Goal: Task Accomplishment & Management: Manage account settings

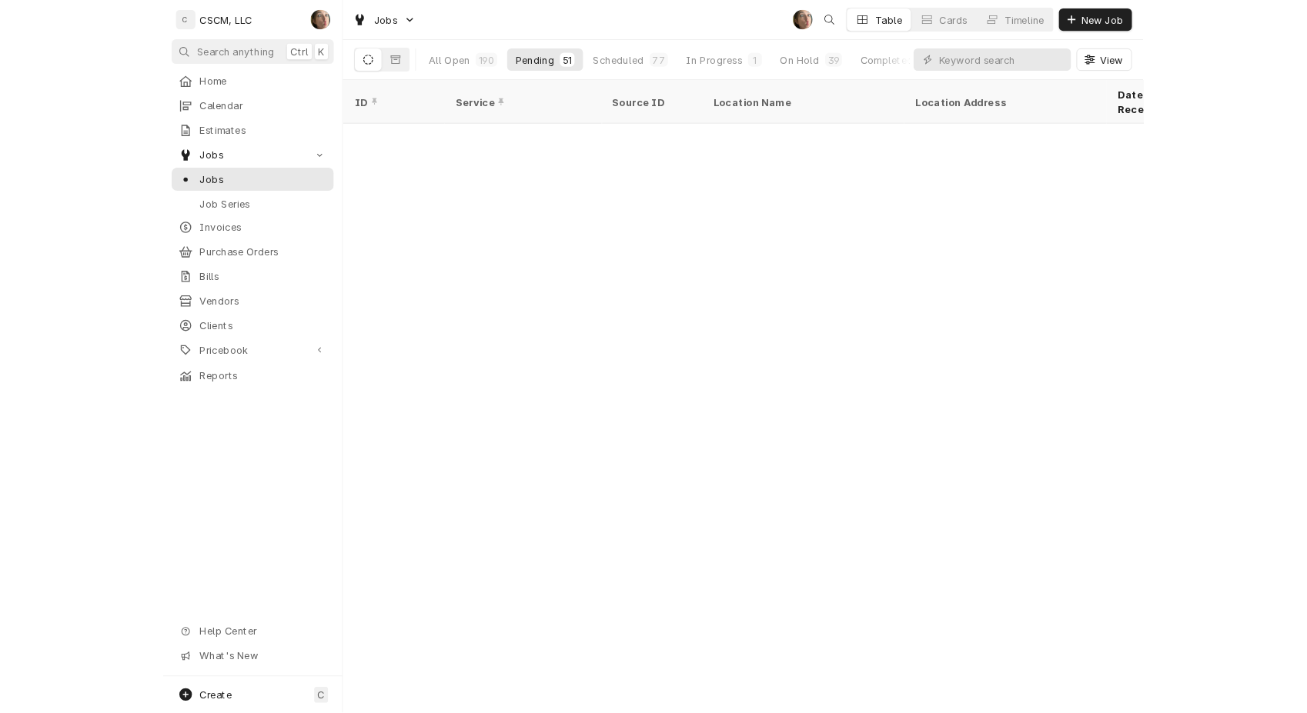
scroll to position [1224, 0]
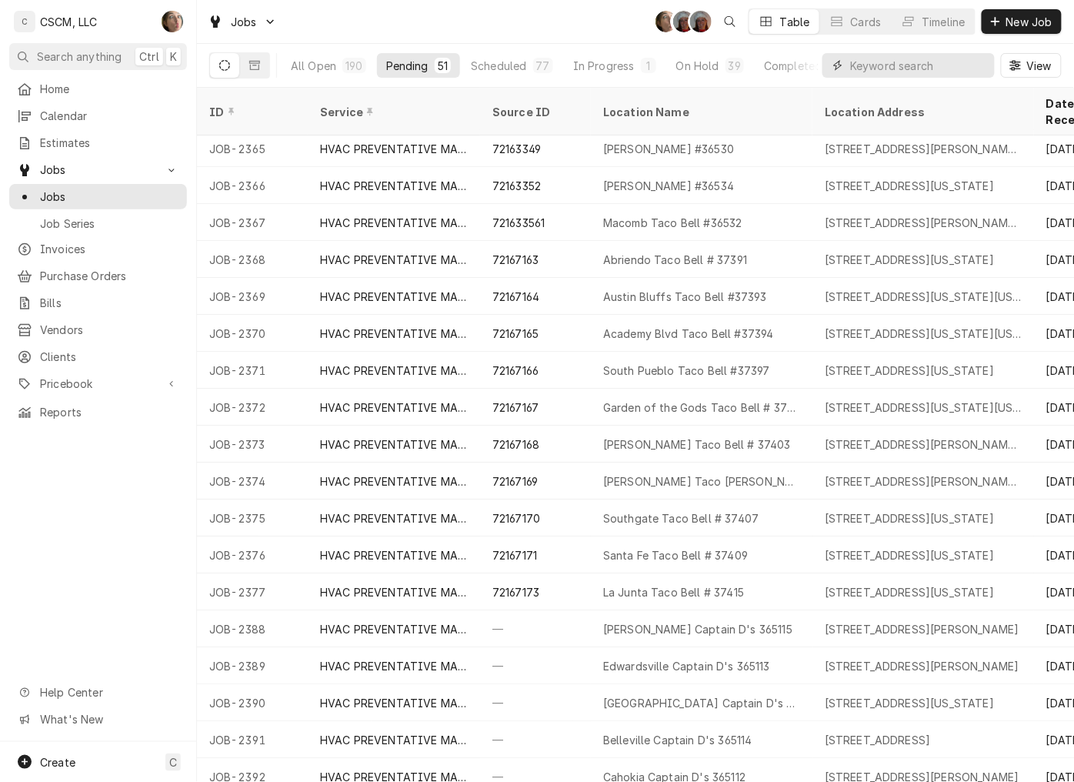
click at [899, 62] on input "Dynamic Content Wrapper" at bounding box center [918, 65] width 137 height 25
paste input "72173065"
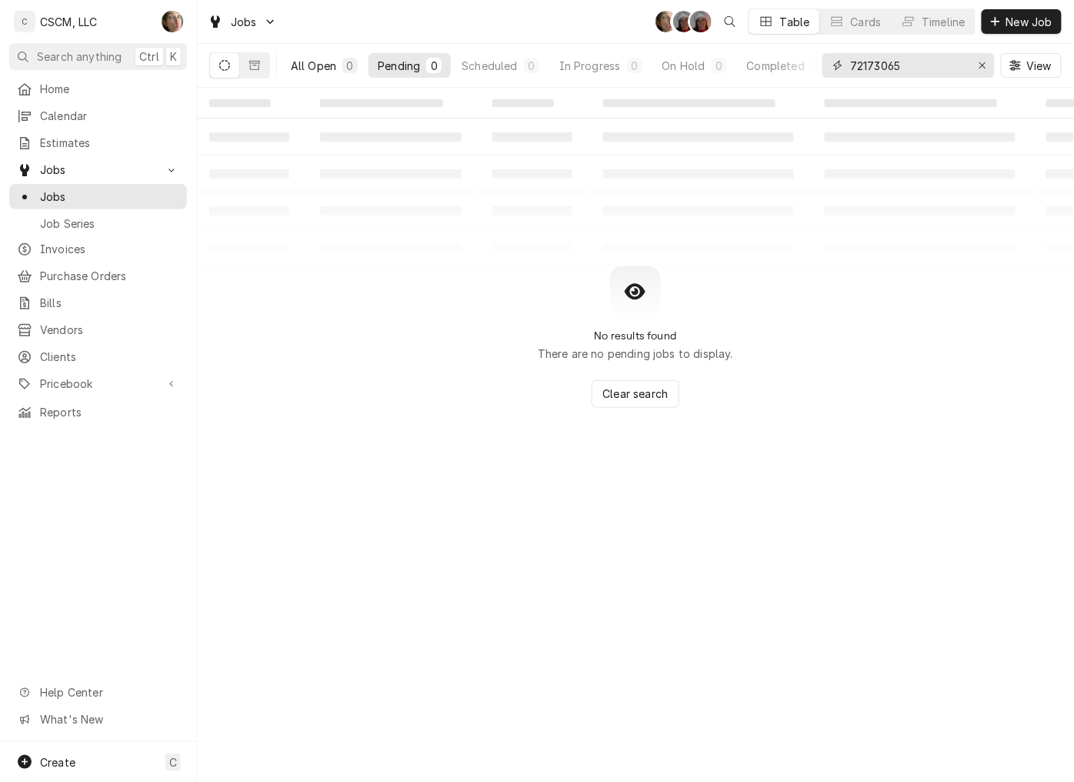
type input "72173065"
click at [333, 72] on div "All Open" at bounding box center [313, 66] width 45 height 16
click at [982, 64] on icon "Erase input" at bounding box center [983, 65] width 8 height 11
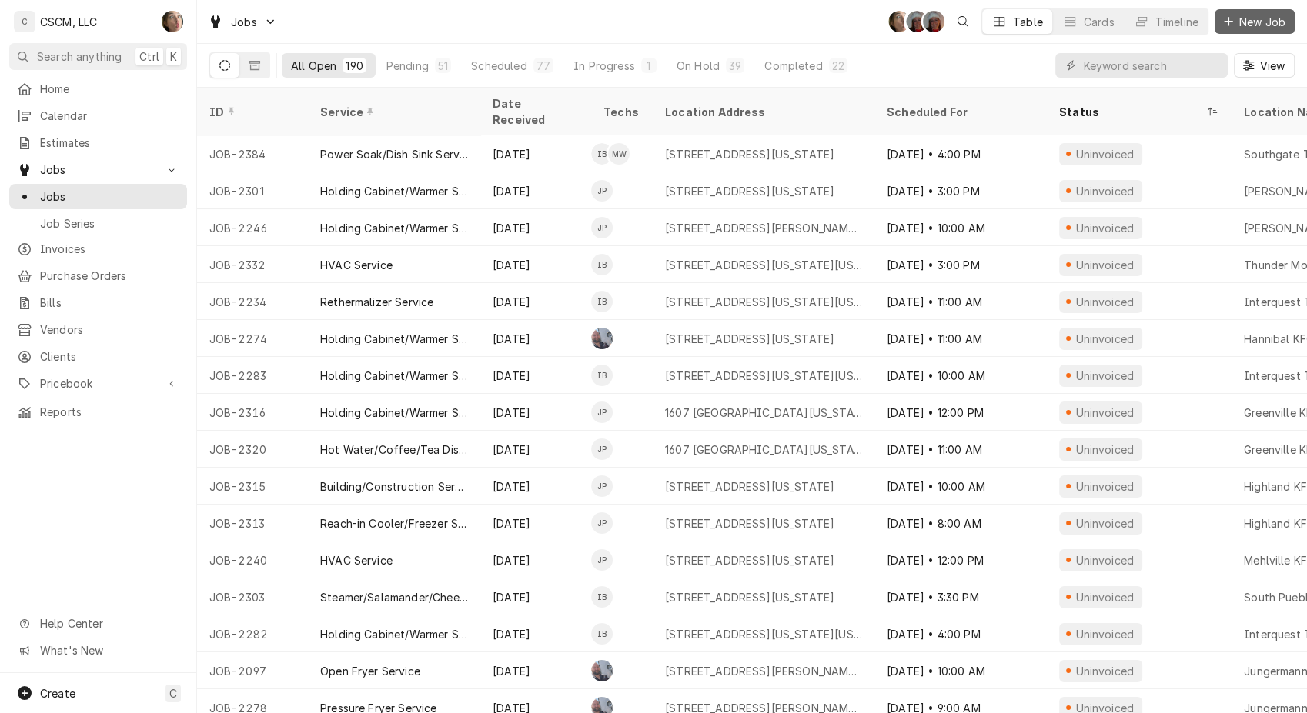
click at [1073, 15] on span "New Job" at bounding box center [1262, 22] width 52 height 16
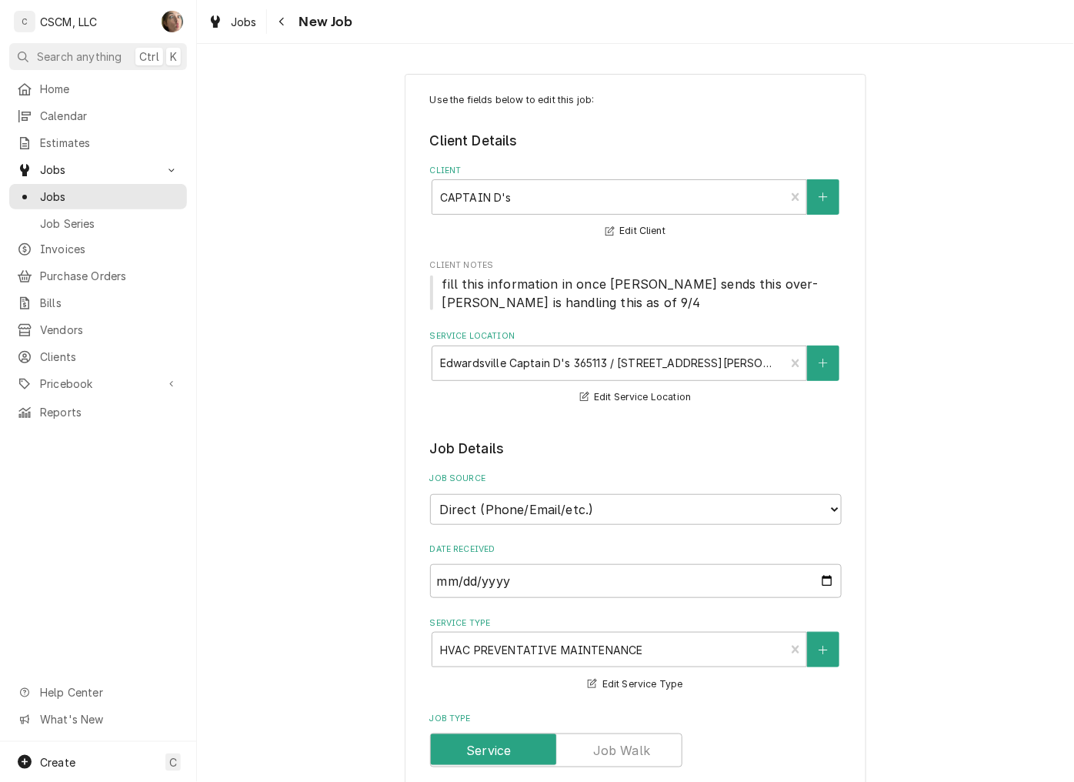
scroll to position [739, 0]
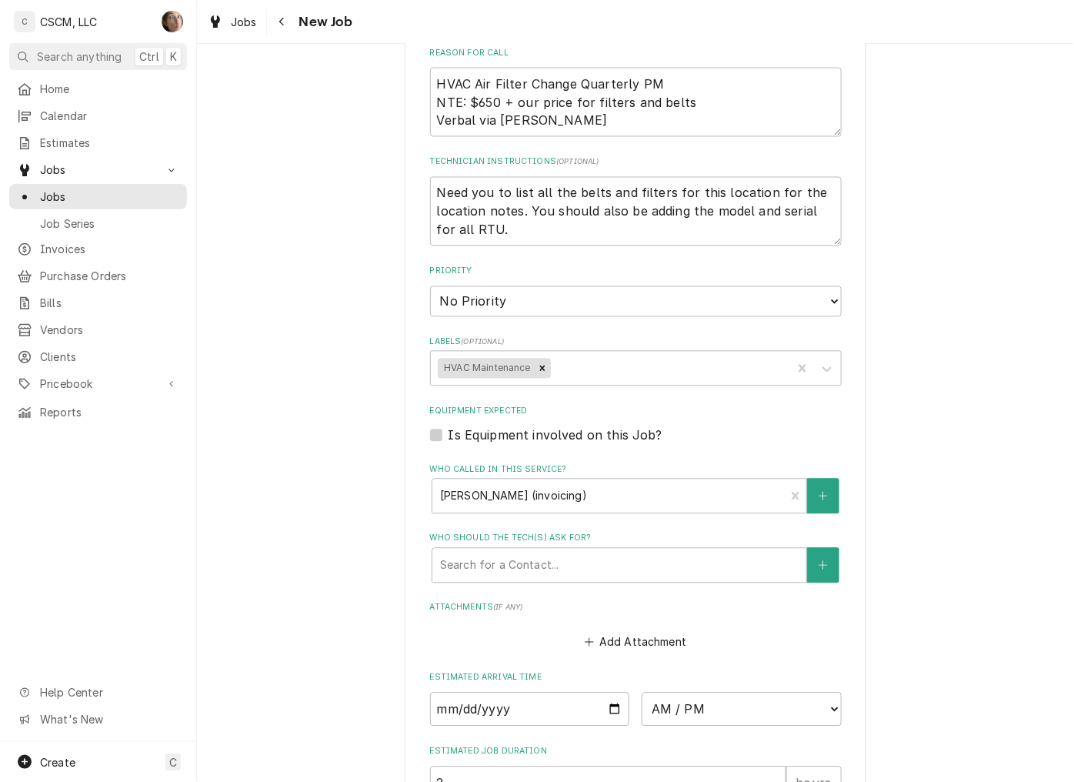
click at [927, 303] on div "Use the fields below to edit this job: Client Details Client CAPTAIN D's Edit C…" at bounding box center [635, 181] width 877 height 1721
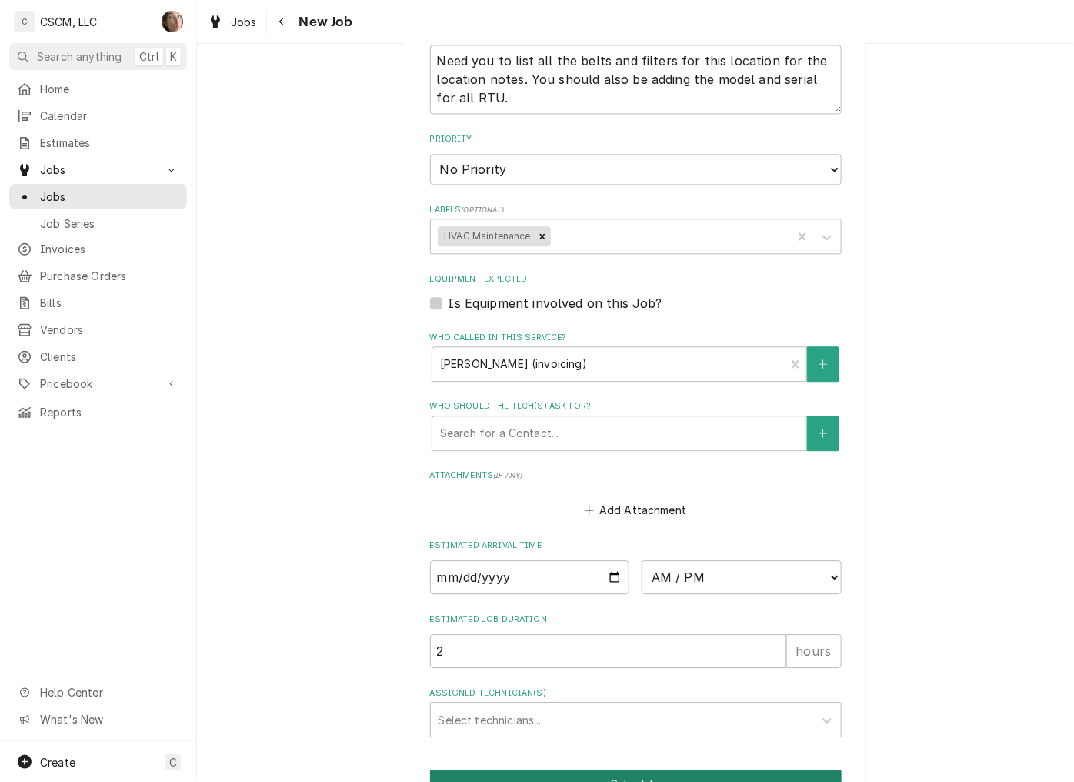
scroll to position [996, 0]
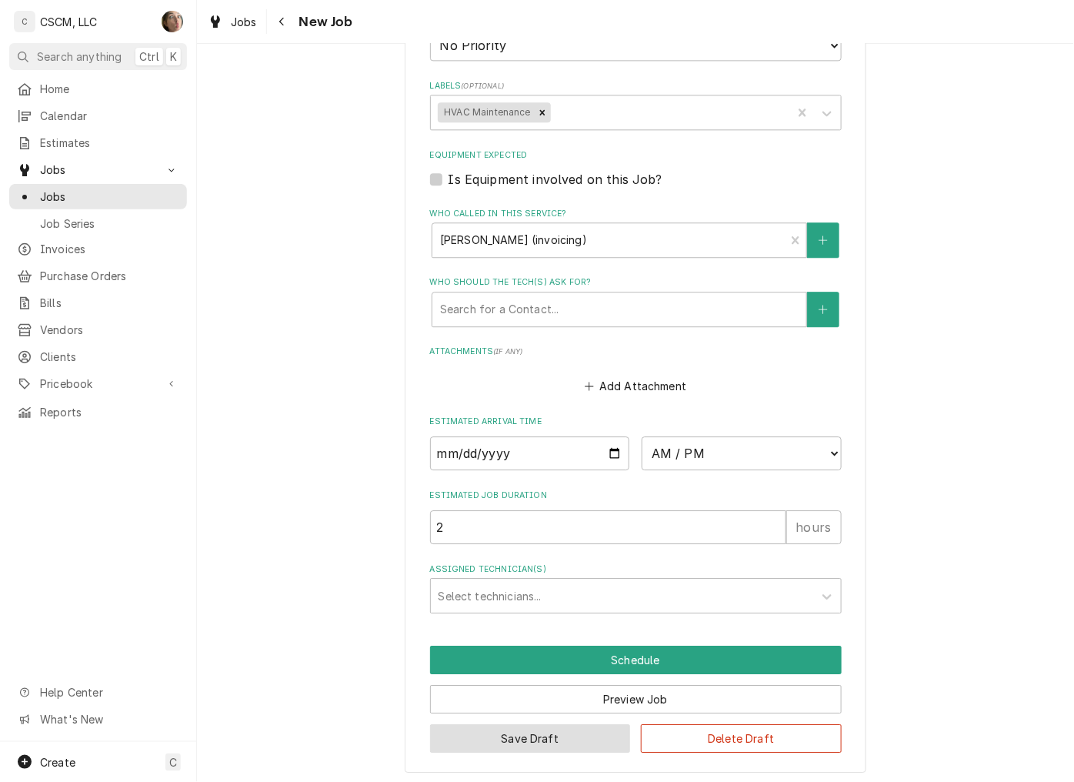
click at [531, 744] on button "Save Draft" at bounding box center [530, 738] width 201 height 28
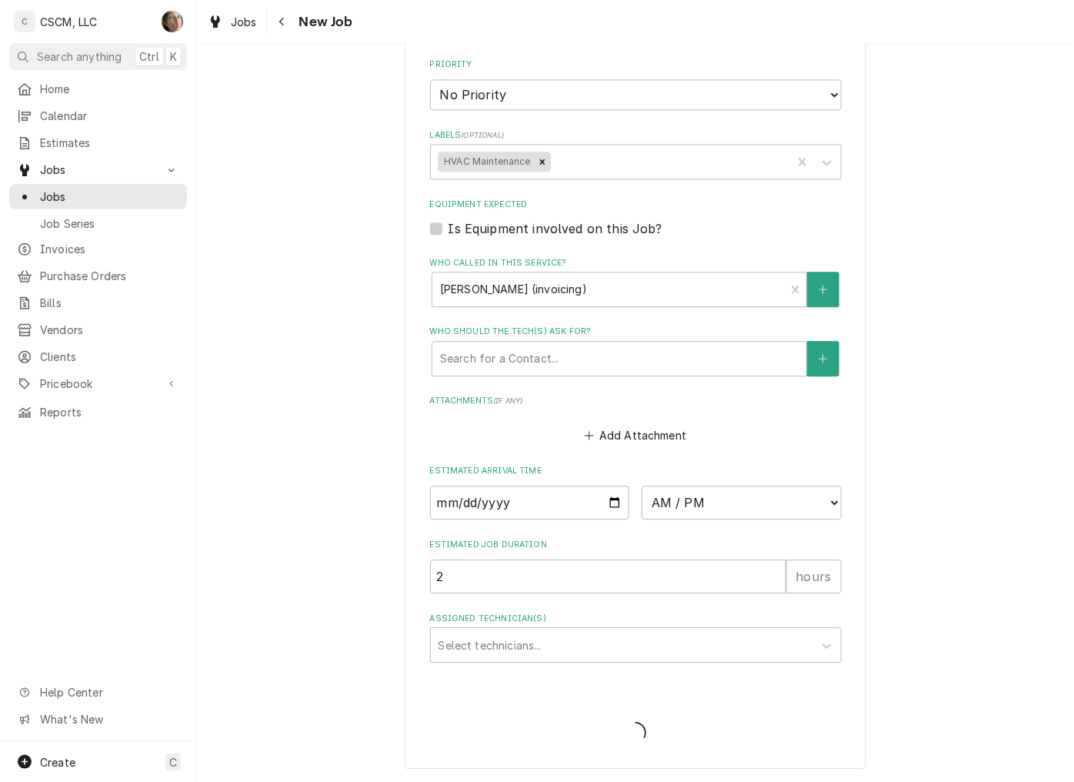
scroll to position [942, 0]
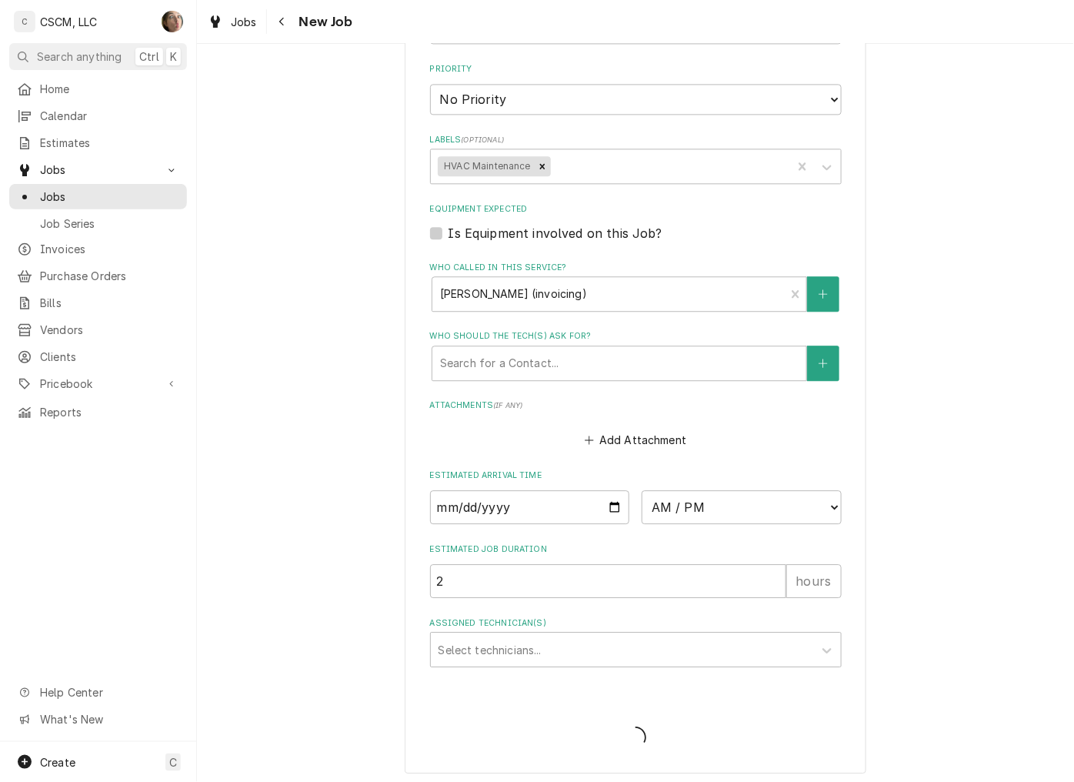
type textarea "x"
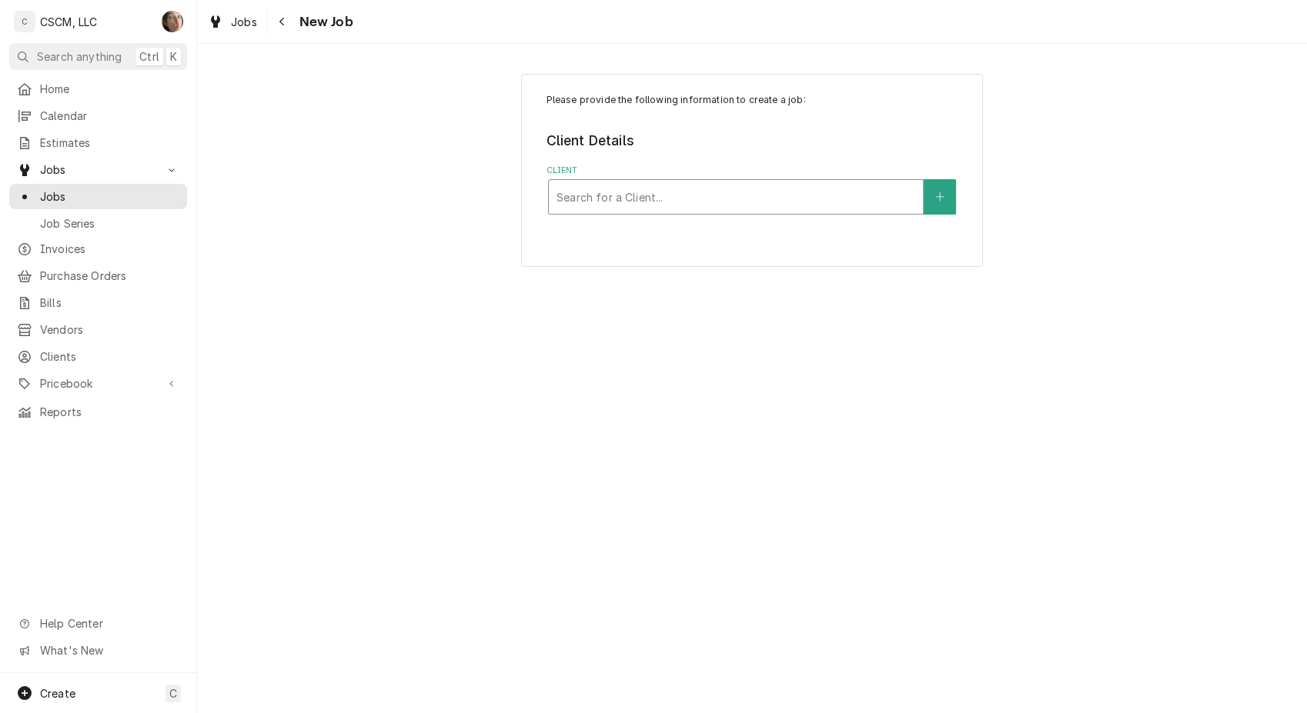
click at [591, 205] on div "Client" at bounding box center [735, 197] width 359 height 28
type input "kbp"
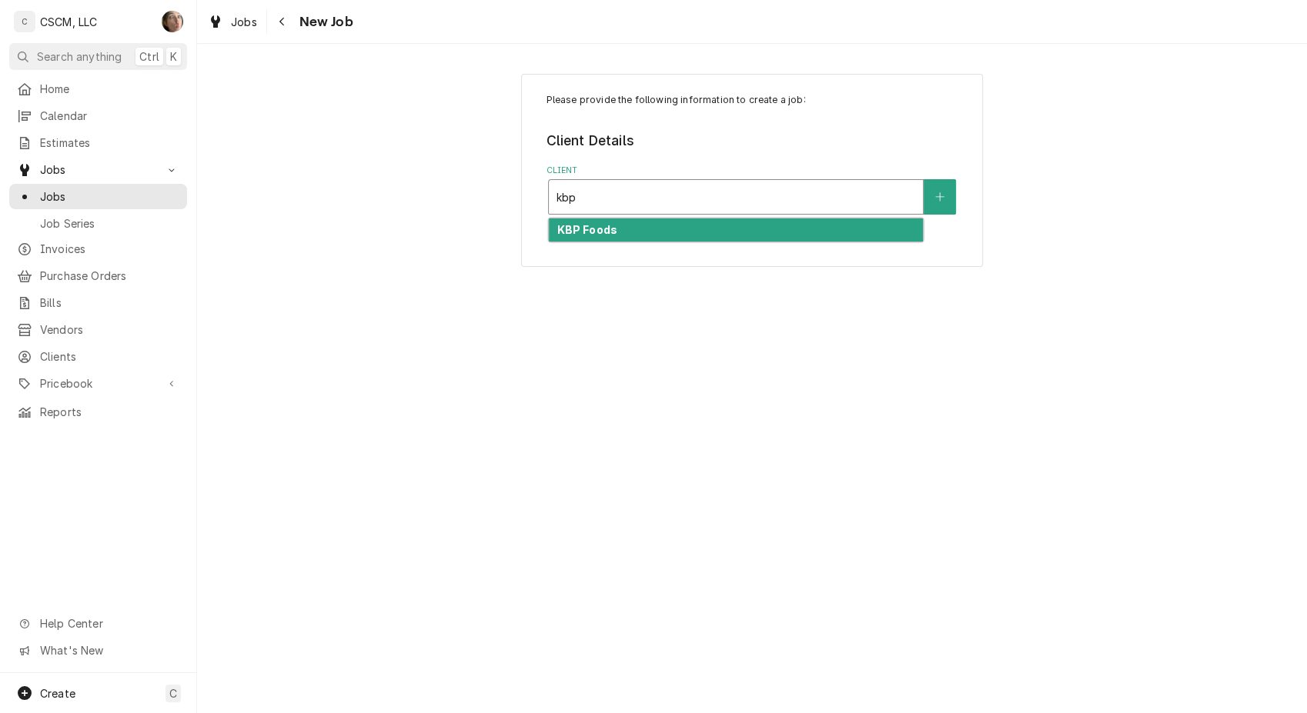
click at [562, 228] on strong "KBP Foods" at bounding box center [586, 229] width 60 height 13
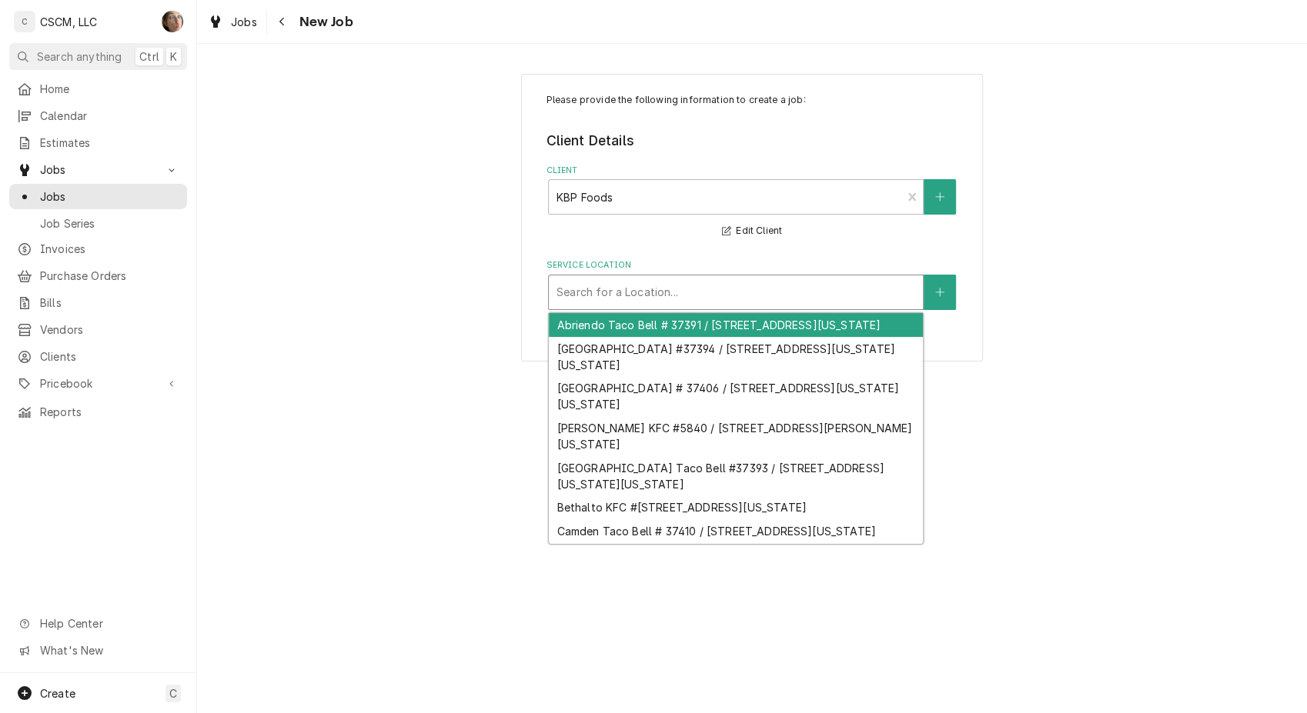
click at [574, 297] on div "Service Location" at bounding box center [735, 293] width 359 height 28
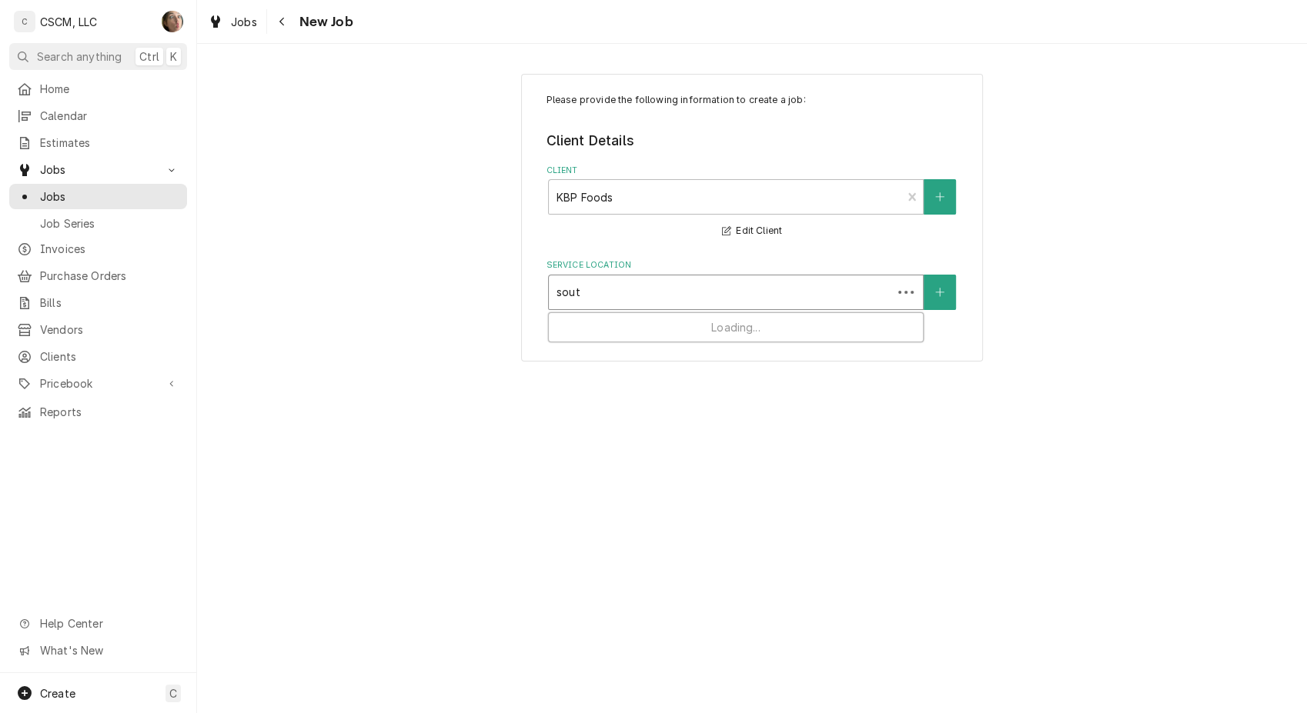
type input "south"
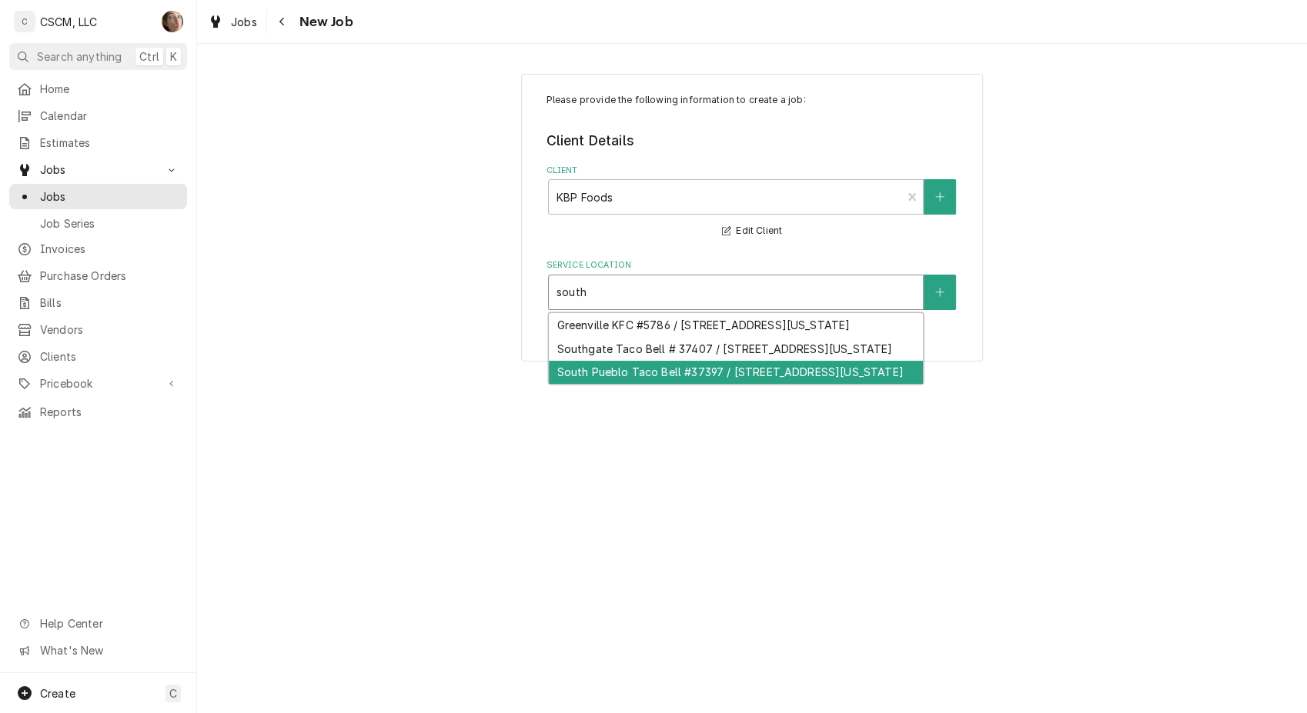
click at [609, 385] on div "South Pueblo Taco Bell #37397 / [STREET_ADDRESS][US_STATE]" at bounding box center [736, 373] width 374 height 24
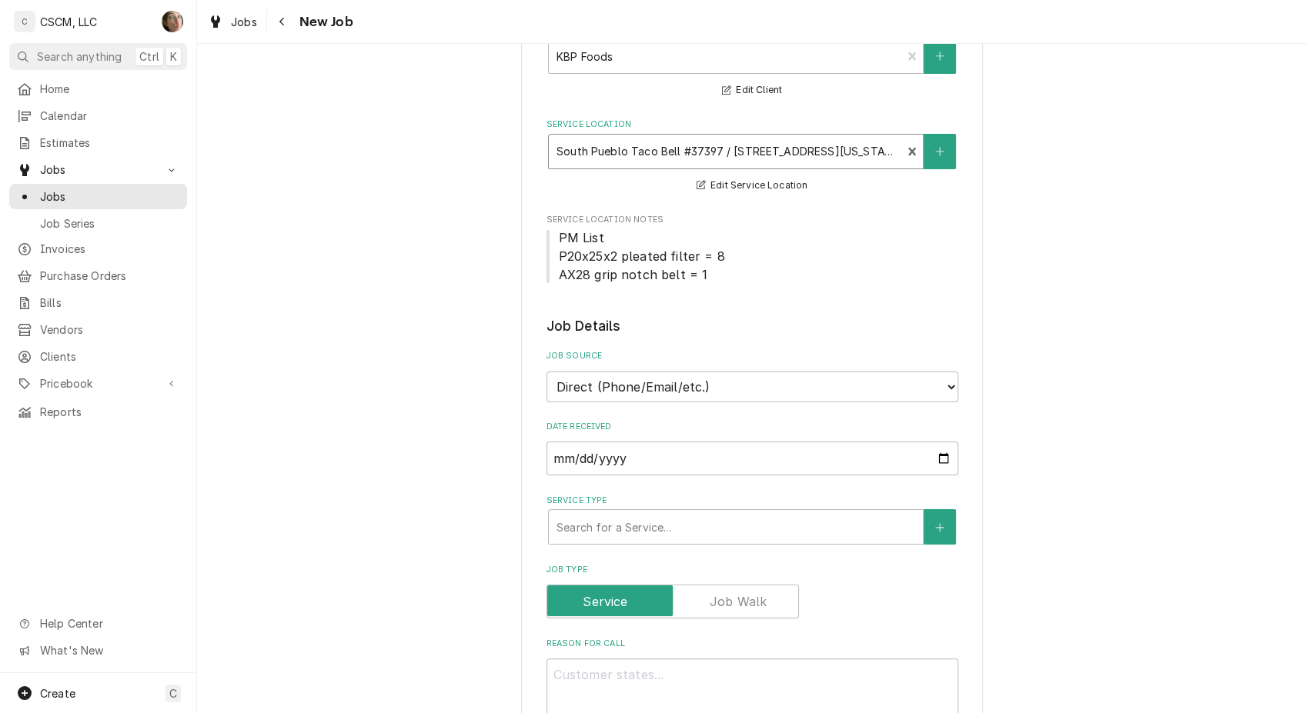
scroll to position [171, 0]
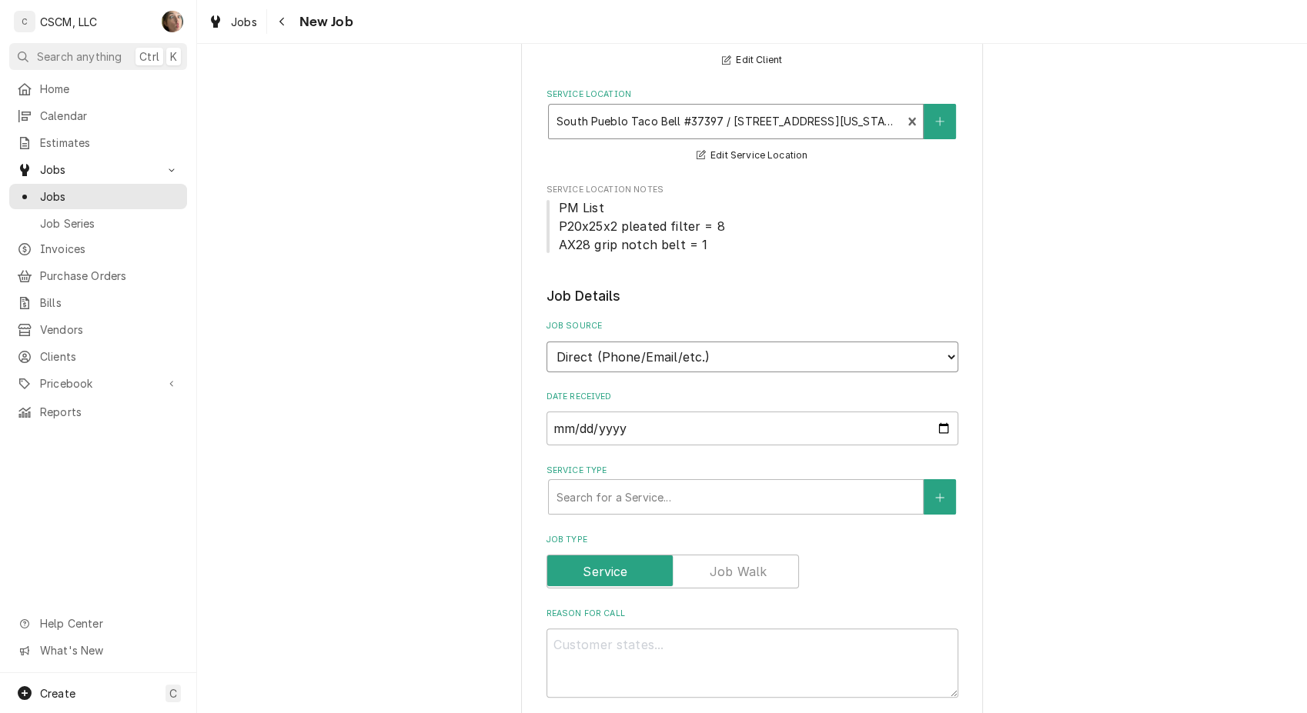
click at [629, 343] on select "Direct (Phone/Email/etc.) Other" at bounding box center [752, 357] width 412 height 31
select select "100"
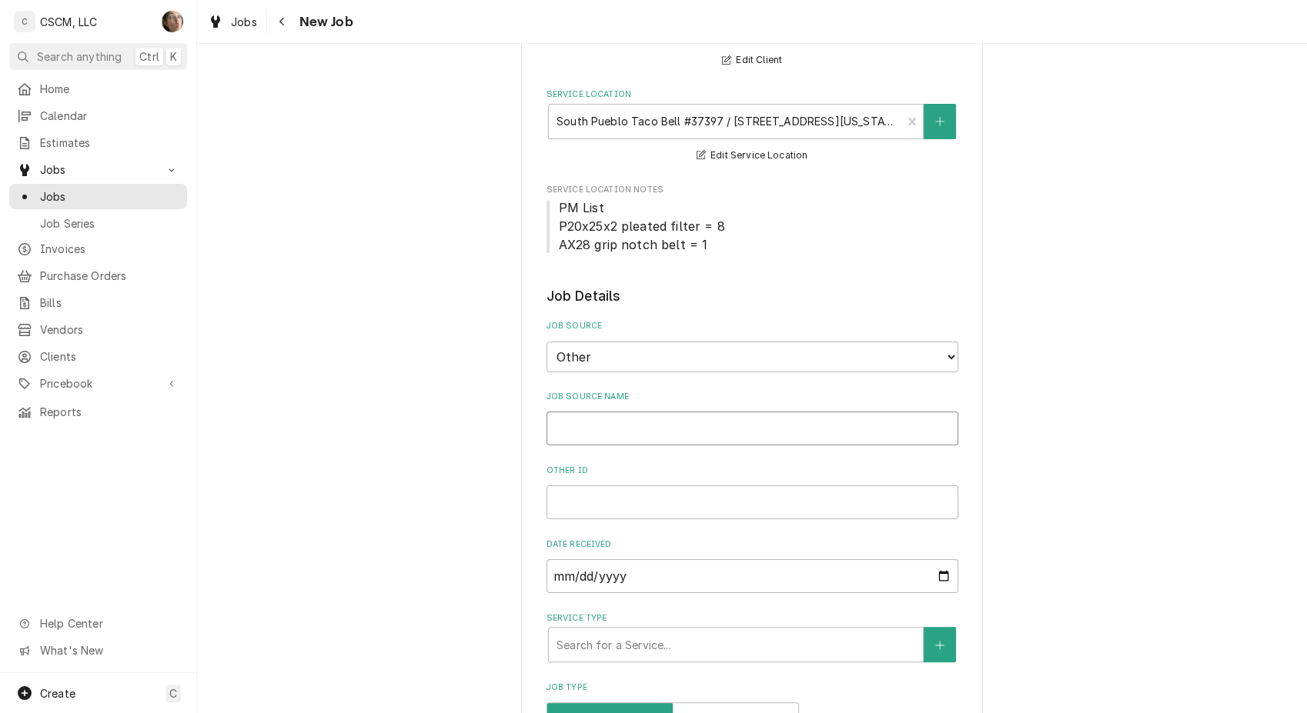
click at [622, 419] on input "Job Source Name" at bounding box center [752, 429] width 412 height 34
type textarea "x"
type input "V"
type textarea "x"
type input "Ve"
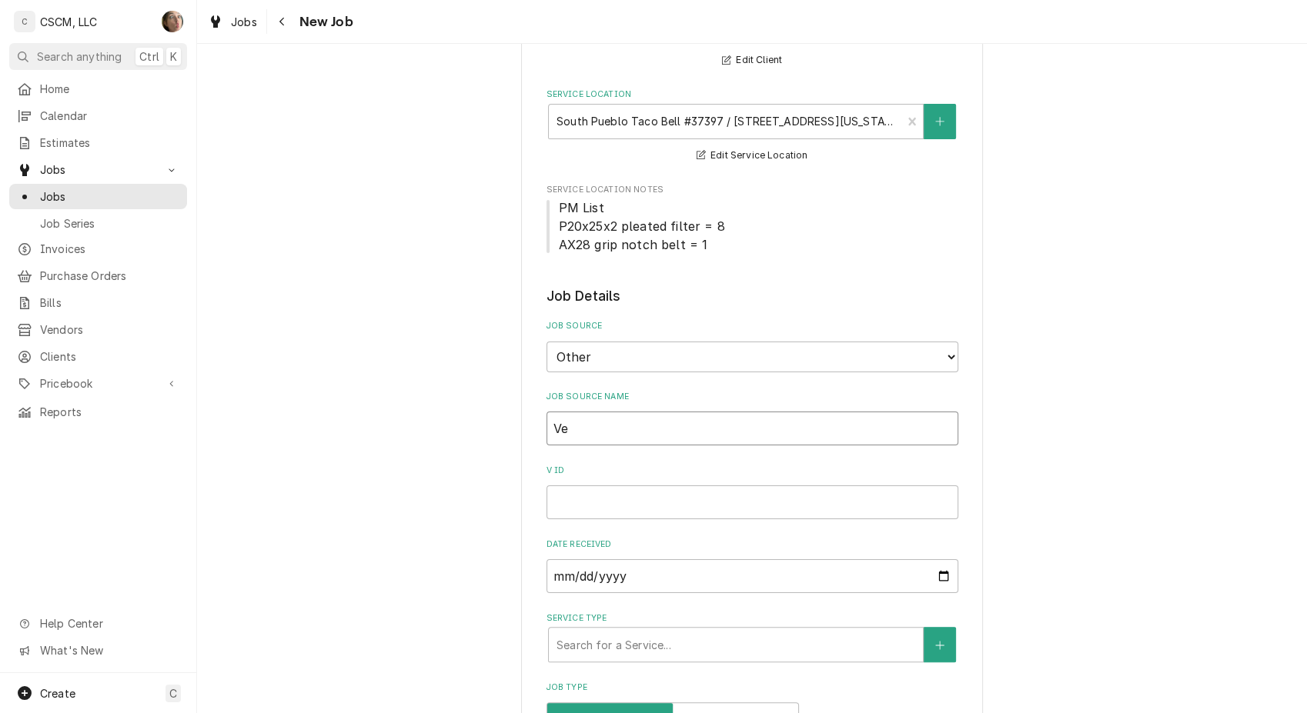
type textarea "x"
type input "Ver"
type textarea "x"
type input "Verid"
type textarea "x"
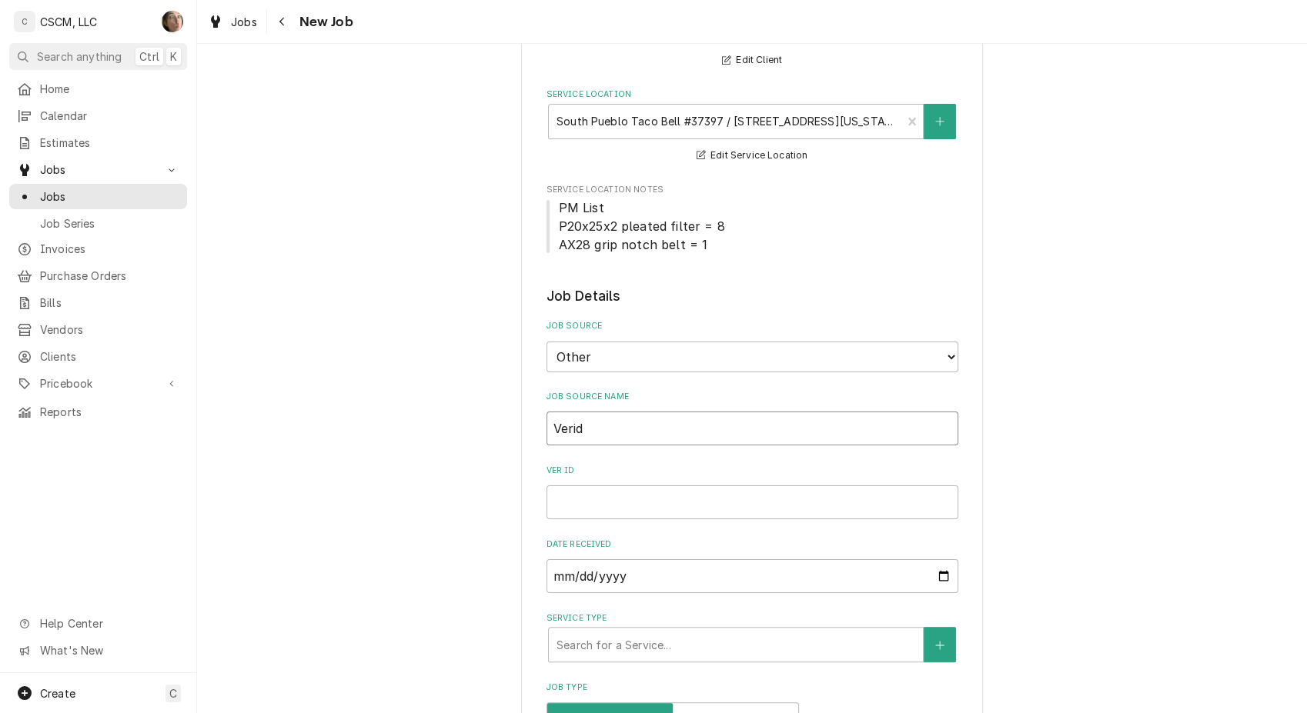
type input "Verids"
type textarea "x"
type input "Veridsa"
type textarea "x"
type input "Verids"
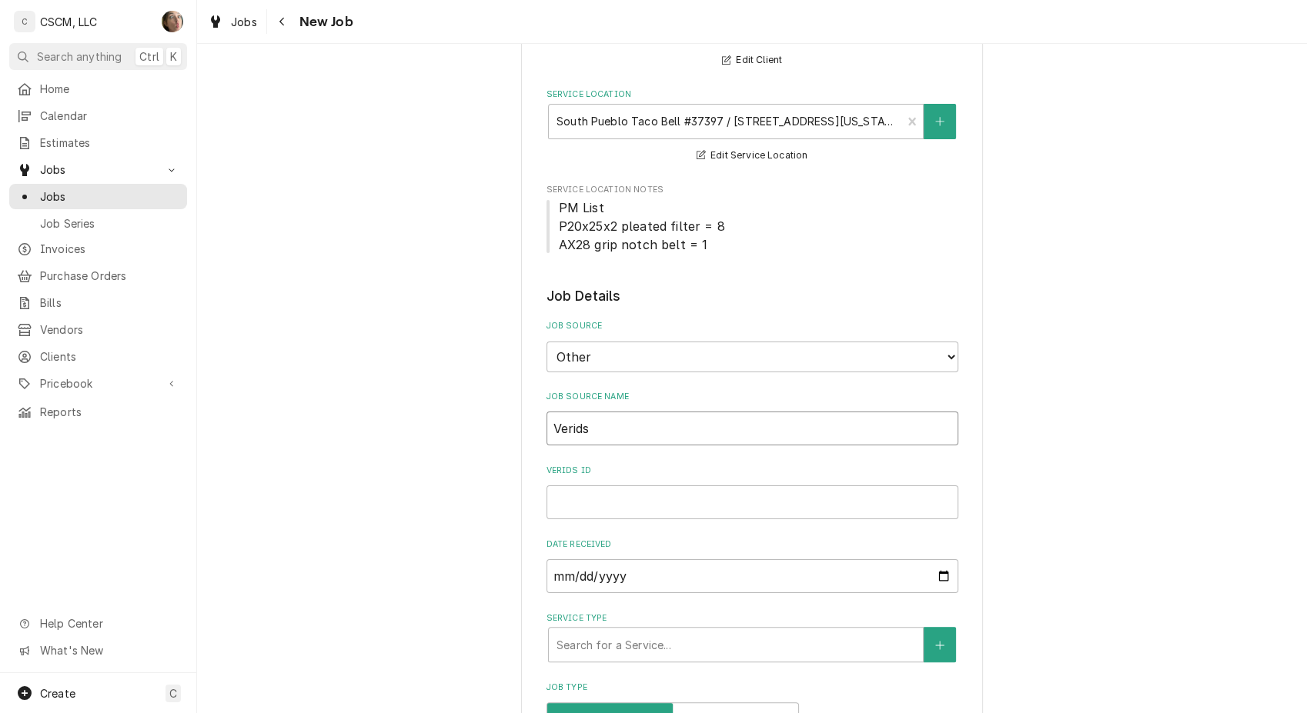
type textarea "x"
type input "Verid"
type textarea "x"
type input "Veri"
type textarea "x"
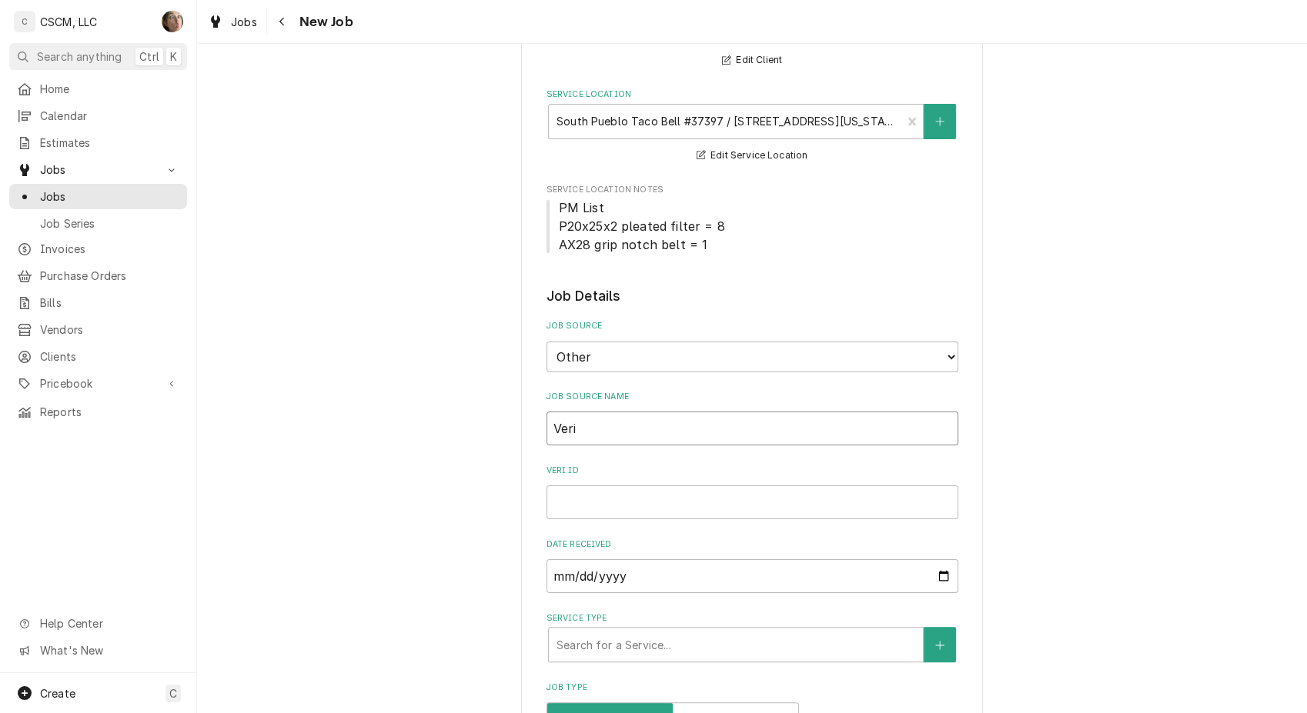
type input "Veris"
type textarea "x"
type input "Verisa"
type textarea "x"
type input "Verisae"
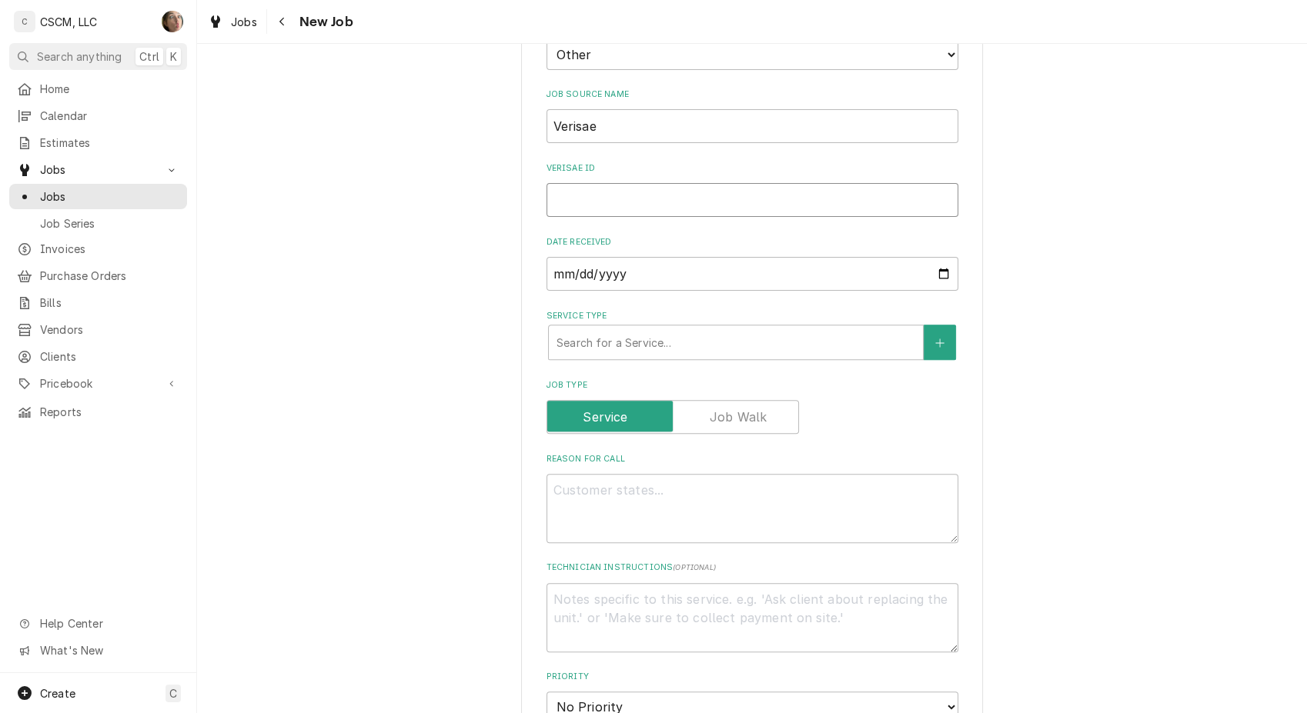
scroll to position [512, 0]
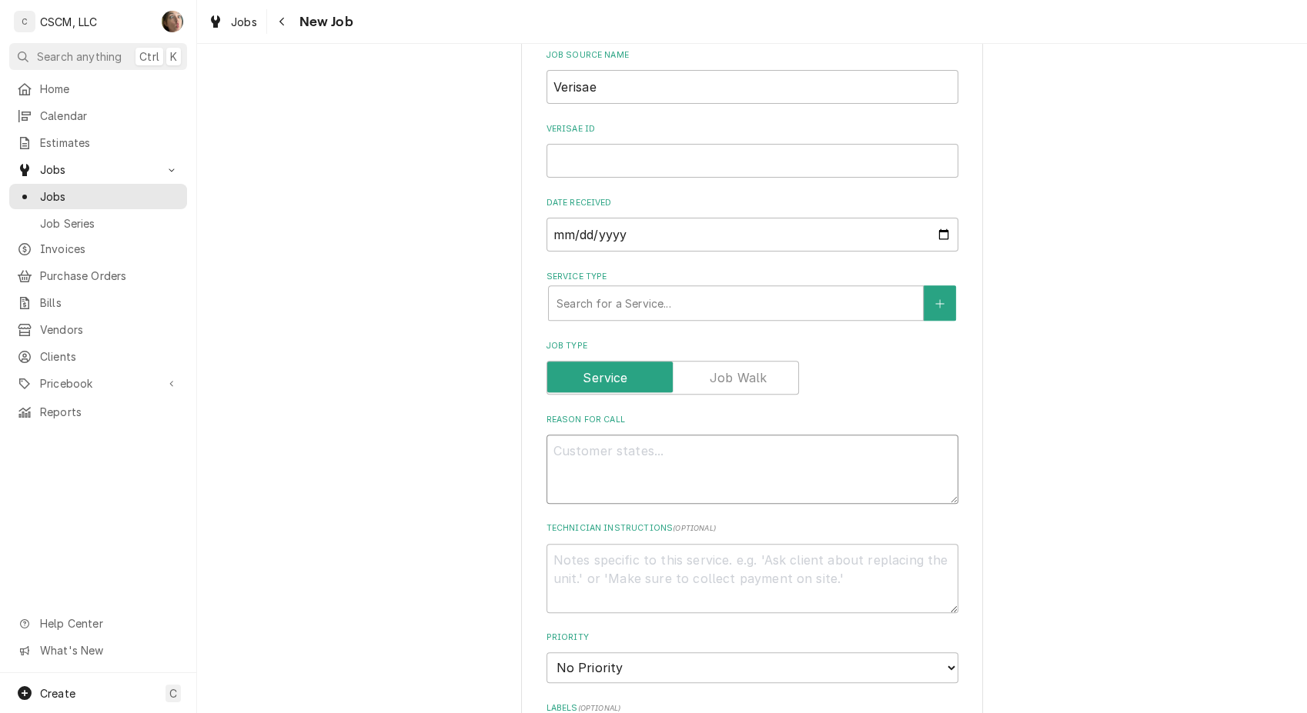
drag, startPoint x: 547, startPoint y: 453, endPoint x: 566, endPoint y: 451, distance: 19.4
click at [547, 453] on textarea "Reason For Call" at bounding box center [752, 469] width 412 height 69
paste textarea "72173065"
type textarea "x"
type textarea "72173065"
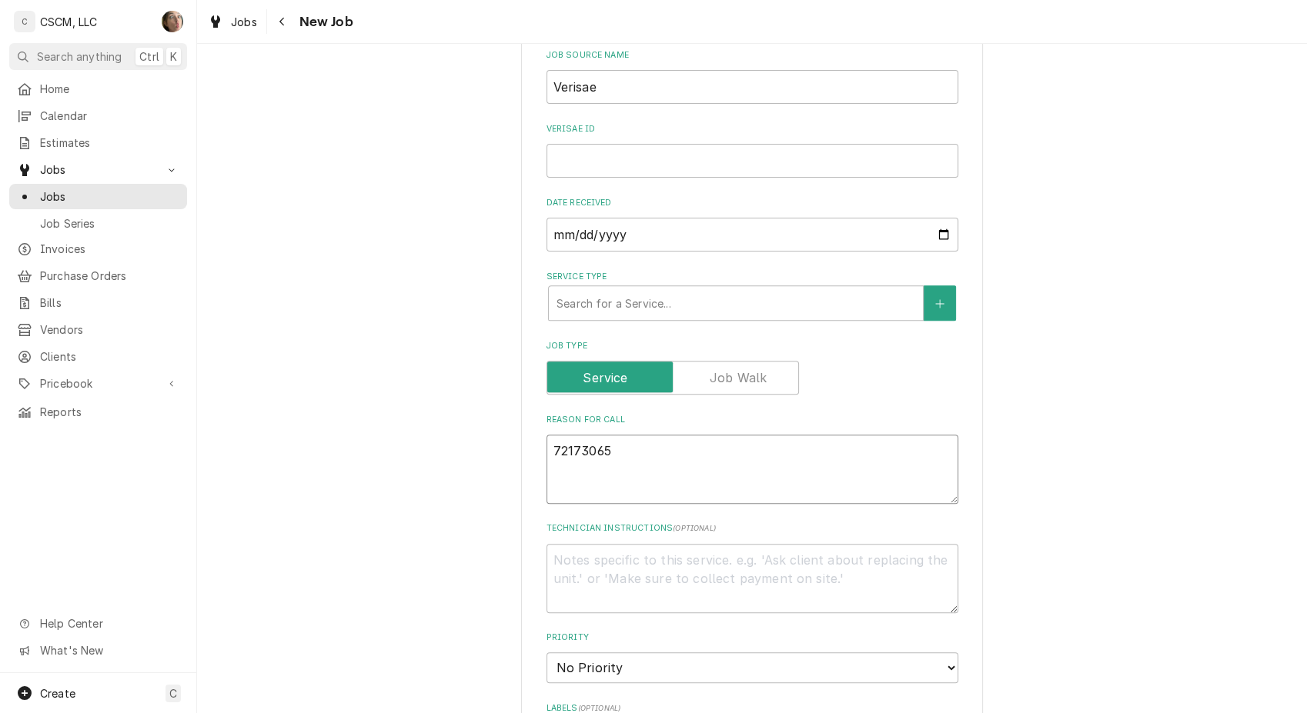
click at [546, 444] on textarea "72173065" at bounding box center [752, 469] width 412 height 69
type textarea "x"
type textarea "p72173065"
type textarea "x"
type textarea "po72173065"
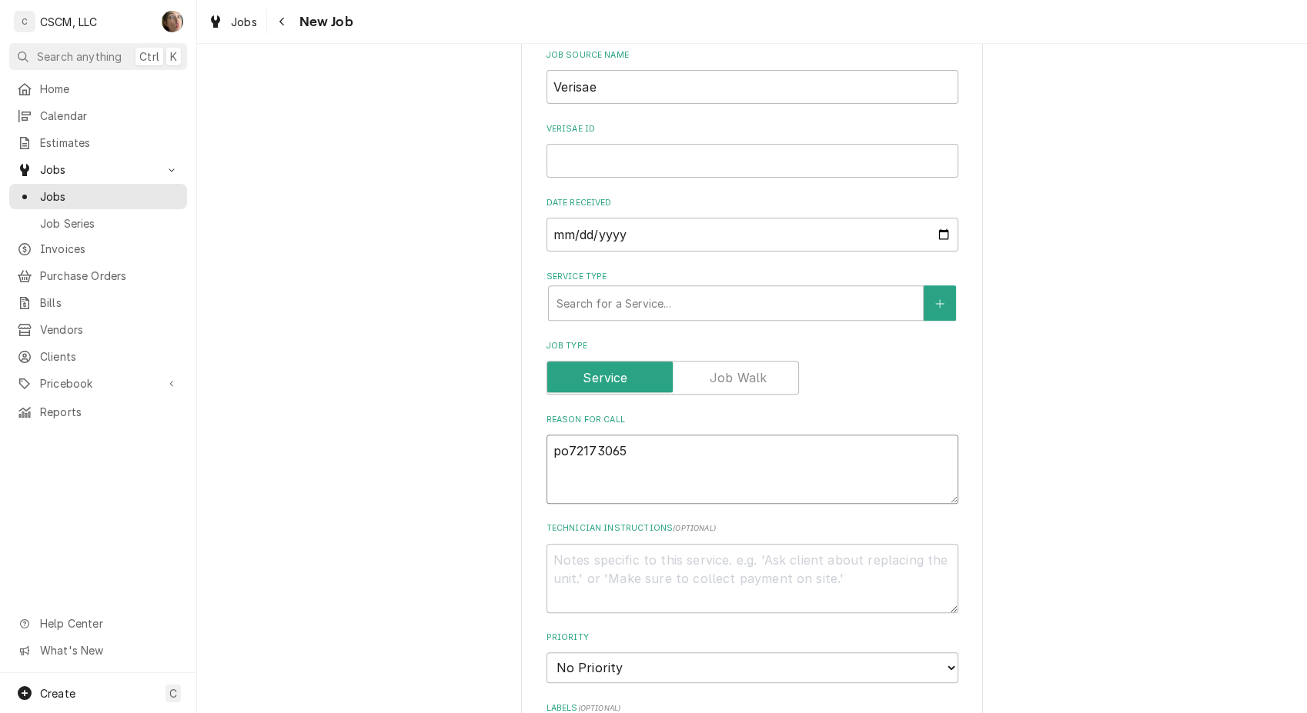
type textarea "x"
type textarea "po 72173065"
type textarea "x"
type textarea "po72173065"
type textarea "x"
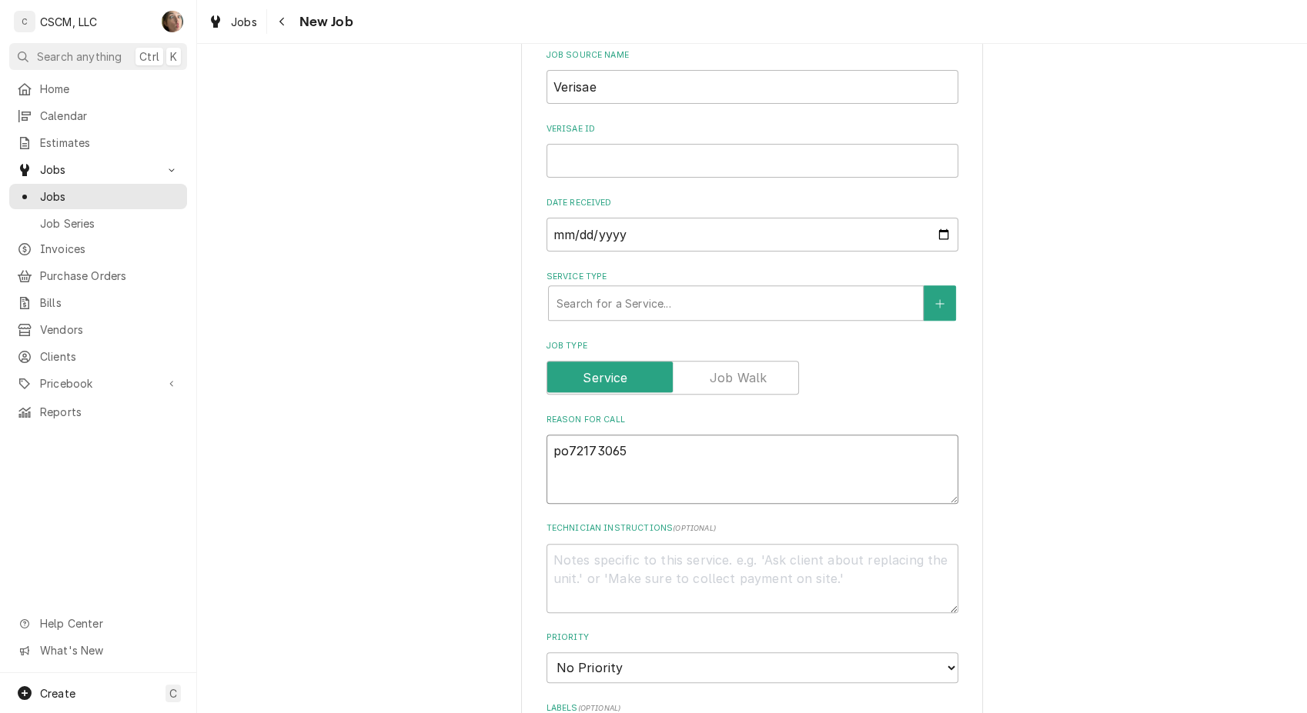
type textarea "p72173065"
type textarea "x"
type textarea "72173065"
type textarea "x"
type textarea "P72173065"
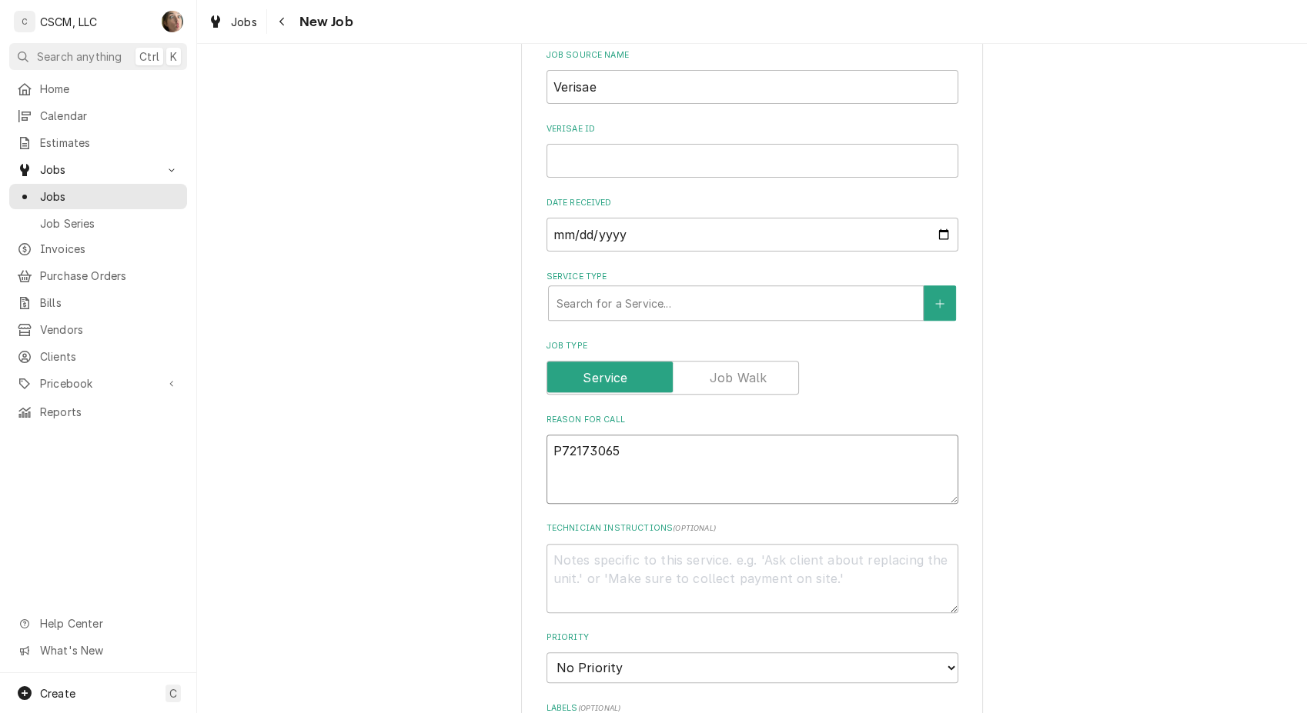
type textarea "x"
type textarea "PO72173065"
type textarea "x"
type textarea "PO 72173065"
type textarea "x"
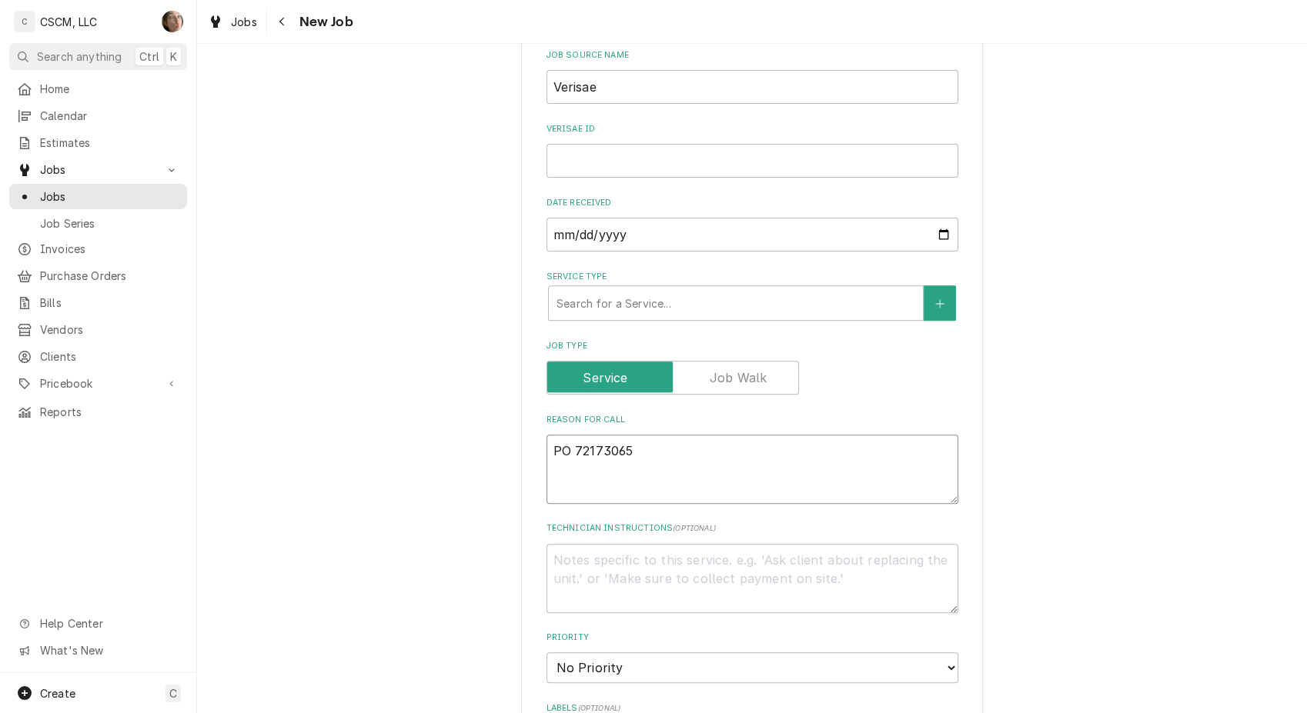
type textarea "PO #72173065"
type textarea "x"
type textarea "PO # 72173065"
type textarea "x"
type textarea "NPO # 72173065"
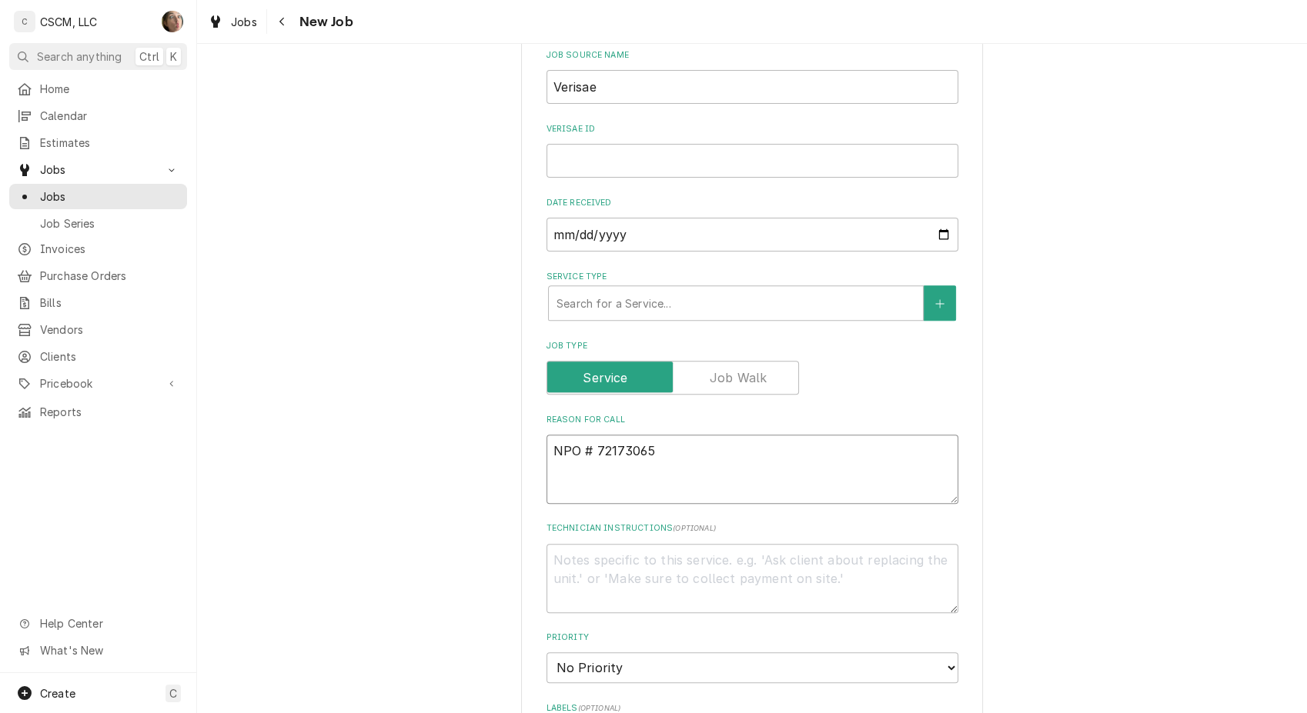
type textarea "x"
type textarea "NTPO # 72173065"
type textarea "x"
type textarea "NTEPO # 72173065"
type textarea "x"
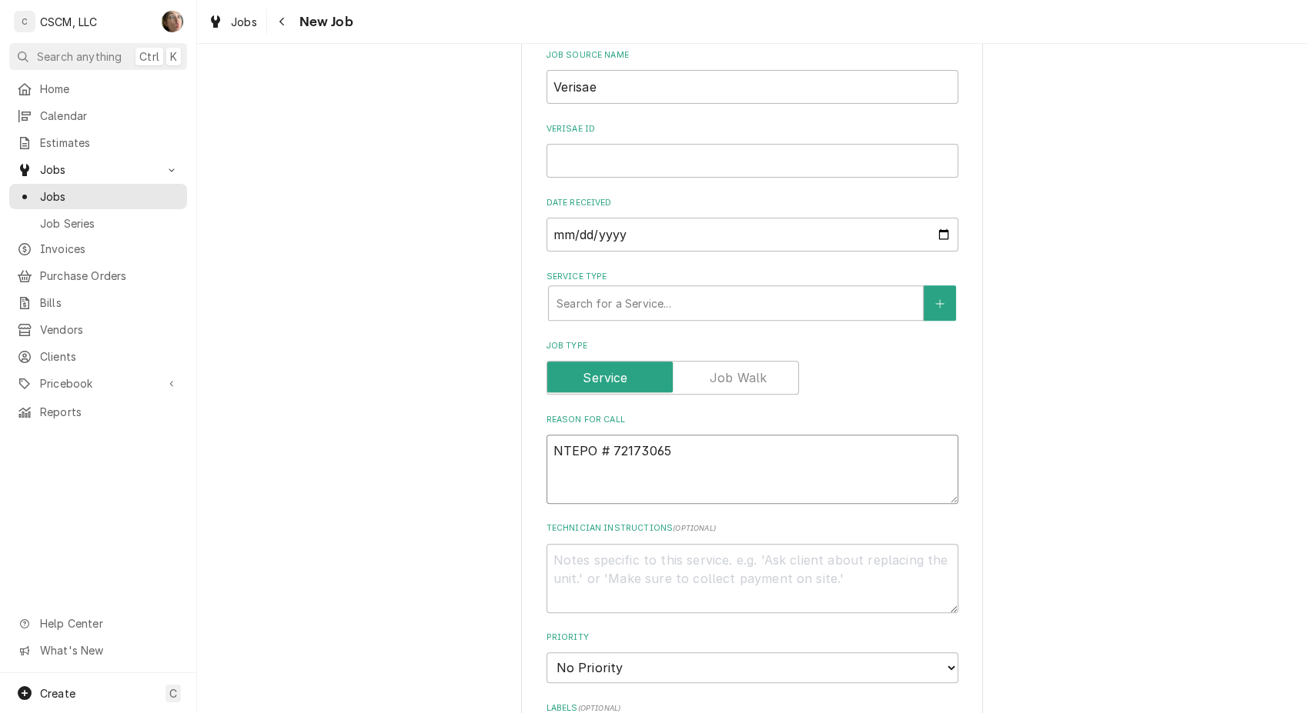
type textarea "NTE:PO # 72173065"
type textarea "x"
type textarea "NTE: PO # 72173065"
type textarea "x"
type textarea "NTE: $PO # 72173065"
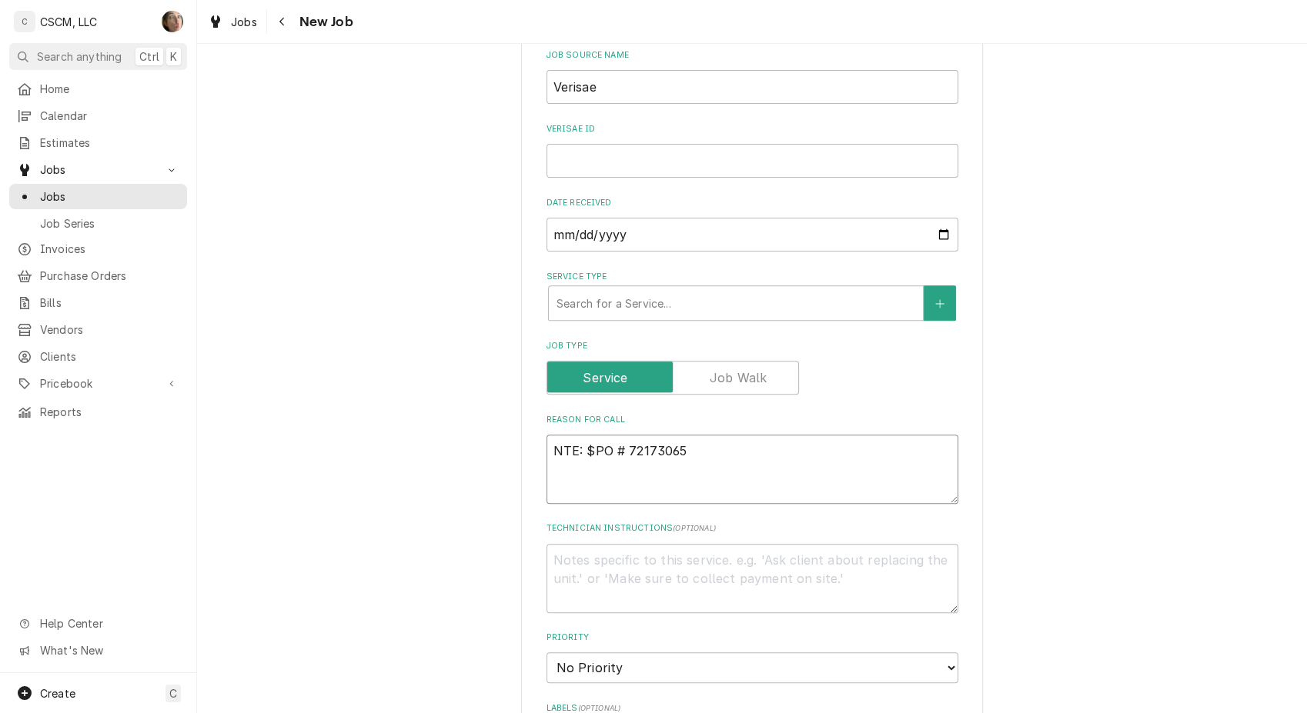
type textarea "x"
type textarea "NTE: $5PO # 72173065"
type textarea "x"
type textarea "NTE: $50PO # 72173065"
type textarea "x"
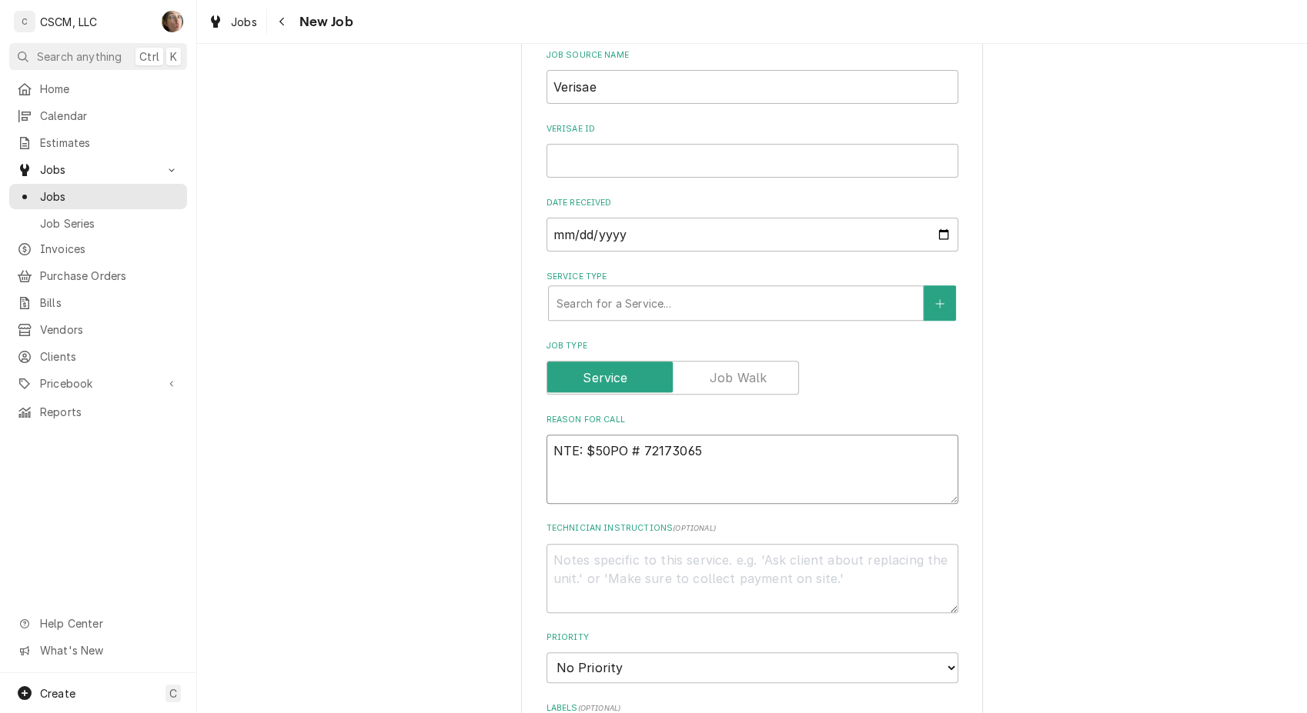
type textarea "NTE: $500PO # 72173065"
type textarea "x"
type textarea "NTE: $500 PO # 72173065"
type textarea "x"
type textarea "NTE: $500 PO # 72173065"
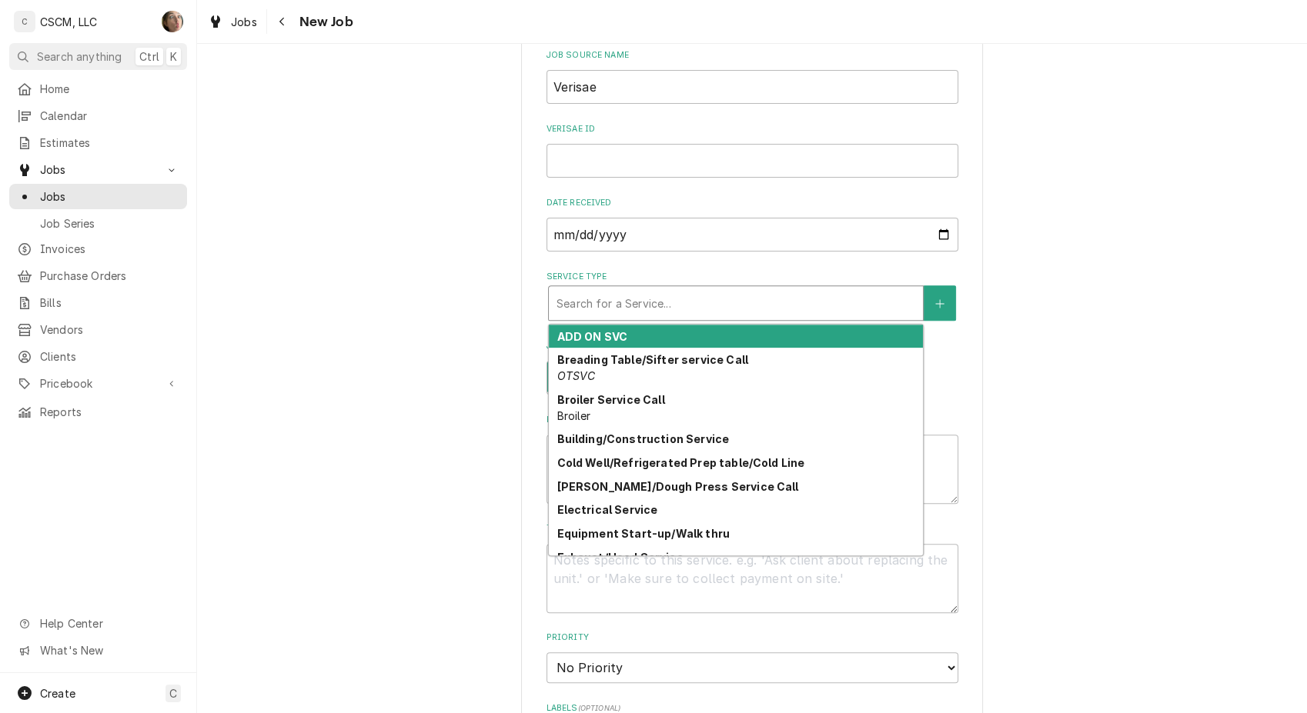
click at [612, 297] on div "Service Type" at bounding box center [735, 303] width 359 height 28
type textarea "x"
type input "O"
type textarea "x"
type input "OPE"
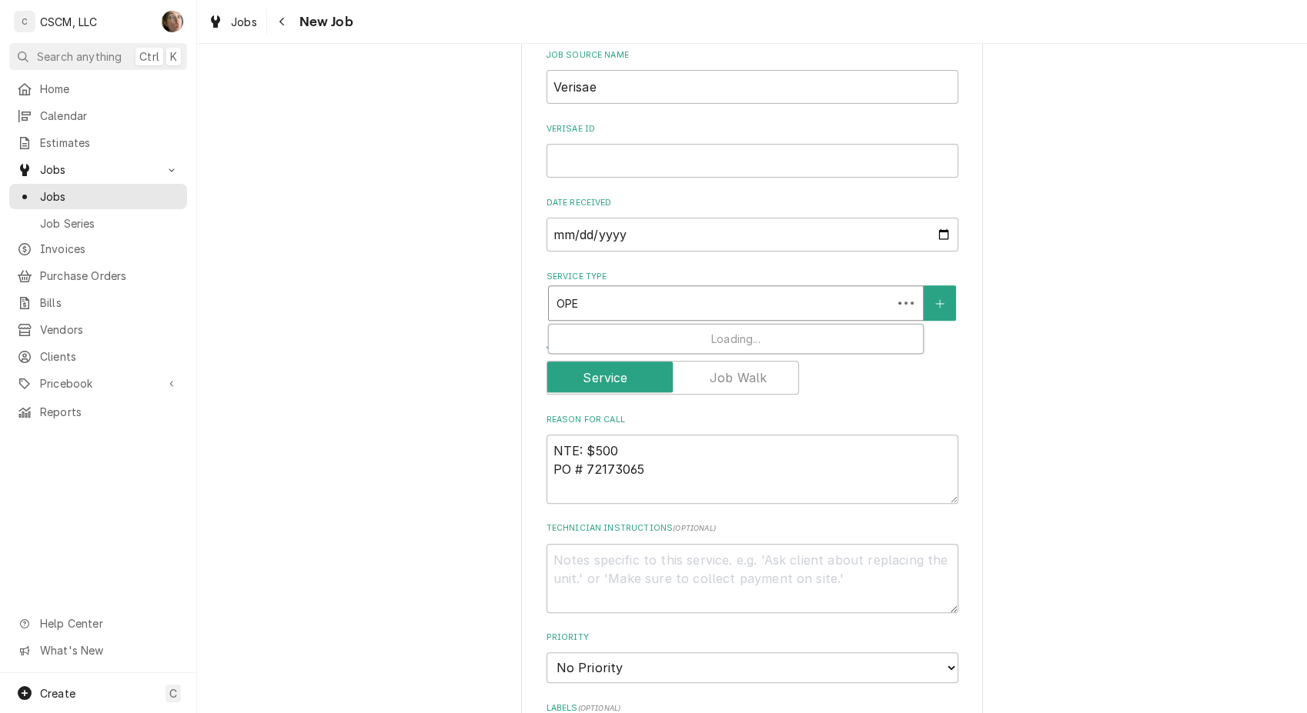
type textarea "x"
type input "OPEM"
type textarea "x"
type input "OPE"
type textarea "x"
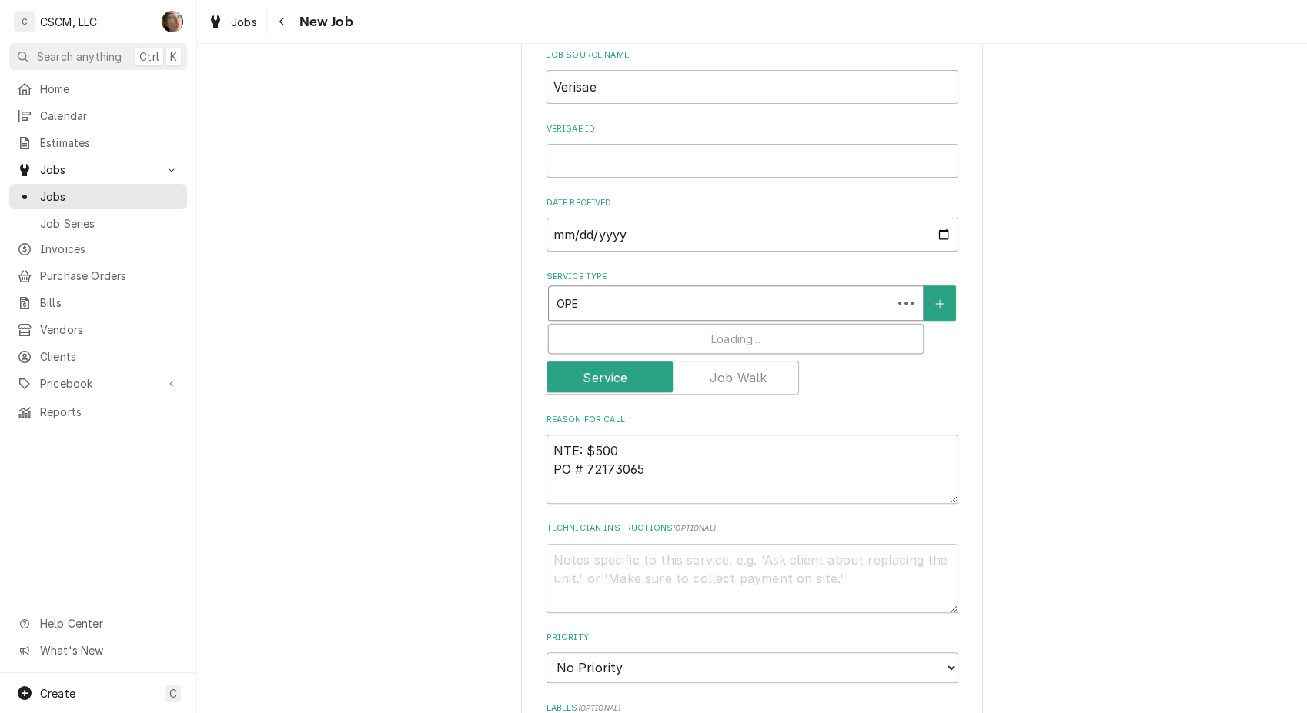
type input "OPEN"
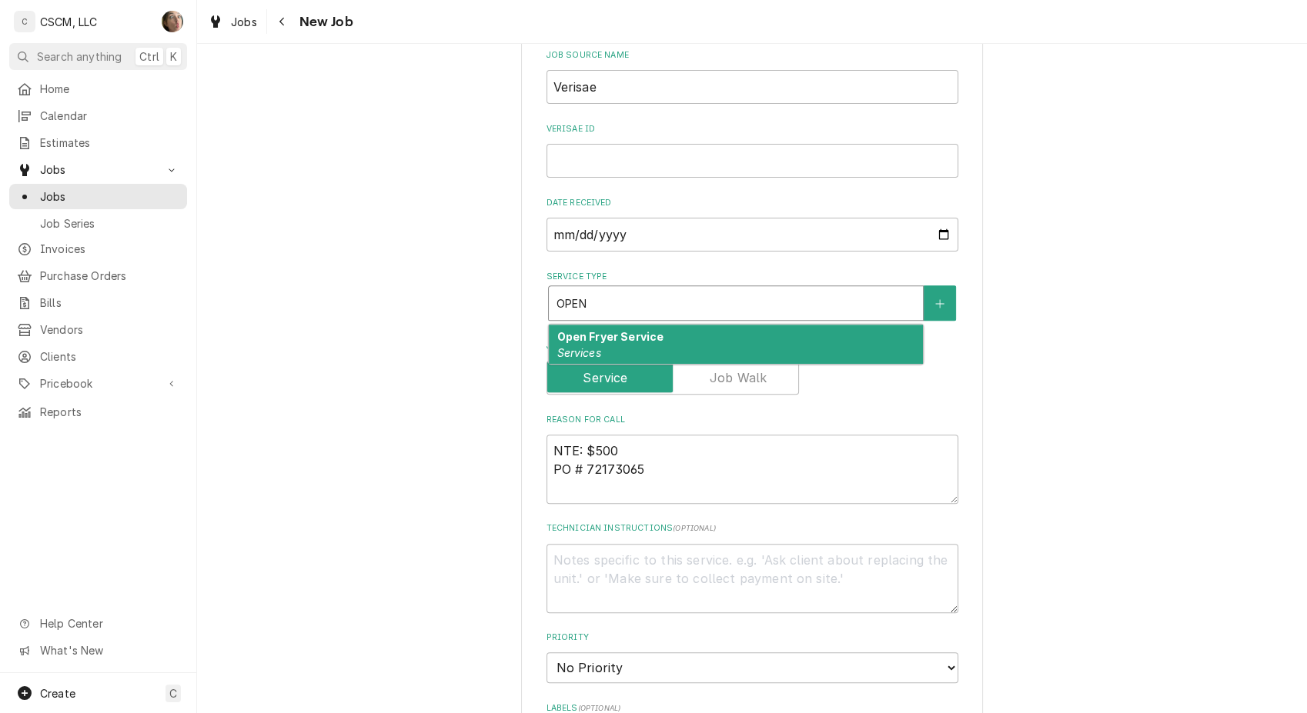
click at [589, 338] on strong "Open Fryer Service" at bounding box center [609, 336] width 107 height 13
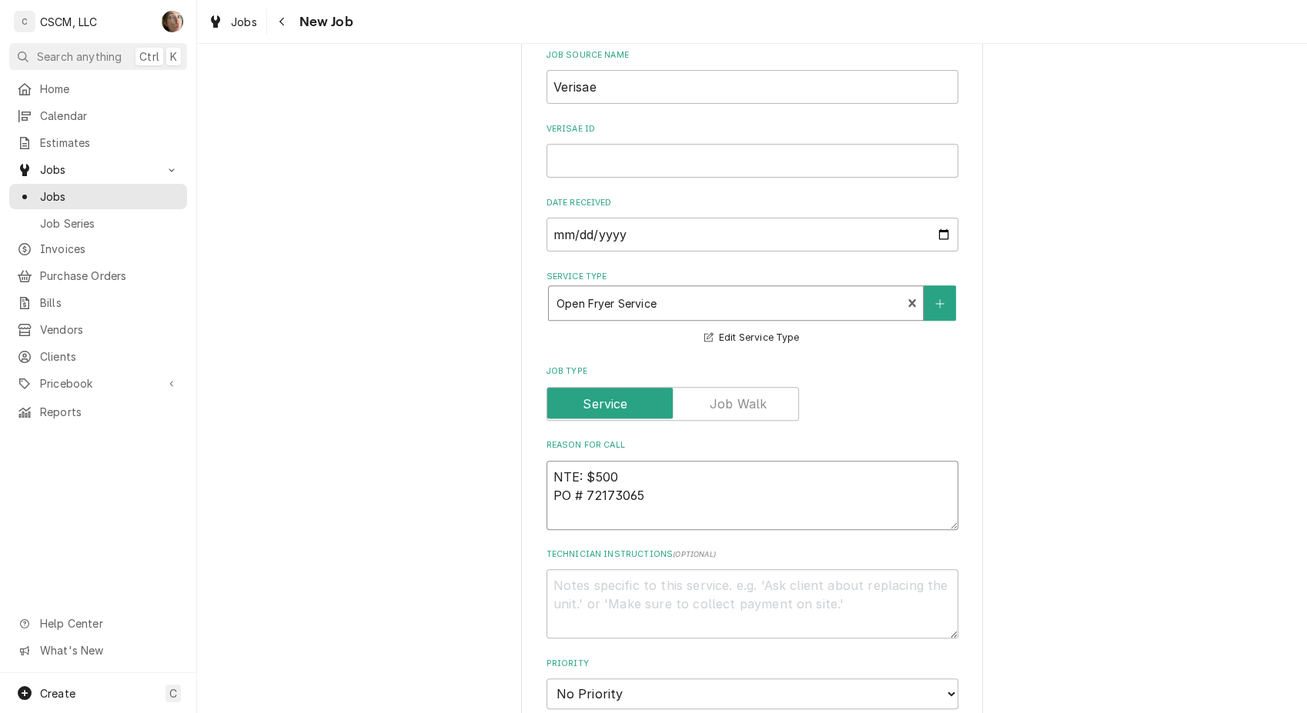
click at [548, 466] on textarea "NTE: $500 PO # 72173065" at bounding box center [752, 495] width 412 height 69
paste textarea "Restaurant smells like gas really heavy by fryer and retherm area"
type textarea "x"
type textarea "Restaurant smells like gas really heavy by fryer and retherm areaNTE: $500 PO #…"
type textarea "x"
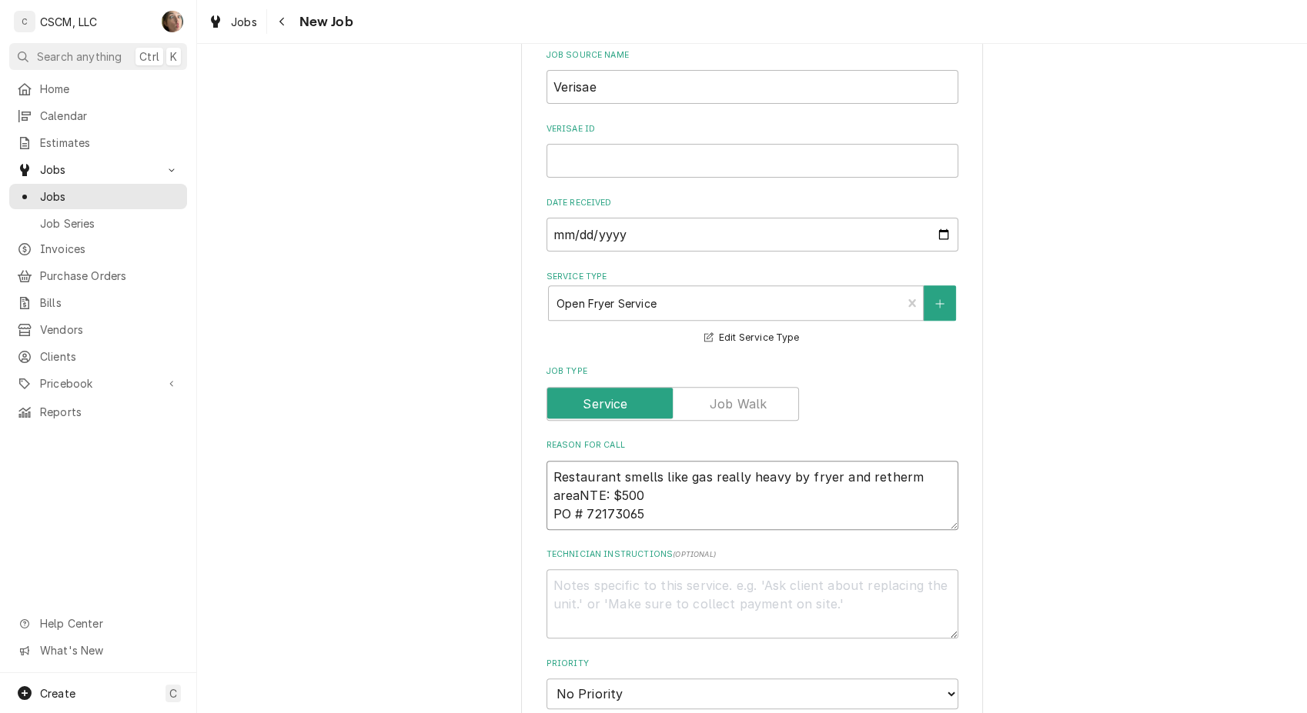
type textarea "Restaurant smells like gas really heavy by fryer and retherm area NTE: $500 PO …"
type textarea "x"
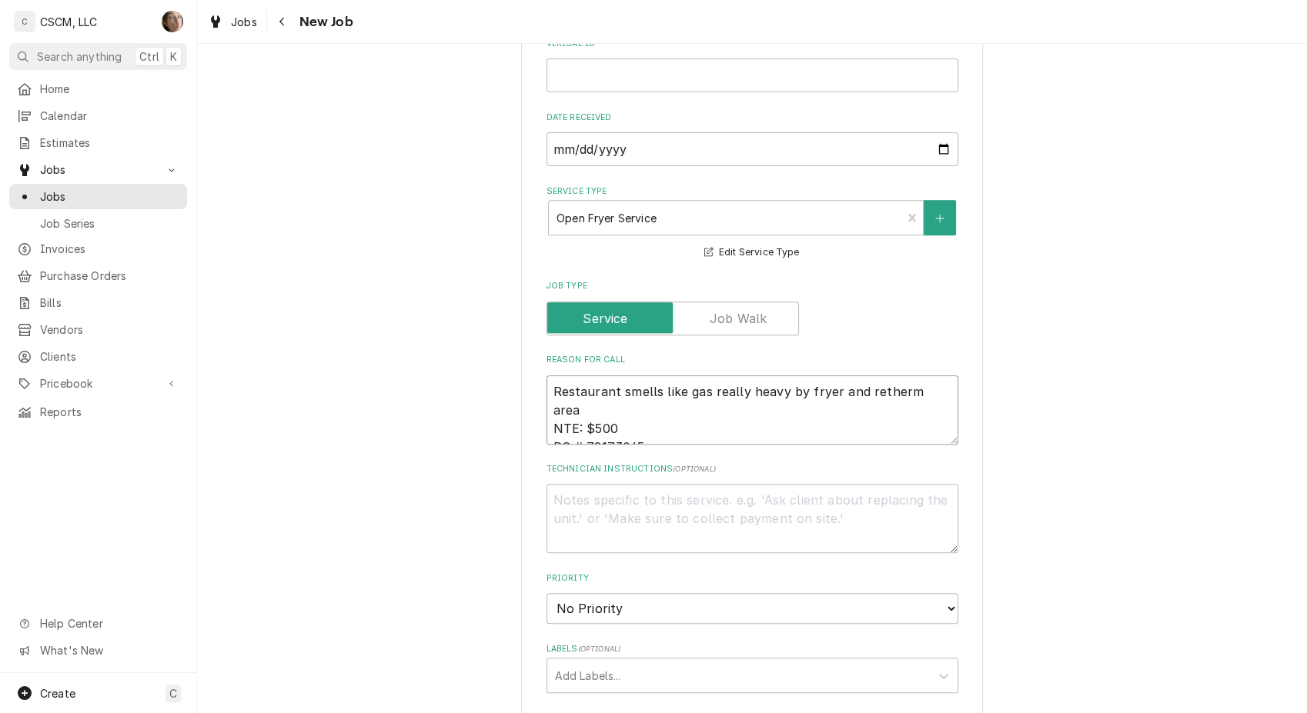
scroll to position [683, 0]
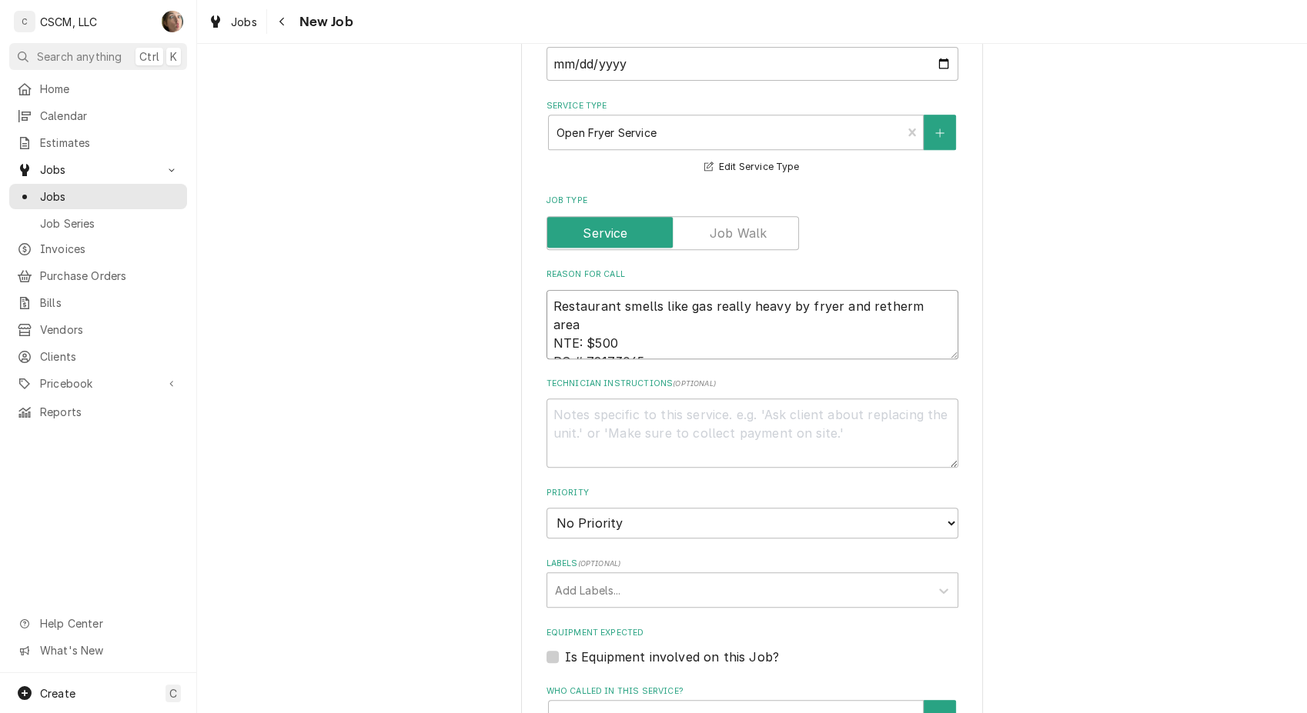
type textarea "Restaurant smells like gas really heavy by fryer and retherm area NTE: $500 PO …"
drag, startPoint x: 596, startPoint y: 520, endPoint x: 597, endPoint y: 529, distance: 9.3
click at [596, 520] on select "No Priority Urgent High Medium Low" at bounding box center [752, 523] width 412 height 31
select select "1"
click at [546, 508] on select "No Priority Urgent High Medium Low" at bounding box center [752, 523] width 412 height 31
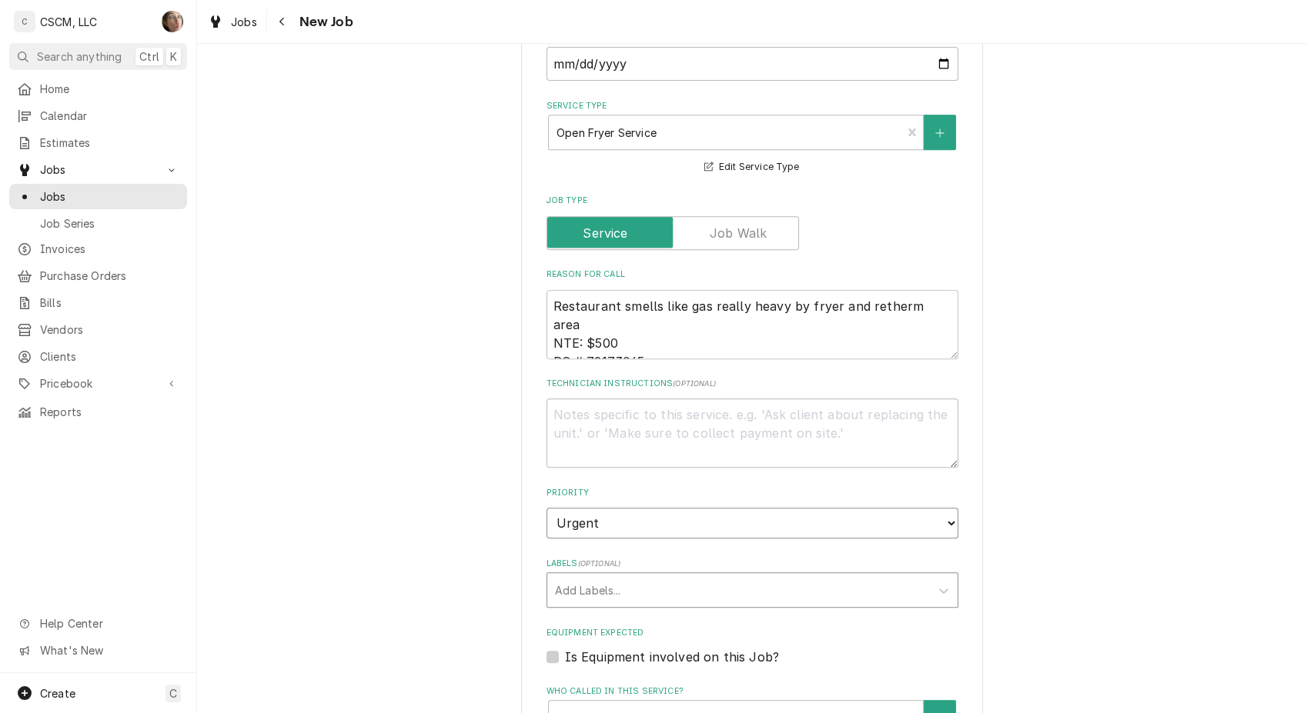
type textarea "x"
click at [649, 456] on textarea "Technician Instructions ( optional )" at bounding box center [752, 433] width 412 height 69
click at [529, 519] on div "Please provide the following information to create a job: Client Details Client…" at bounding box center [752, 301] width 462 height 1821
click at [559, 585] on div "Labels" at bounding box center [738, 590] width 367 height 28
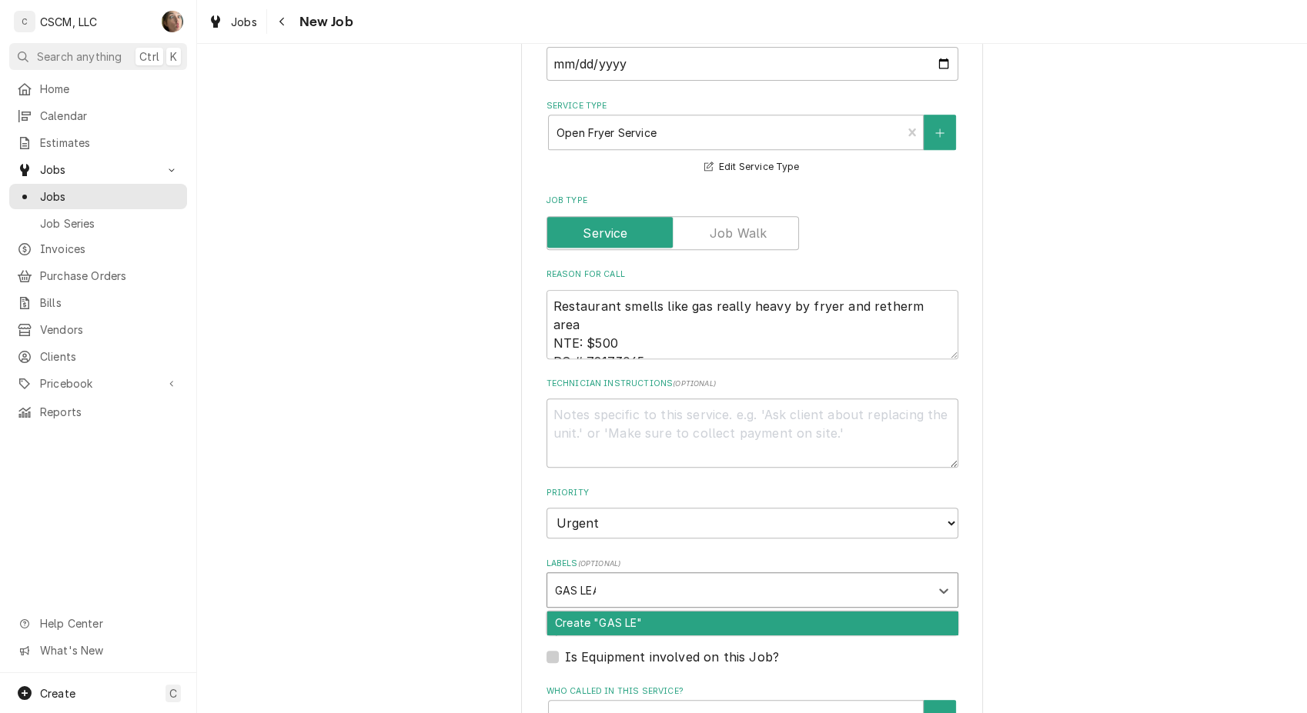
type input "GAS LEAK"
type textarea "x"
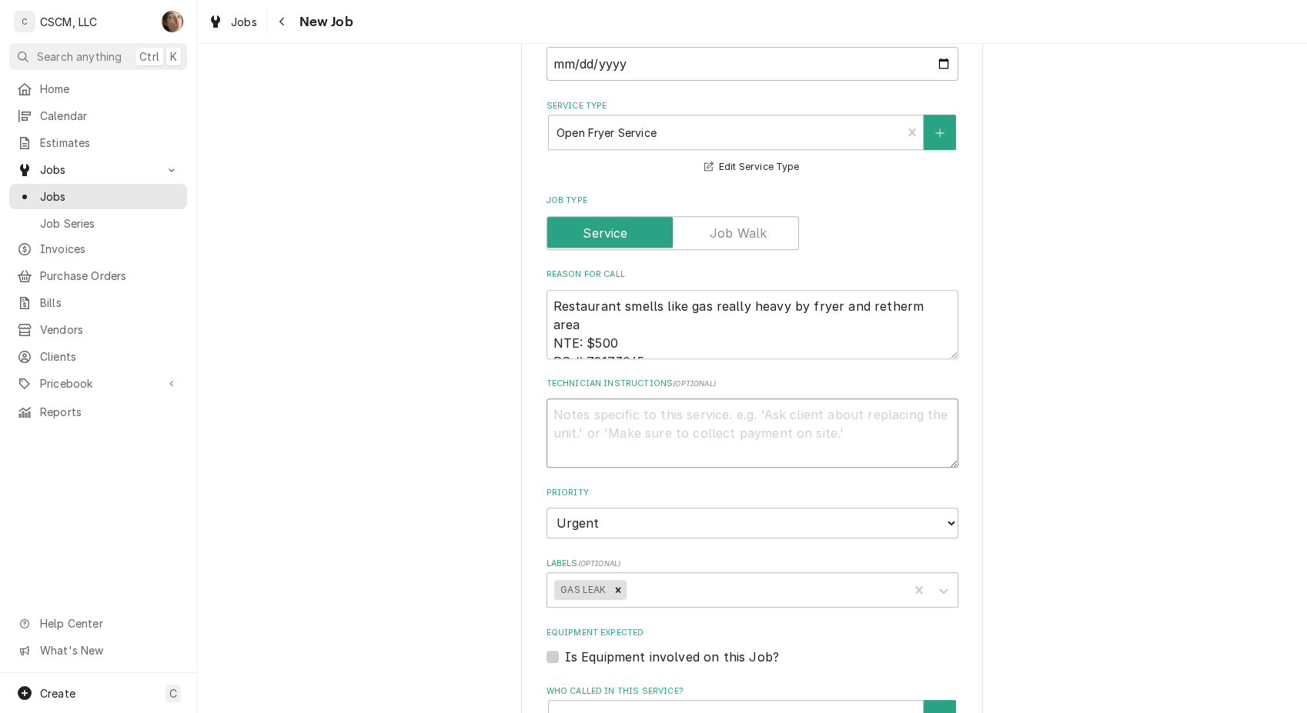
click at [606, 433] on textarea "Technician Instructions ( optional )" at bounding box center [752, 433] width 412 height 69
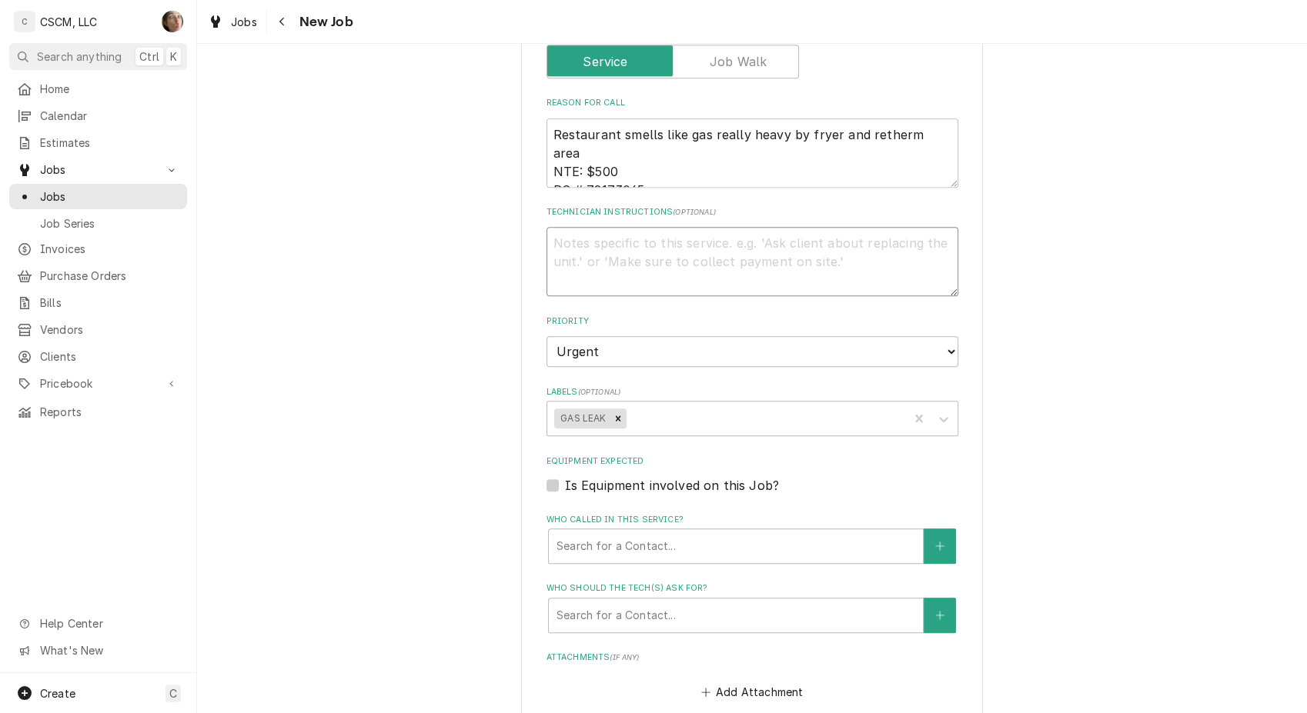
scroll to position [940, 0]
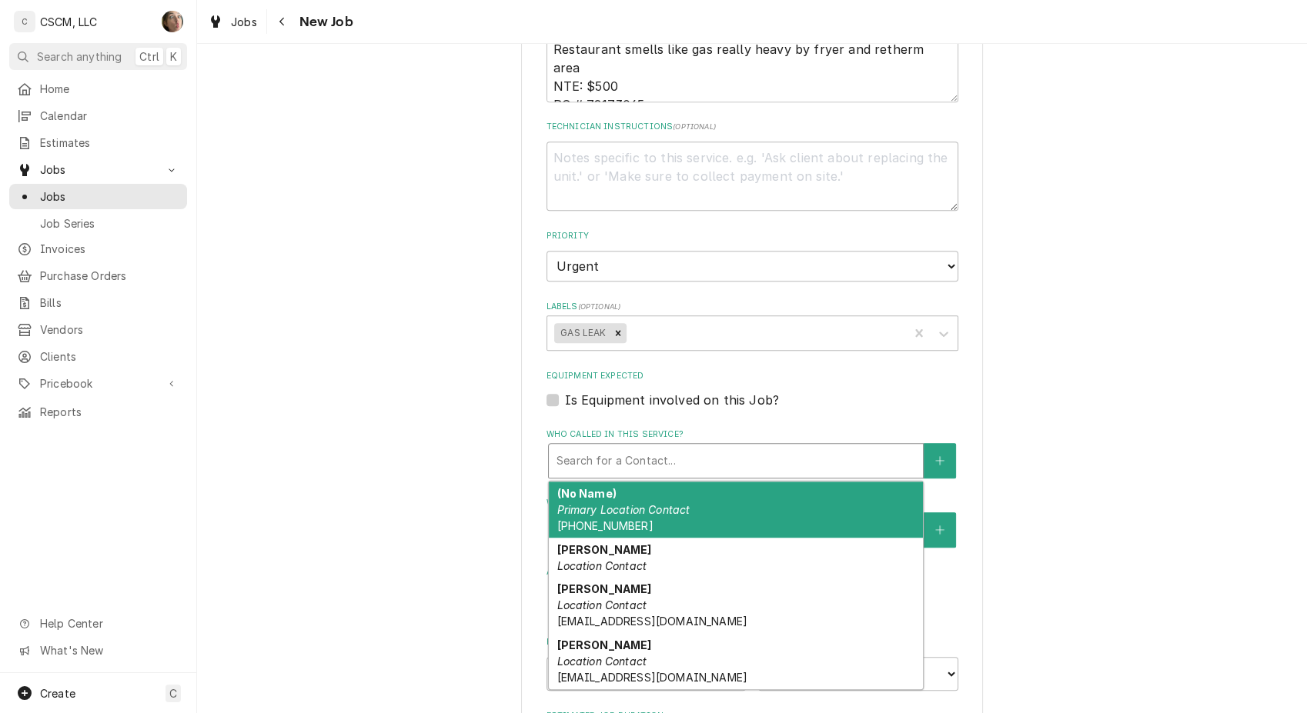
click at [569, 458] on div "Who called in this service?" at bounding box center [735, 461] width 359 height 28
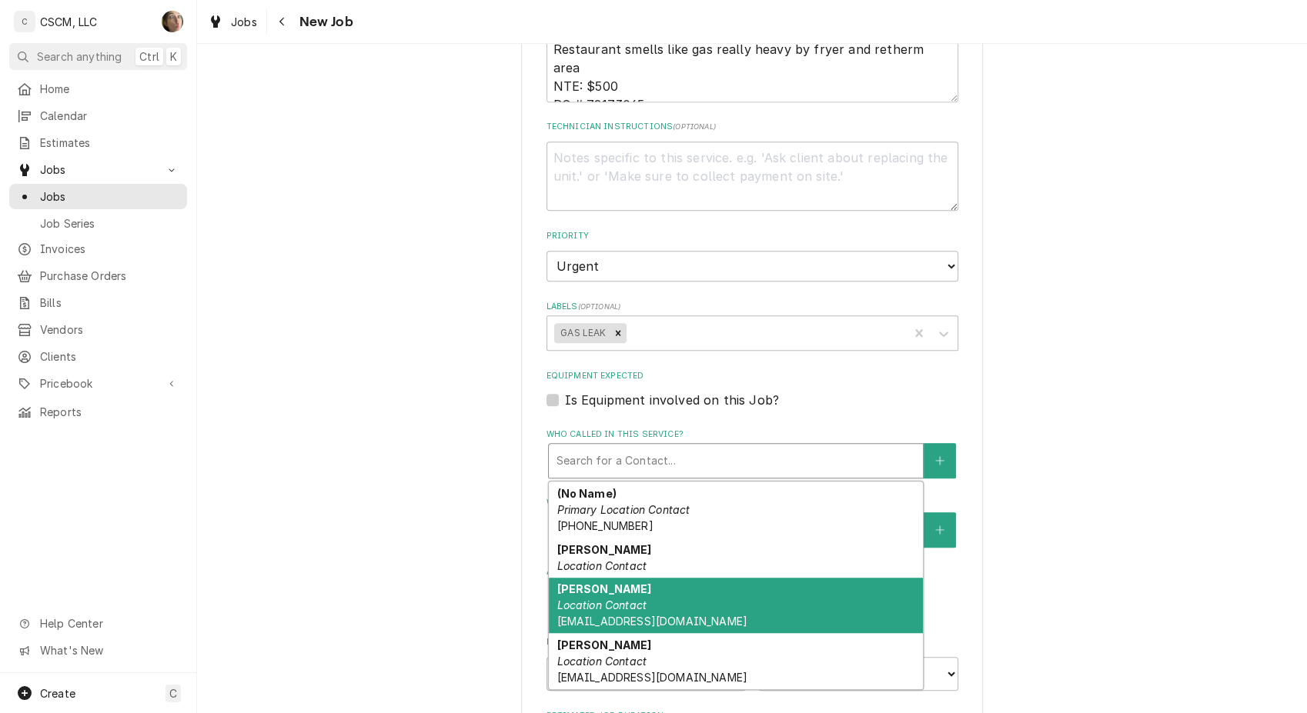
click at [641, 606] on div "Mario Perea Location Contact mperea@kbpbells.com" at bounding box center [736, 606] width 374 height 56
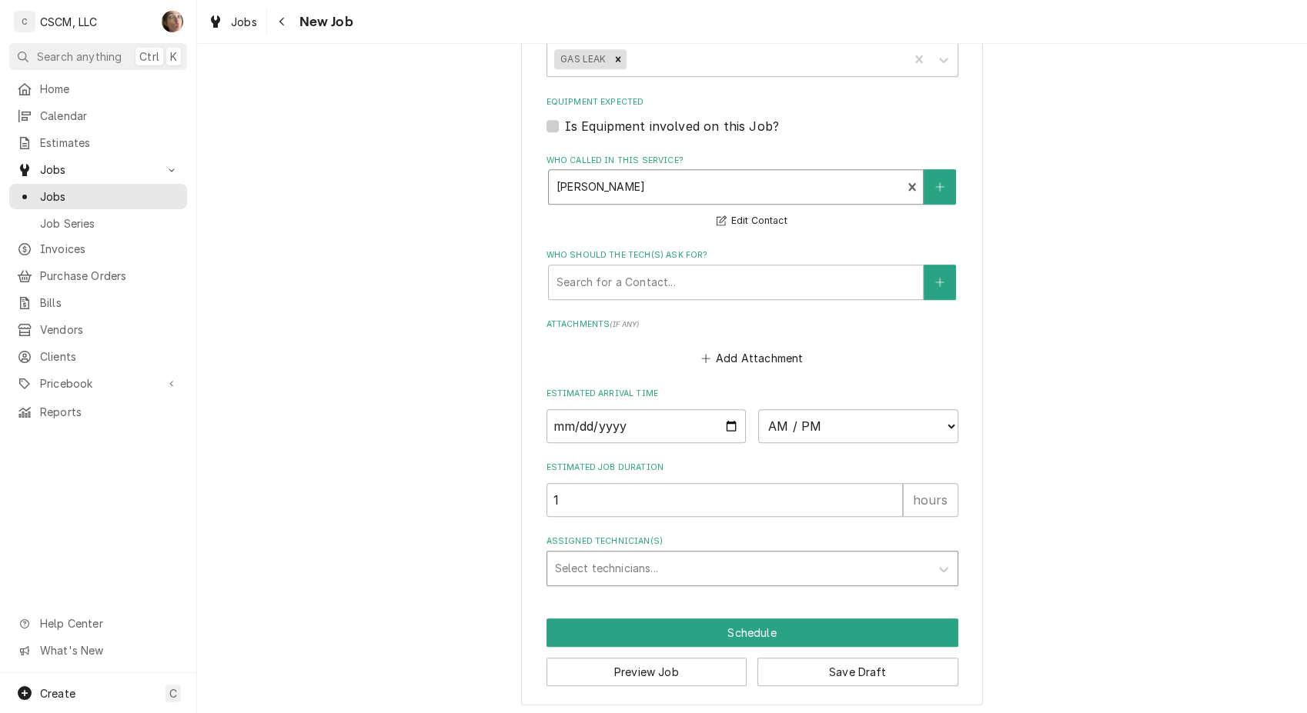
scroll to position [1215, 0]
click at [622, 555] on div "Assigned Technician(s)" at bounding box center [738, 568] width 367 height 28
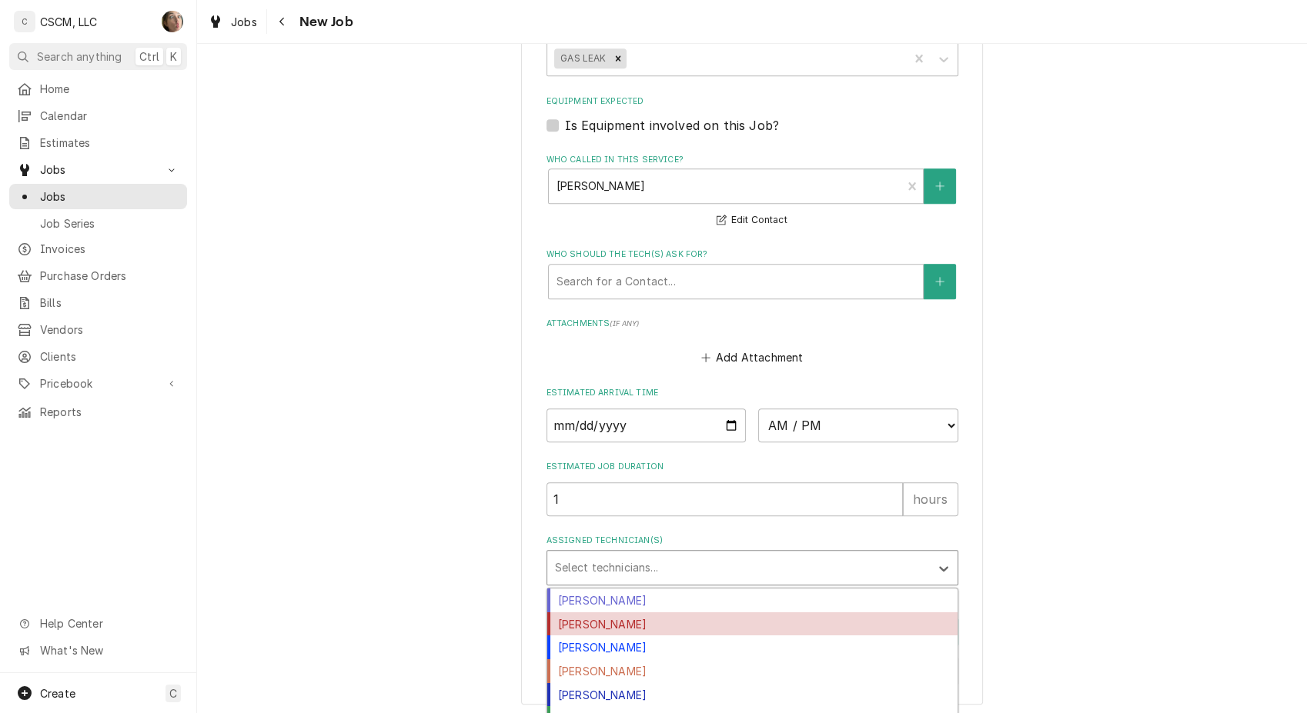
click at [613, 626] on div "[PERSON_NAME]" at bounding box center [752, 624] width 410 height 24
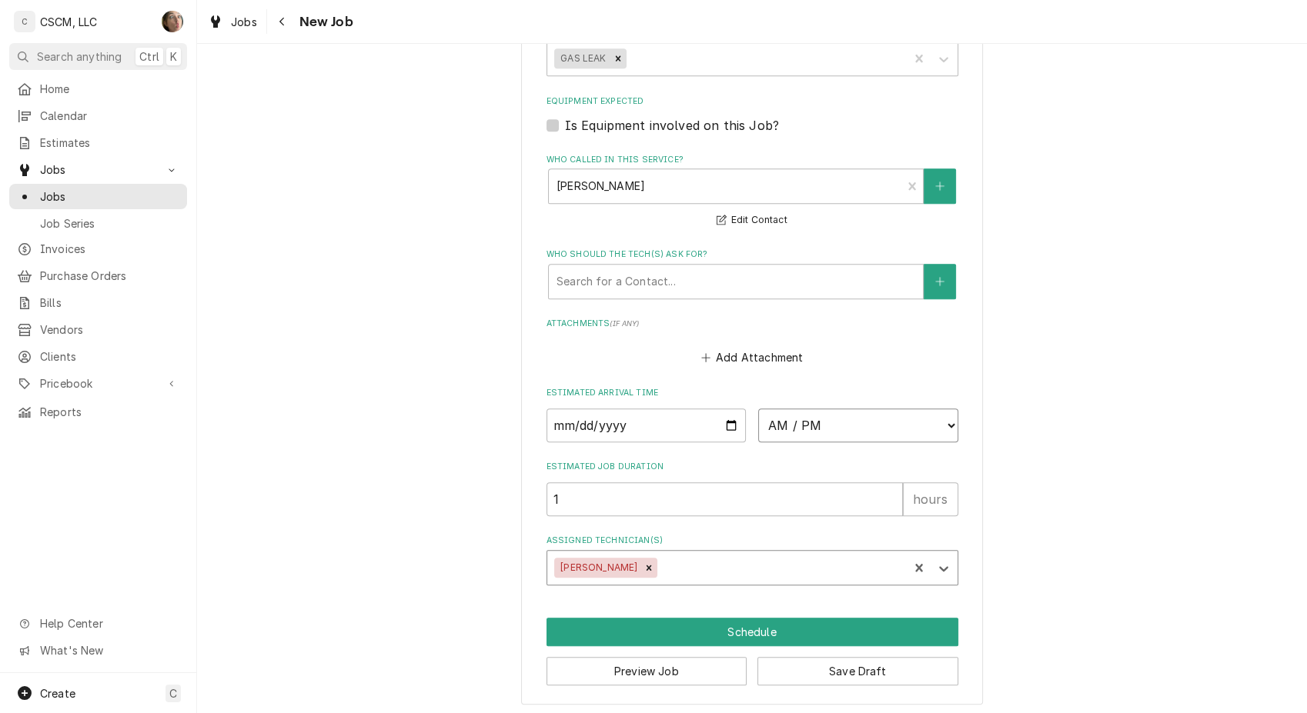
click at [769, 412] on select "AM / PM 6:00 AM 6:15 AM 6:30 AM 6:45 AM 7:00 AM 7:15 AM 7:30 AM 7:45 AM 8:00 AM…" at bounding box center [858, 426] width 200 height 34
type textarea "x"
select select "08:00:00"
click at [758, 409] on select "AM / PM 6:00 AM 6:15 AM 6:30 AM 6:45 AM 7:00 AM 7:15 AM 7:30 AM 7:45 AM 8:00 AM…" at bounding box center [858, 426] width 200 height 34
type textarea "x"
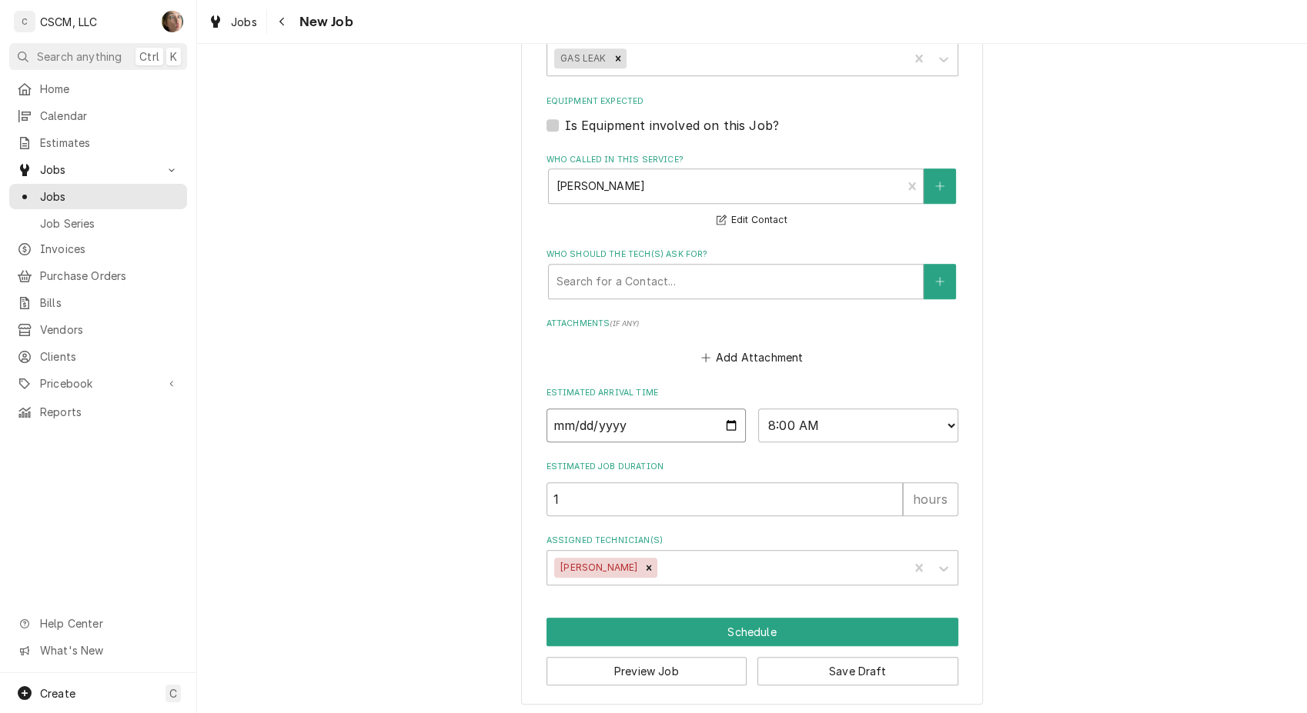
click at [726, 422] on input "Date" at bounding box center [646, 426] width 200 height 34
type input "2025-10-02"
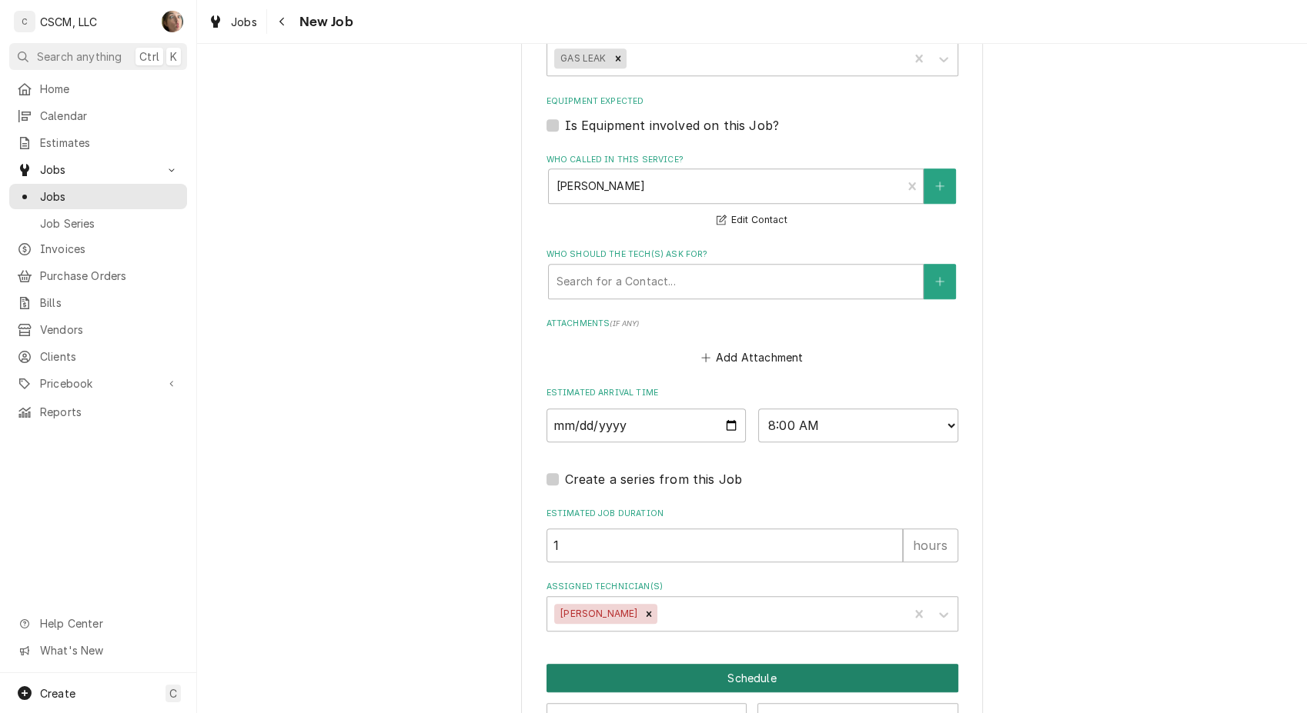
click at [660, 679] on button "Schedule" at bounding box center [752, 678] width 412 height 28
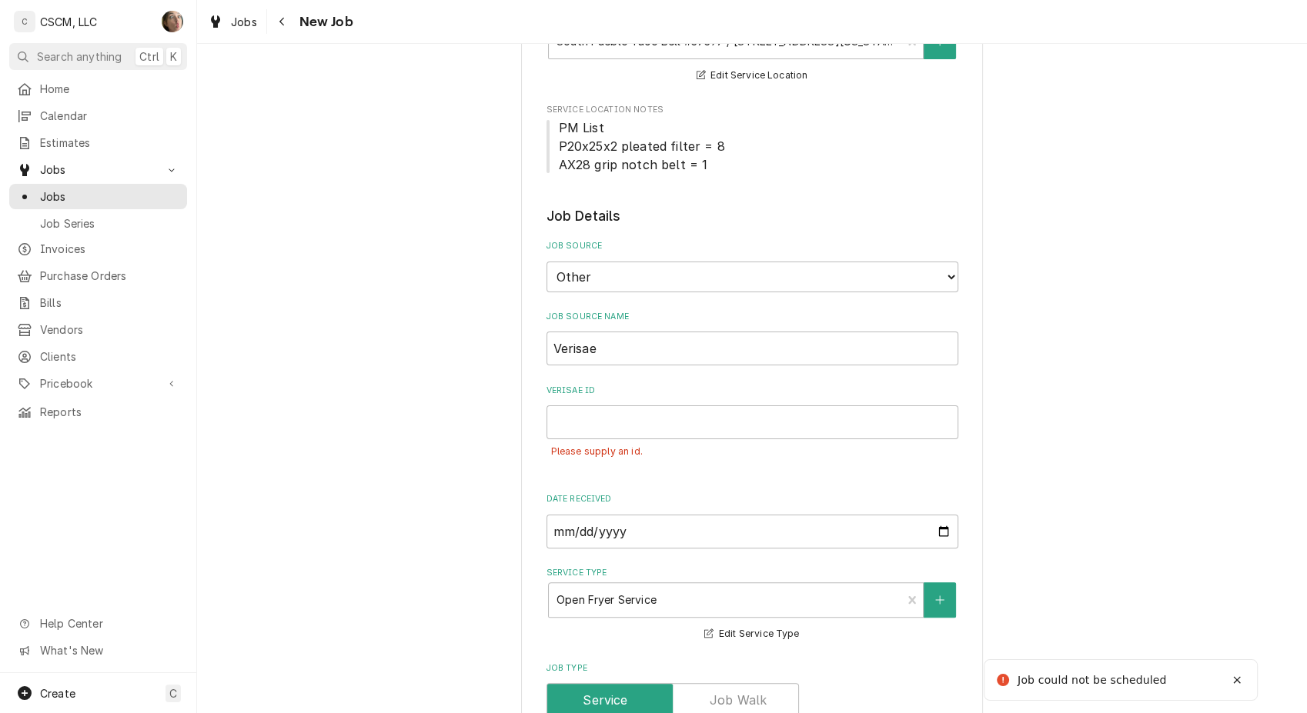
scroll to position [247, 0]
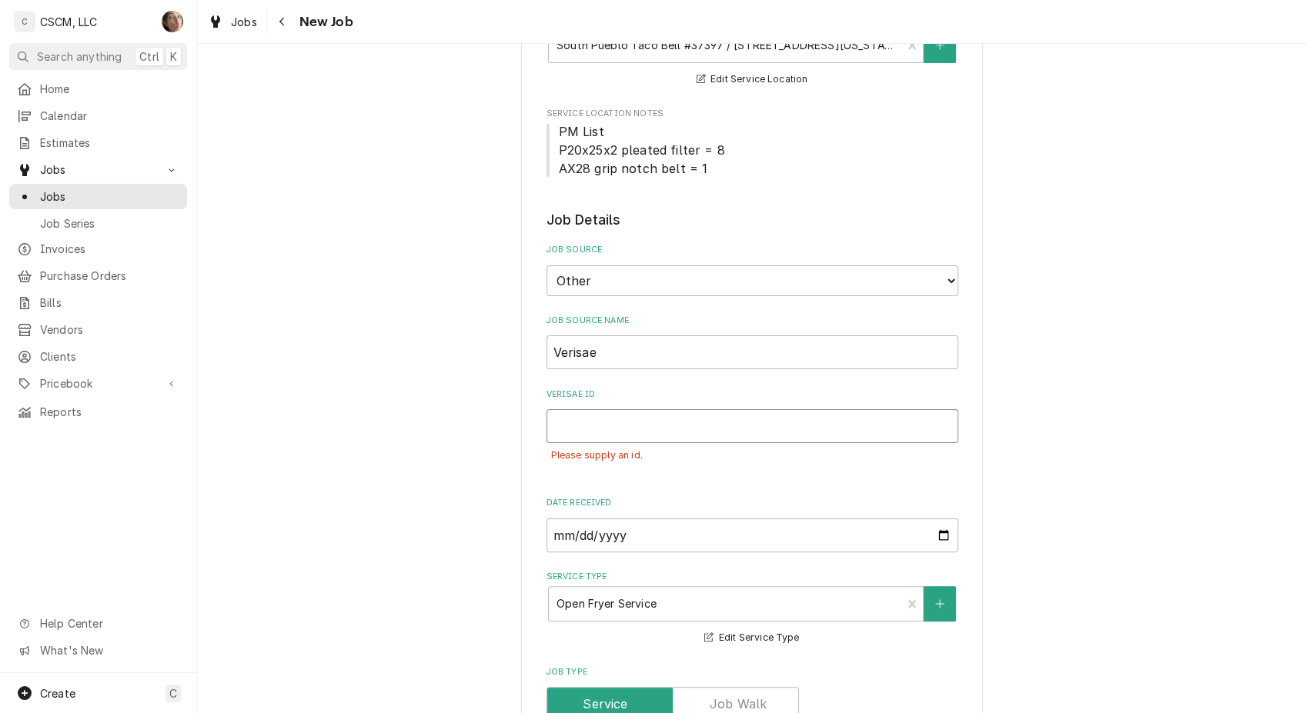
click at [566, 432] on input "Verisae ID" at bounding box center [752, 426] width 412 height 34
paste input "Restaurant smel"
type textarea "x"
type input "Restaurant smel"
type textarea "x"
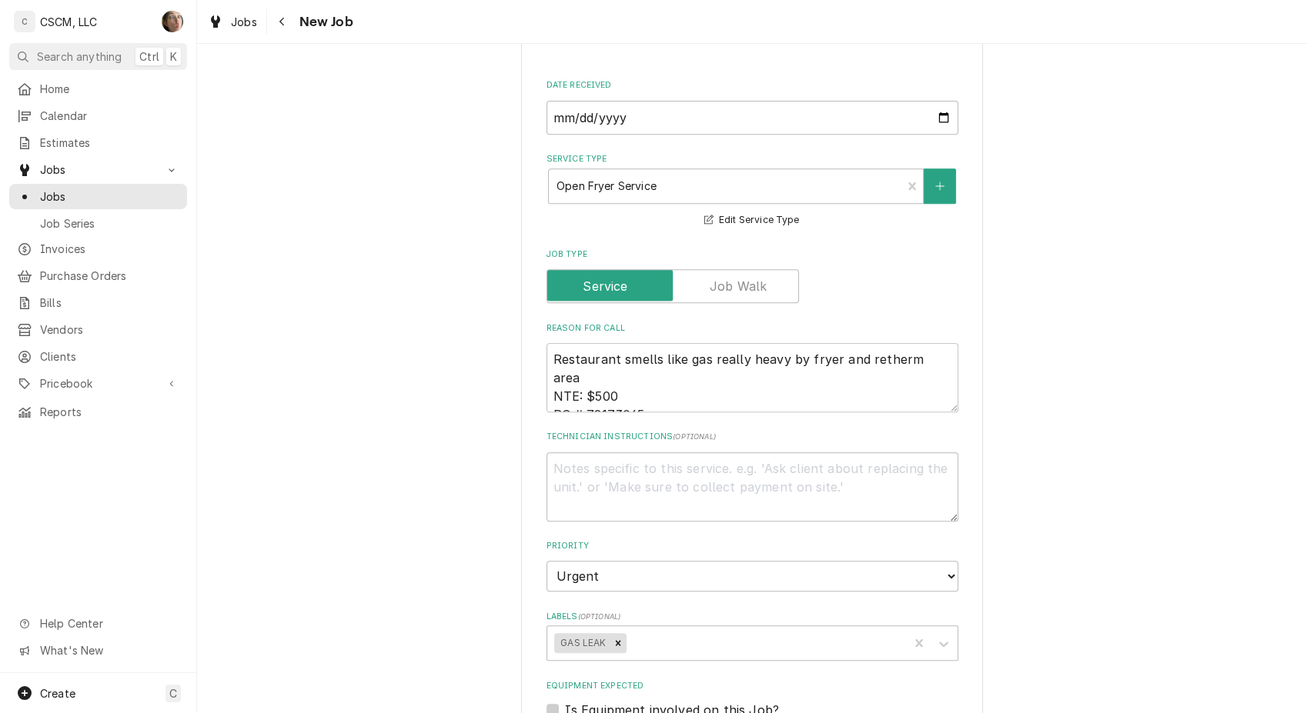
scroll to position [675, 0]
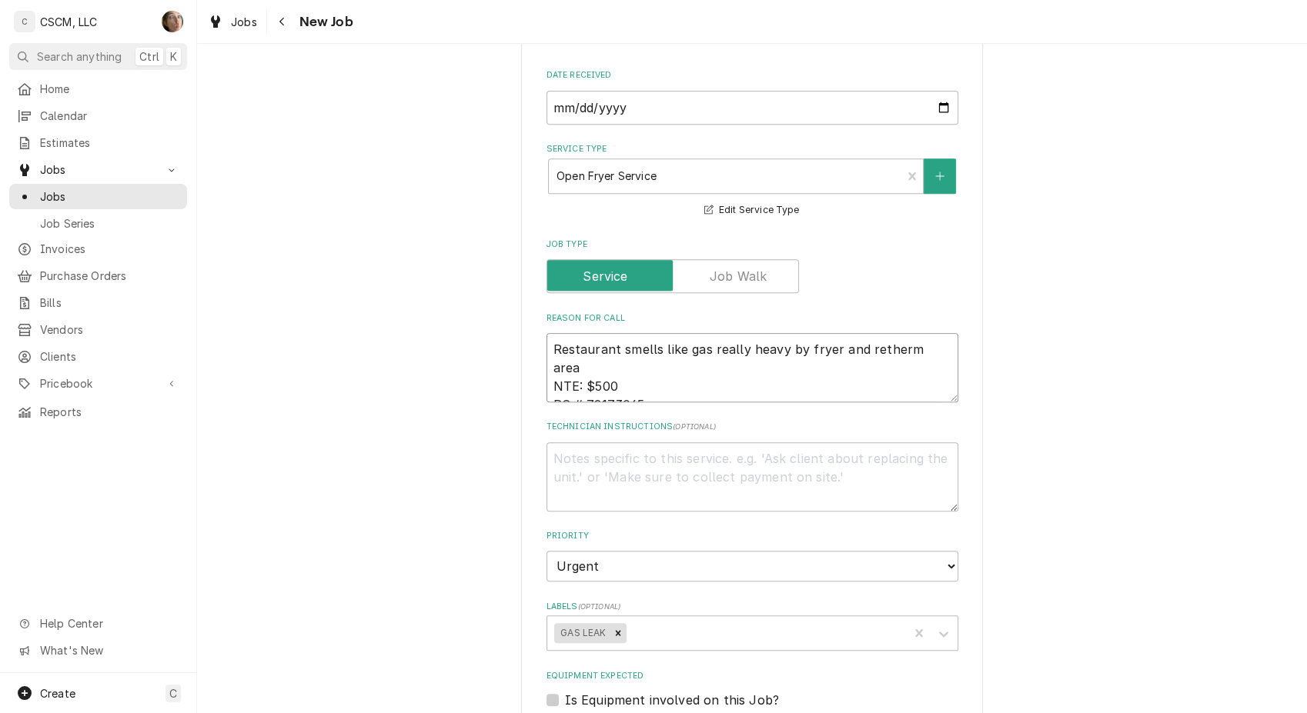
drag, startPoint x: 666, startPoint y: 386, endPoint x: 580, endPoint y: 382, distance: 86.3
click at [580, 382] on textarea "Restaurant smells like gas really heavy by fryer and retherm area NTE: $500 PO …" at bounding box center [752, 367] width 412 height 69
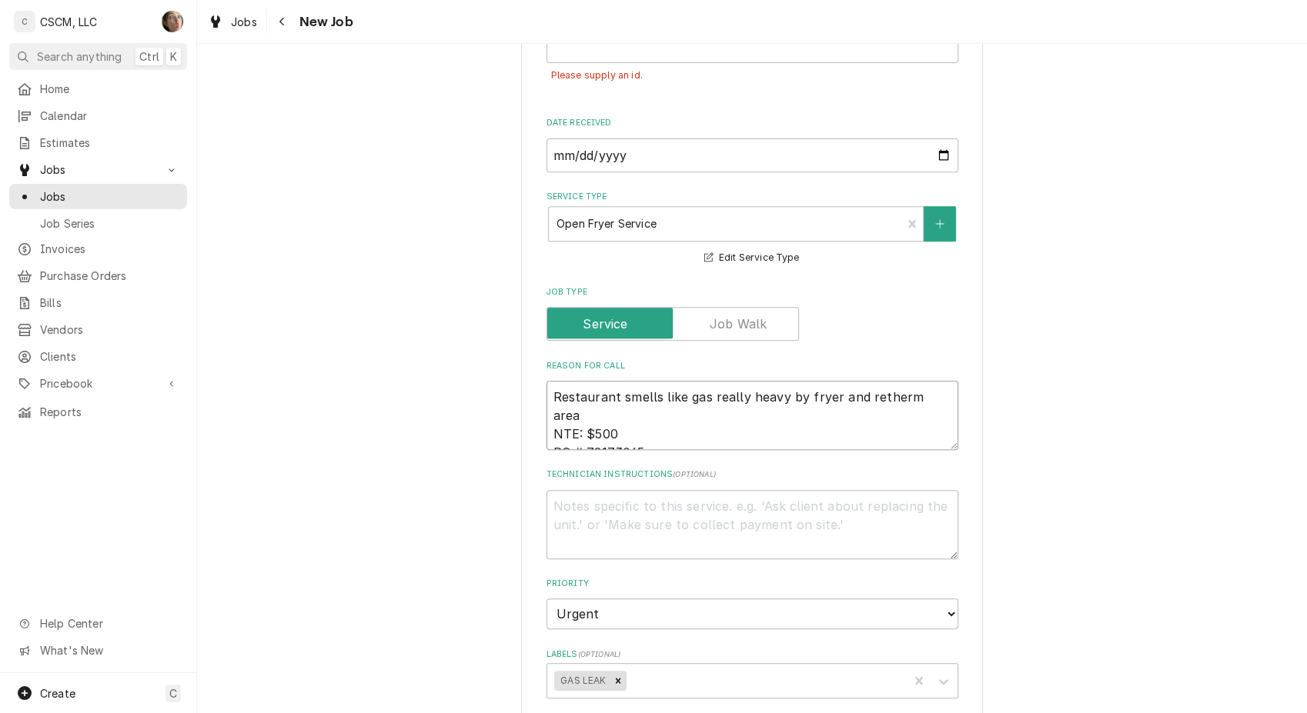
scroll to position [504, 0]
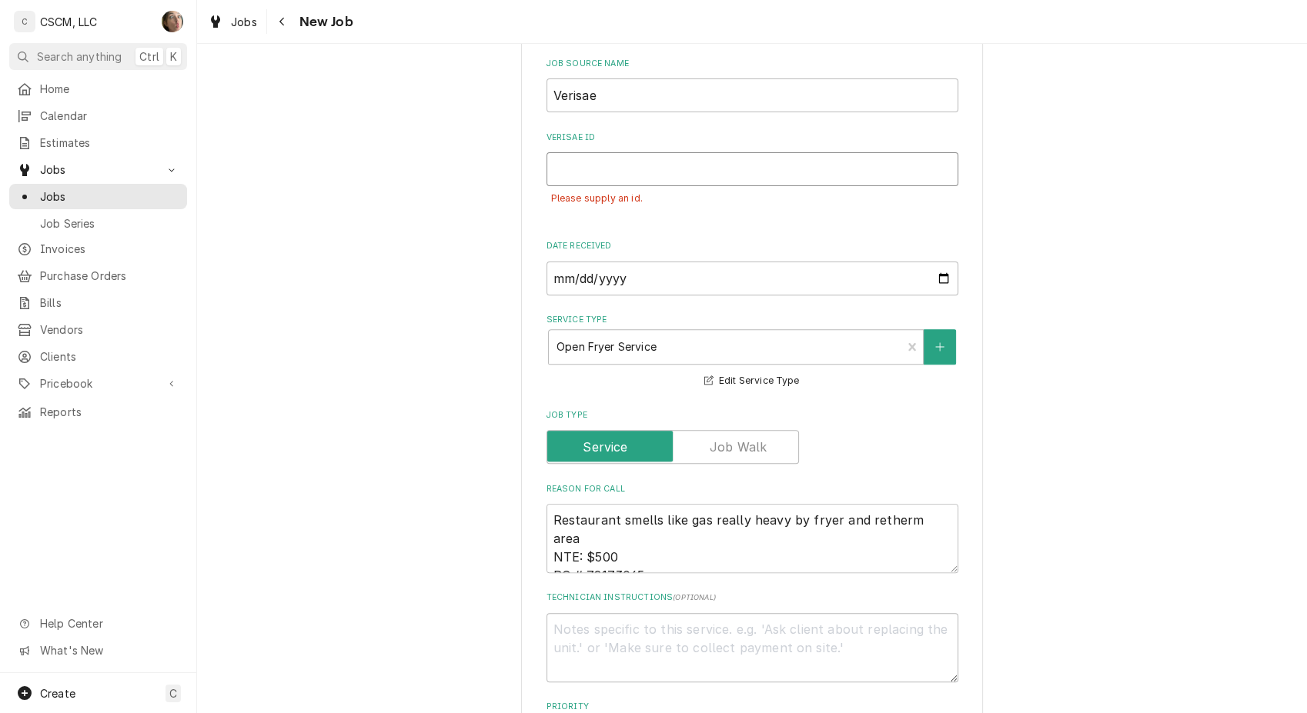
click at [610, 157] on input "Verisae ID" at bounding box center [752, 169] width 412 height 34
paste input "72173065"
type textarea "x"
type input "72173065"
type textarea "x"
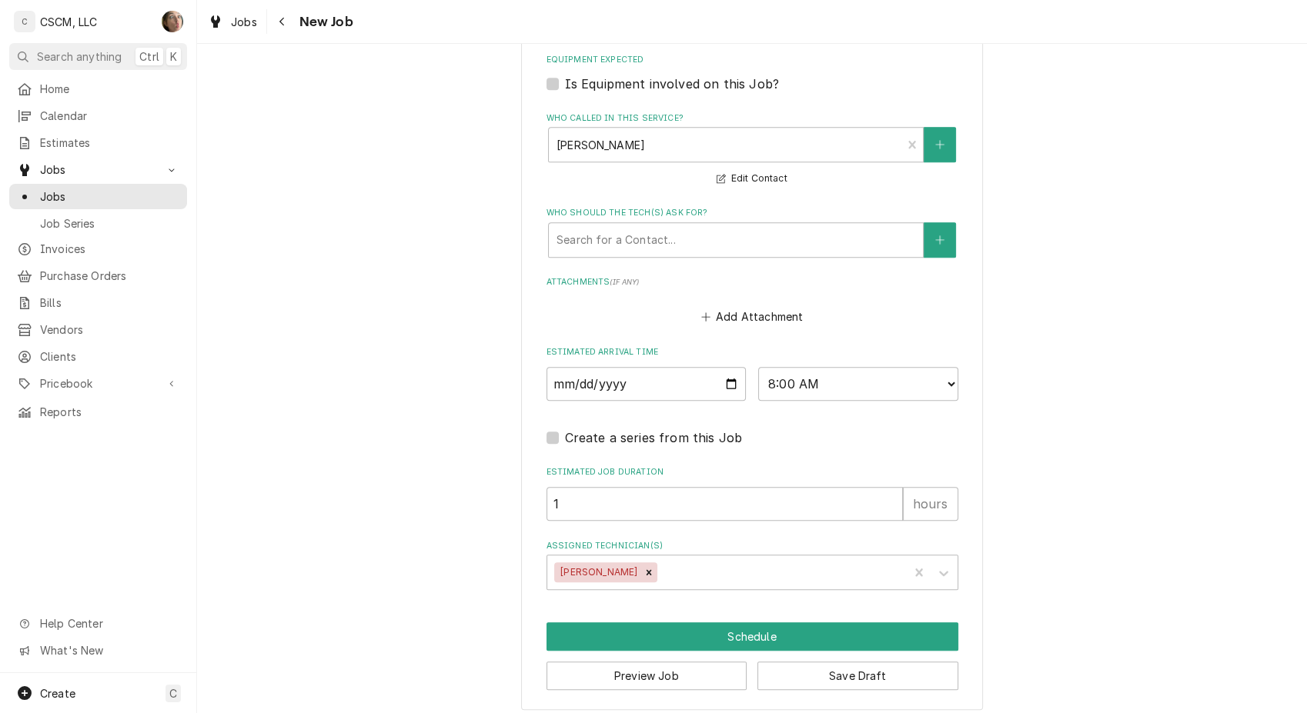
scroll to position [1297, 0]
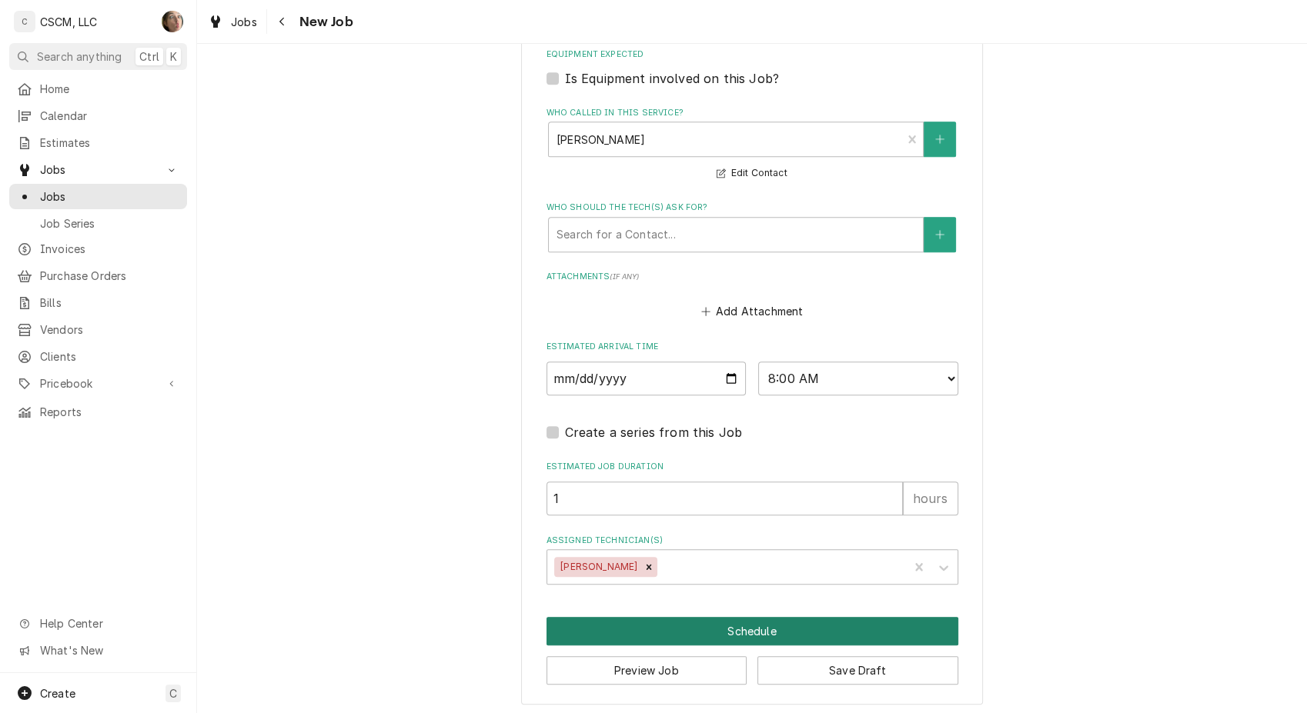
type input "72173065"
click at [723, 633] on button "Schedule" at bounding box center [752, 631] width 412 height 28
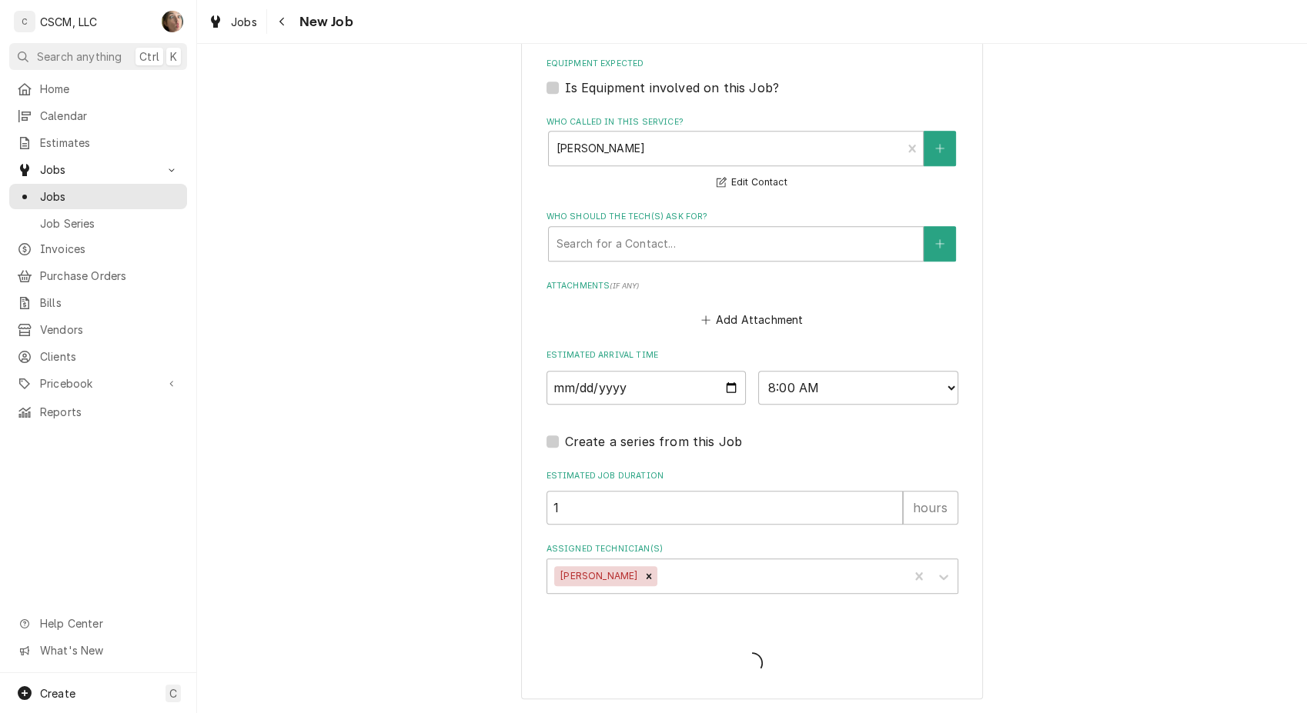
scroll to position [1248, 0]
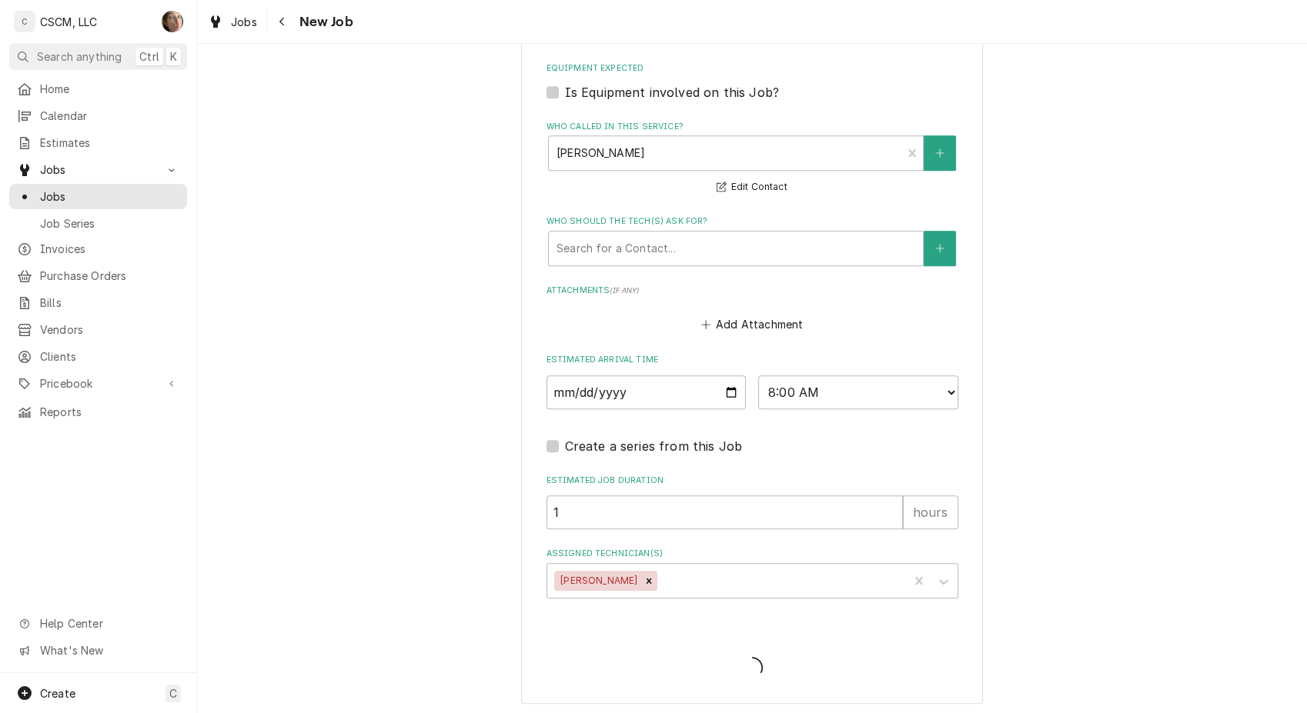
type textarea "x"
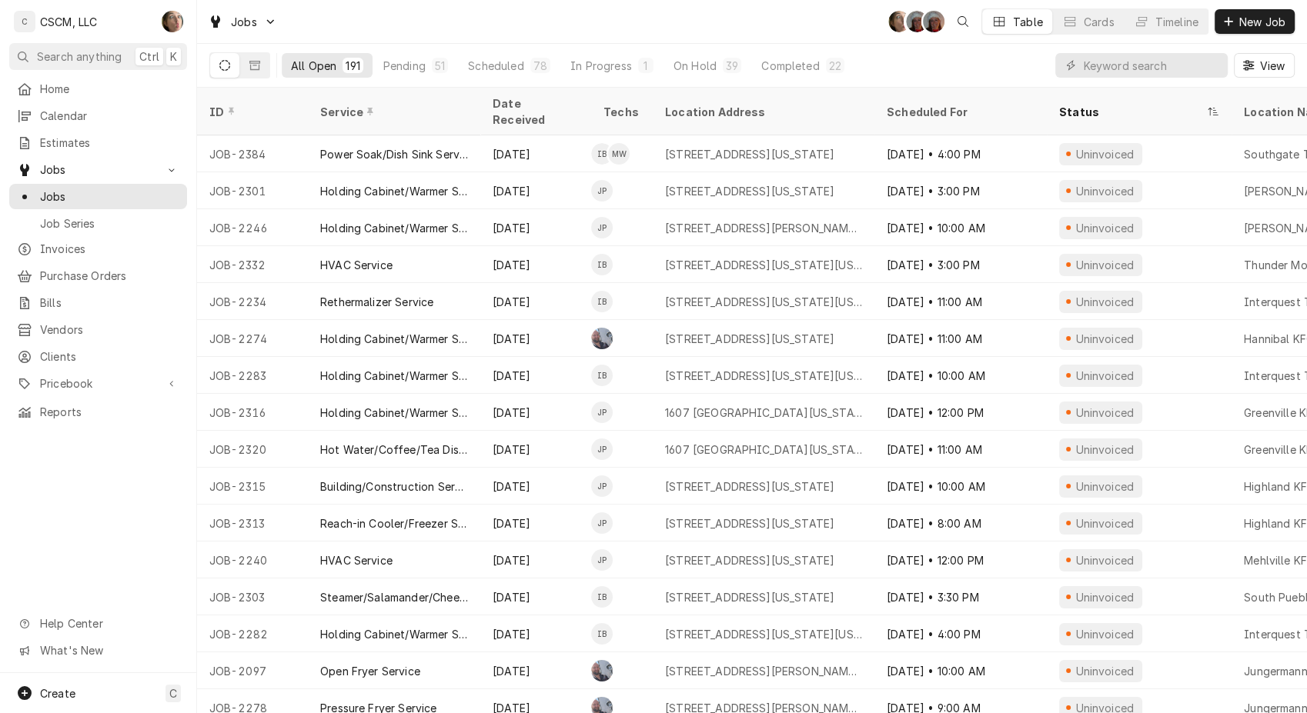
drag, startPoint x: 1258, startPoint y: 11, endPoint x: 1022, endPoint y: 65, distance: 242.3
click at [1258, 11] on button "New Job" at bounding box center [1254, 21] width 80 height 25
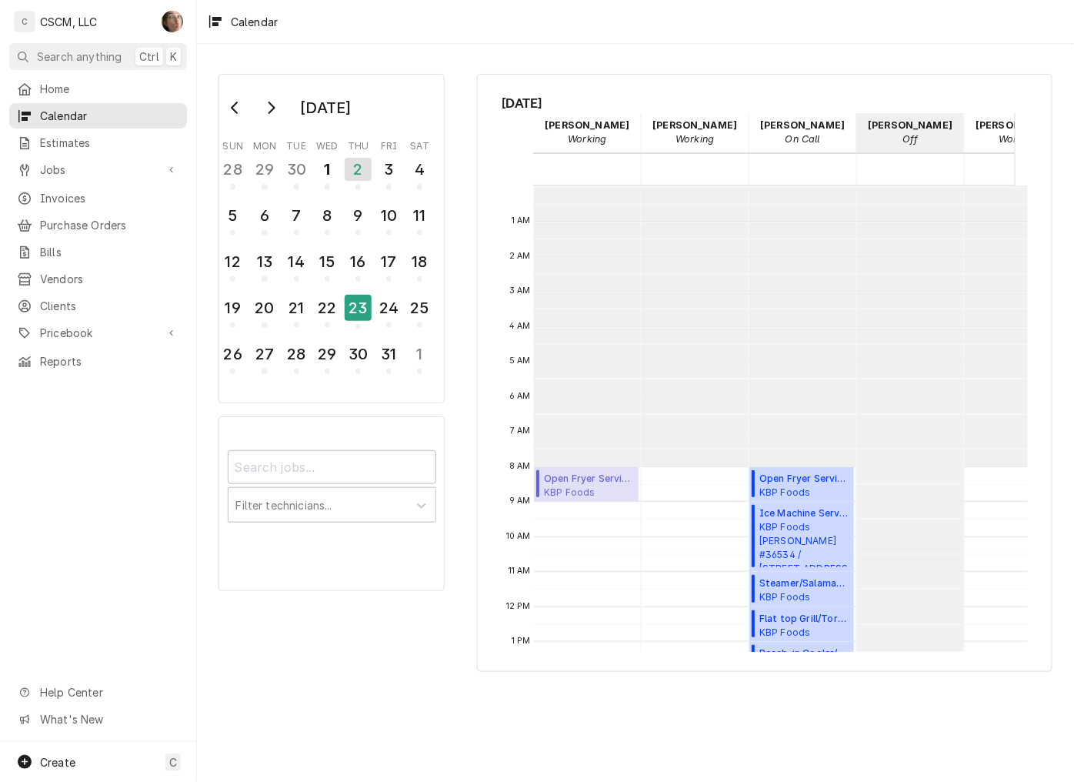
scroll to position [280, 0]
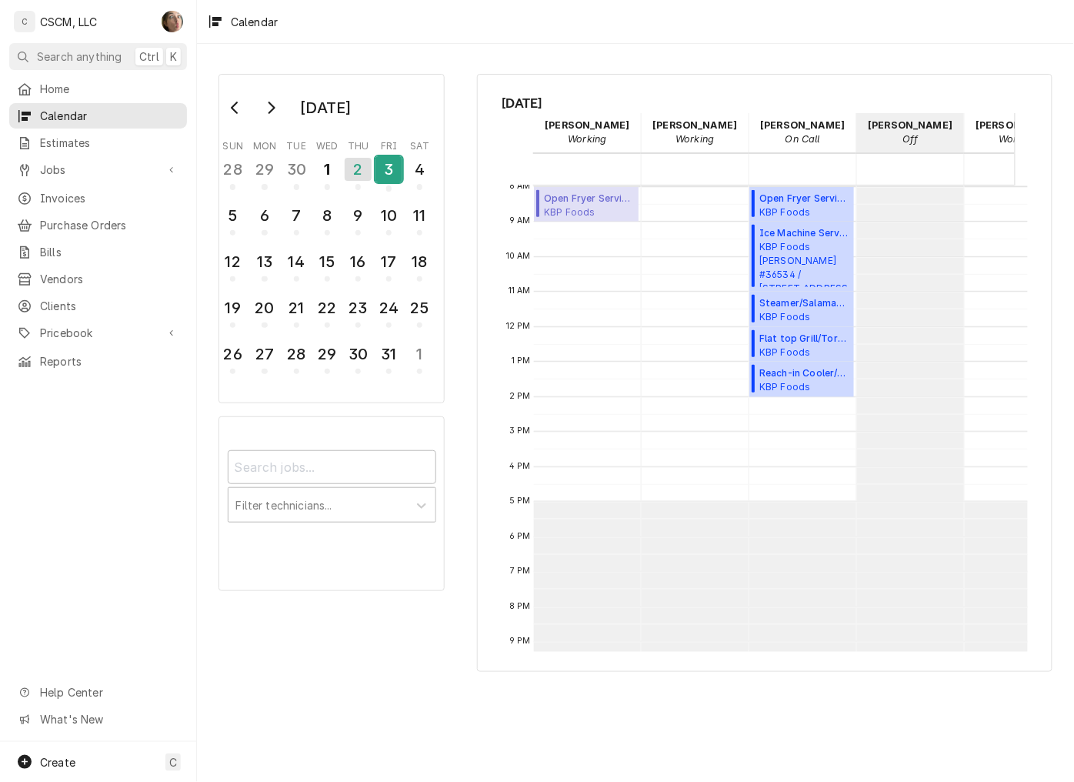
click at [383, 167] on div "3" at bounding box center [388, 169] width 27 height 26
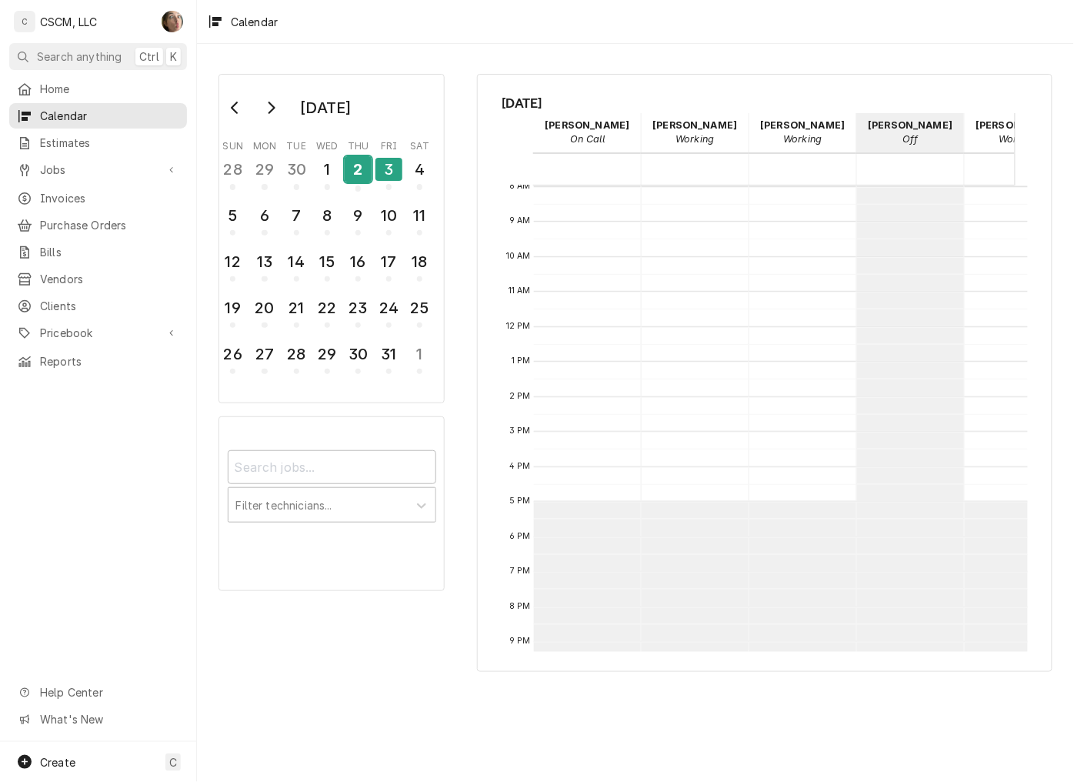
click at [368, 167] on div "2" at bounding box center [358, 169] width 27 height 26
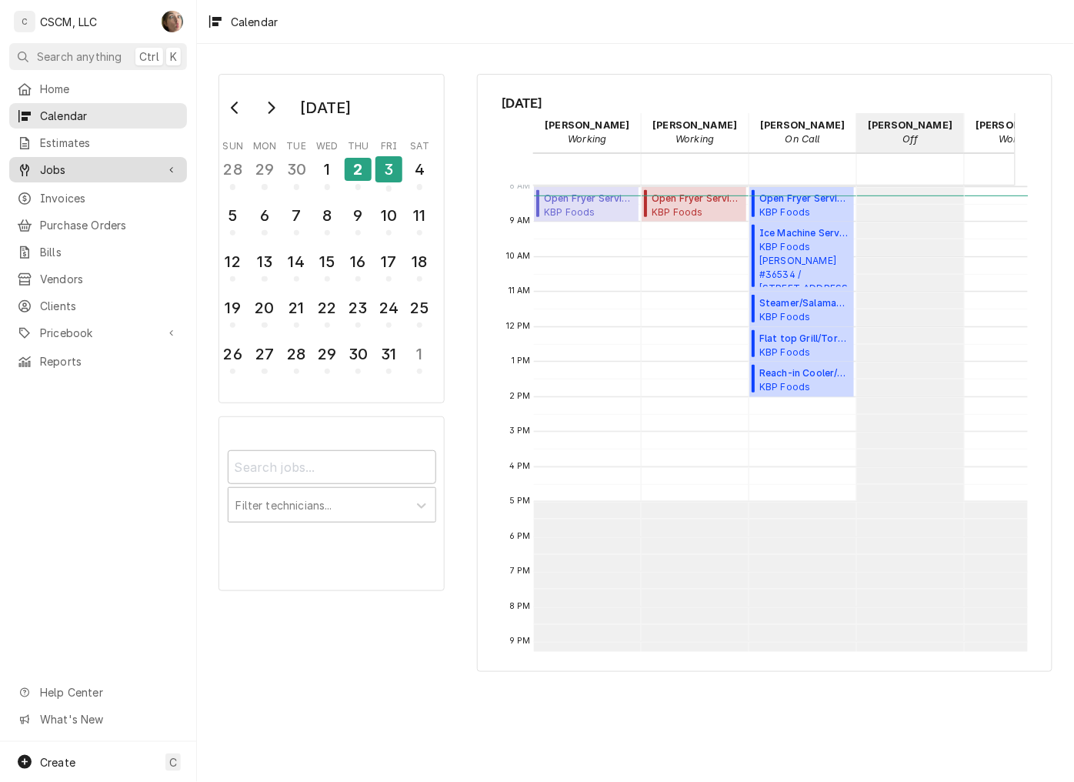
click at [54, 170] on span "Jobs" at bounding box center [98, 170] width 116 height 16
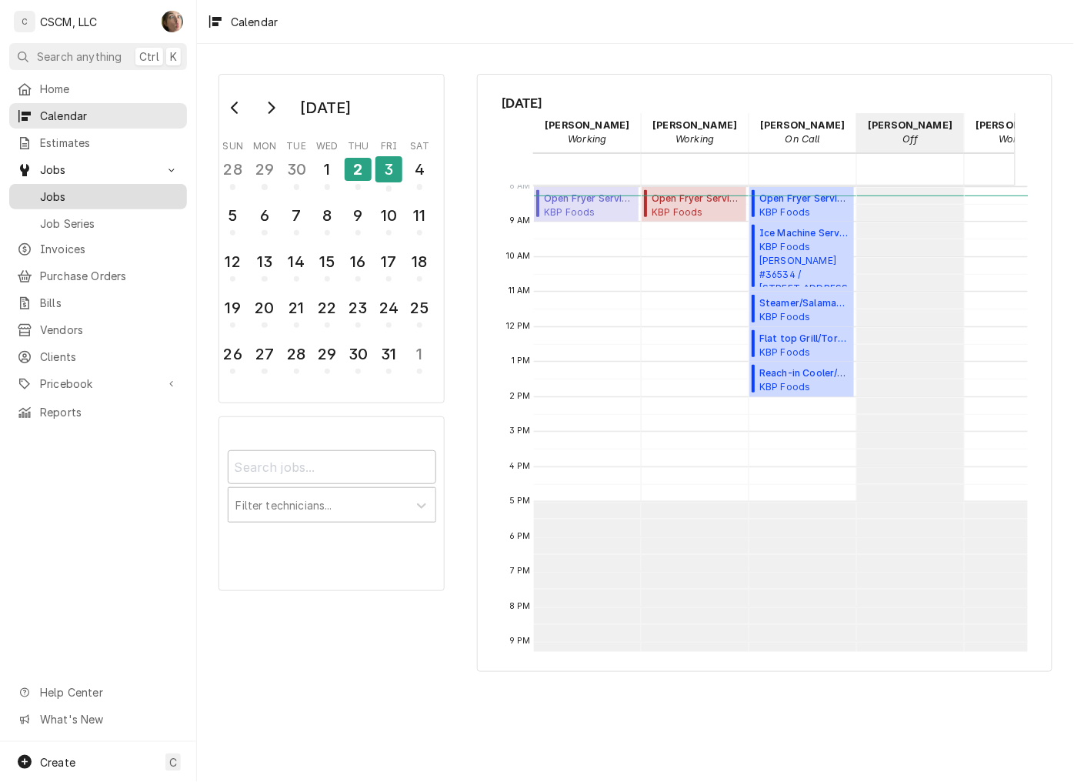
click at [58, 194] on span "Jobs" at bounding box center [109, 197] width 139 height 16
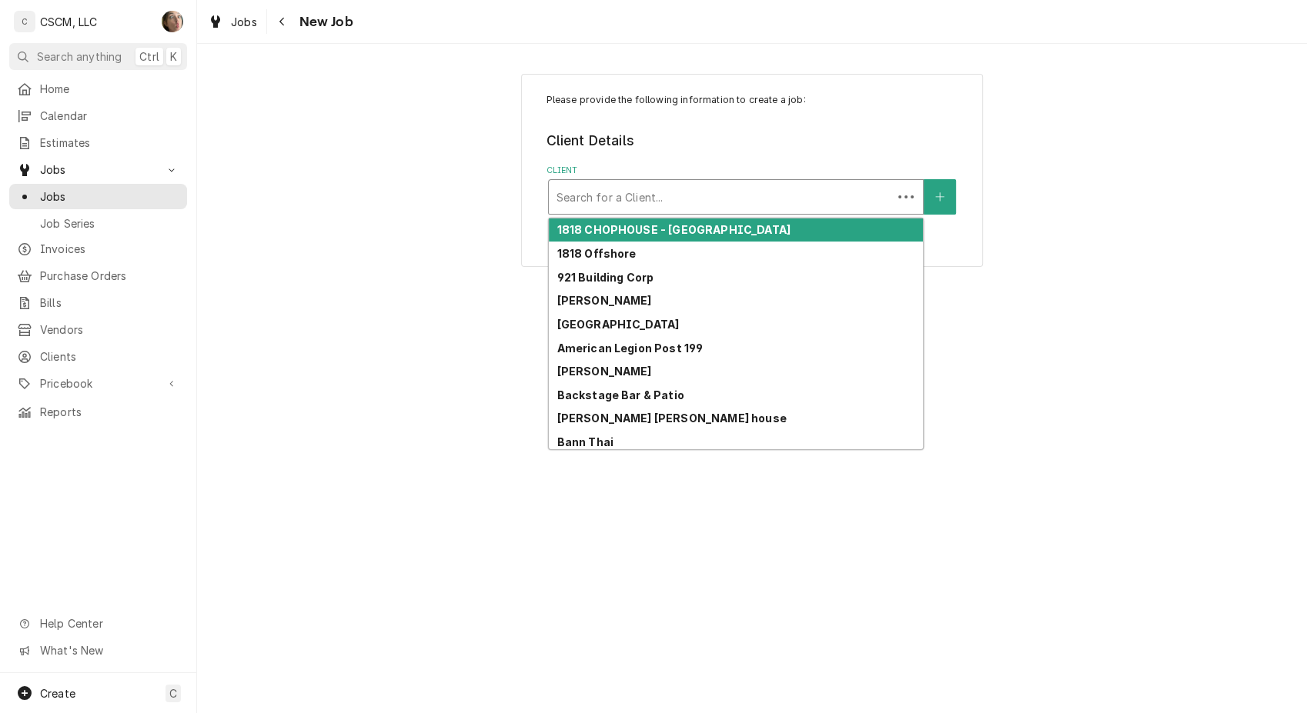
click at [652, 205] on div "Client" at bounding box center [720, 197] width 328 height 28
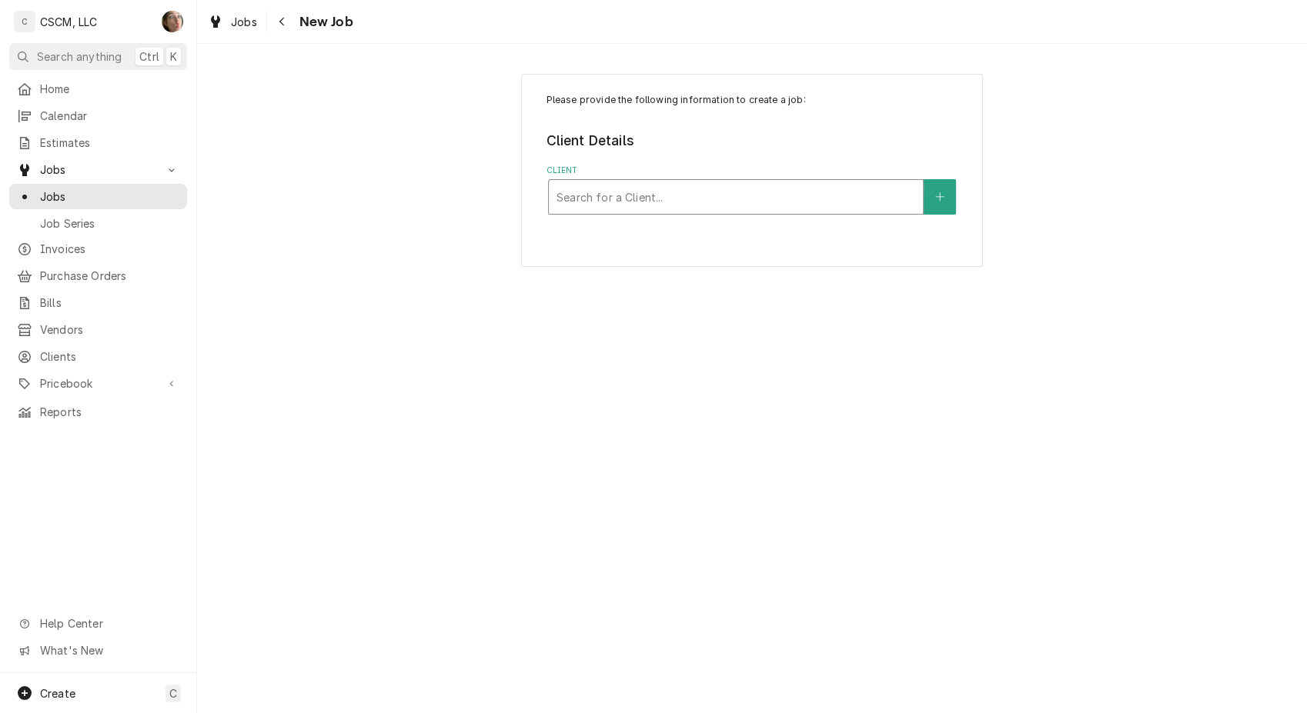
click at [605, 212] on div "Search for a Client..." at bounding box center [736, 197] width 374 height 34
type input "KBP"
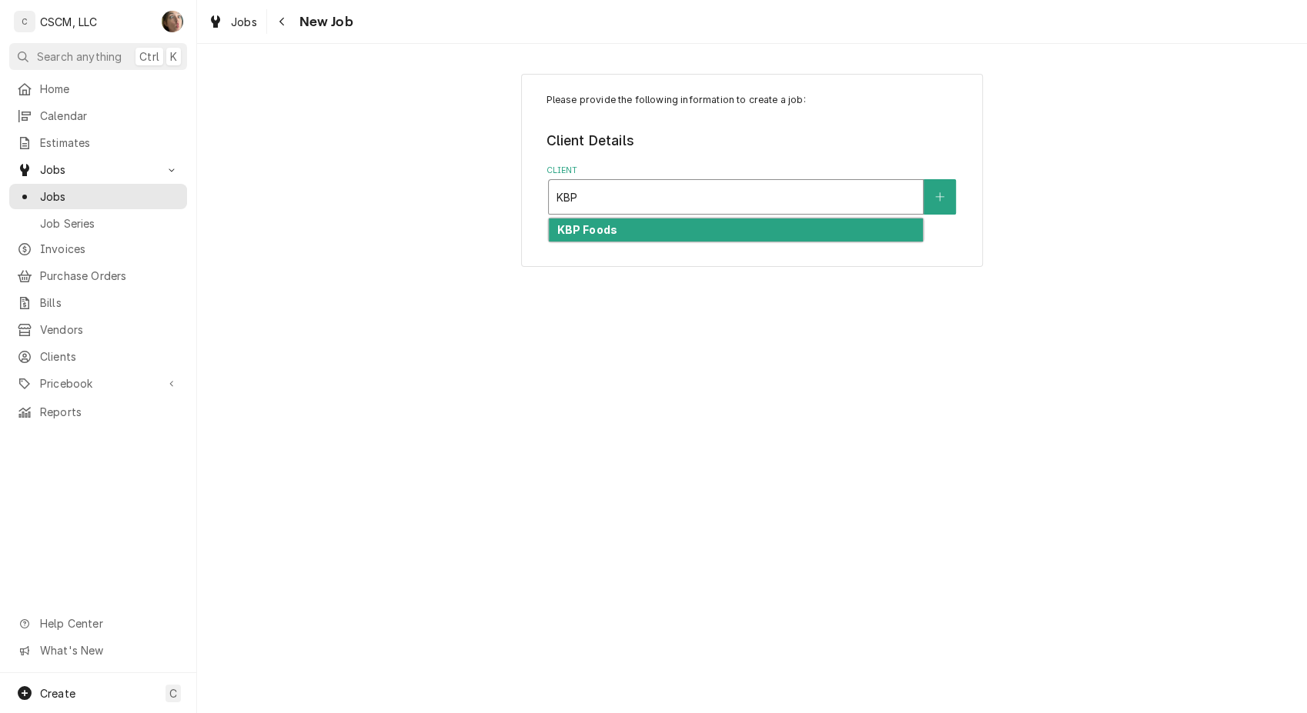
click at [594, 229] on strong "KBP Foods" at bounding box center [586, 229] width 60 height 13
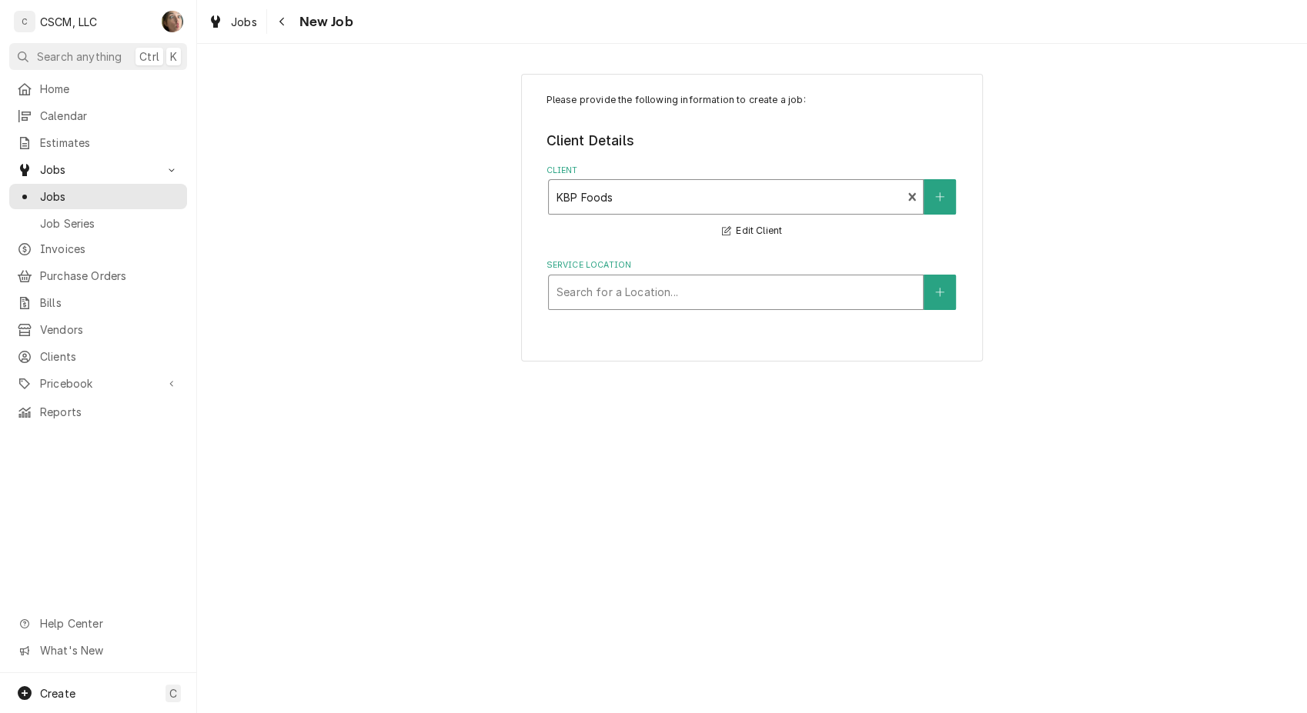
click at [583, 285] on div "Service Location" at bounding box center [735, 293] width 359 height 28
type input "[PERSON_NAME]"
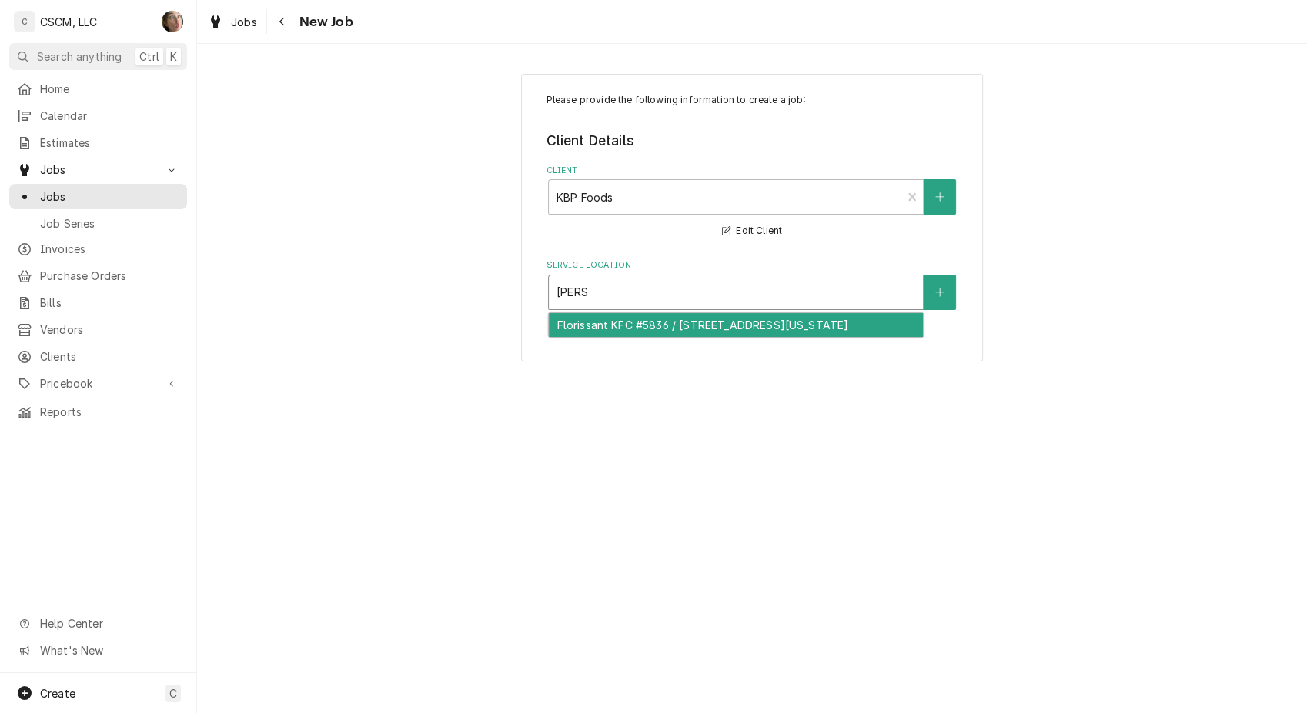
click at [772, 335] on div "Florissant KFC #5836 / 2450 N Hwy 67, Florissant, Missouri 63033" at bounding box center [736, 325] width 374 height 24
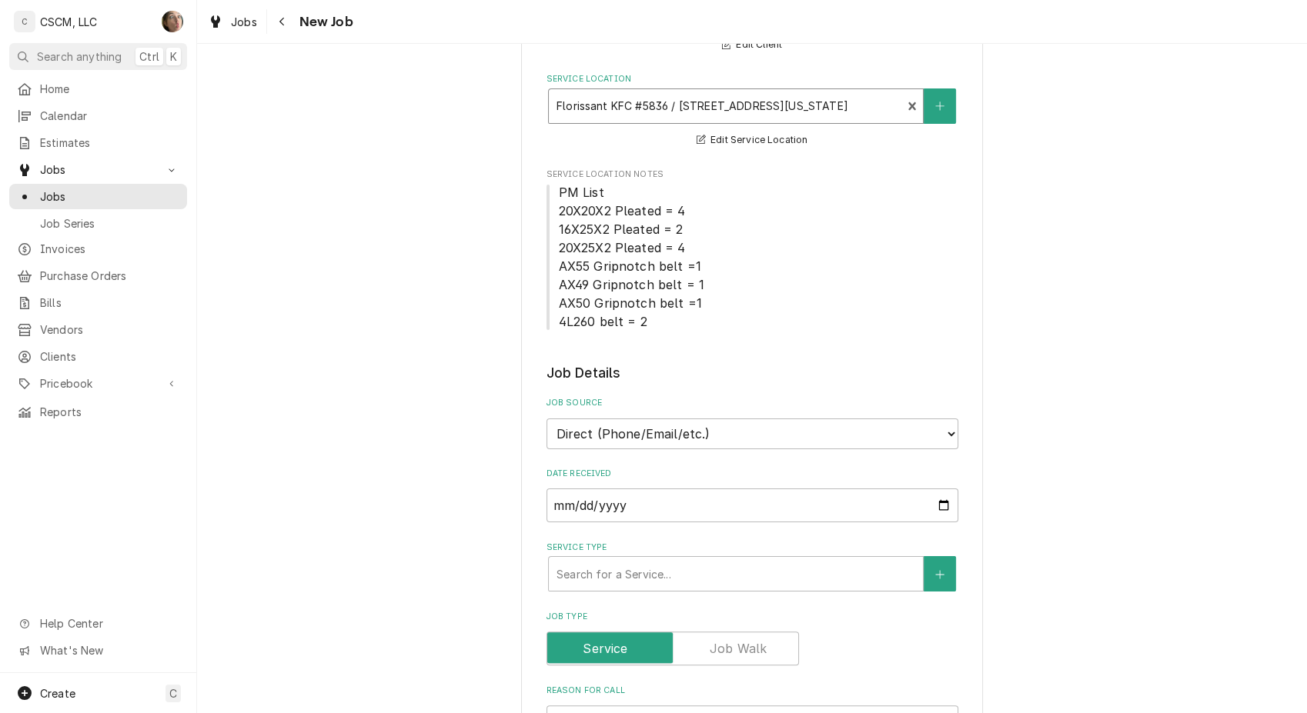
scroll to position [256, 0]
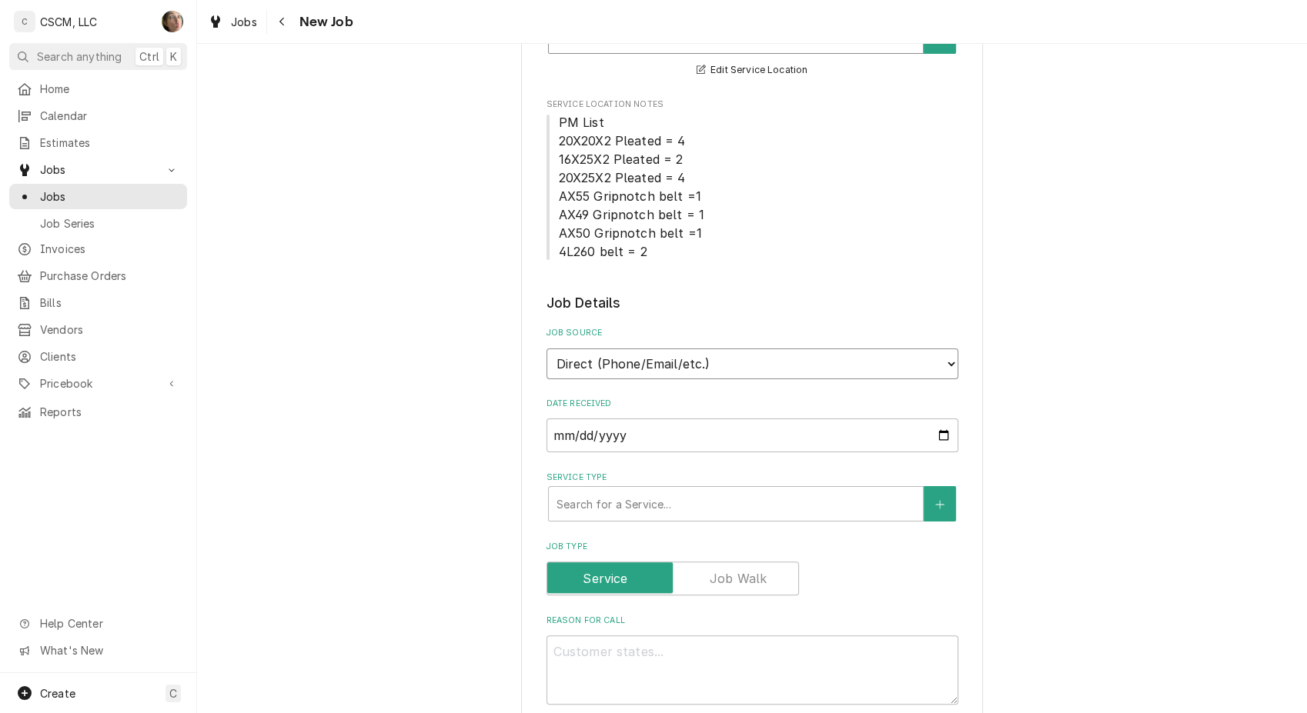
click at [776, 368] on select "Direct (Phone/Email/etc.) Other" at bounding box center [752, 364] width 412 height 31
select select "100"
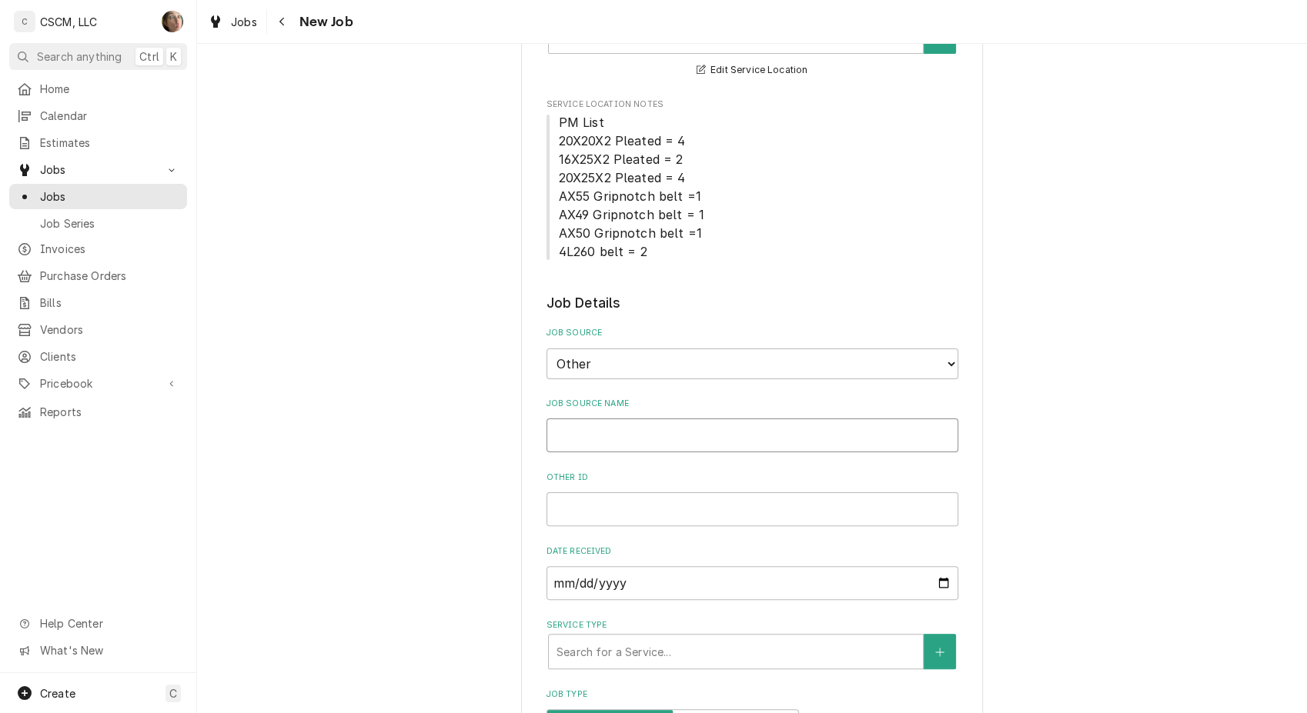
click at [749, 434] on input "Job Source Name" at bounding box center [752, 436] width 412 height 34
type textarea "x"
type input "v"
type textarea "x"
type input "vE"
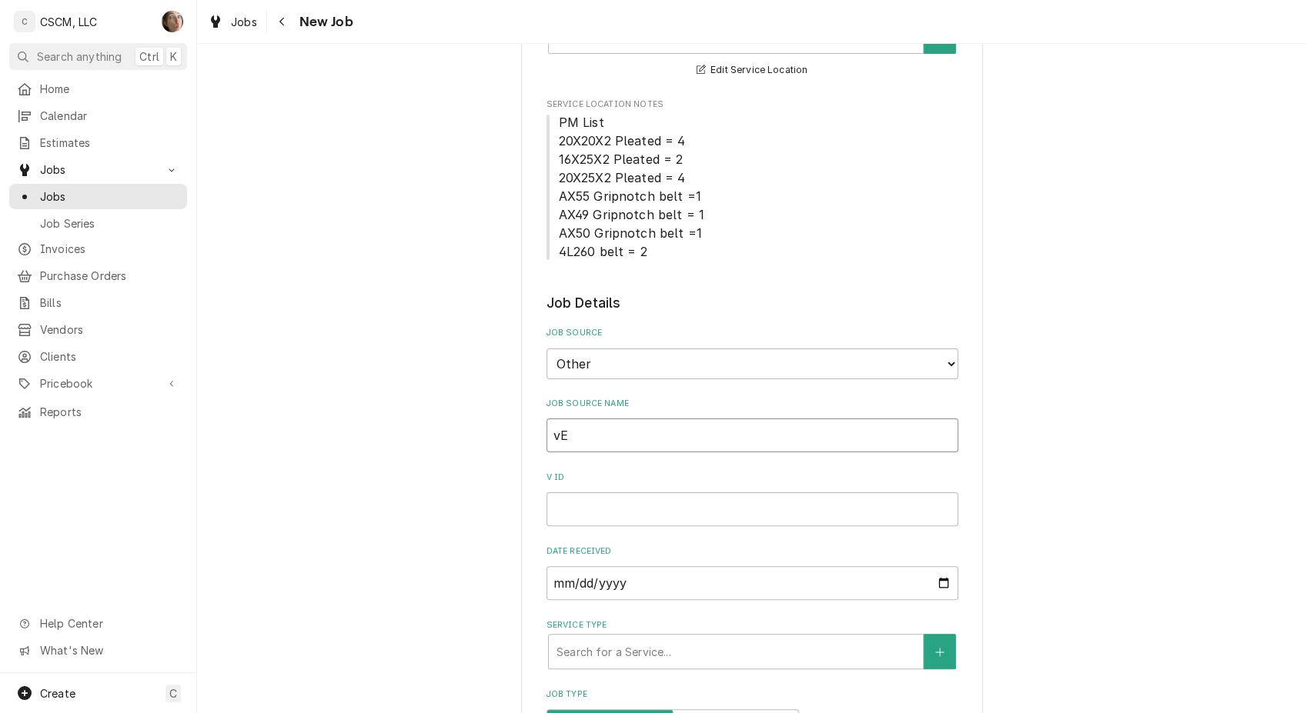
type textarea "x"
type input "vER"
type textarea "x"
type input "vE"
type textarea "x"
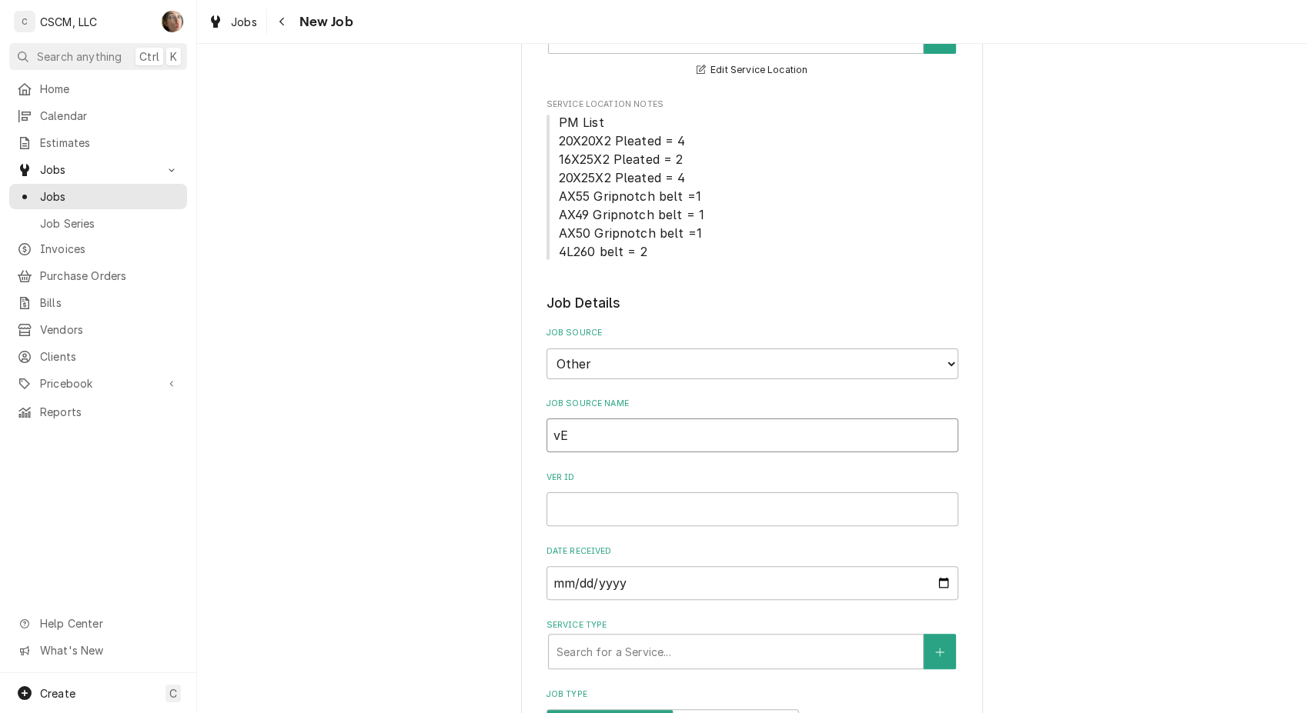
type input "v"
type textarea "x"
type input "V"
type textarea "x"
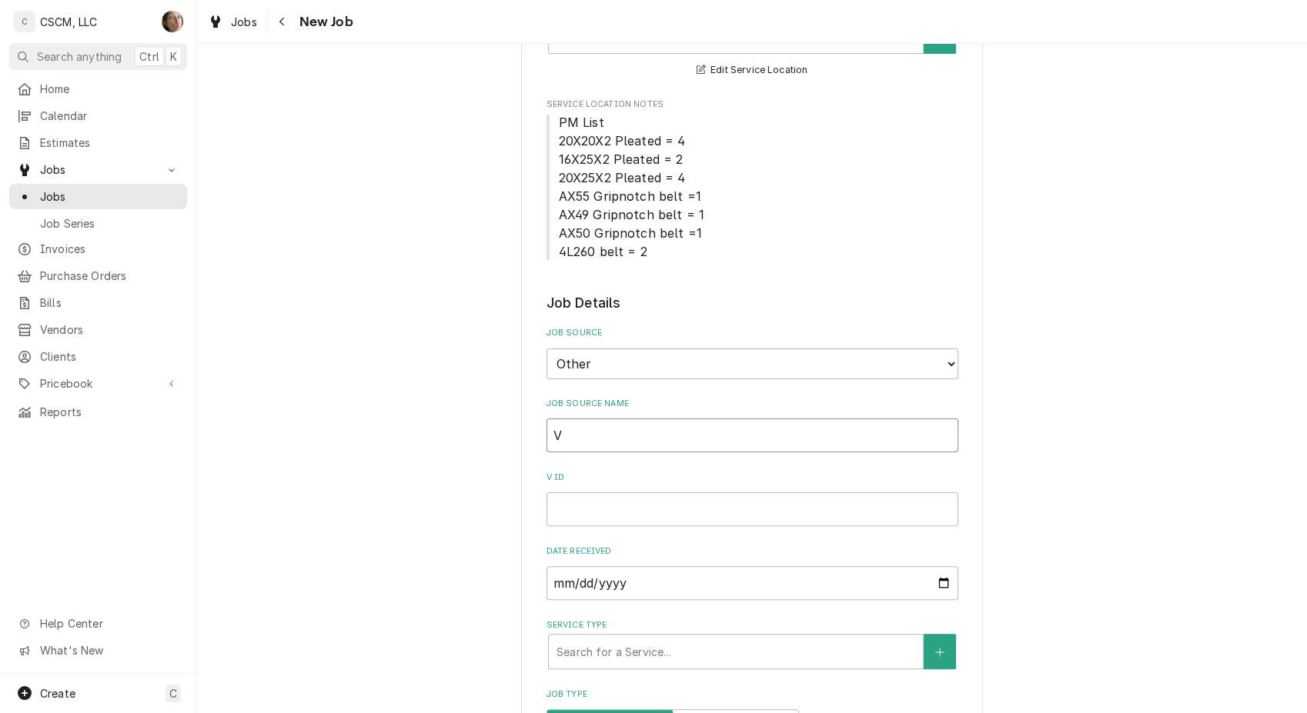
type input "Ve"
type textarea "x"
type input "Ver"
type textarea "x"
type input "Veri"
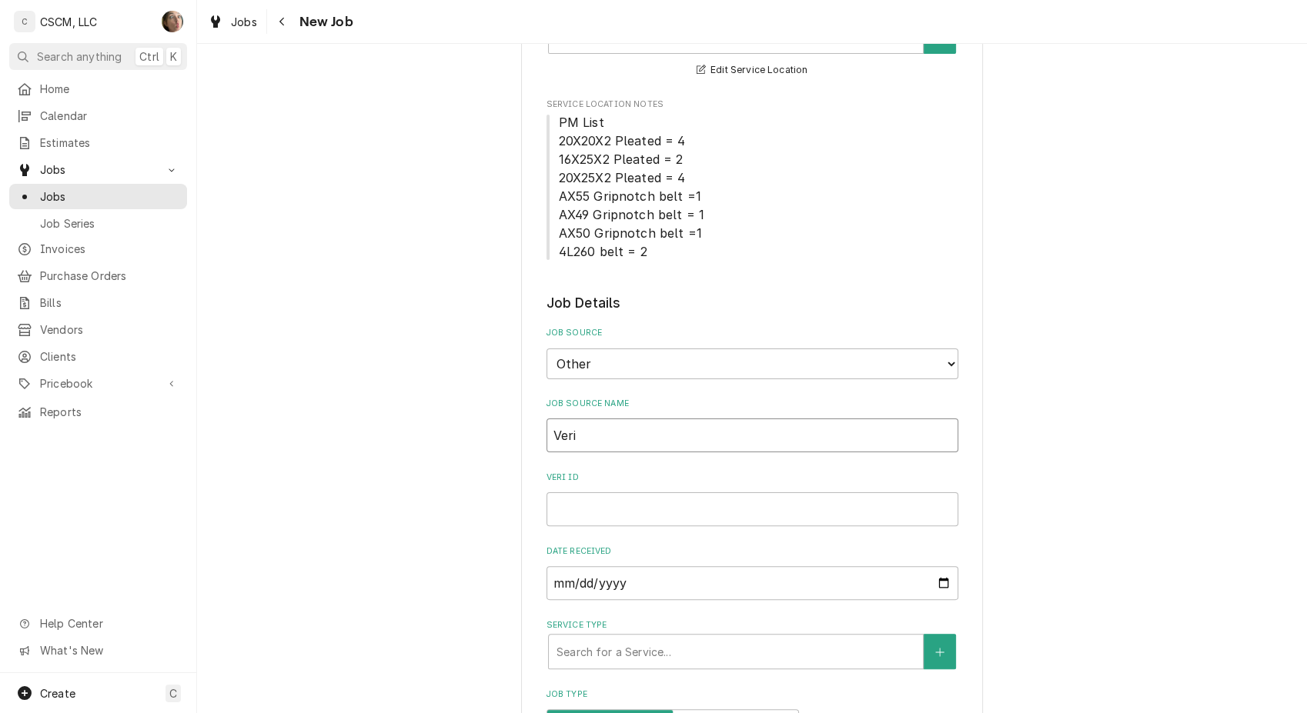
type textarea "x"
type input "Veris"
type textarea "x"
type input "Verisa"
type textarea "x"
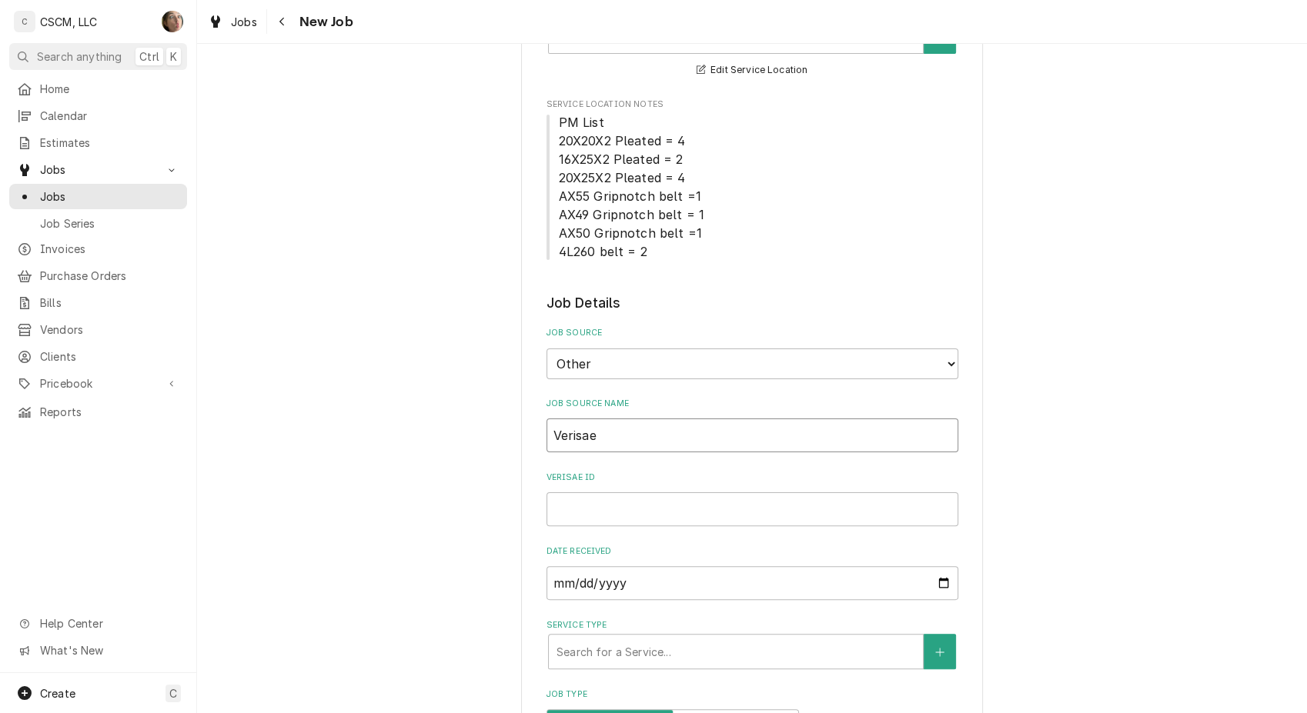
type input "Verisae"
click at [606, 508] on input "Verisae ID" at bounding box center [752, 509] width 412 height 34
paste input "72176211"
type textarea "x"
type input "72176211"
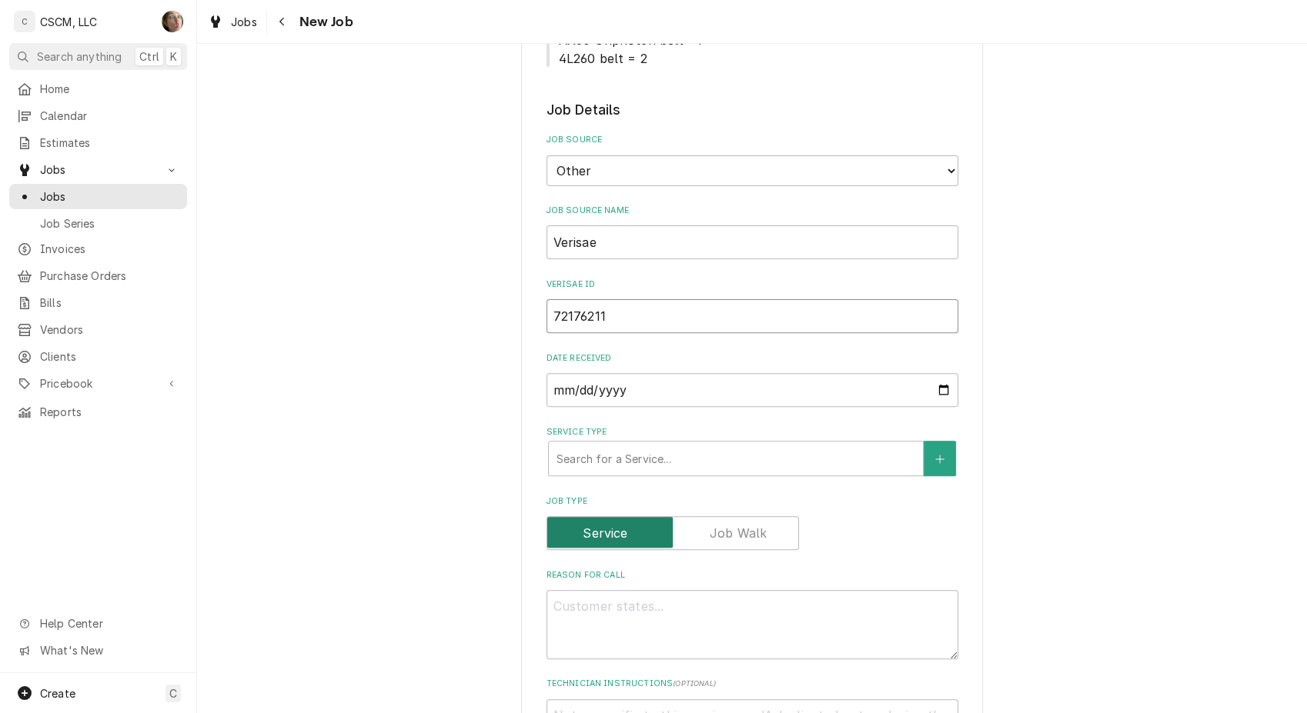
type textarea "x"
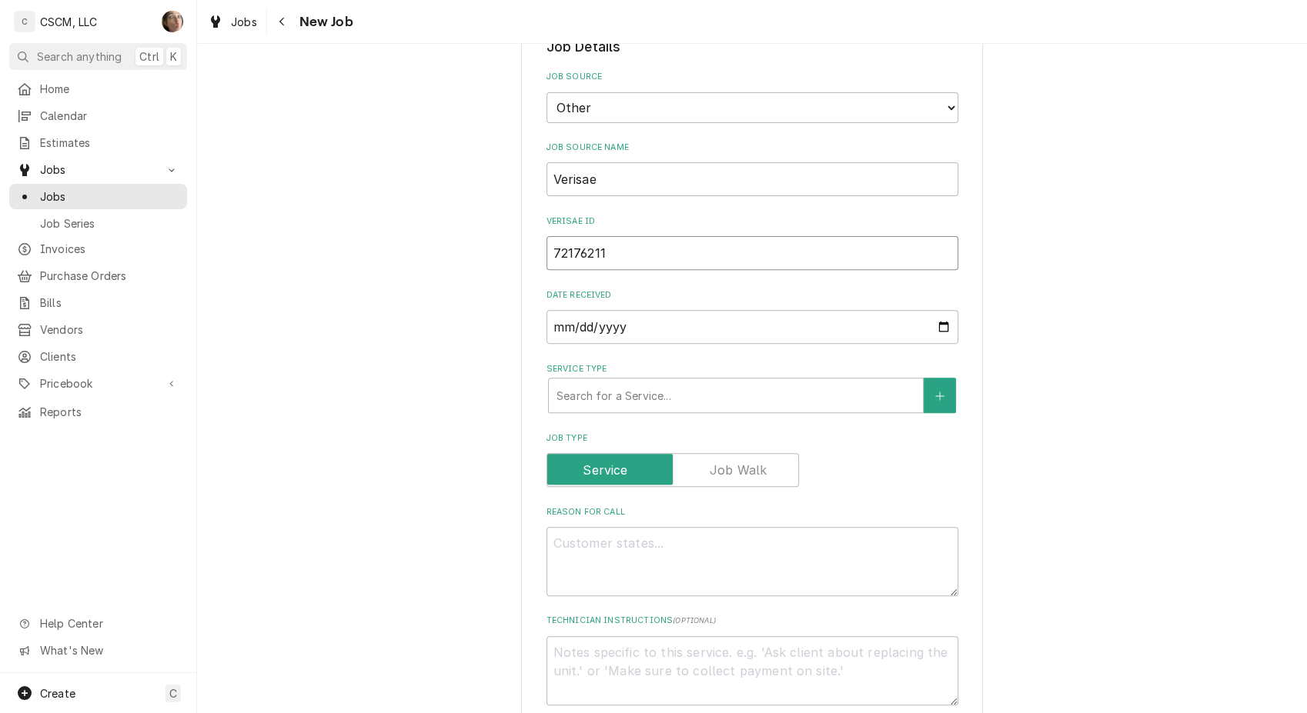
type input "72176211"
click at [585, 571] on textarea "Reason For Call" at bounding box center [752, 561] width 412 height 69
type textarea "x"
type textarea "N"
type textarea "x"
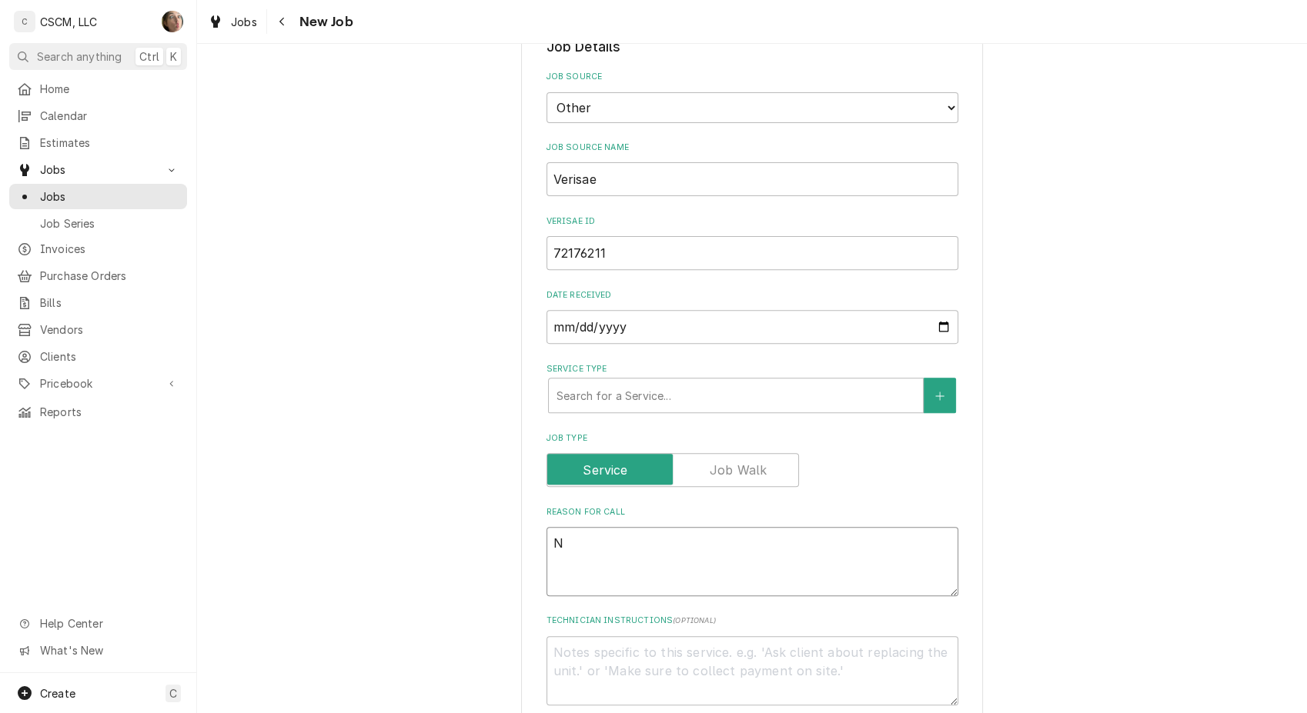
type textarea "NT"
type textarea "x"
type textarea "NTE"
type textarea "x"
type textarea "NTE""
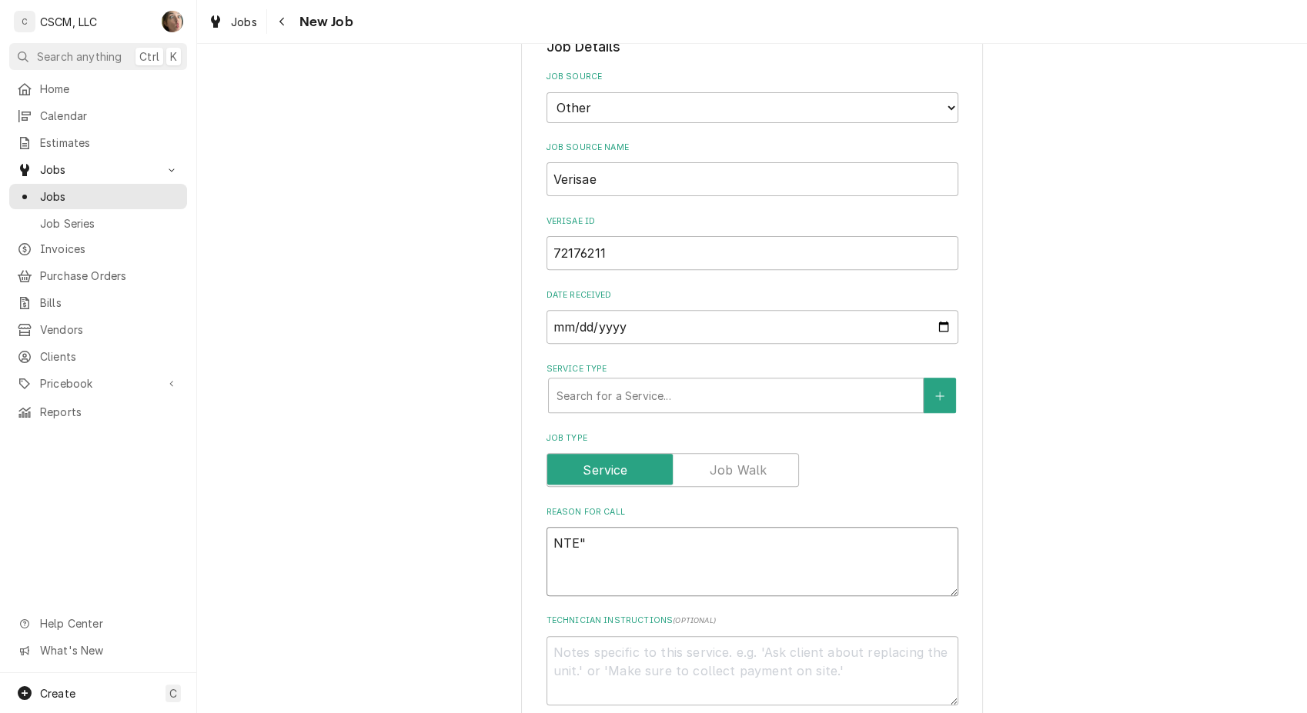
type textarea "x"
type textarea "NTE"
type textarea "x"
type textarea "NTE:"
type textarea "x"
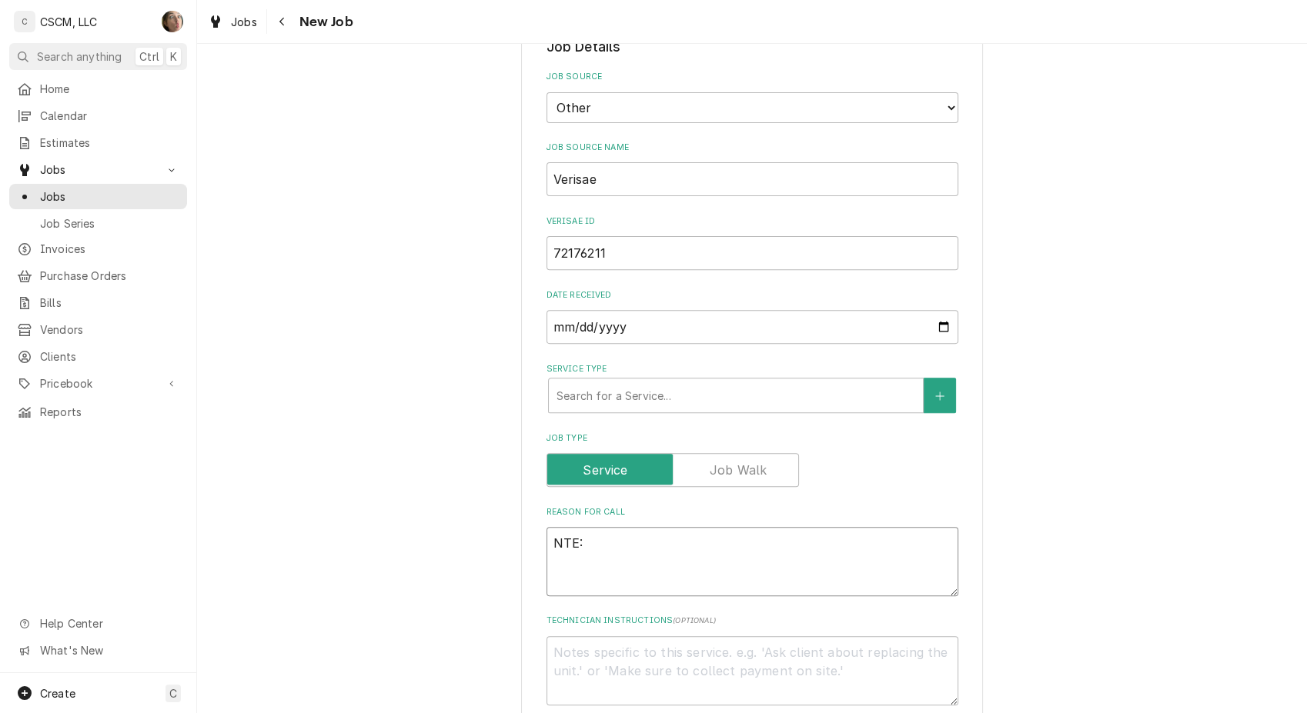
type textarea "NTE:"
type textarea "x"
type textarea "NTE: $"
type textarea "x"
type textarea "NTE: $5"
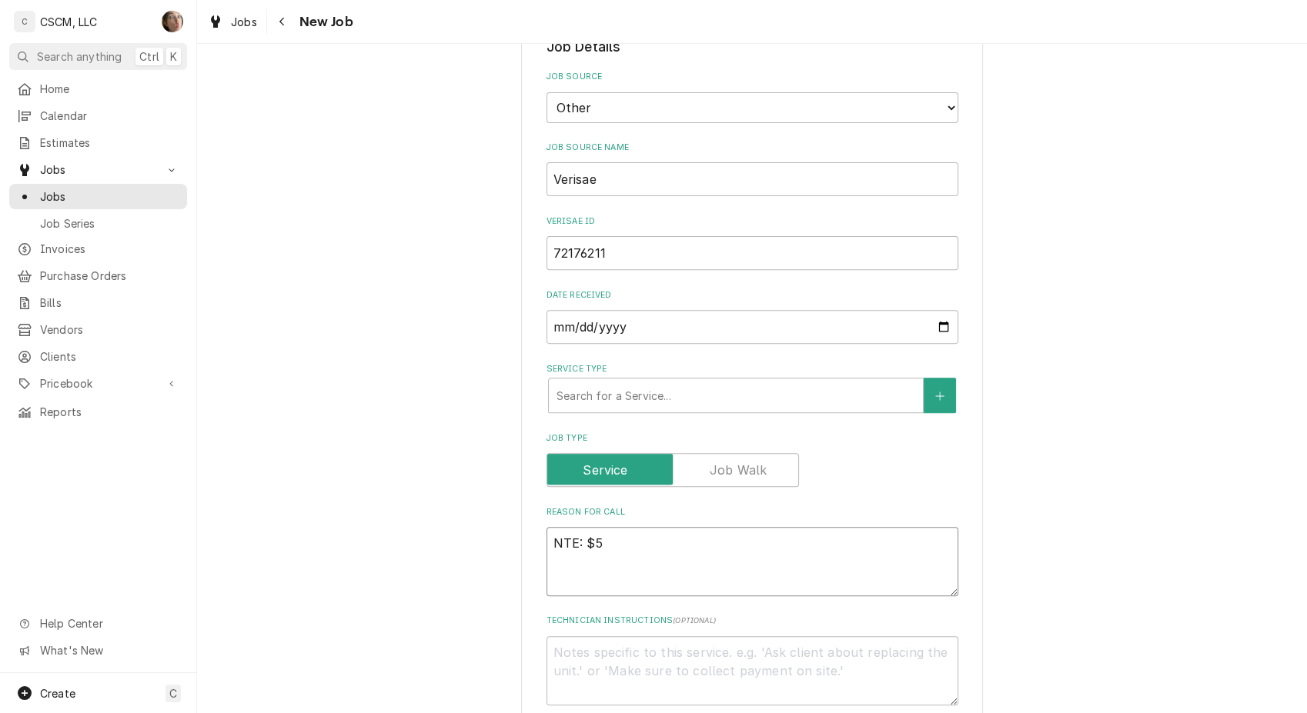
type textarea "x"
type textarea "NTE: $50"
type textarea "x"
type textarea "NTE: $500"
type textarea "x"
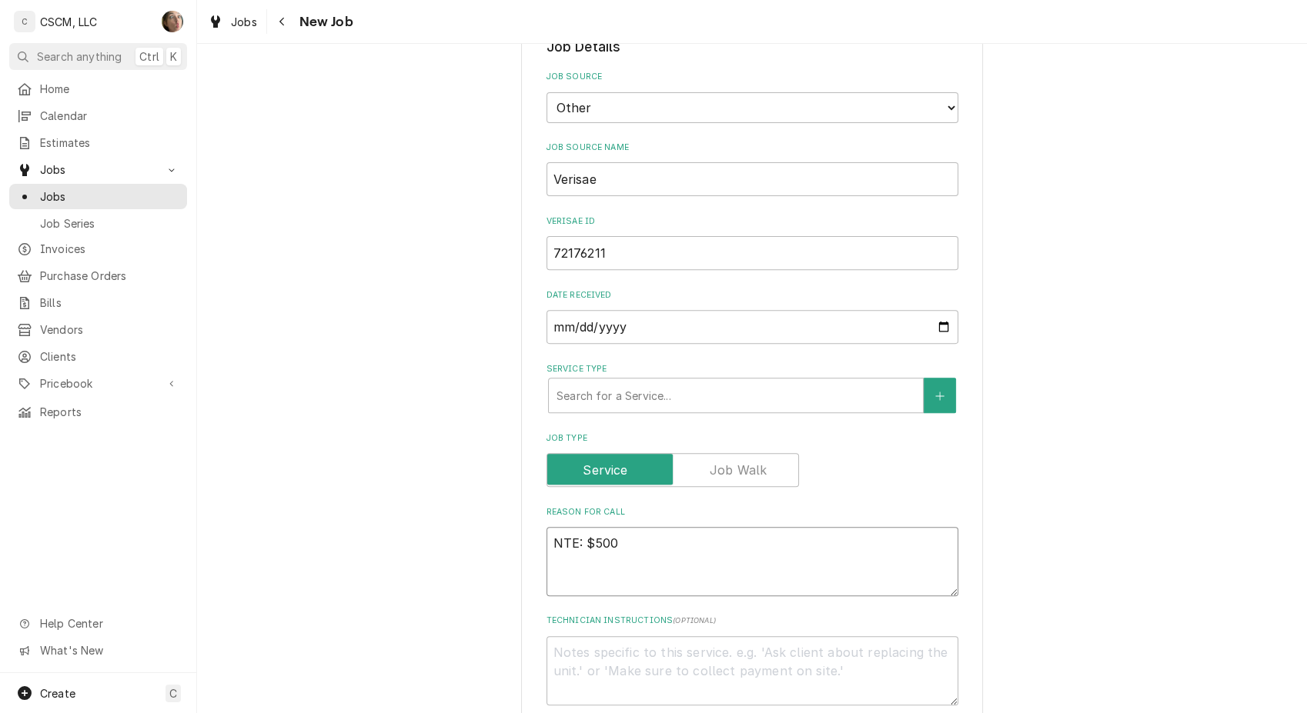
type textarea "NTE: $500"
type textarea "x"
type textarea "NTE: $500 P"
type textarea "x"
type textarea "NTE: $500 PO"
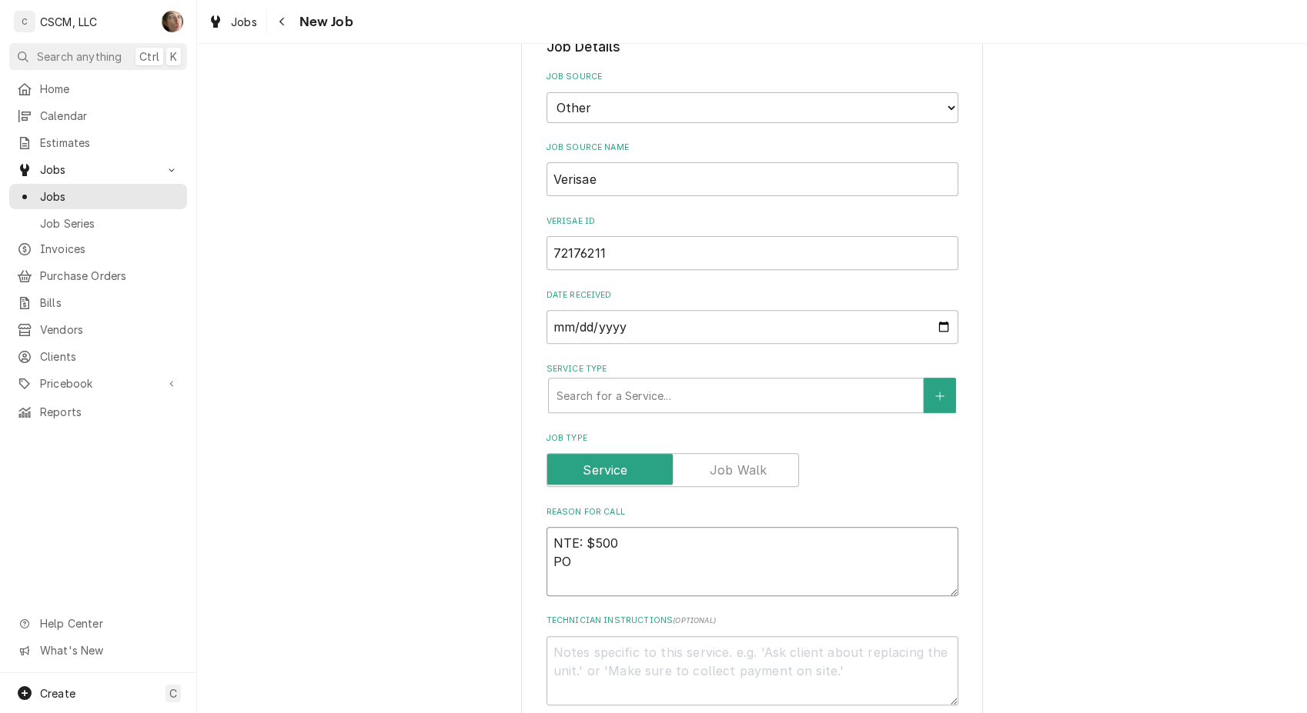
type textarea "x"
type textarea "NTE: $500 PO"
type textarea "x"
type textarea "NTE: $500 PO #"
type textarea "x"
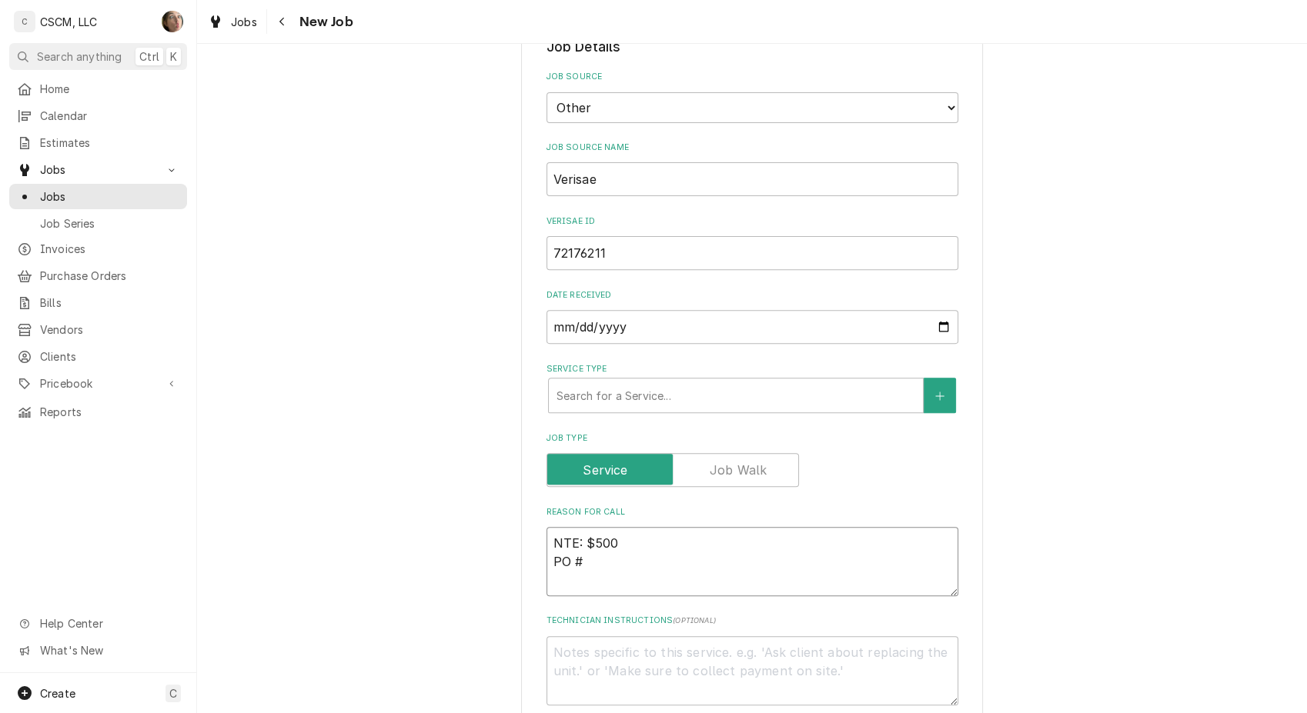
type textarea "NTE: $500 PO #"
paste textarea "72176211"
type textarea "x"
type textarea "NTE: $500 PO # 72176211"
type textarea "x"
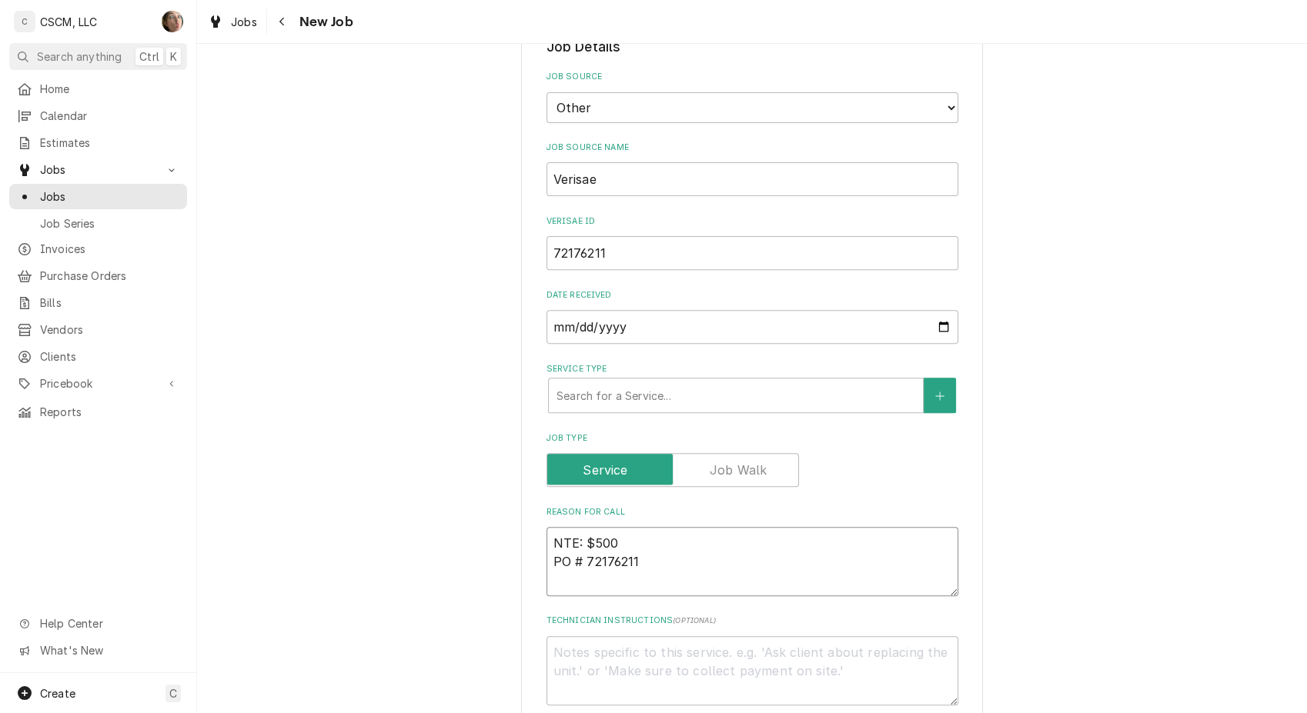
type textarea "NTE: $500 PO # 72176211"
click at [546, 539] on textarea "NTE: $500 PO # 72176211" at bounding box center [752, 561] width 412 height 69
paste textarea "Manager says fryer not pumping oil back in the fryer."
type textarea "x"
type textarea "Manager says fryer not pumping oil back in the fryer.NTE: $500 PO # 72176211"
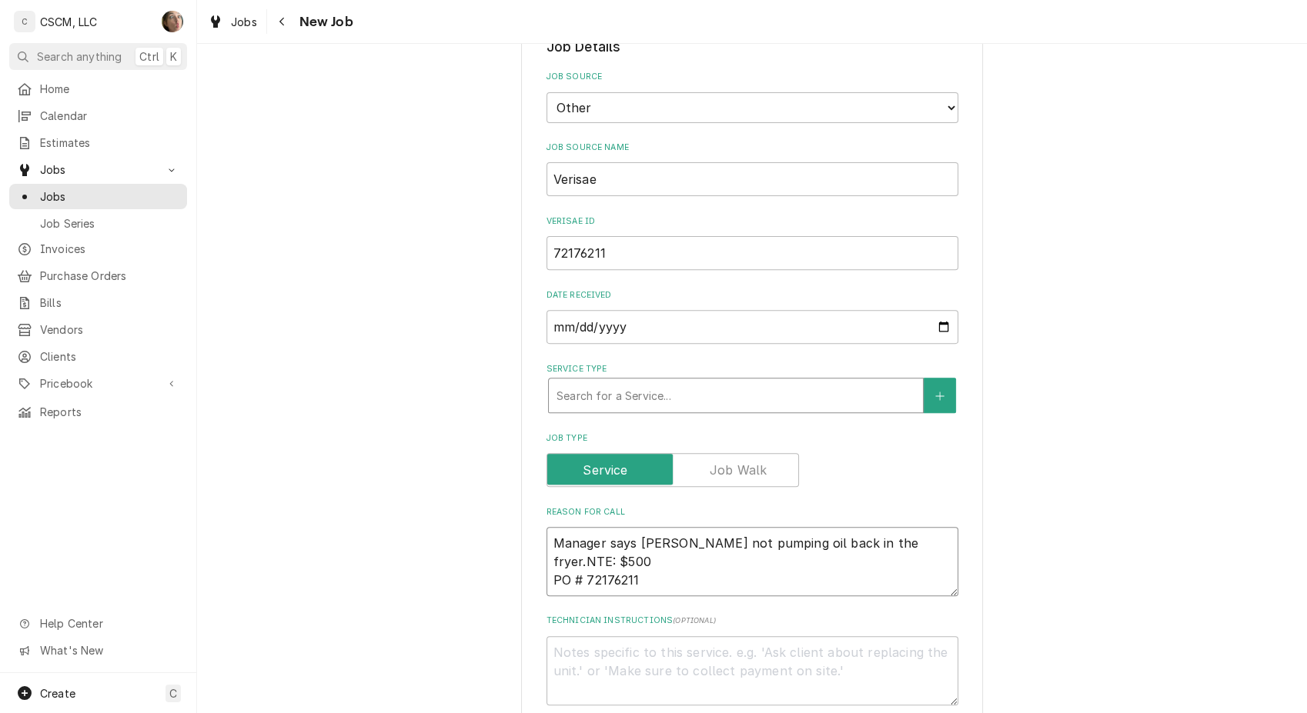
type textarea "x"
type textarea "Manager says fryer not pumping oil back in the fryer. NTE: $500 PO # 72176211"
type textarea "x"
type textarea "Manager says fryer not pumping oil back in the fryer. NTE: $500 PO # 72176211"
click at [619, 404] on div "Service Type" at bounding box center [735, 396] width 359 height 28
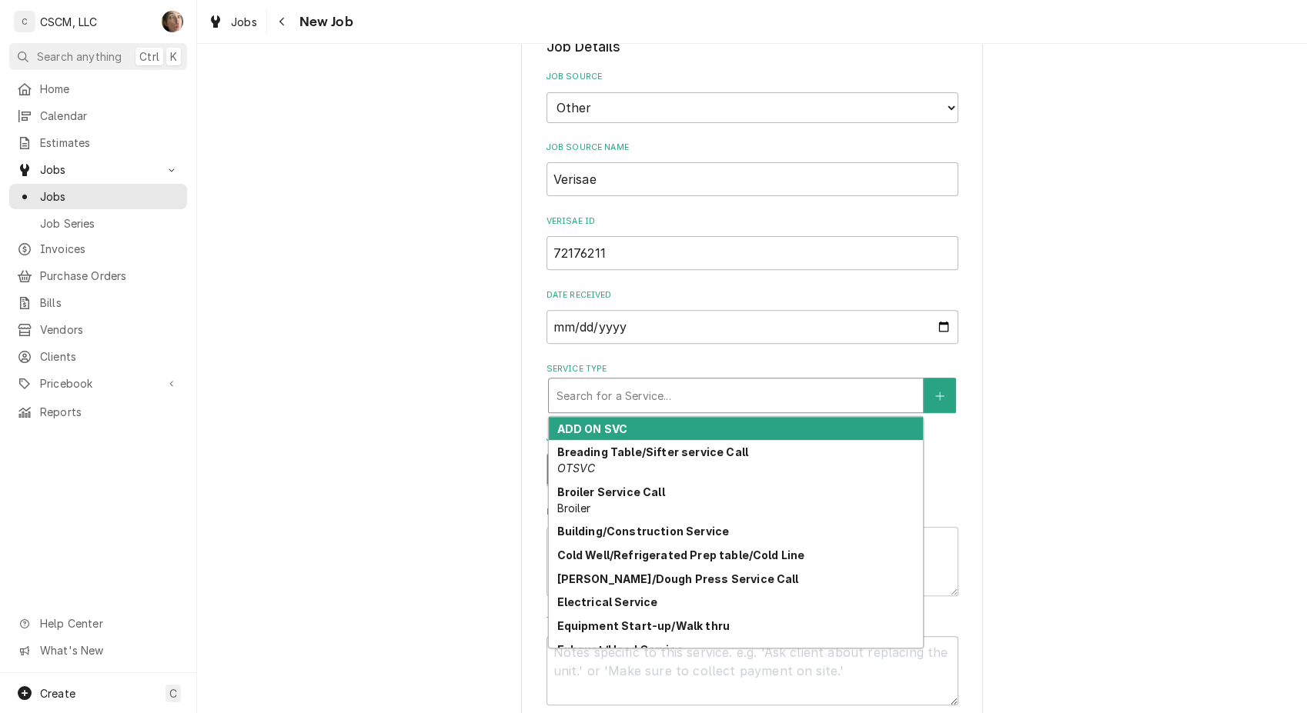
type textarea "x"
type input "PR"
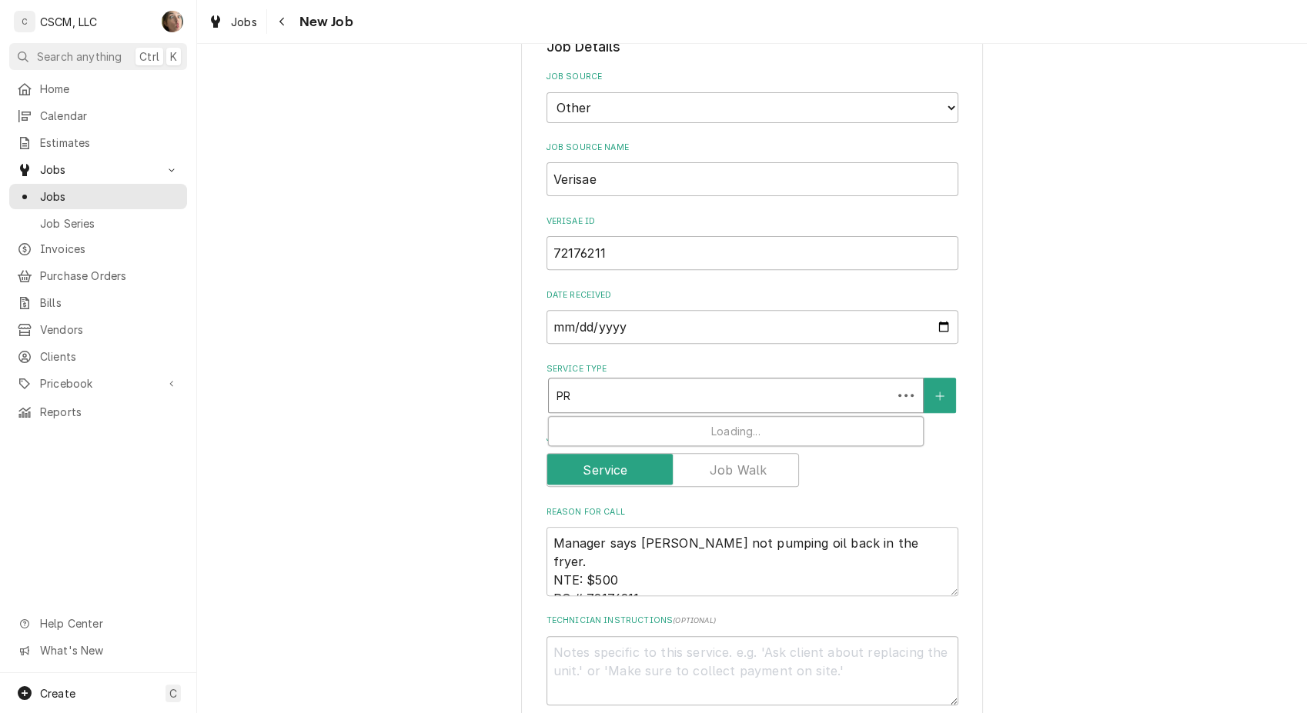
type textarea "x"
type input "PRE"
type textarea "x"
type input "PRES"
type textarea "x"
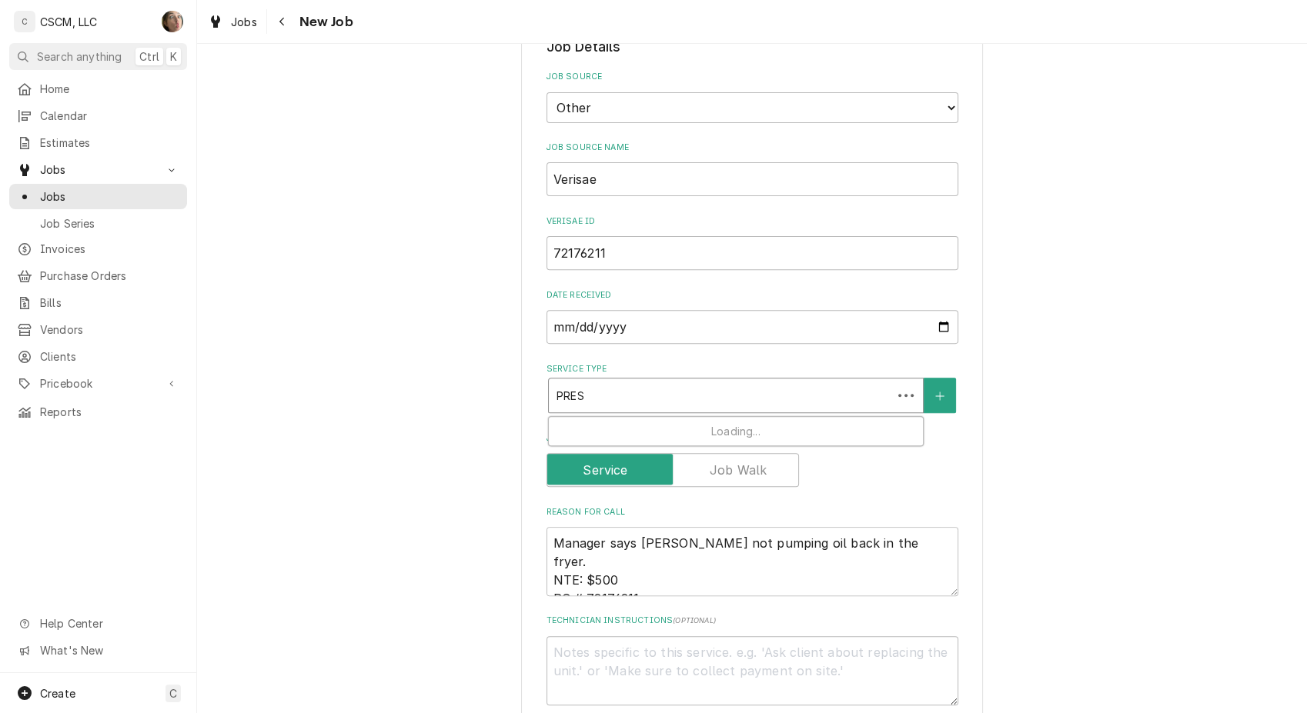
type input "PRESS"
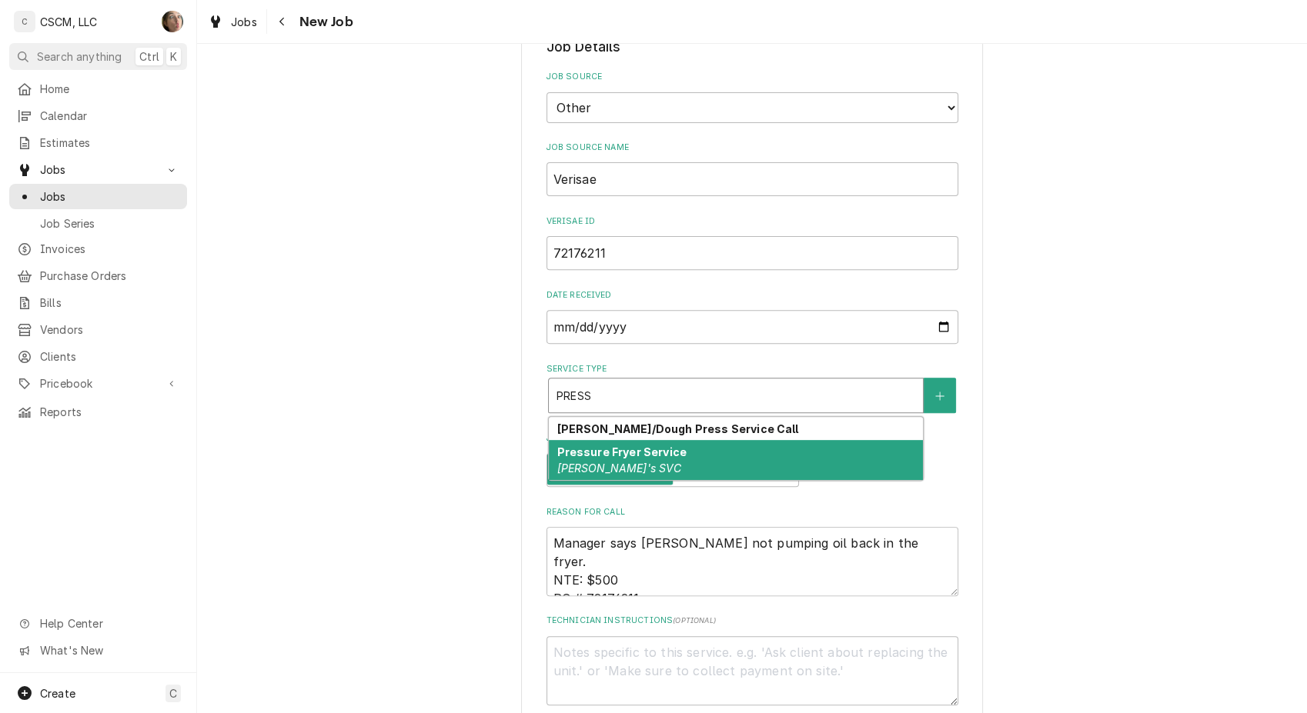
click at [596, 450] on strong "Pressure Fryer Service" at bounding box center [621, 452] width 130 height 13
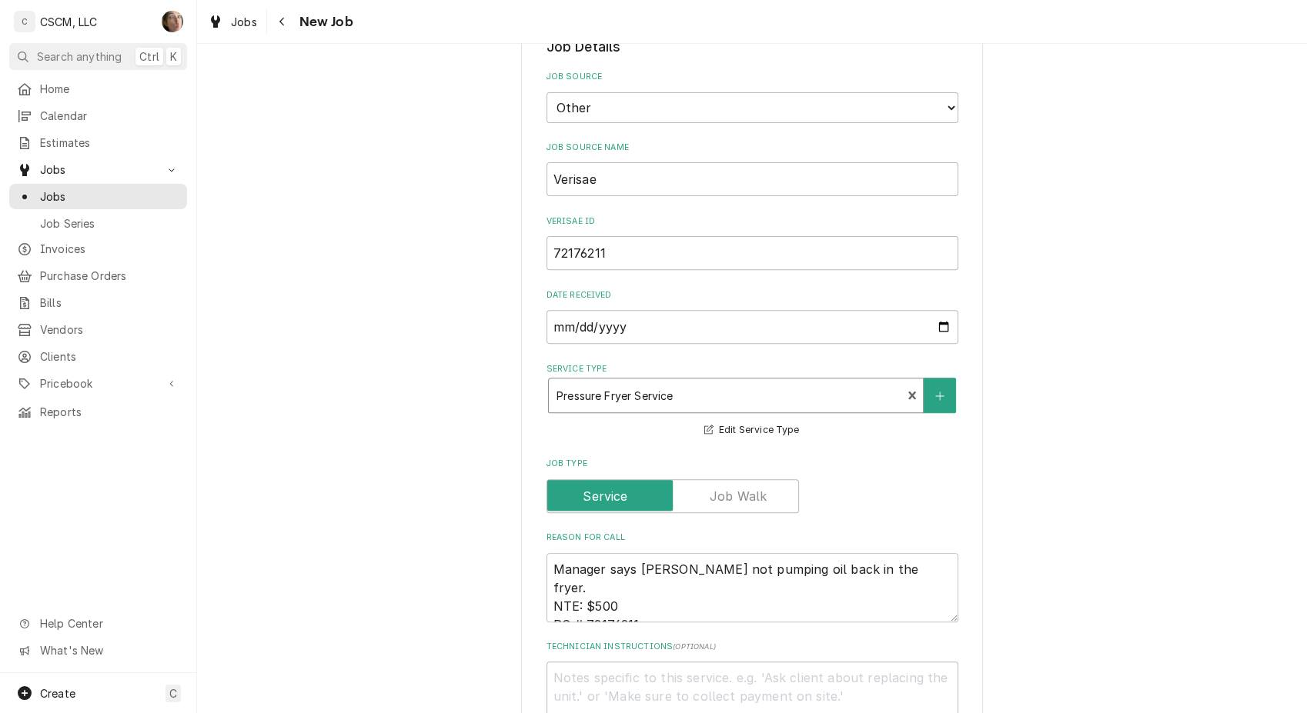
type textarea "x"
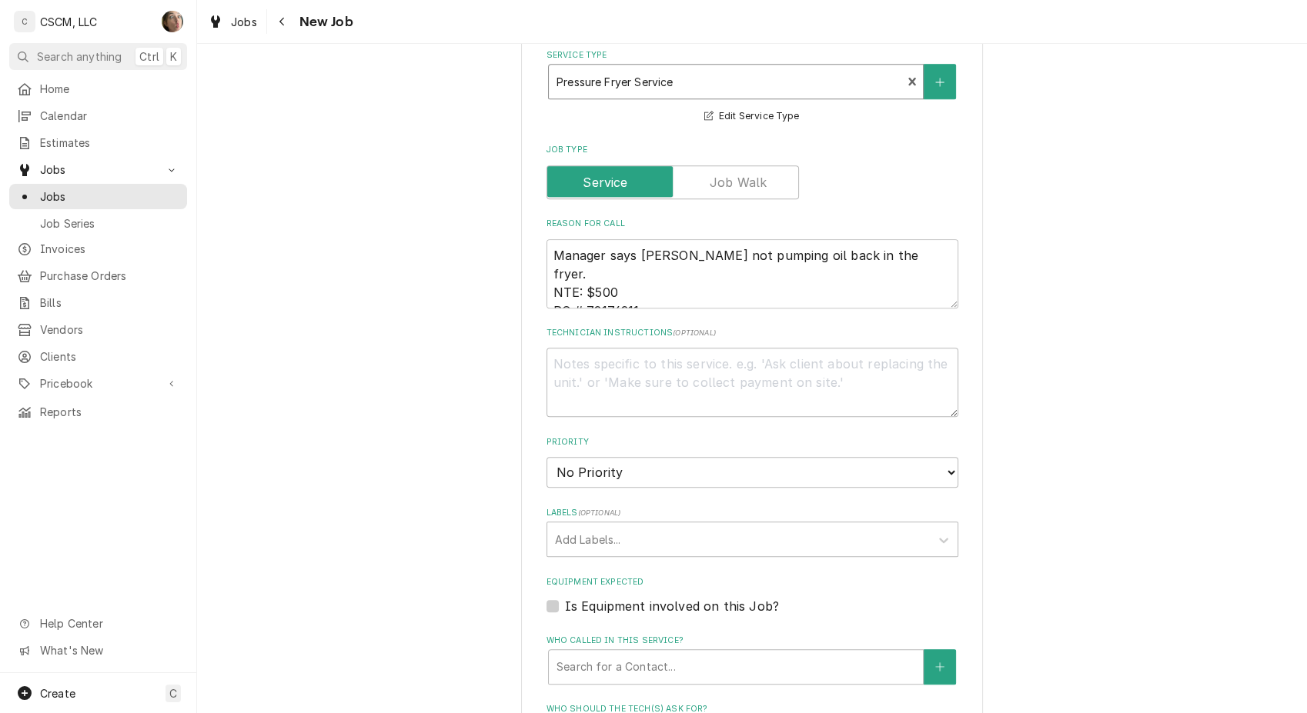
scroll to position [855, 0]
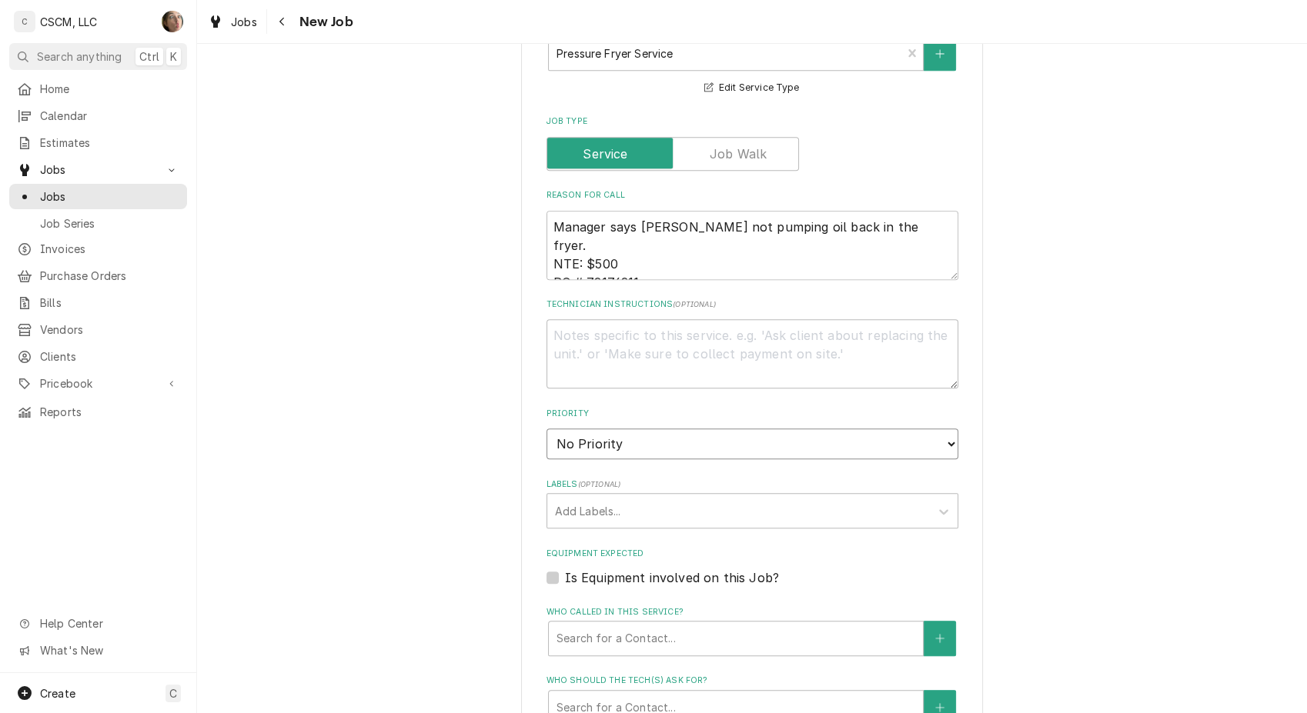
click at [562, 445] on select "No Priority Urgent High Medium Low" at bounding box center [752, 444] width 412 height 31
select select "2"
click at [546, 429] on select "No Priority Urgent High Medium Low" at bounding box center [752, 444] width 412 height 31
click at [369, 443] on div "Please provide the following information to create a job: Client Details Client…" at bounding box center [752, 245] width 1110 height 2081
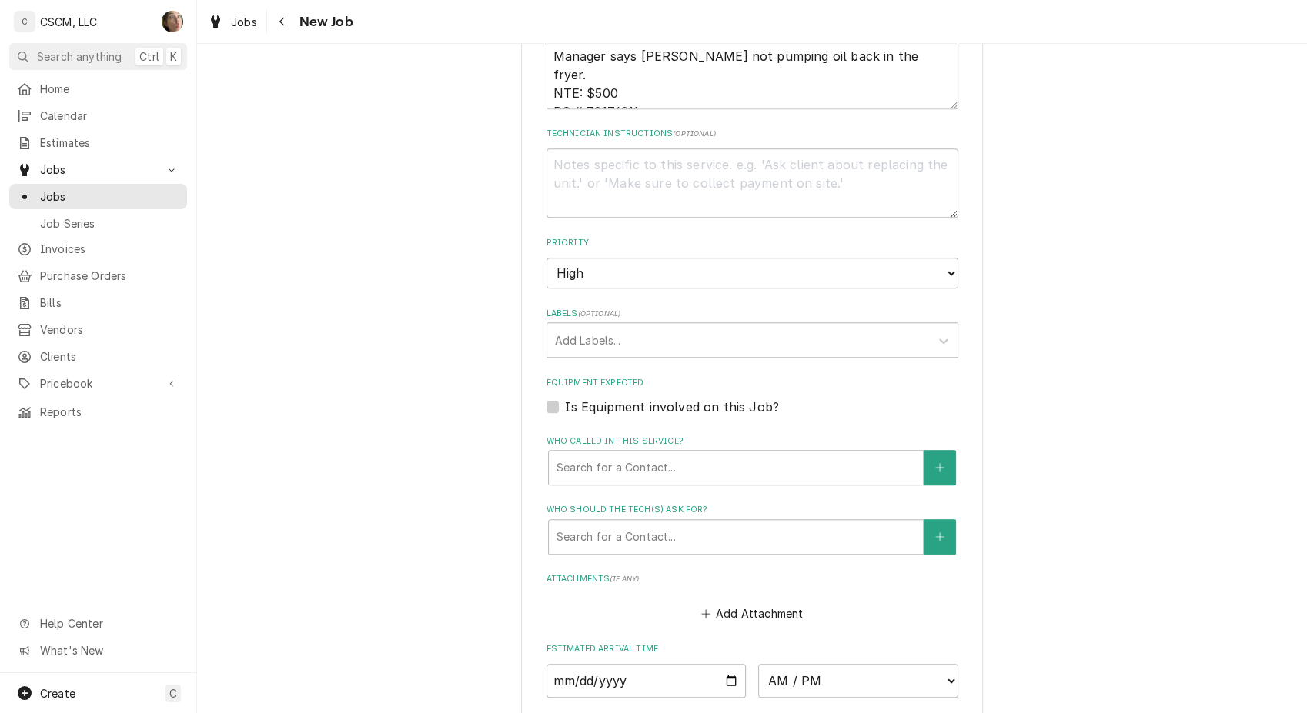
scroll to position [1111, 0]
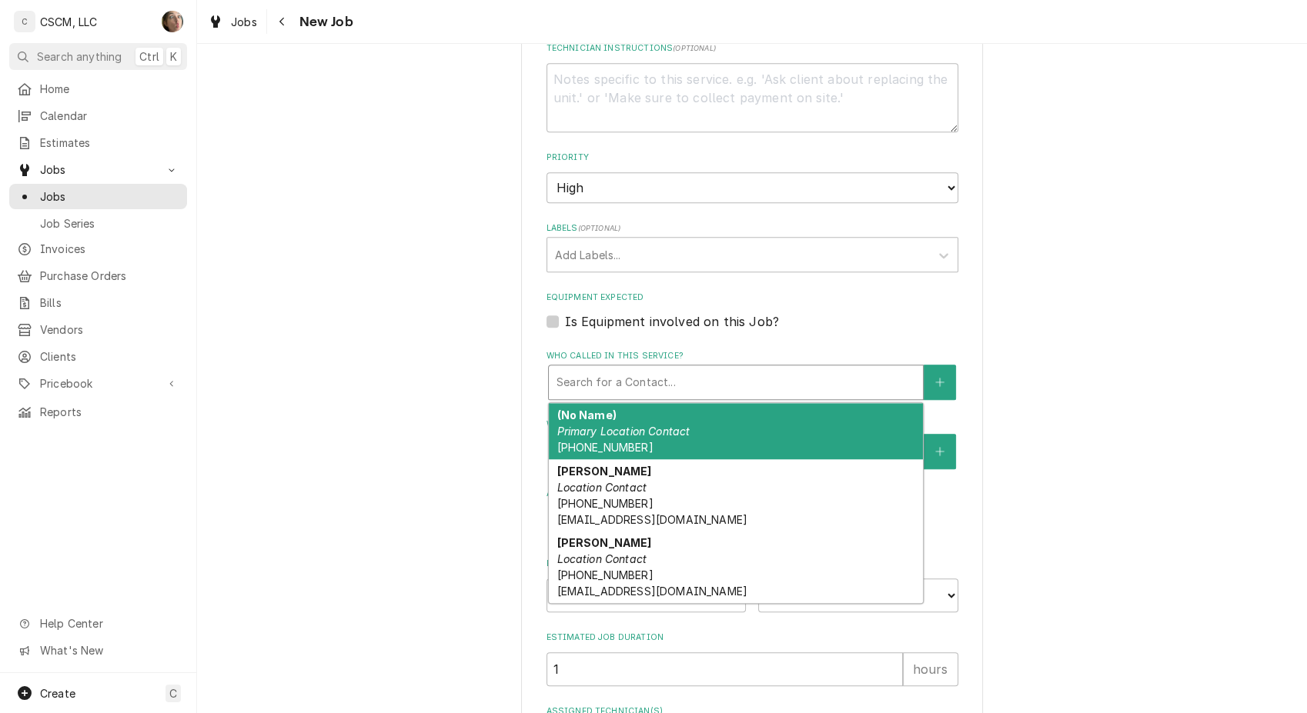
click at [572, 385] on div "Who called in this service?" at bounding box center [735, 383] width 359 height 28
type textarea "x"
type input "2"
type textarea "x"
type input "24"
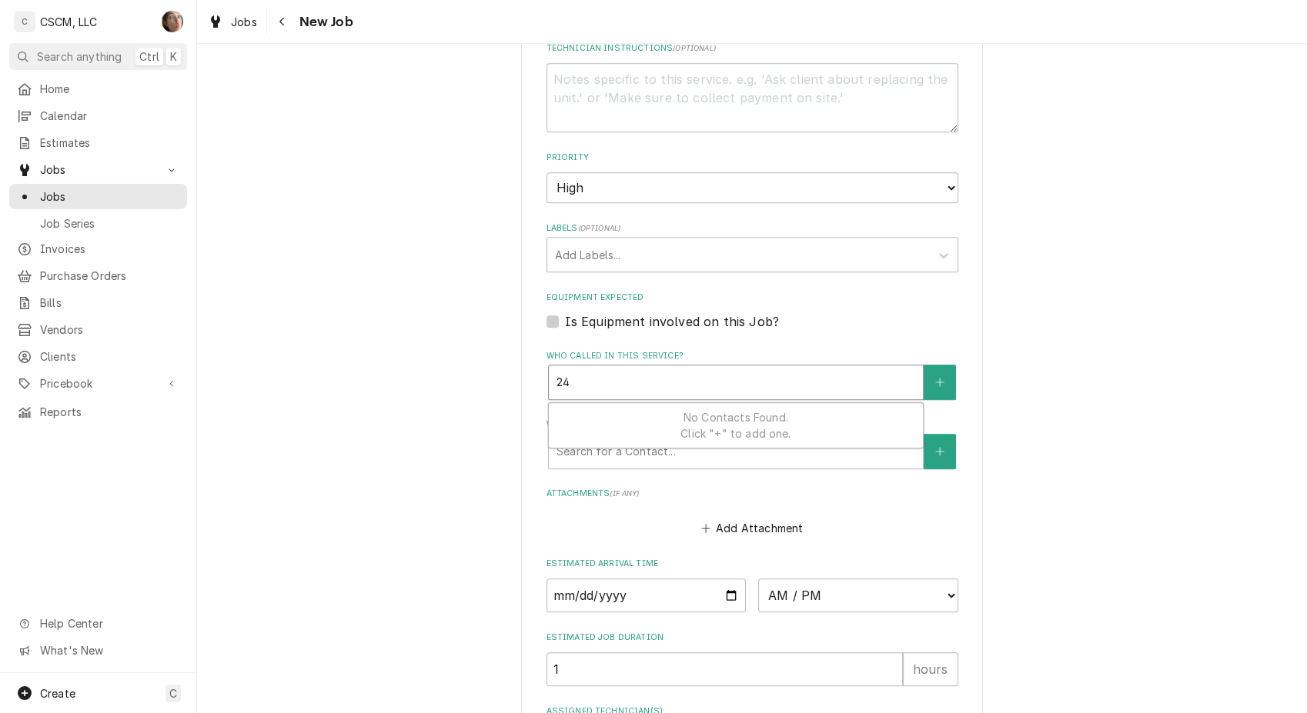
type textarea "x"
type input "245"
type textarea "x"
type input "2450"
type textarea "x"
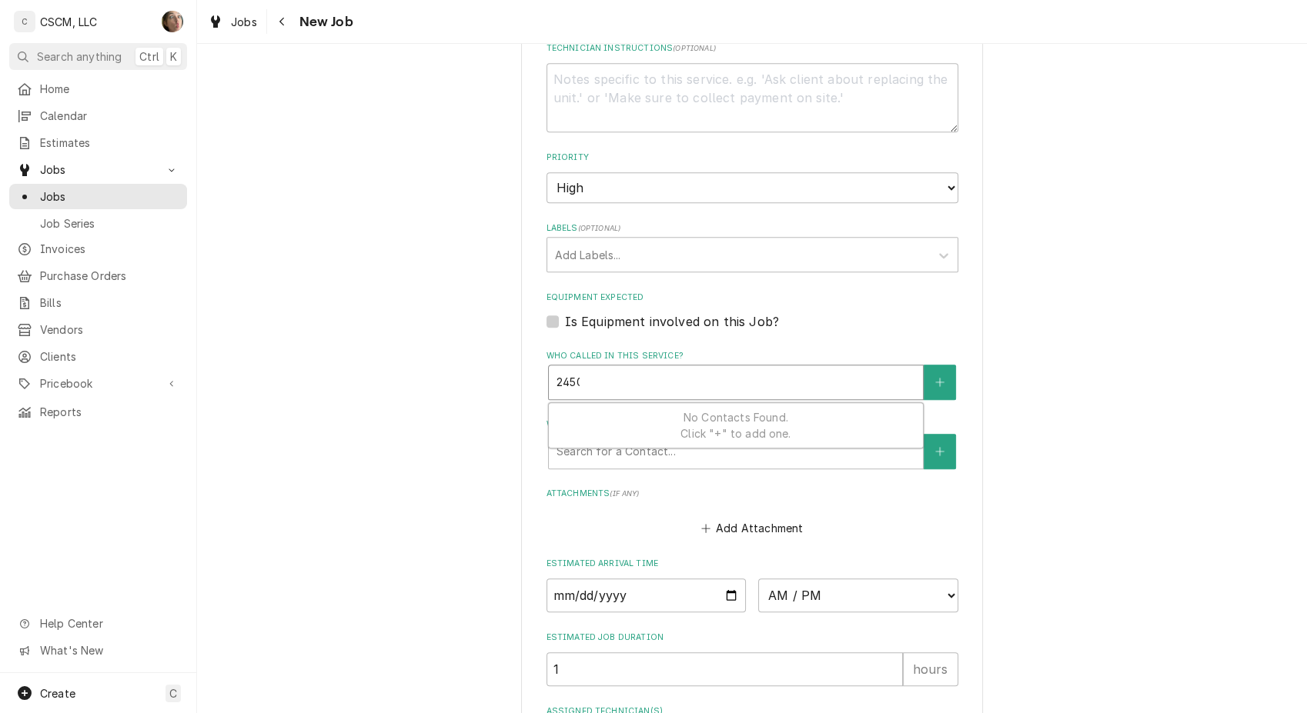
type input "245"
type textarea "x"
type input "24"
type textarea "x"
type input "2"
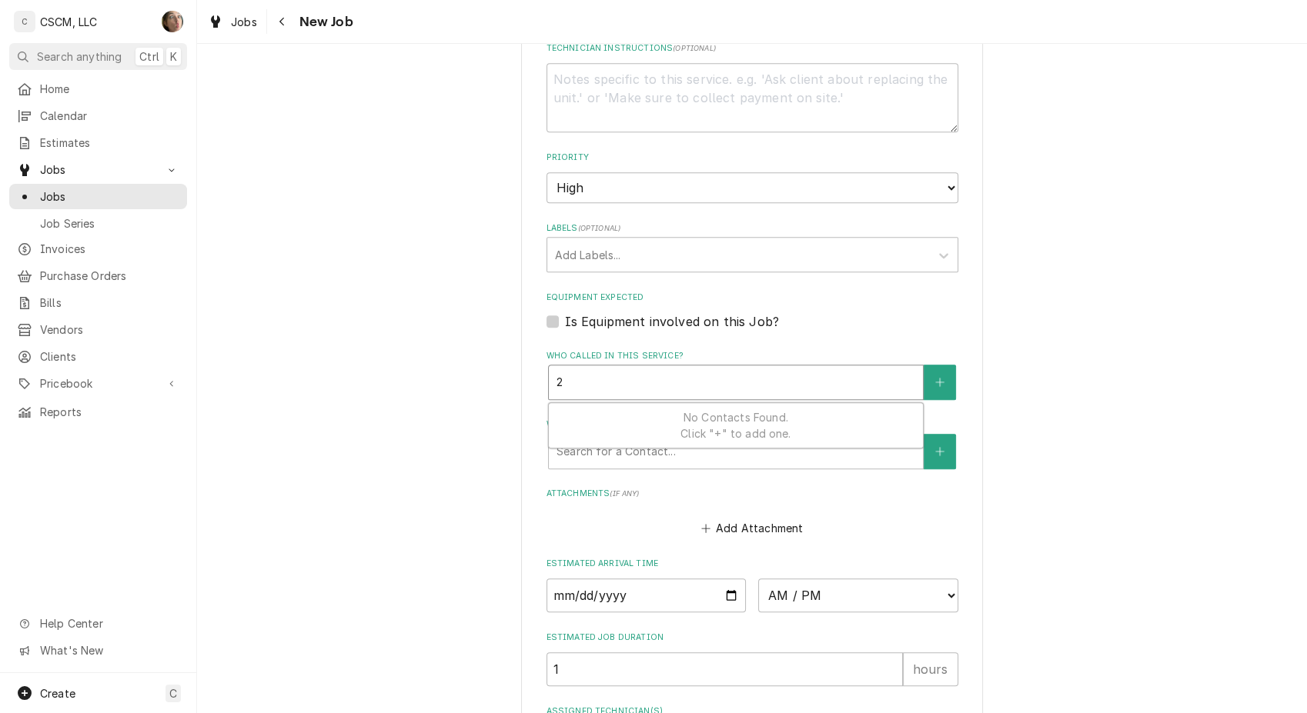
type textarea "x"
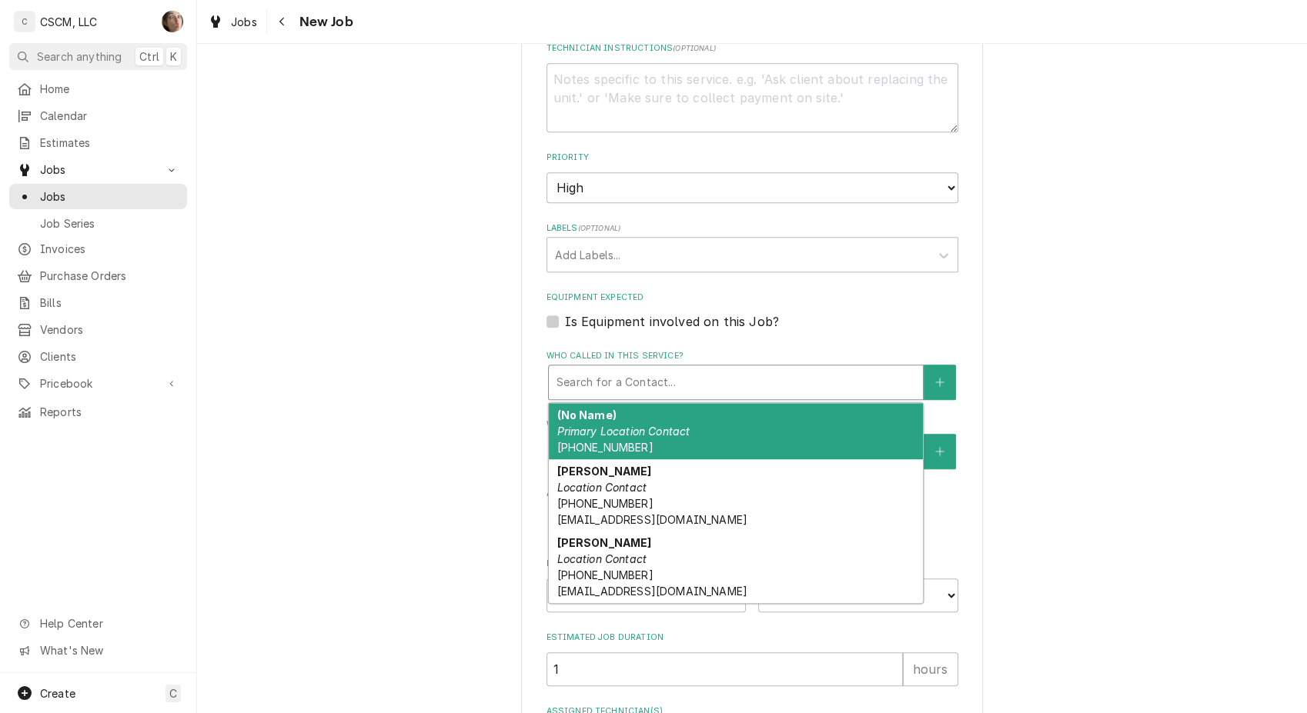
type textarea "x"
type input "R"
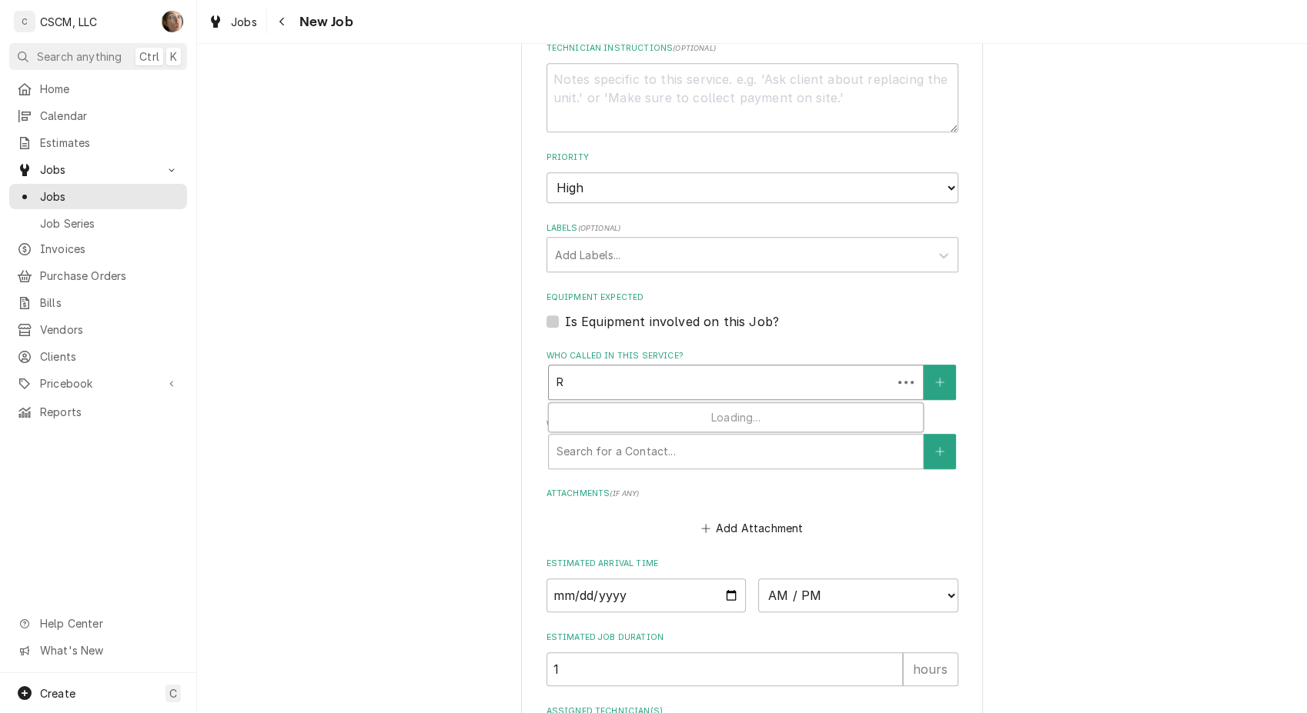
type textarea "x"
type input "RA"
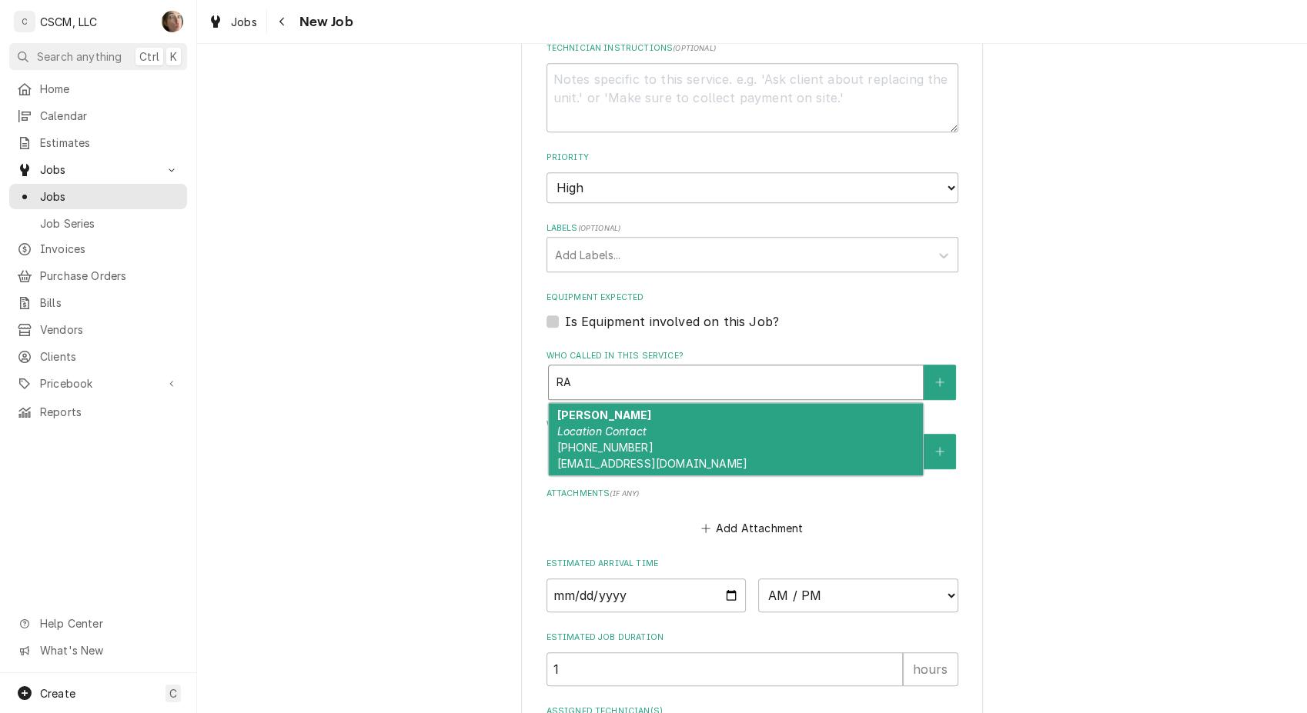
click at [591, 426] on em "Location Contact" at bounding box center [601, 431] width 90 height 13
type textarea "x"
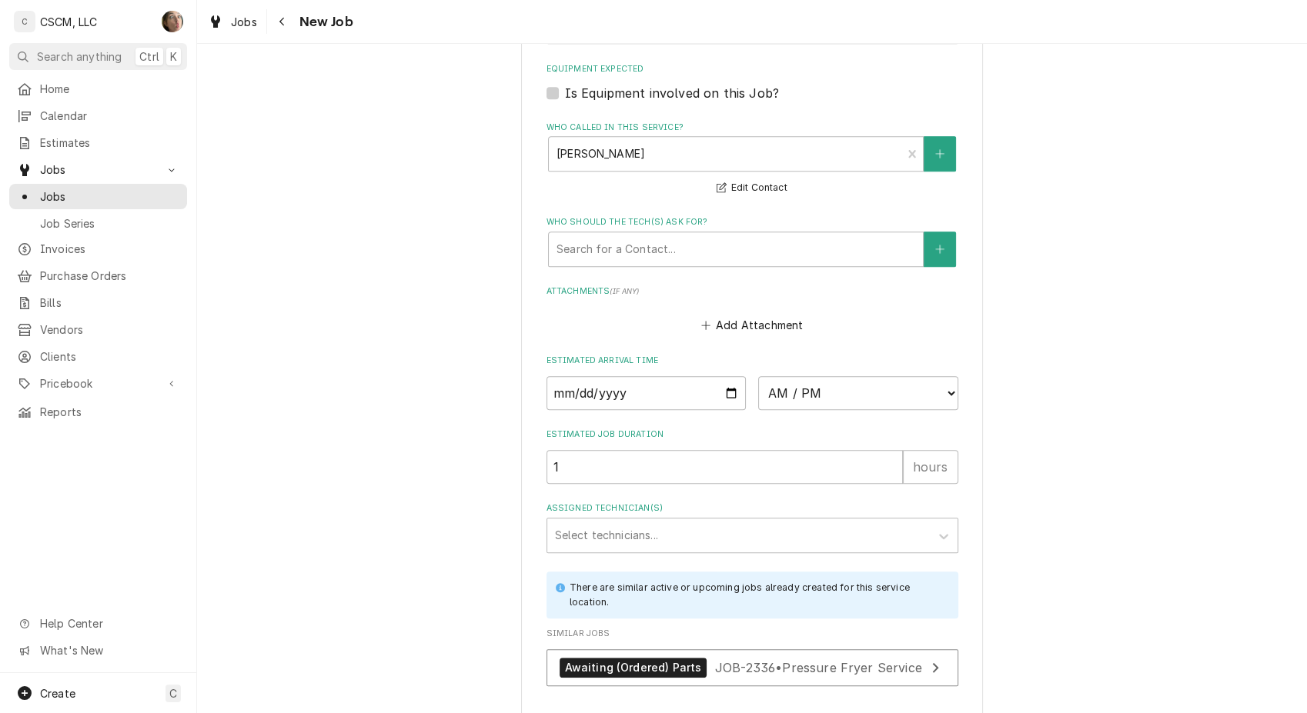
scroll to position [1448, 0]
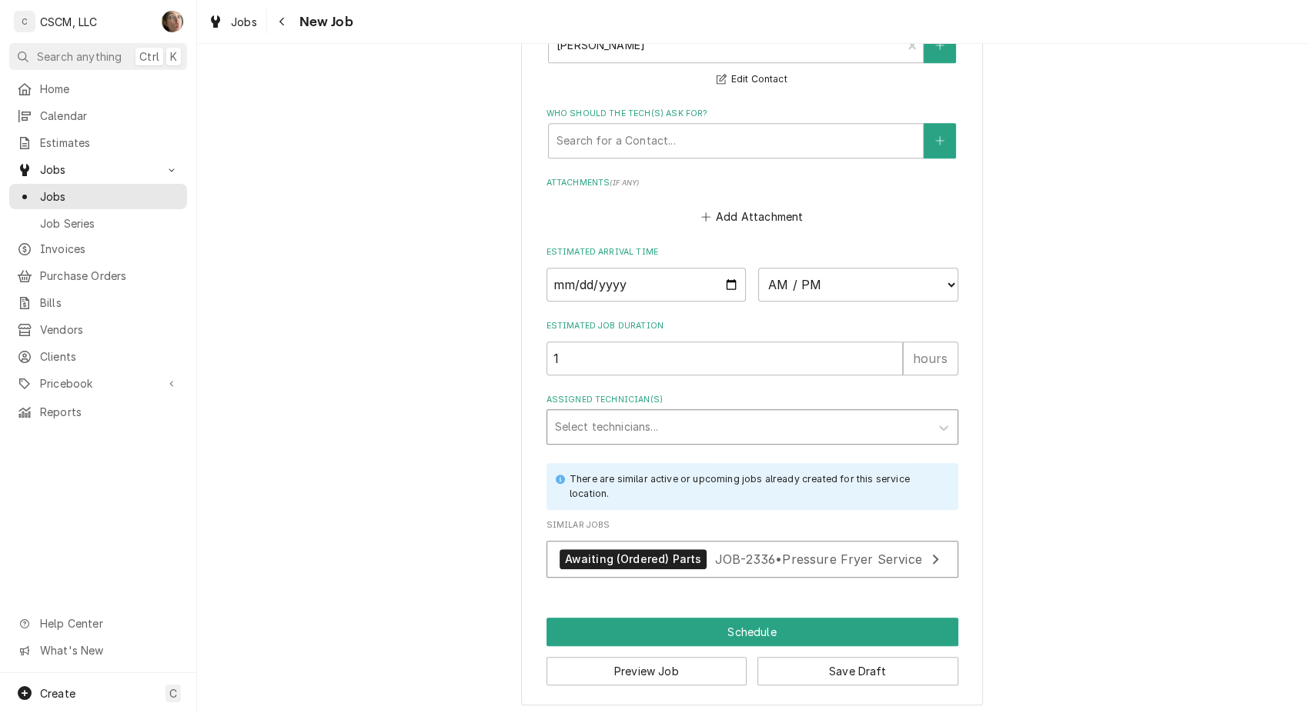
click at [660, 413] on div "Assigned Technician(s)" at bounding box center [738, 427] width 367 height 28
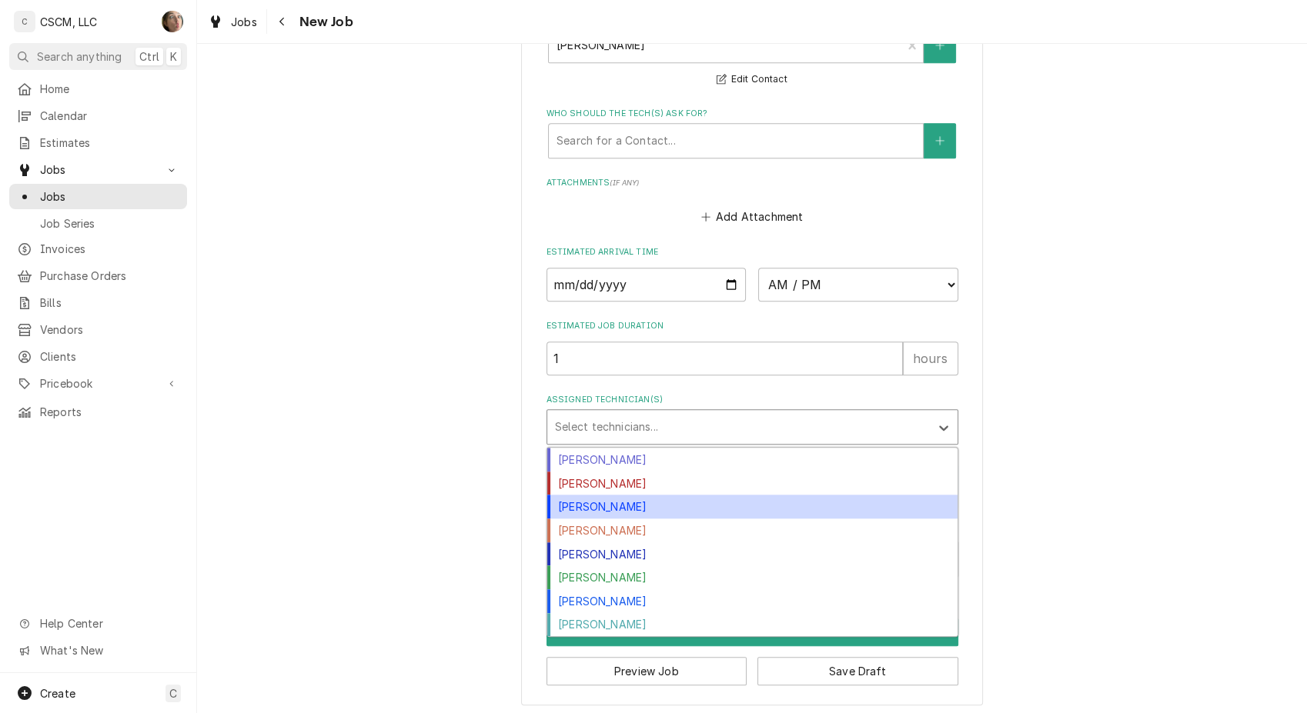
click at [662, 496] on div "[PERSON_NAME]" at bounding box center [752, 507] width 410 height 24
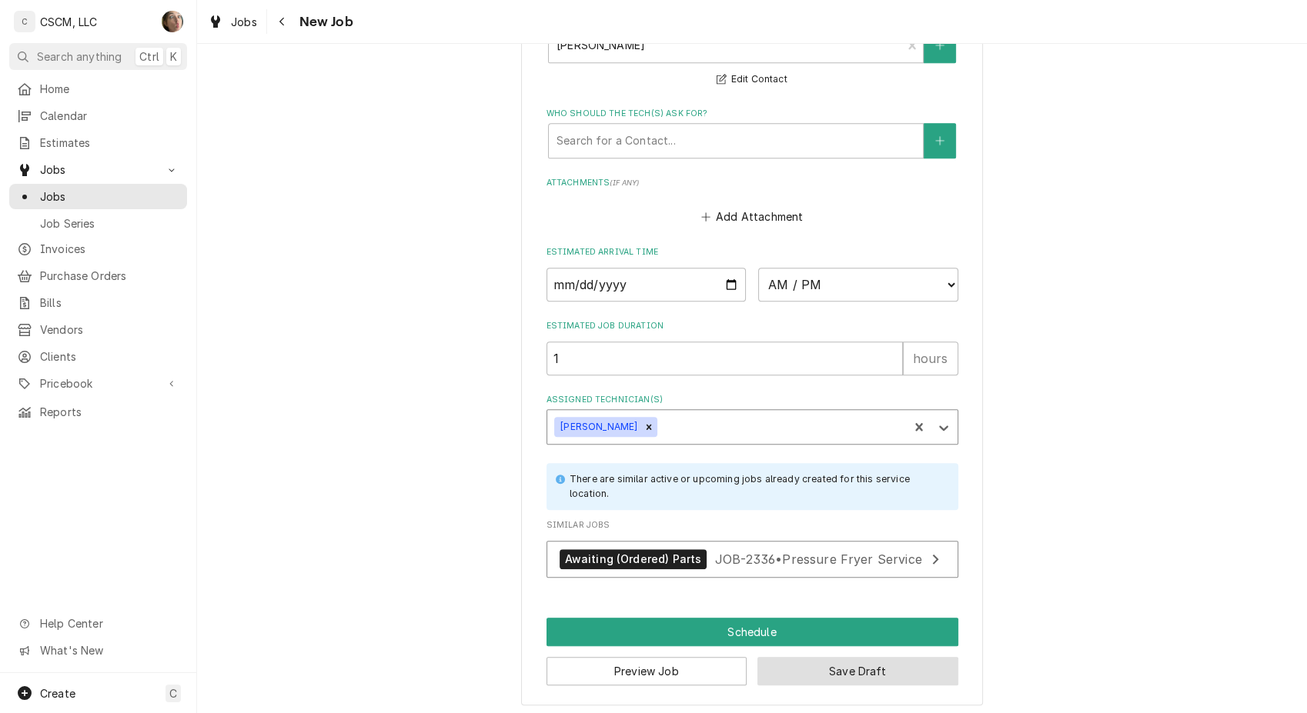
click at [861, 667] on button "Save Draft" at bounding box center [857, 671] width 201 height 28
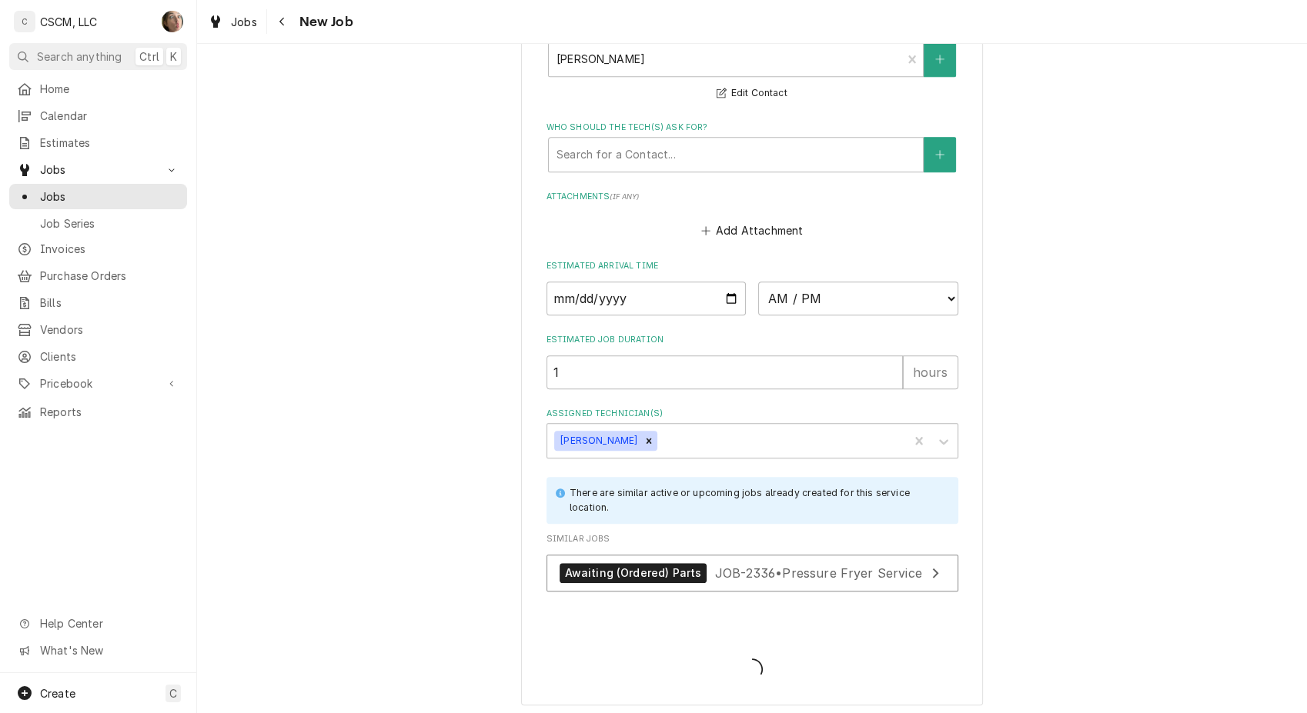
type textarea "x"
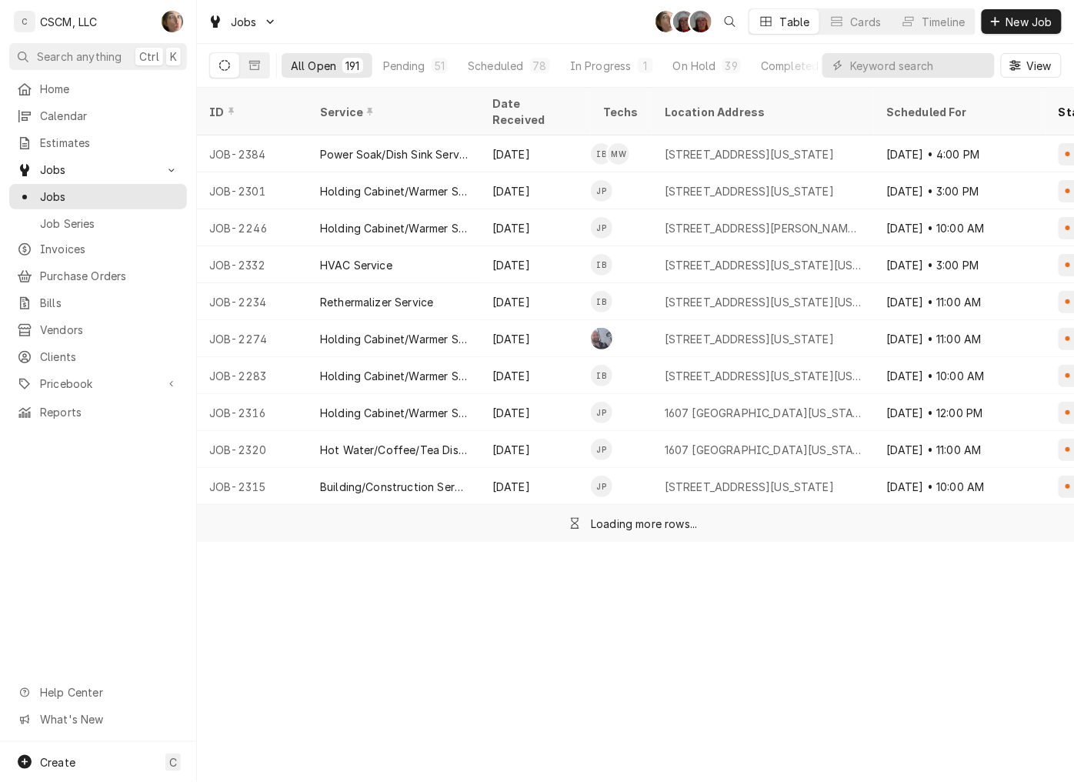
click at [897, 82] on div "View" at bounding box center [942, 65] width 239 height 43
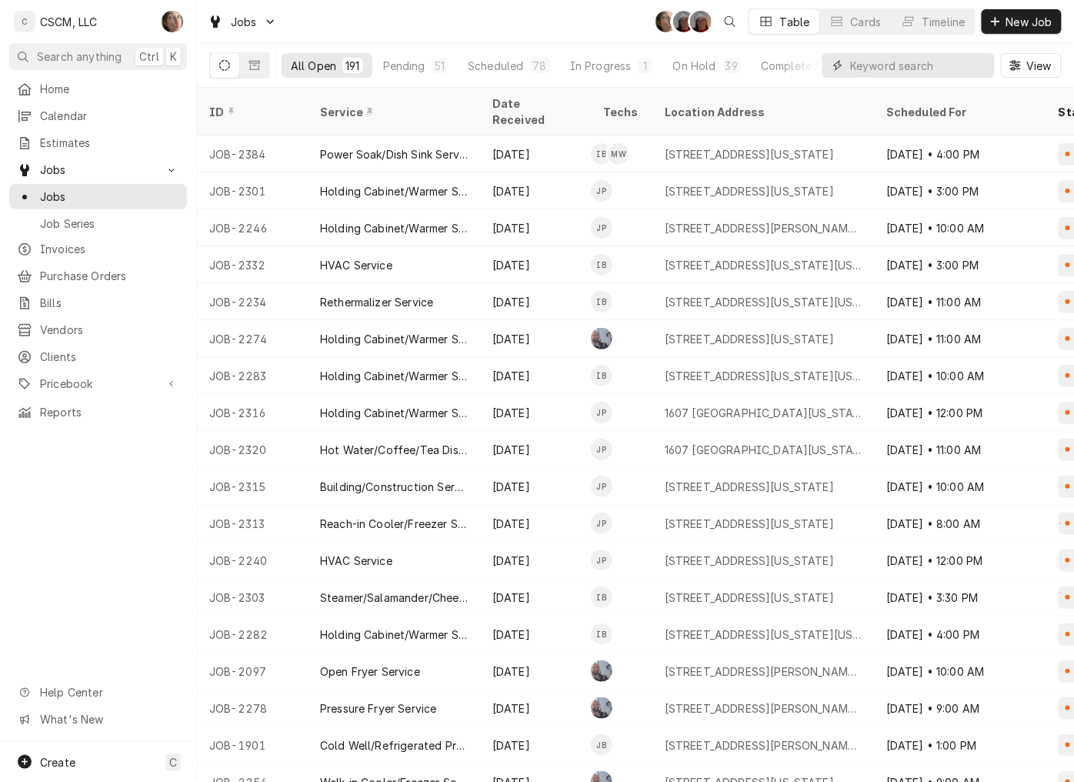
click at [899, 66] on input "Dynamic Content Wrapper" at bounding box center [918, 65] width 137 height 25
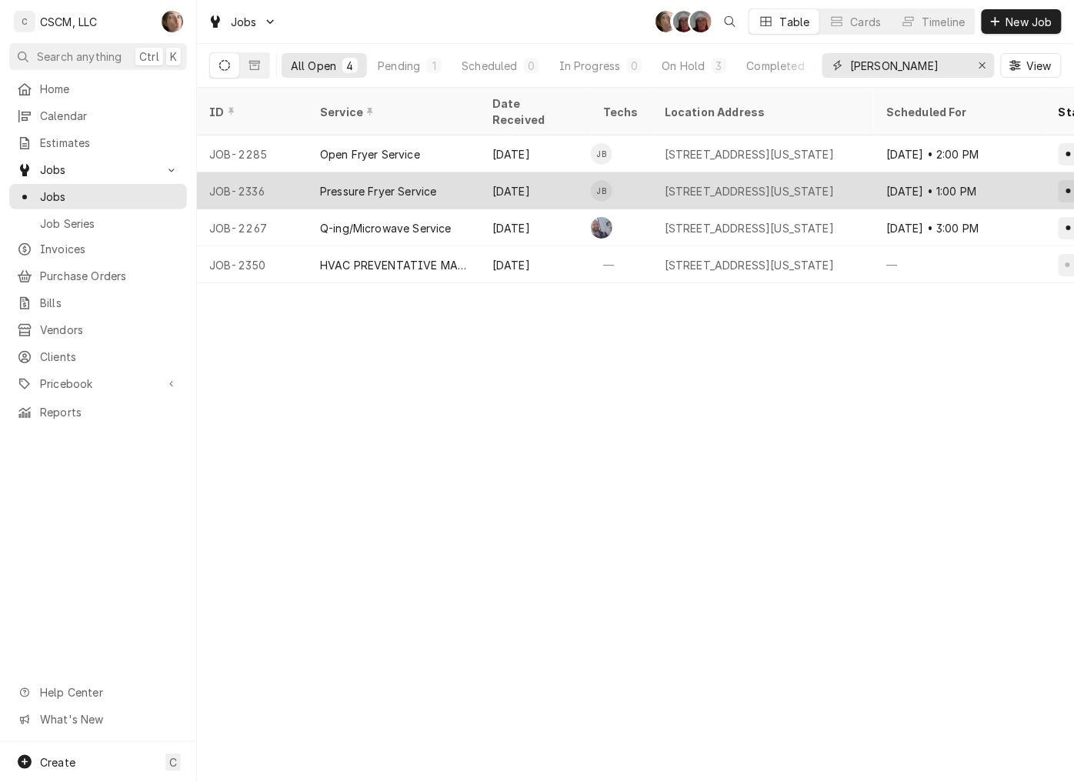
type input "FLOR"
click at [765, 183] on div "2450 N Hwy 67, Florissant, Missouri 63033" at bounding box center [749, 191] width 169 height 16
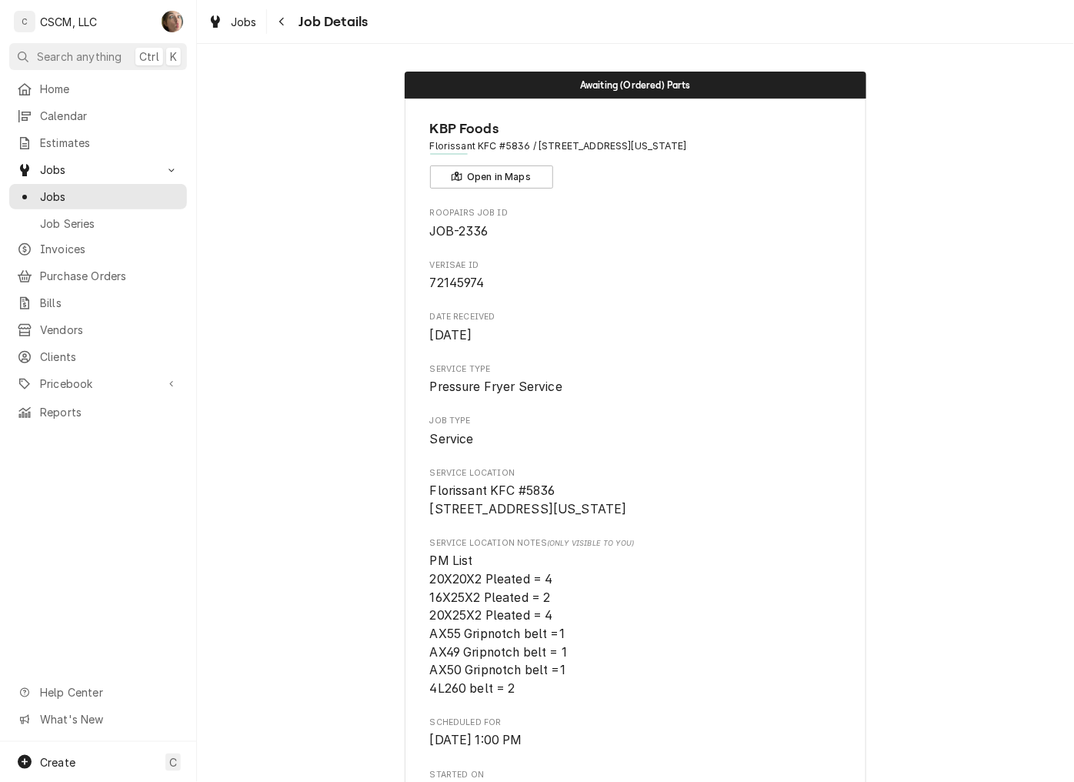
click at [542, 16] on div "Jobs Job Details" at bounding box center [635, 21] width 877 height 43
click at [62, 121] on div "Calendar" at bounding box center [98, 115] width 172 height 19
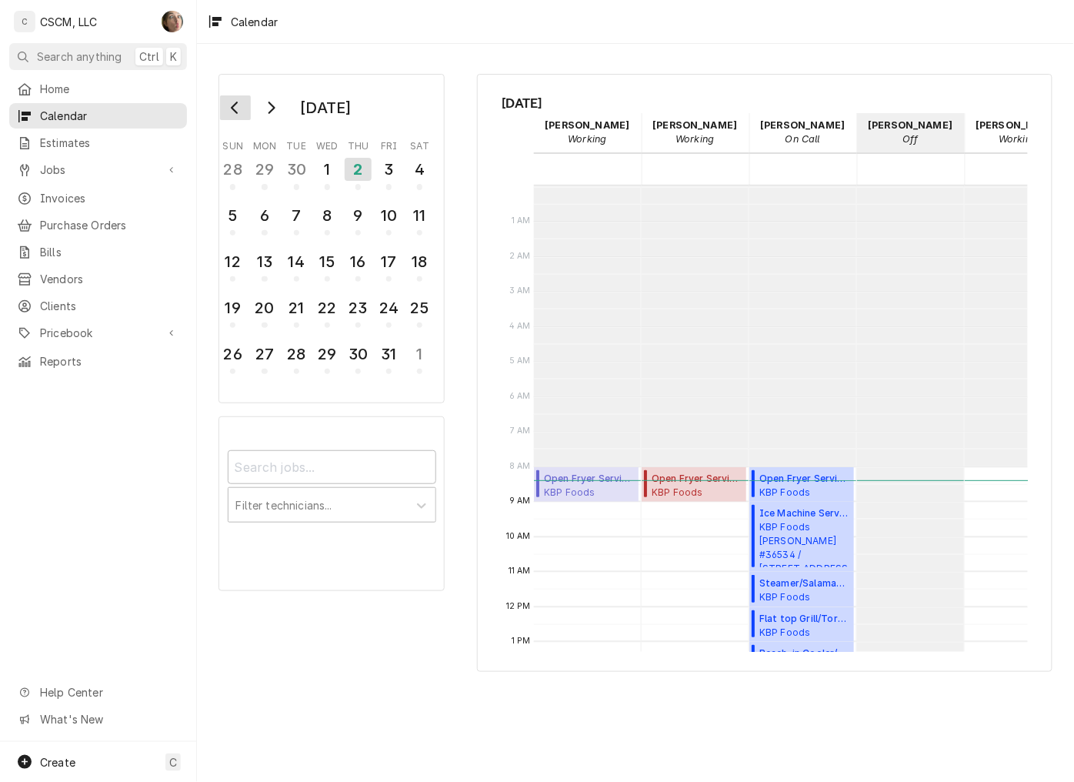
click at [239, 105] on icon "Go to previous month" at bounding box center [235, 108] width 12 height 12
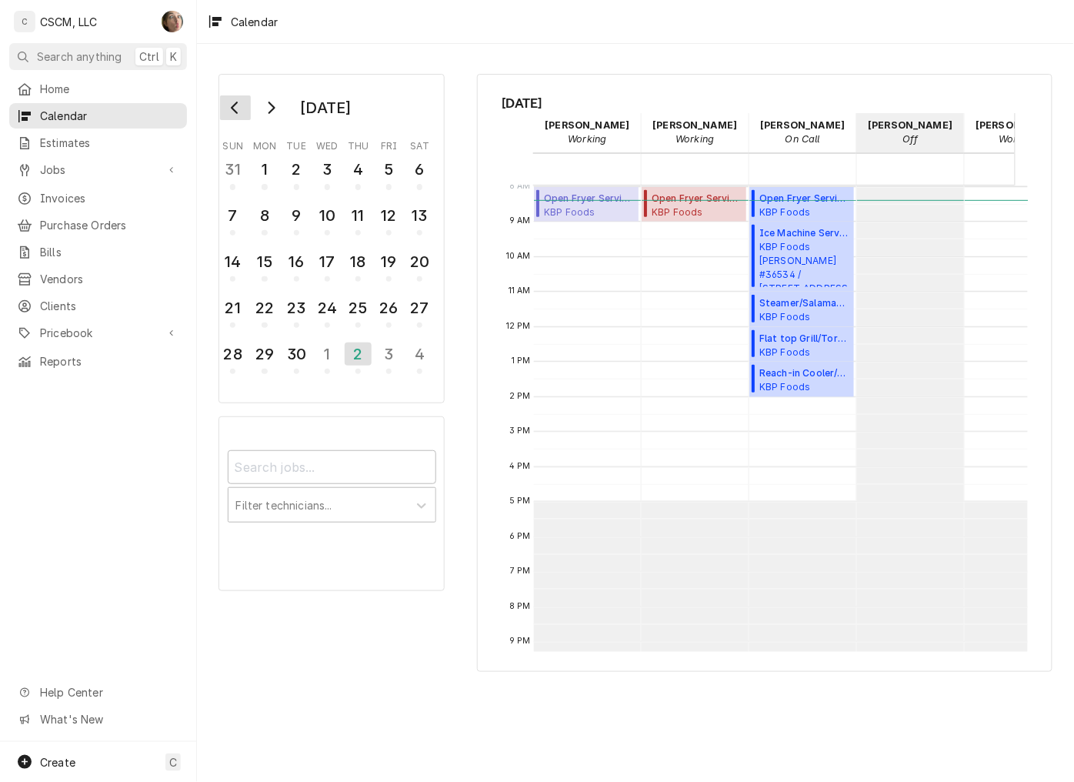
click at [233, 108] on icon "Go to previous month" at bounding box center [234, 108] width 7 height 12
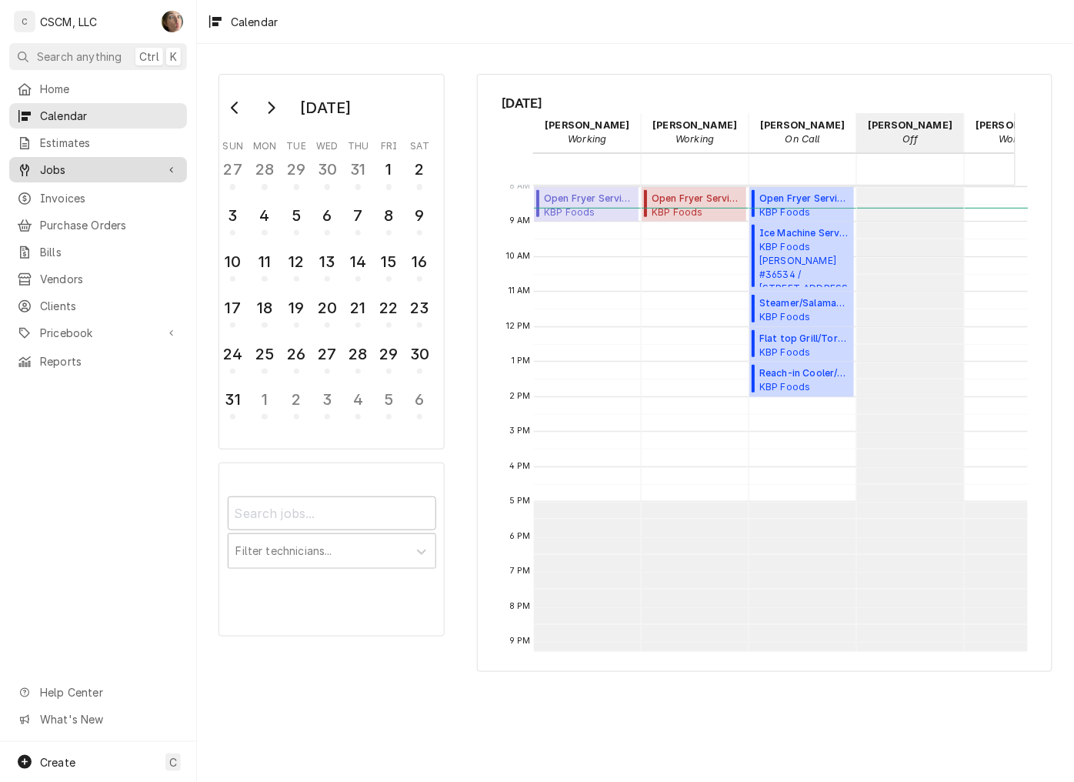
click at [69, 167] on span "Jobs" at bounding box center [98, 170] width 116 height 16
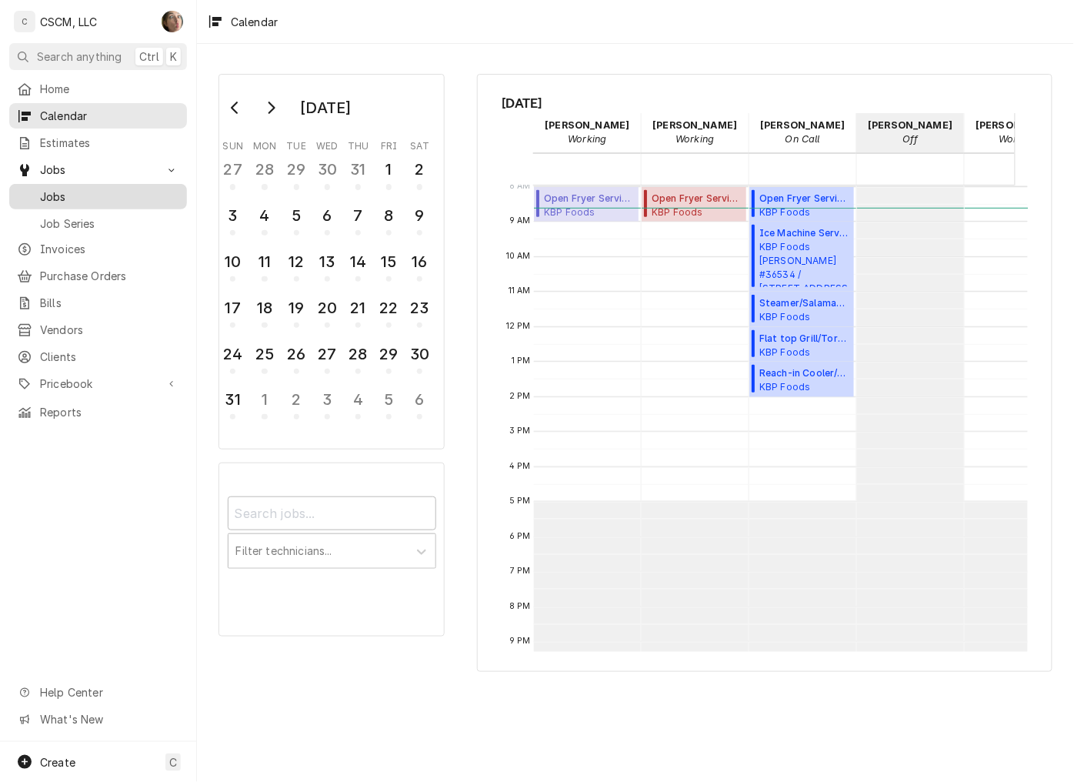
click at [68, 189] on span "Jobs" at bounding box center [109, 197] width 139 height 16
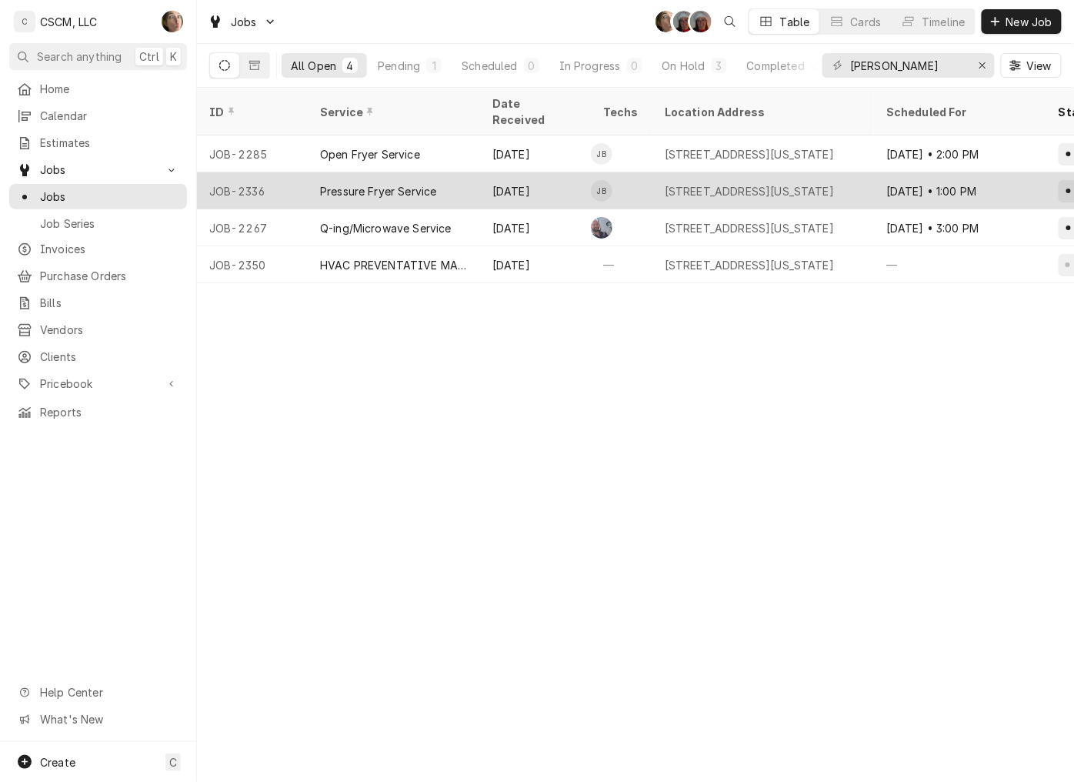
click at [725, 182] on div "[STREET_ADDRESS][US_STATE]" at bounding box center [763, 190] width 222 height 37
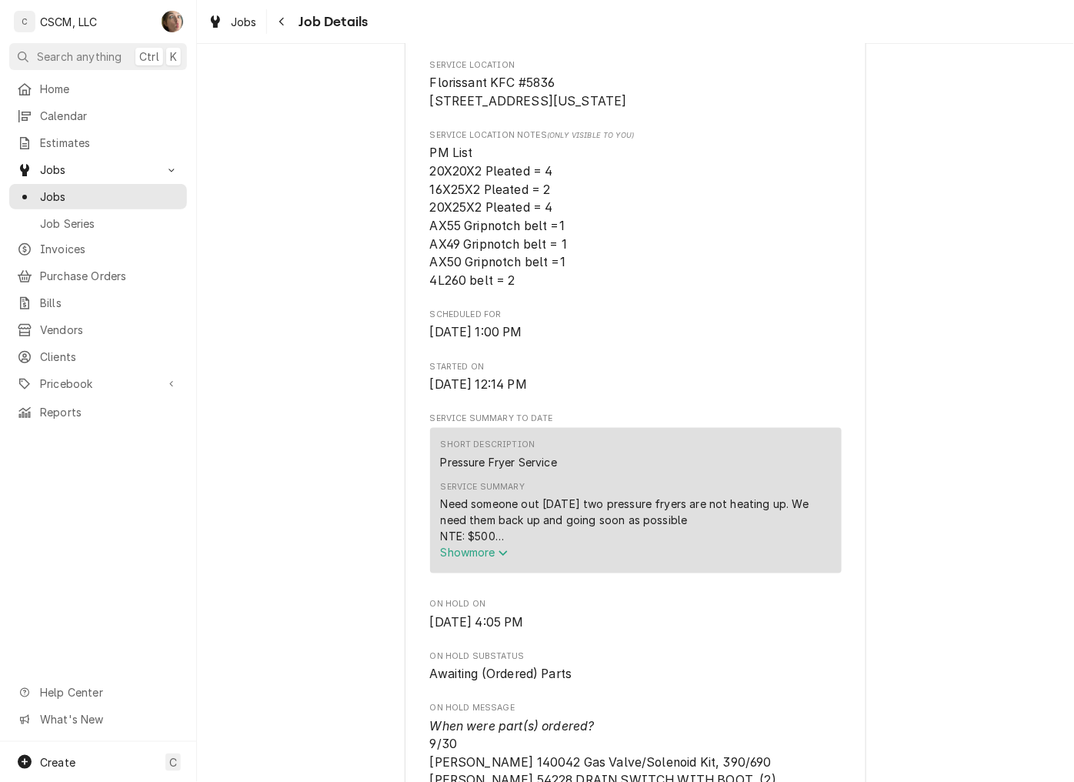
scroll to position [427, 0]
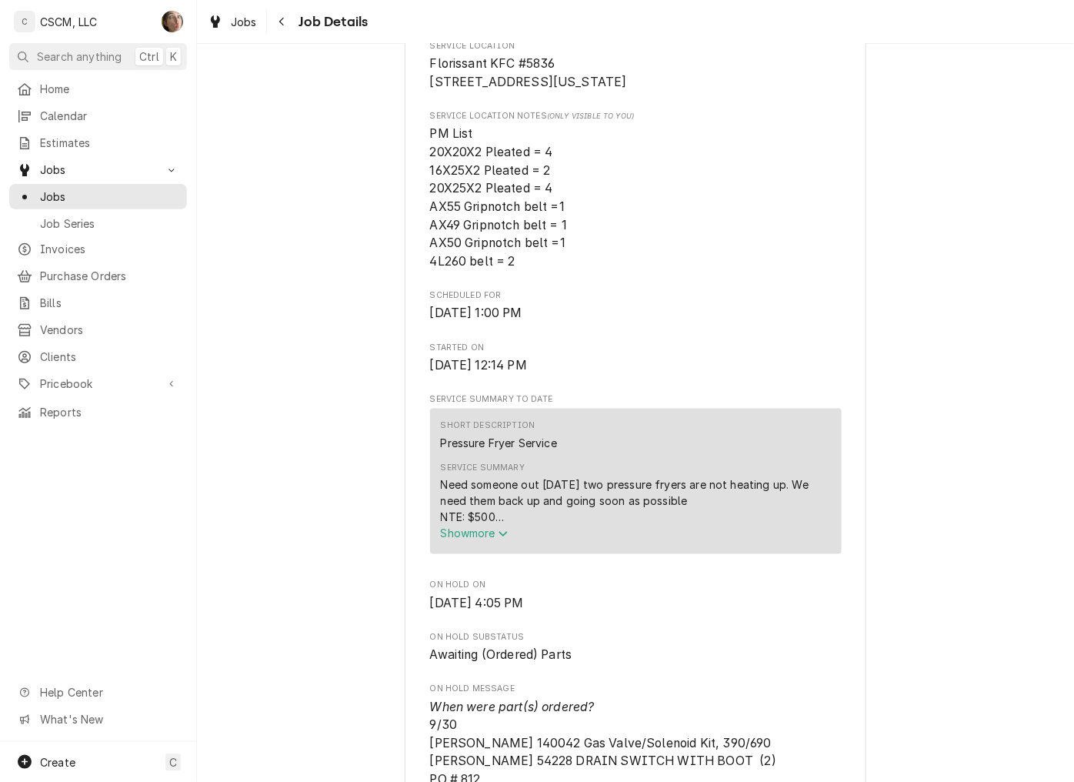
click at [472, 540] on span "Show more" at bounding box center [475, 533] width 68 height 13
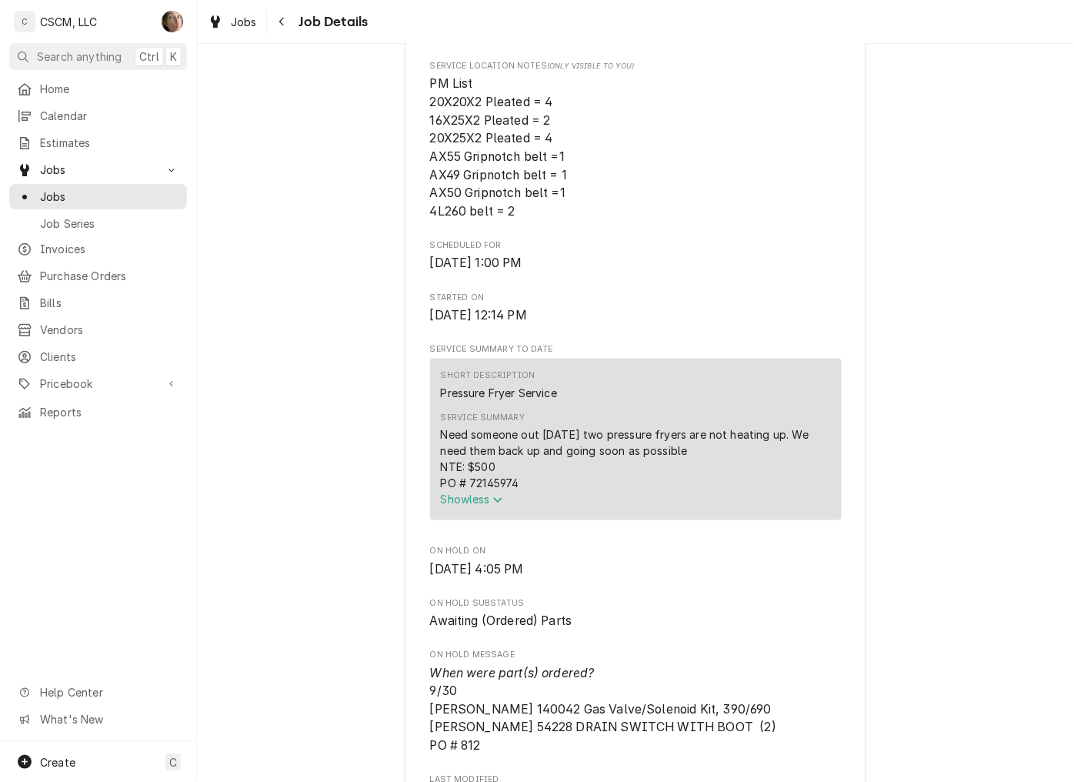
scroll to position [194, 0]
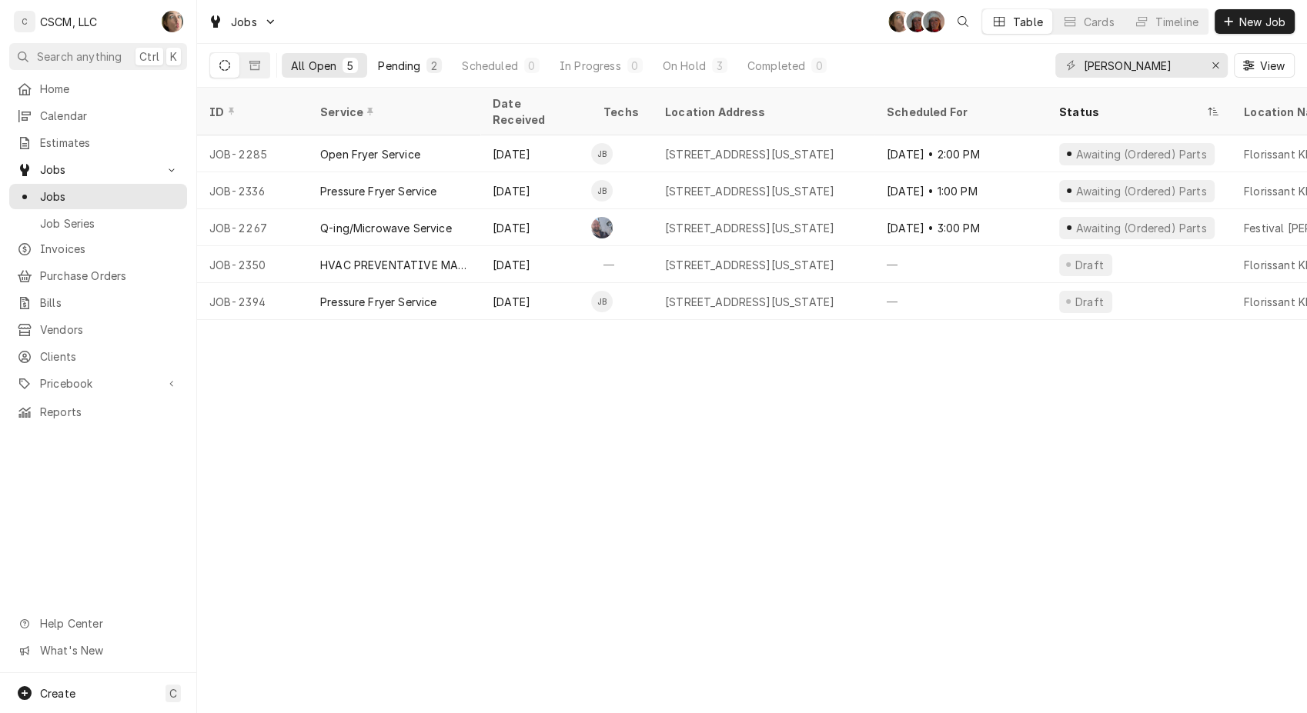
click at [409, 58] on div "Pending" at bounding box center [399, 66] width 42 height 16
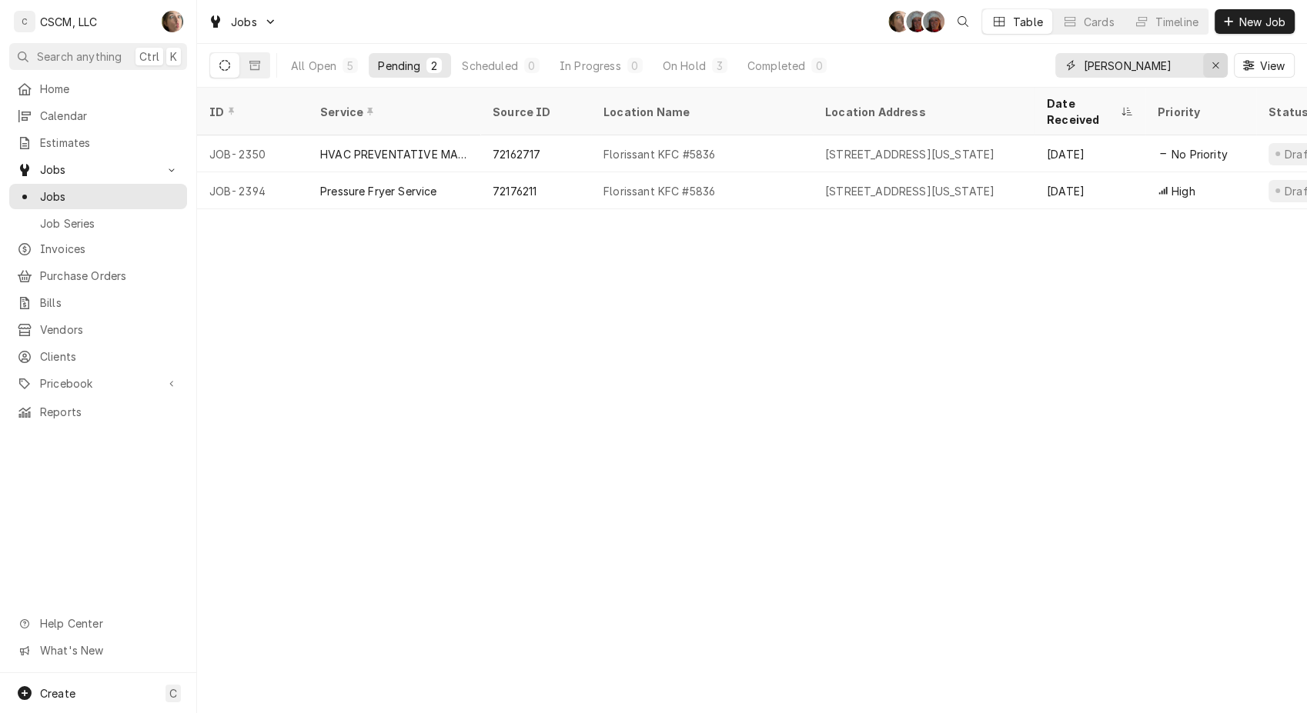
click at [1216, 64] on icon "Erase input" at bounding box center [1215, 65] width 6 height 6
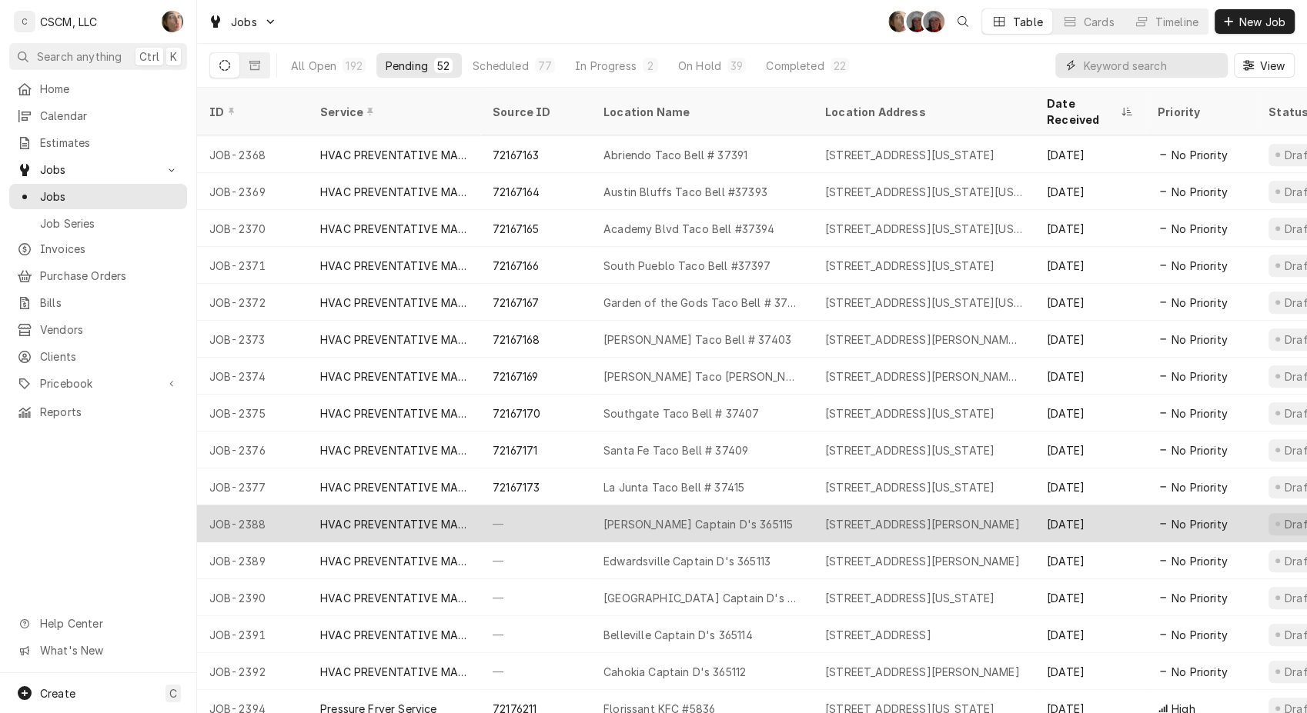
scroll to position [1337, 0]
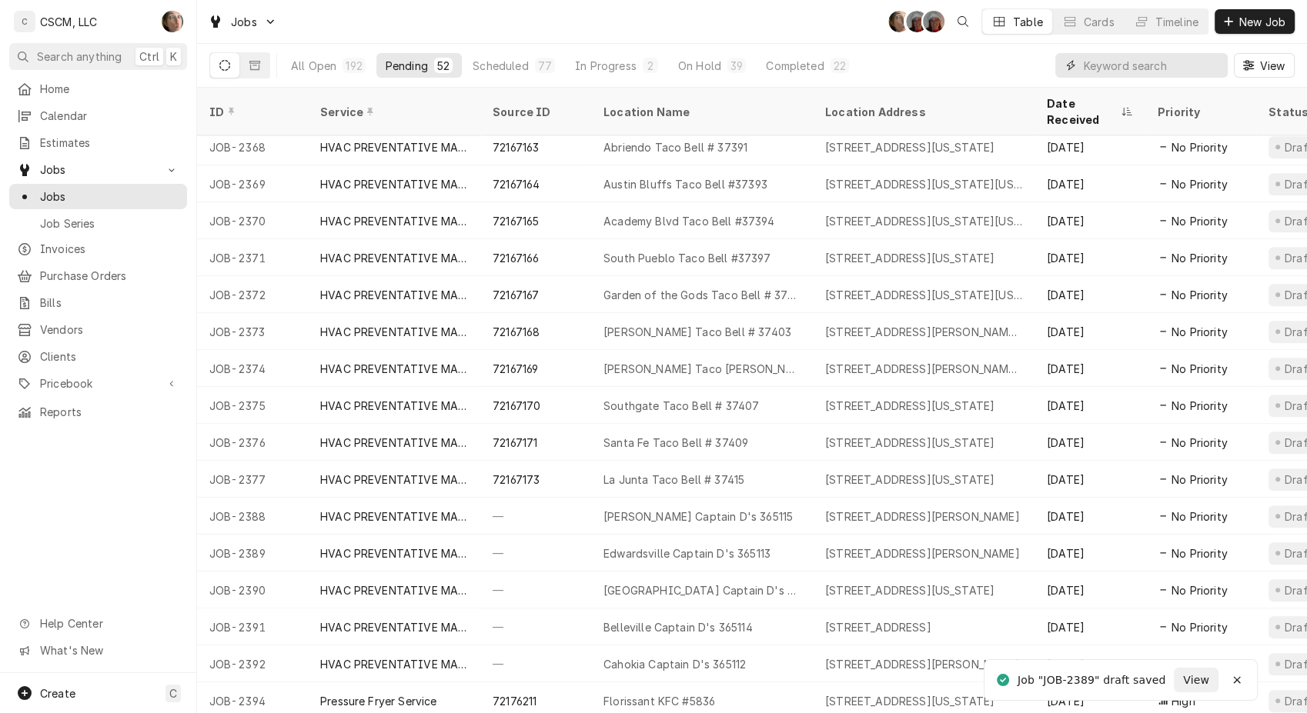
click at [1090, 72] on input "Dynamic Content Wrapper" at bounding box center [1151, 65] width 137 height 25
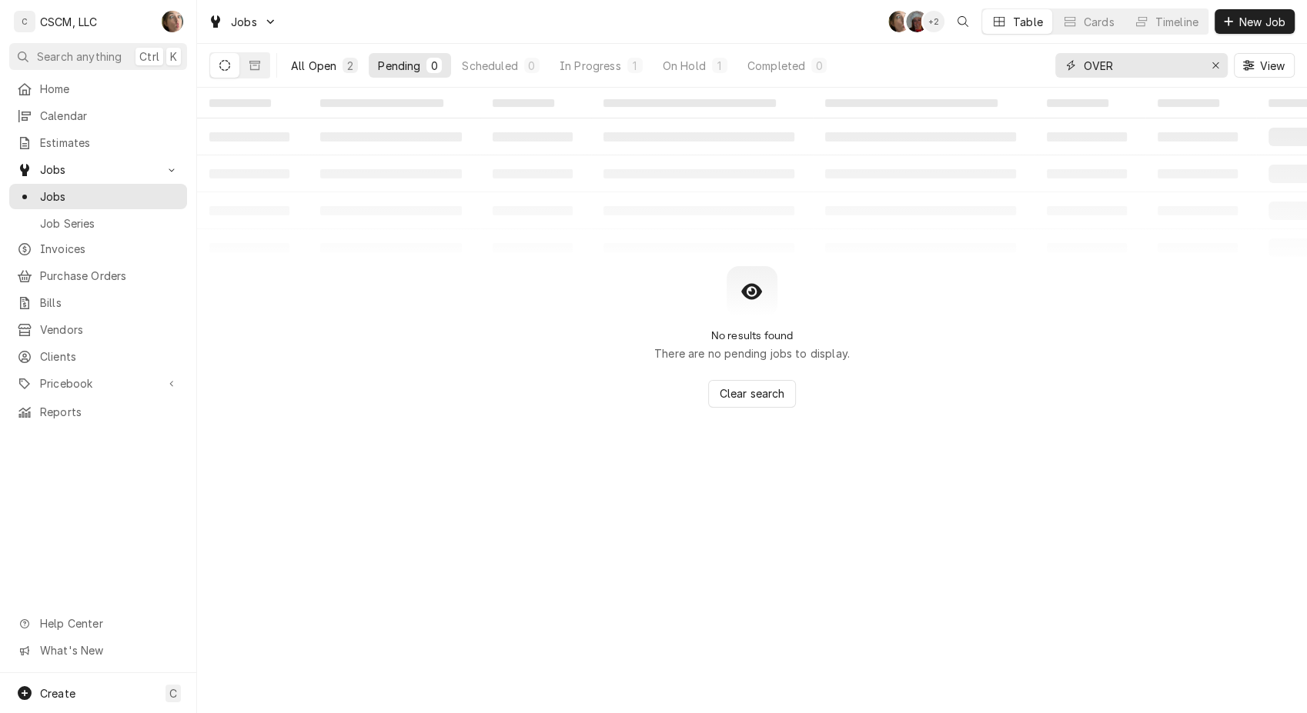
type input "OVER"
click at [339, 65] on button "All Open 2" at bounding box center [324, 65] width 85 height 25
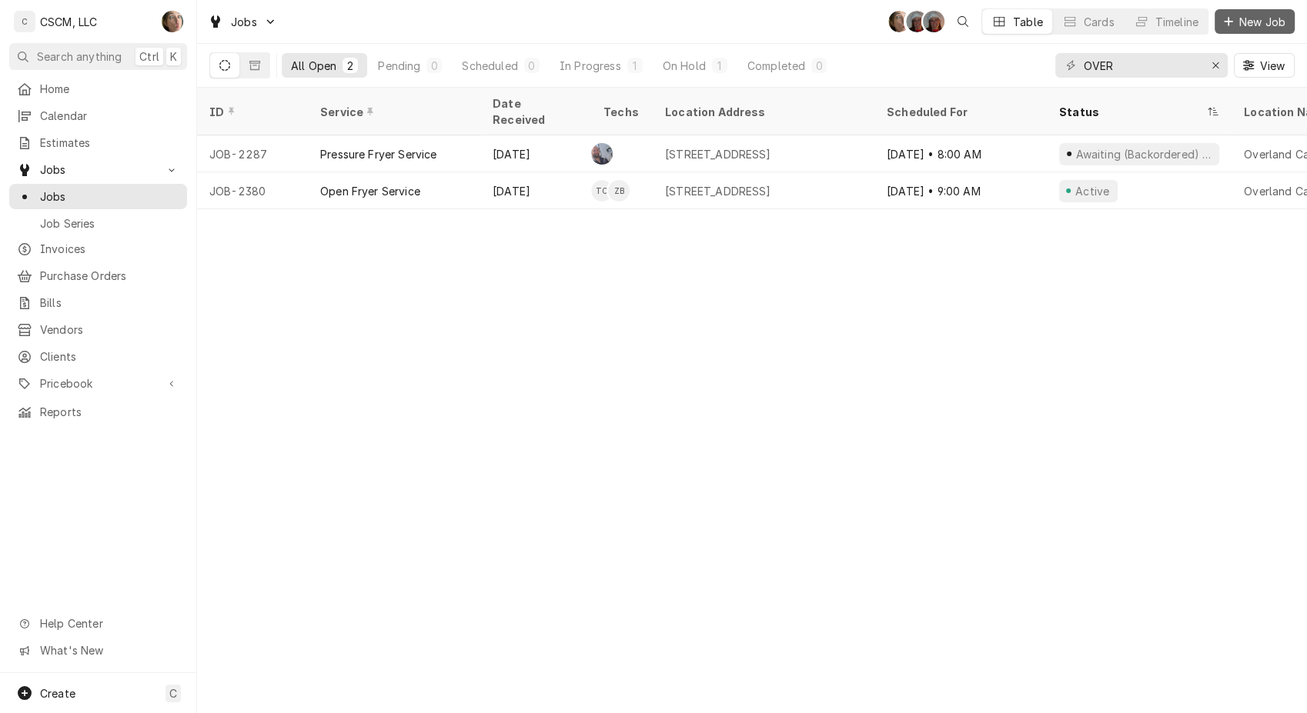
click at [1251, 18] on span "New Job" at bounding box center [1262, 22] width 52 height 16
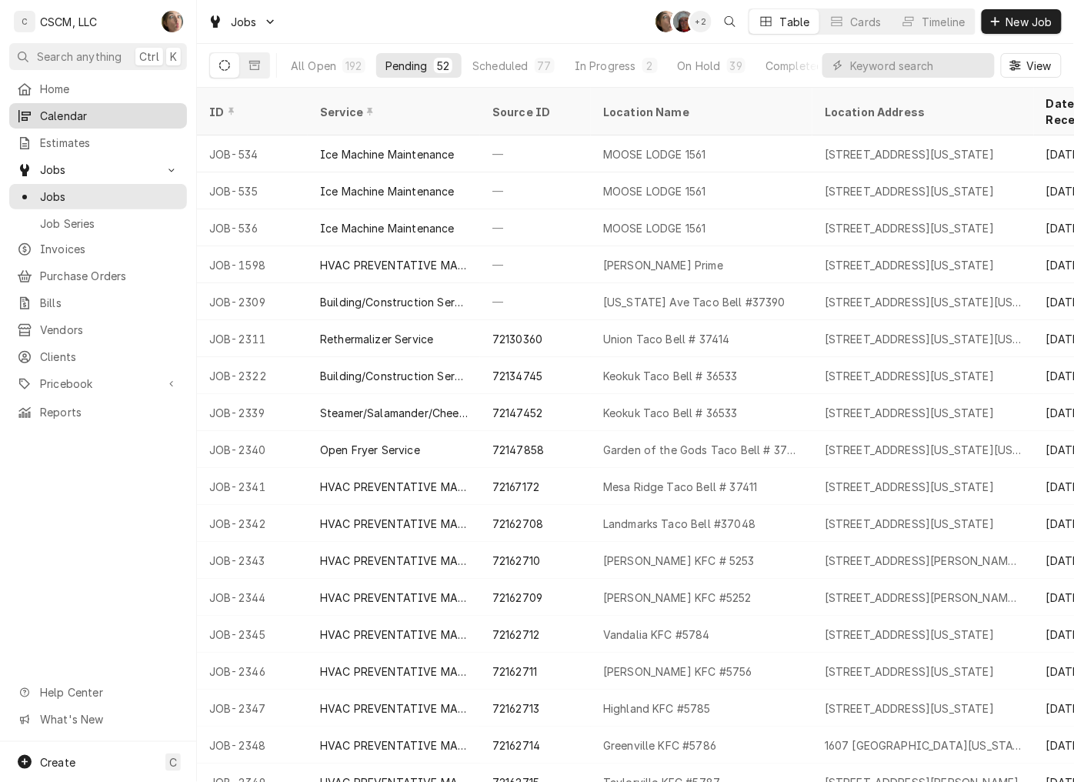
click at [108, 108] on span "Calendar" at bounding box center [109, 116] width 139 height 16
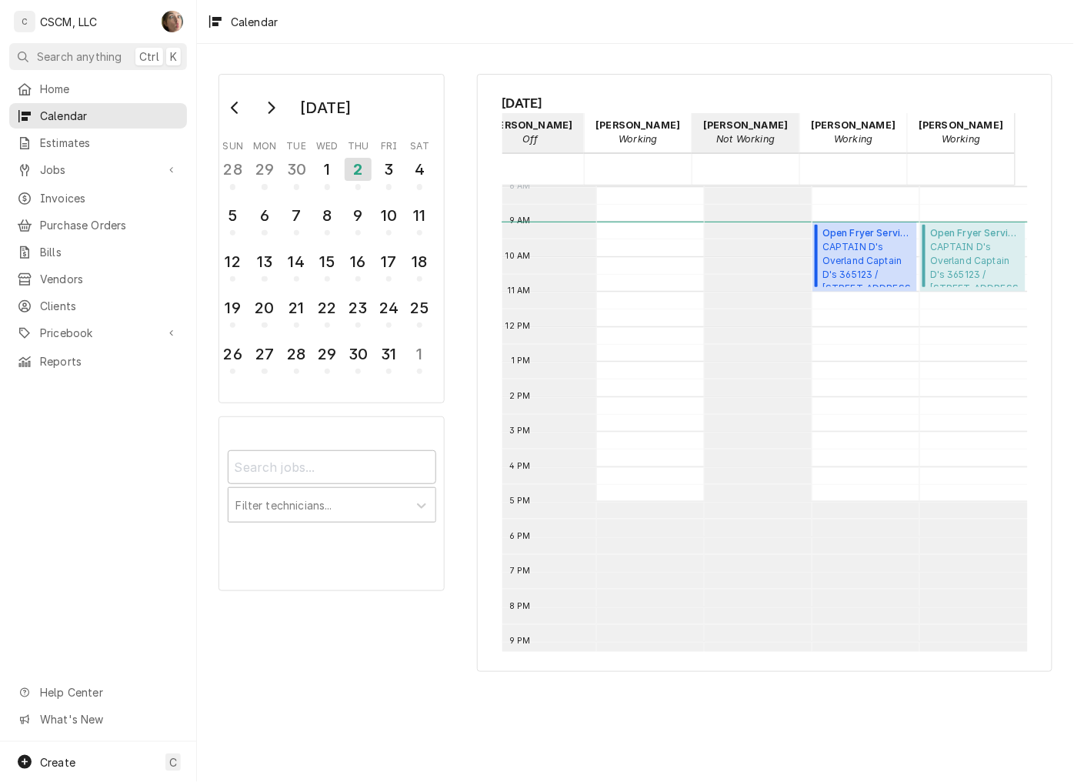
scroll to position [280, 379]
click at [325, 167] on div "1" at bounding box center [327, 169] width 27 height 26
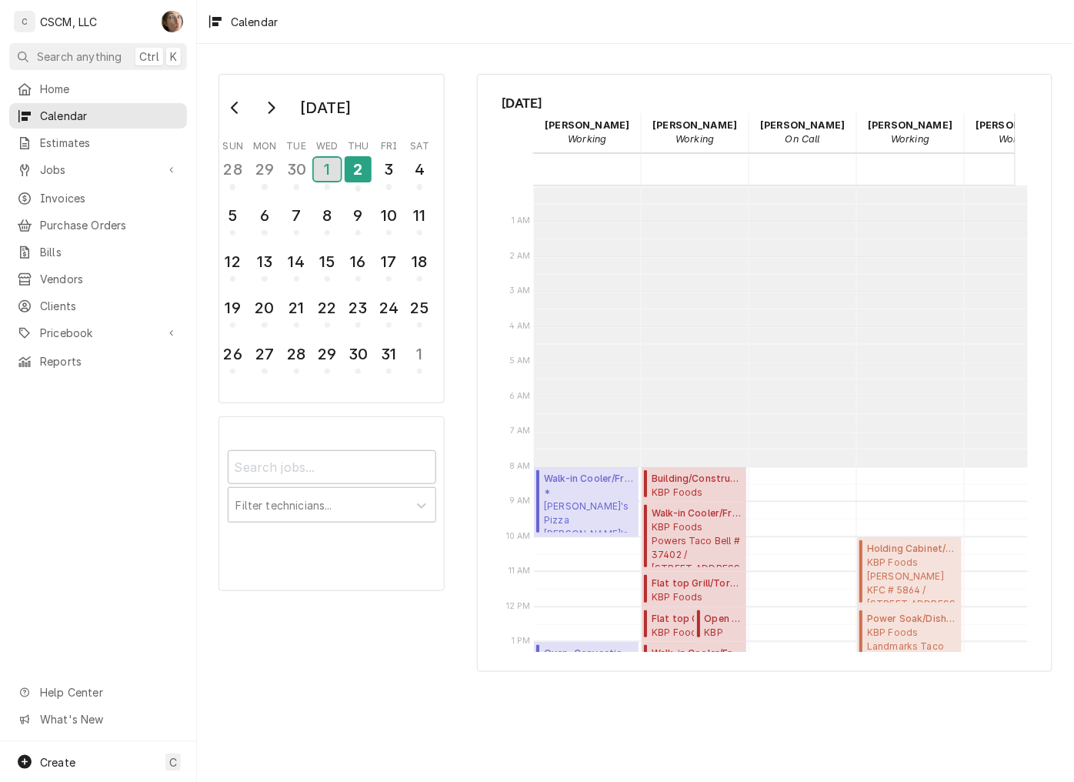
scroll to position [280, 0]
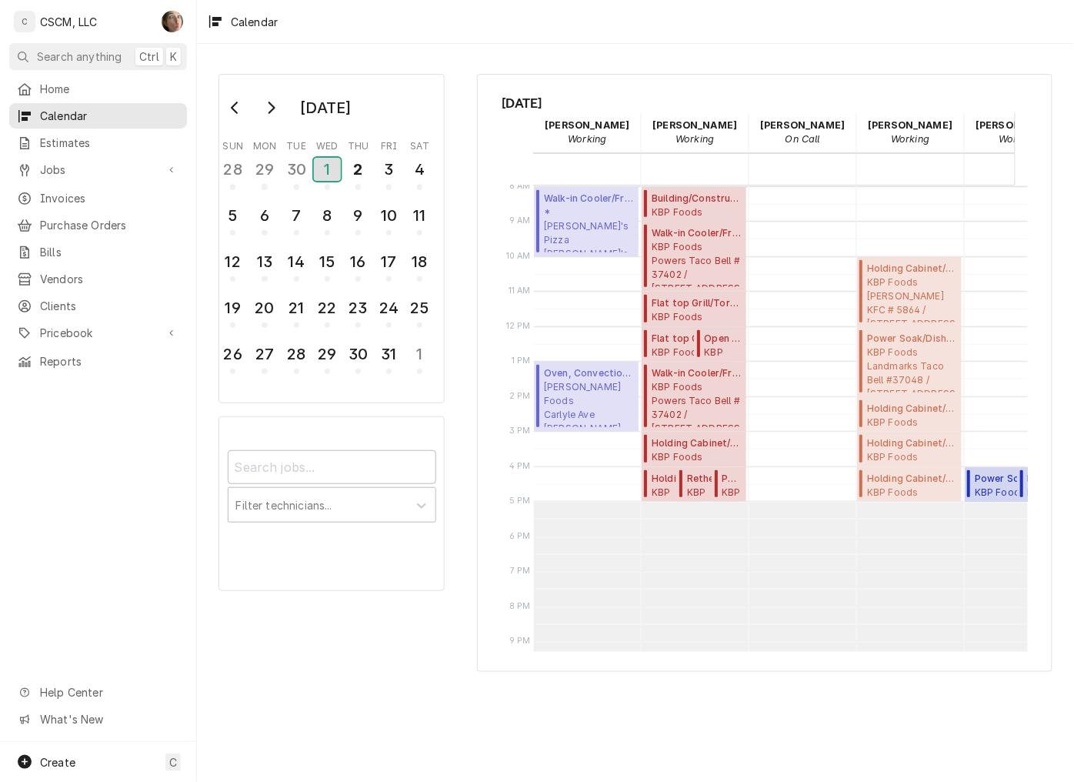
click at [333, 160] on div "1" at bounding box center [327, 169] width 27 height 23
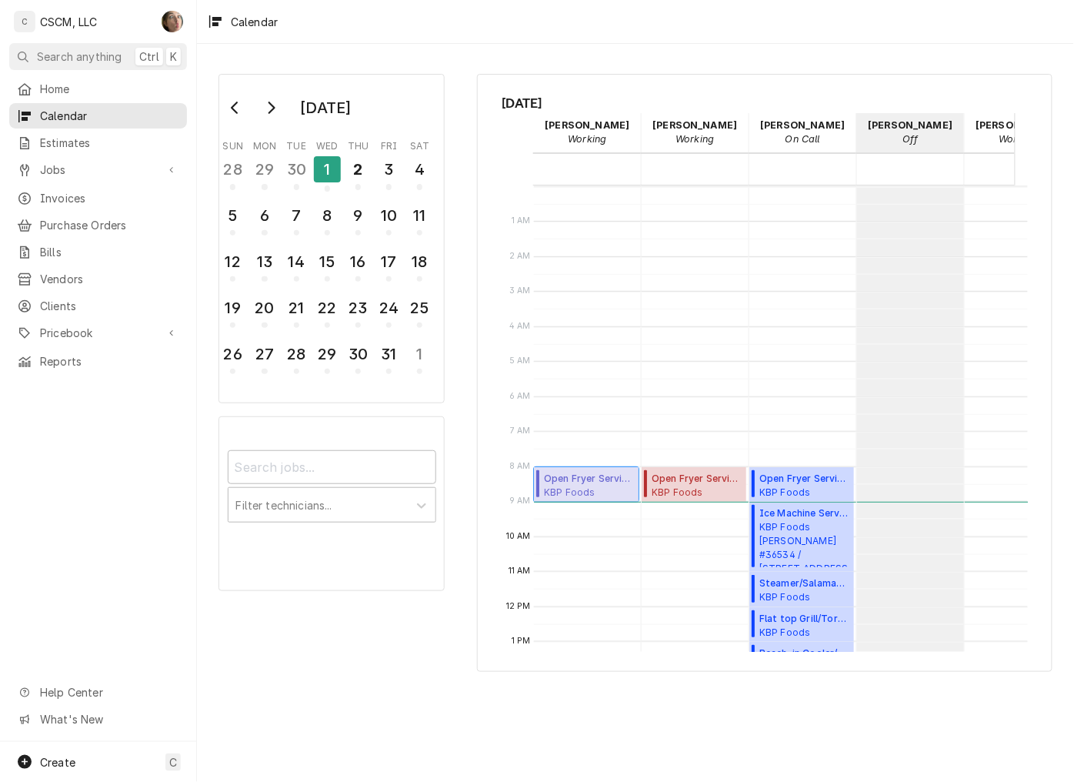
click at [587, 483] on span "Open Fryer Service ( Active )" at bounding box center [589, 479] width 90 height 14
click at [331, 167] on div "1" at bounding box center [327, 169] width 27 height 26
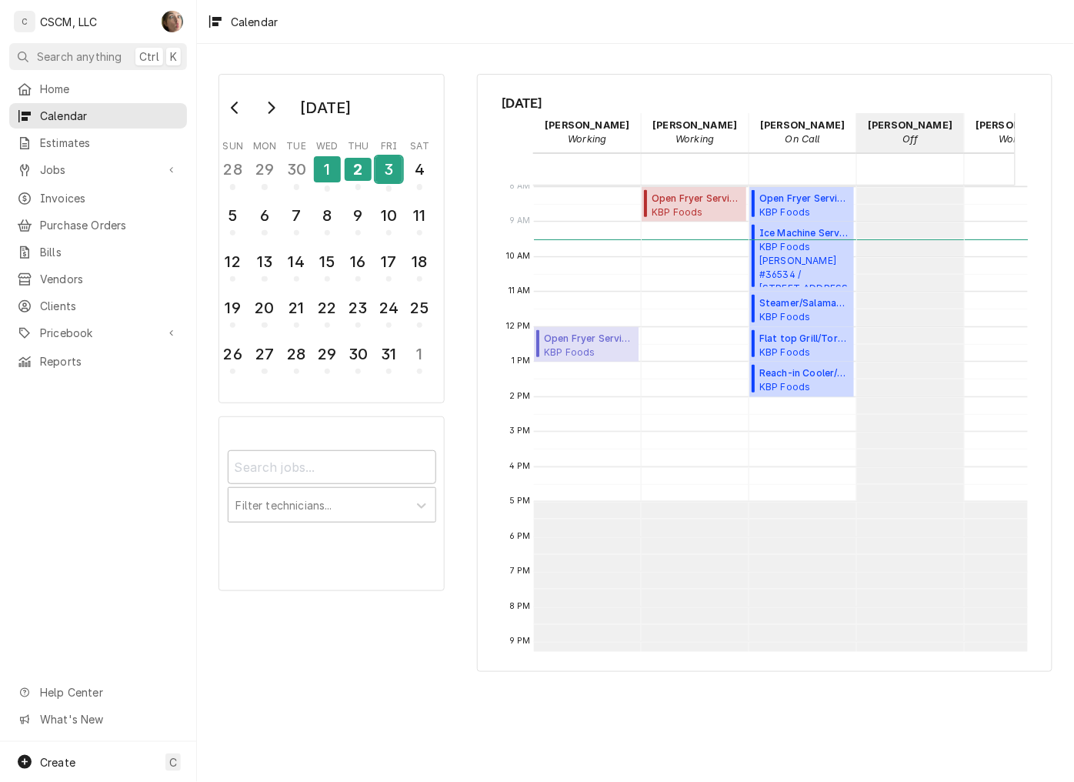
click at [386, 175] on div "3" at bounding box center [388, 169] width 27 height 26
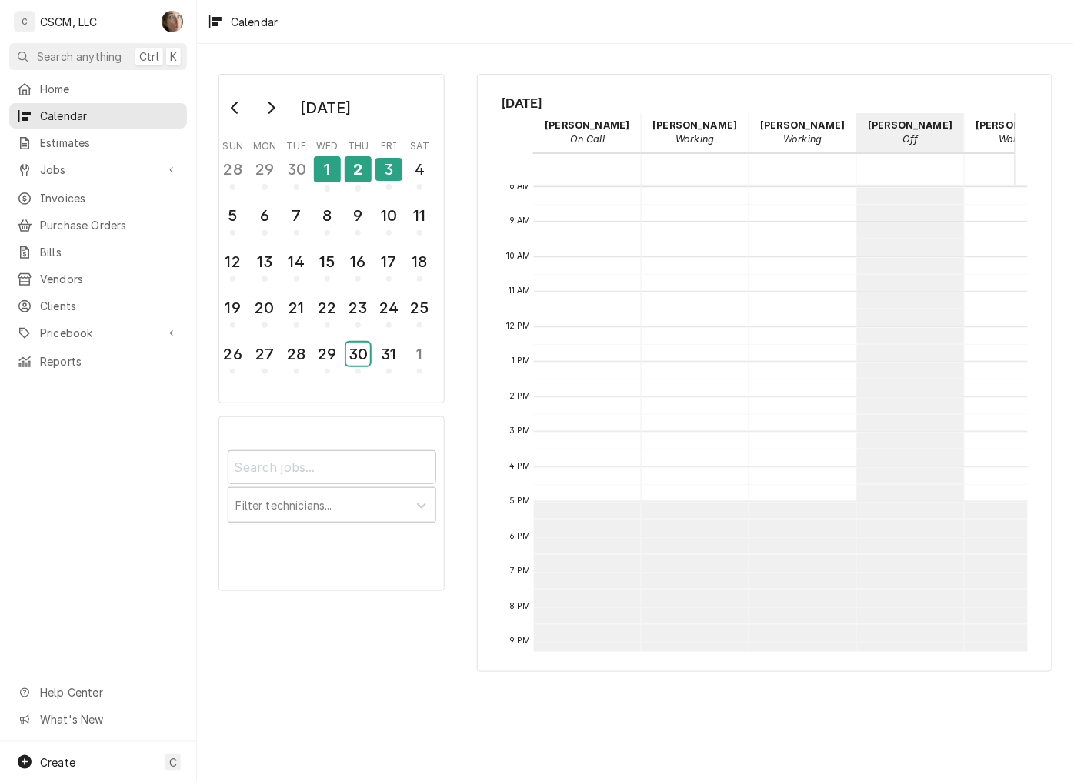
click at [370, 364] on div "30" at bounding box center [358, 356] width 24 height 35
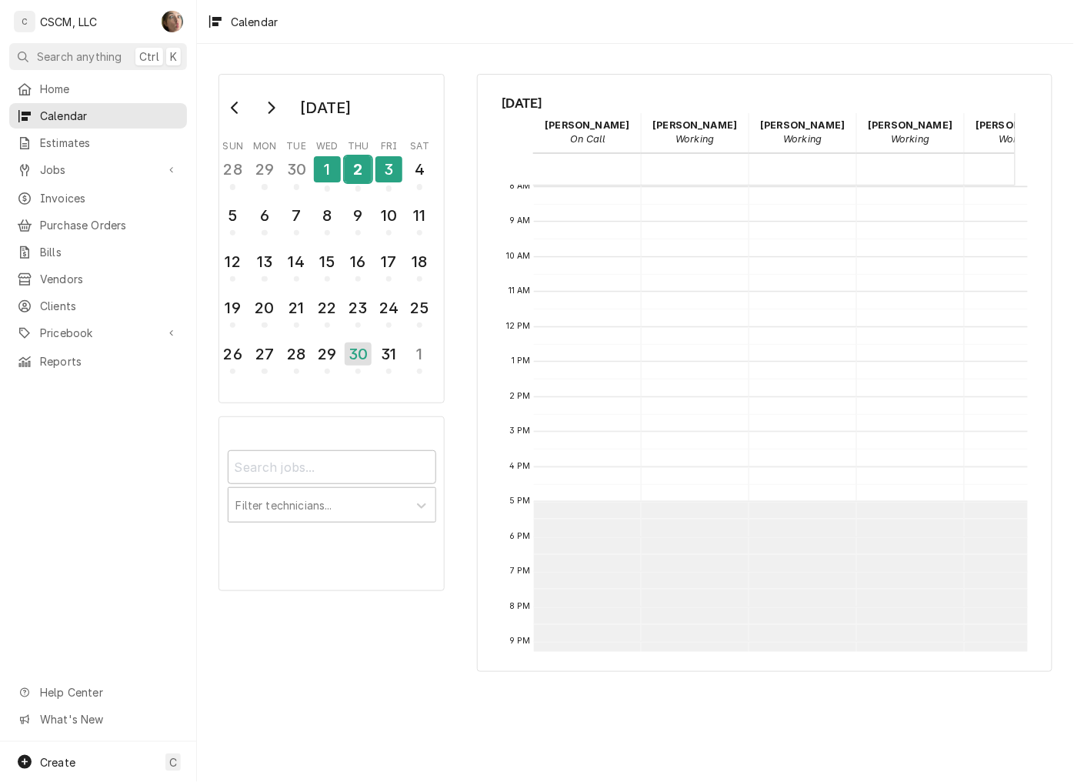
drag, startPoint x: 357, startPoint y: 172, endPoint x: 372, endPoint y: 182, distance: 18.4
click at [357, 172] on div "2" at bounding box center [358, 169] width 27 height 26
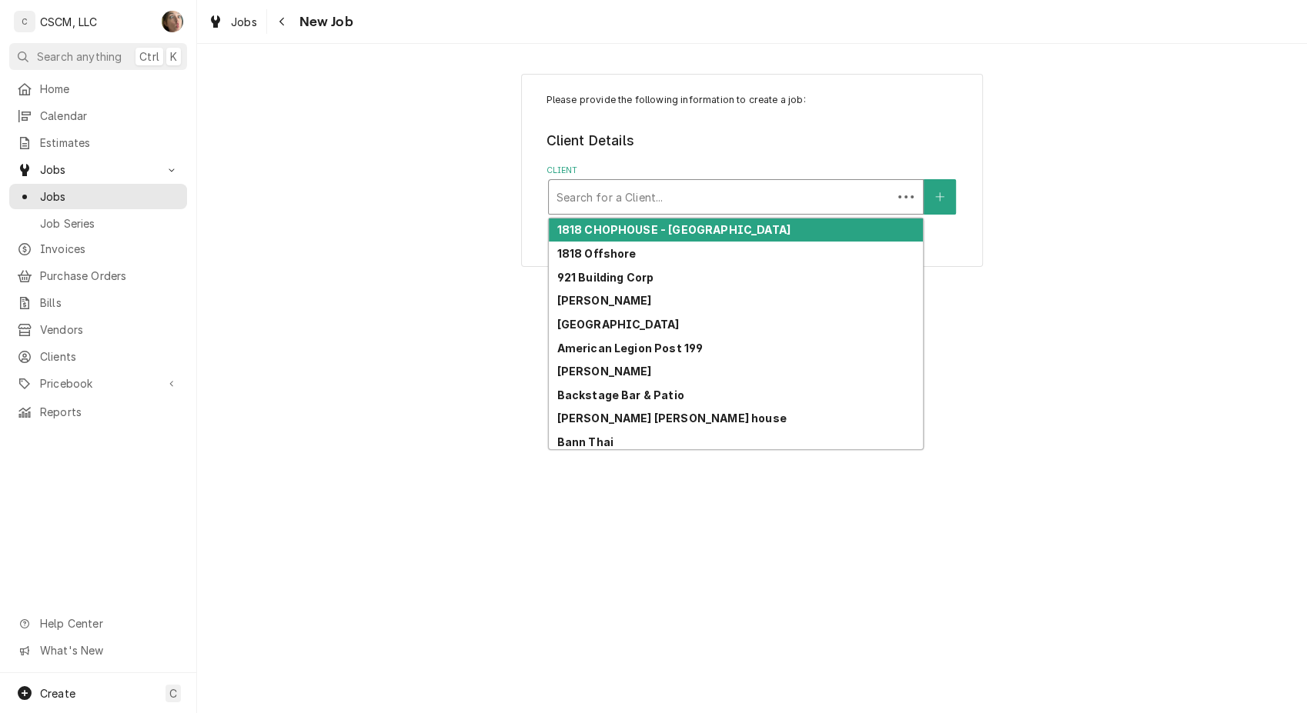
click at [665, 182] on div "Search for a Client..." at bounding box center [720, 197] width 343 height 34
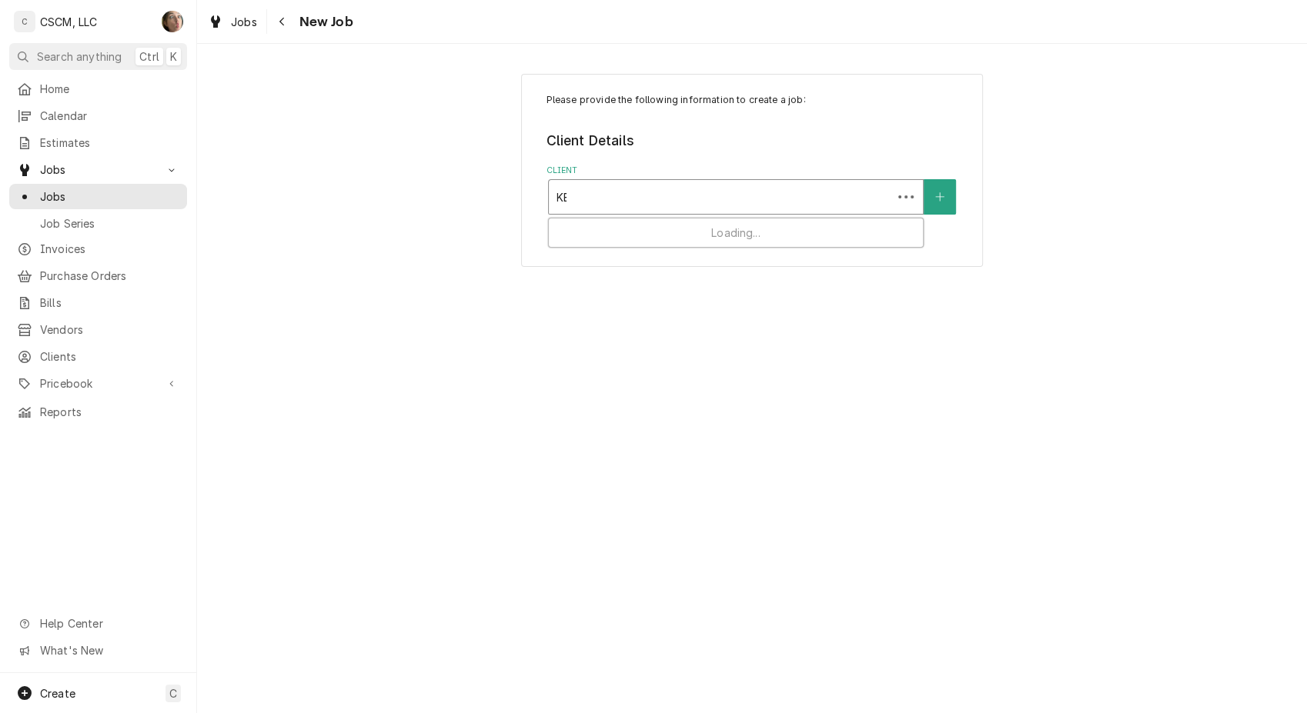
type input "KBP"
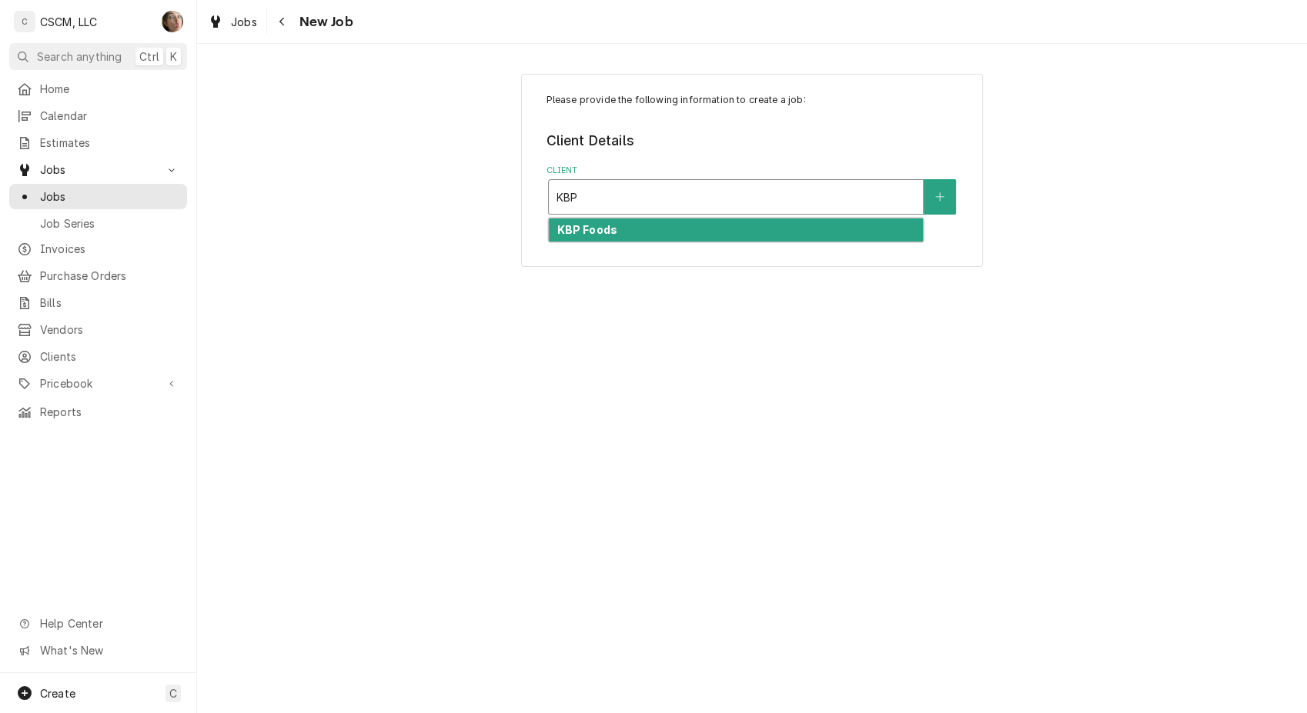
click at [660, 225] on div "KBP Foods" at bounding box center [736, 231] width 374 height 24
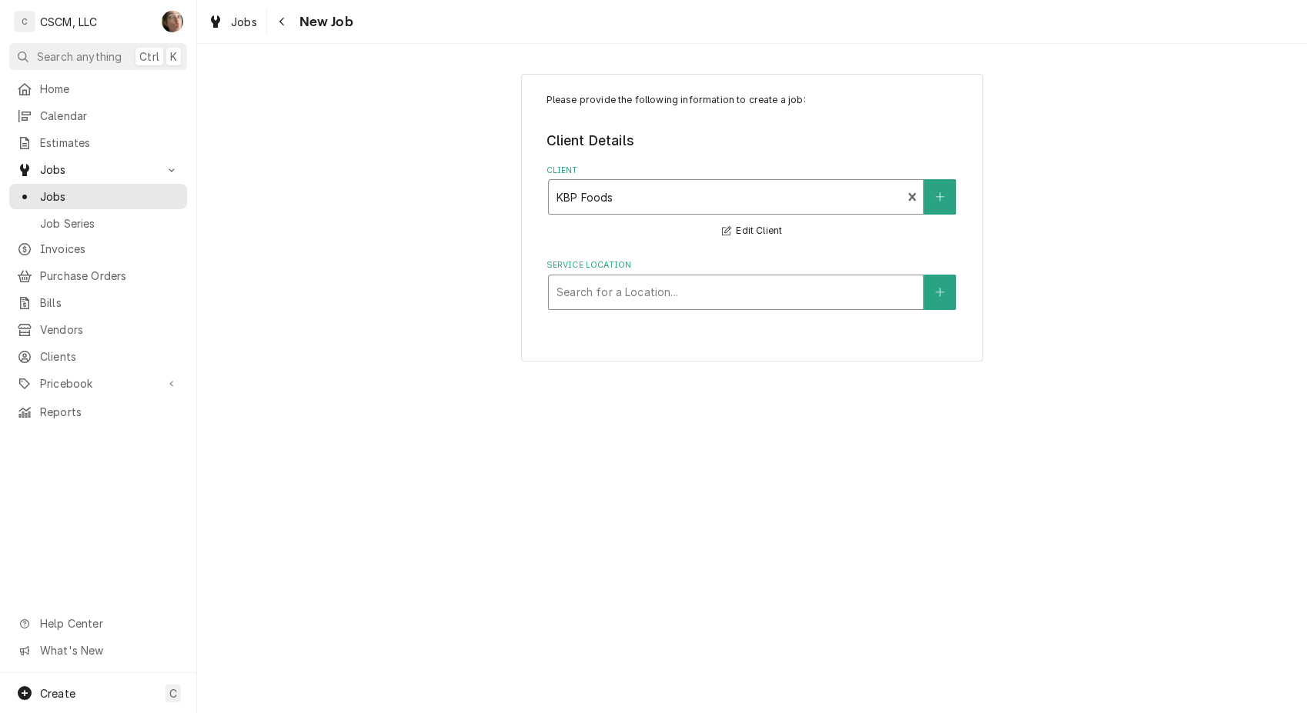
click at [605, 292] on div "Service Location" at bounding box center [735, 293] width 359 height 28
type input "JUNGER"
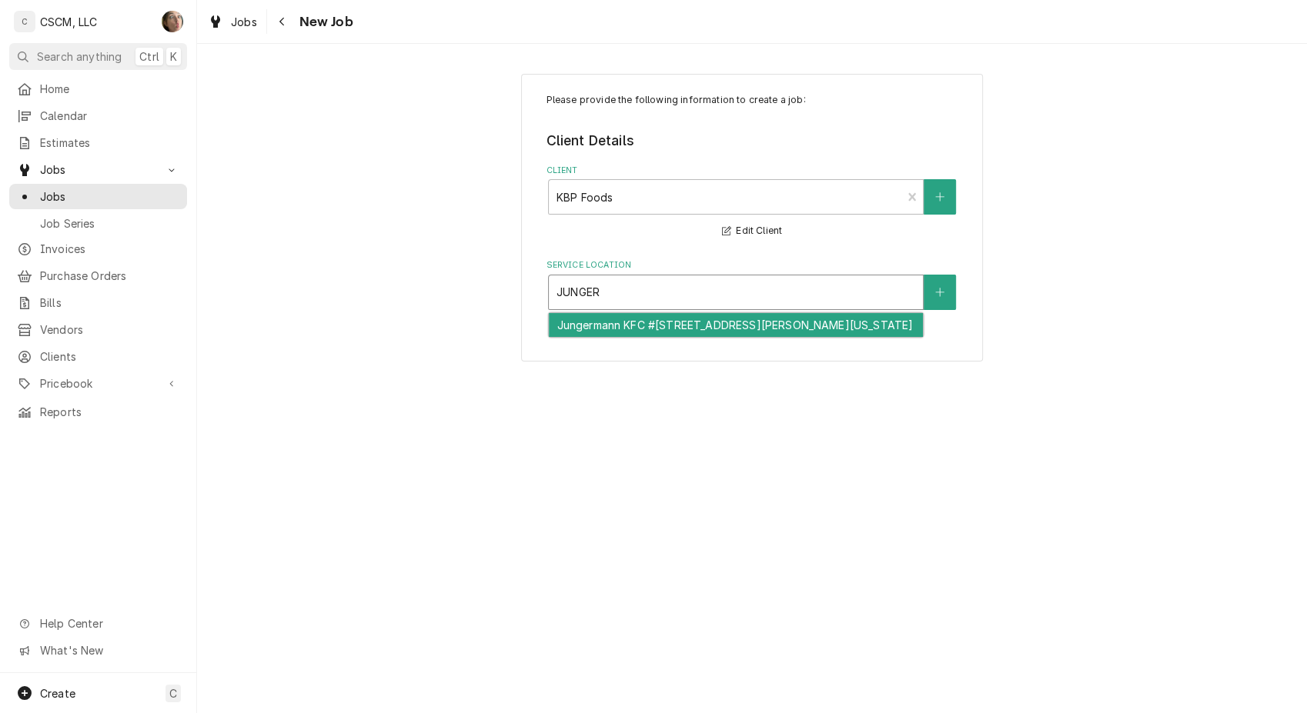
click at [599, 337] on div "Jungermann KFC #[STREET_ADDRESS][PERSON_NAME][US_STATE]" at bounding box center [736, 325] width 374 height 24
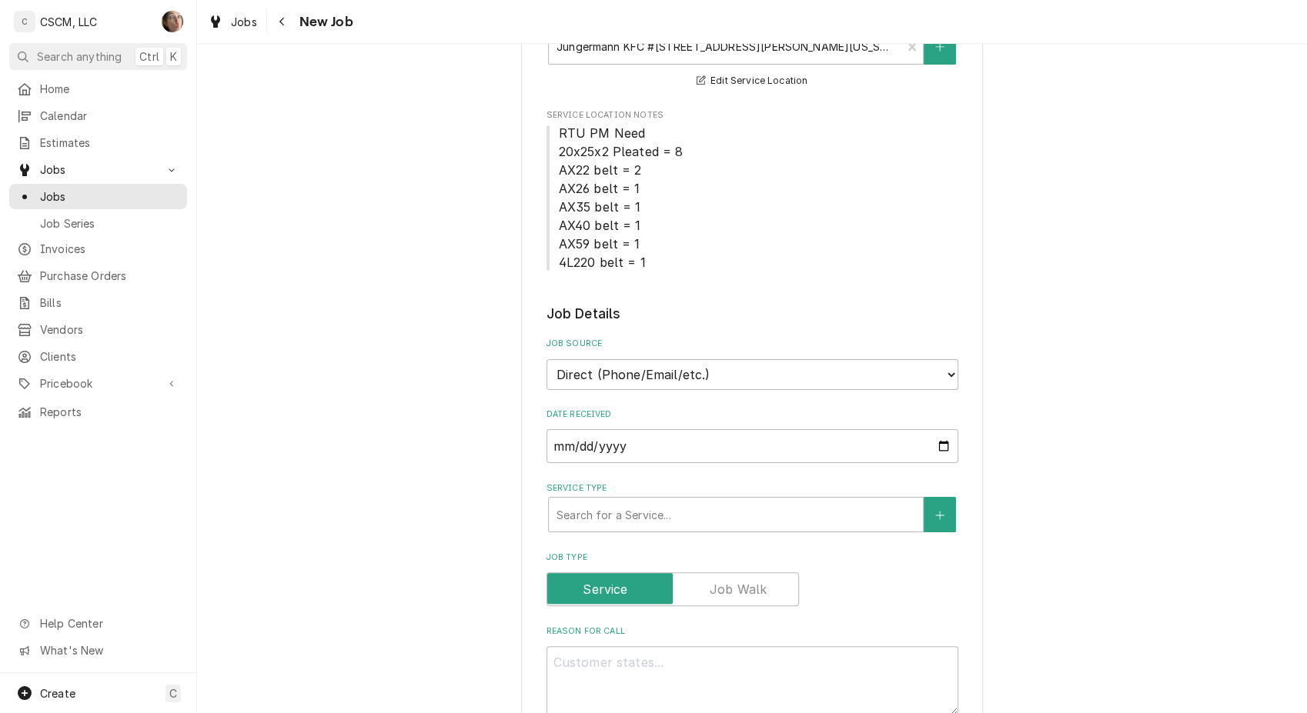
scroll to position [342, 0]
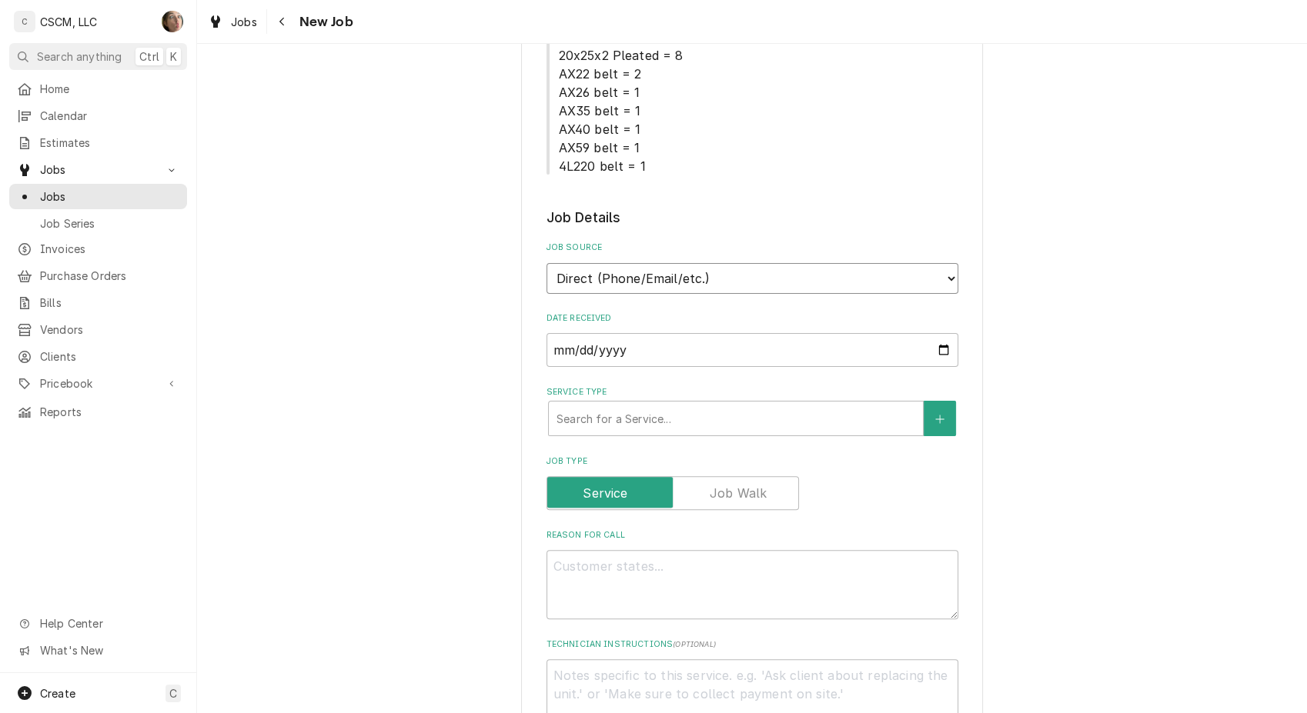
click at [653, 275] on select "Direct (Phone/Email/etc.) Other" at bounding box center [752, 278] width 412 height 31
select select "100"
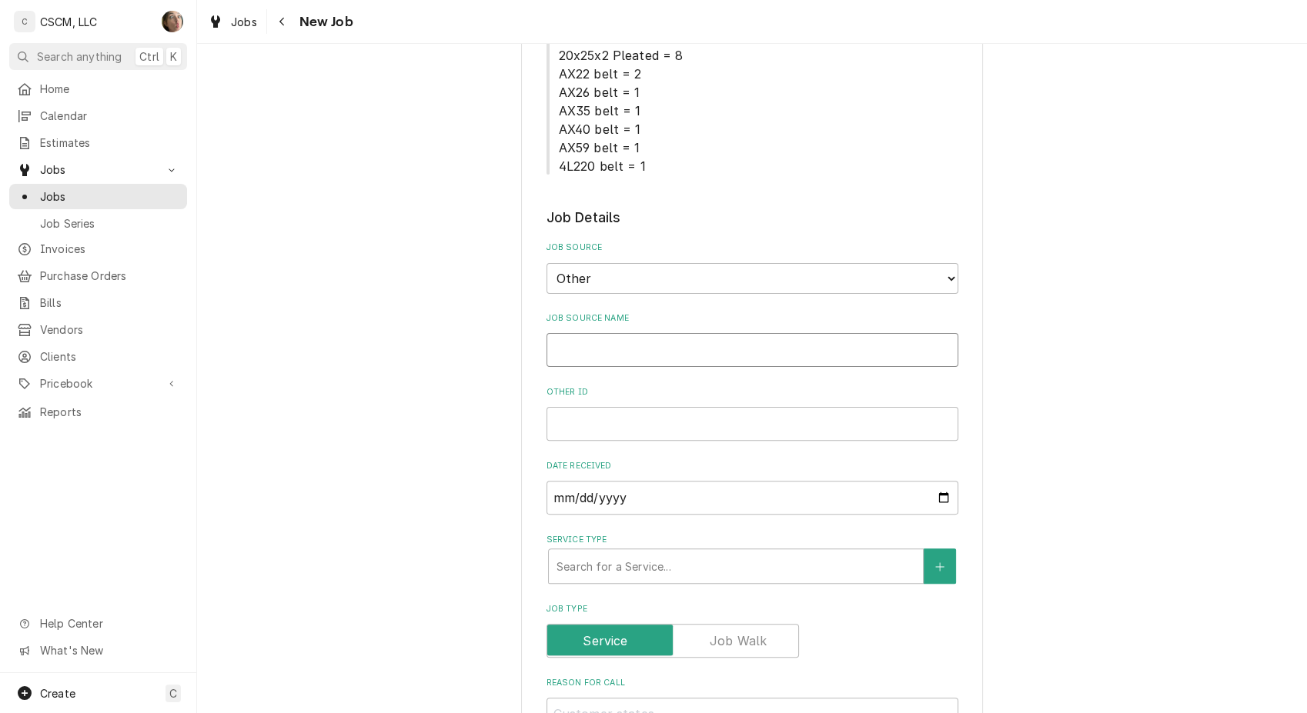
click at [635, 345] on input "Job Source Name" at bounding box center [752, 350] width 412 height 34
type textarea "x"
type input "V"
type textarea "x"
type input "Ve"
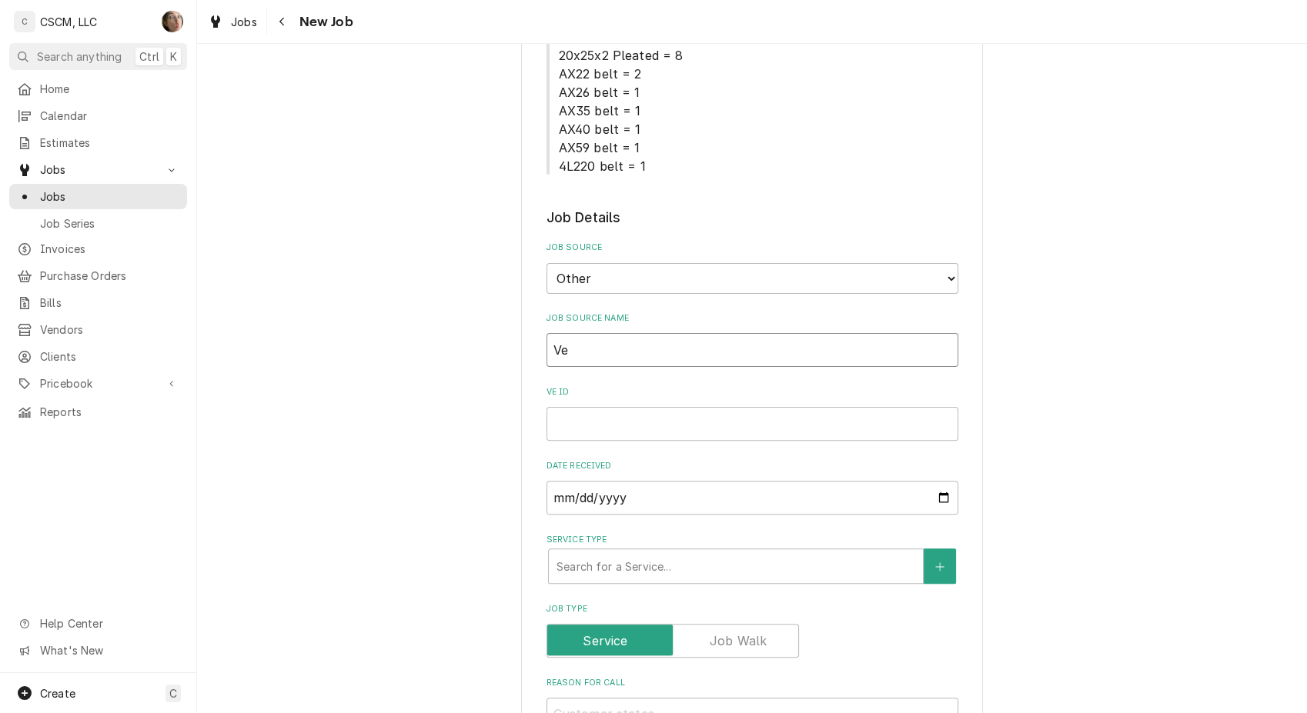
type textarea "x"
type input "Ver"
type textarea "x"
type input "Veri"
type textarea "x"
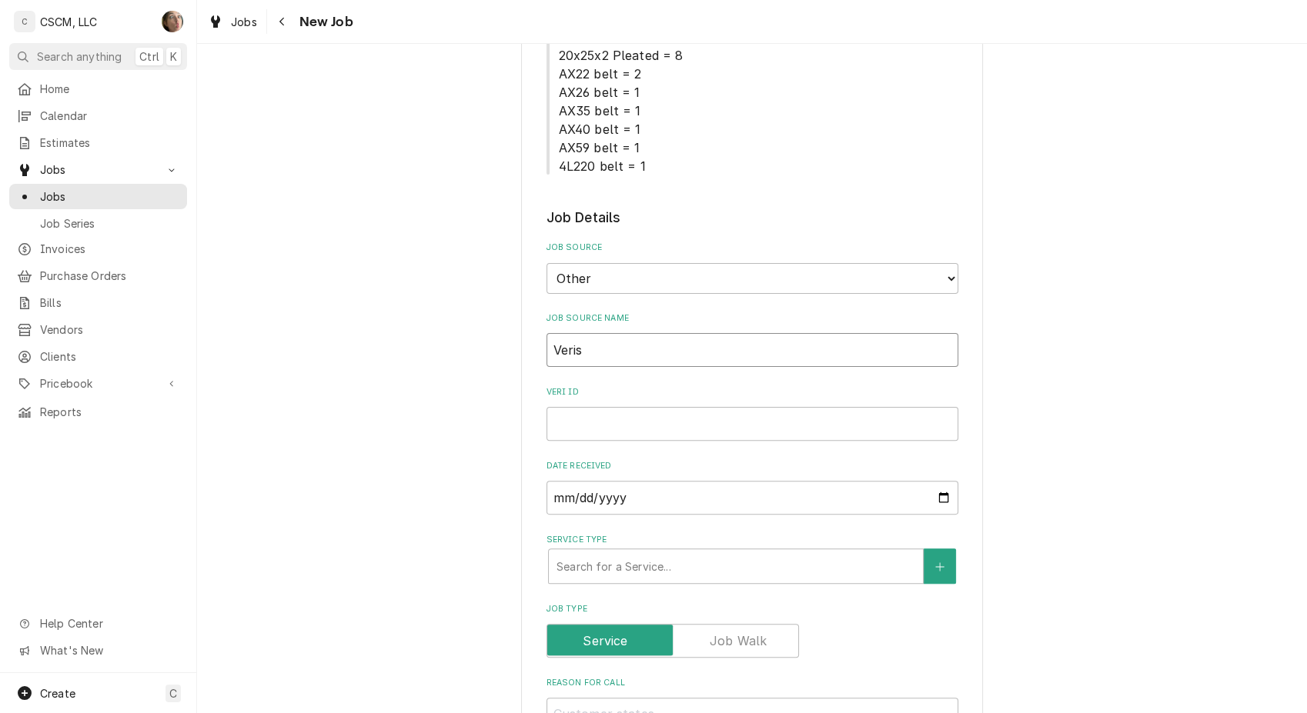
type input "Verisa"
type textarea "x"
type input "Verisae"
click at [736, 434] on input "Verisae ID" at bounding box center [752, 424] width 412 height 34
paste input "72176271"
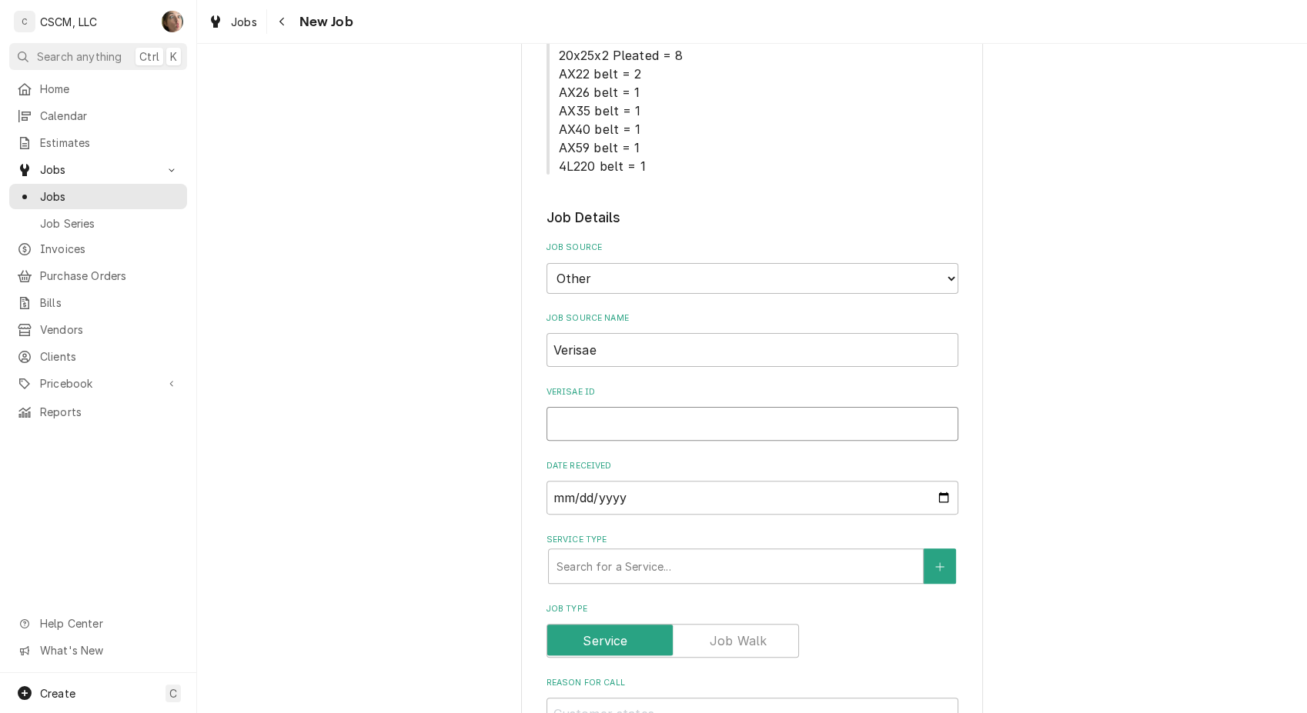
type textarea "x"
type input "72176271"
type textarea "x"
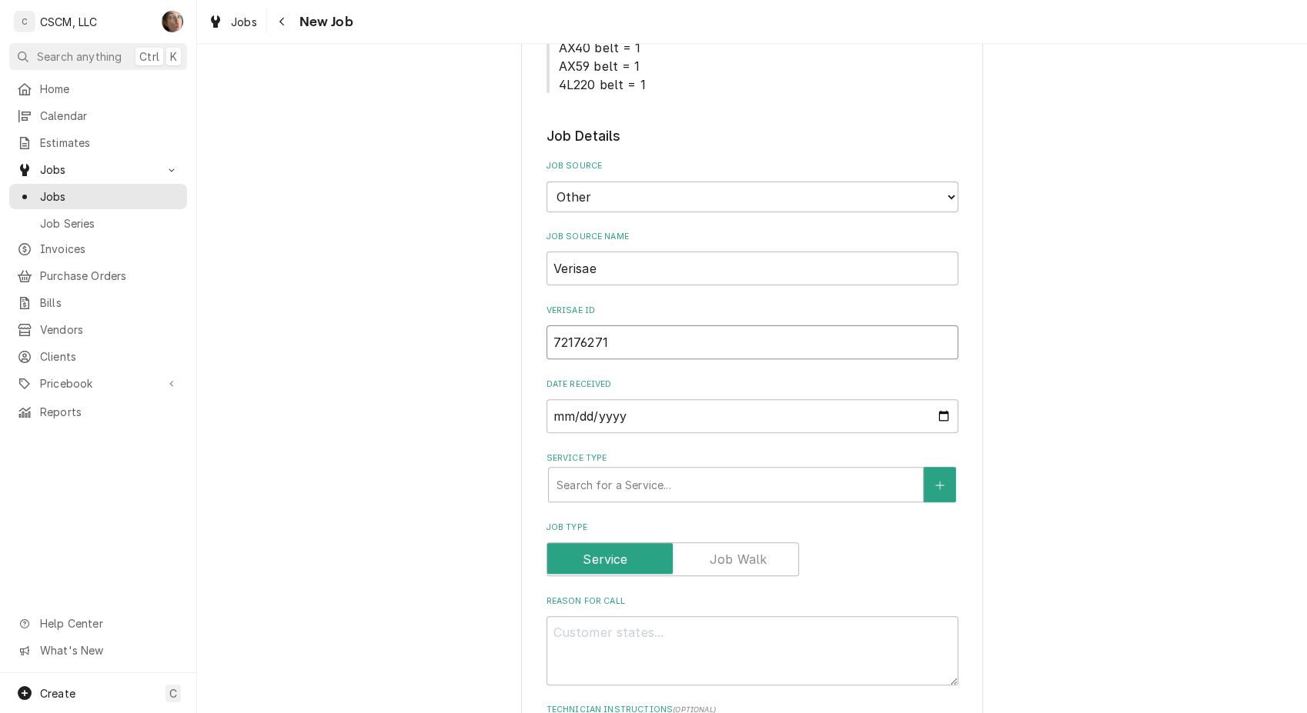
scroll to position [512, 0]
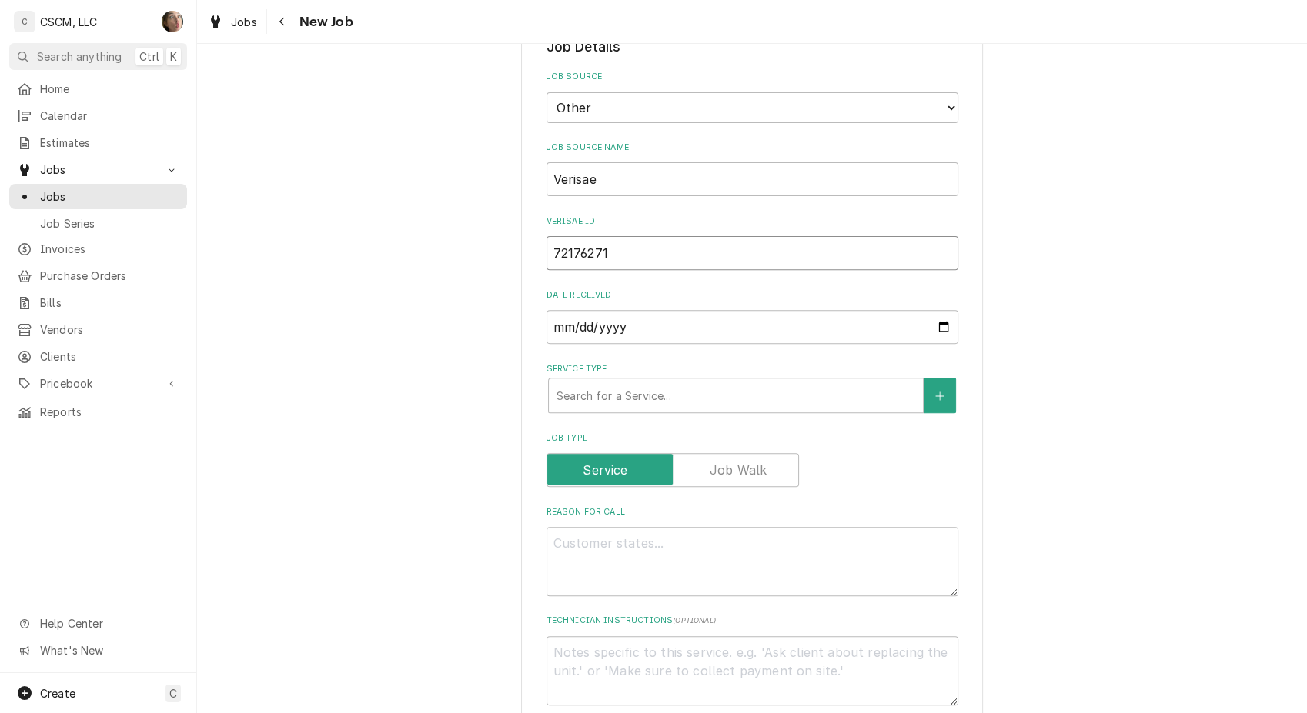
type input "72176271"
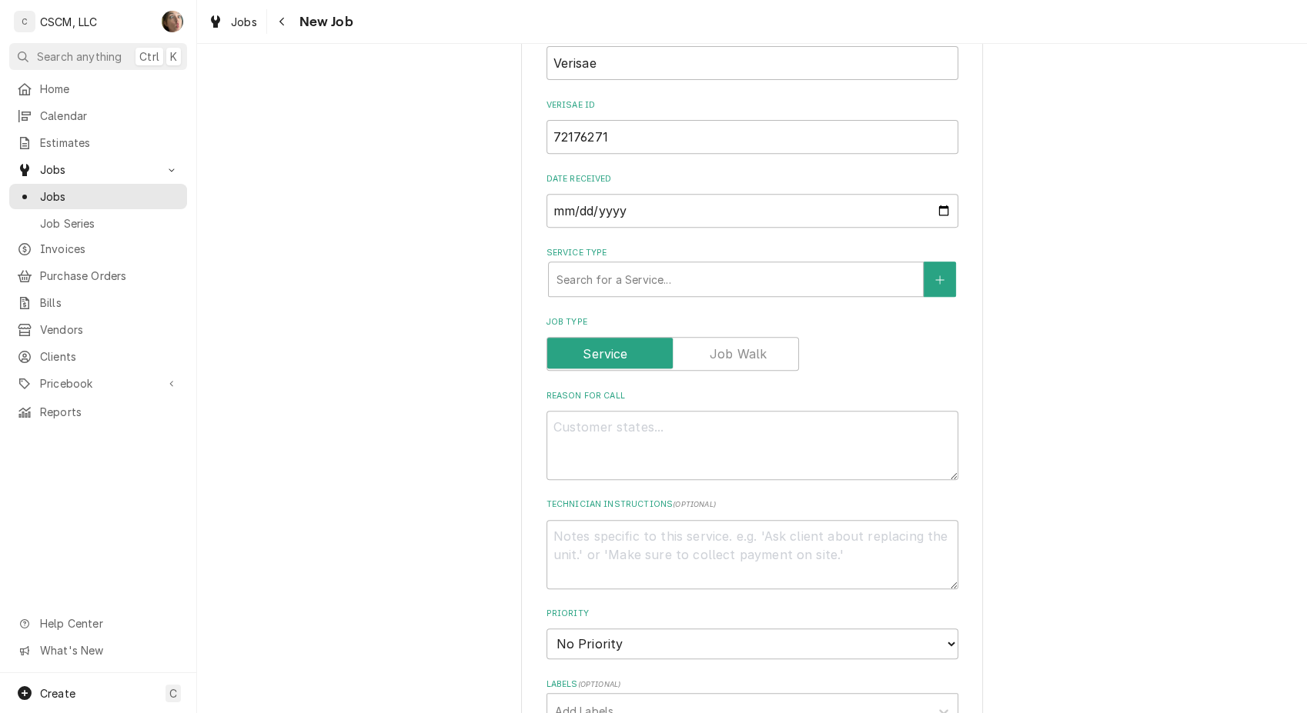
scroll to position [683, 0]
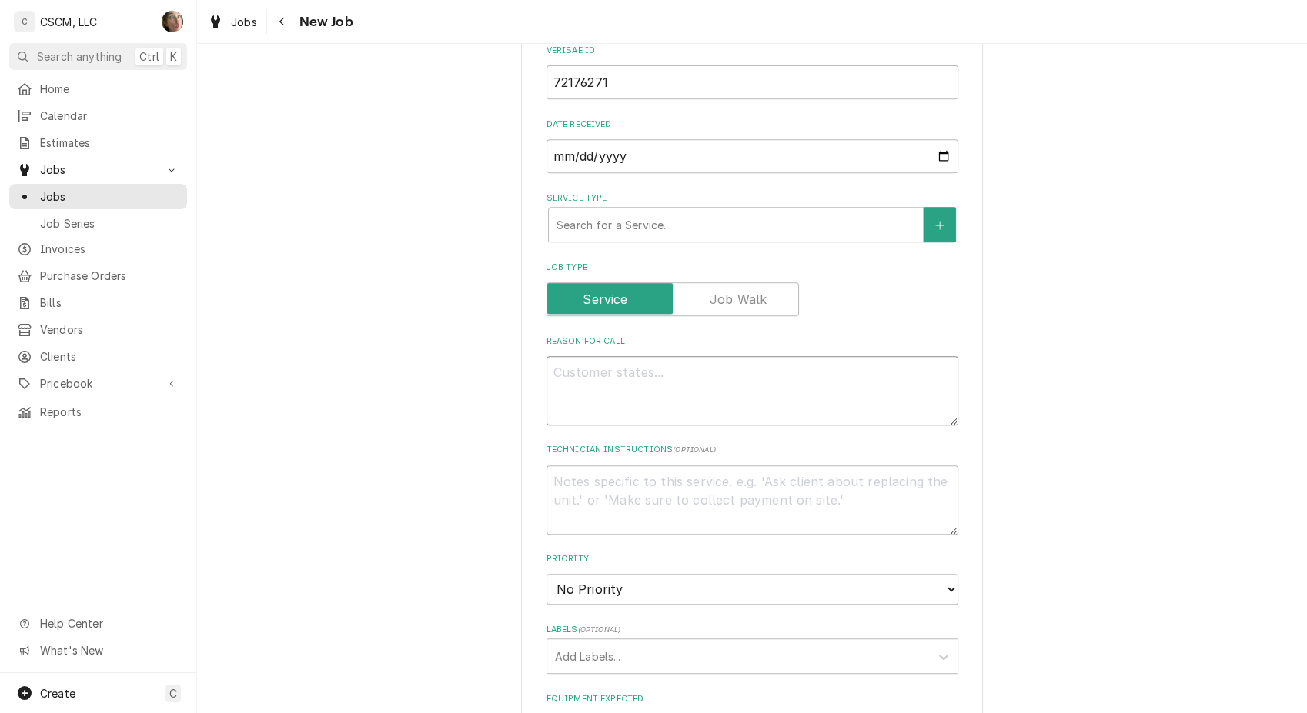
click at [634, 388] on textarea "Reason For Call" at bounding box center [752, 390] width 412 height 69
type textarea "x"
type textarea "N"
type textarea "x"
type textarea "NT"
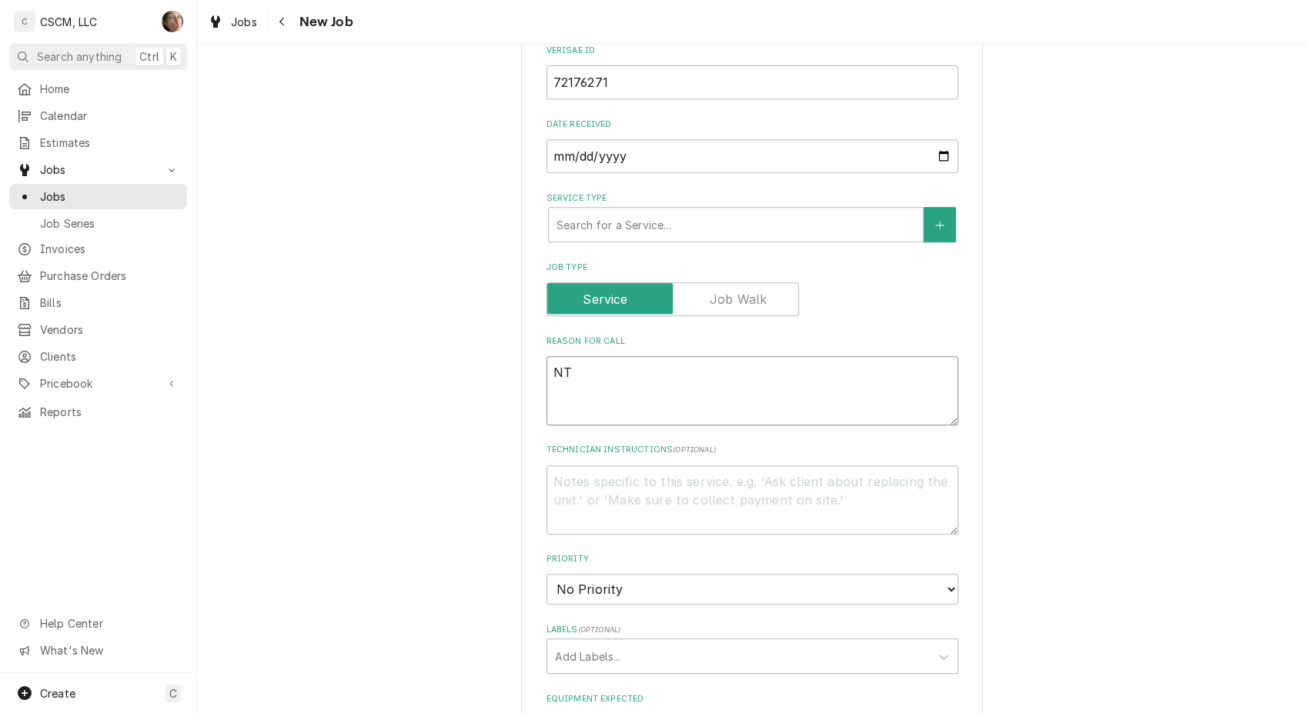
type textarea "x"
type textarea "NTE"
type textarea "x"
type textarea "NTE:"
type textarea "x"
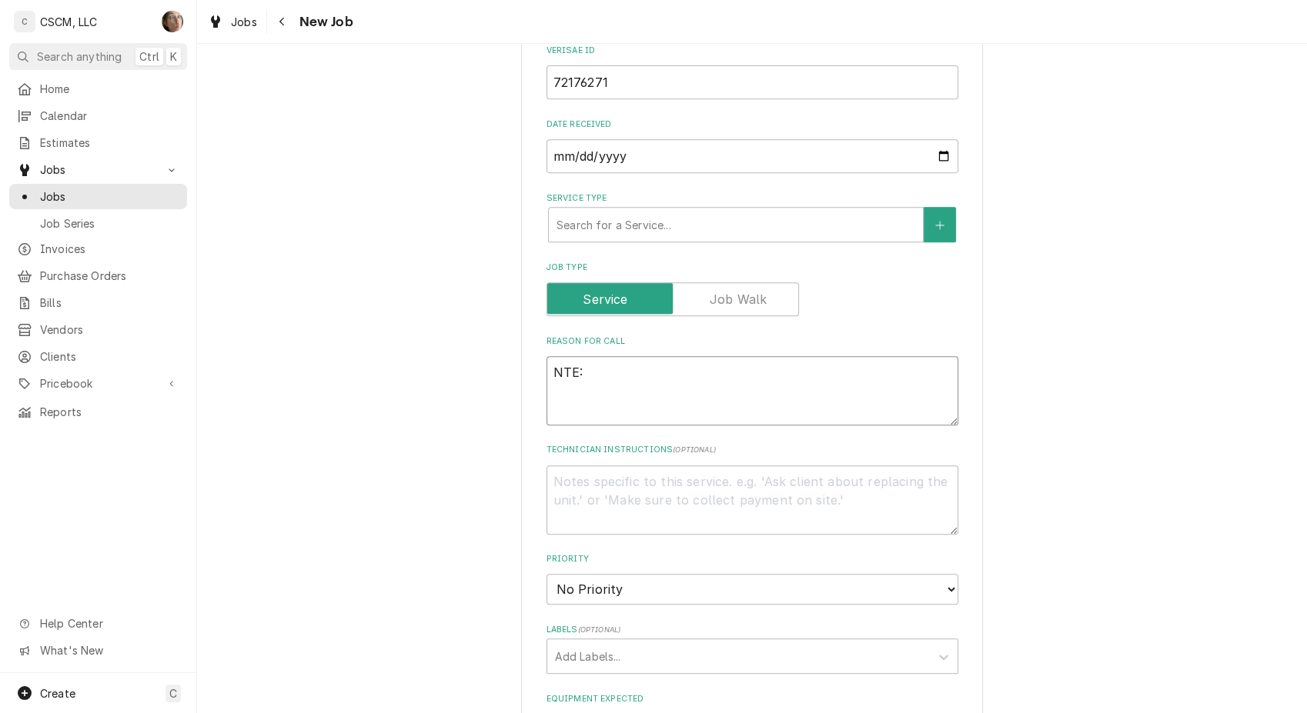
type textarea "NTE:"
type textarea "x"
type textarea "NTE: $"
type textarea "x"
type textarea "NTE: $5"
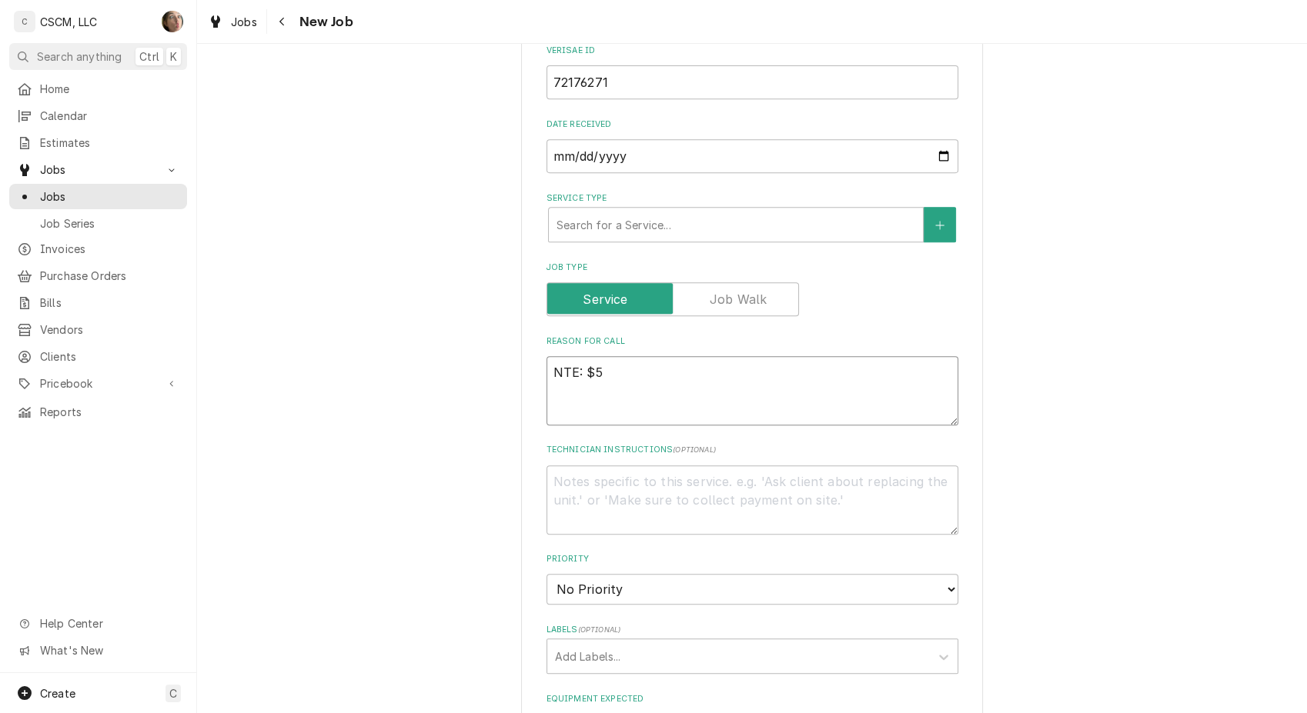
type textarea "x"
type textarea "NTE: $50"
type textarea "x"
type textarea "NTE: $500"
type textarea "x"
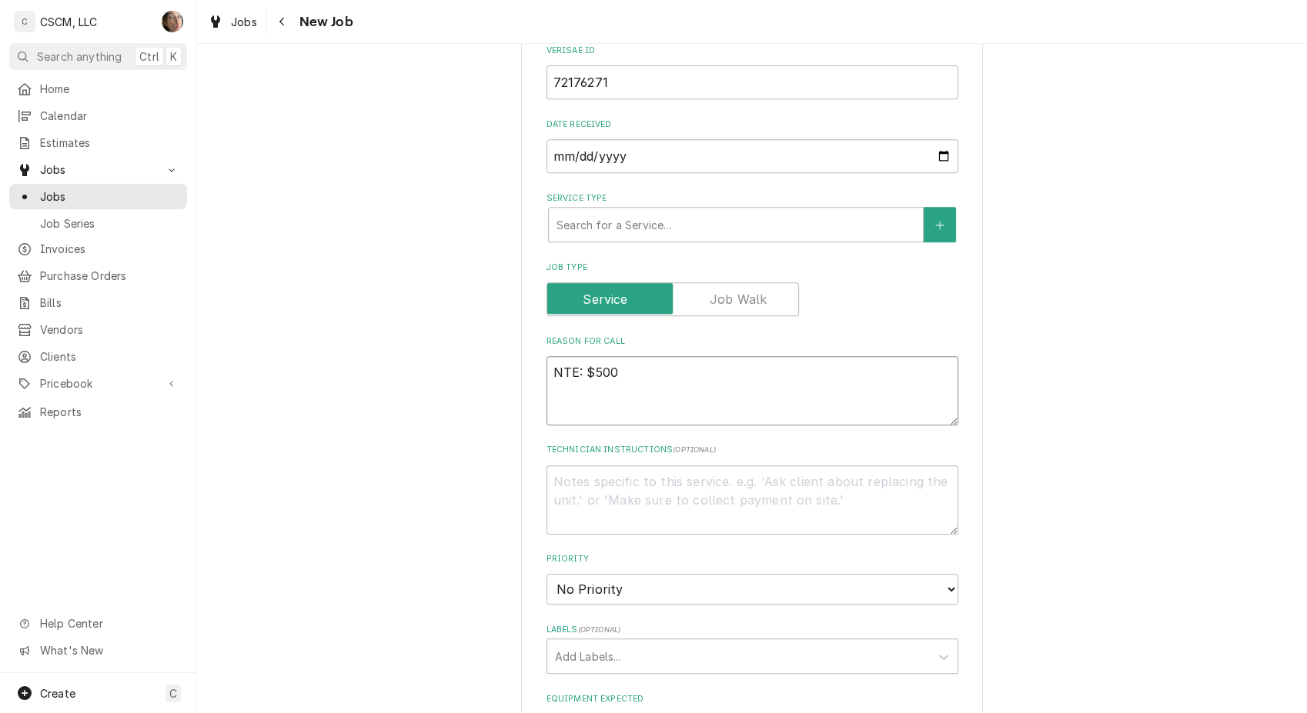
type textarea "NTE: $500"
type textarea "x"
type textarea "NTE: $500 P"
type textarea "x"
type textarea "NTE: $500 PO"
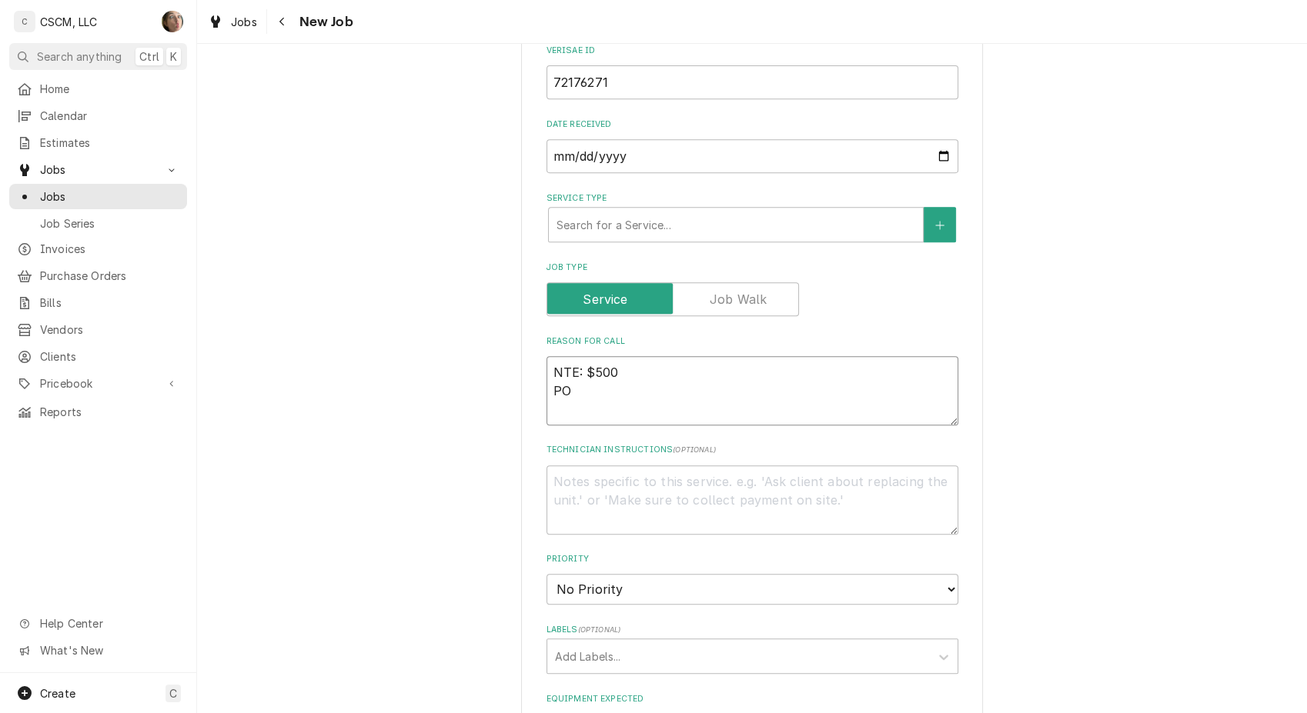
type textarea "x"
type textarea "NTE: $500 PO"
type textarea "x"
type textarea "NTE: $500 PO #"
type textarea "x"
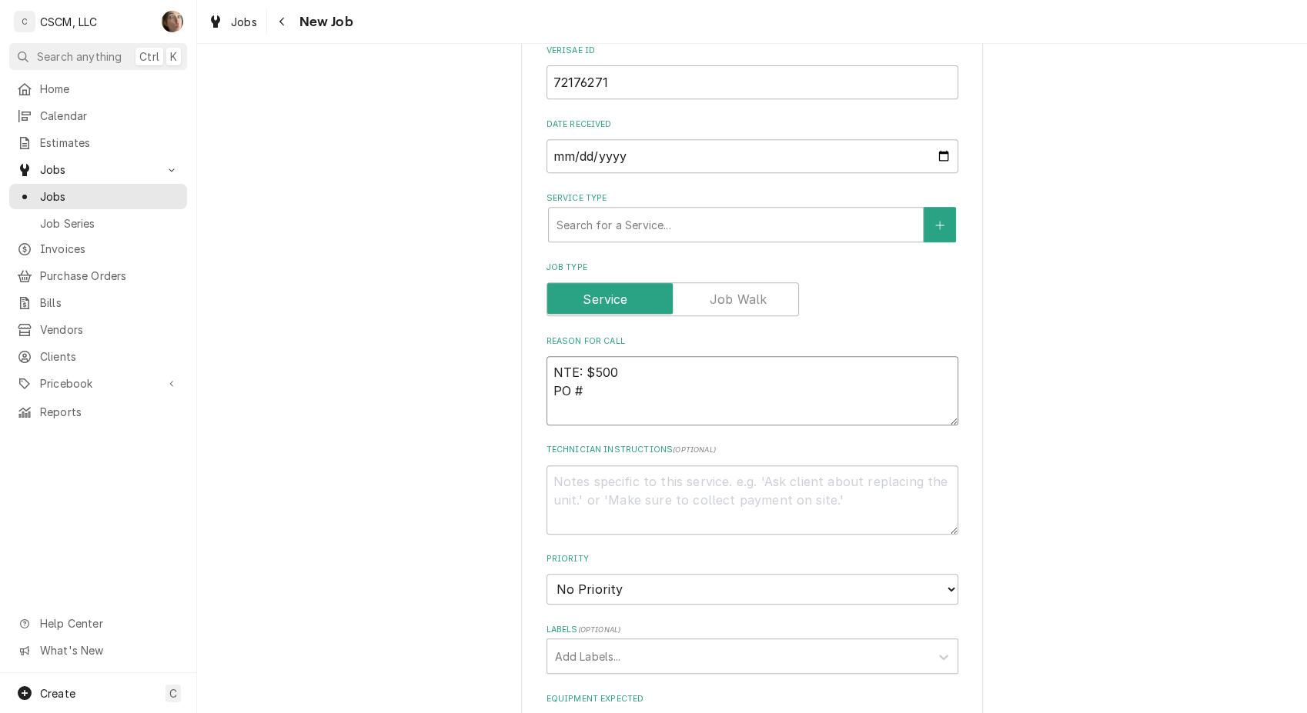
type textarea "NTE: $500 PO #"
paste textarea "72176271"
type textarea "x"
type textarea "NTE: $500 PO # 72176271"
type textarea "x"
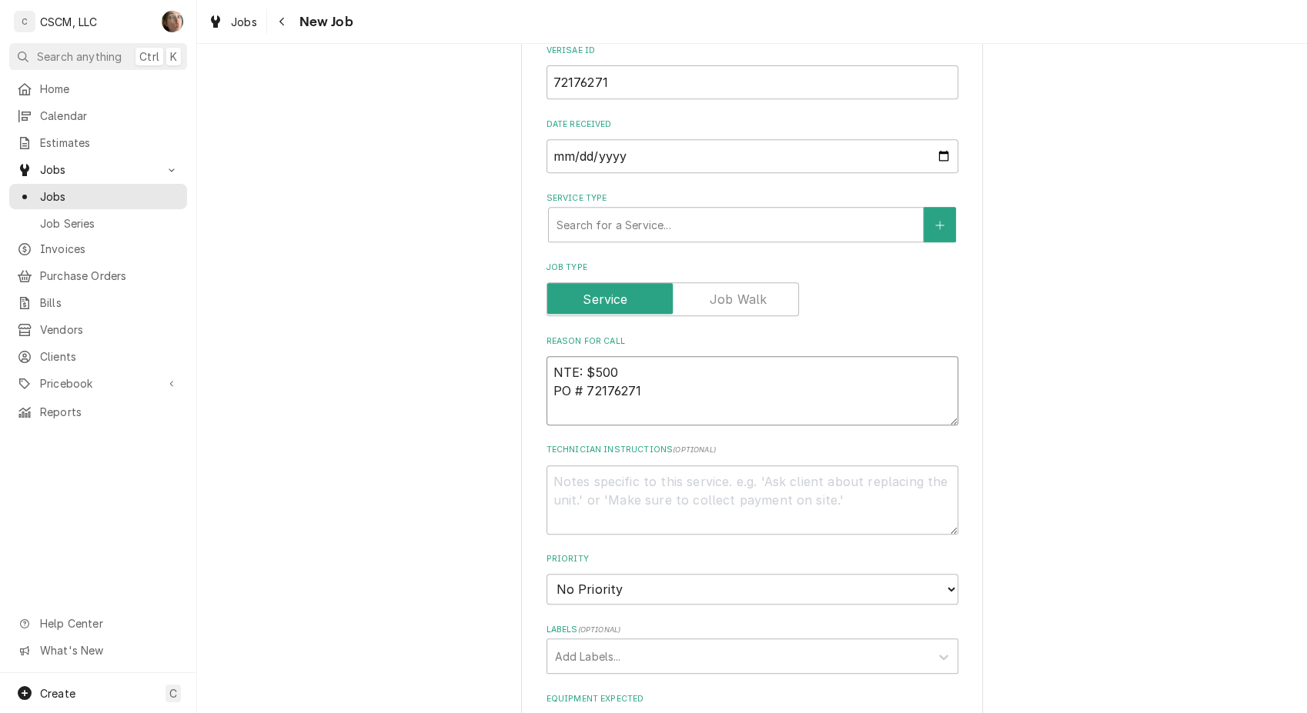
type textarea "NTE: $500 PO # 72176271"
click at [547, 368] on textarea "NTE: $500 PO # 72176271" at bounding box center [752, 390] width 412 height 69
paste textarea "Manager states it's not working"
type textarea "x"
type textarea "Manager states it's not workingNTE: $500 PO # 72176271"
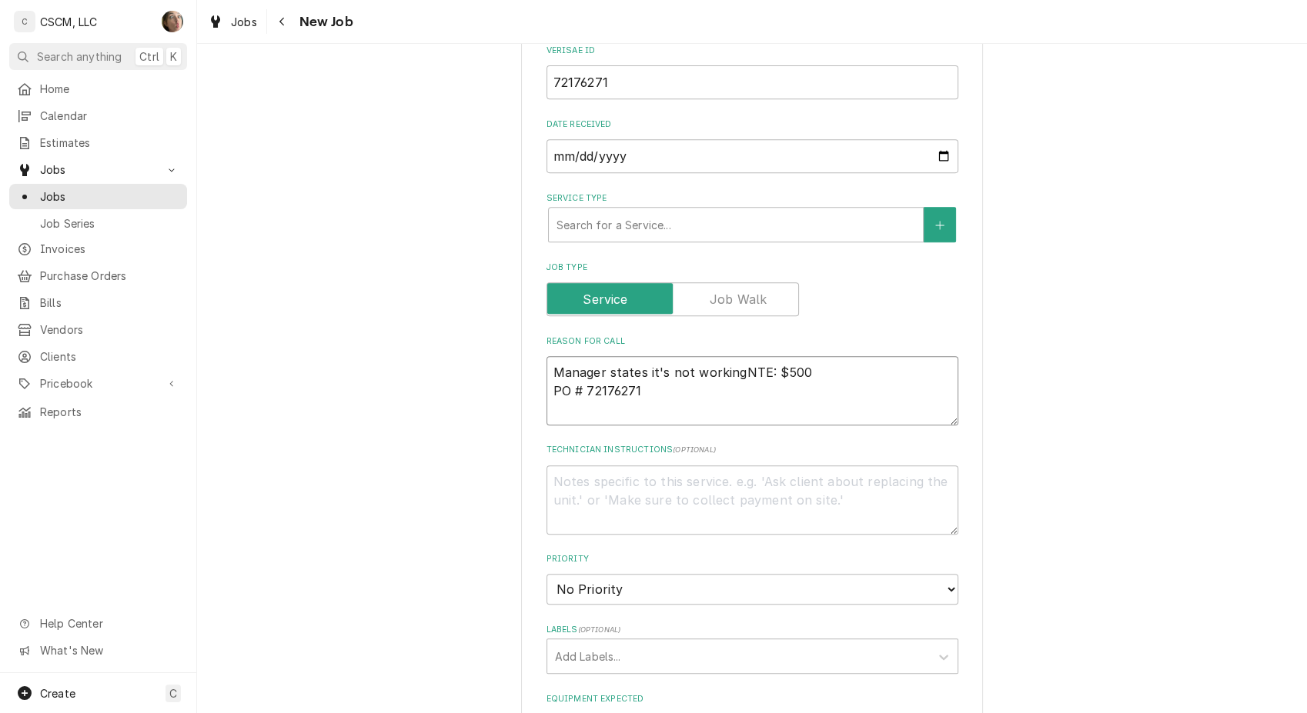
type textarea "x"
type textarea "Manager states it's not working NTE: $500 PO # 72176271"
type textarea "x"
type textarea "Manager states it's not working NTE: $500 PO # 72176271"
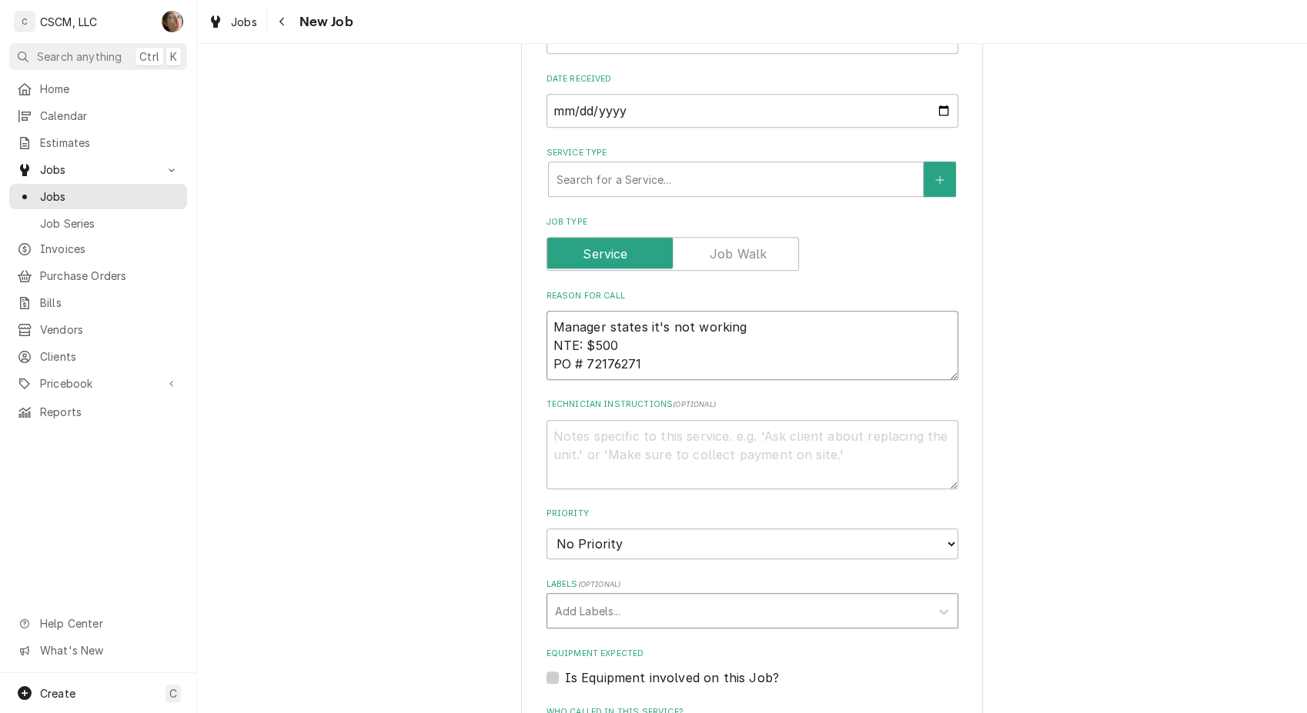
scroll to position [769, 0]
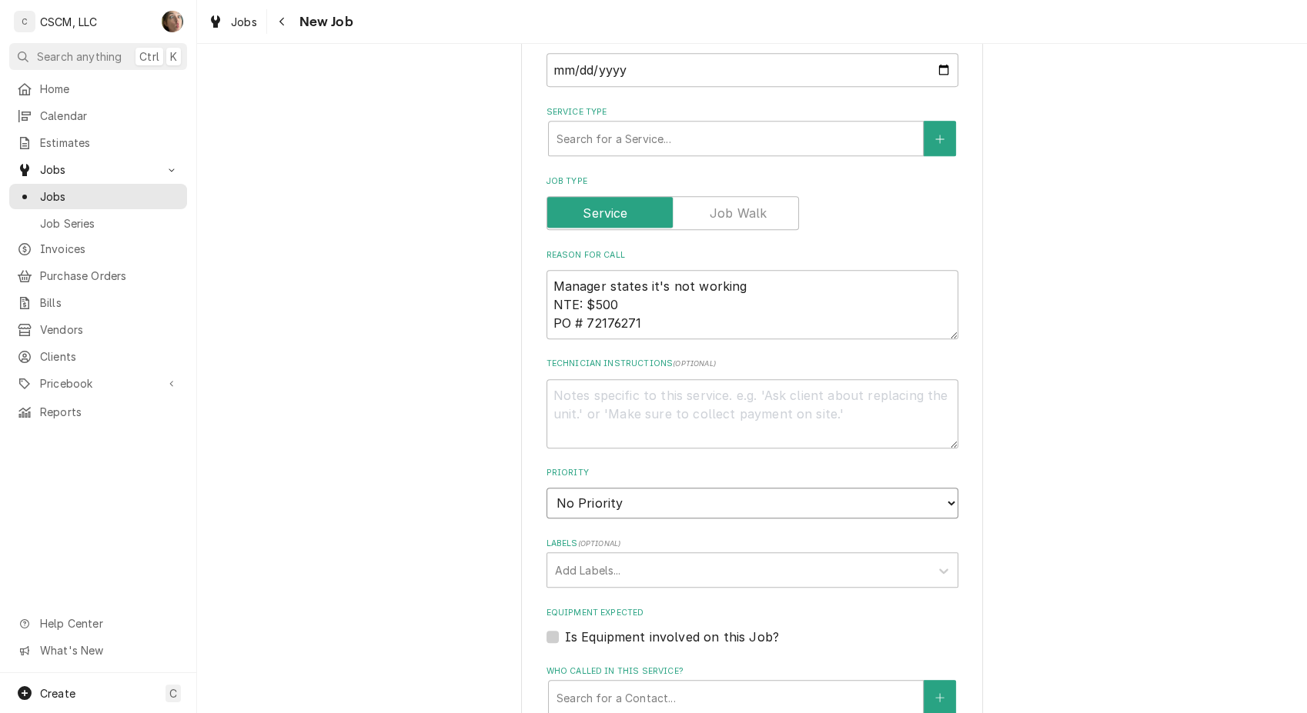
click at [648, 505] on select "No Priority Urgent High Medium Low" at bounding box center [752, 503] width 412 height 31
select select "3"
click at [546, 488] on select "No Priority Urgent High Medium Low" at bounding box center [752, 503] width 412 height 31
type textarea "x"
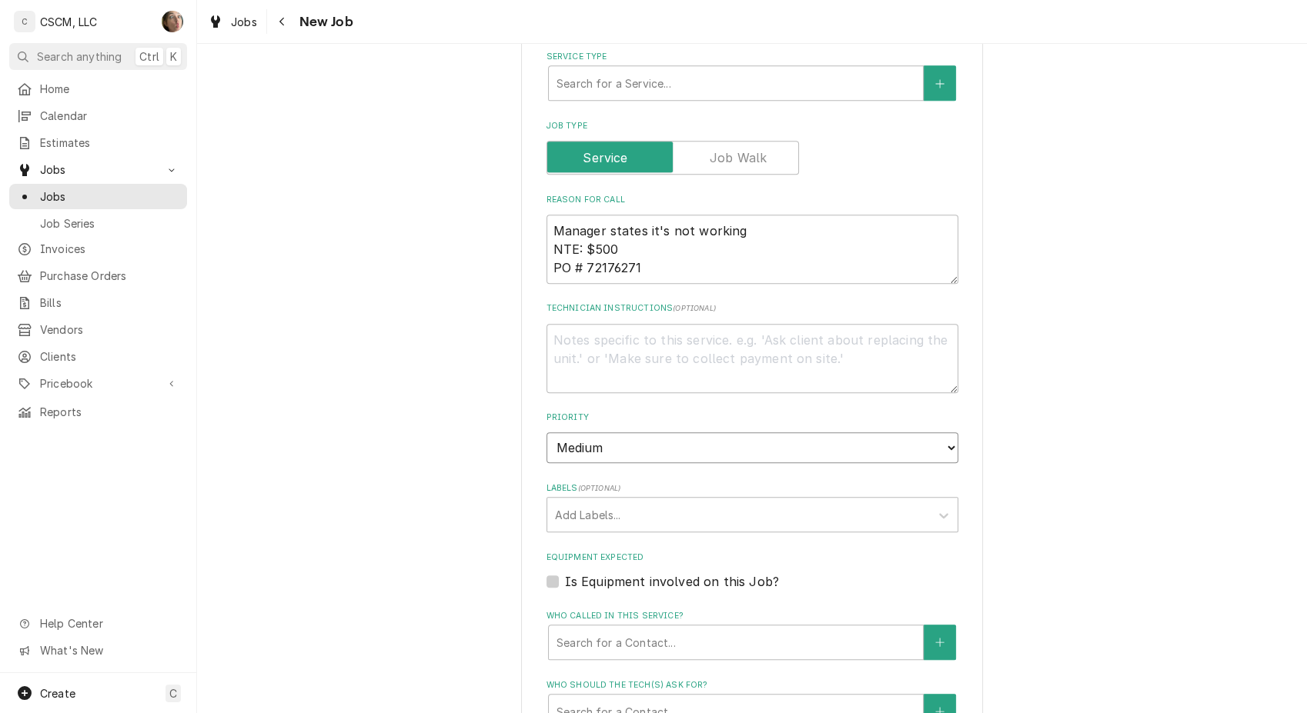
scroll to position [855, 0]
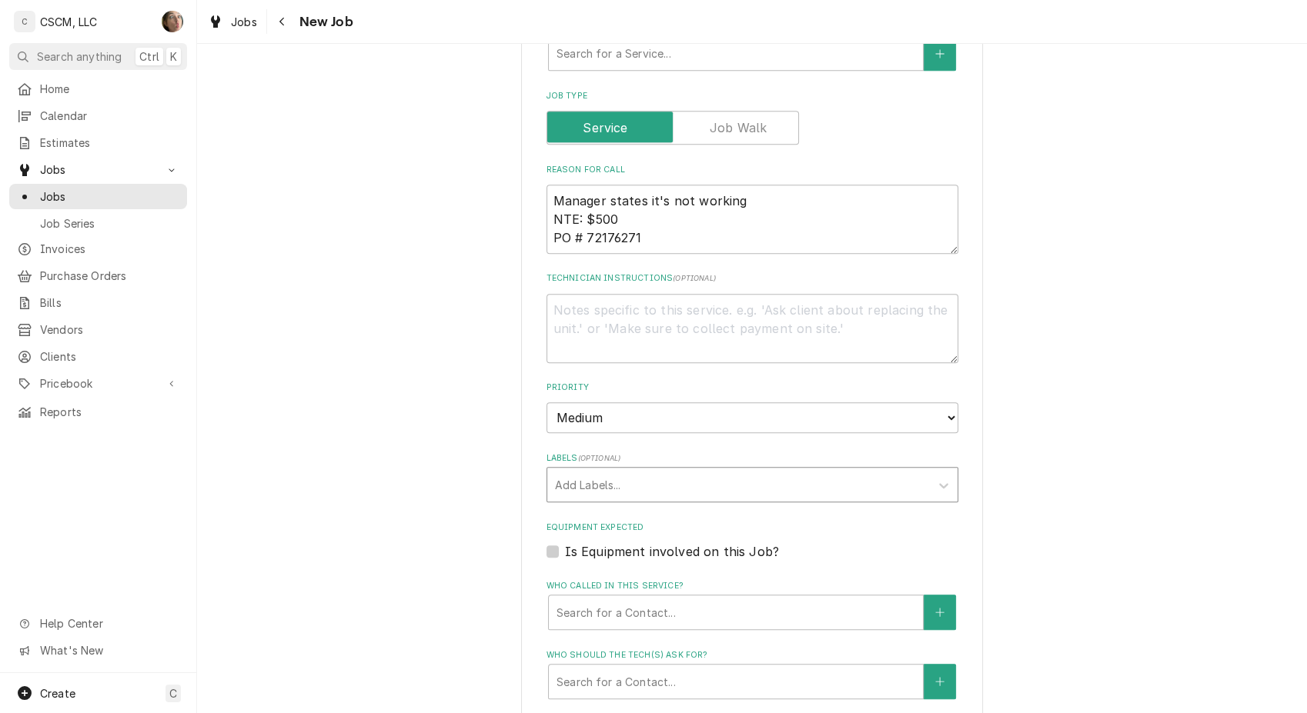
click at [645, 481] on div "Labels" at bounding box center [738, 485] width 367 height 28
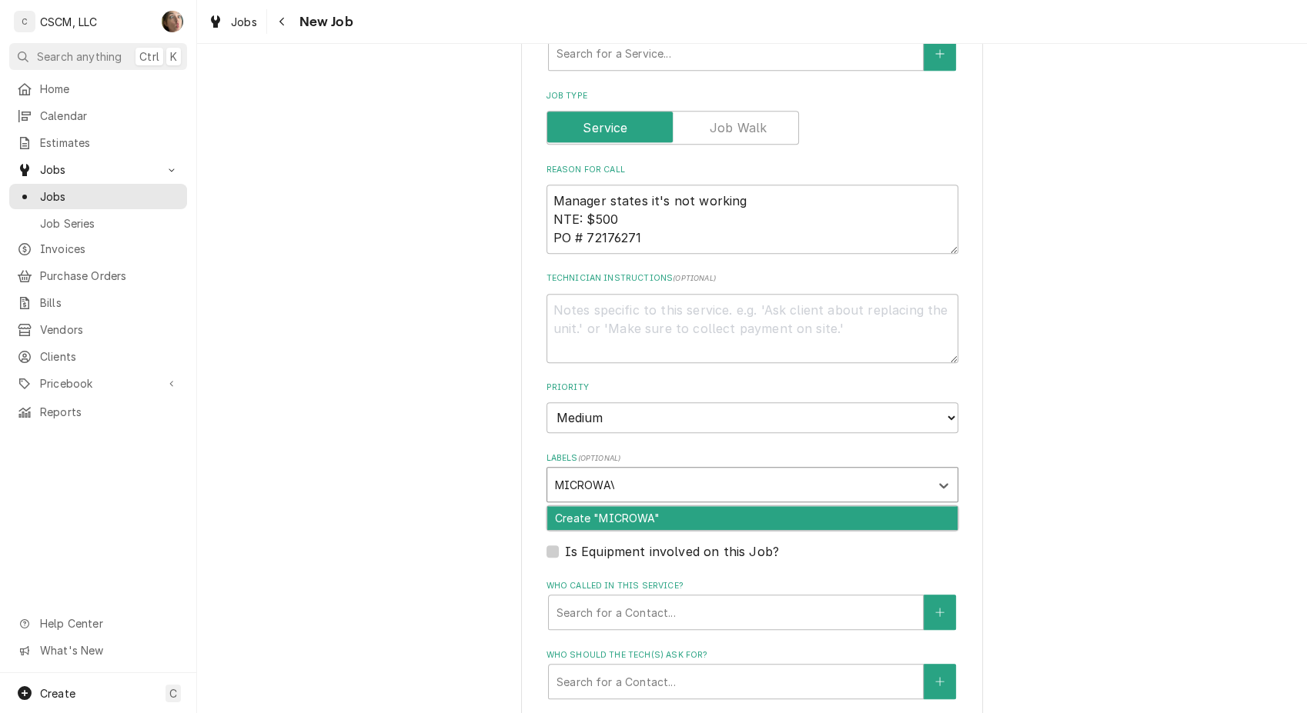
type input "MICROWAVE"
type textarea "x"
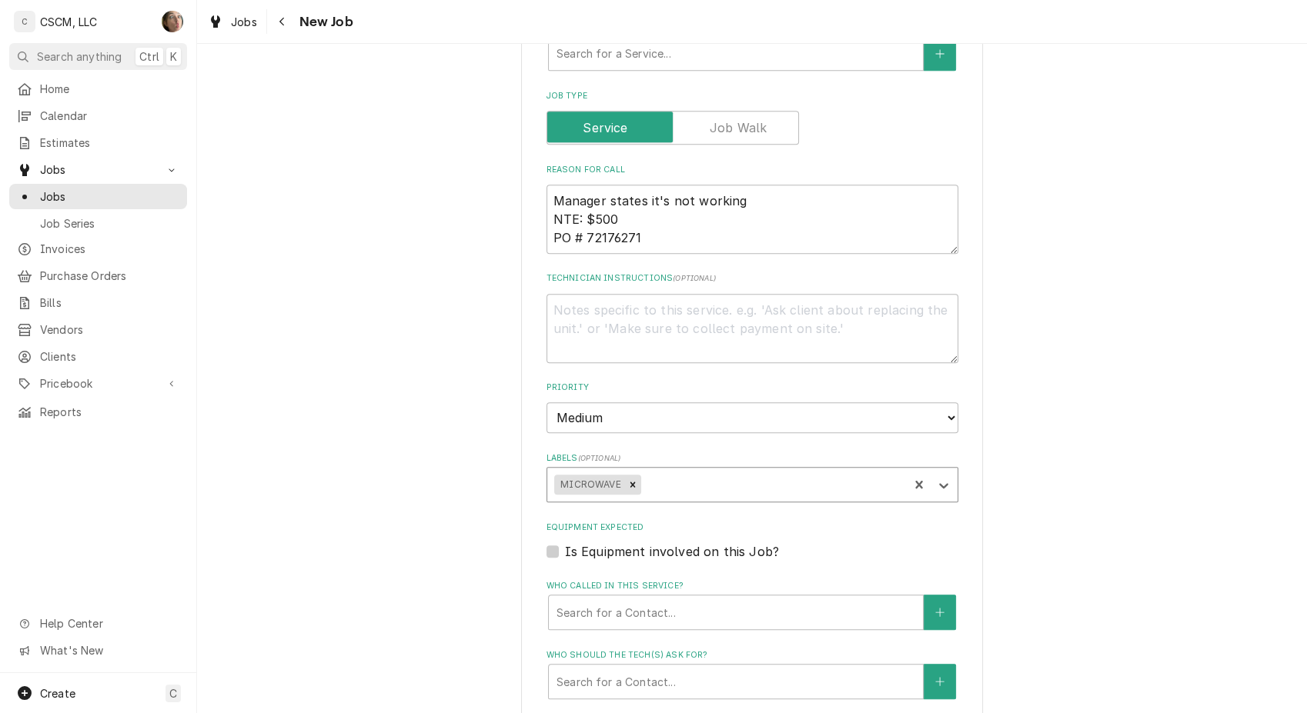
type textarea "x"
type input "Q"
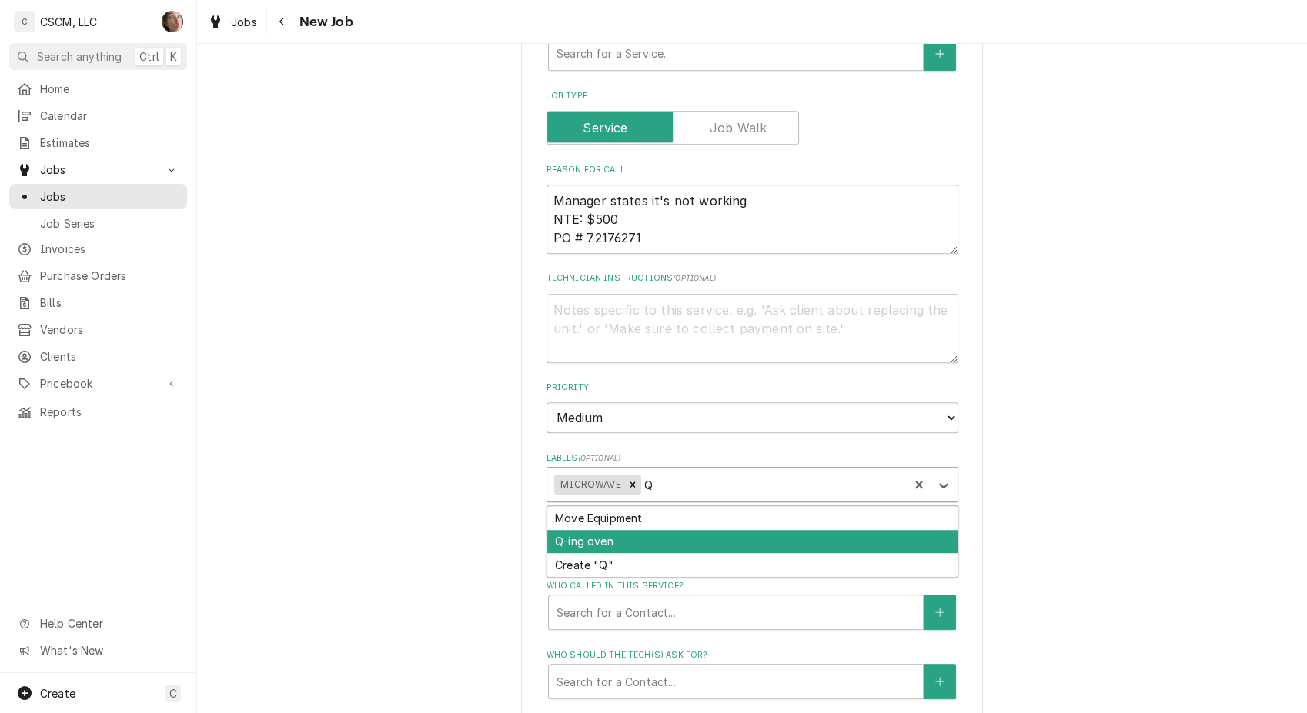
click at [612, 536] on div "Q-ing oven" at bounding box center [752, 542] width 410 height 24
type textarea "x"
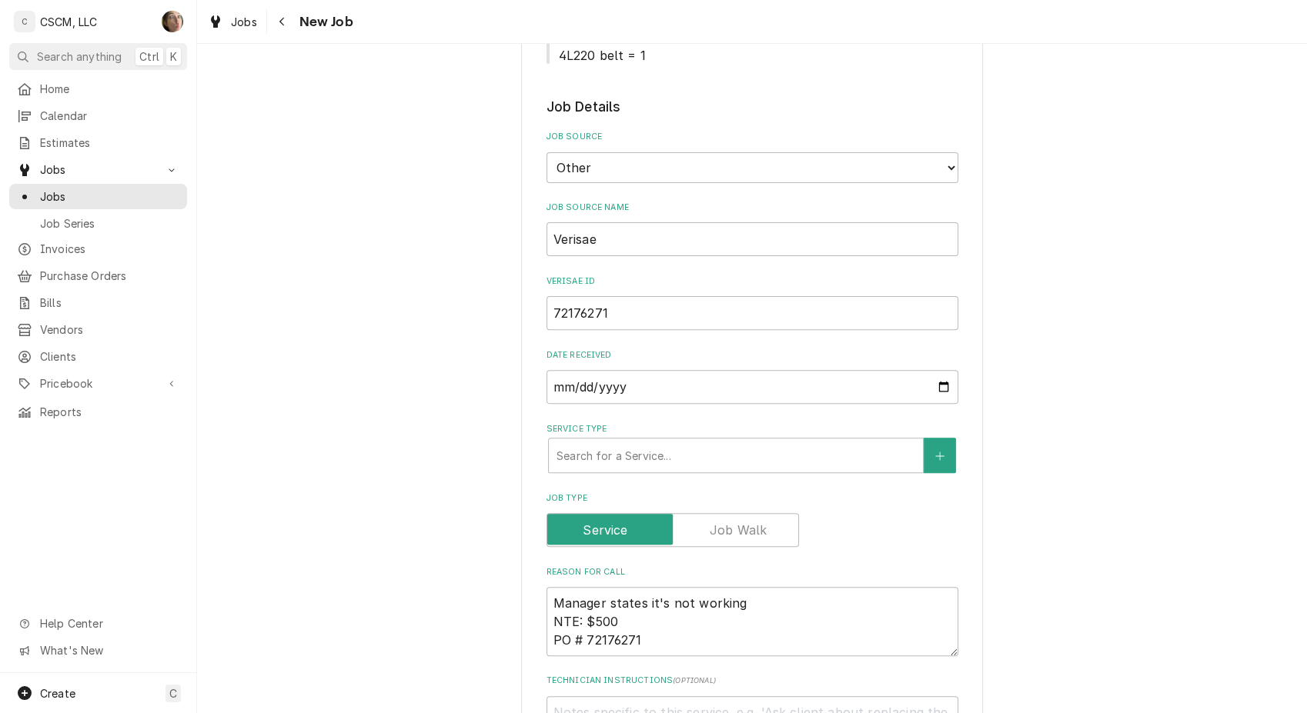
scroll to position [427, 0]
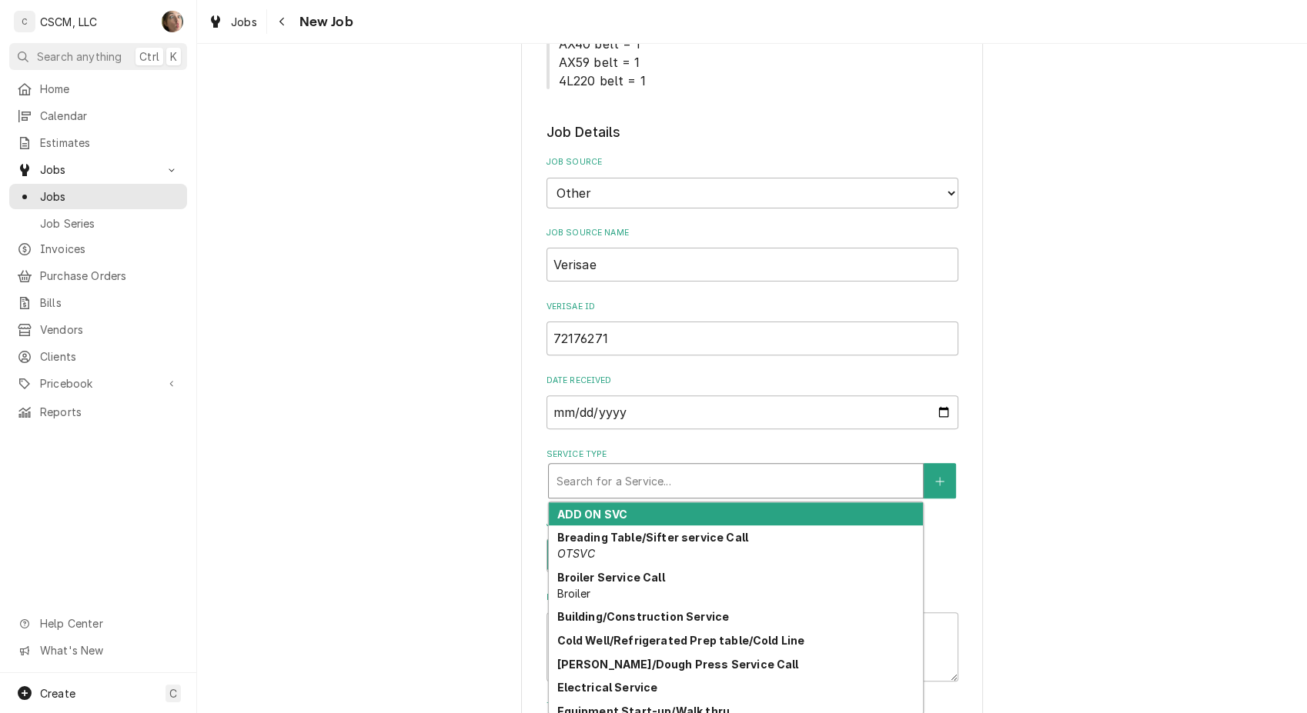
click at [692, 479] on div "Service Type" at bounding box center [735, 481] width 359 height 28
type textarea "x"
type input "Q"
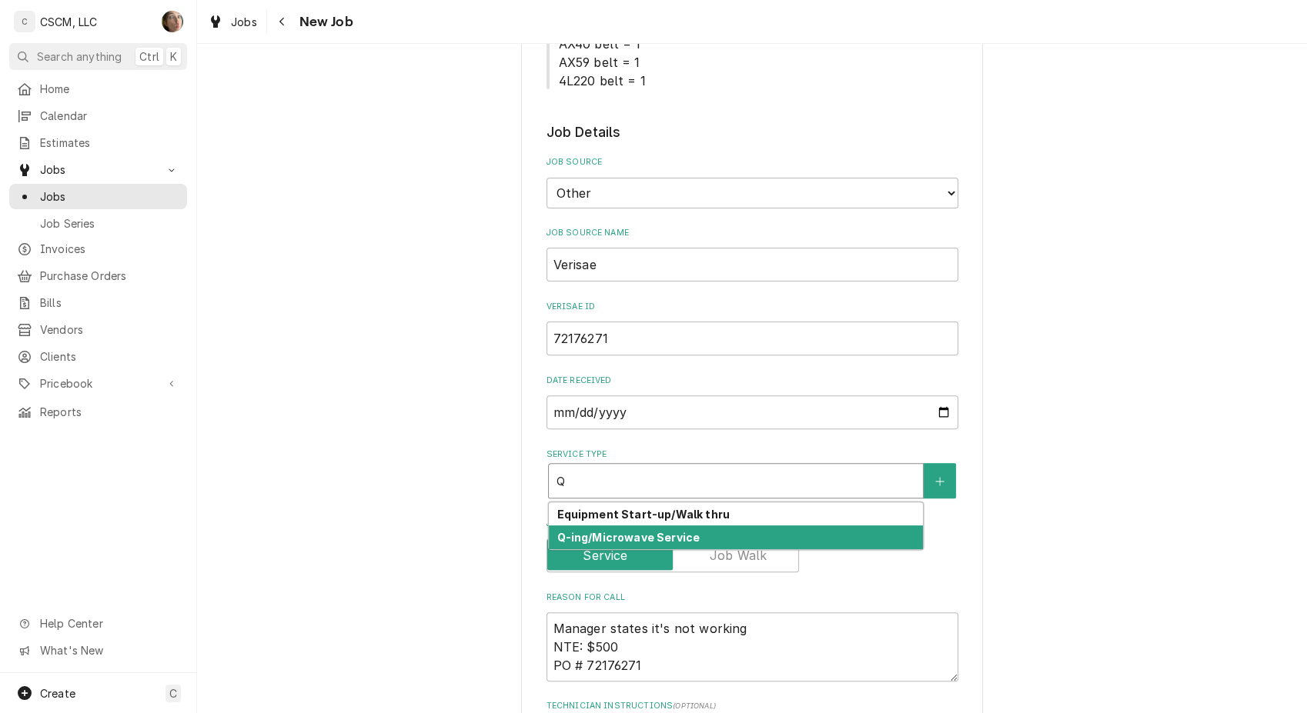
click at [659, 540] on strong "Q-ing/Microwave Service" at bounding box center [627, 537] width 143 height 13
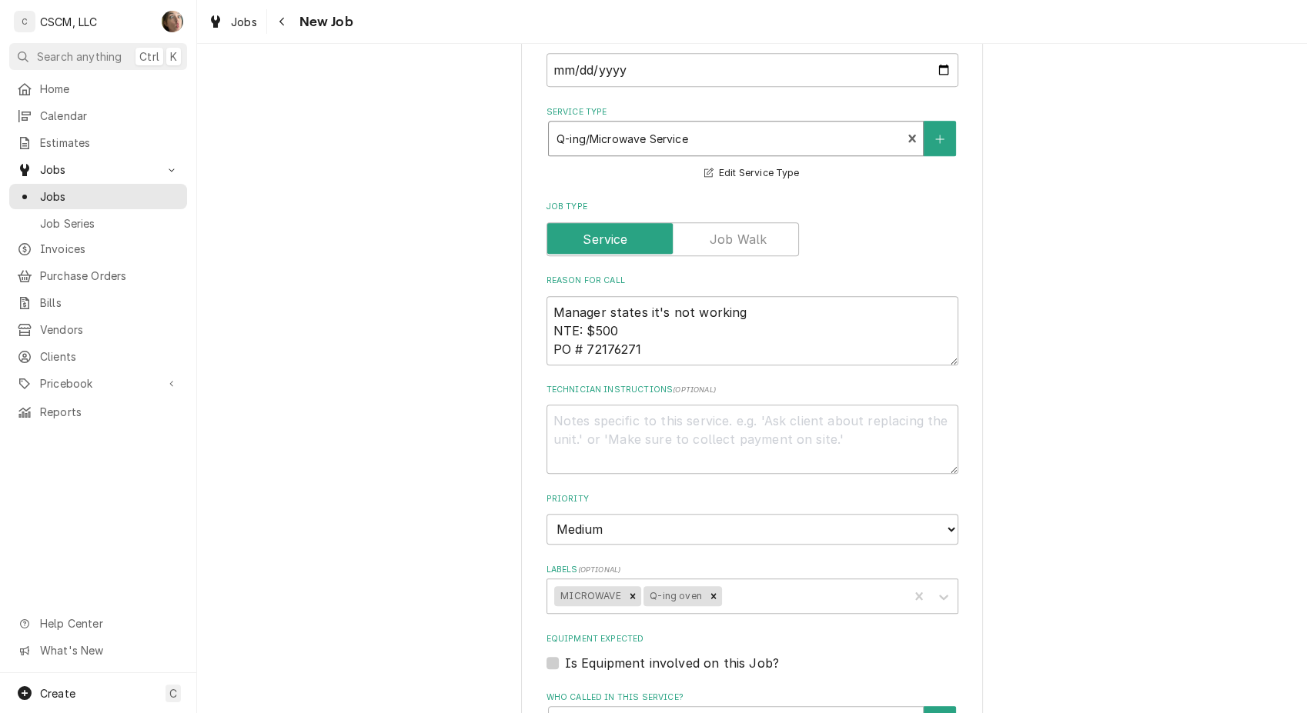
scroll to position [1026, 0]
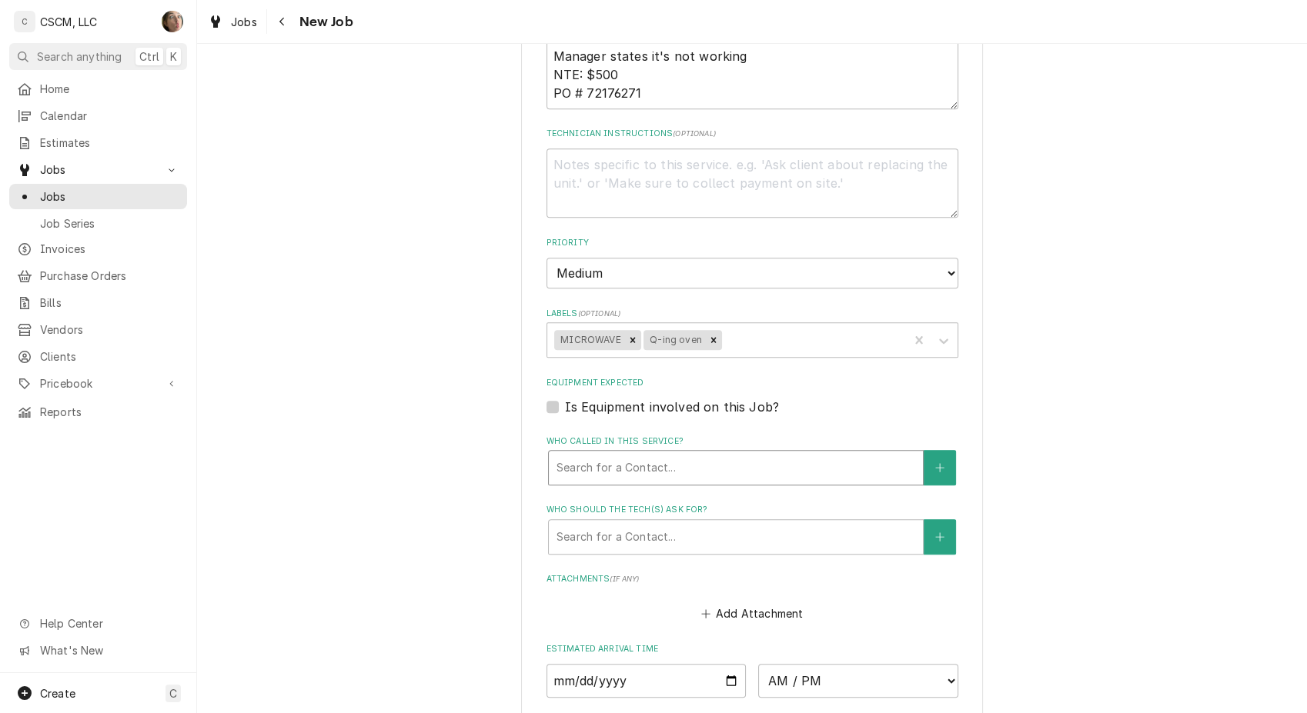
click at [641, 465] on div "Who called in this service?" at bounding box center [735, 468] width 359 height 28
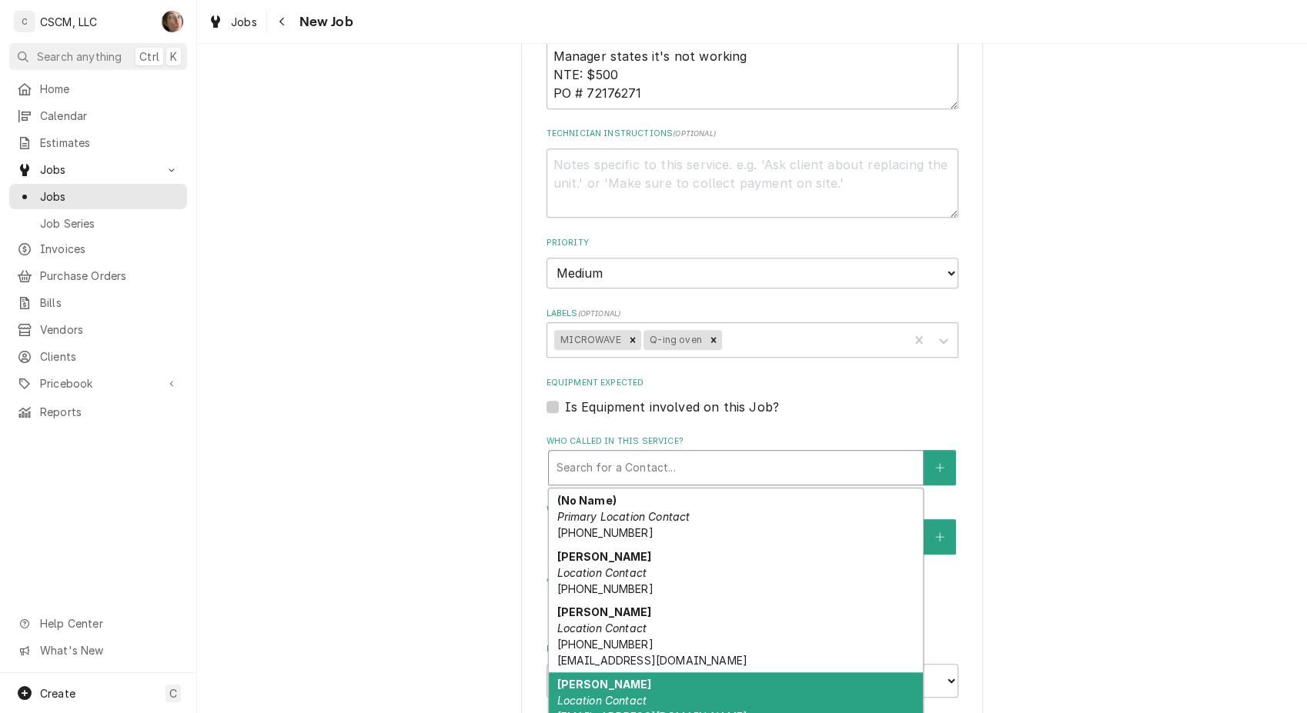
click at [671, 680] on div "Ralph Hoffman Location Contact rhoffman@kbpbrands.com" at bounding box center [736, 700] width 374 height 56
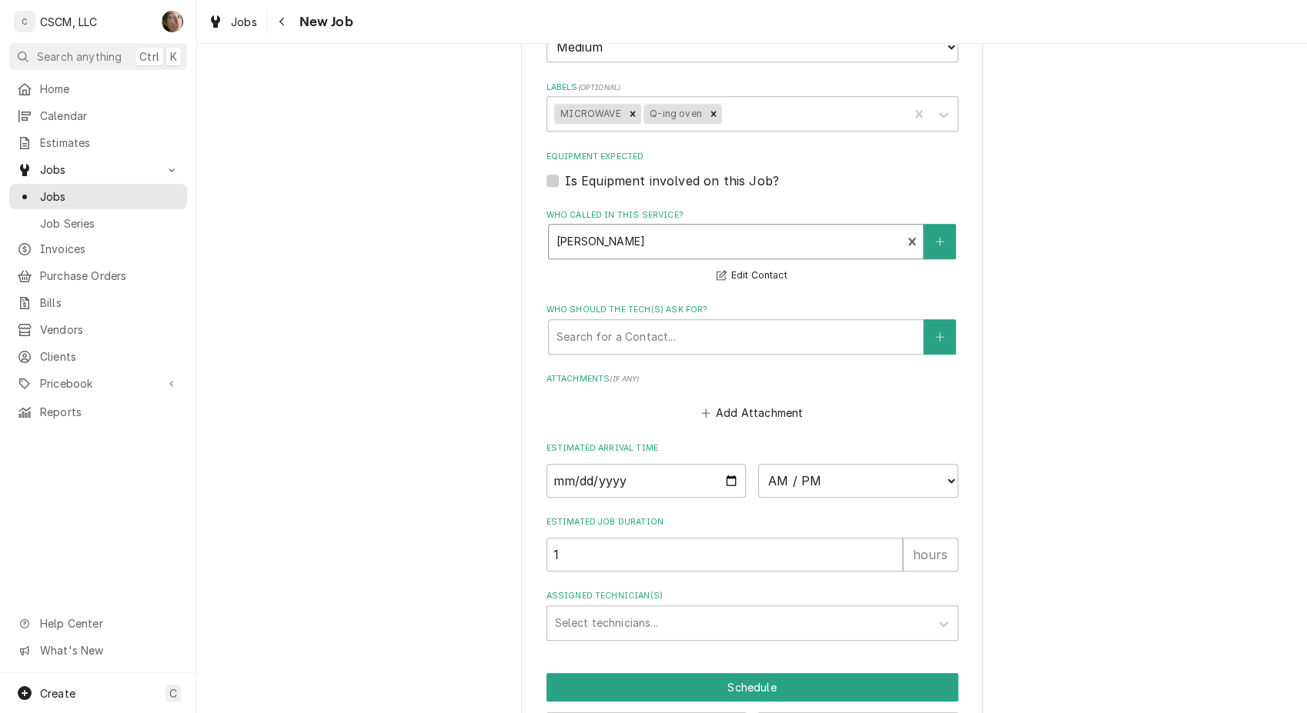
scroll to position [1282, 0]
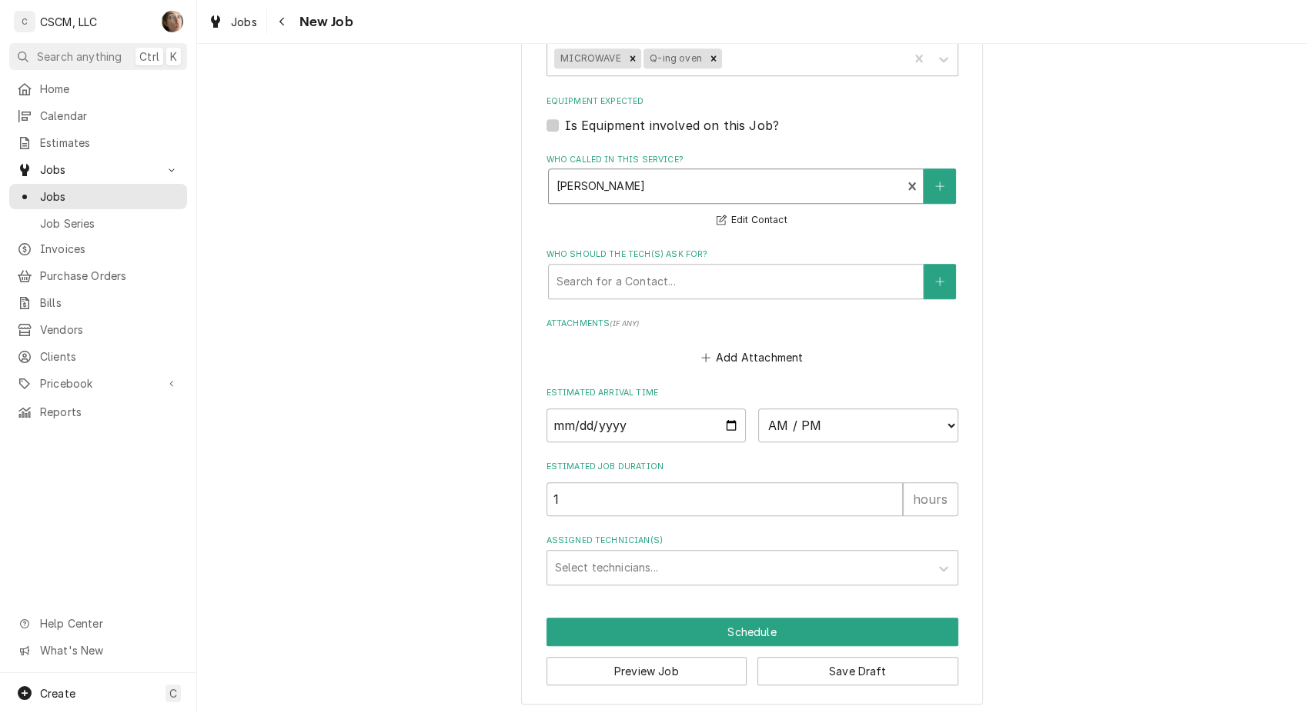
click at [846, 673] on button "Save Draft" at bounding box center [857, 671] width 201 height 28
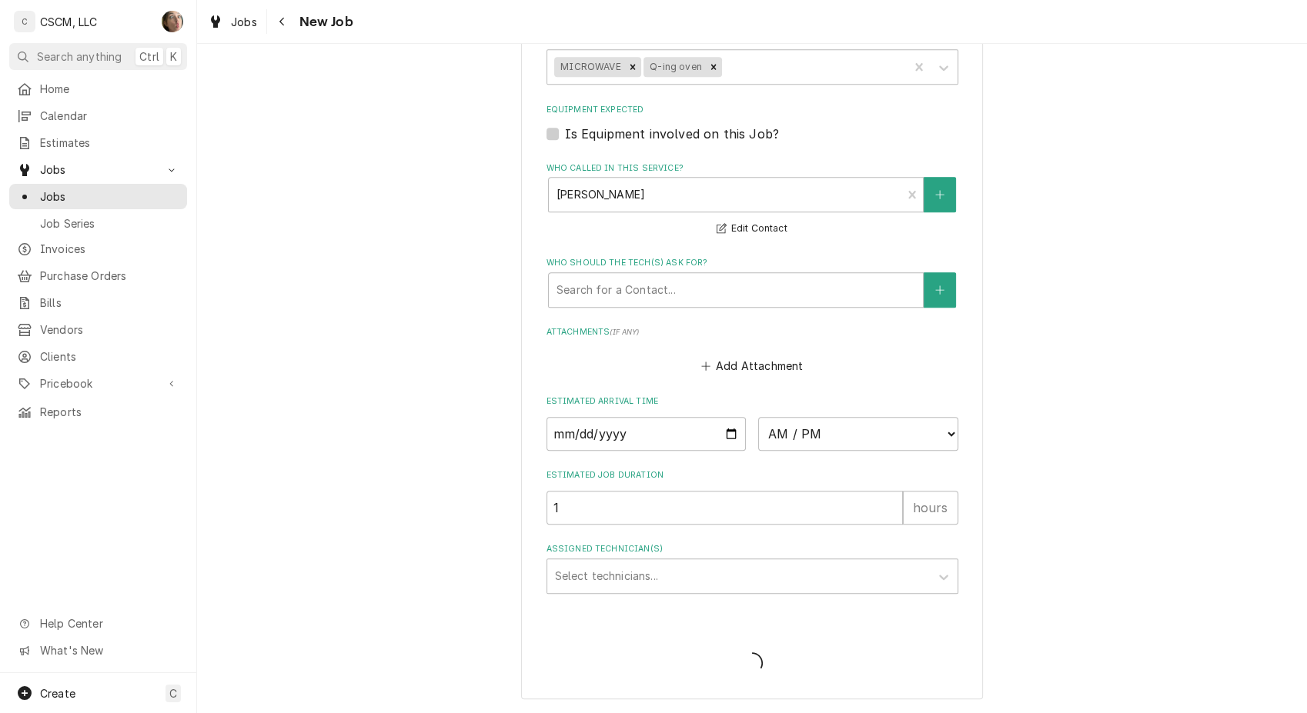
scroll to position [1293, 0]
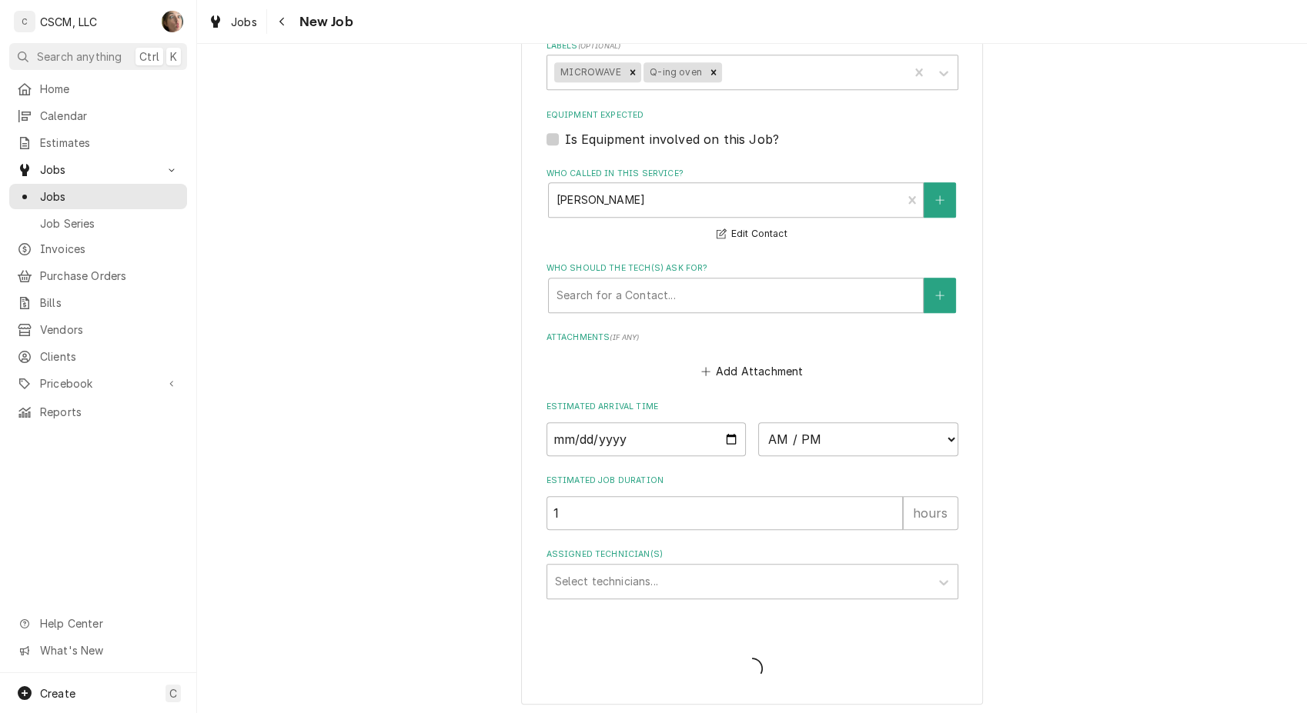
type textarea "x"
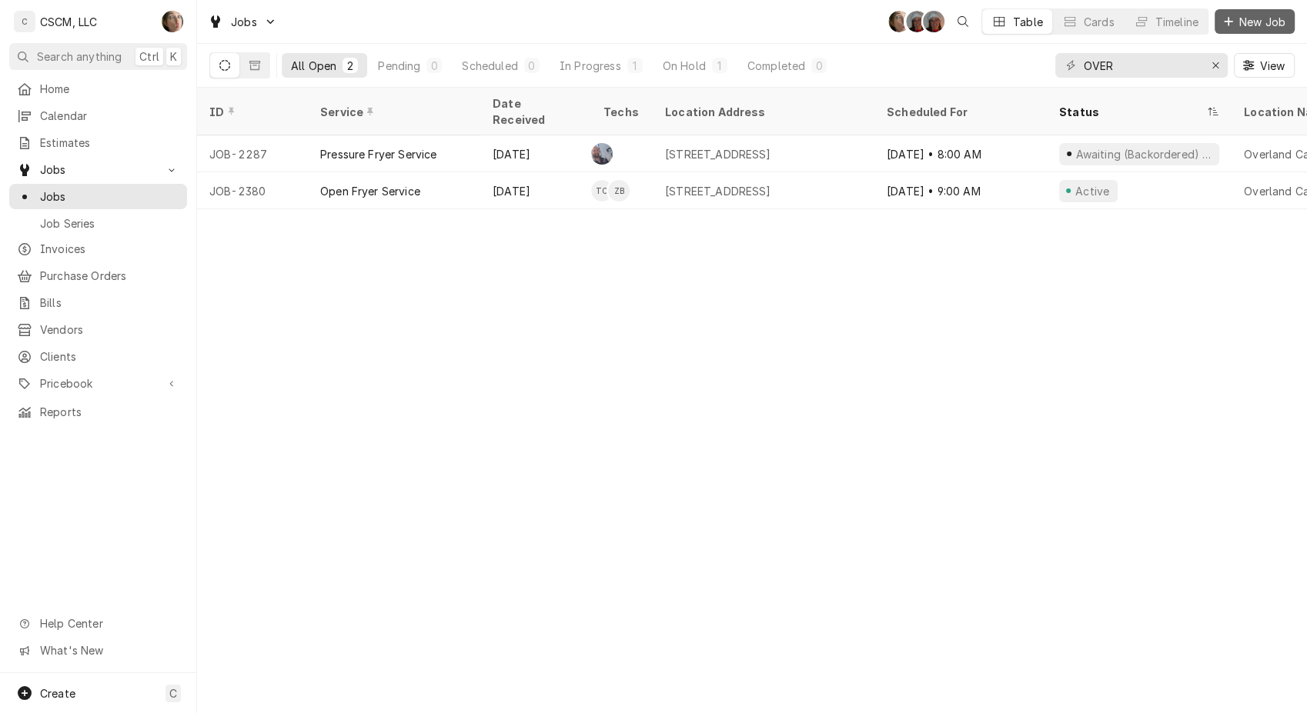
click at [1248, 15] on span "New Job" at bounding box center [1262, 22] width 52 height 16
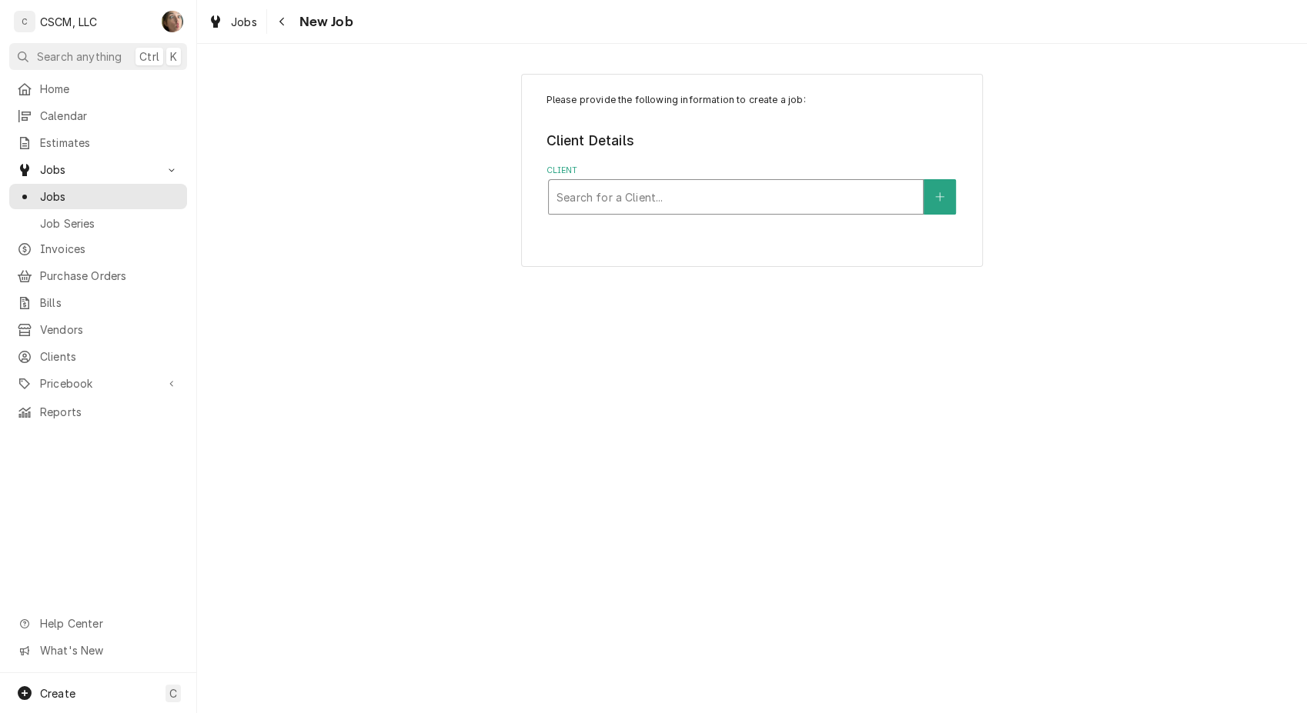
click at [712, 204] on div "Client" at bounding box center [735, 197] width 359 height 28
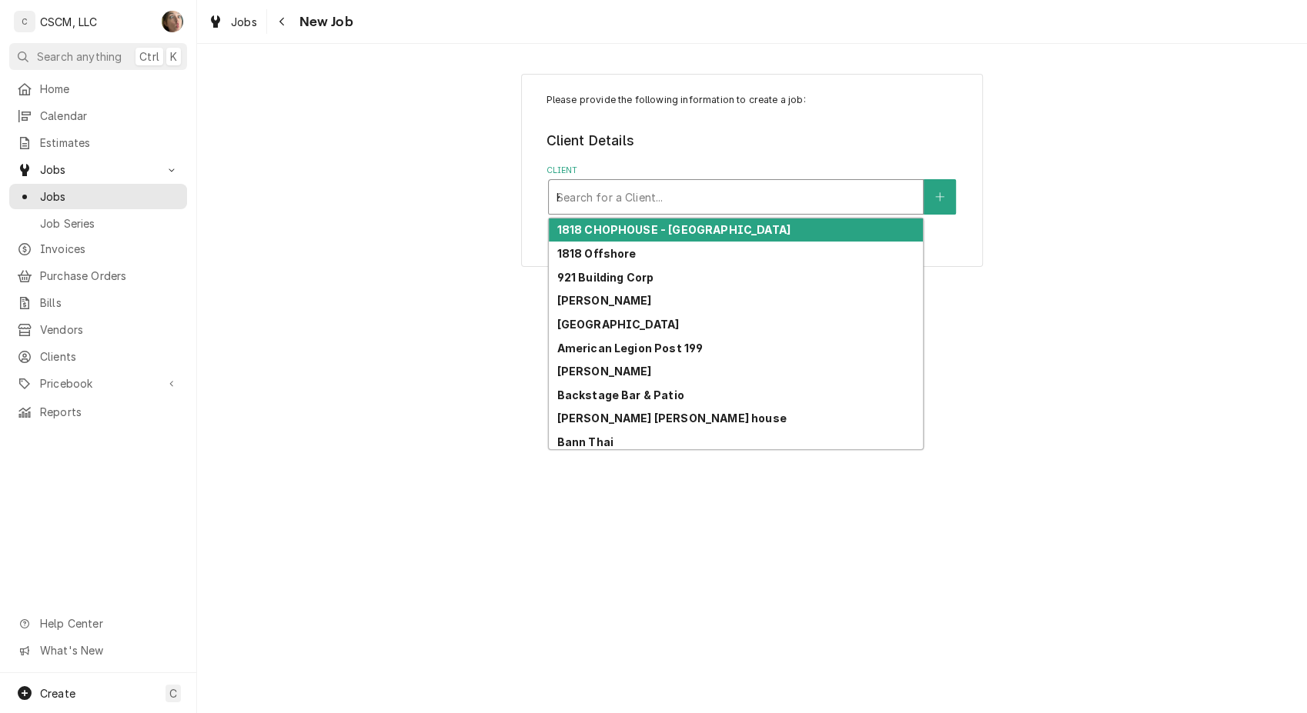
type input "KBP"
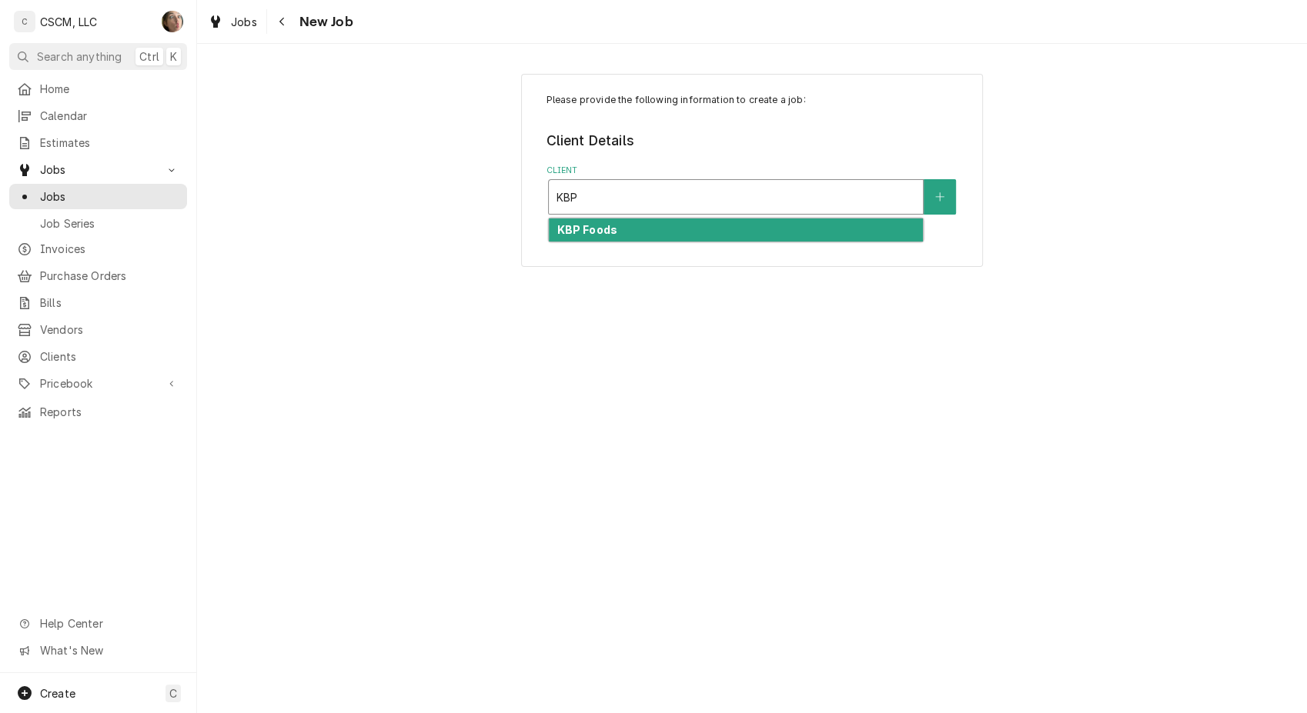
click at [693, 235] on div "KBP Foods" at bounding box center [736, 231] width 374 height 24
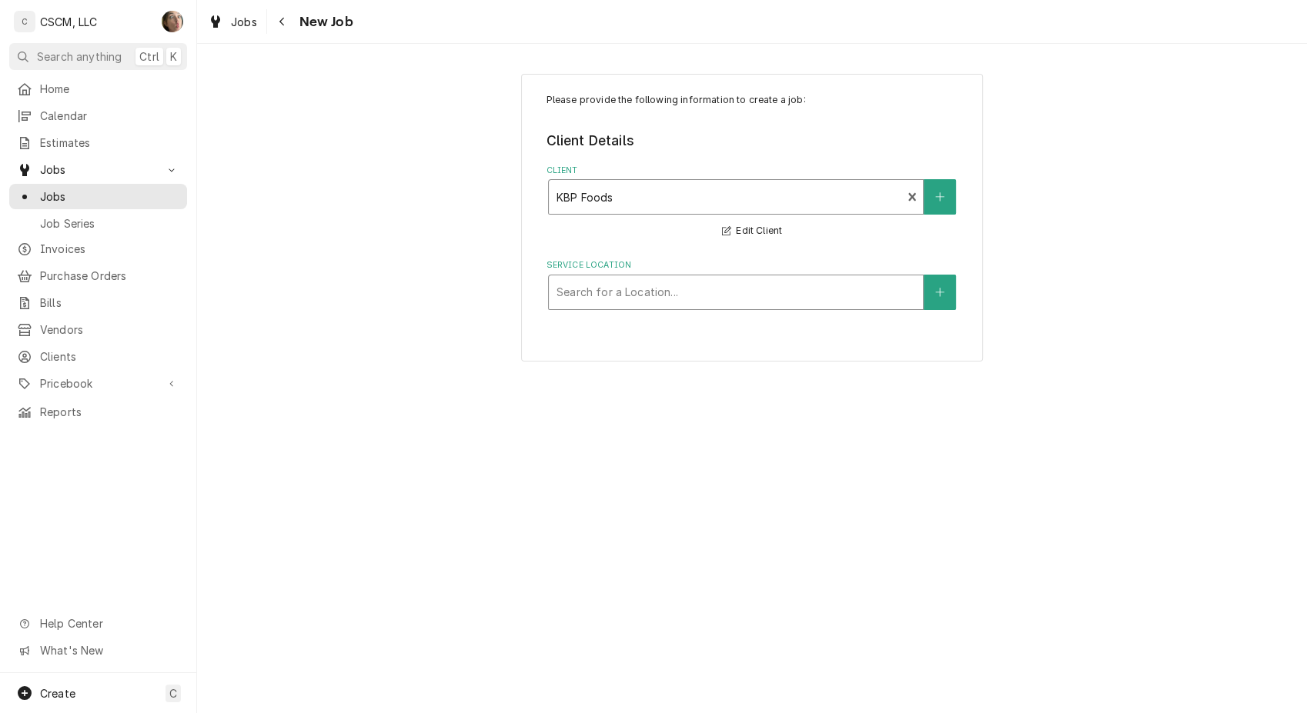
click at [629, 292] on div "Service Location" at bounding box center [735, 293] width 359 height 28
type input "[PERSON_NAME]"
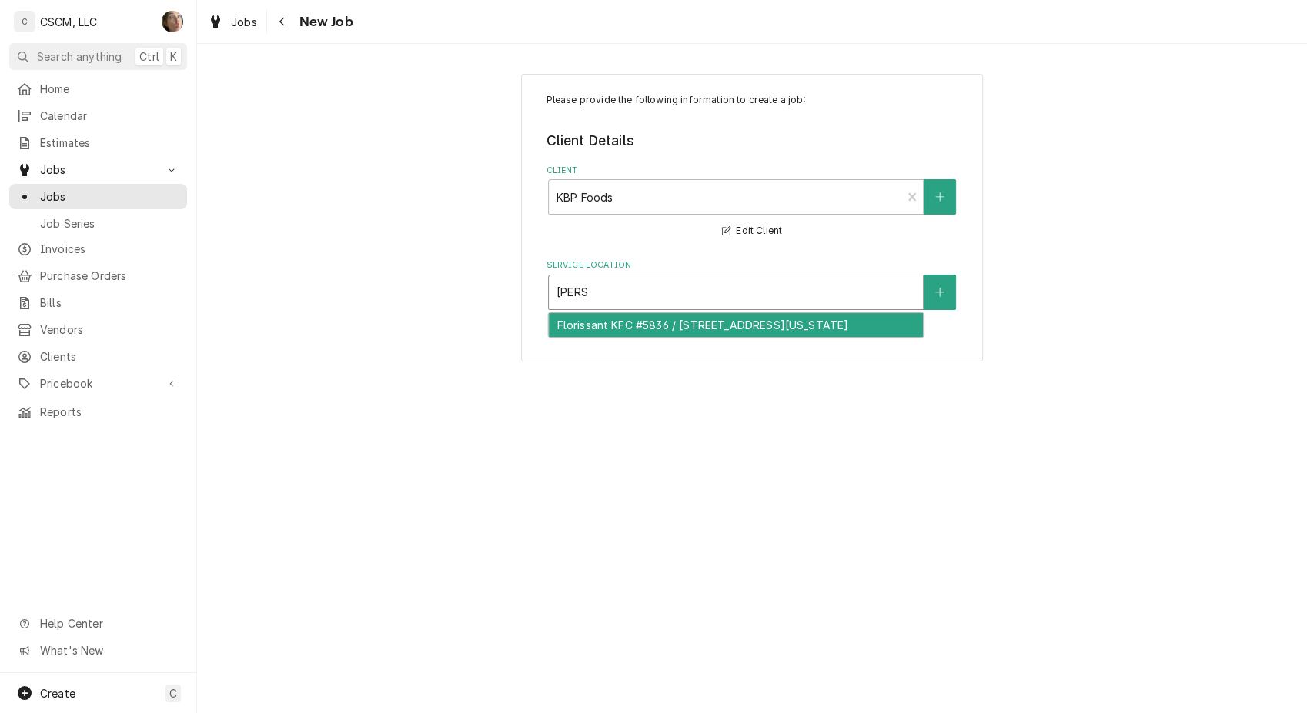
click at [624, 323] on div "Florissant KFC #5836 / [STREET_ADDRESS][US_STATE]" at bounding box center [736, 325] width 374 height 24
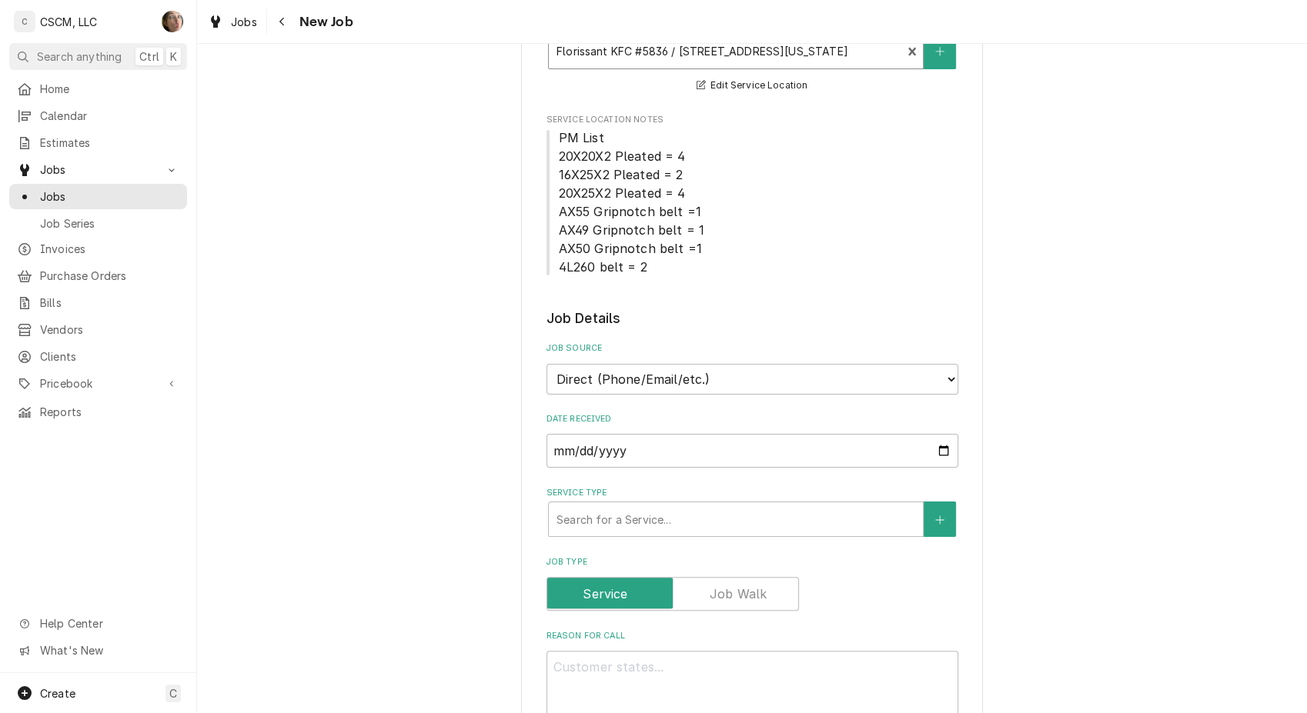
scroll to position [256, 0]
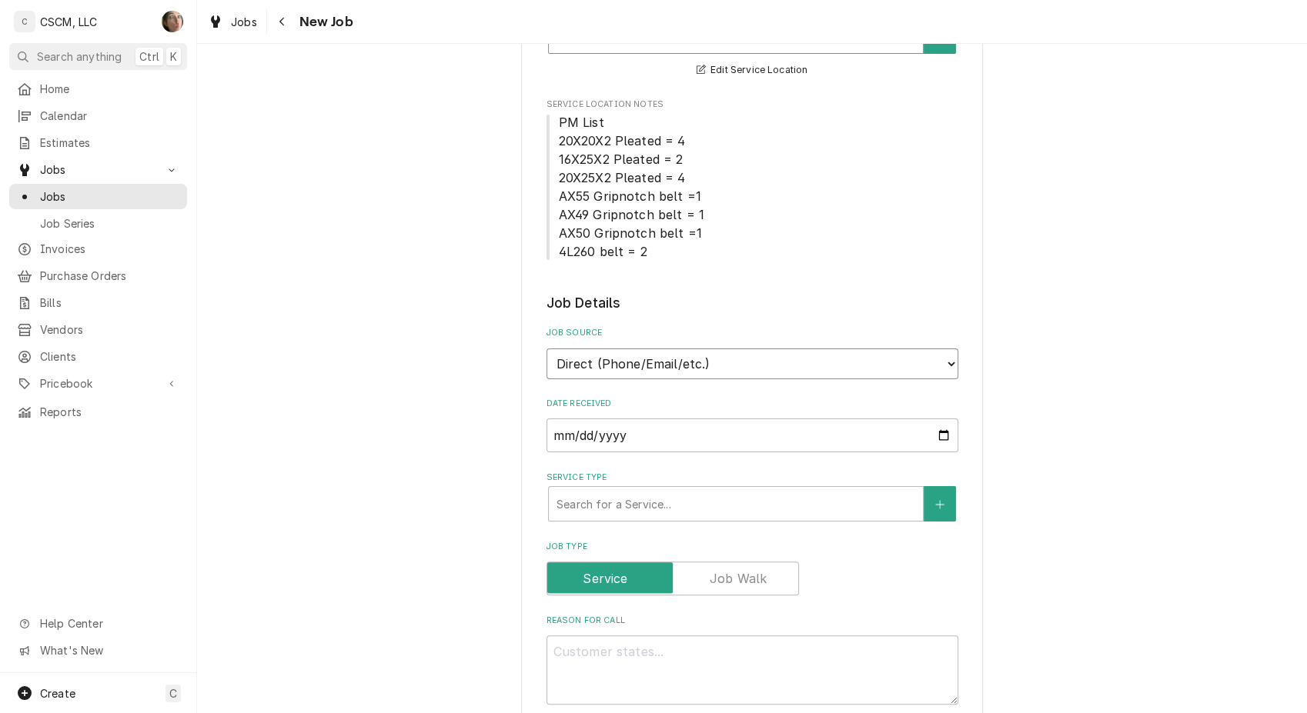
drag, startPoint x: 623, startPoint y: 354, endPoint x: 616, endPoint y: 372, distance: 19.3
click at [623, 354] on select "Direct (Phone/Email/etc.) Other" at bounding box center [752, 364] width 412 height 31
select select "100"
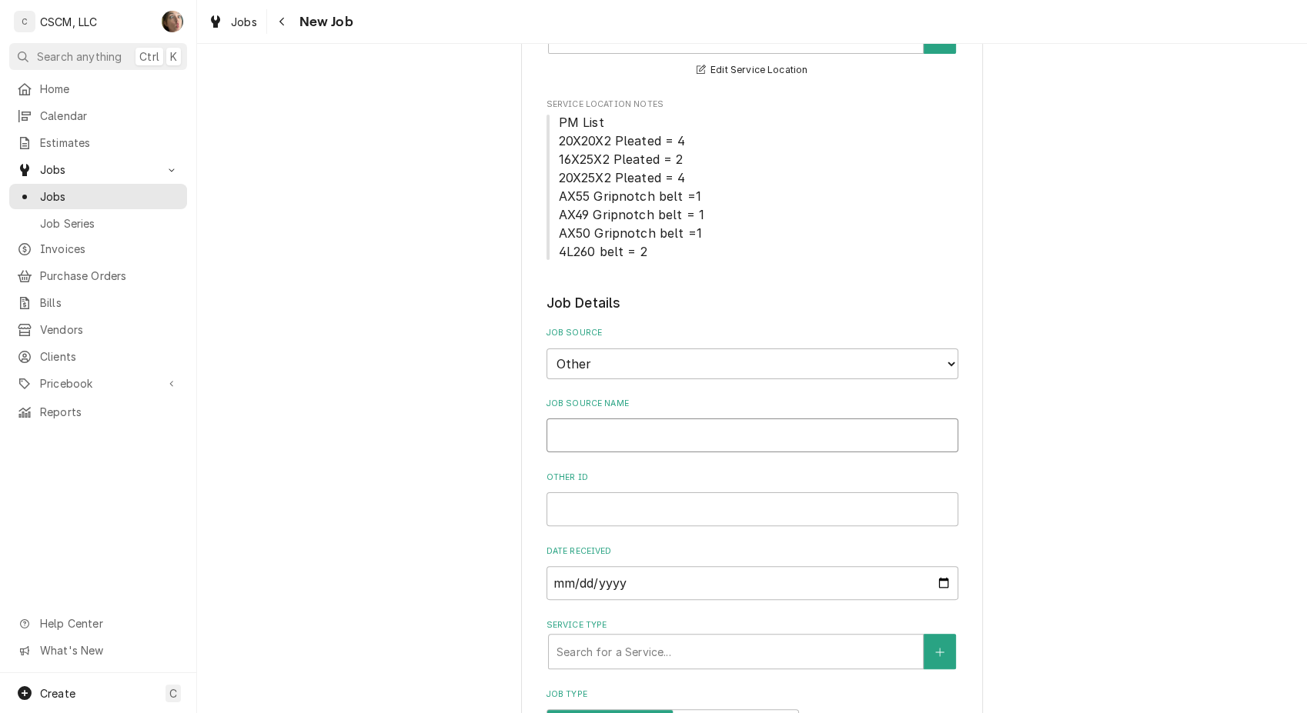
click at [596, 437] on input "Job Source Name" at bounding box center [752, 436] width 412 height 34
type textarea "x"
type input "V"
type textarea "x"
type input "VE"
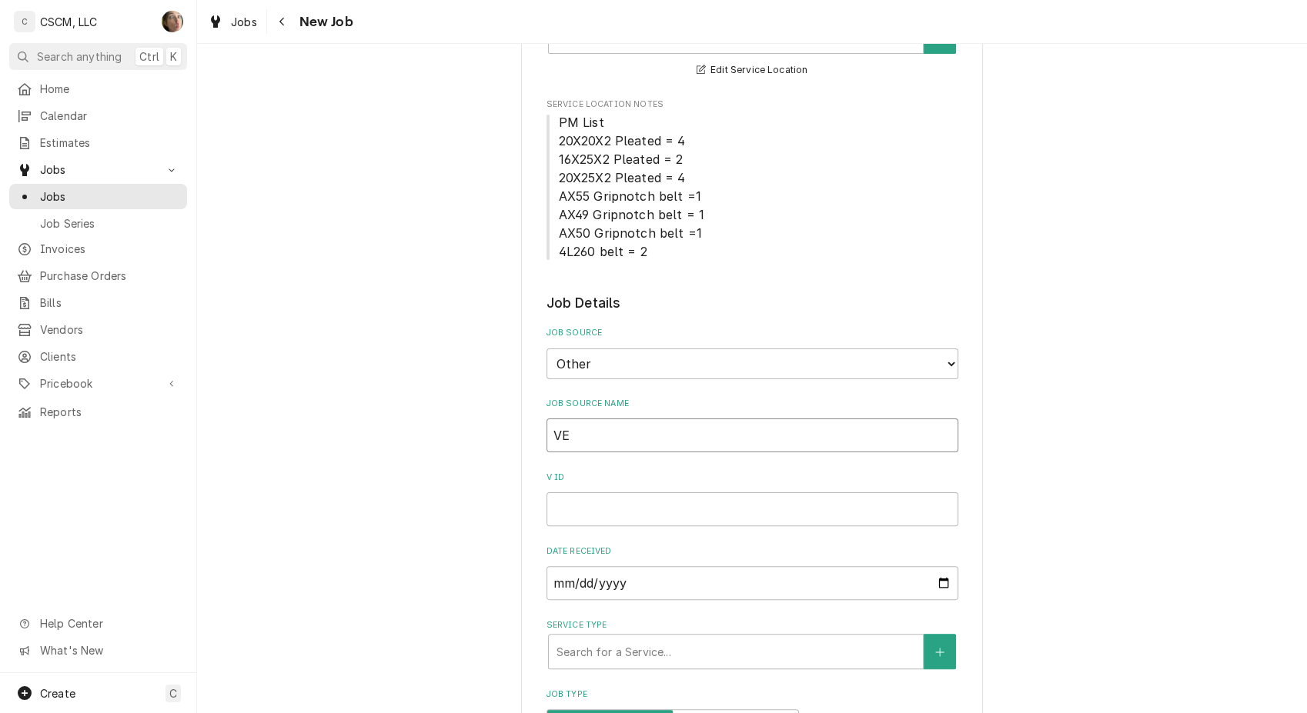
type textarea "x"
type input "VER"
type textarea "x"
type input "VERI"
type textarea "x"
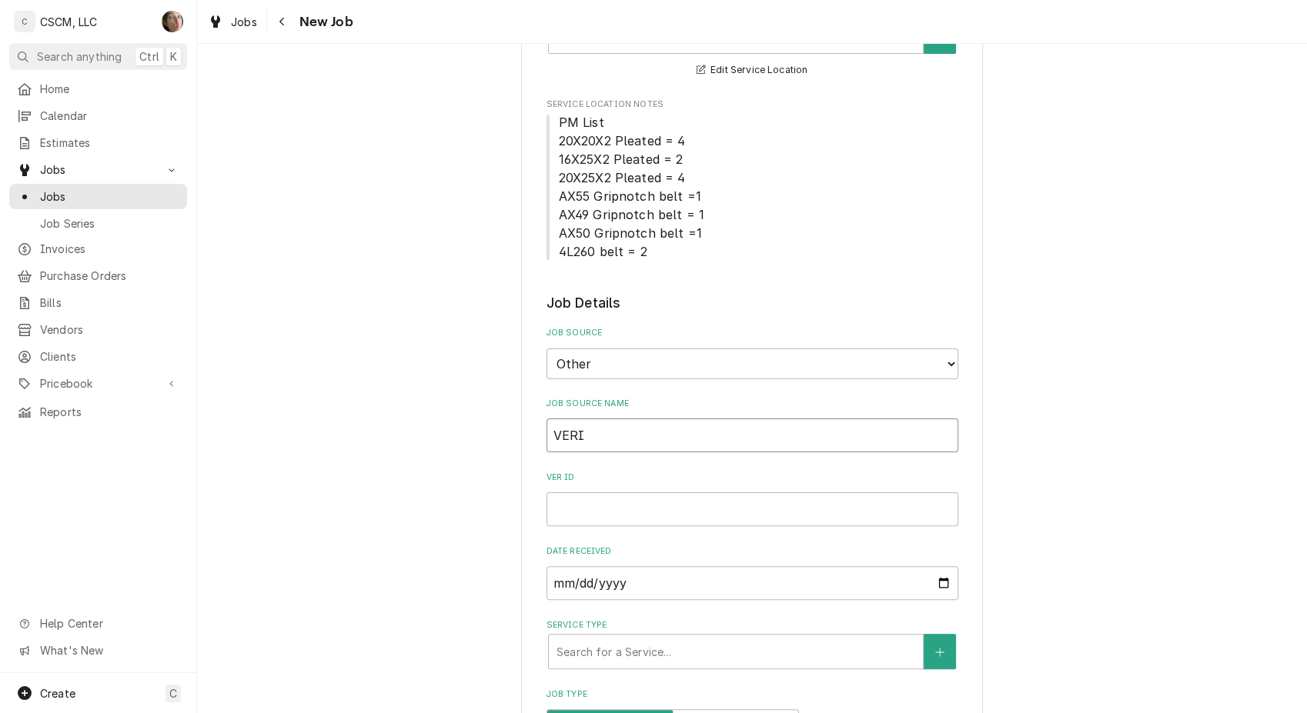
type input "VERIS"
type textarea "x"
type input "VERISA"
type textarea "x"
type input "VERIS"
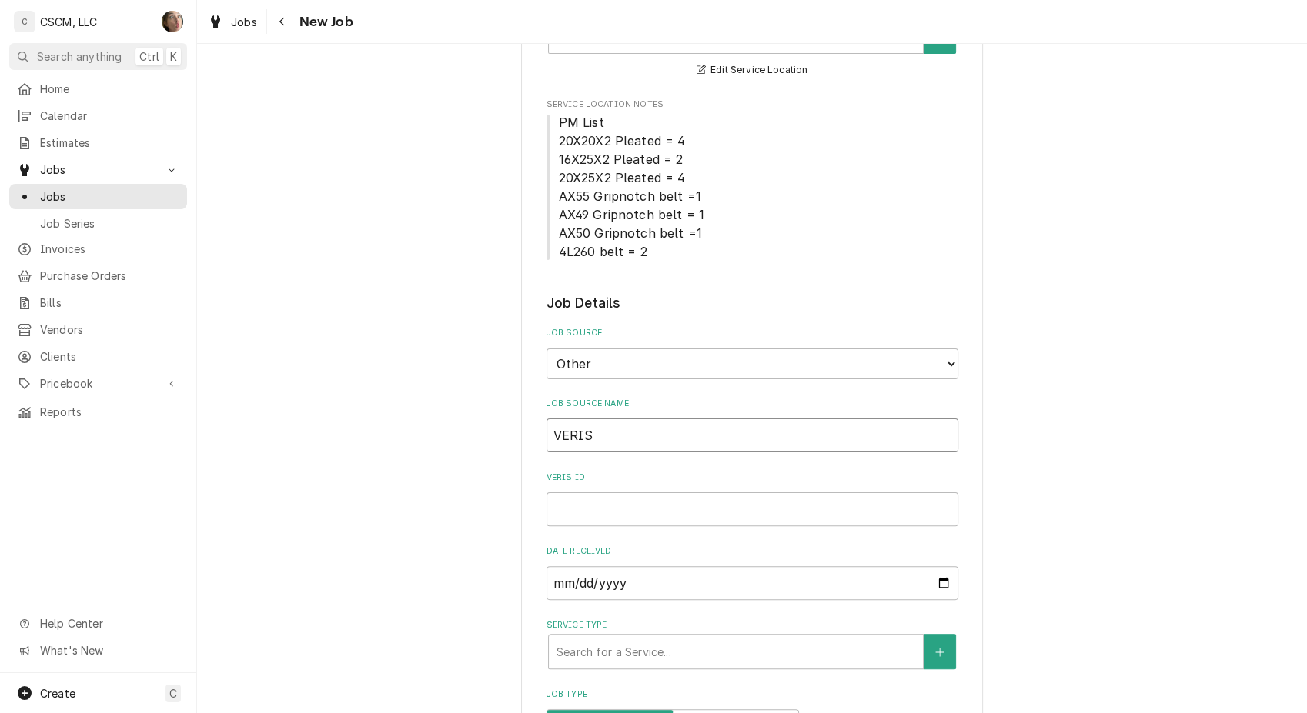
type textarea "x"
type input "VERI"
type textarea "x"
type input "VER"
type textarea "x"
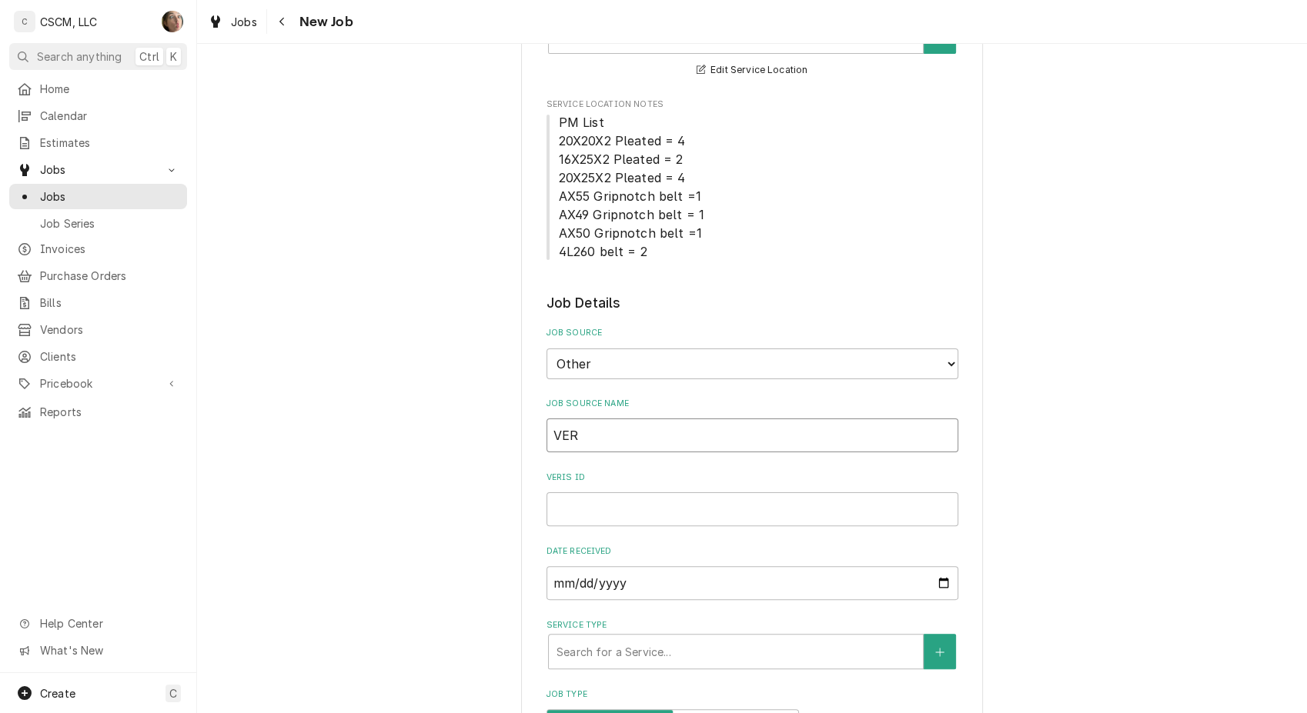
type input "VE"
type textarea "x"
type input "V"
type textarea "x"
type input "Ve"
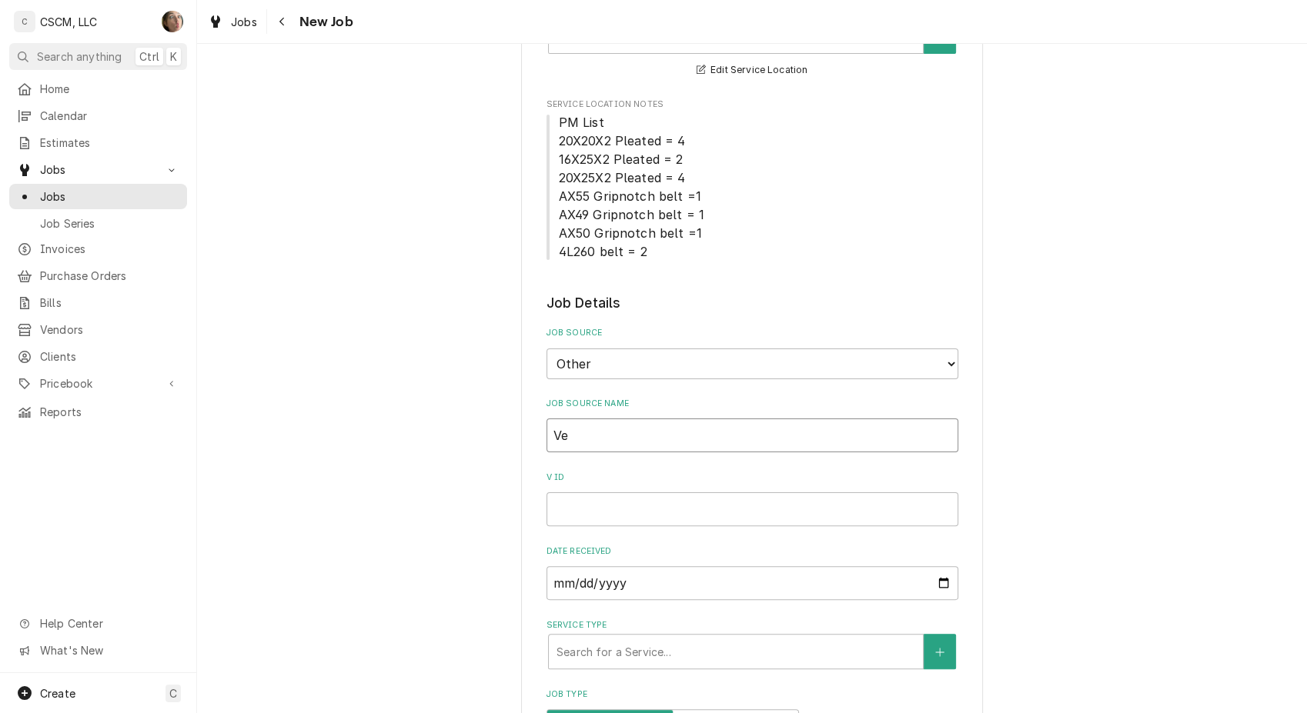
type textarea "x"
type input "Ver"
type textarea "x"
type input "Veri"
type textarea "x"
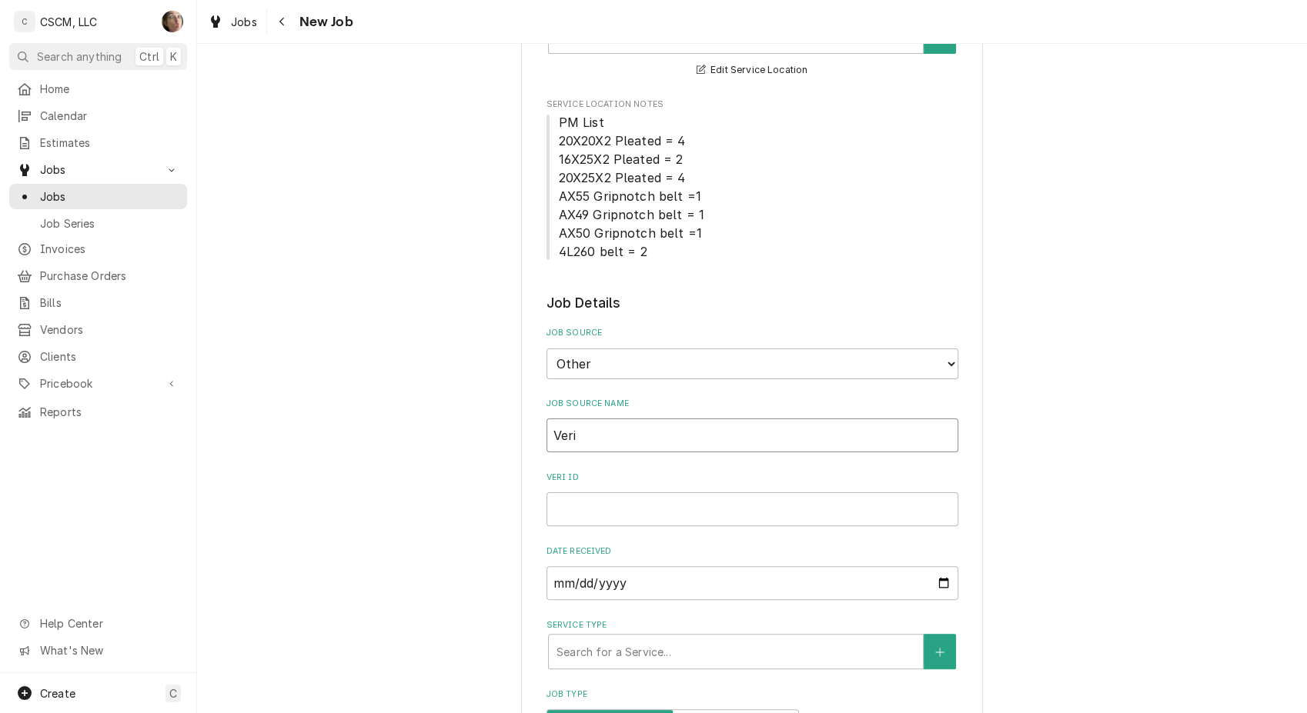
type input "Veris"
type textarea "x"
type input "Verisa"
type textarea "x"
type input "Verisae"
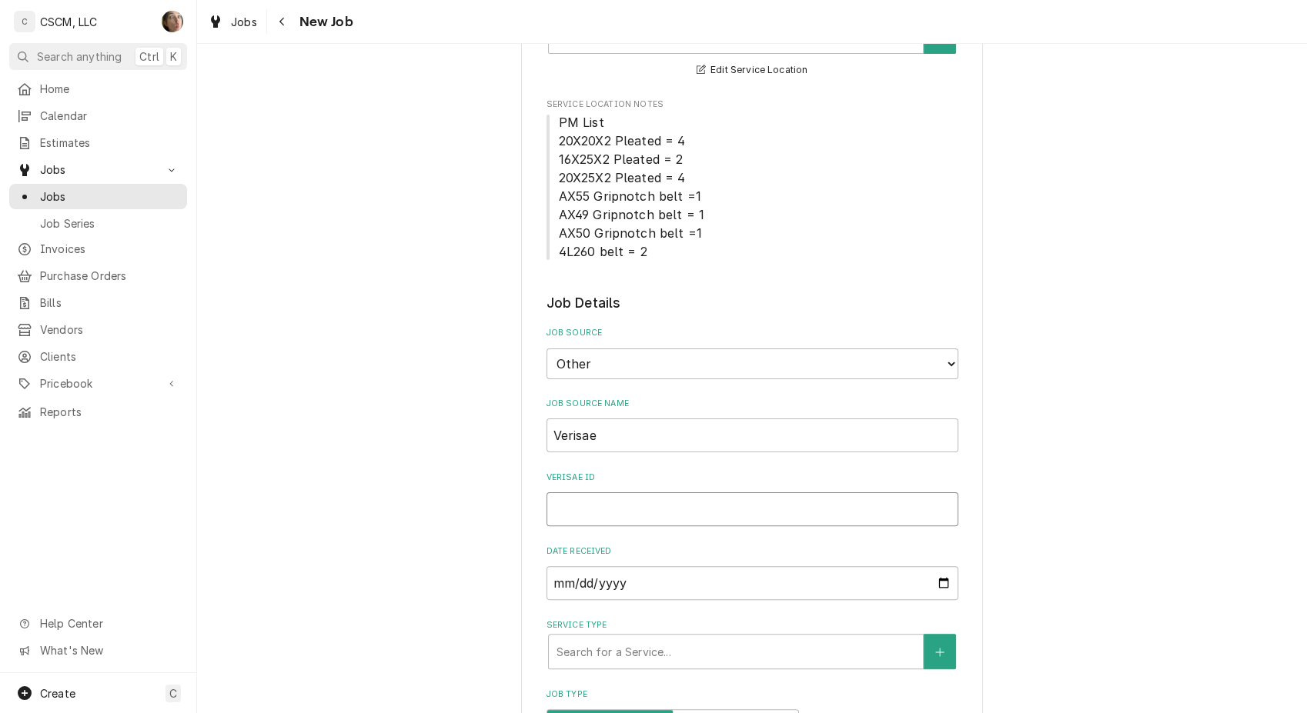
click at [593, 498] on input "Verisae ID" at bounding box center [752, 509] width 412 height 34
paste input "72176266"
type textarea "x"
type input "72176266"
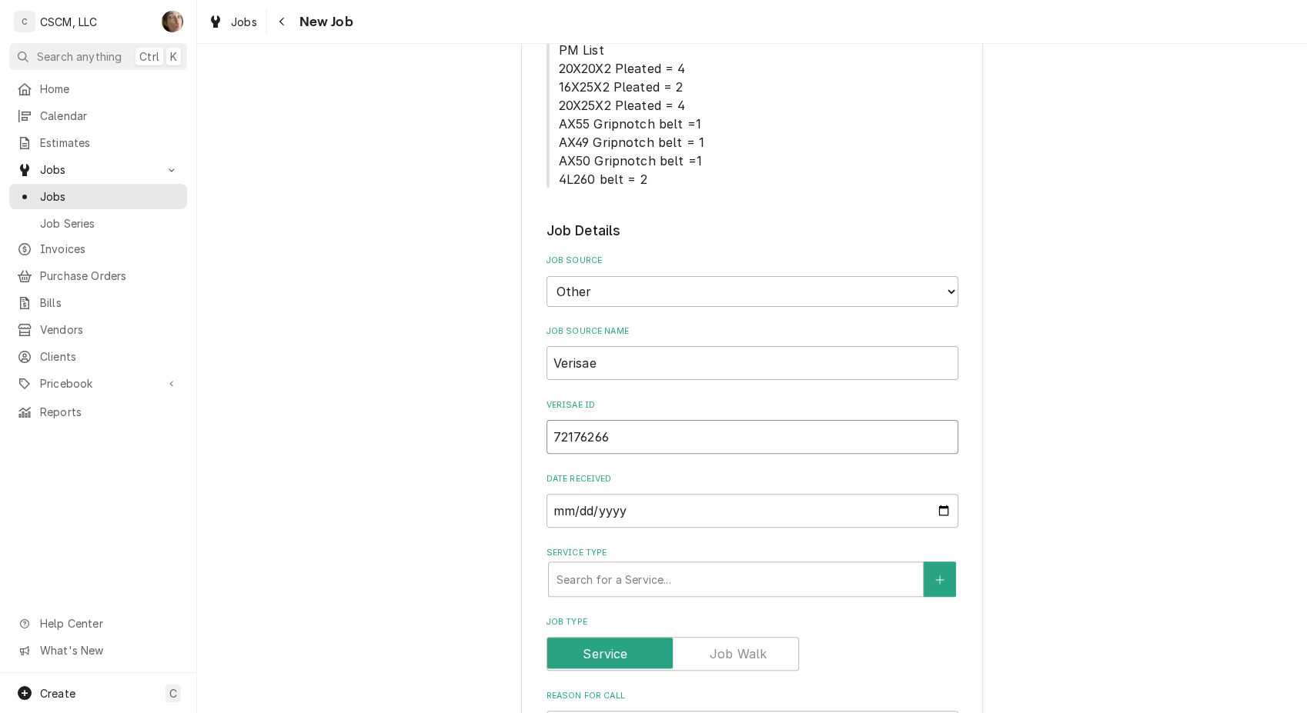
type textarea "x"
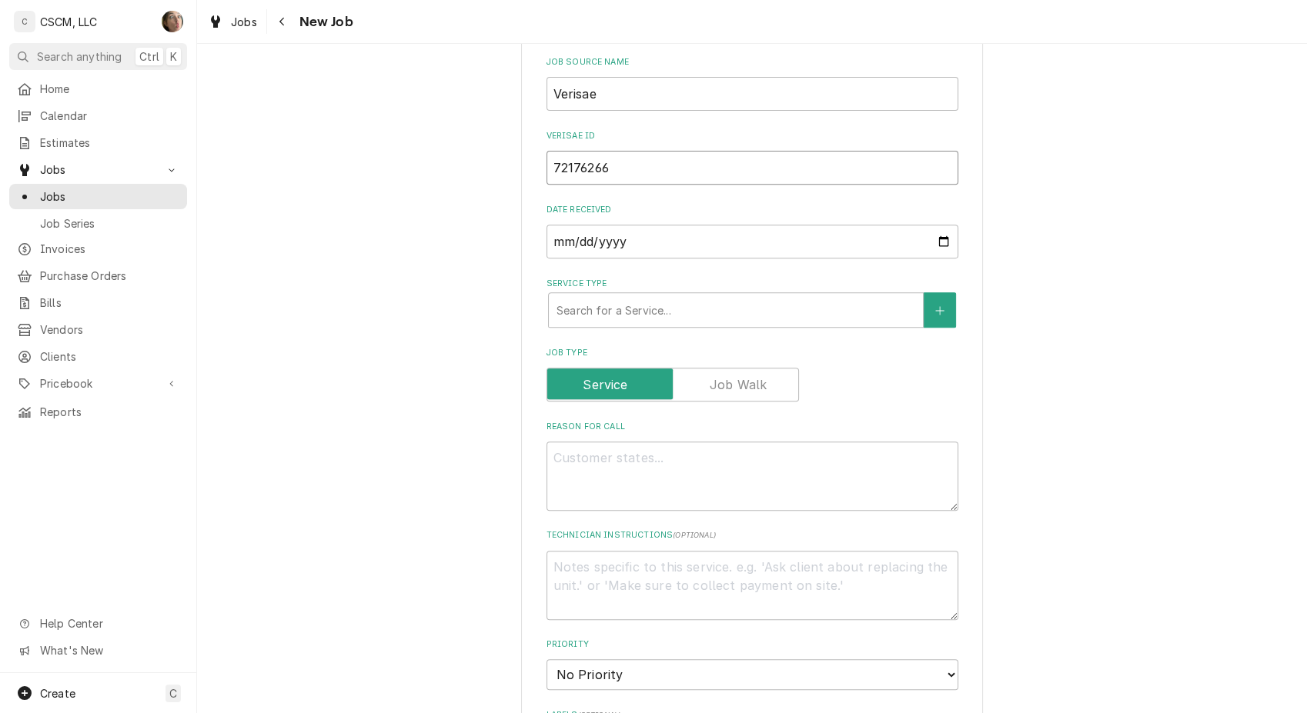
type input "72176266"
click at [600, 472] on textarea "Reason For Call" at bounding box center [752, 476] width 412 height 69
type textarea "x"
type textarea "n"
type textarea "x"
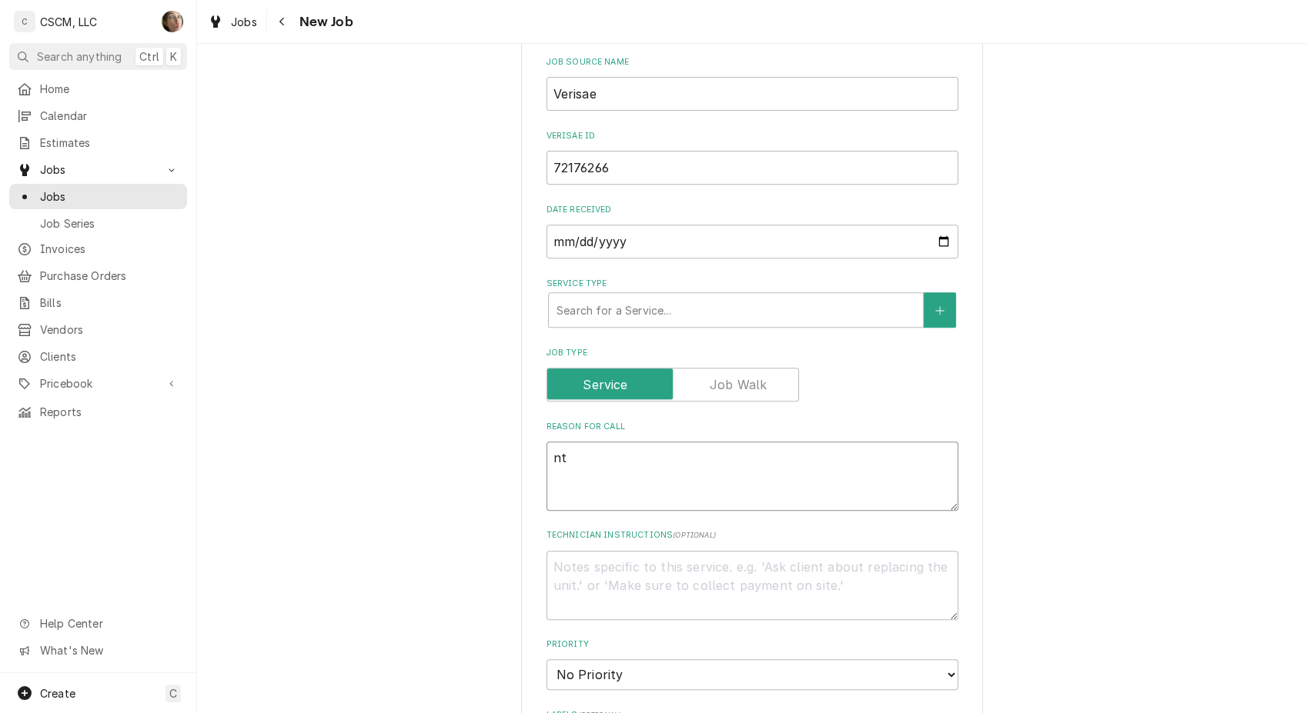
type textarea "nte"
type textarea "x"
type textarea "nt"
type textarea "x"
type textarea "n"
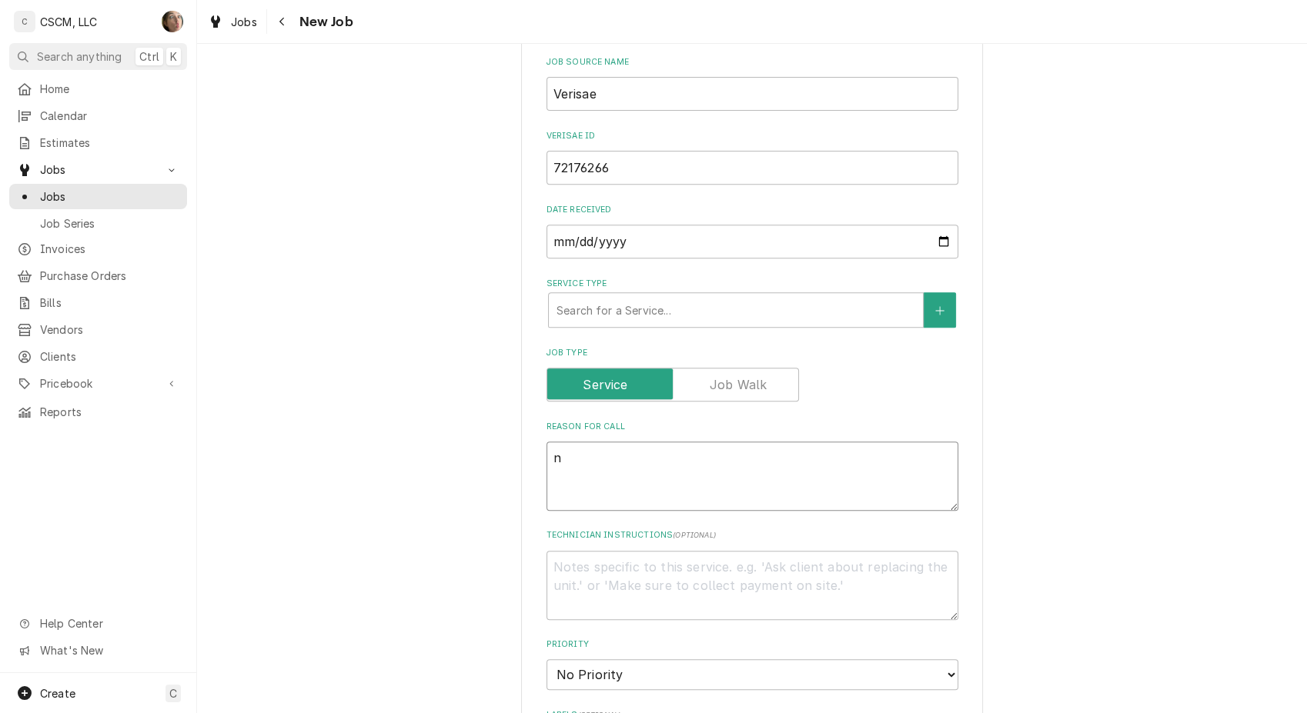
type textarea "x"
type textarea "N"
type textarea "x"
type textarea "NT"
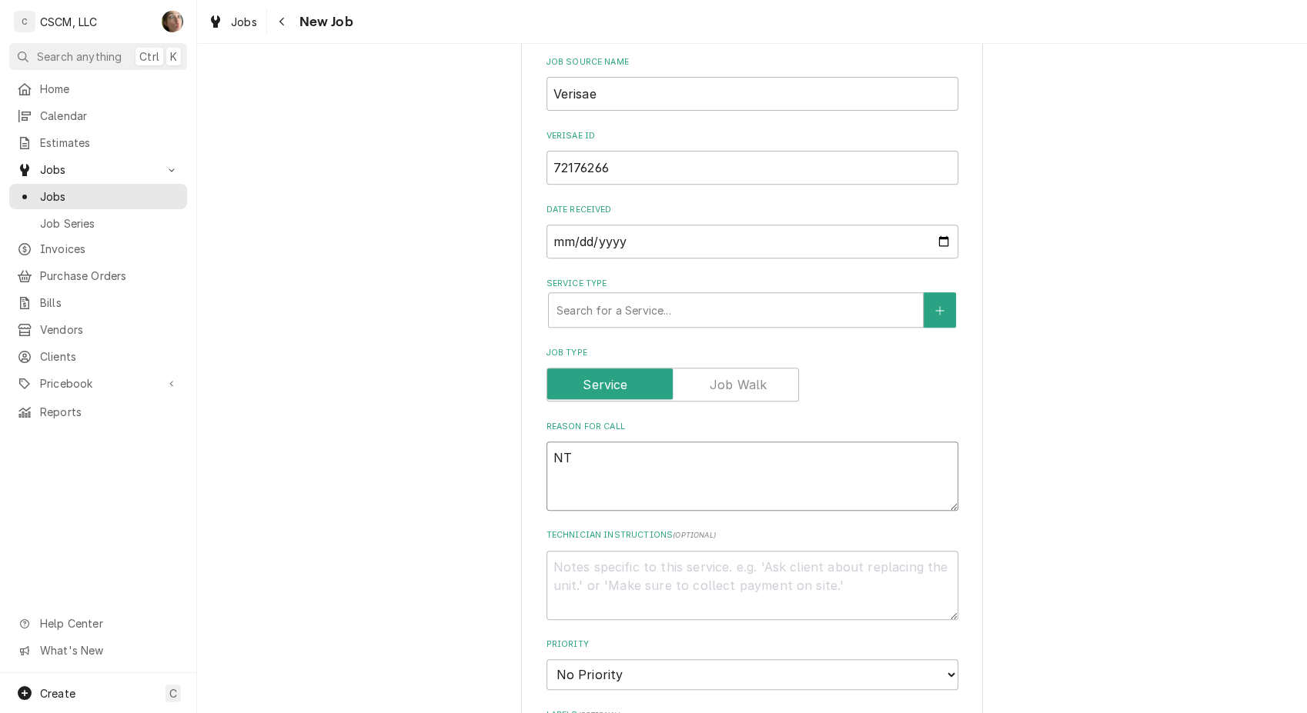
type textarea "x"
type textarea "NTE"
type textarea "x"
type textarea "NTE:"
type textarea "x"
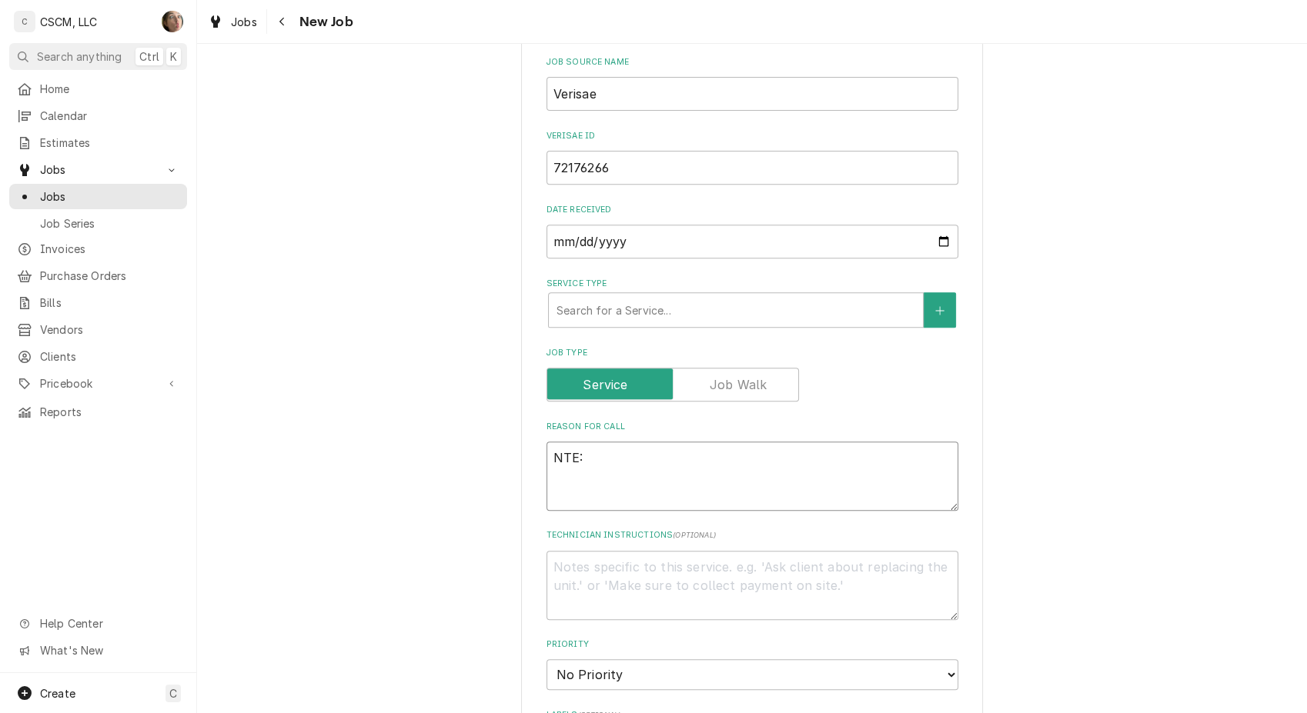
type textarea "NTE:"
type textarea "x"
type textarea "NTE: $"
type textarea "x"
type textarea "NTE: $5"
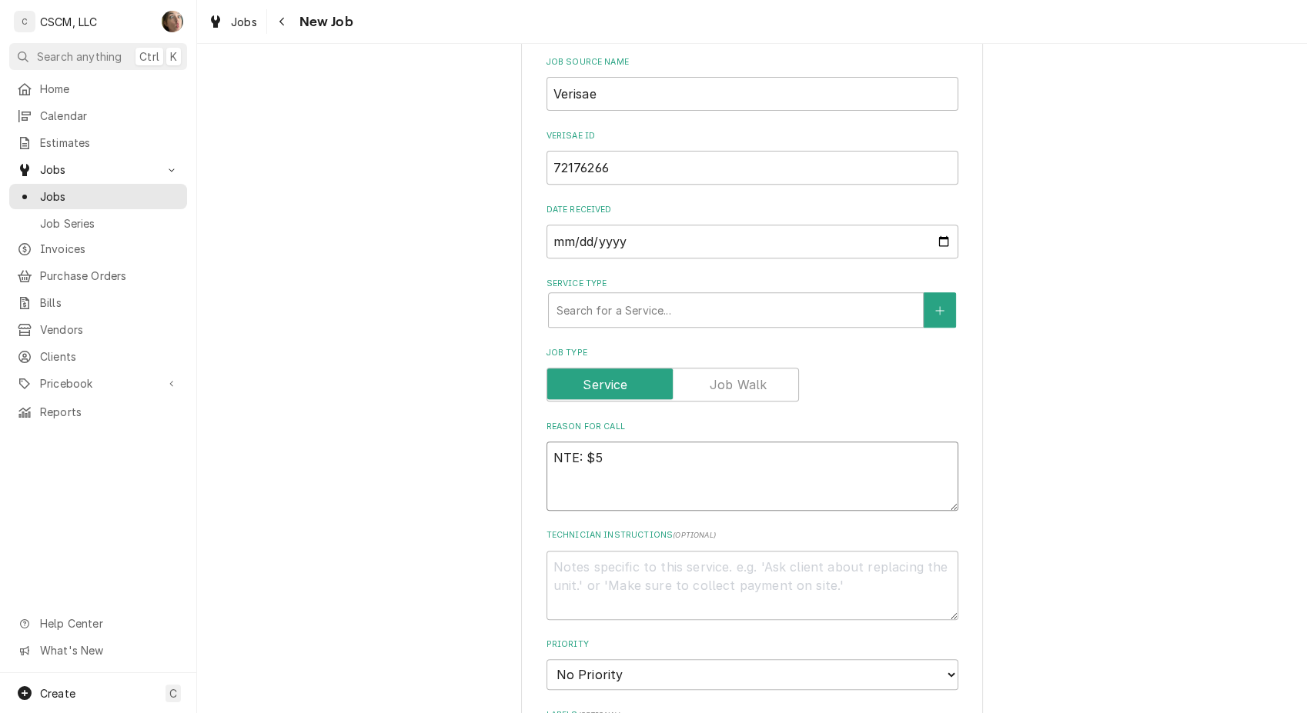
type textarea "x"
type textarea "NTE: $50"
type textarea "x"
type textarea "NTE: $500"
type textarea "x"
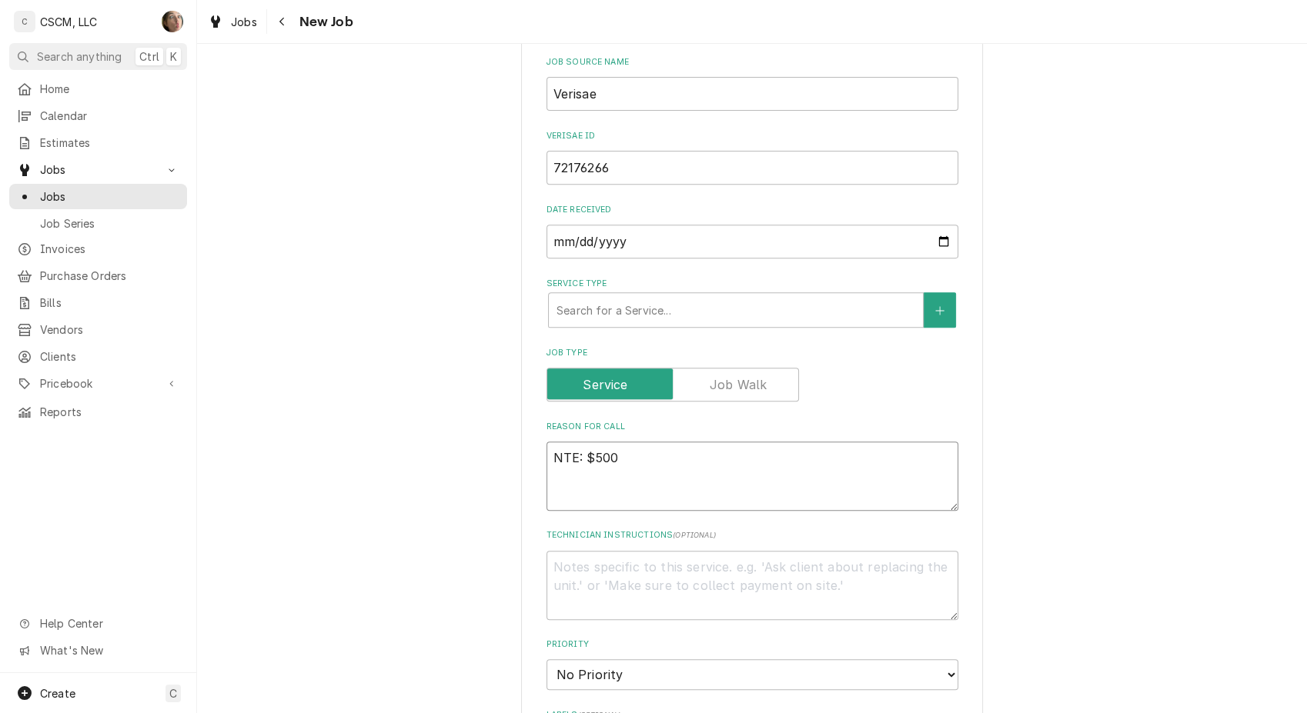
type textarea "NTE: $500"
type textarea "x"
type textarea "NTE: $500 P"
type textarea "x"
type textarea "NTE: $500 PO"
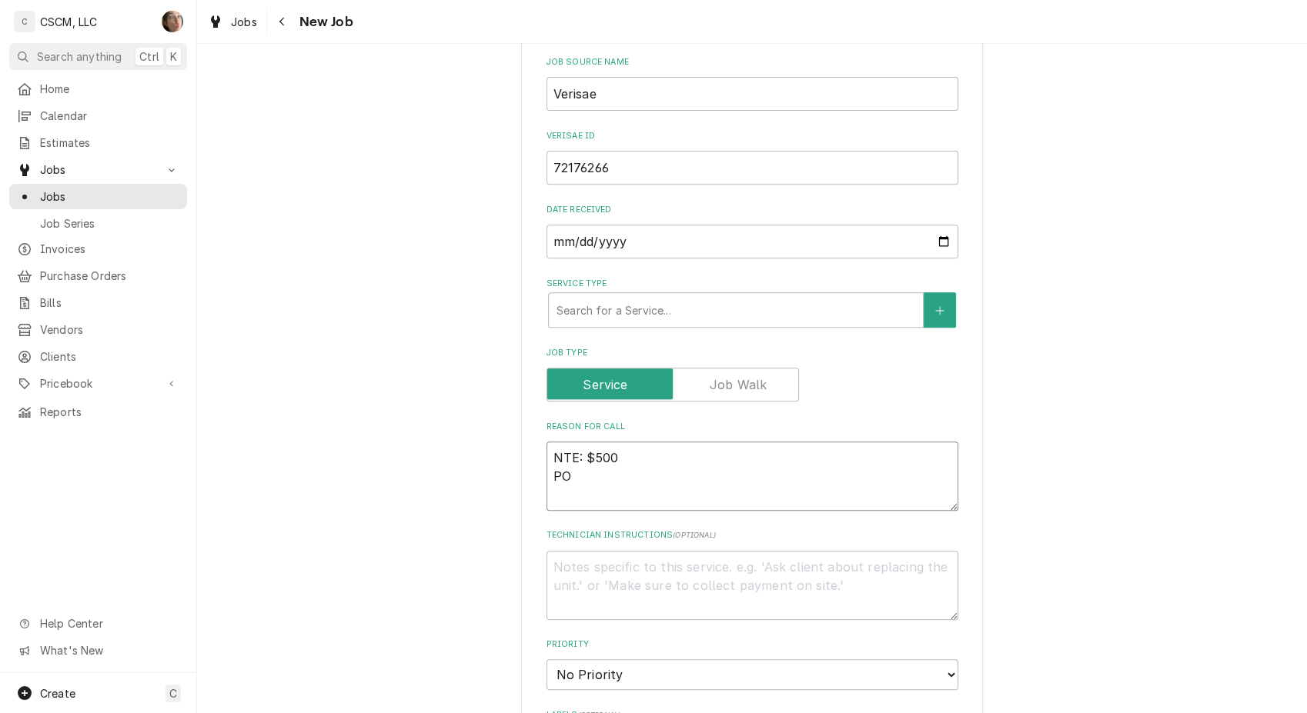
type textarea "x"
type textarea "NTE: $500 PO"
type textarea "x"
type textarea "NTE: $500 PO #"
type textarea "x"
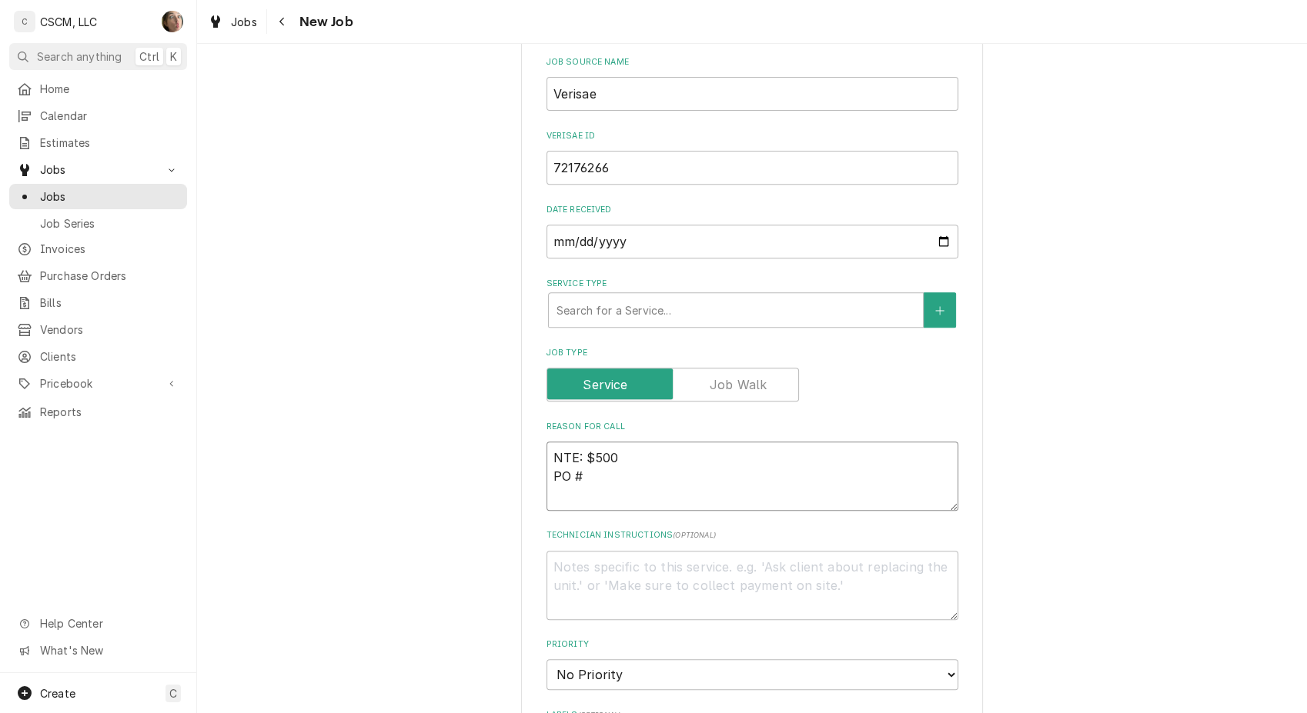
type textarea "NTE: $500 PO #"
paste textarea "72176266"
type textarea "x"
type textarea "NTE: $500 PO # 72176266"
type textarea "x"
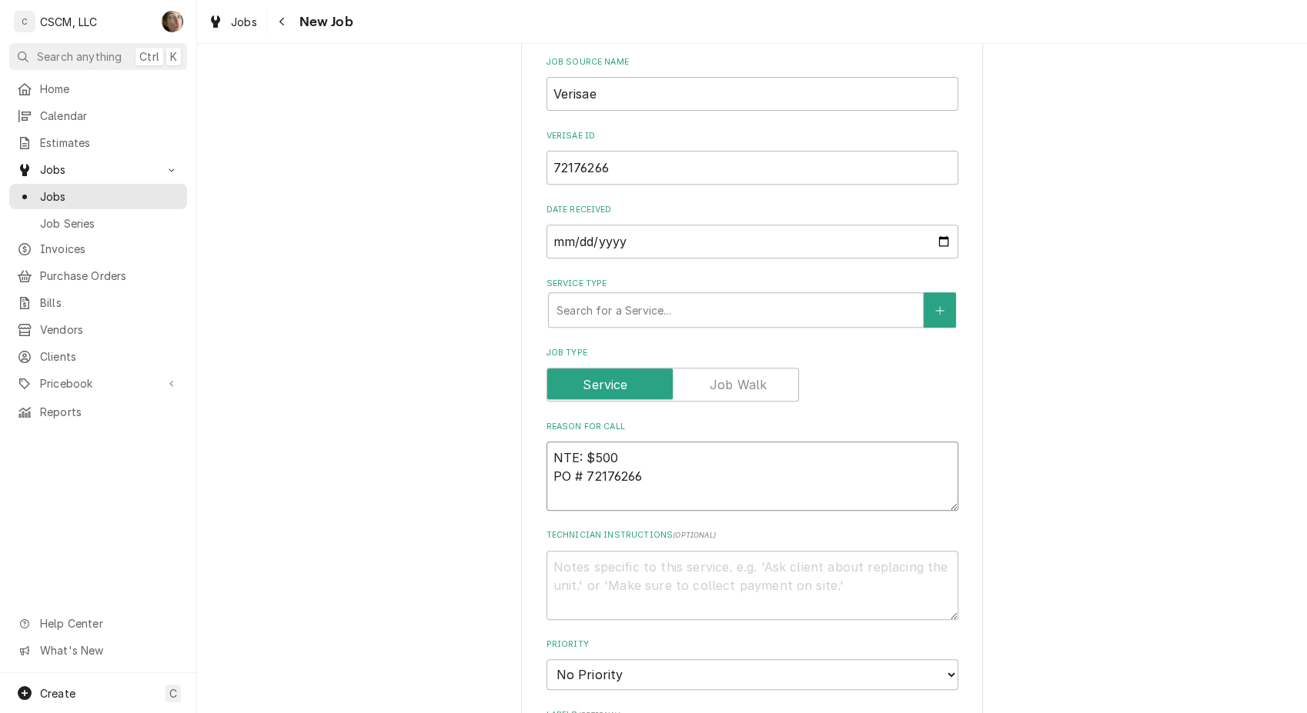
type textarea "NTE: $500 PO # 72176266"
click at [547, 452] on textarea "NTE: $500 PO # 72176266" at bounding box center [752, 476] width 412 height 69
paste textarea "Manager says it's not working"
type textarea "x"
type textarea "Manager says it's not workingNTE: $500 PO # 72176266"
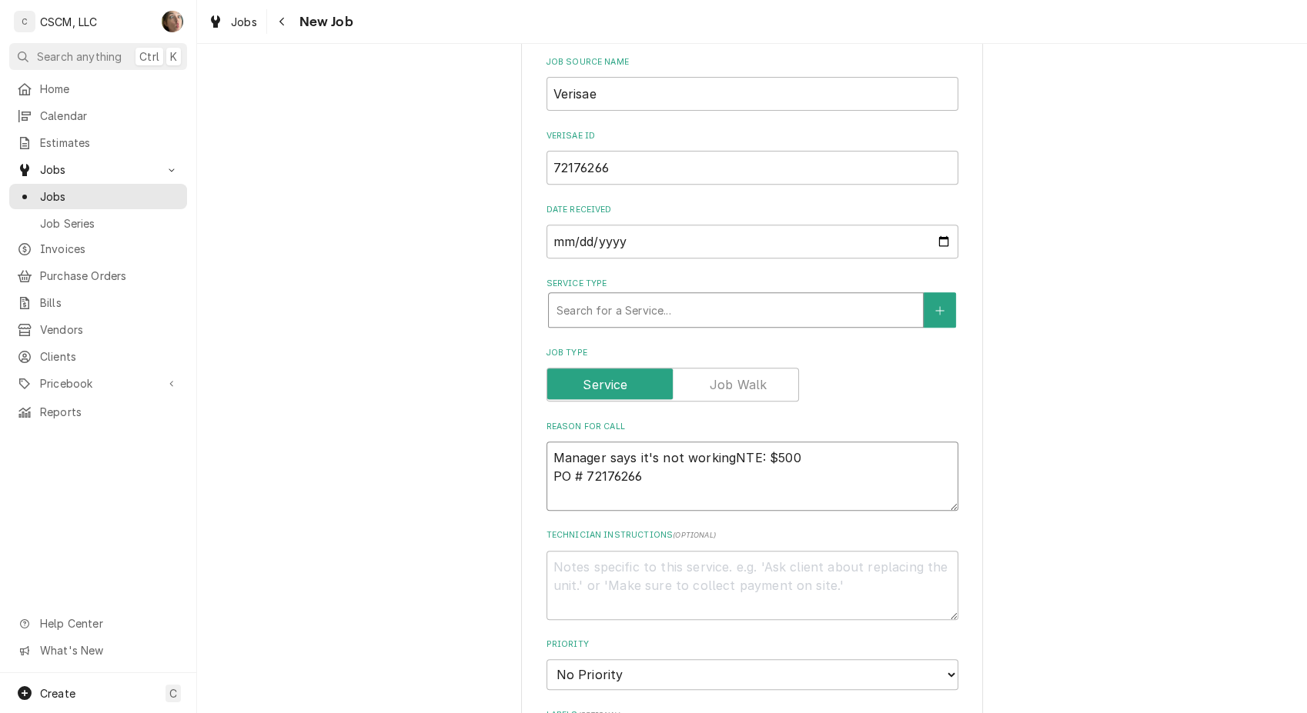
type textarea "x"
type textarea "Manager says it's not working NTE: $500 PO # 72176266"
type textarea "x"
type textarea "Manager says it's not working NTE: $500 PO # 72176266"
click at [600, 304] on div "Service Type" at bounding box center [735, 310] width 359 height 28
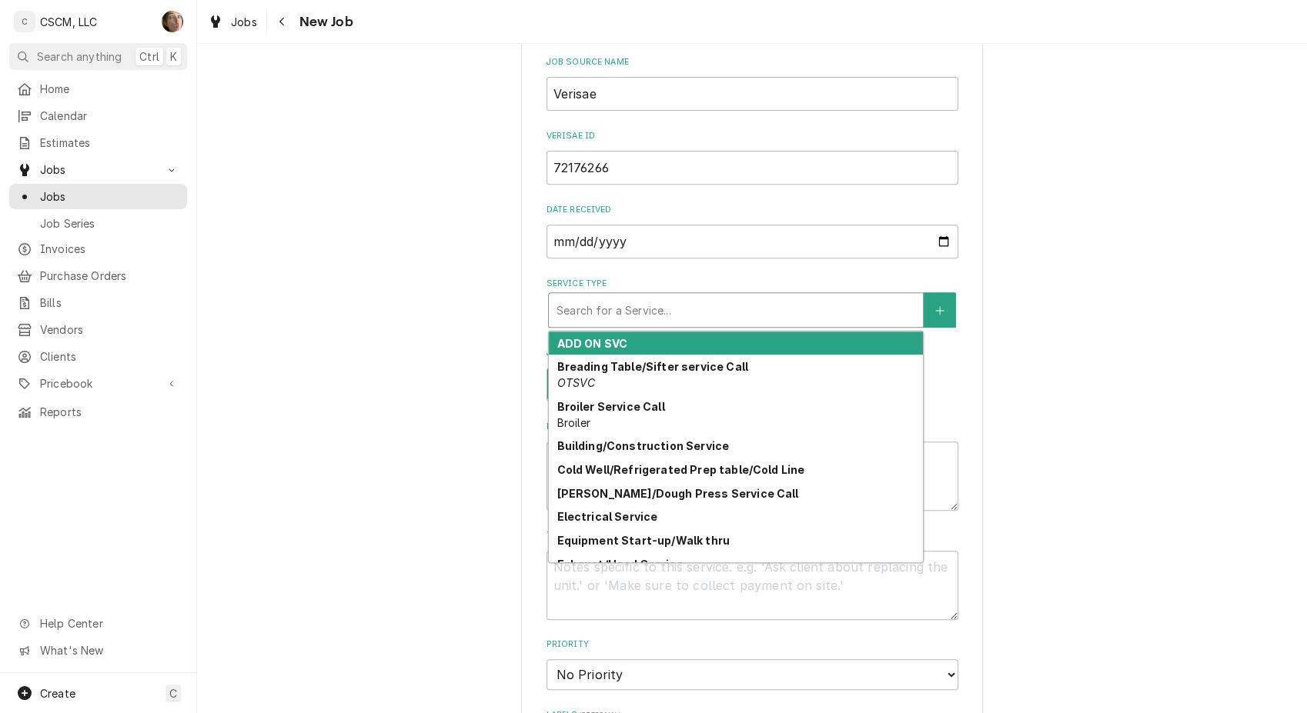
type textarea "x"
type input "Q"
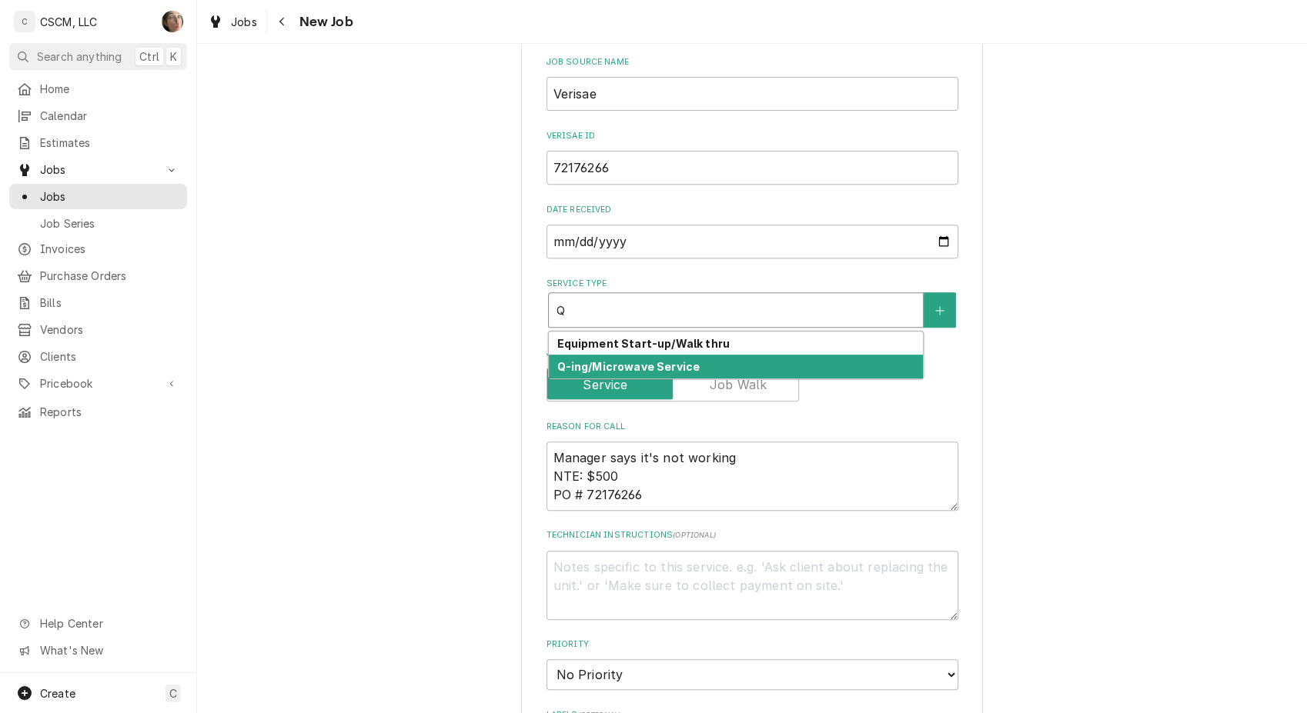
click at [599, 366] on strong "Q-ing/Microwave Service" at bounding box center [627, 366] width 143 height 13
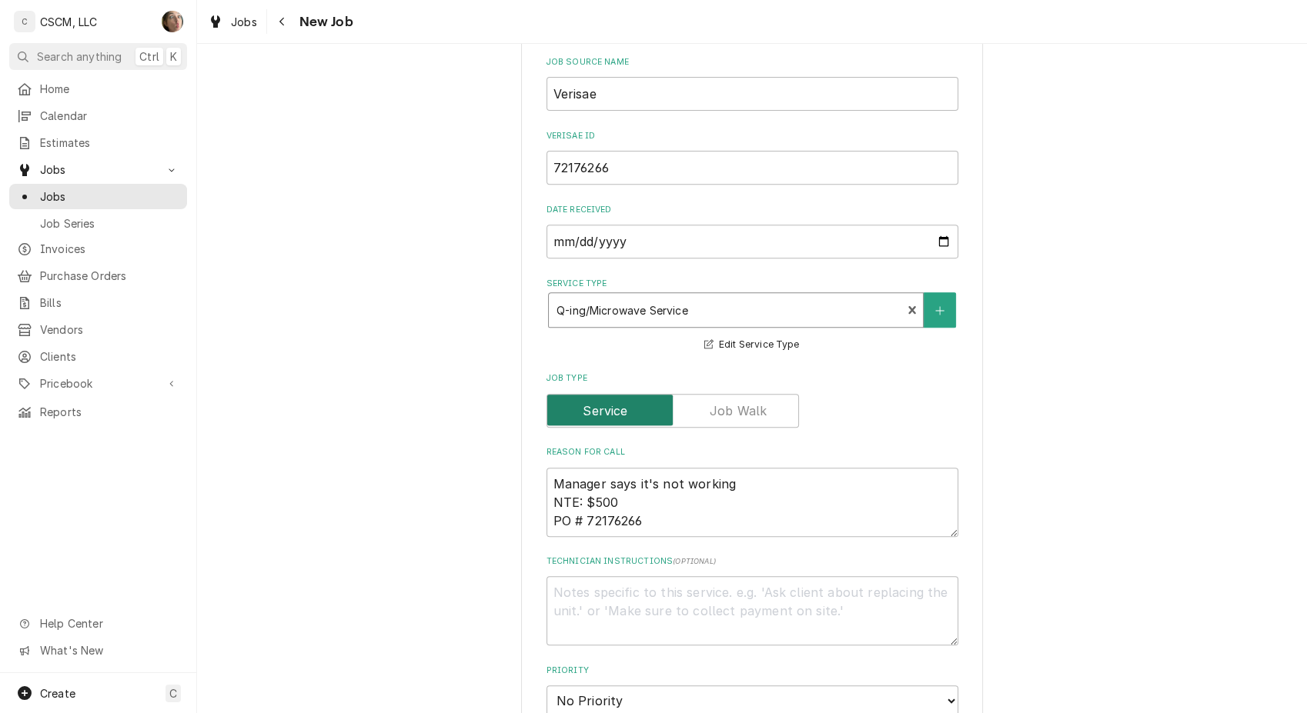
type textarea "x"
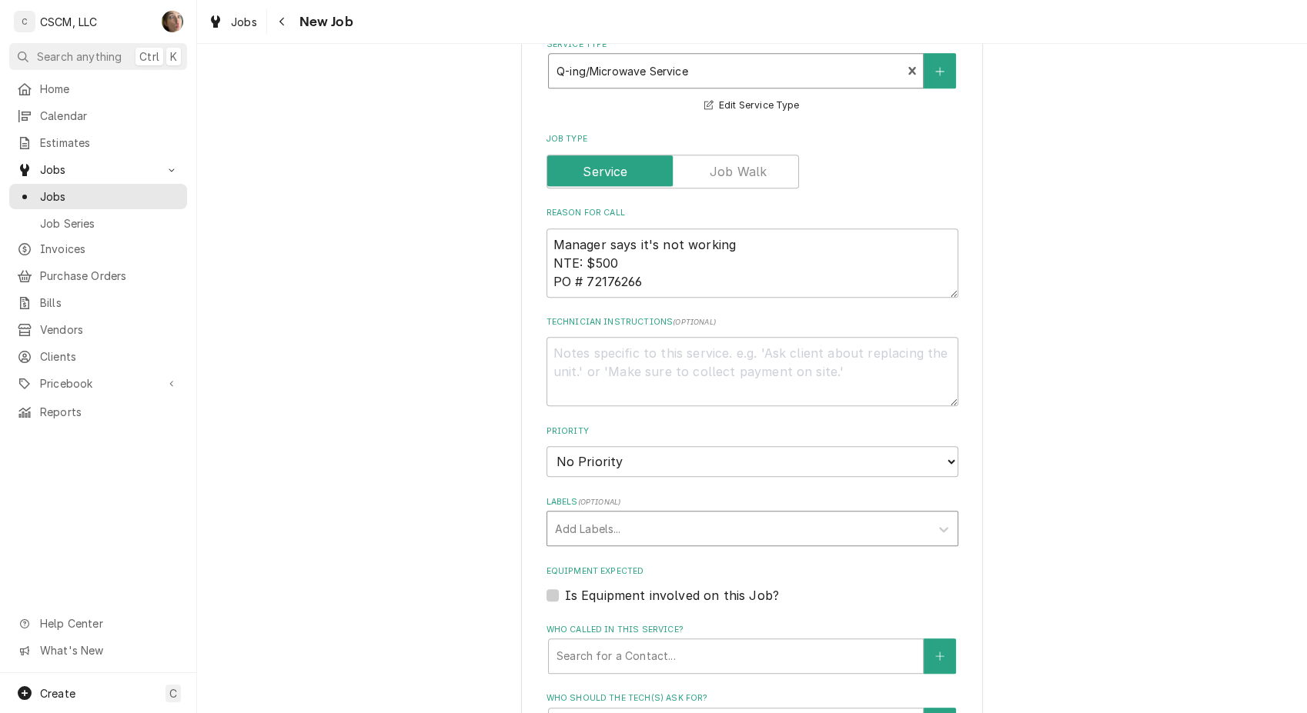
scroll to position [855, 0]
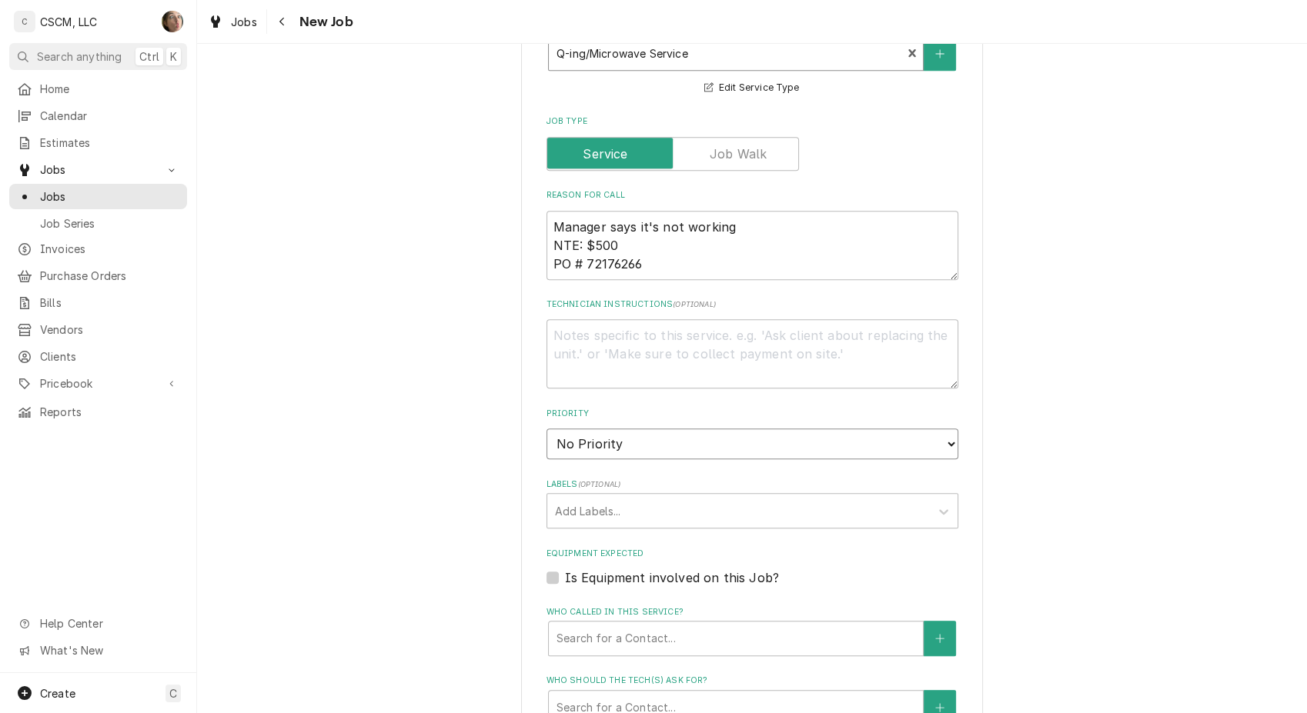
click at [599, 435] on select "No Priority Urgent High Medium Low" at bounding box center [752, 444] width 412 height 31
select select "3"
click at [546, 429] on select "No Priority Urgent High Medium Low" at bounding box center [752, 444] width 412 height 31
type textarea "x"
click at [612, 508] on div "Labels" at bounding box center [738, 511] width 367 height 28
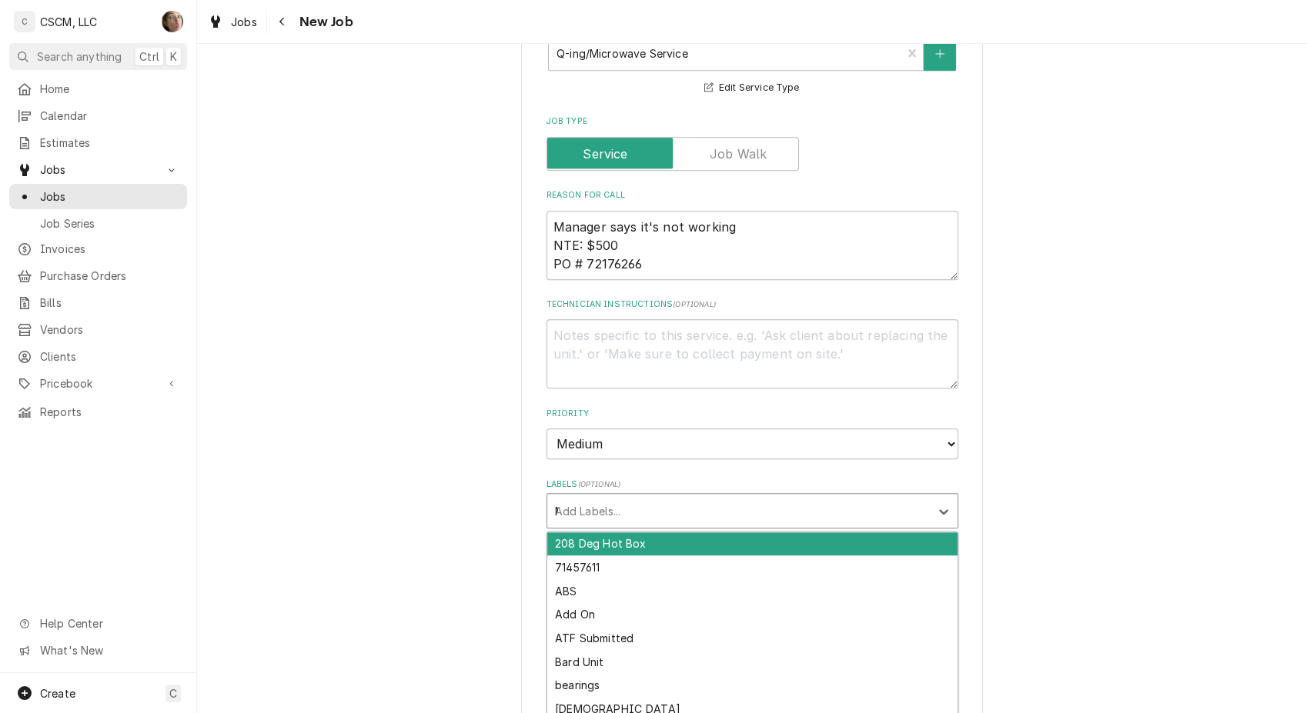
type input "MI"
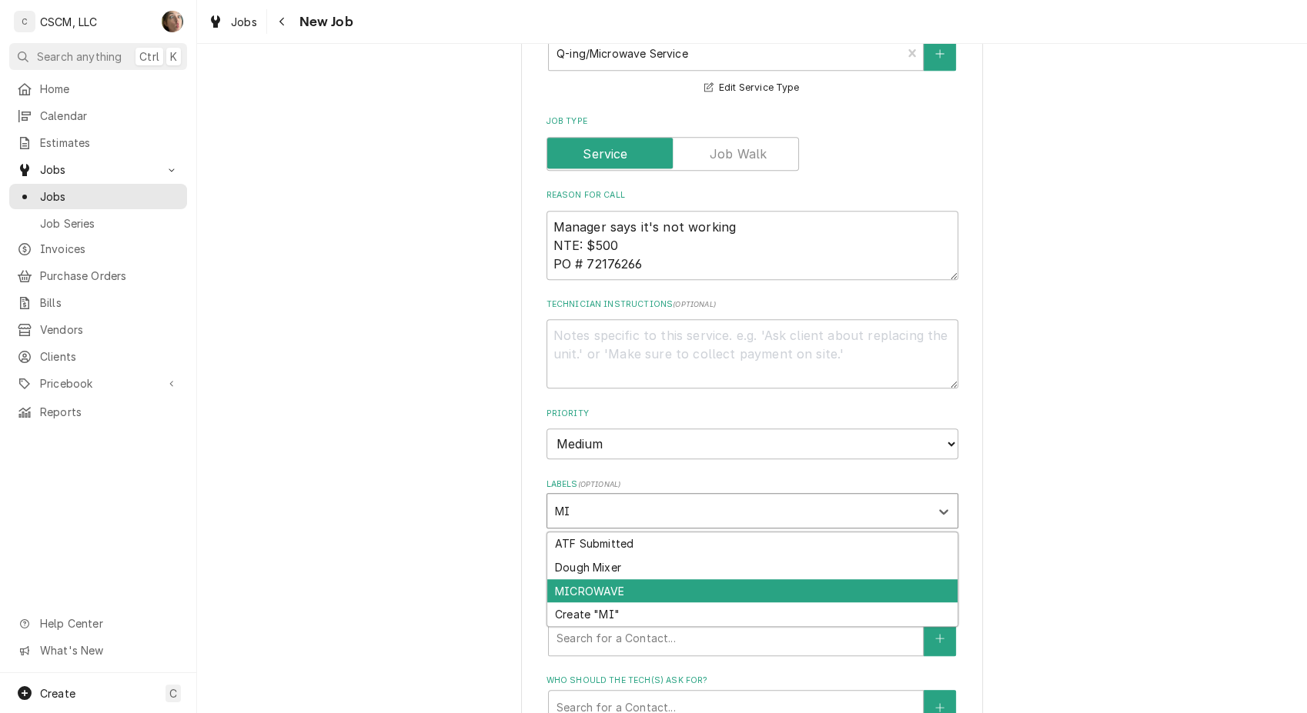
click at [647, 584] on div "MICROWAVE" at bounding box center [752, 591] width 410 height 24
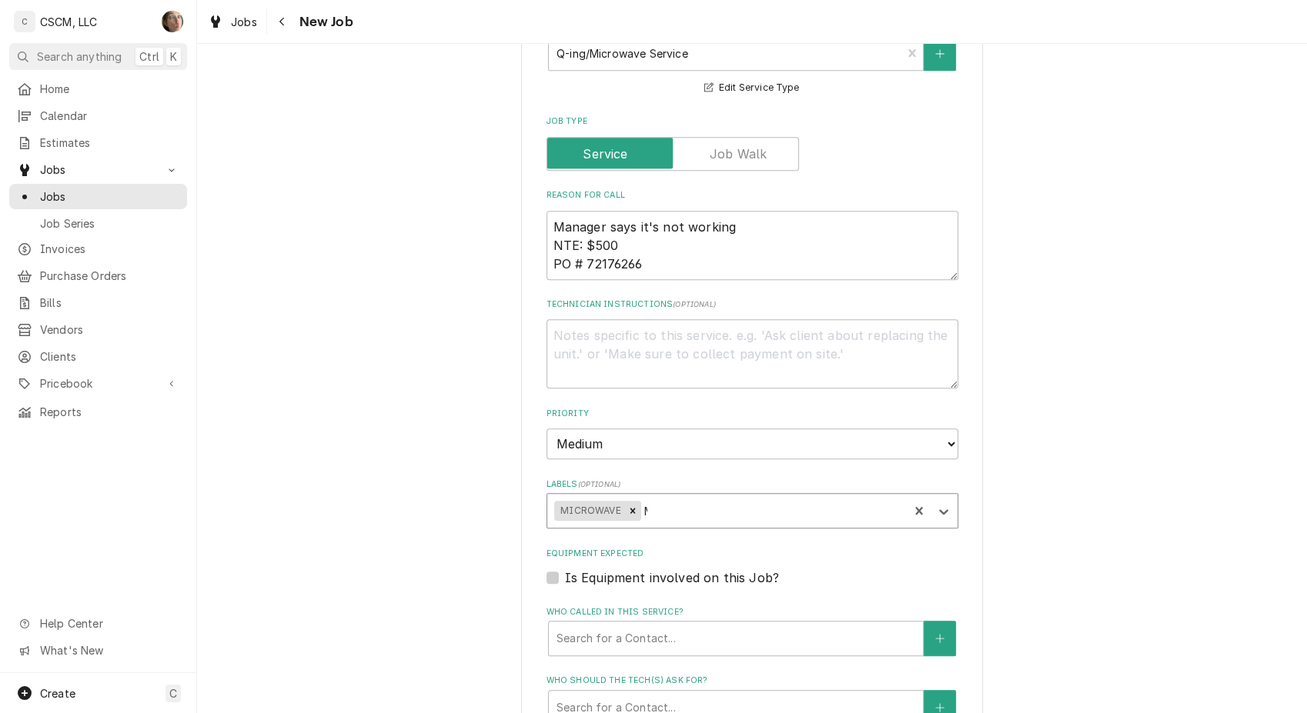
type textarea "x"
type input "Q"
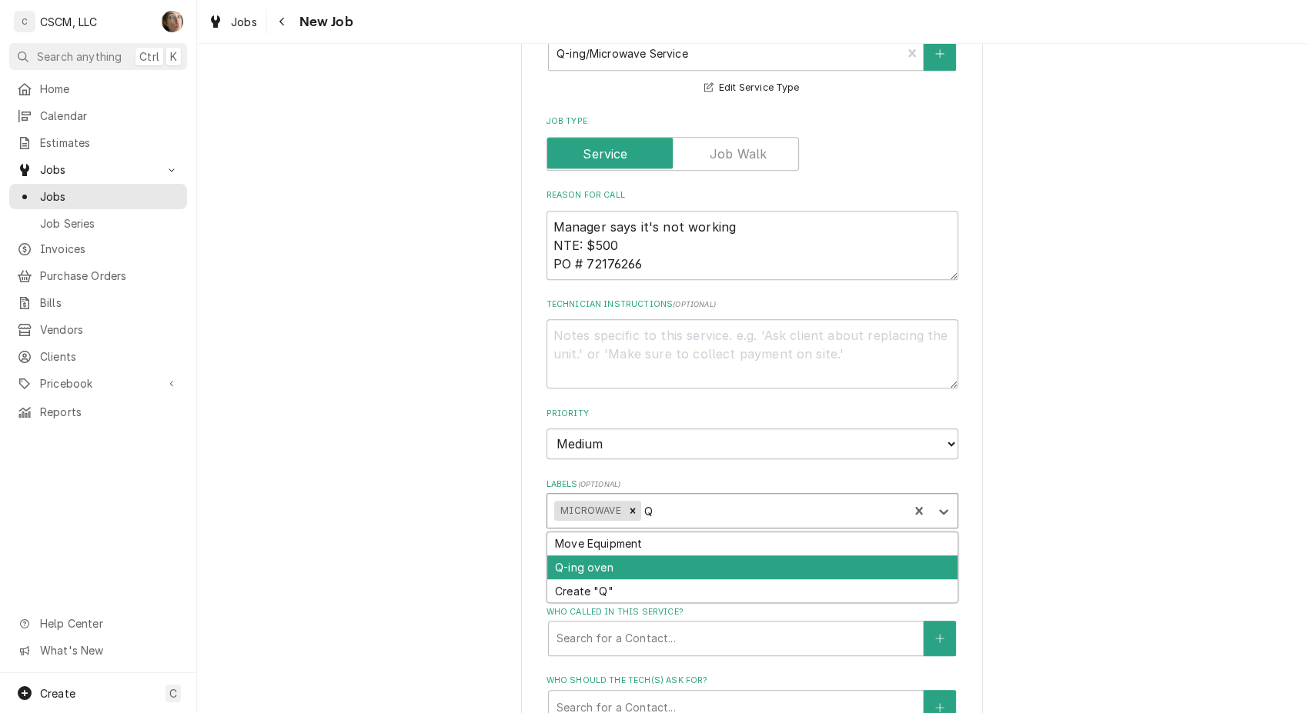
click at [634, 569] on div "Q-ing oven" at bounding box center [752, 568] width 410 height 24
type textarea "x"
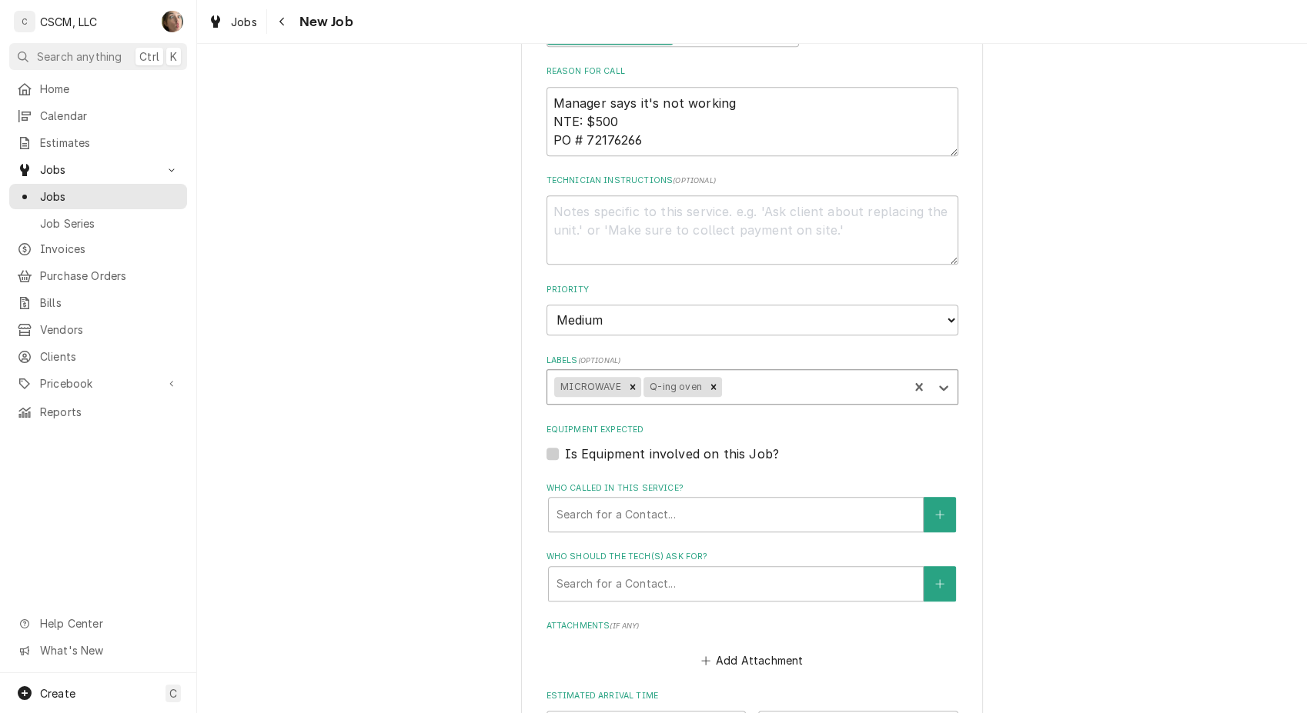
scroll to position [1111, 0]
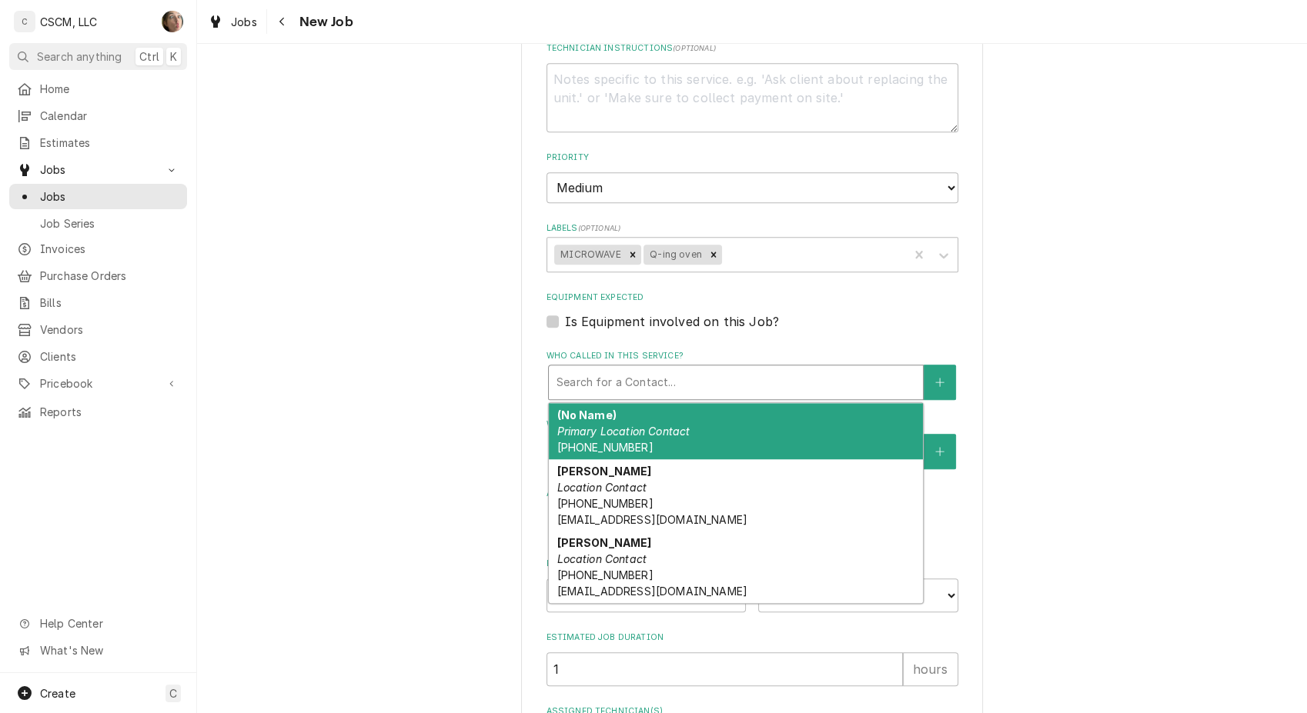
click at [613, 383] on div "Who called in this service?" at bounding box center [735, 383] width 359 height 28
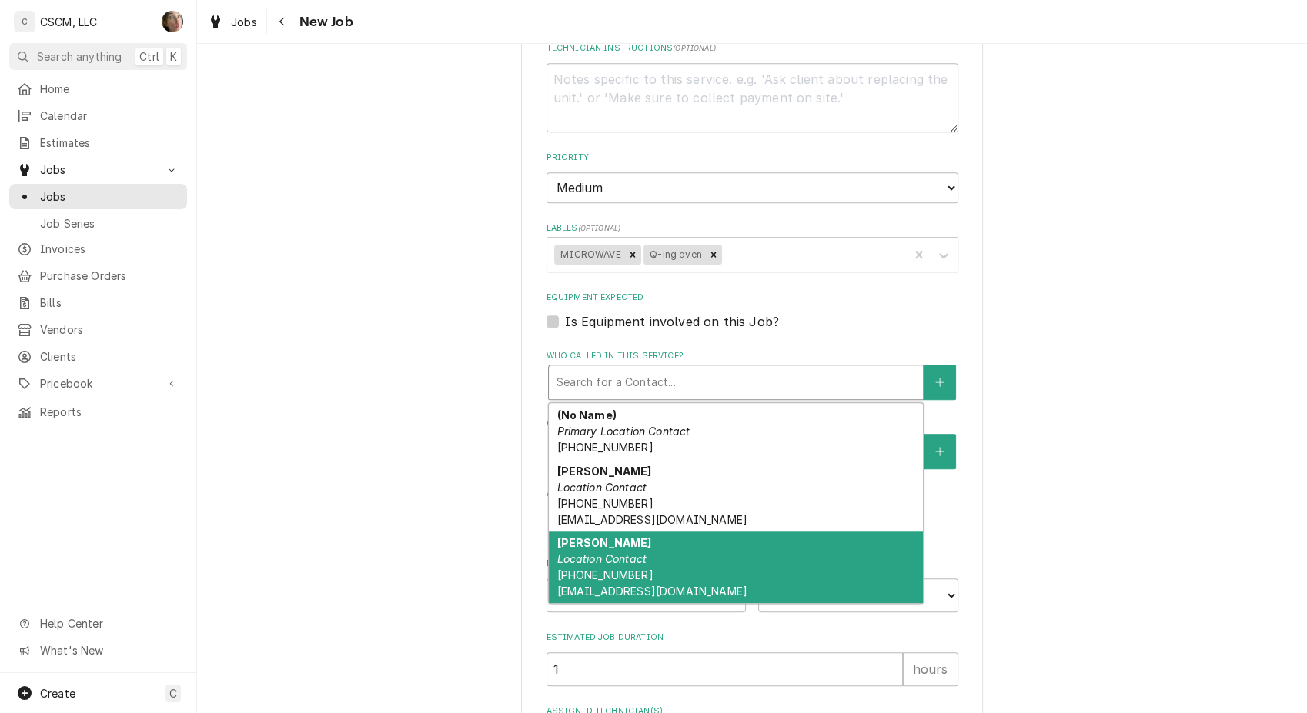
click at [614, 552] on em "Location Contact" at bounding box center [601, 558] width 90 height 13
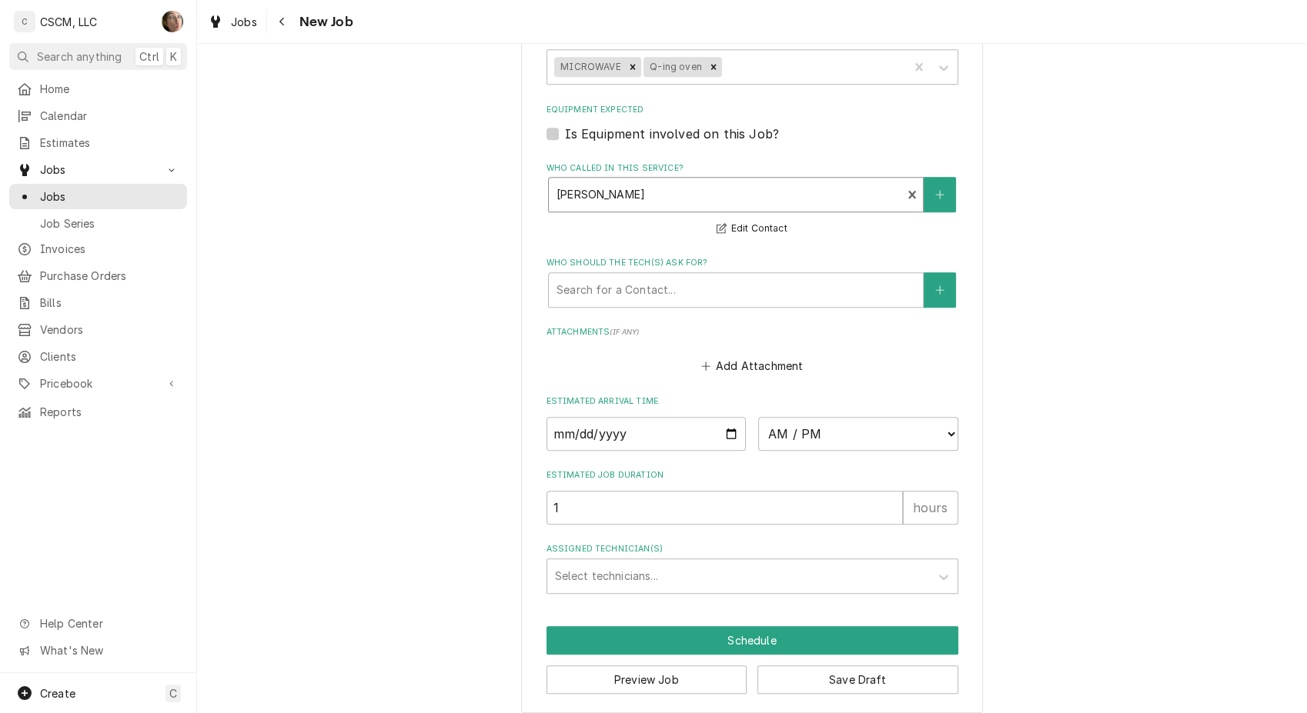
scroll to position [1307, 0]
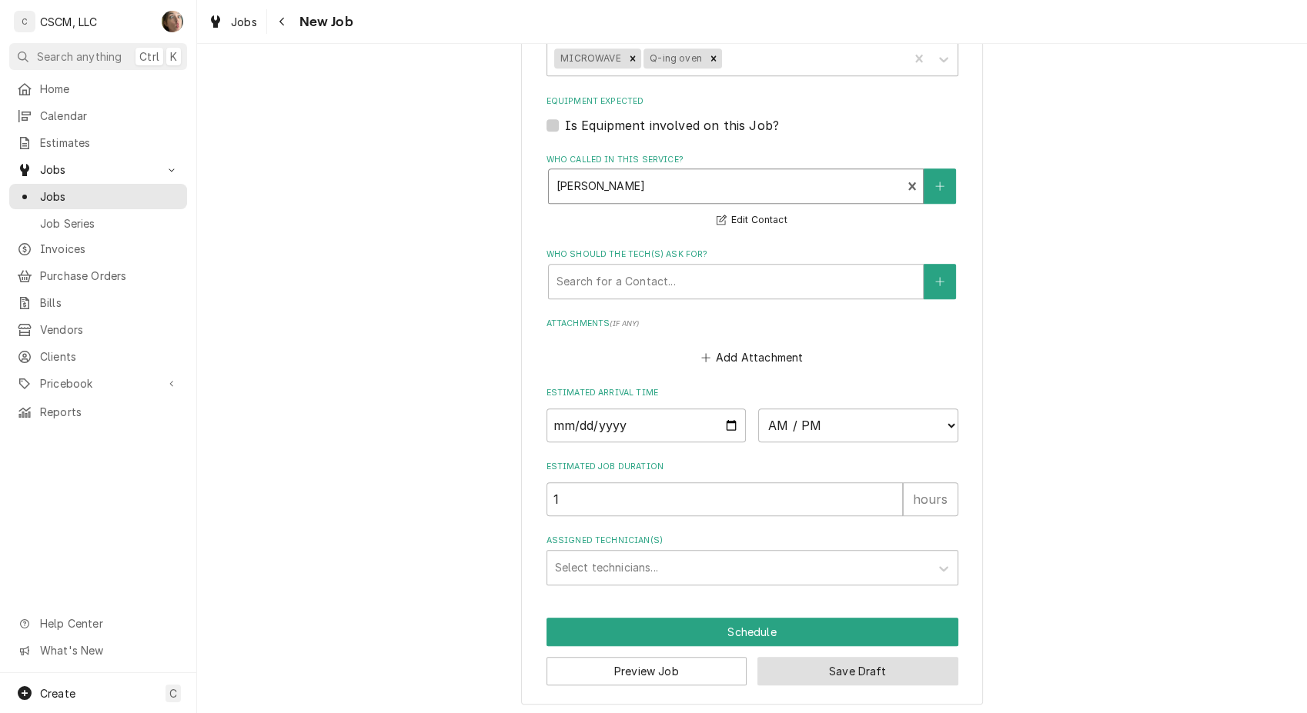
click at [830, 677] on button "Save Draft" at bounding box center [857, 671] width 201 height 28
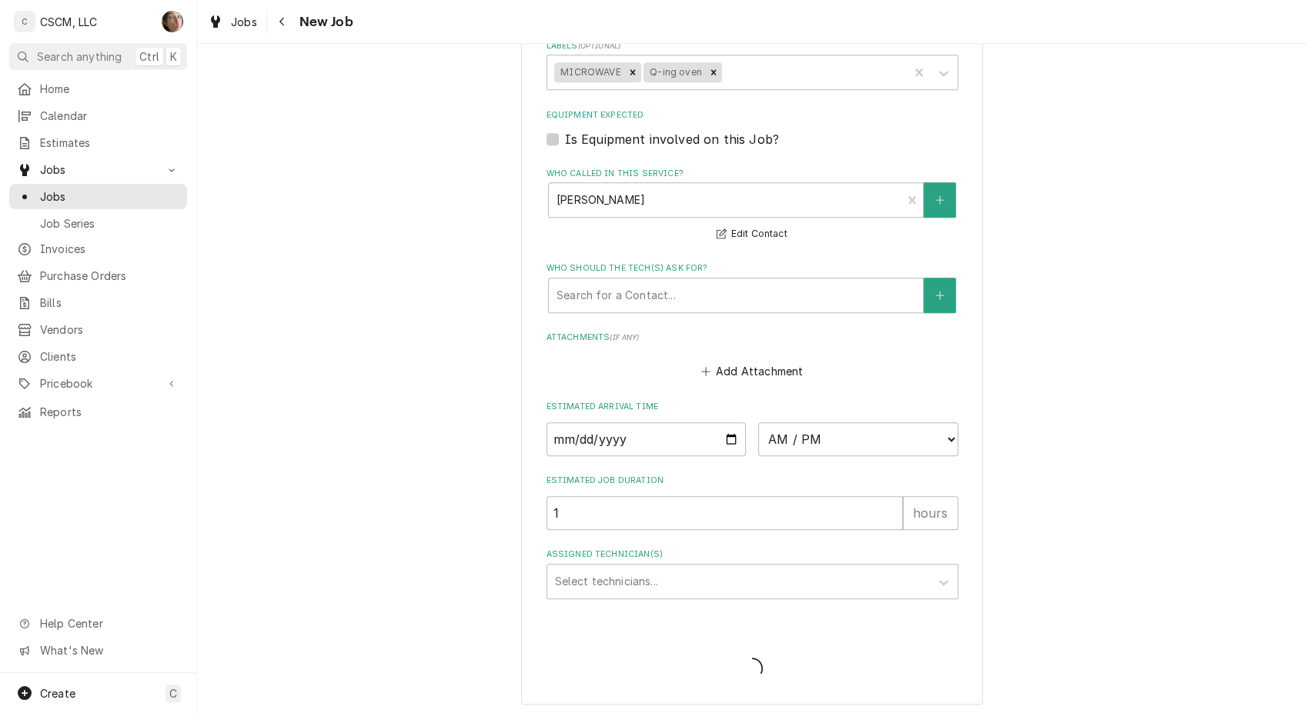
type textarea "x"
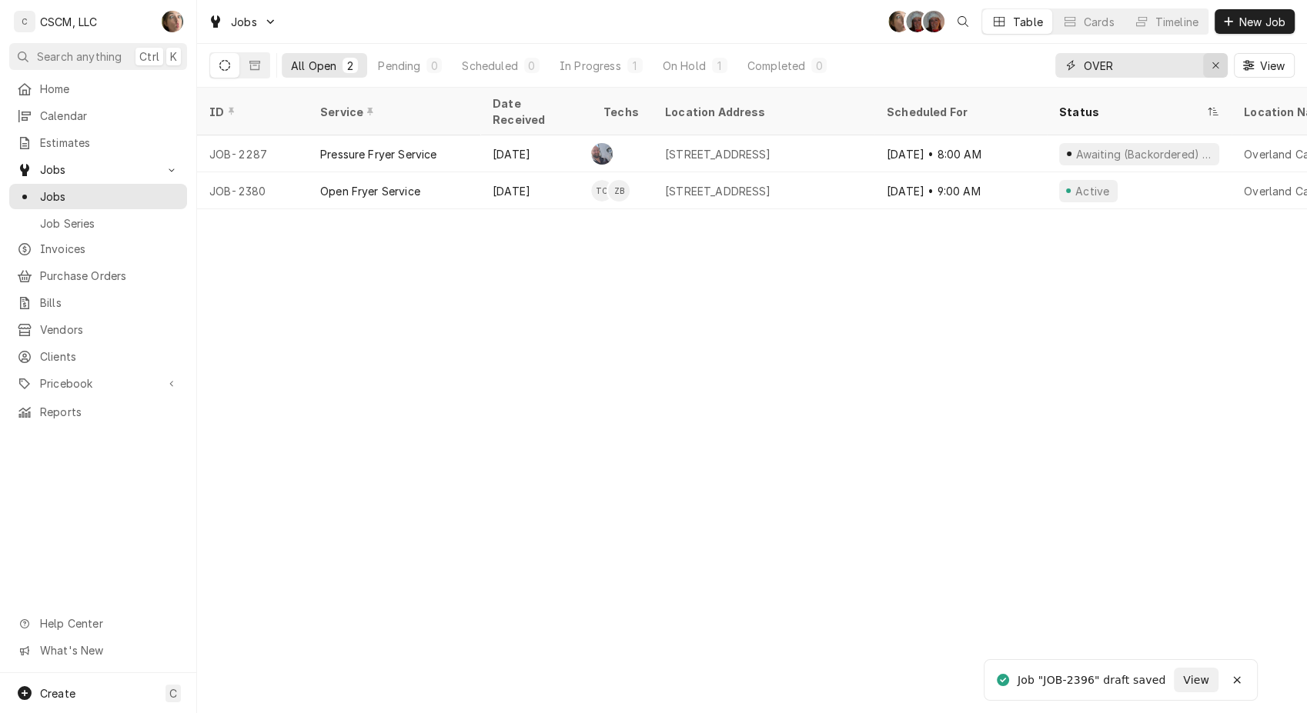
click at [1223, 65] on button "Erase input" at bounding box center [1215, 65] width 25 height 25
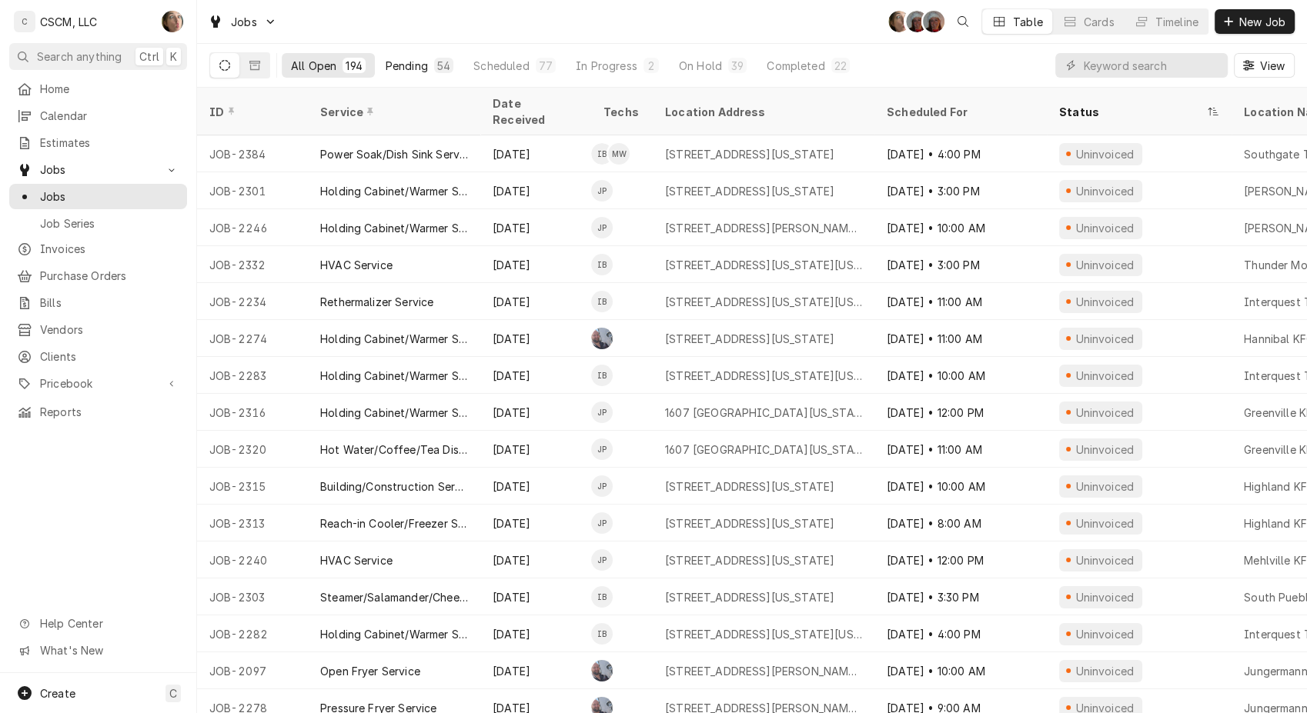
click at [395, 65] on div "Pending" at bounding box center [406, 66] width 42 height 16
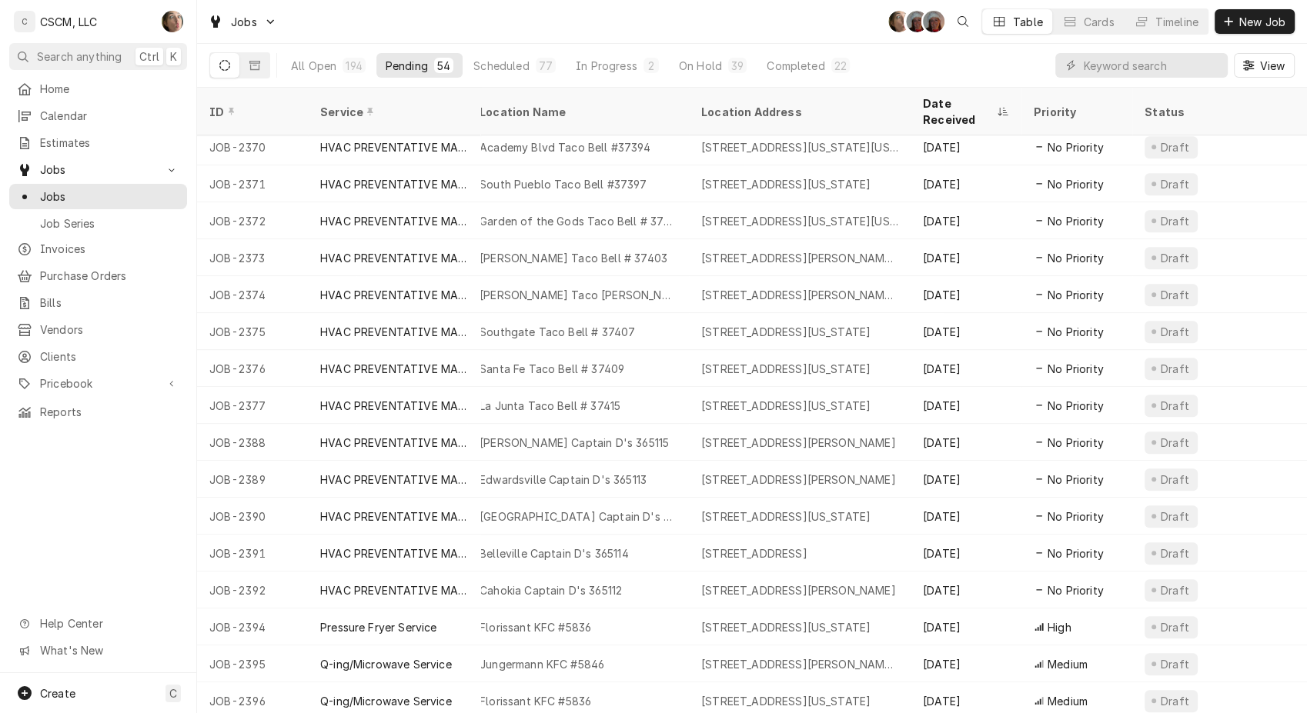
scroll to position [1410, 0]
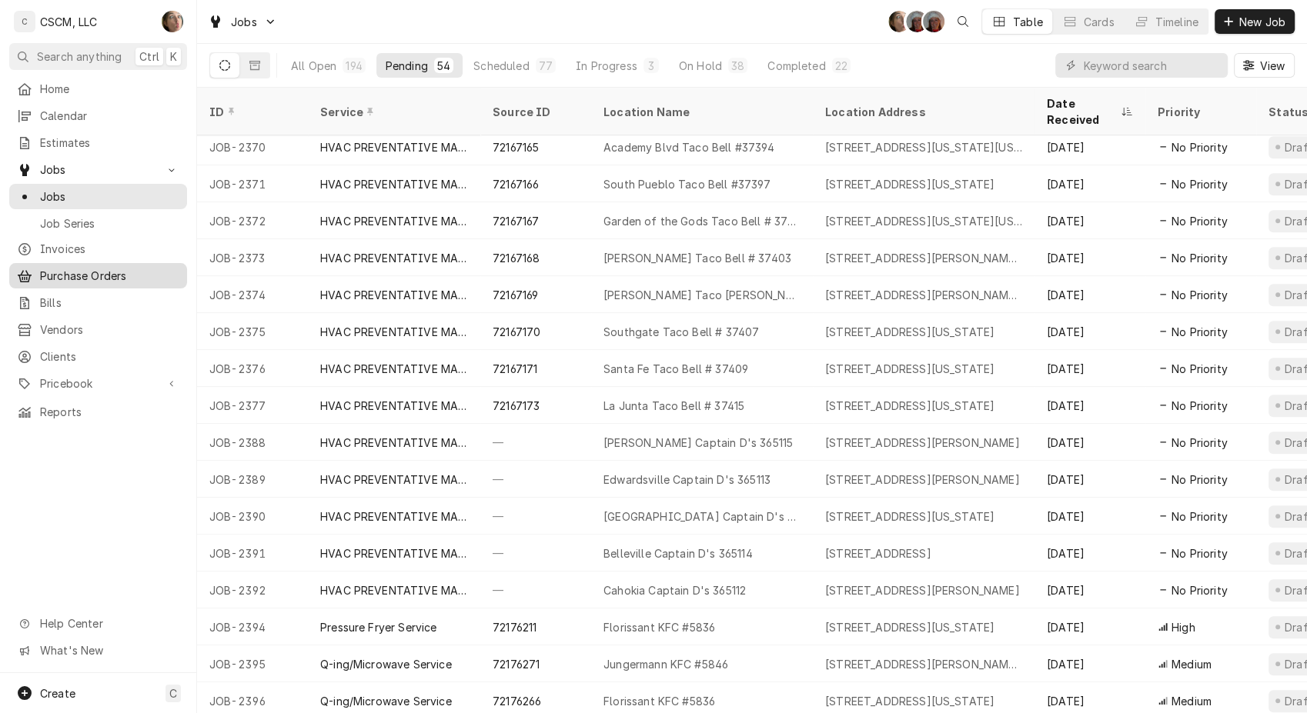
click at [98, 268] on span "Purchase Orders" at bounding box center [109, 276] width 139 height 16
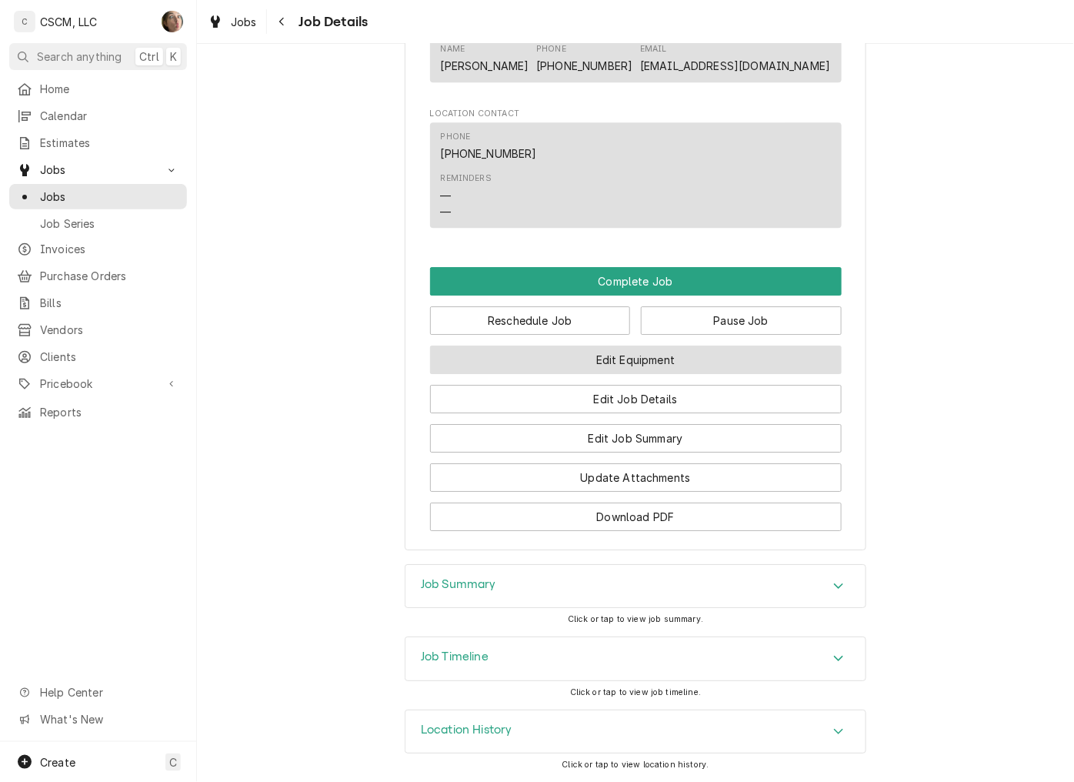
scroll to position [1242, 0]
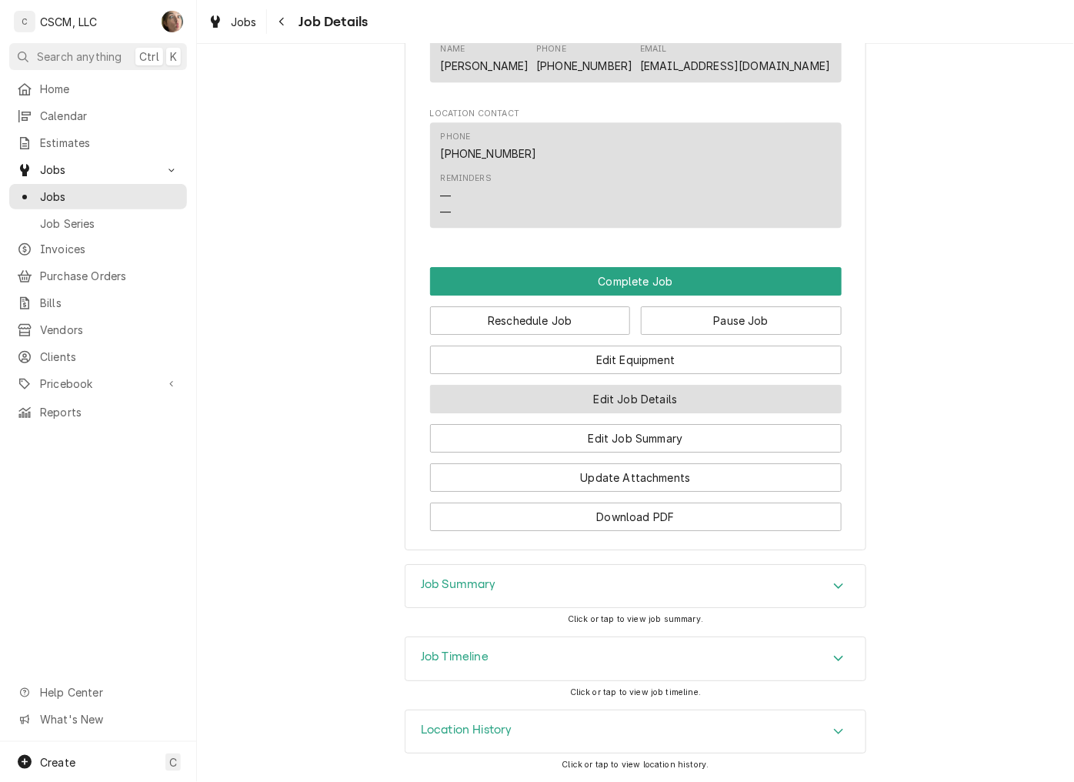
click at [722, 398] on button "Edit Job Details" at bounding box center [636, 399] width 412 height 28
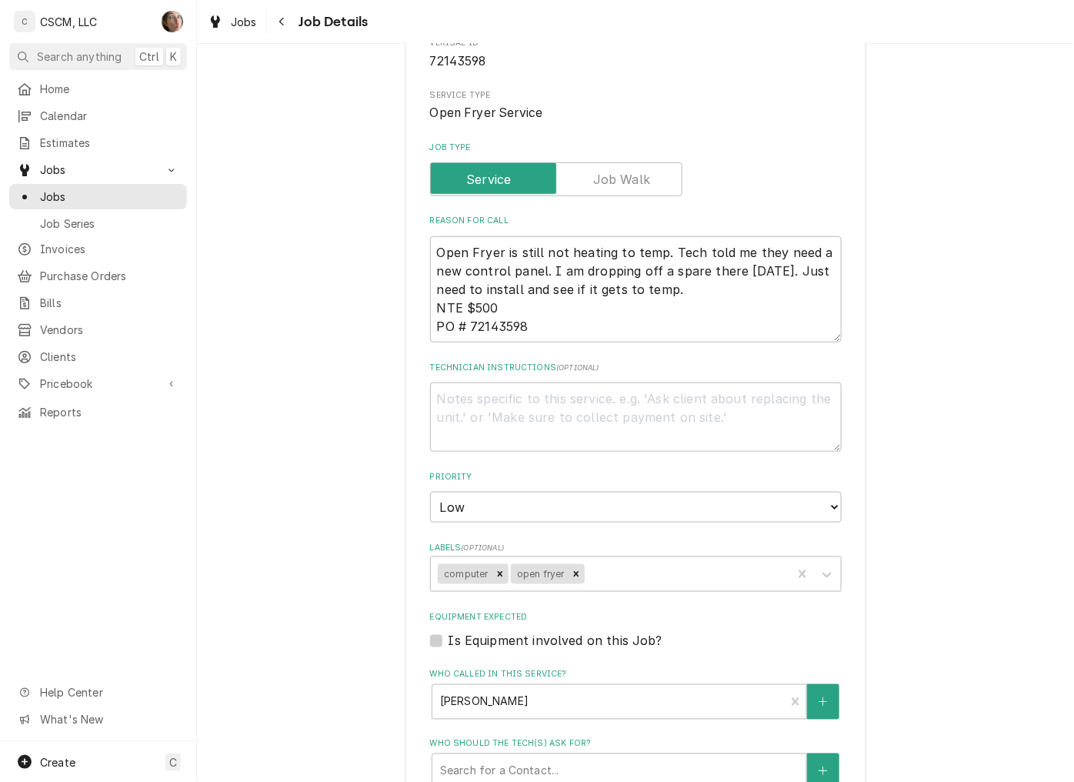
type textarea "x"
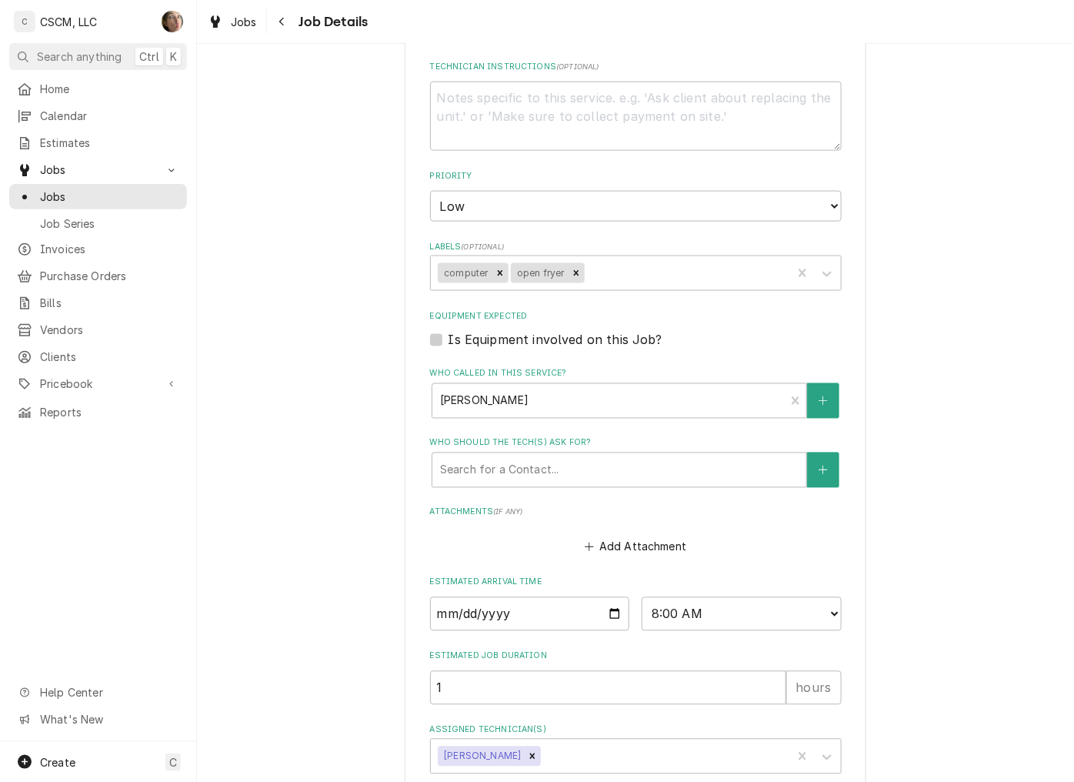
scroll to position [596, 0]
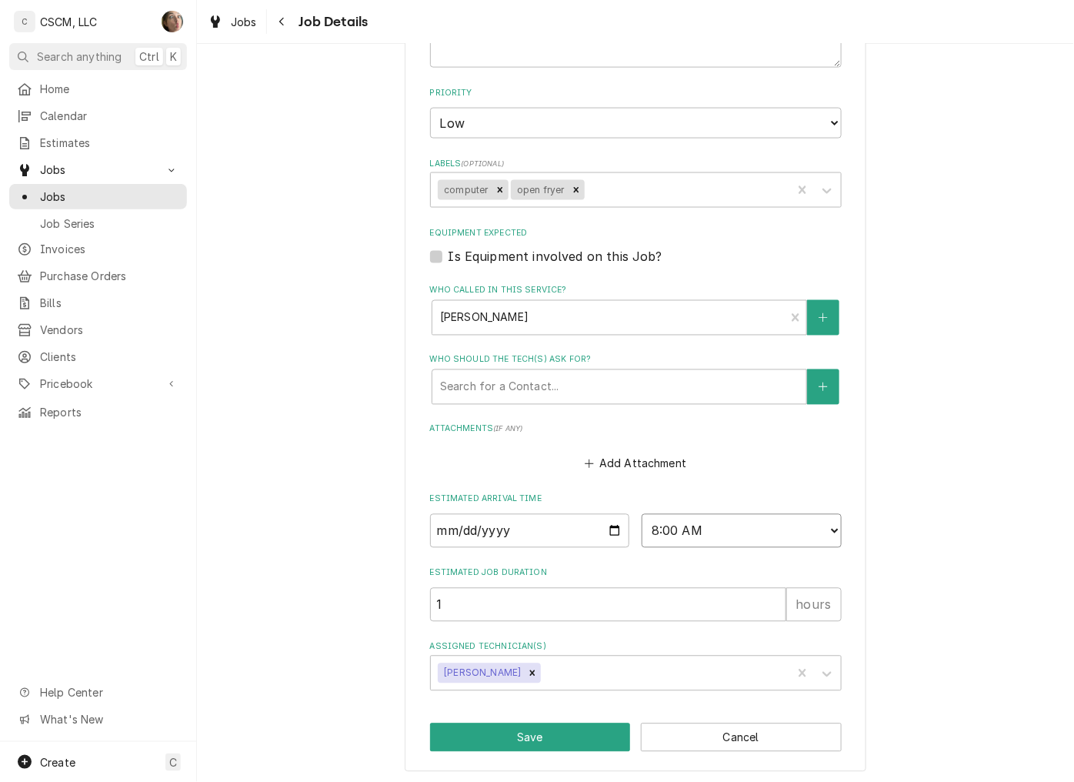
drag, startPoint x: 736, startPoint y: 529, endPoint x: 733, endPoint y: 519, distance: 9.5
click at [736, 529] on select "AM / PM 6:00 AM 6:15 AM 6:30 AM 6:45 AM 7:00 AM 7:15 AM 7:30 AM 7:45 AM 8:00 AM…" at bounding box center [742, 531] width 200 height 34
select select "12:00:00"
click at [642, 514] on select "AM / PM 6:00 AM 6:15 AM 6:30 AM 6:45 AM 7:00 AM 7:15 AM 7:30 AM 7:45 AM 8:00 AM…" at bounding box center [742, 531] width 200 height 34
click at [518, 733] on button "Save" at bounding box center [530, 737] width 201 height 28
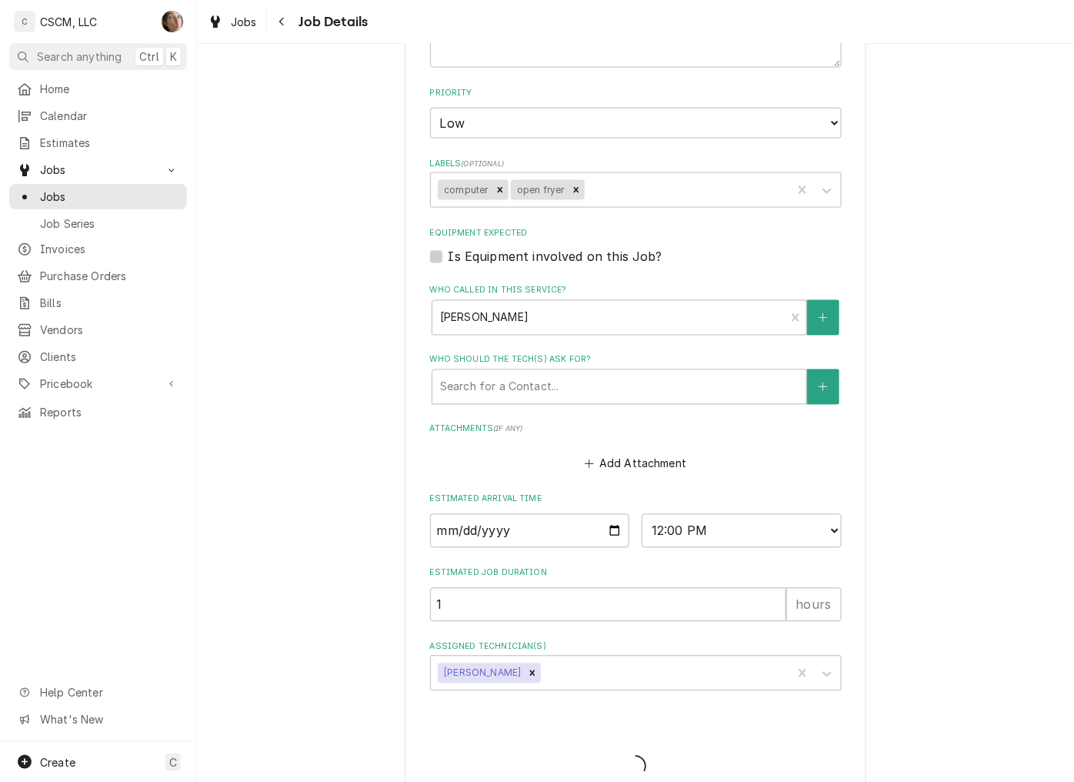
type textarea "x"
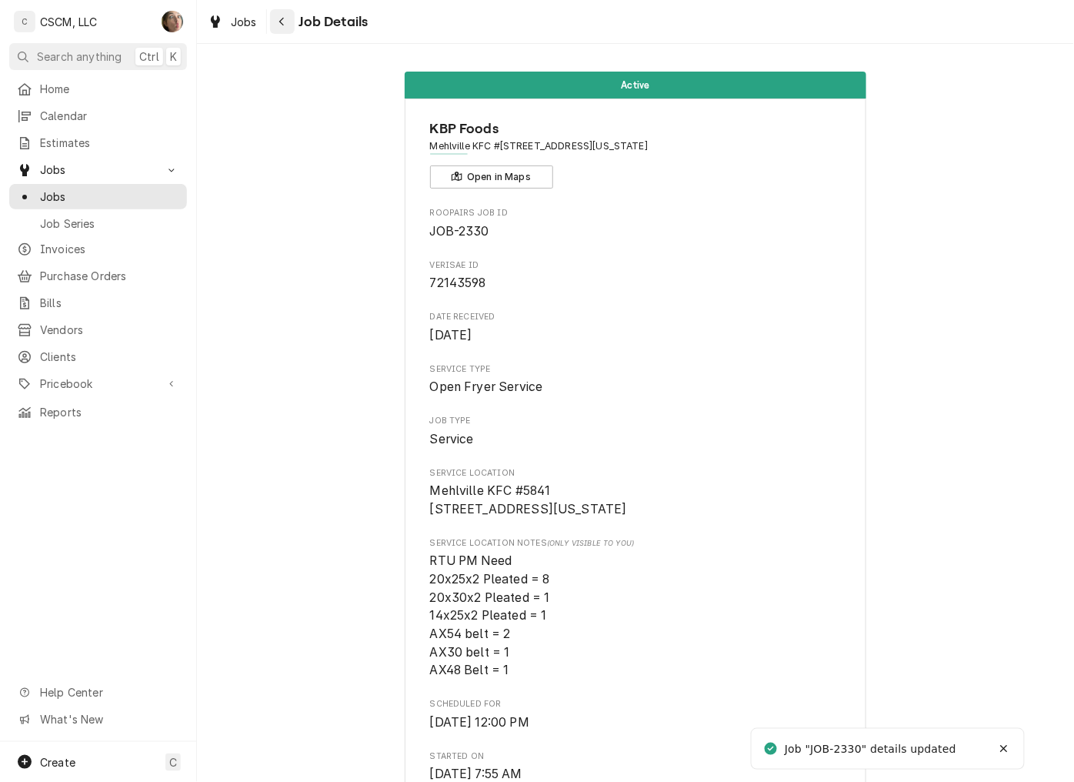
click at [285, 25] on icon "Navigate back" at bounding box center [282, 21] width 7 height 11
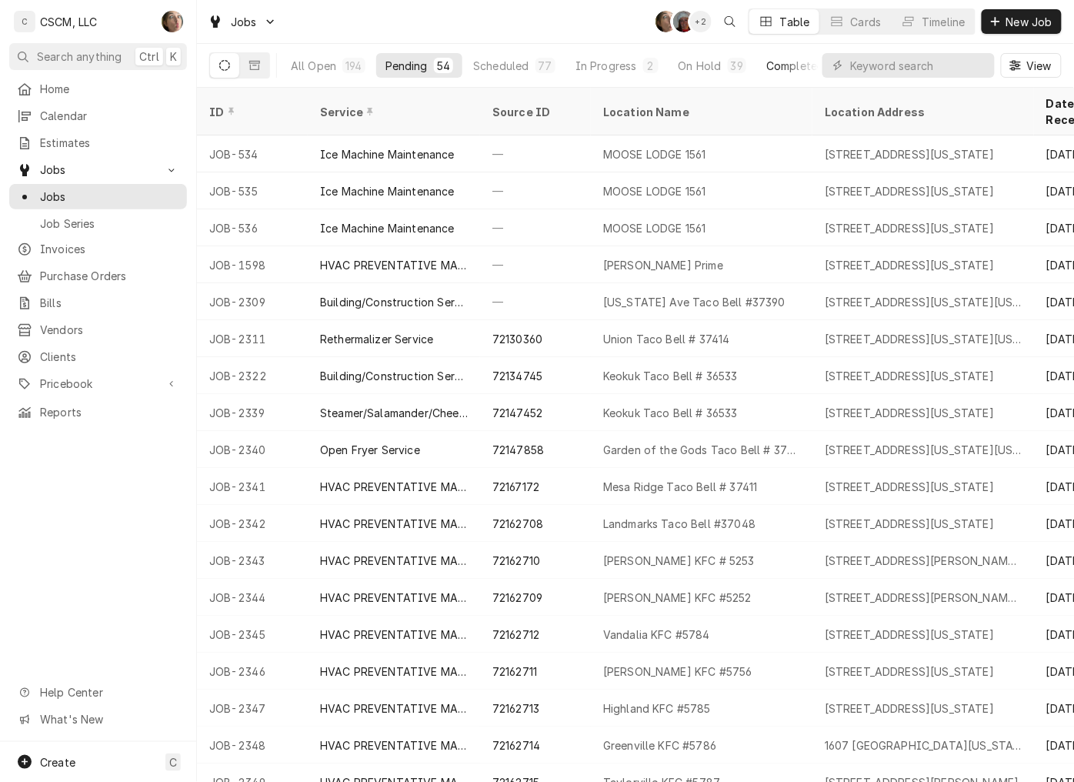
drag, startPoint x: 709, startPoint y: 65, endPoint x: 794, endPoint y: 62, distance: 85.5
click at [710, 65] on div "On Hold" at bounding box center [700, 66] width 43 height 16
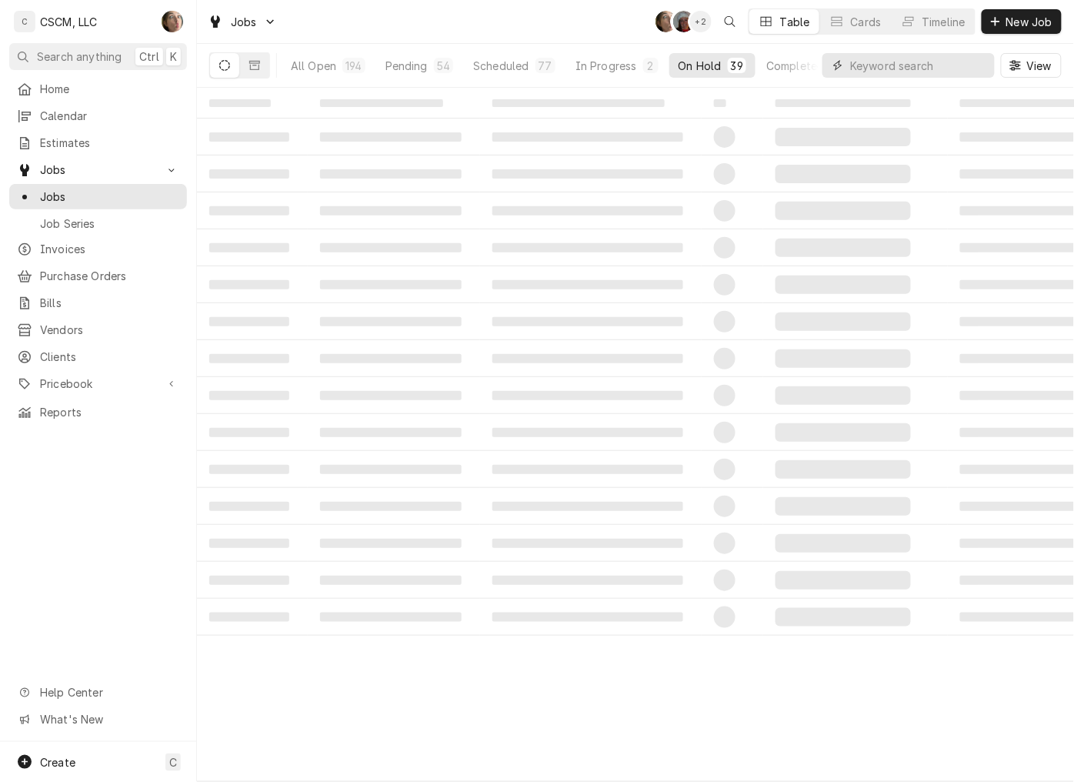
click at [851, 53] on input "Dynamic Content Wrapper" at bounding box center [918, 65] width 137 height 25
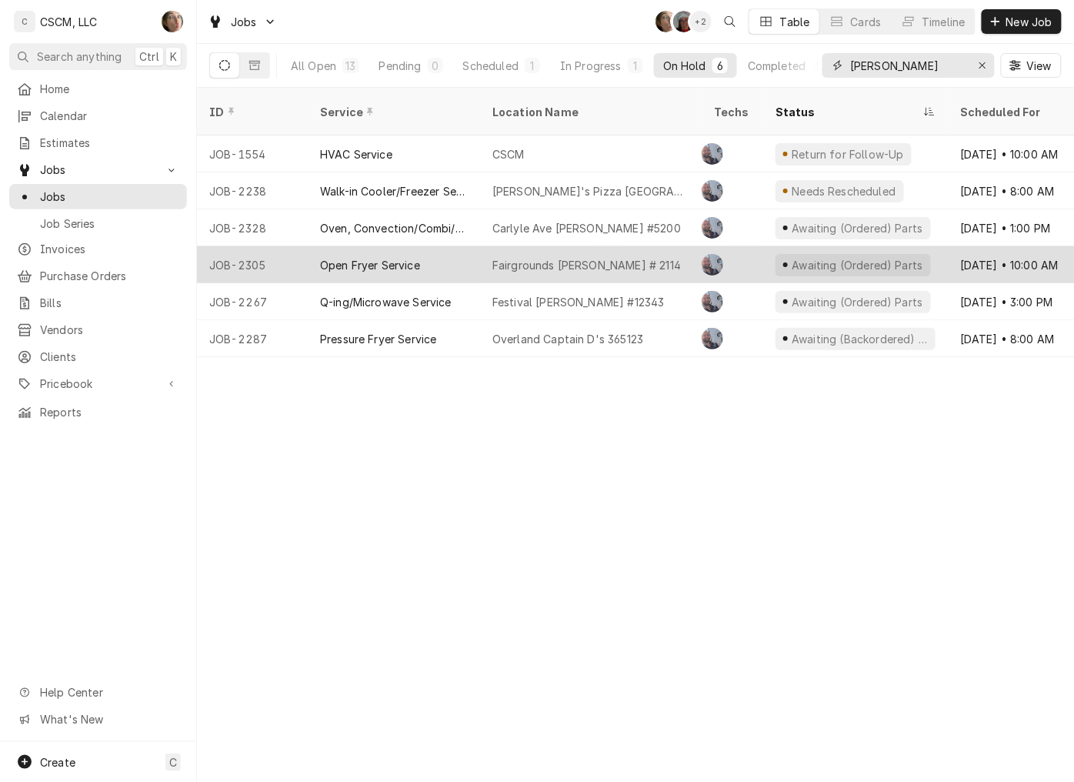
type input "LYNCH"
click at [602, 257] on div "Fairgrounds McDonald's # 2114" at bounding box center [586, 265] width 189 height 16
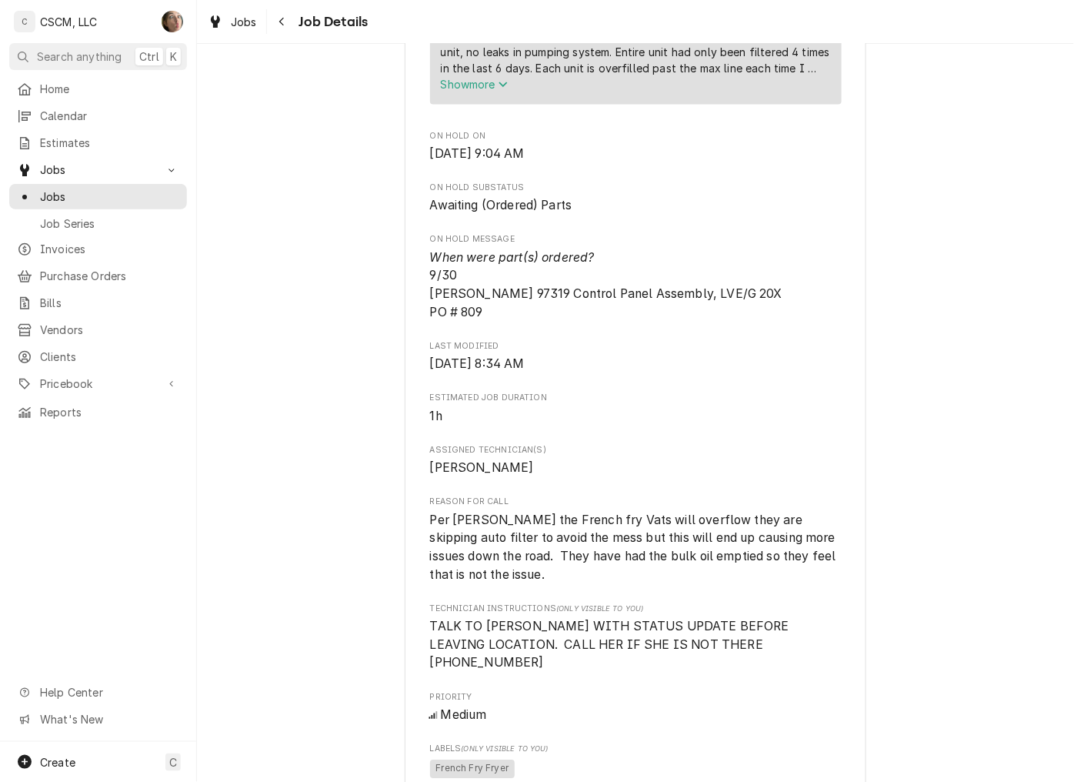
scroll to position [683, 0]
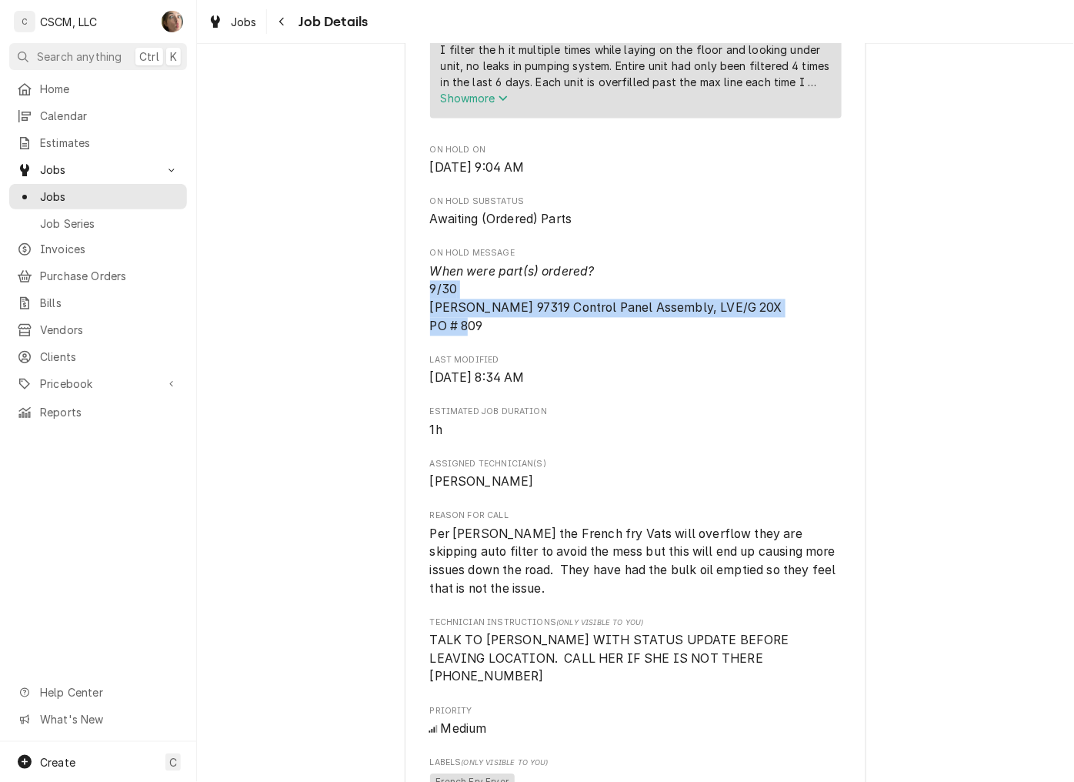
drag, startPoint x: 496, startPoint y: 342, endPoint x: 408, endPoint y: 313, distance: 92.5
click at [408, 313] on div "[PERSON_NAME] Foods Fairgrounds [PERSON_NAME] # 2114 / [STREET_ADDRESS][US_STAT…" at bounding box center [636, 532] width 462 height 2234
drag, startPoint x: 408, startPoint y: 313, endPoint x: 587, endPoint y: 325, distance: 179.7
click at [491, 336] on span "When were part(s) ordered? 9/30 [PERSON_NAME] 97319 Control Panel Assembly, LVE…" at bounding box center [636, 299] width 412 height 73
click at [793, 329] on span "When were part(s) ordered? 9/30 [PERSON_NAME] 97319 Control Panel Assembly, LVE…" at bounding box center [636, 299] width 412 height 73
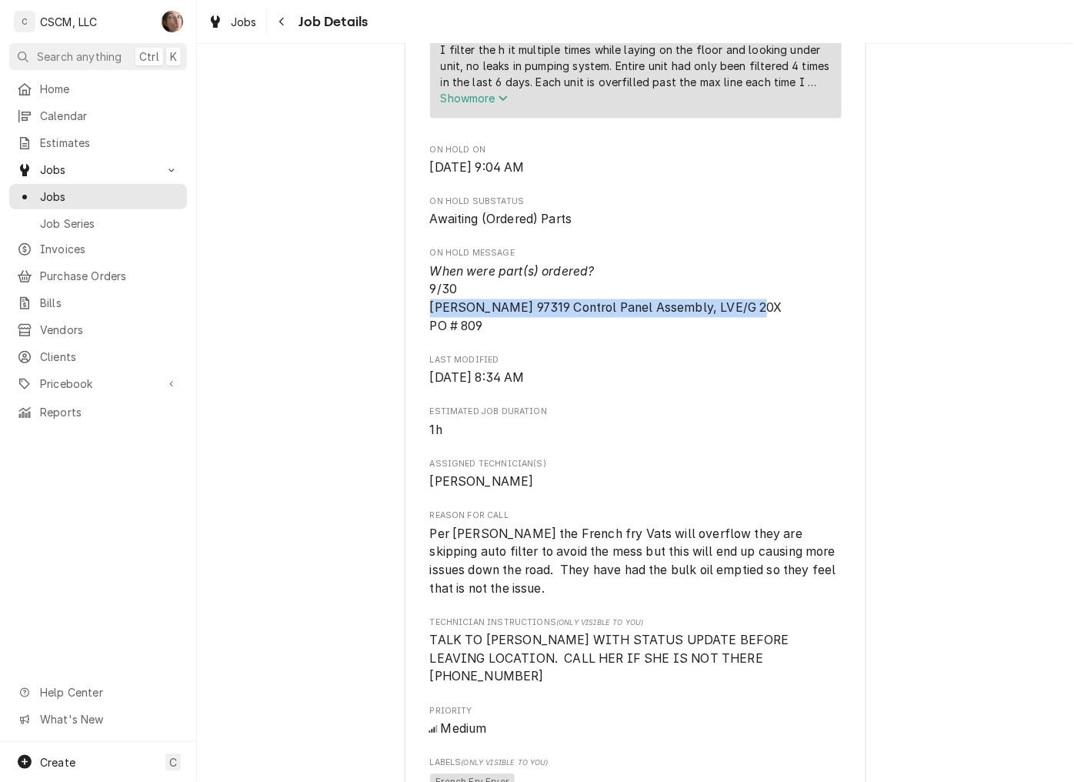
drag, startPoint x: 776, startPoint y: 325, endPoint x: 413, endPoint y: 326, distance: 362.4
click at [413, 326] on div "[PERSON_NAME] Foods Fairgrounds [PERSON_NAME] # 2114 / [STREET_ADDRESS][US_STAT…" at bounding box center [636, 532] width 462 height 2234
click at [406, 325] on div "[PERSON_NAME] Foods Fairgrounds [PERSON_NAME] # 2114 / [STREET_ADDRESS][US_STAT…" at bounding box center [636, 532] width 462 height 2234
copy span "Henny Penny 97319 Control Panel Assembly, LVE/G 20X PO # 809"
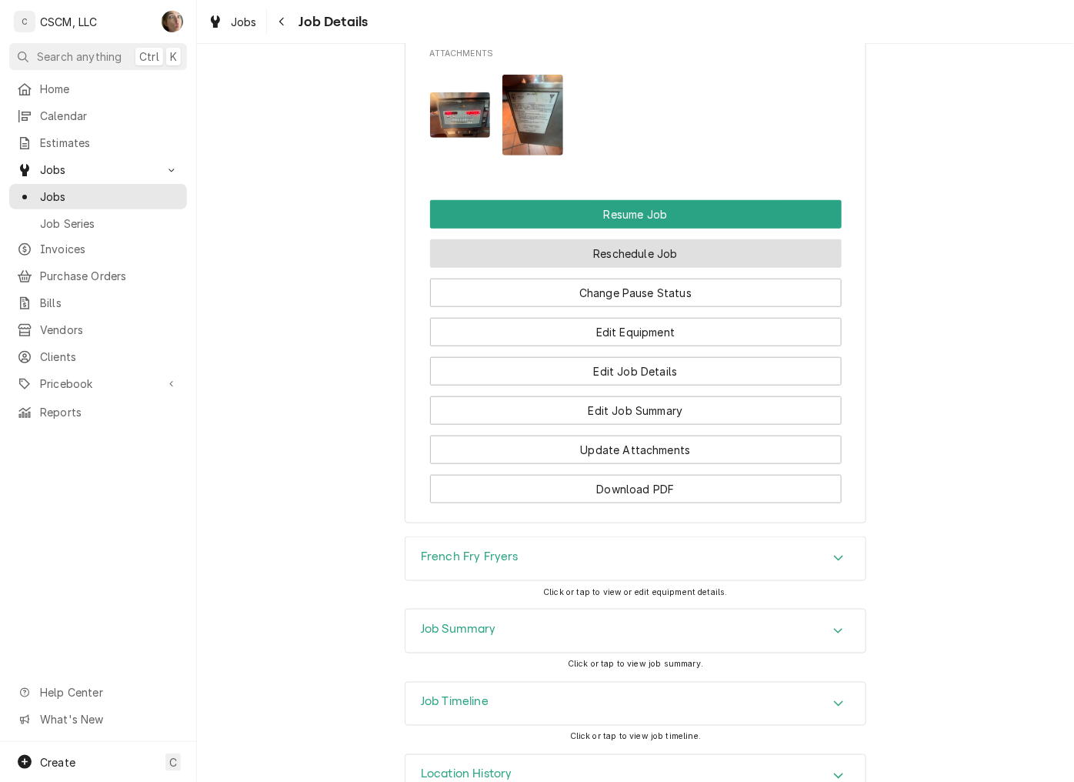
scroll to position [1814, 0]
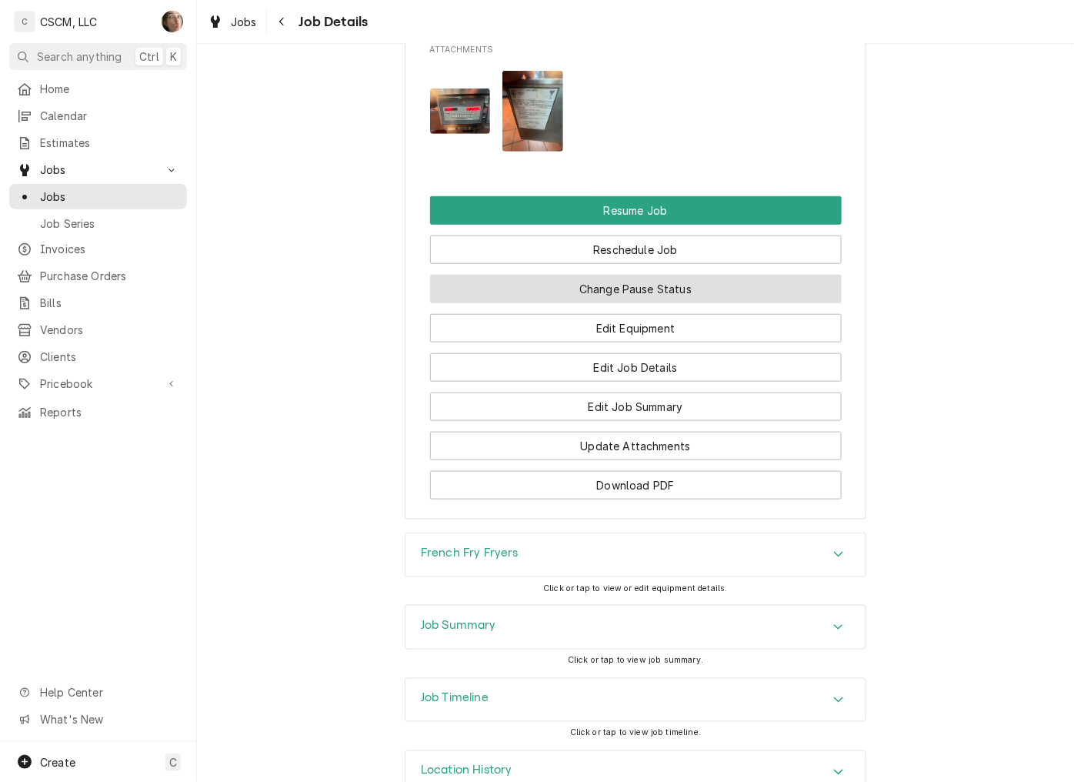
click at [540, 275] on button "Change Pause Status" at bounding box center [636, 289] width 412 height 28
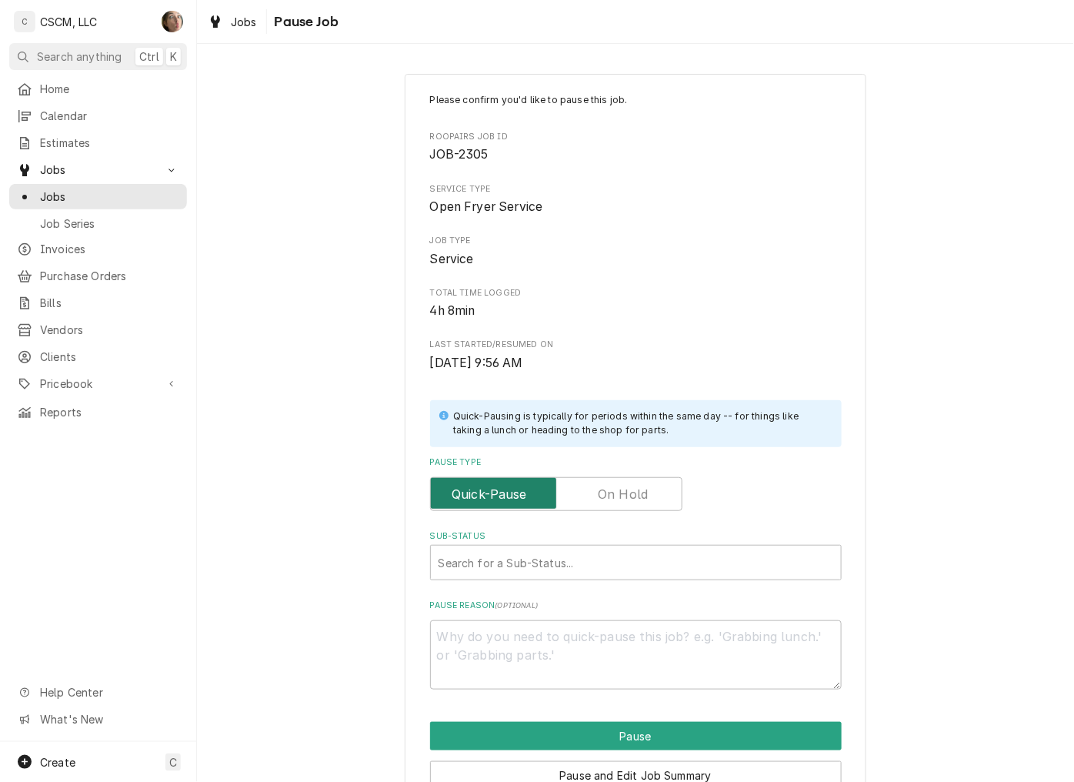
click at [655, 487] on input "Pause Type" at bounding box center [556, 494] width 239 height 34
checkbox input "true"
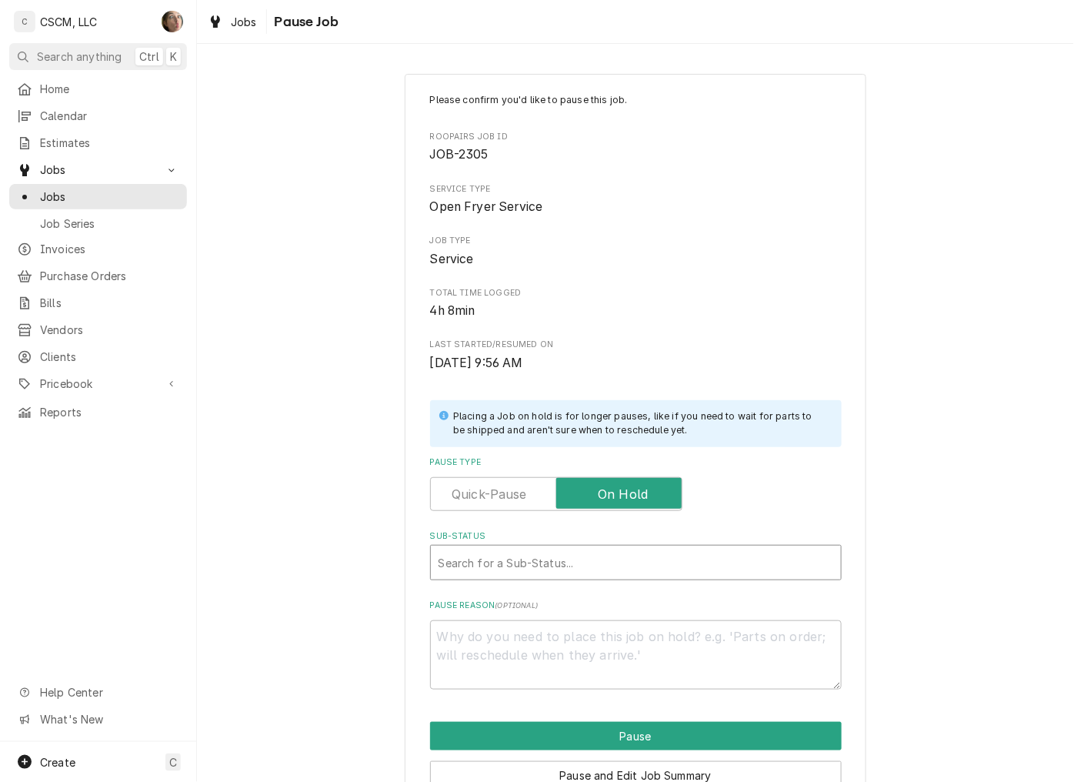
click at [577, 550] on div "Sub-Status" at bounding box center [636, 563] width 395 height 28
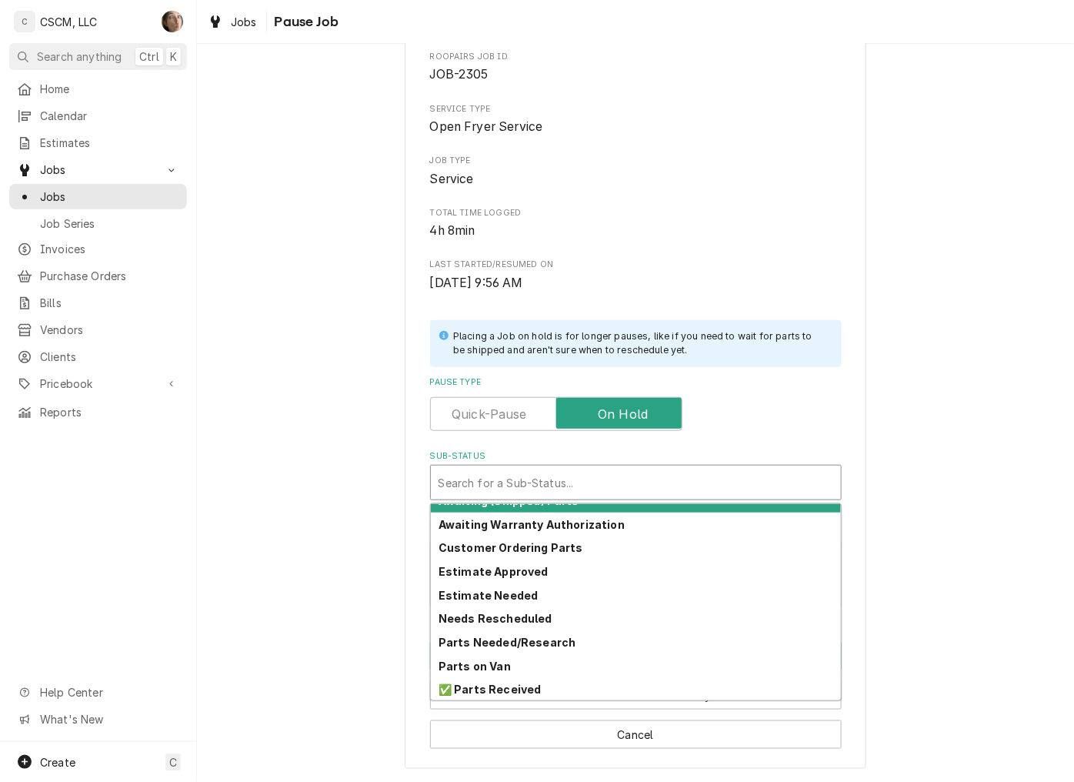
scroll to position [203, 0]
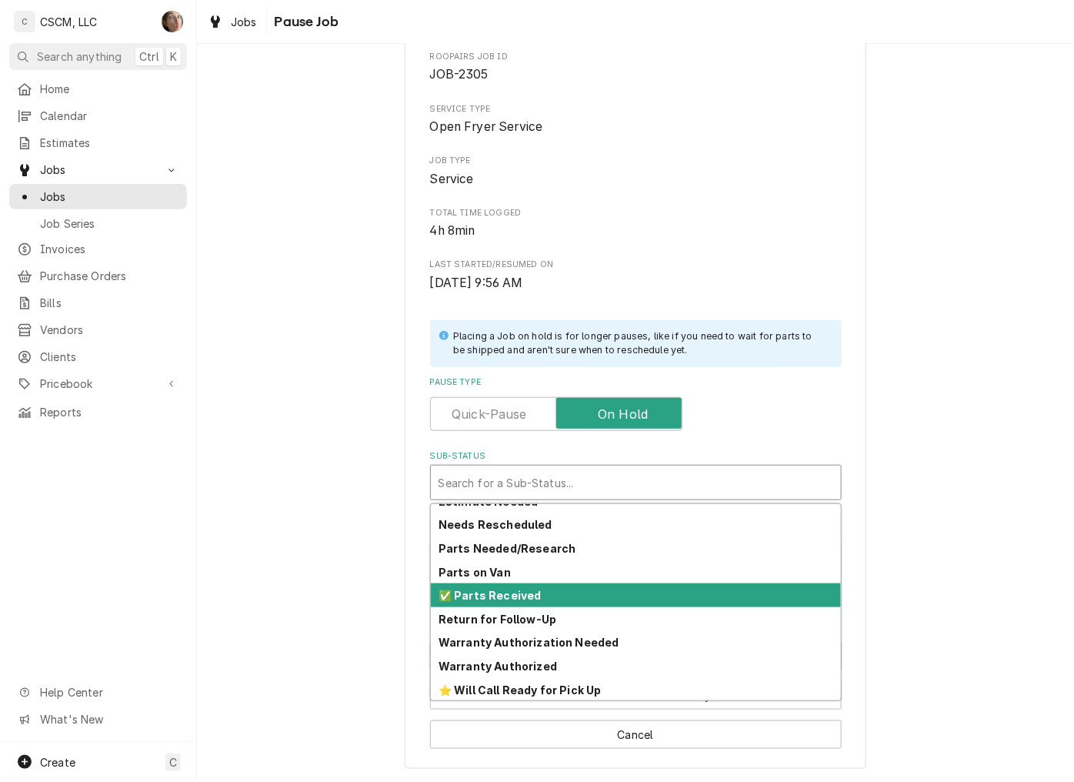
click at [535, 596] on div "✅ Parts Received" at bounding box center [636, 595] width 410 height 24
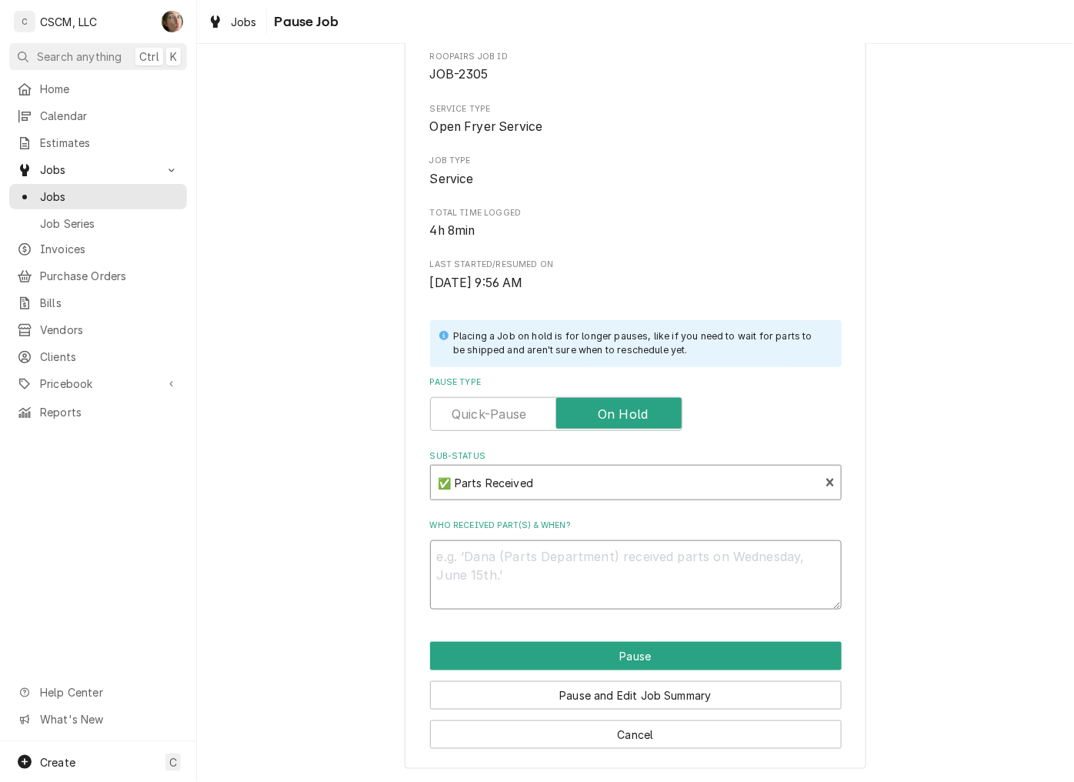
click at [531, 586] on textarea "Who received part(s) & when?" at bounding box center [636, 574] width 412 height 69
paste textarea "Henny Penny 97319 Control Panel Assembly, LVE/G 20X PO # 809"
type textarea "x"
click at [432, 548] on textarea "Henny Penny 97319 Control Panel Assembly, LVE/G 20X PO # 809" at bounding box center [636, 574] width 412 height 69
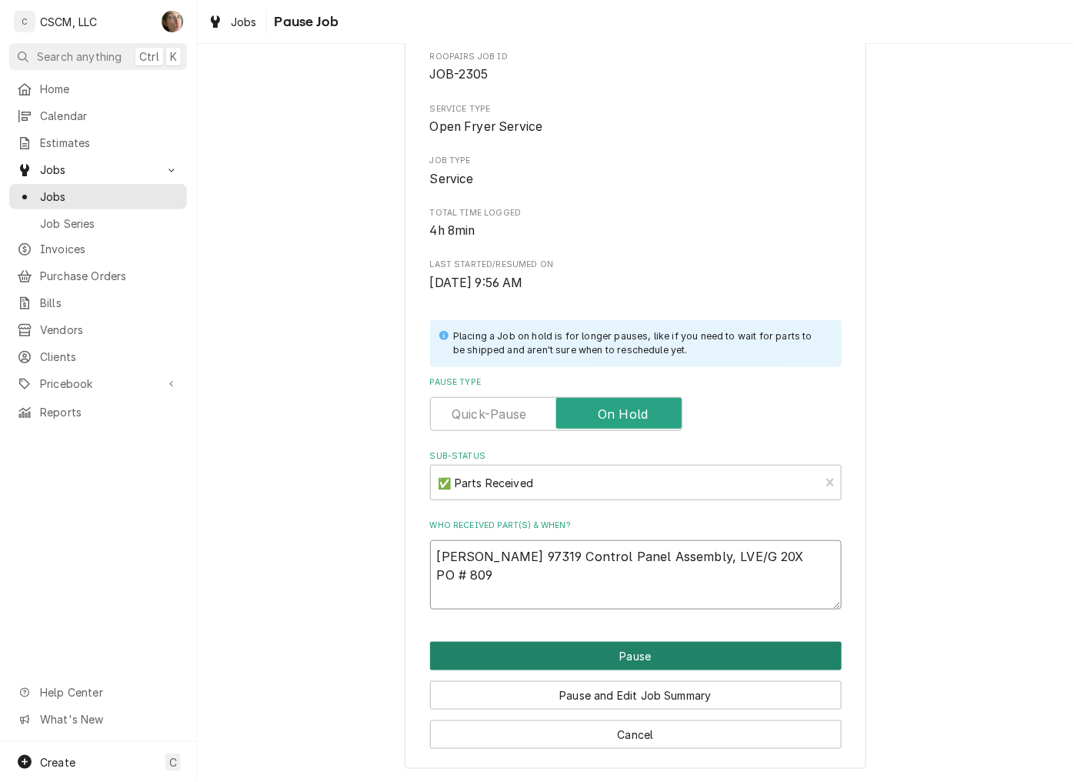
type textarea "Henny Penny 97319 Control Panel Assembly, LVE/G 20X PO # 809"
click at [727, 656] on button "Pause" at bounding box center [636, 656] width 412 height 28
type textarea "x"
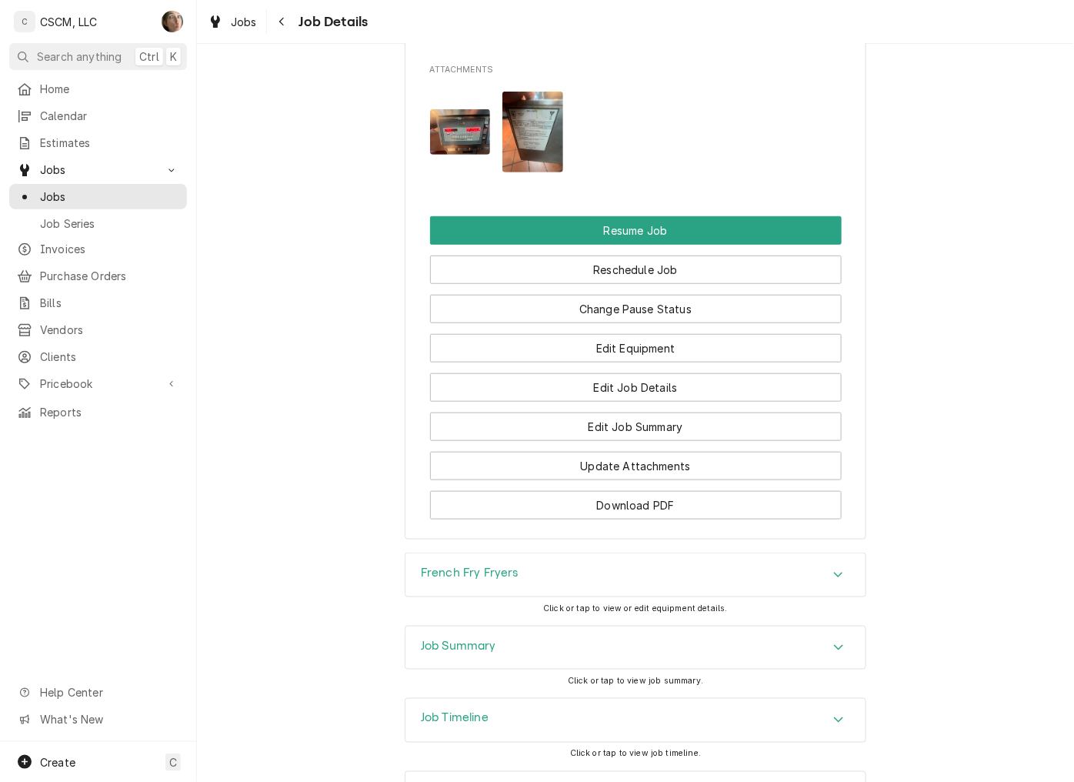
scroll to position [1795, 0]
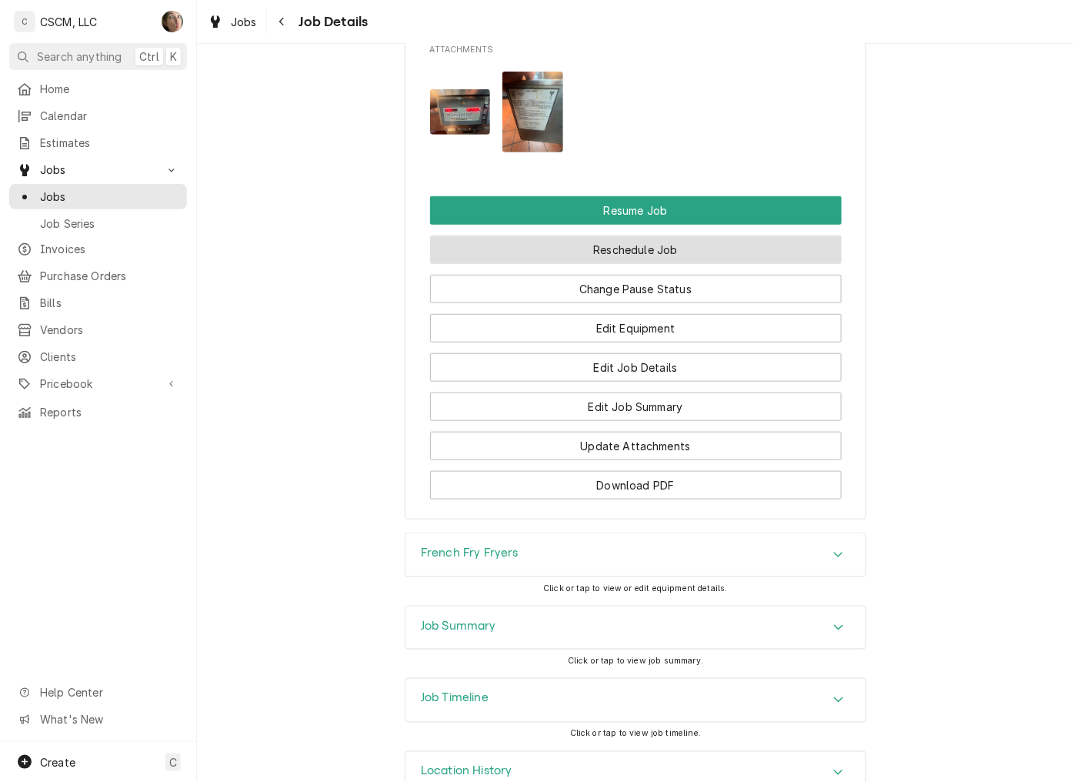
click at [619, 235] on button "Reschedule Job" at bounding box center [636, 249] width 412 height 28
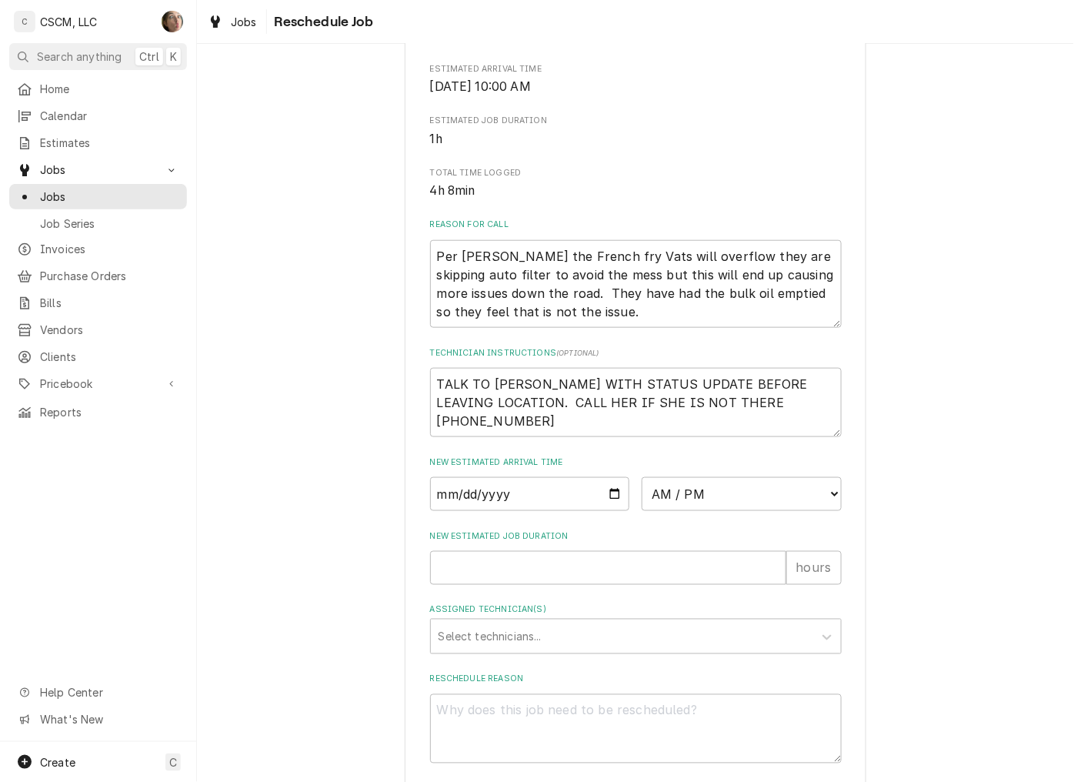
scroll to position [387, 0]
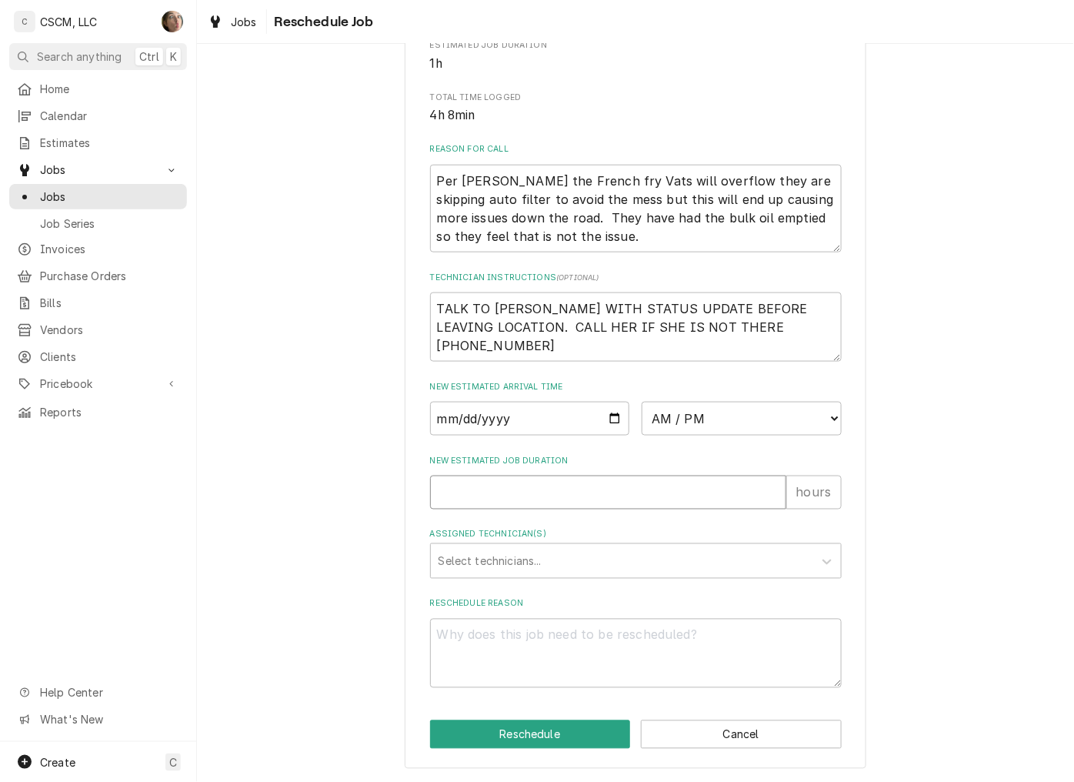
click at [534, 496] on input "New Estimated Job Duration" at bounding box center [608, 493] width 356 height 34
type textarea "x"
type input "2"
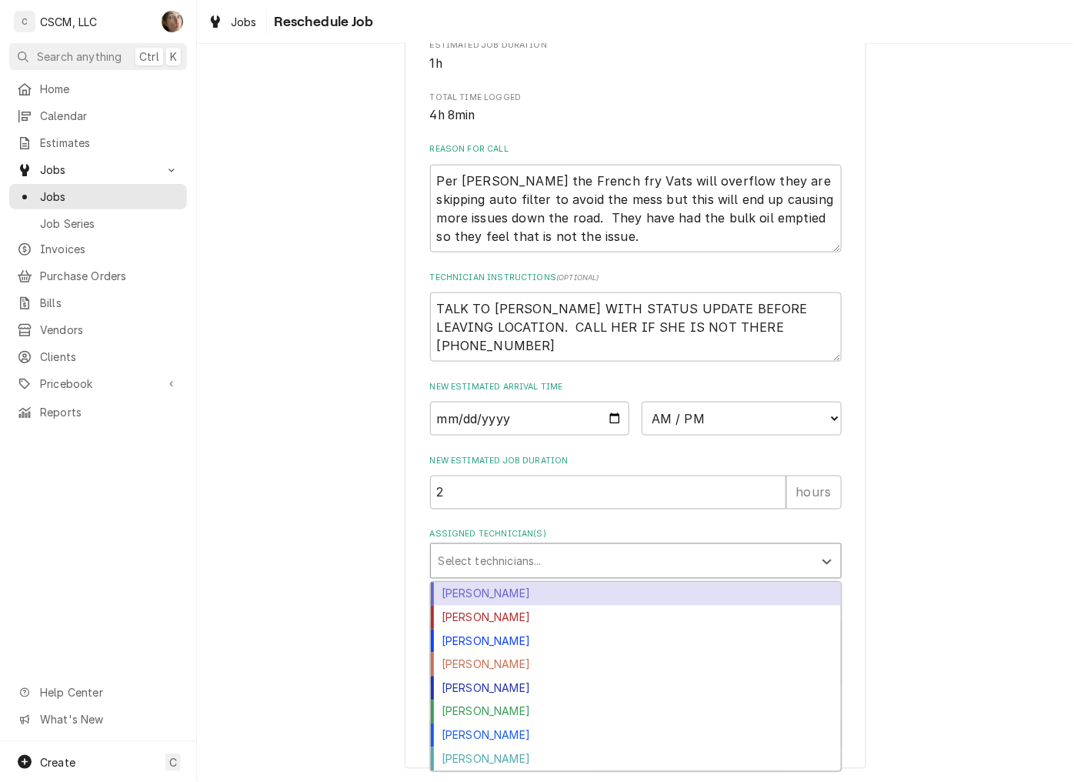
click at [517, 555] on div "Assigned Technician(s)" at bounding box center [622, 561] width 367 height 28
click at [524, 596] on div "[PERSON_NAME]" at bounding box center [636, 594] width 410 height 24
type textarea "x"
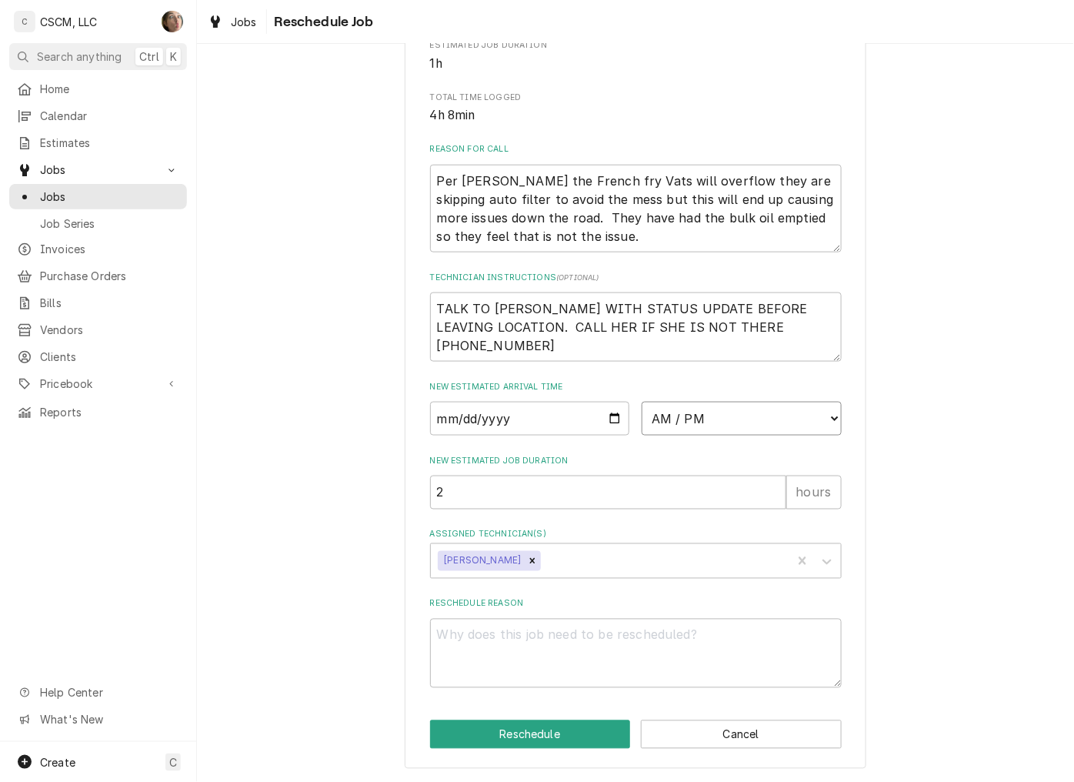
click at [713, 421] on select "AM / PM 6:00 AM 6:15 AM 6:30 AM 6:45 AM 7:00 AM 7:15 AM 7:30 AM 7:45 AM 8:00 AM…" at bounding box center [742, 419] width 200 height 34
select select "10:00:00"
click at [642, 402] on select "AM / PM 6:00 AM 6:15 AM 6:30 AM 6:45 AM 7:00 AM 7:15 AM 7:30 AM 7:45 AM 8:00 AM…" at bounding box center [742, 419] width 200 height 34
type textarea "x"
click at [728, 411] on select "AM / PM 6:00 AM 6:15 AM 6:30 AM 6:45 AM 7:00 AM 7:15 AM 7:30 AM 7:45 AM 8:00 AM…" at bounding box center [742, 419] width 200 height 34
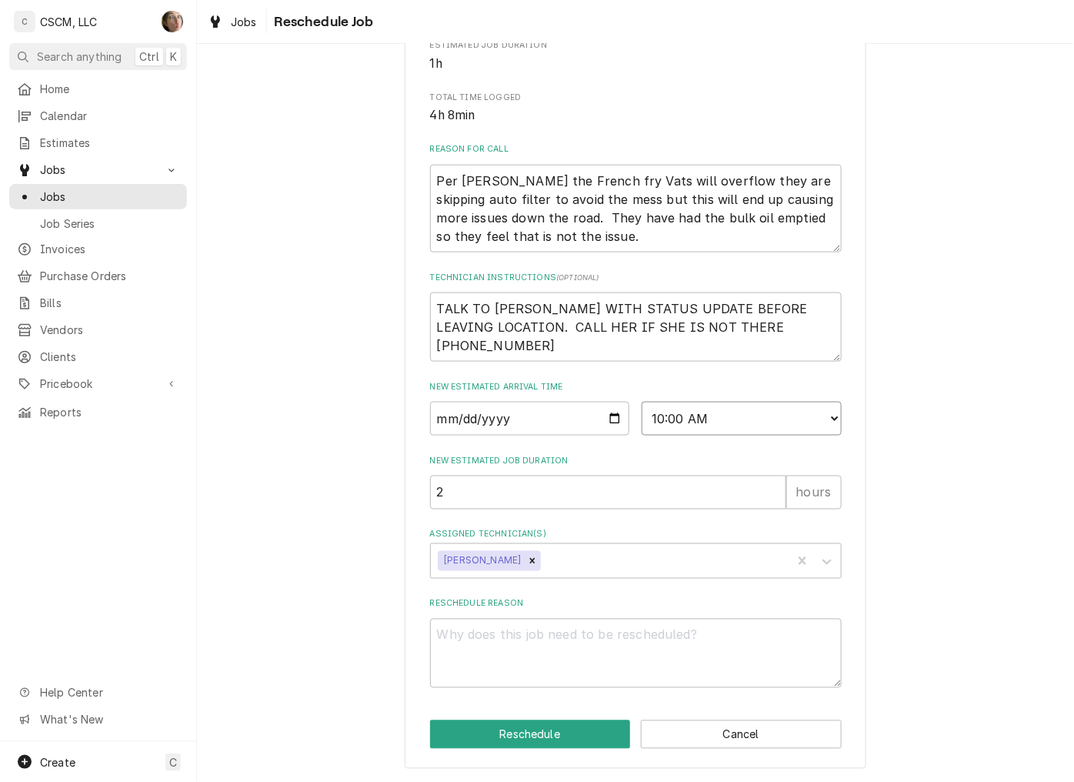
select select "09:00:00"
click at [642, 402] on select "AM / PM 6:00 AM 6:15 AM 6:30 AM 6:45 AM 7:00 AM 7:15 AM 7:30 AM 7:45 AM 8:00 AM…" at bounding box center [742, 419] width 200 height 34
click at [575, 491] on input "2" at bounding box center [608, 493] width 356 height 34
type textarea "x"
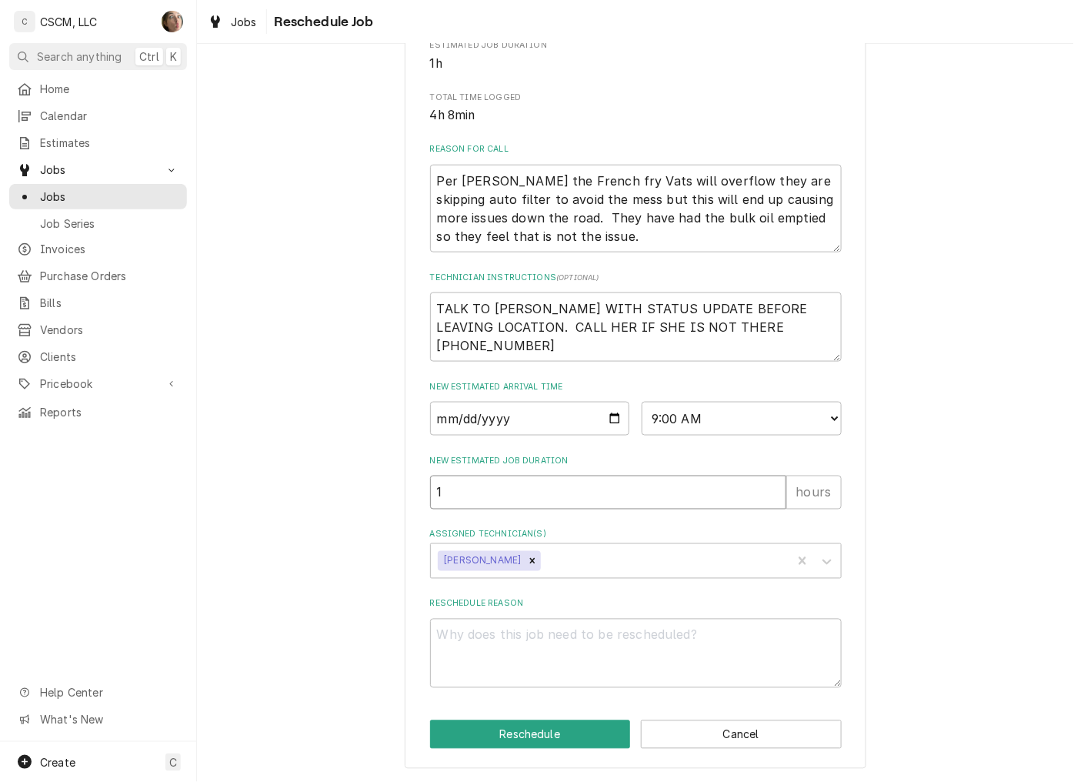
type input "1"
click at [716, 418] on select "AM / PM 6:00 AM 6:15 AM 6:30 AM 6:45 AM 7:00 AM 7:15 AM 7:30 AM 7:45 AM 8:00 AM…" at bounding box center [742, 419] width 200 height 34
select select "11:00:00"
click at [642, 402] on select "AM / PM 6:00 AM 6:15 AM 6:30 AM 6:45 AM 7:00 AM 7:15 AM 7:30 AM 7:45 AM 8:00 AM…" at bounding box center [742, 419] width 200 height 34
click at [359, 377] on div "Please provide some additional details to reschedule this job. Roopairs Job ID …" at bounding box center [635, 236] width 877 height 1091
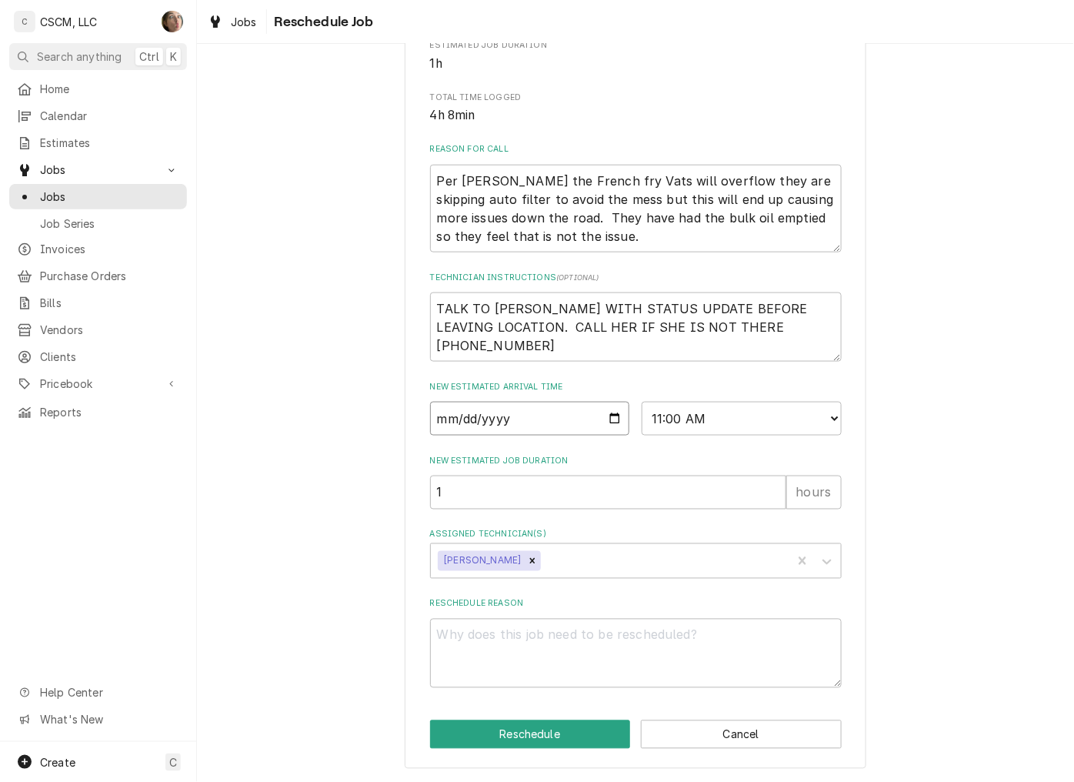
click at [602, 416] on input "Date" at bounding box center [530, 419] width 200 height 34
type textarea "x"
type input "2025-10-02"
click at [524, 652] on textarea "Reschedule Reason" at bounding box center [636, 653] width 412 height 69
type textarea "x"
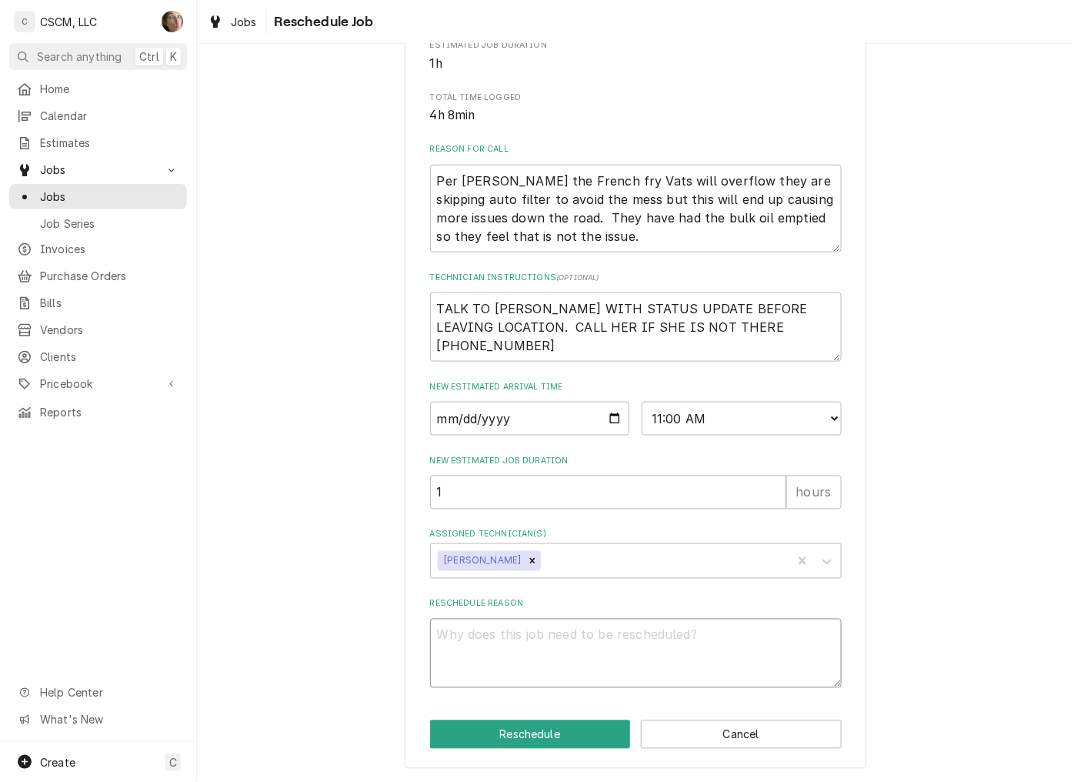
type textarea "P"
type textarea "x"
type textarea "PA"
type textarea "x"
type textarea "PAR"
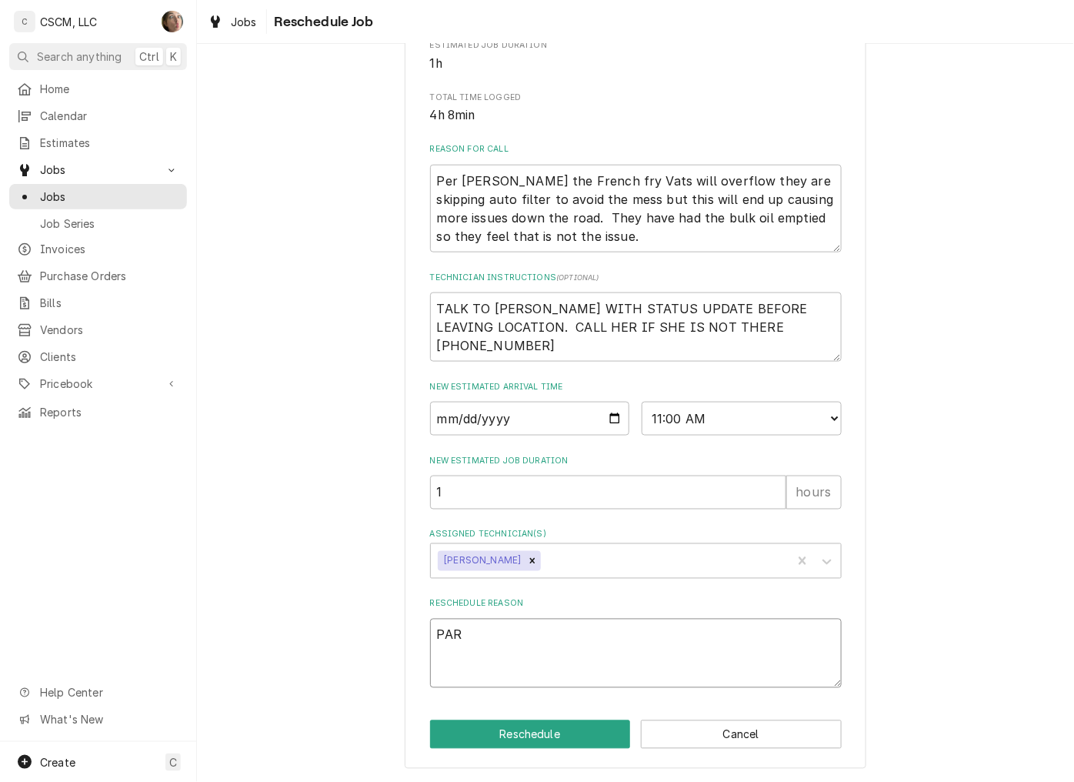
type textarea "x"
type textarea "PART"
type textarea "x"
type textarea "PARTS"
type textarea "x"
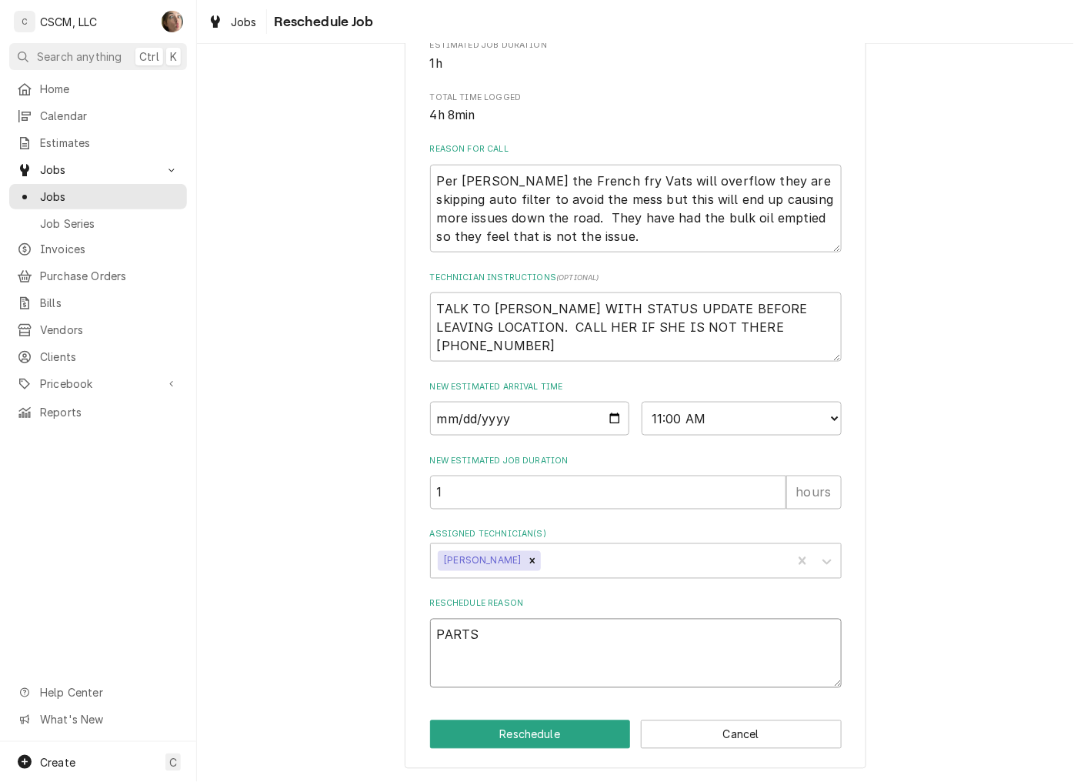
type textarea "PARTS"
type textarea "x"
type textarea "PARTS R"
type textarea "x"
type textarea "PARTS RE"
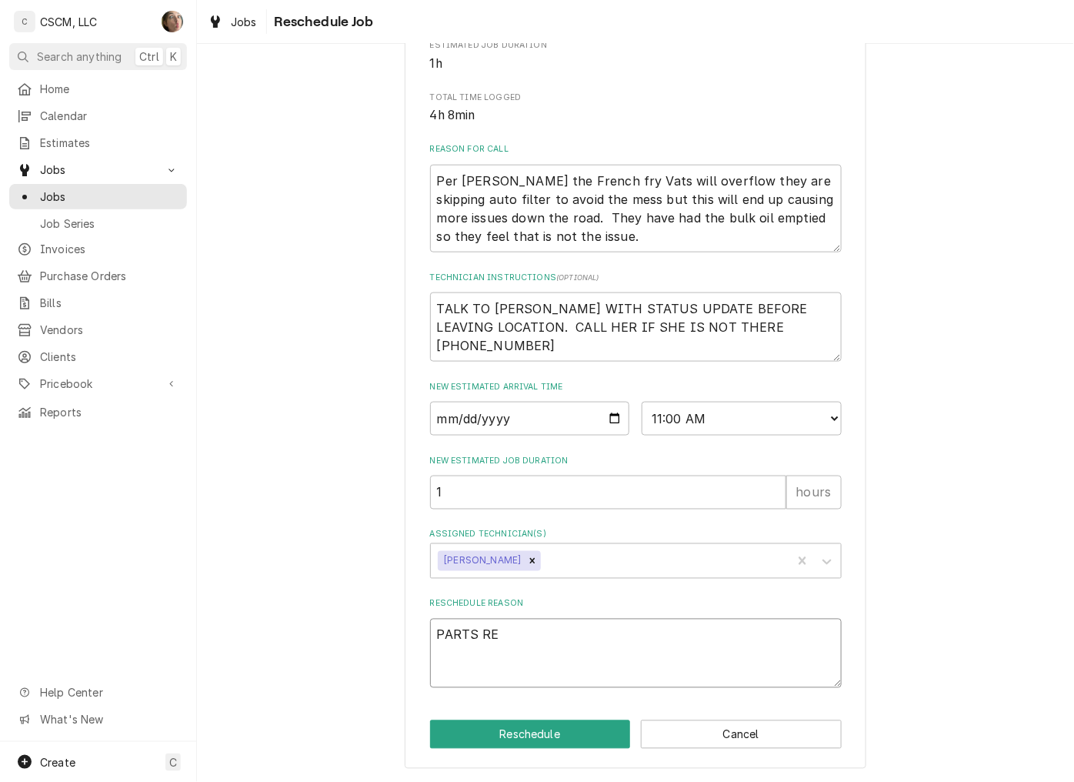
type textarea "x"
type textarea "PARTS REC"
type textarea "x"
type textarea "PARTS RECE"
type textarea "x"
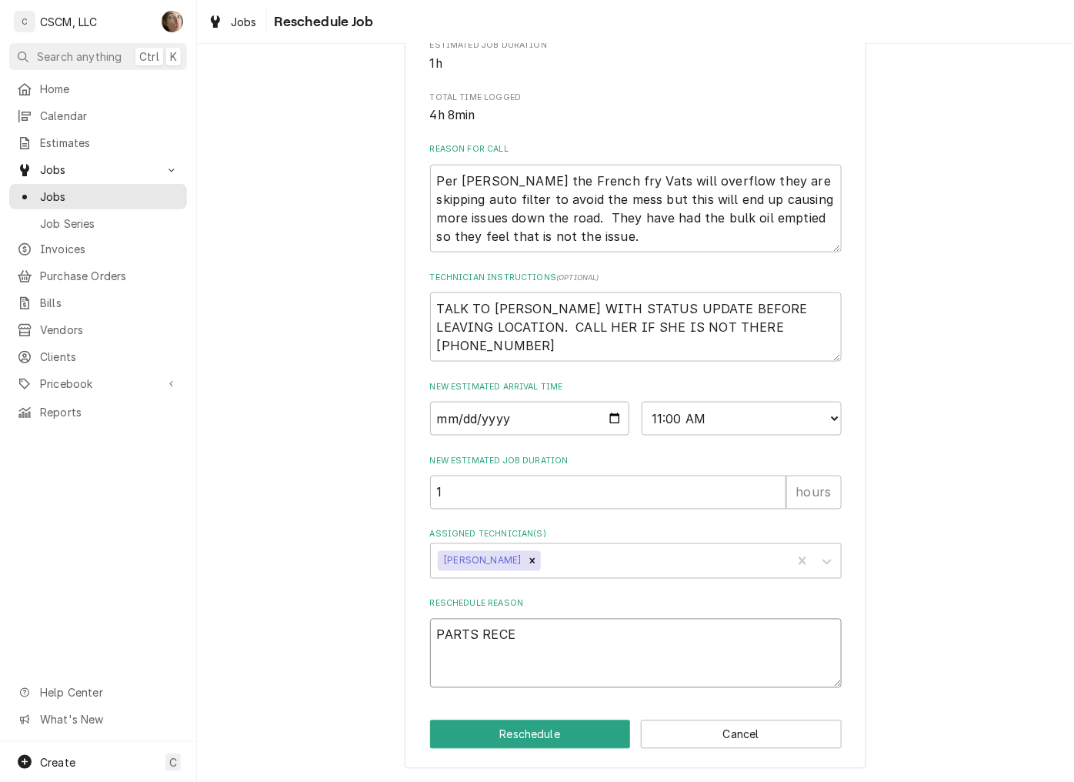
type textarea "PARTS RECEI"
type textarea "x"
type textarea "PARTS RECEIV"
type textarea "x"
type textarea "PARTS RECEIVE"
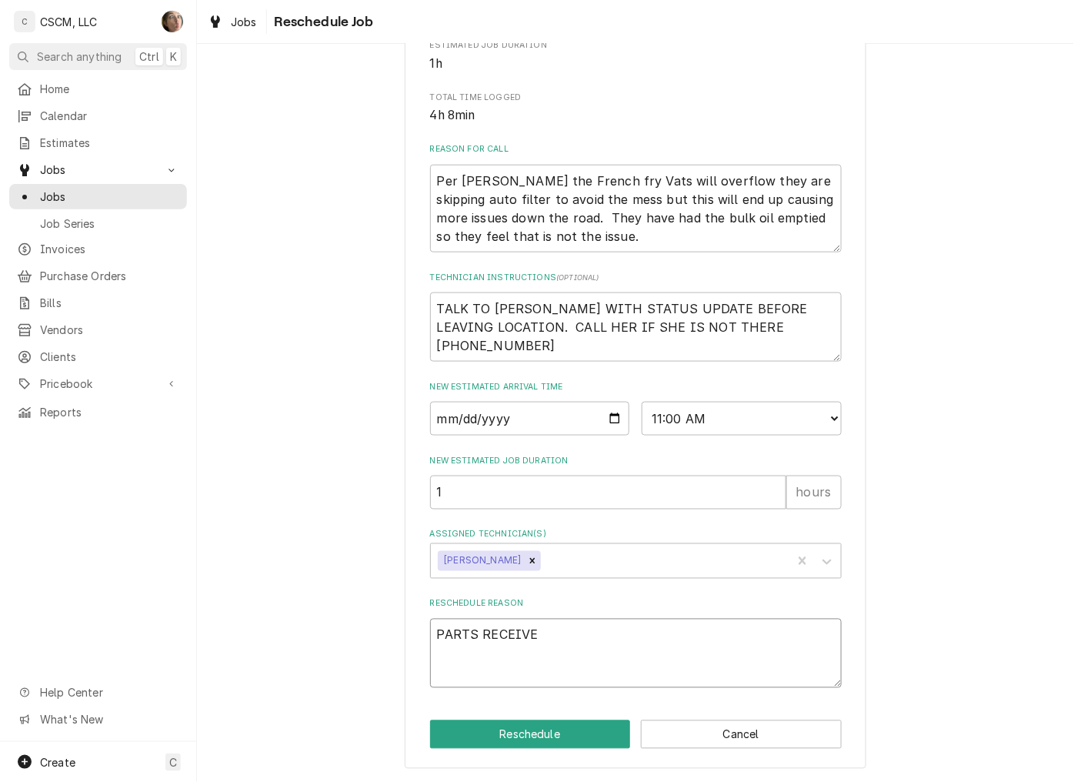
type textarea "x"
type textarea "PARTS RECEIVED"
click at [495, 735] on button "Reschedule" at bounding box center [530, 734] width 201 height 28
type textarea "x"
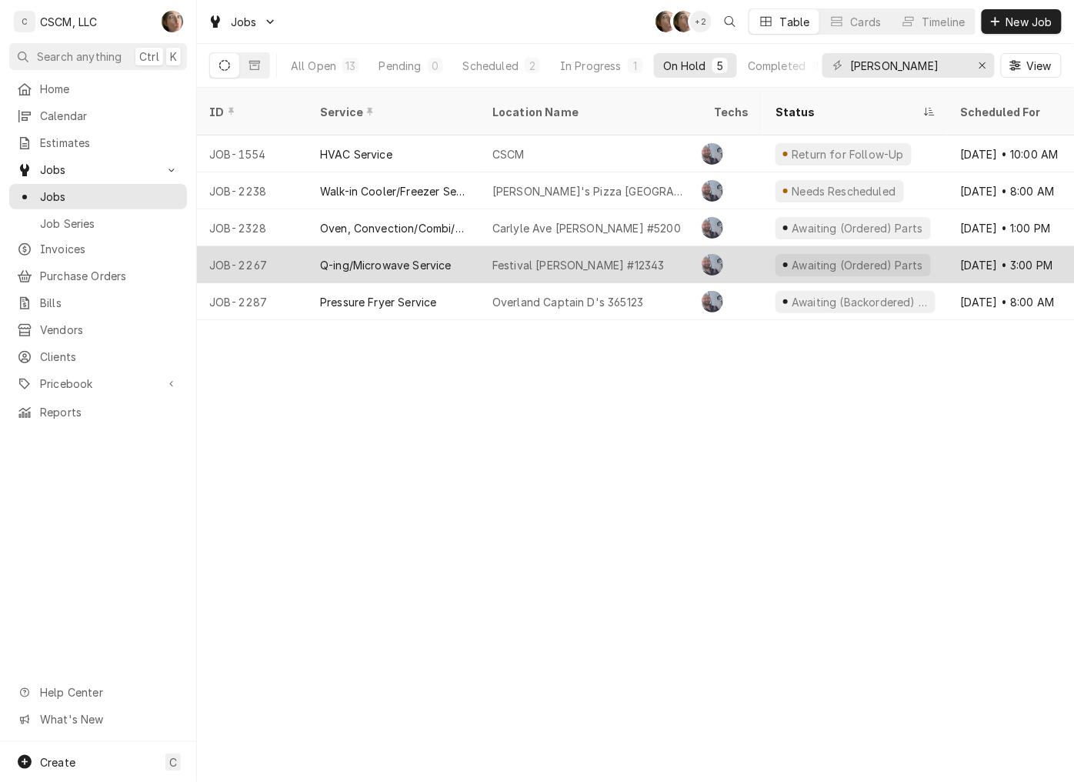
click at [642, 254] on div "Festival [PERSON_NAME] #12343" at bounding box center [591, 264] width 222 height 37
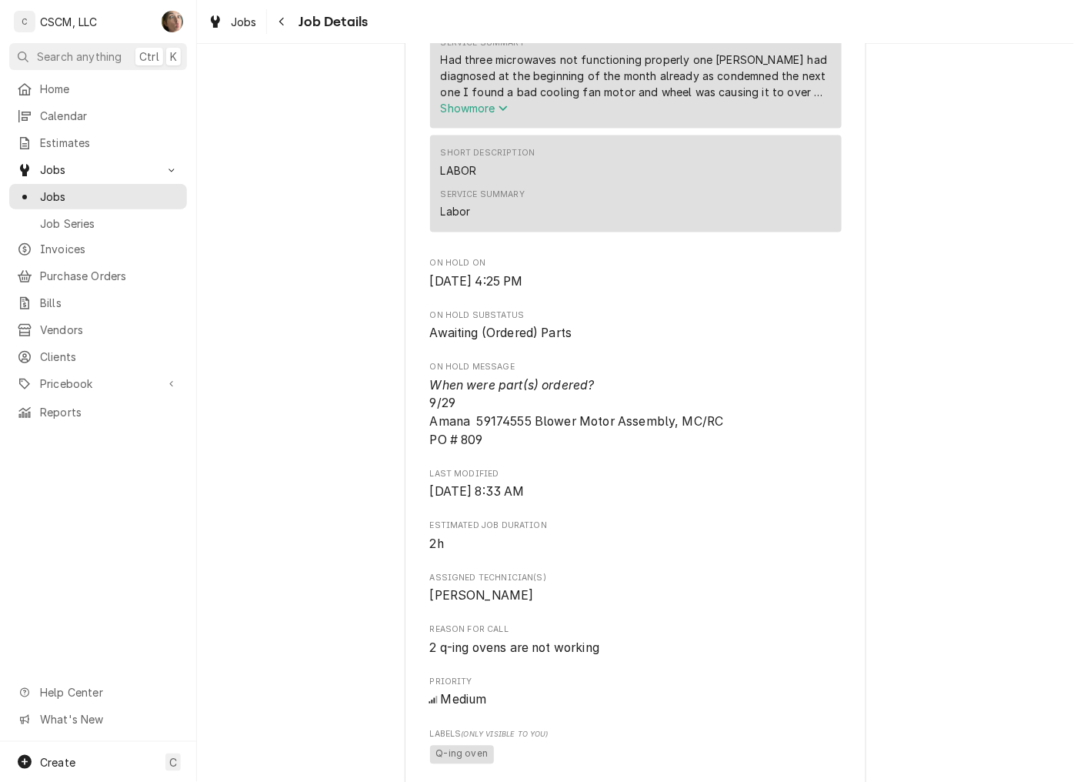
scroll to position [683, 0]
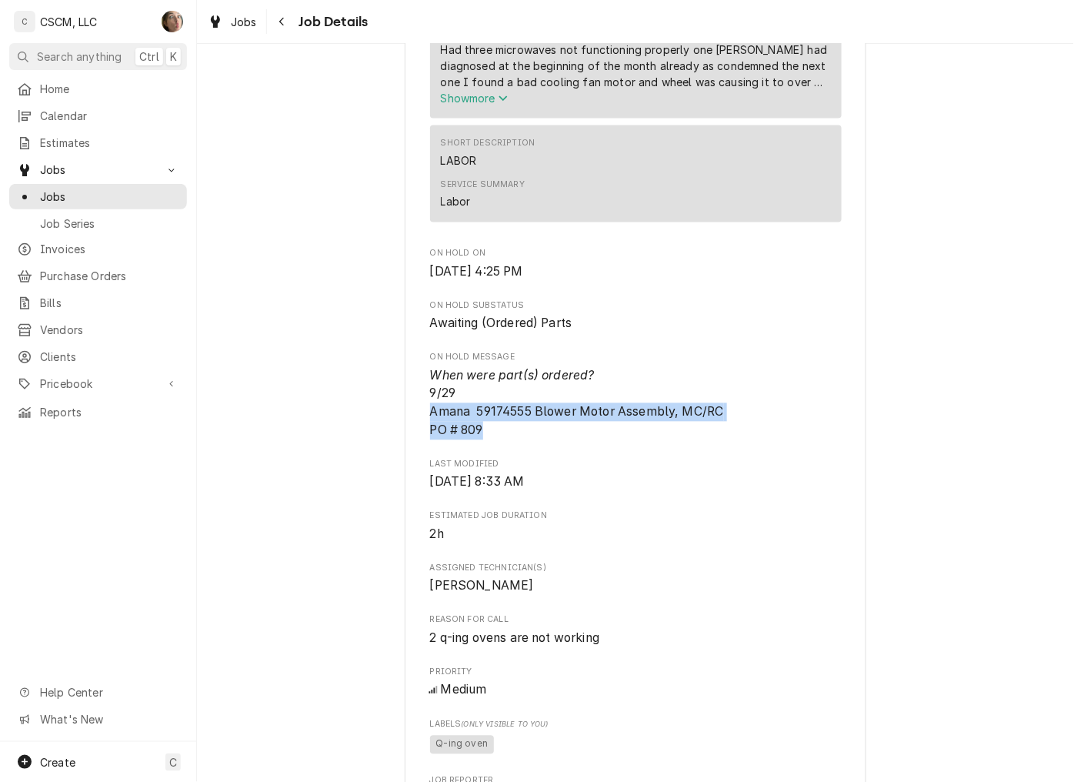
drag, startPoint x: 488, startPoint y: 446, endPoint x: 412, endPoint y: 432, distance: 76.8
click at [412, 432] on div "[PERSON_NAME] Foods Festival [PERSON_NAME] #12343 / [STREET_ADDRESS][US_STATE] …" at bounding box center [636, 512] width 462 height 2195
copy span "Amana 59174555 Blower Motor Assembly, MC/RC PO # 809"
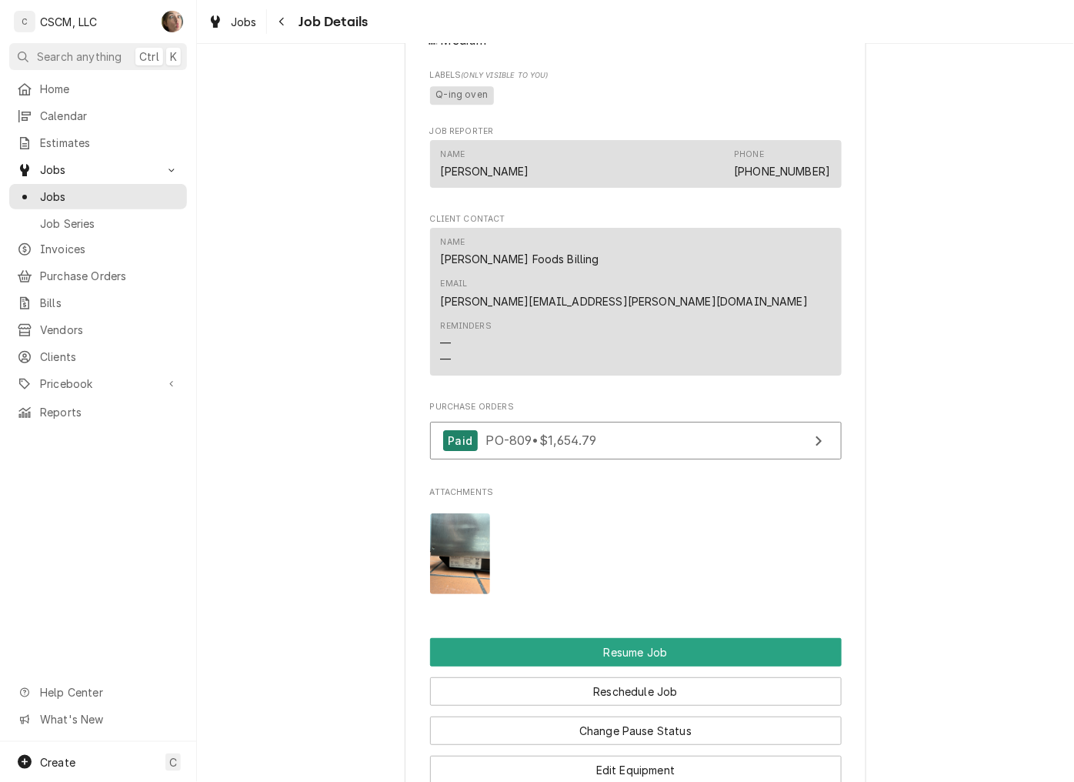
scroll to position [1720, 0]
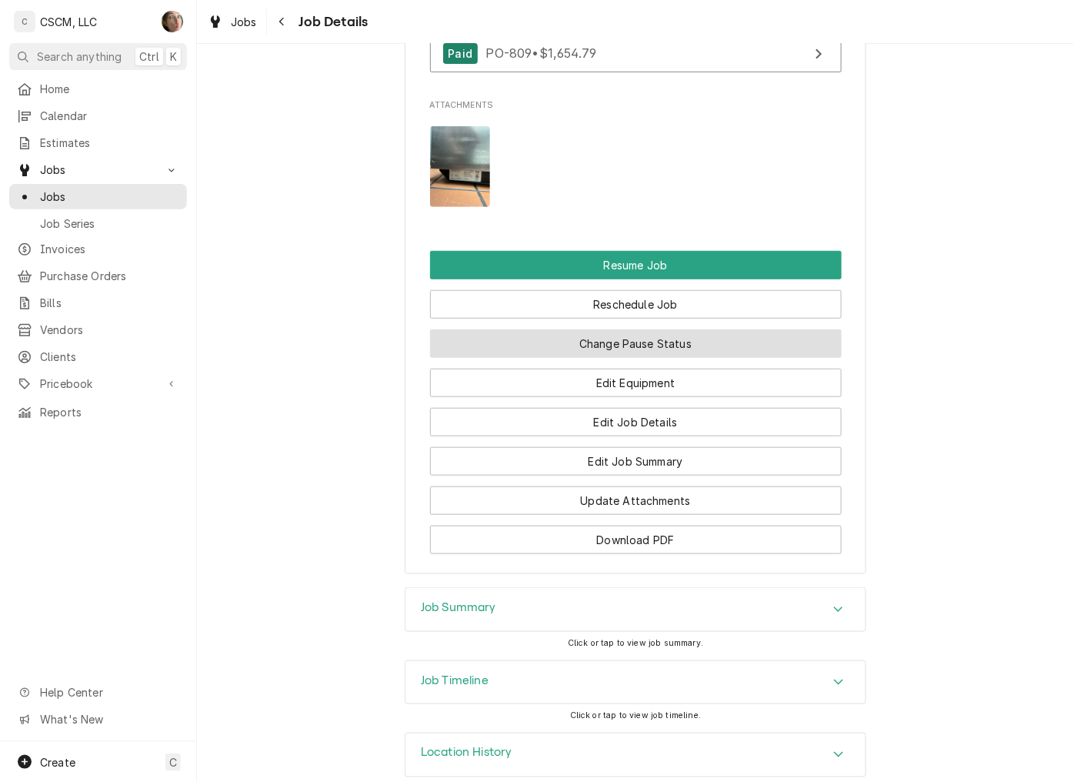
click at [552, 329] on button "Change Pause Status" at bounding box center [636, 343] width 412 height 28
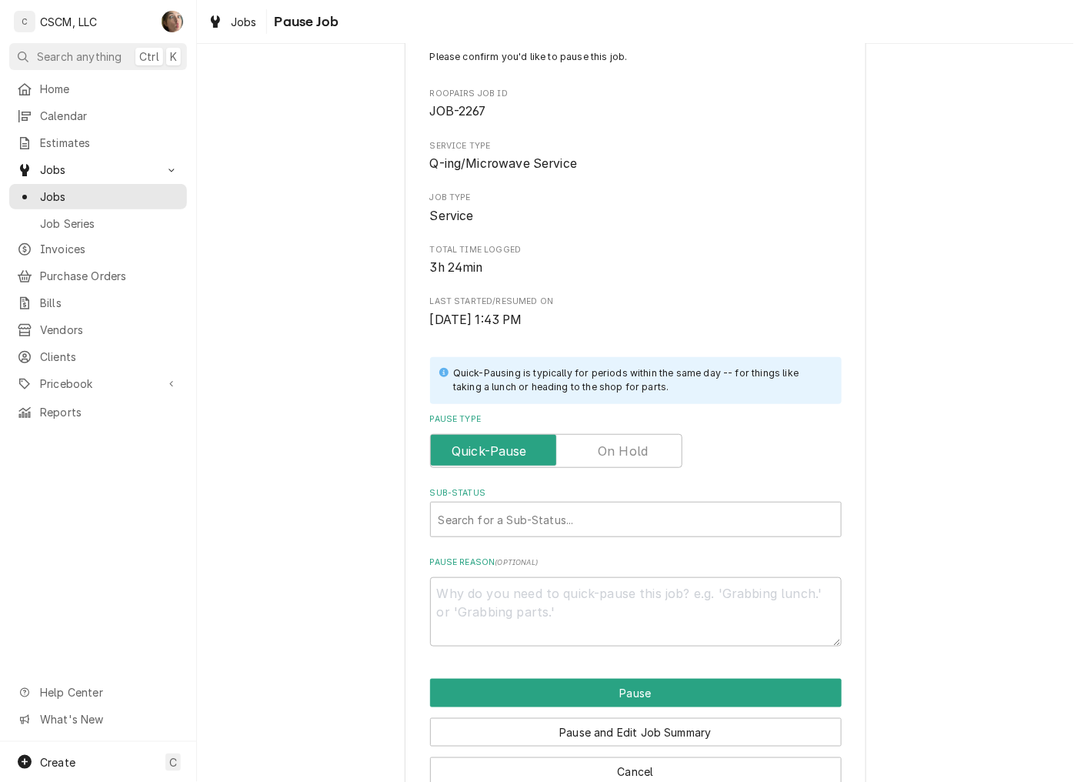
scroll to position [80, 0]
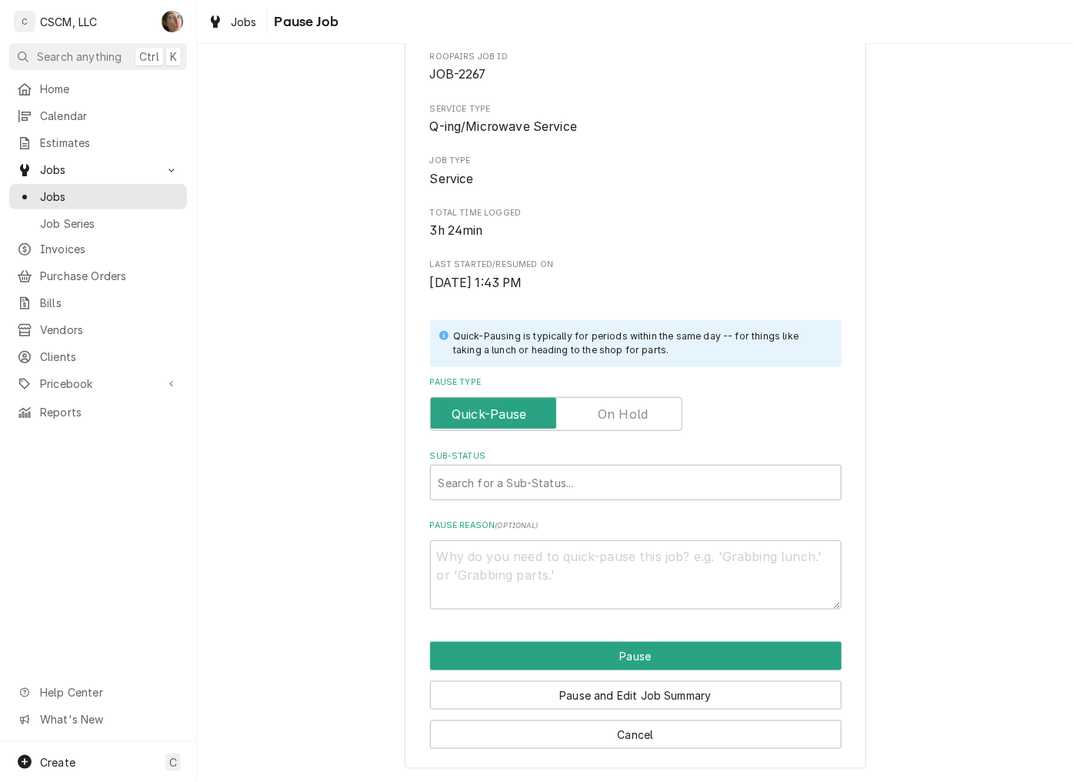
click at [633, 416] on label "Pause Type" at bounding box center [556, 414] width 252 height 34
click at [633, 416] on input "Pause Type" at bounding box center [556, 414] width 239 height 34
checkbox input "true"
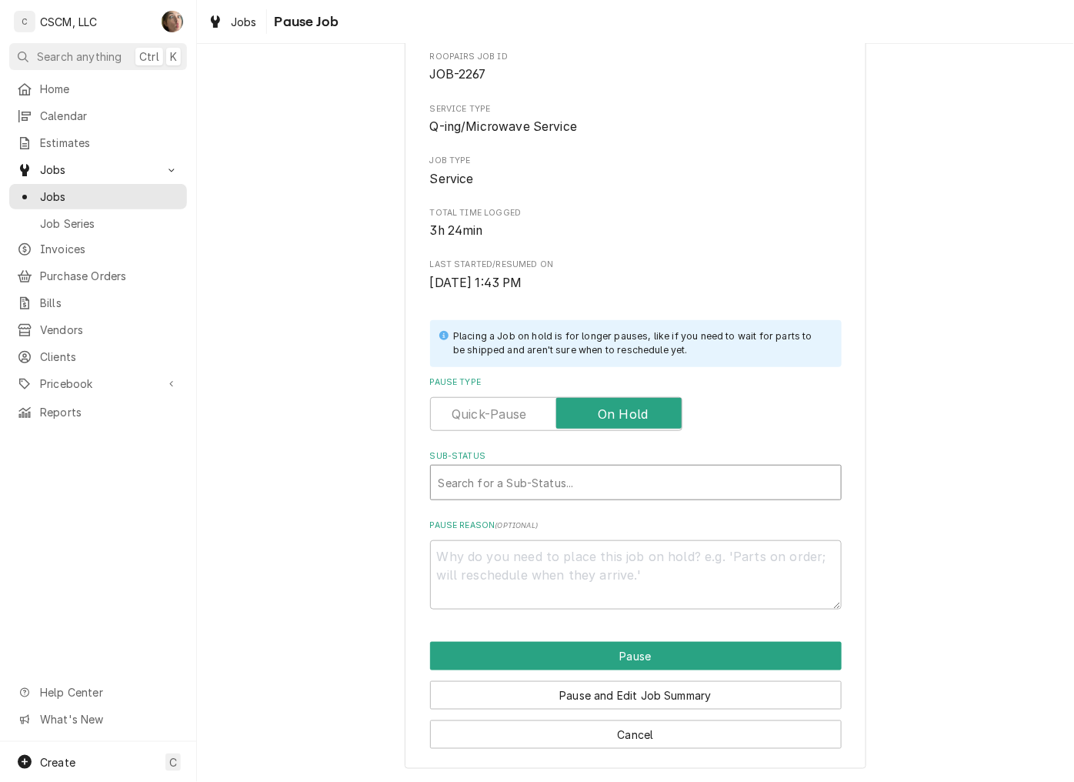
click at [548, 466] on div "Search for a Sub-Status..." at bounding box center [636, 483] width 410 height 34
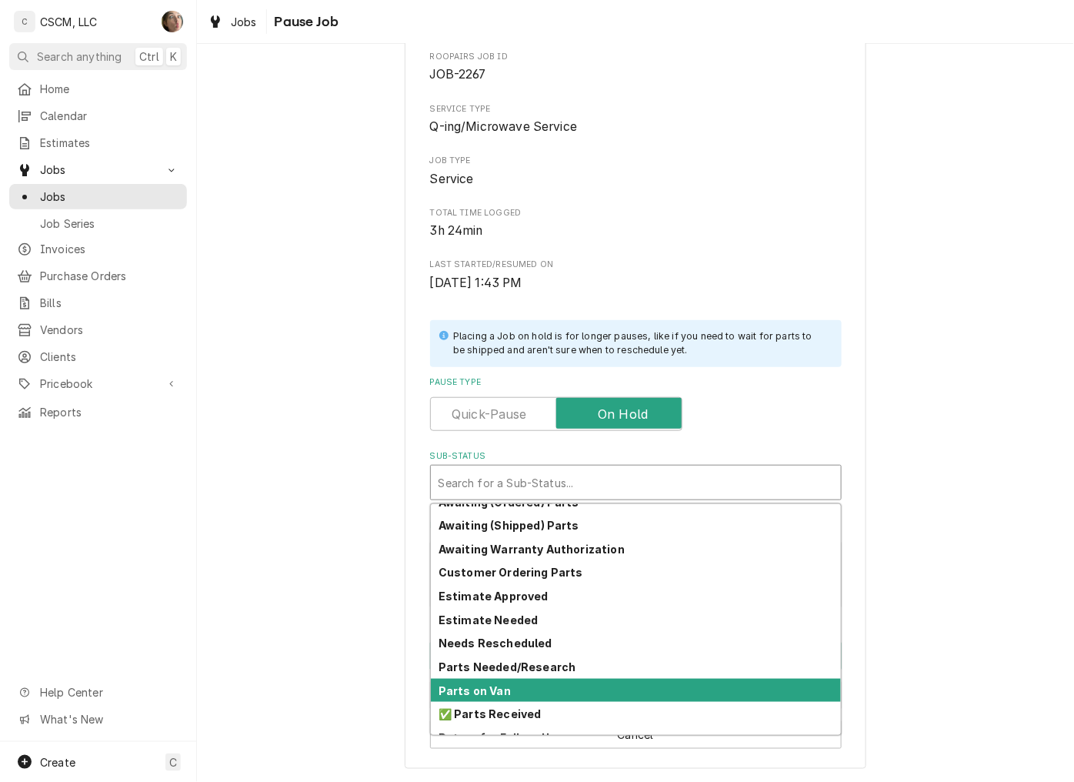
scroll to position [169, 0]
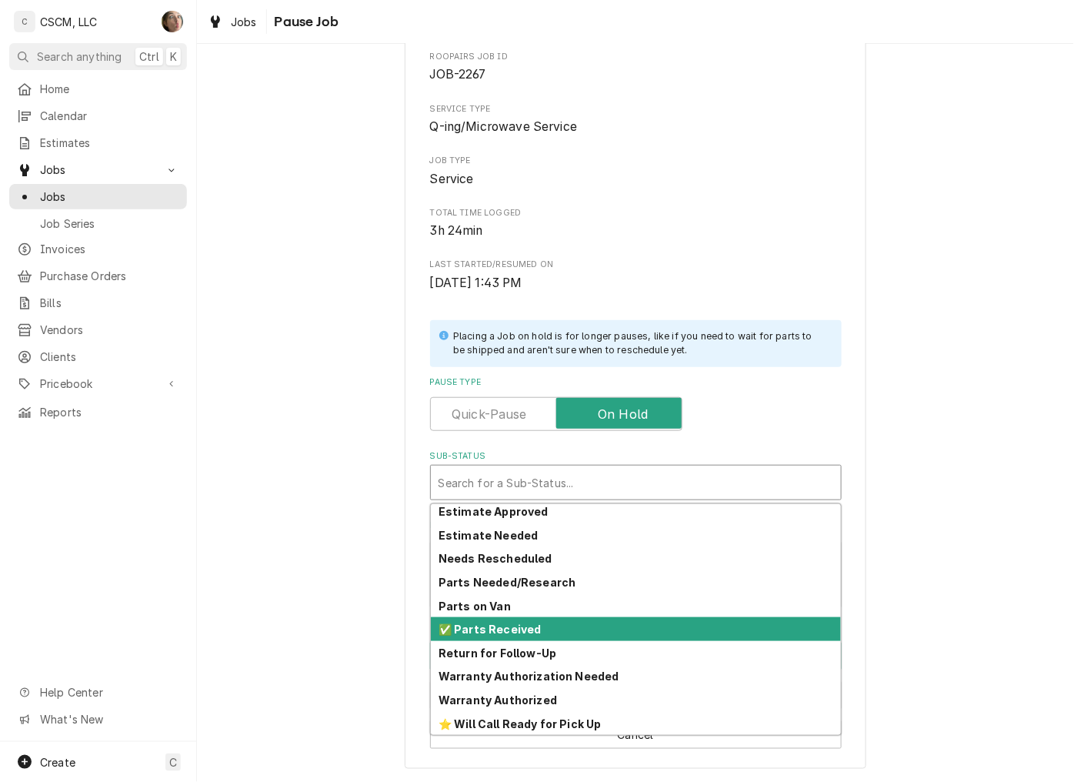
click at [527, 626] on strong "✅ Parts Received" at bounding box center [490, 628] width 103 height 13
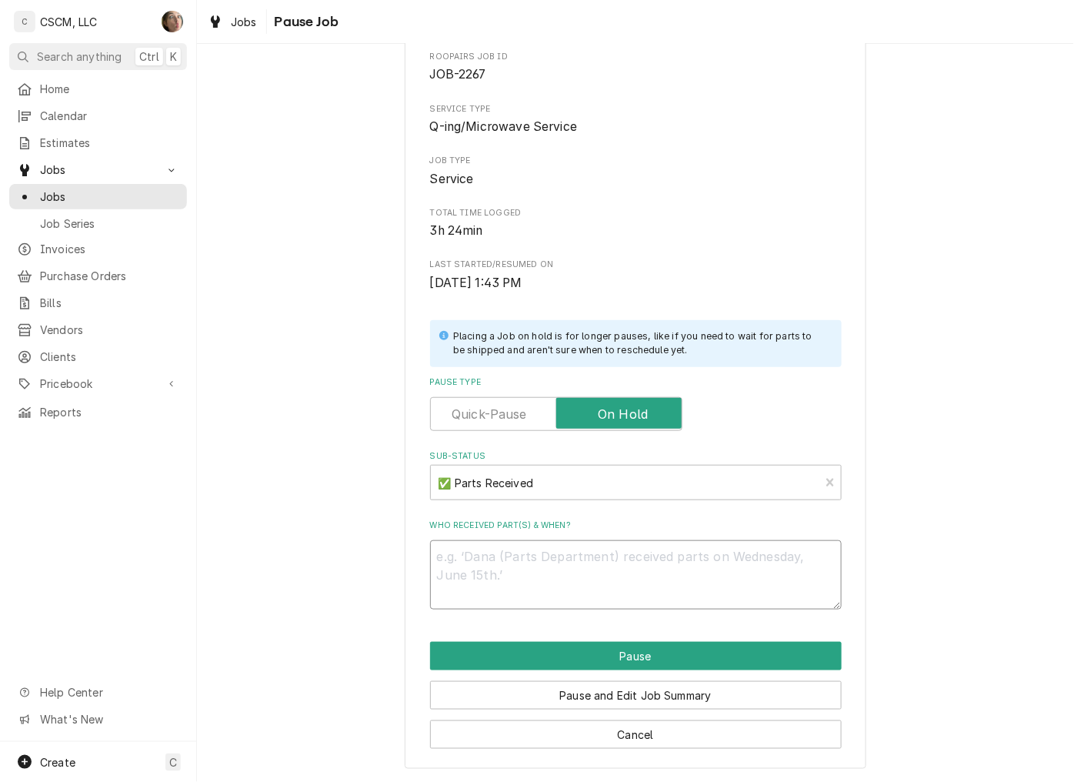
click at [516, 569] on textarea "Who received part(s) & when?" at bounding box center [636, 574] width 412 height 69
type textarea "x"
type textarea "9"
type textarea "x"
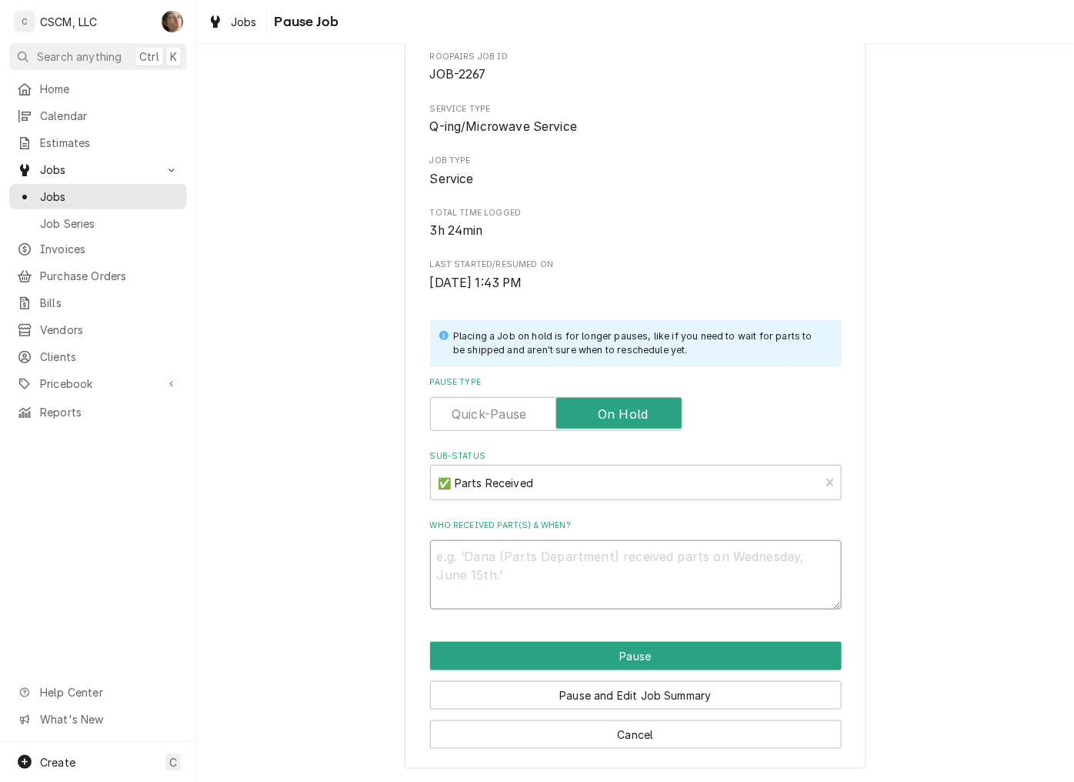
type textarea "1"
type textarea "x"
type textarea "10"
type textarea "x"
type textarea "10/"
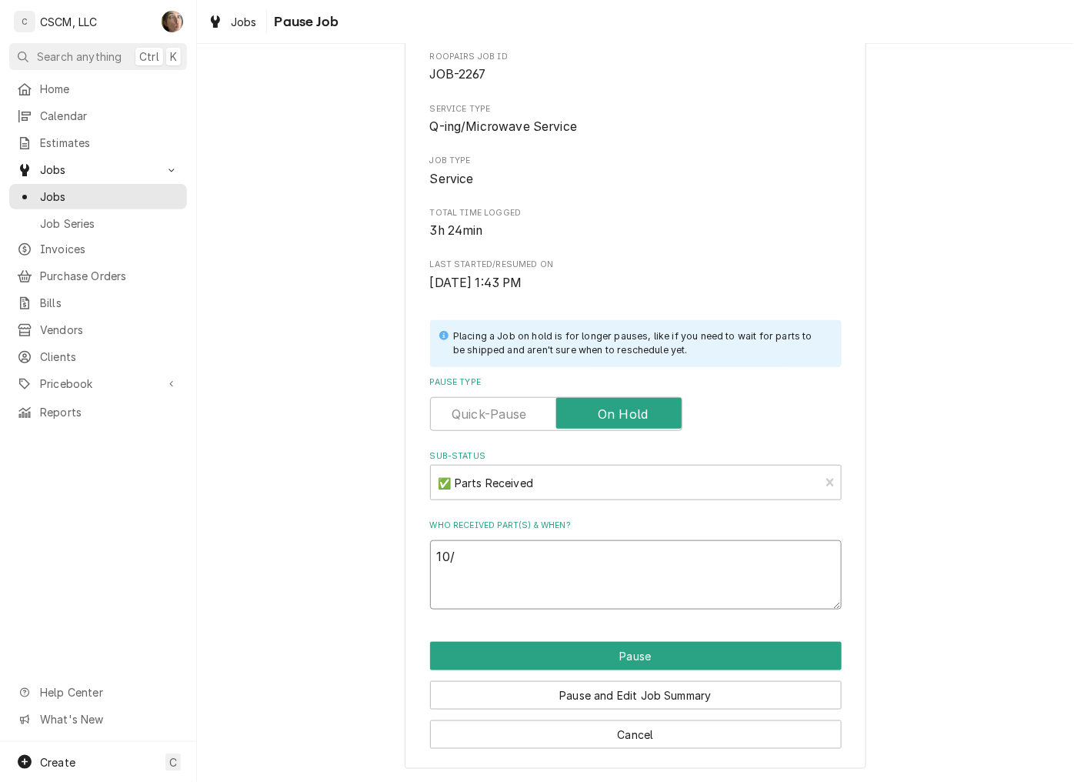
type textarea "x"
type textarea "10/2"
type textarea "x"
type textarea "10/2"
type textarea "x"
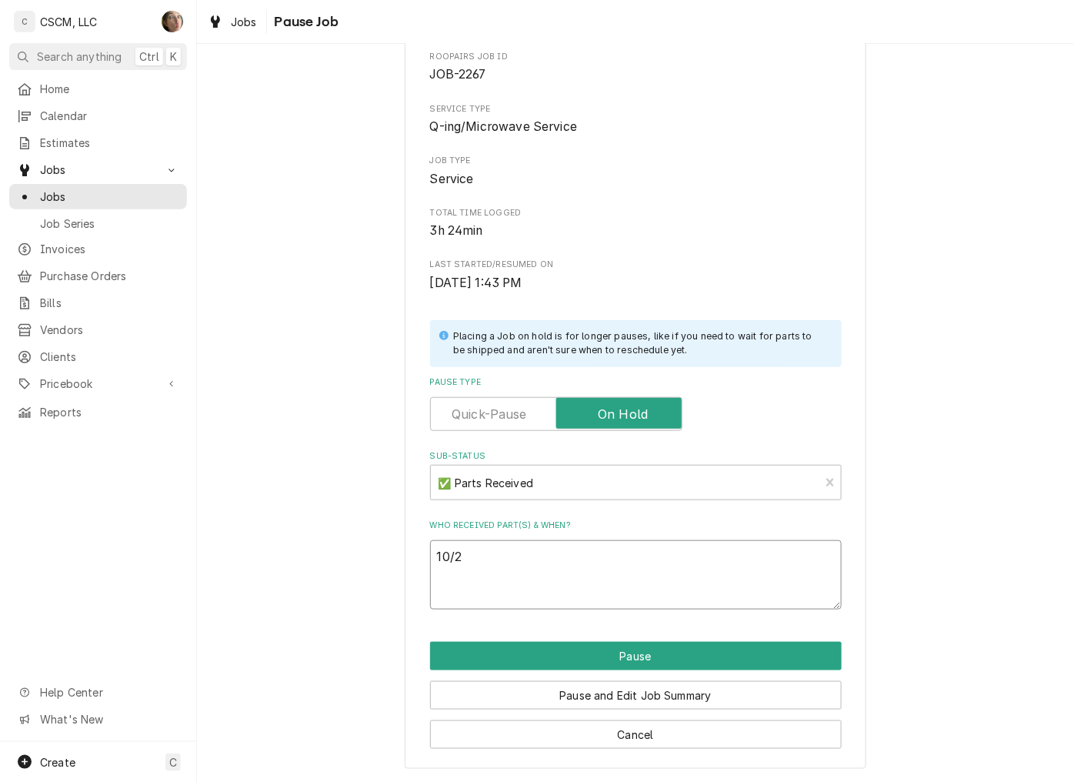
type textarea "10/2 S"
type textarea "x"
type textarea "10/2 SH"
type textarea "x"
type textarea "10/2 SH"
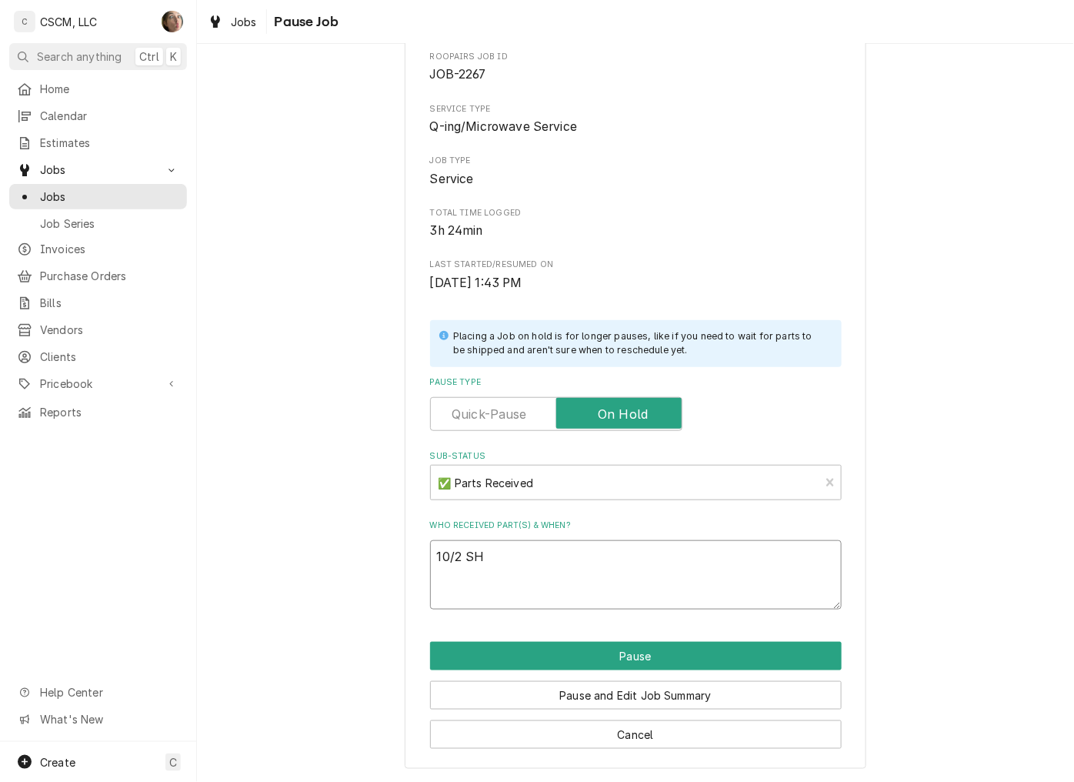
paste textarea "Amana 59174555 Blower Motor Assembly, MC/RC PO # 809"
type textarea "x"
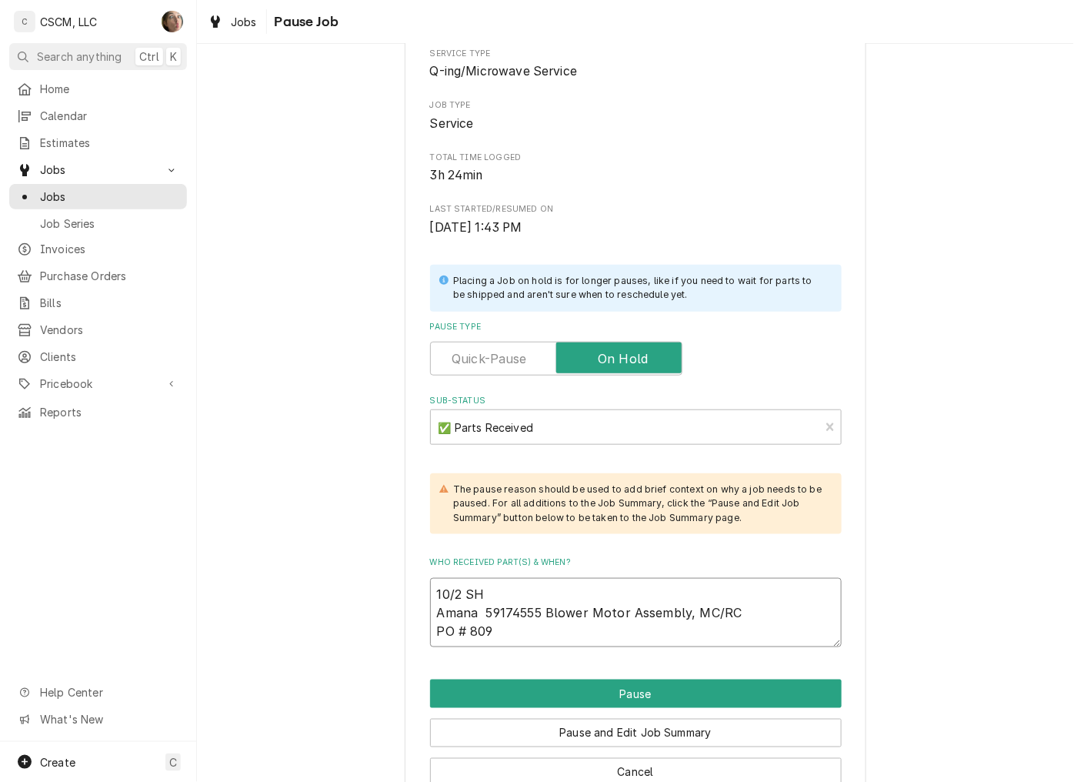
scroll to position [165, 0]
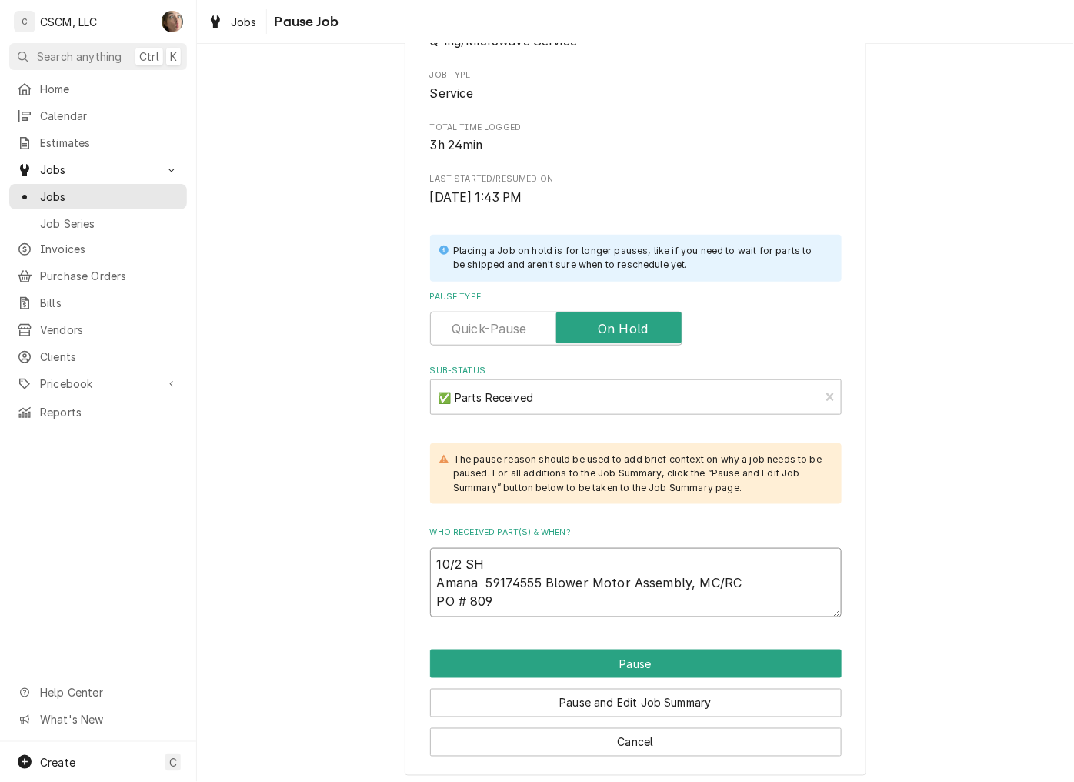
type textarea "10/2 SH Amana 59174555 Blower Motor Assembly, MC/RC PO # 809"
click at [405, 629] on div "Please confirm you'd like to pause this job. Roopairs Job ID JOB-2267 Service T…" at bounding box center [636, 342] width 462 height 868
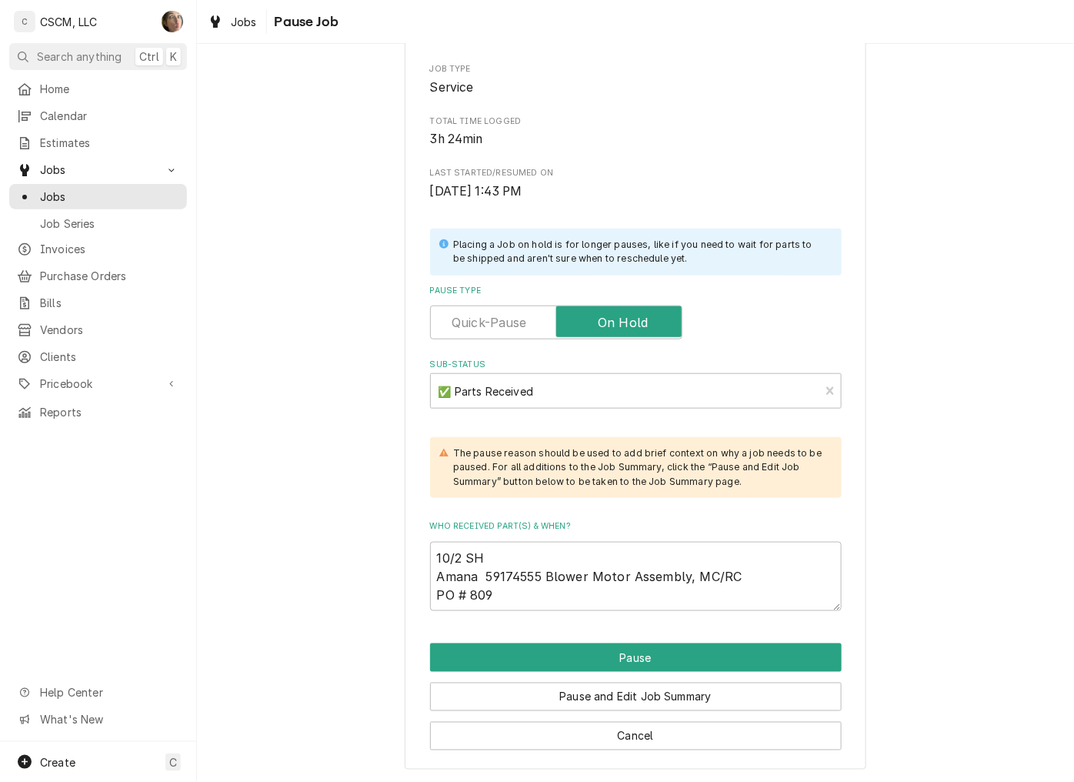
scroll to position [172, 0]
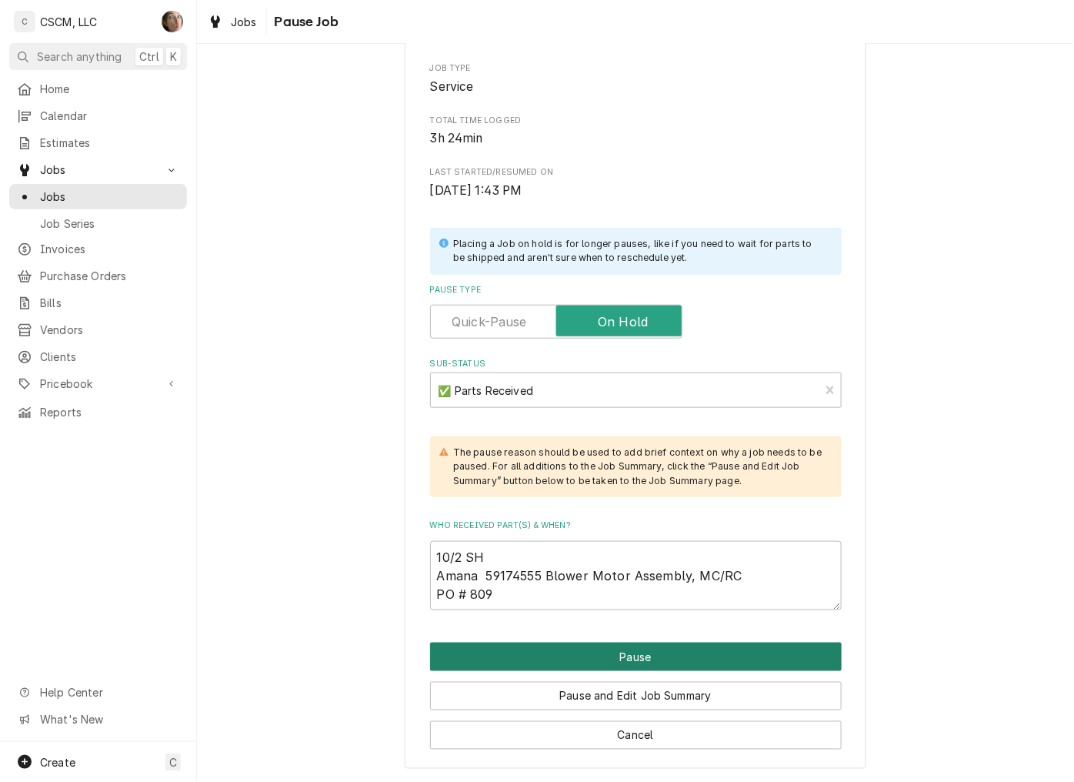
click at [459, 648] on button "Pause" at bounding box center [636, 656] width 412 height 28
type textarea "x"
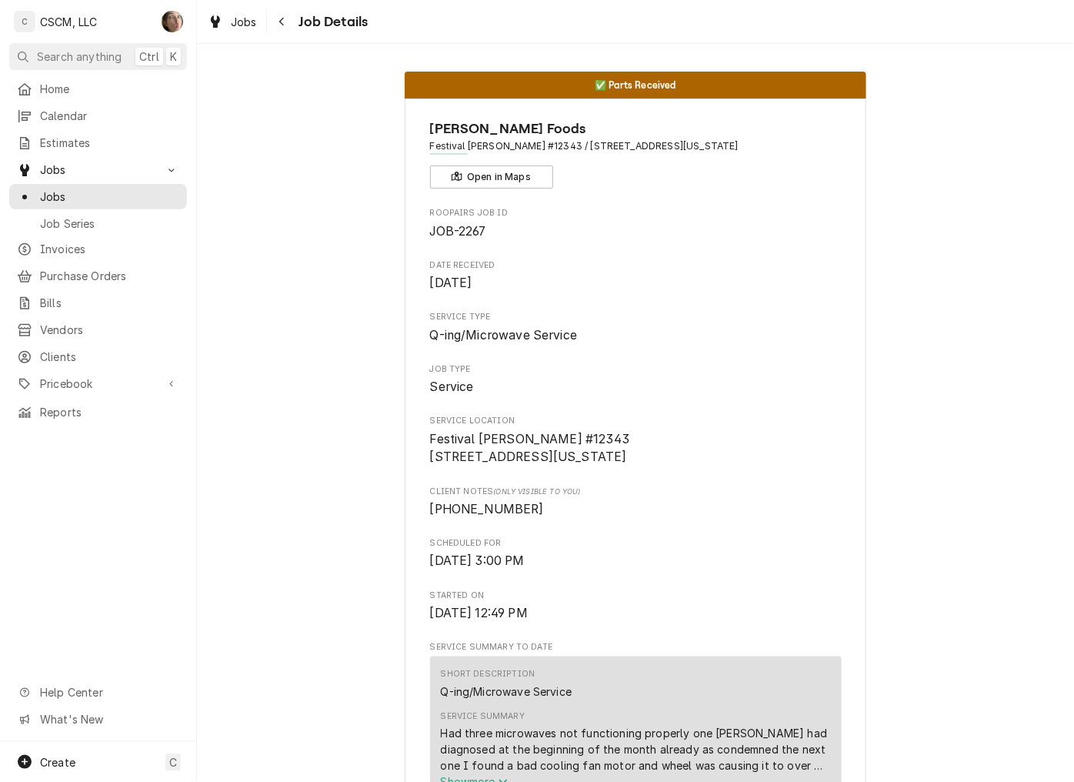
drag, startPoint x: 255, startPoint y: 45, endPoint x: 847, endPoint y: -70, distance: 602.7
click at [847, 0] on html "C CSCM, LLC SH Search anything Ctrl K Home Calendar Estimates Jobs Jobs Job Ser…" at bounding box center [537, 391] width 1074 height 782
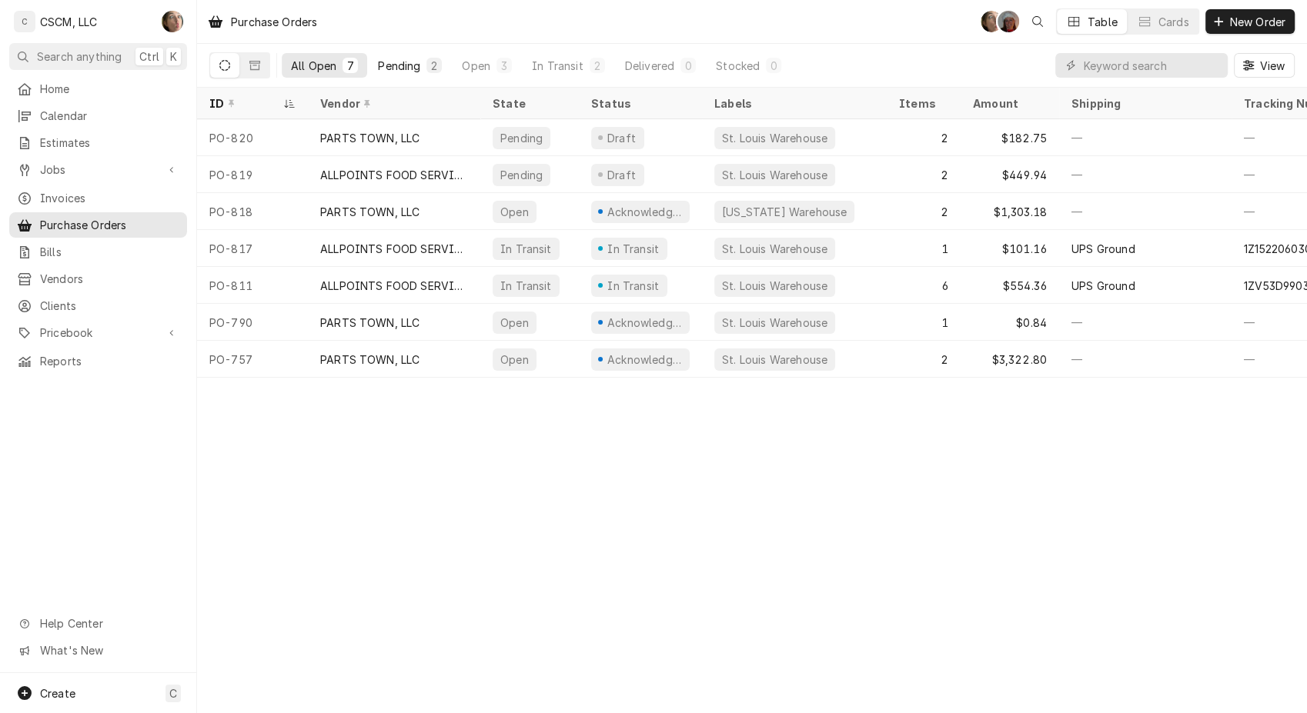
click at [395, 64] on div "Pending" at bounding box center [399, 66] width 42 height 16
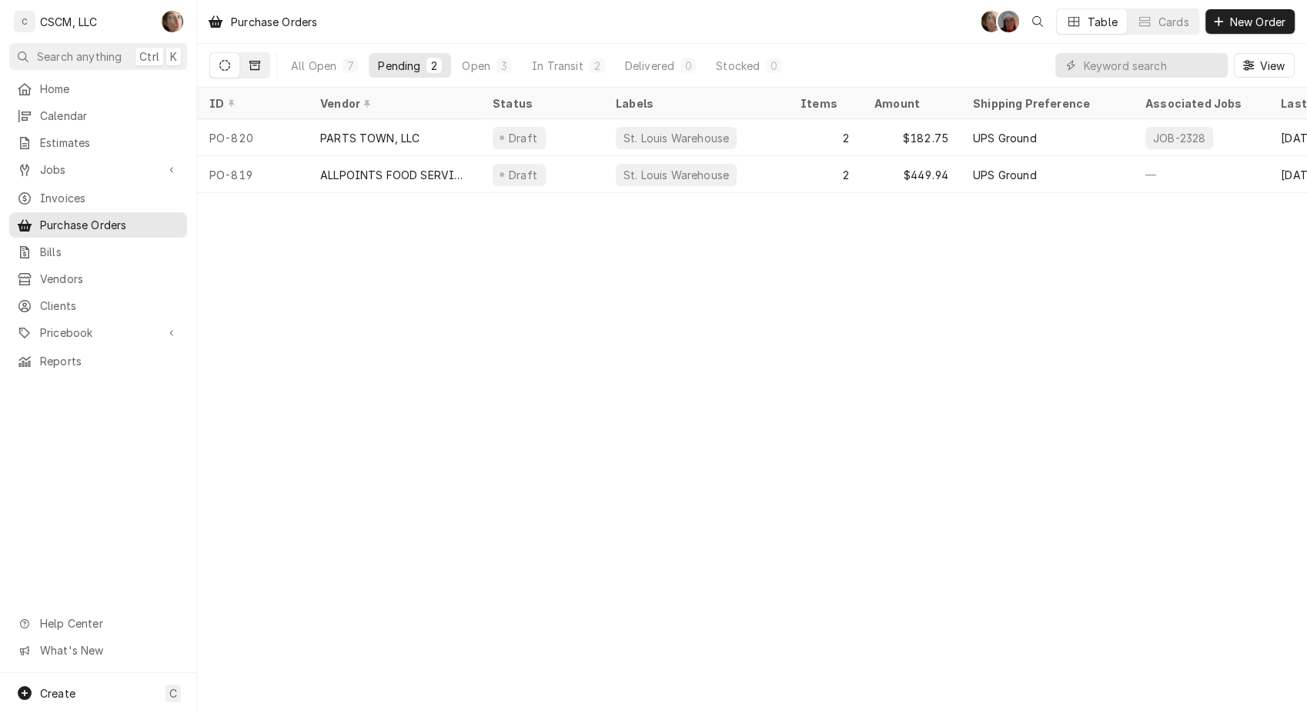
click at [260, 68] on button "Dynamic Content Wrapper" at bounding box center [254, 65] width 29 height 25
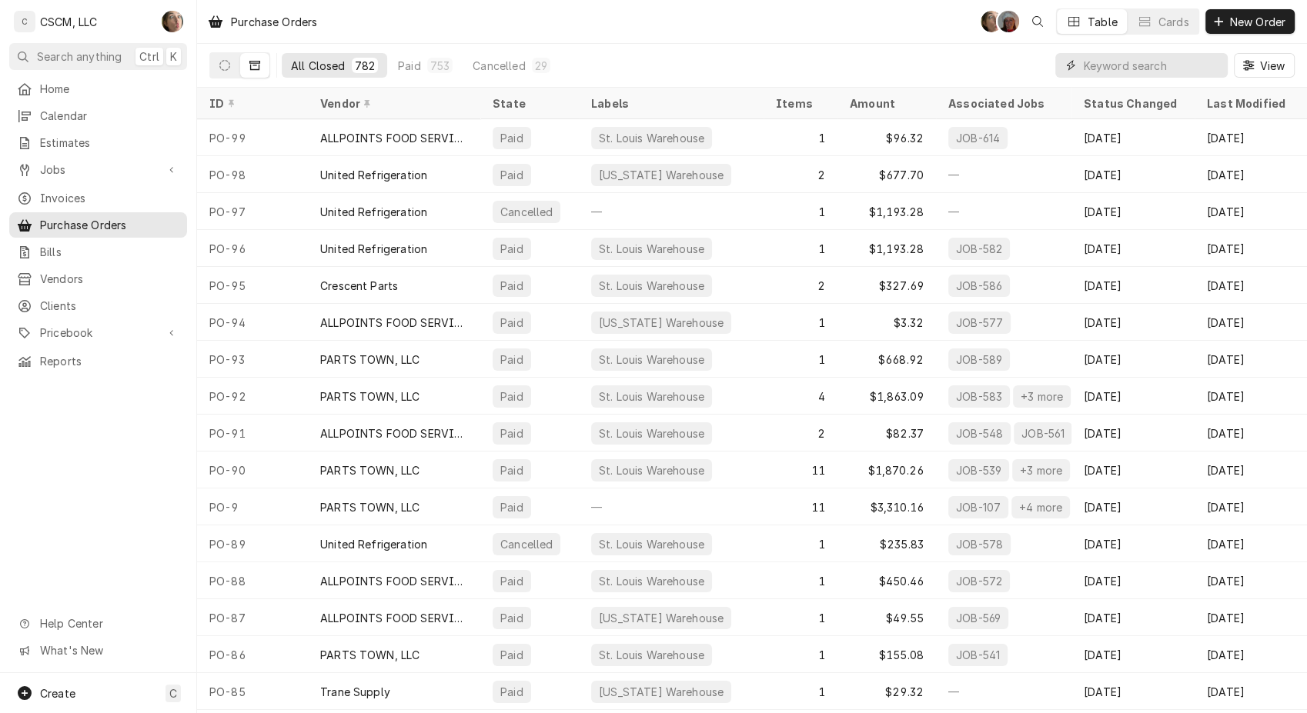
click at [1102, 61] on input "Dynamic Content Wrapper" at bounding box center [1151, 65] width 137 height 25
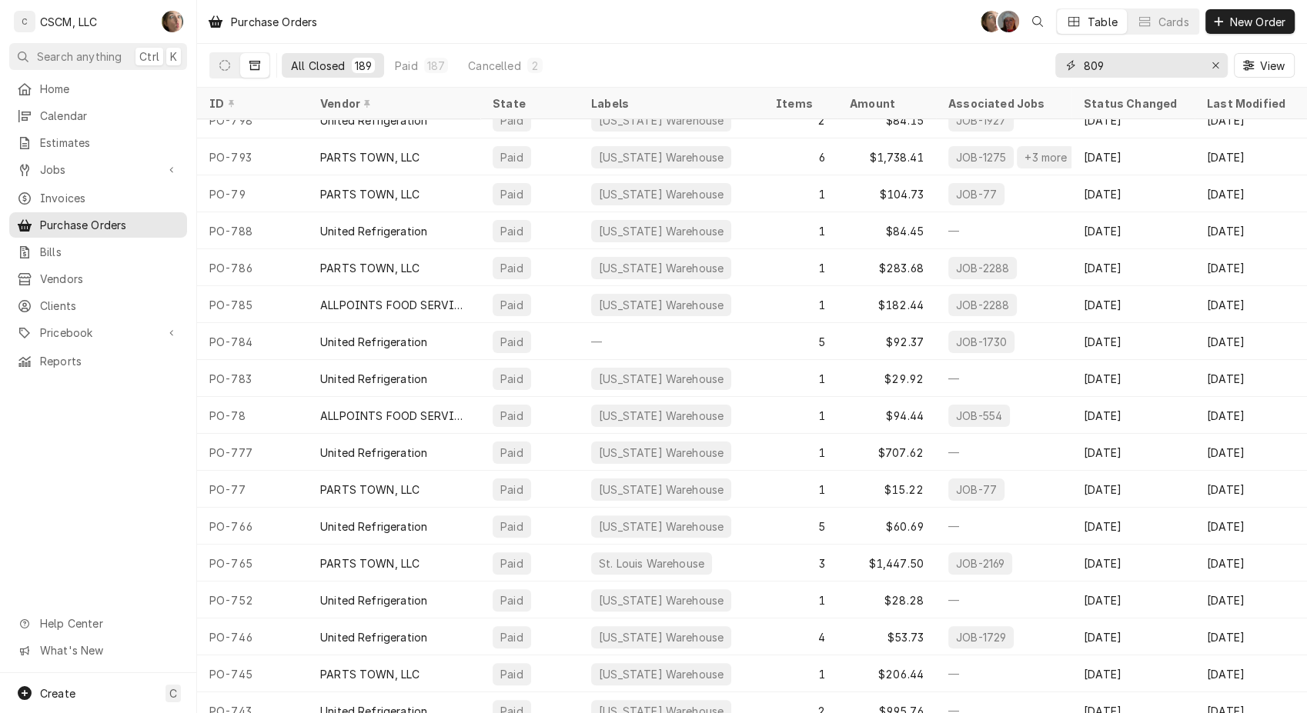
scroll to position [413, 0]
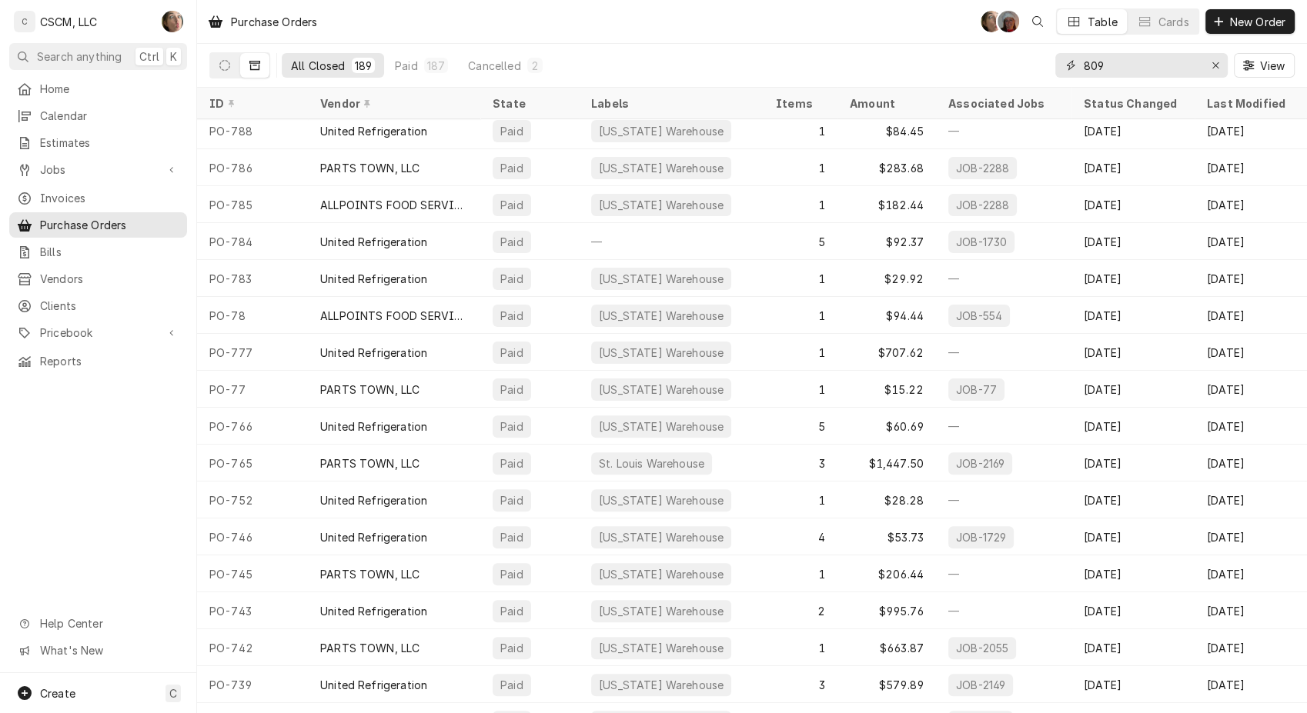
click at [1086, 65] on input "809" at bounding box center [1140, 65] width 115 height 25
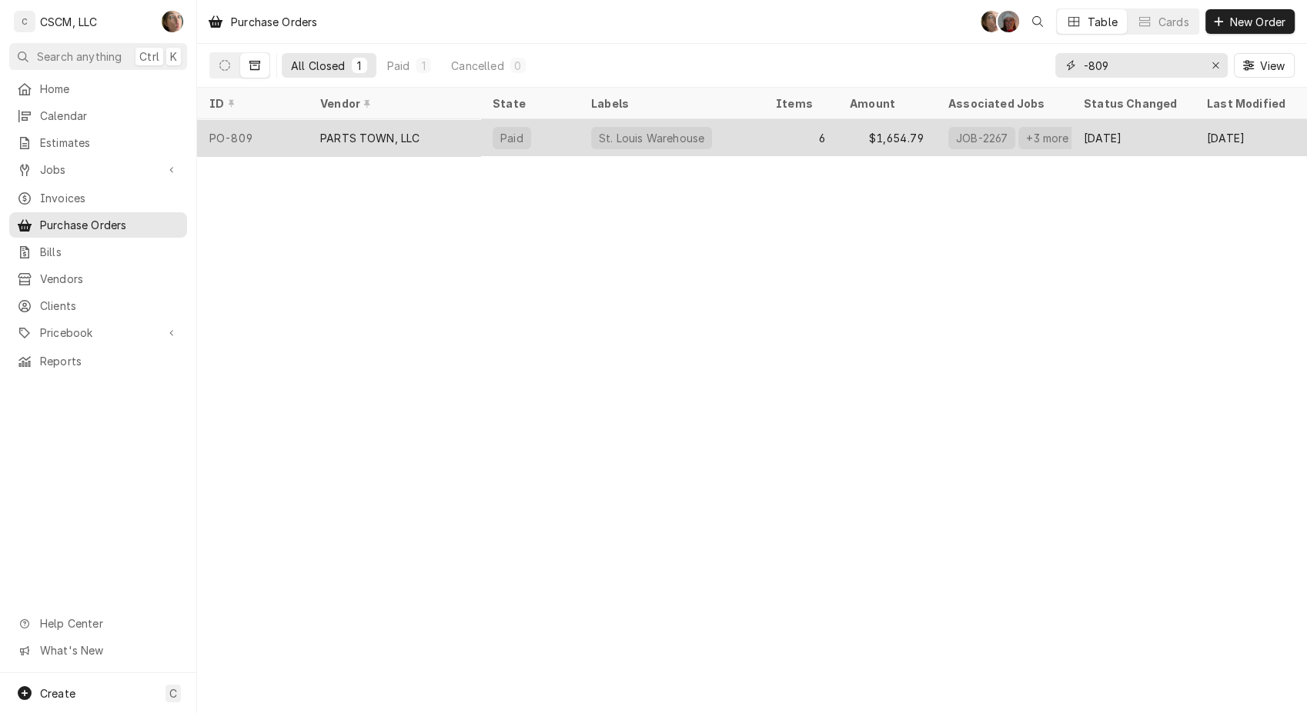
type input "-809"
click at [362, 130] on div "PARTS TOWN, LLC" at bounding box center [369, 138] width 99 height 16
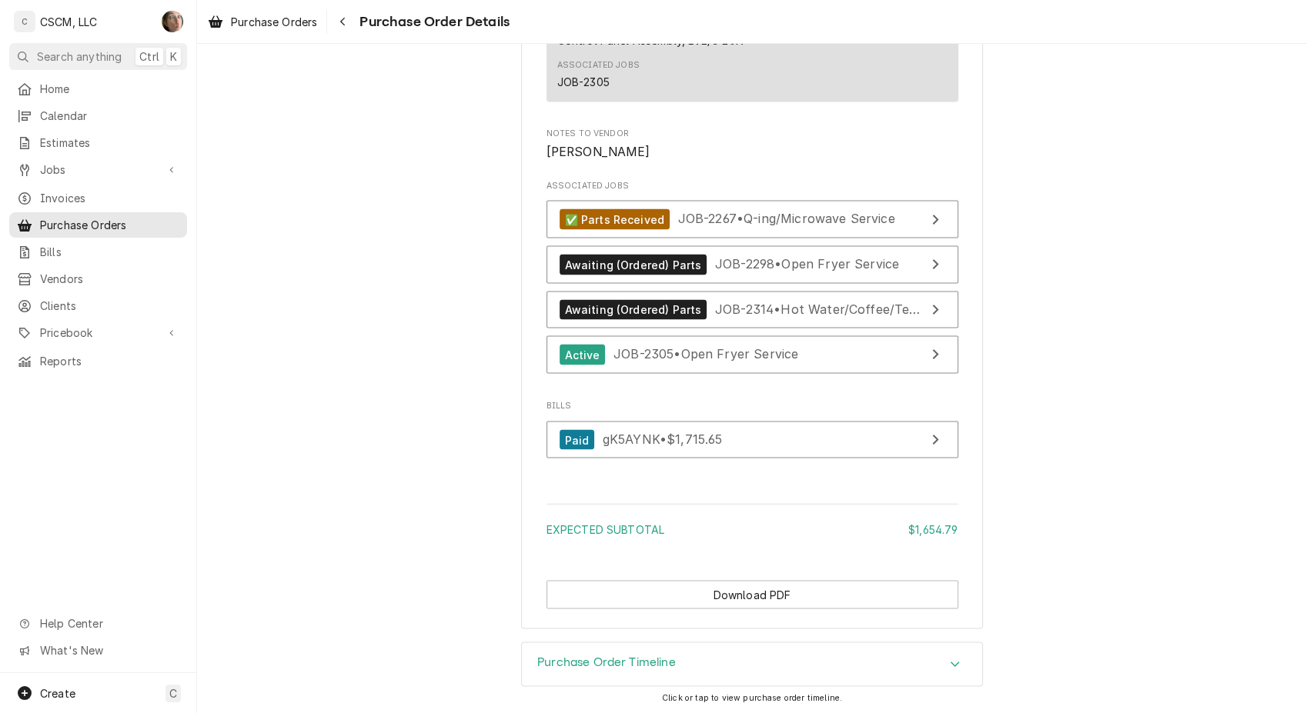
scroll to position [3065, 0]
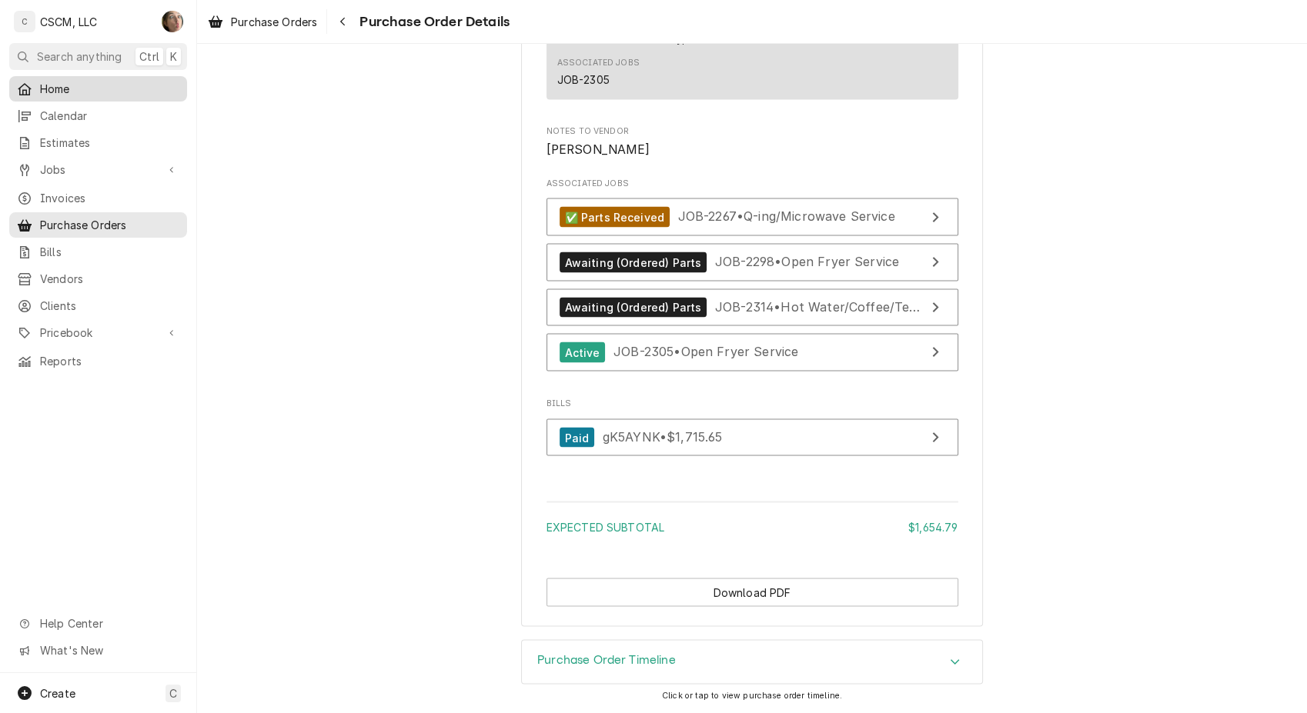
click at [92, 95] on link "Home" at bounding box center [98, 88] width 178 height 25
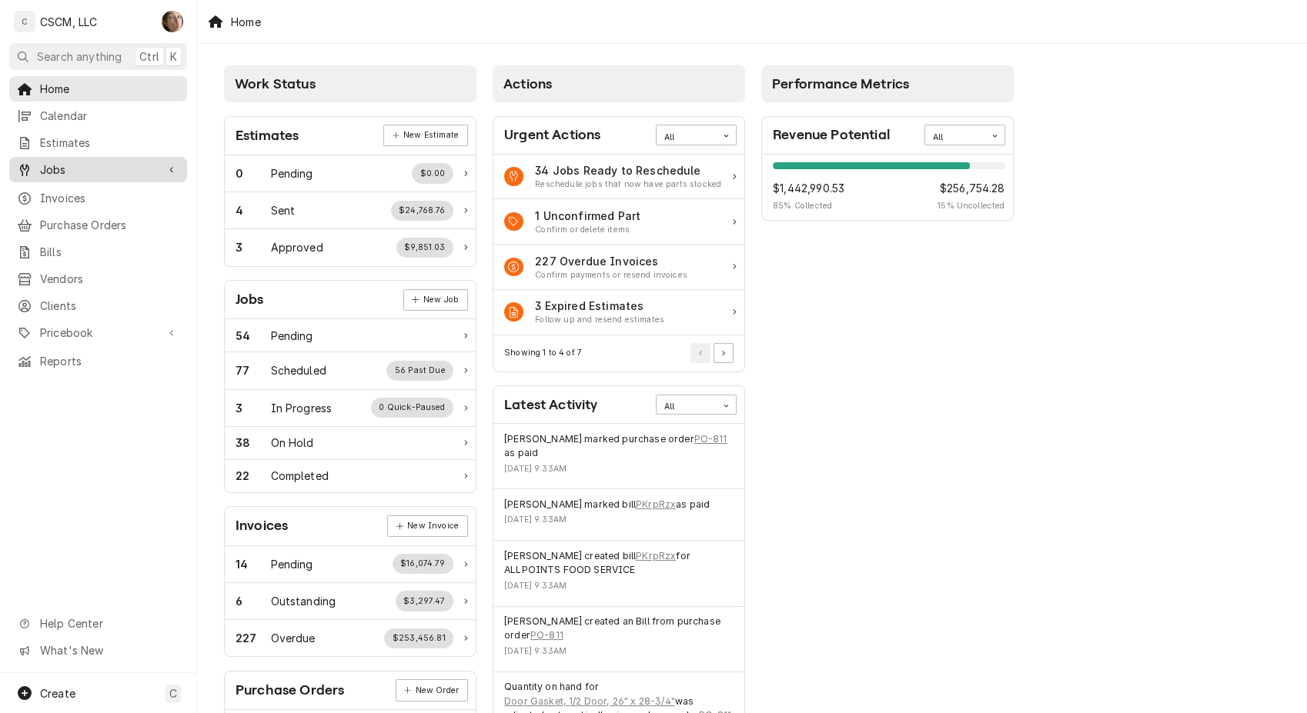
click at [95, 165] on span "Jobs" at bounding box center [98, 170] width 116 height 16
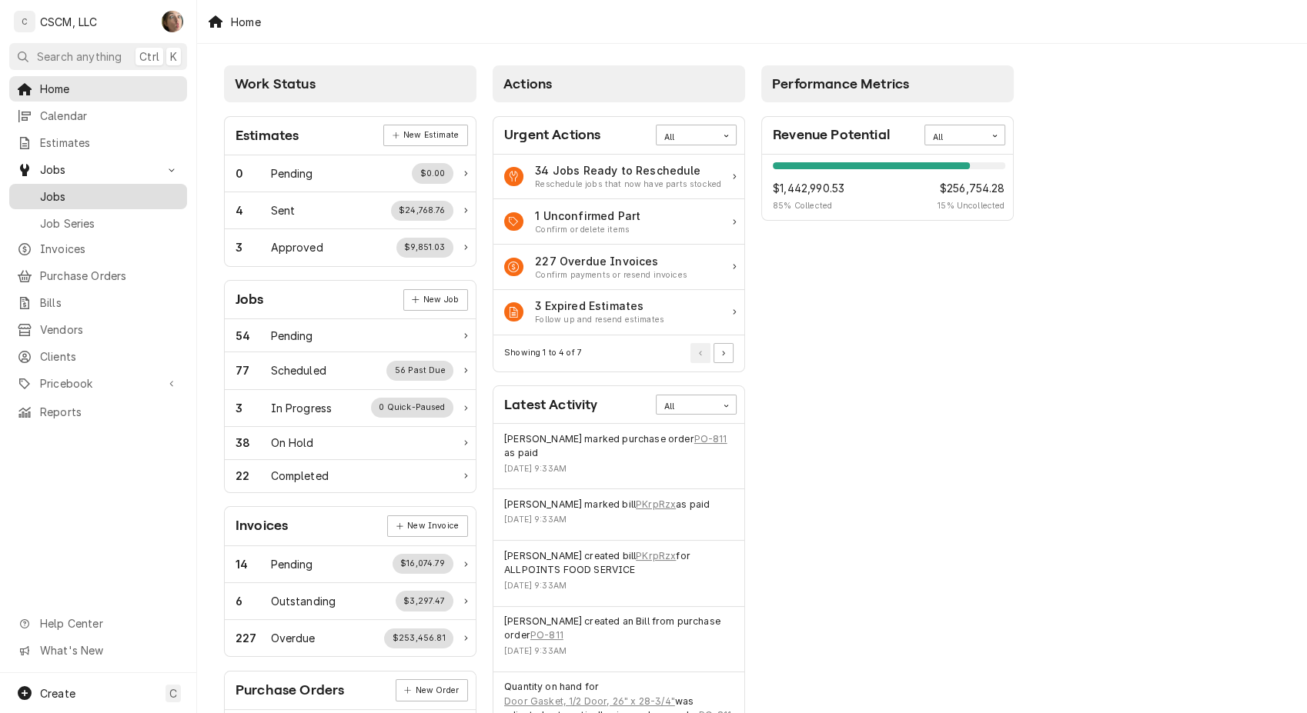
click at [100, 199] on div "Jobs" at bounding box center [98, 196] width 172 height 19
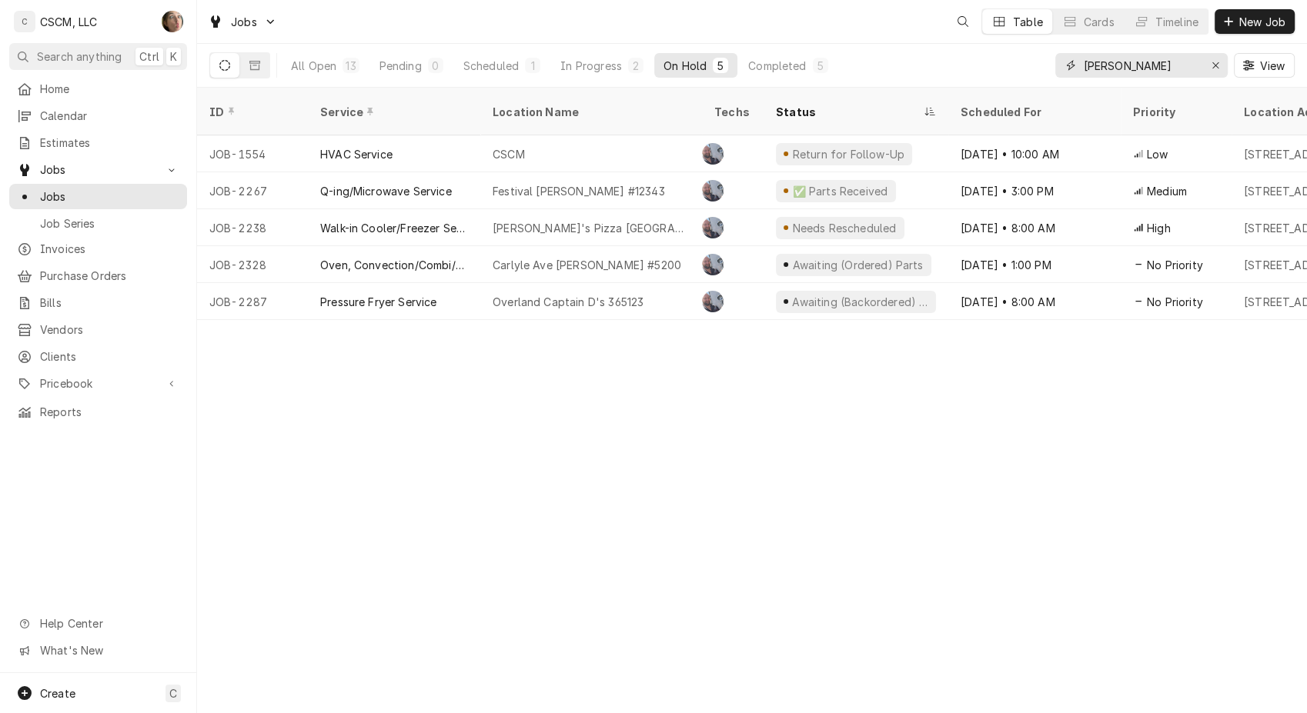
drag, startPoint x: 1138, startPoint y: 59, endPoint x: 932, endPoint y: 82, distance: 207.4
click at [932, 82] on div "All Open 13 Pending 0 Scheduled 1 In Progress 2 On Hold 5 Completed 5 [PERSON_N…" at bounding box center [751, 65] width 1085 height 43
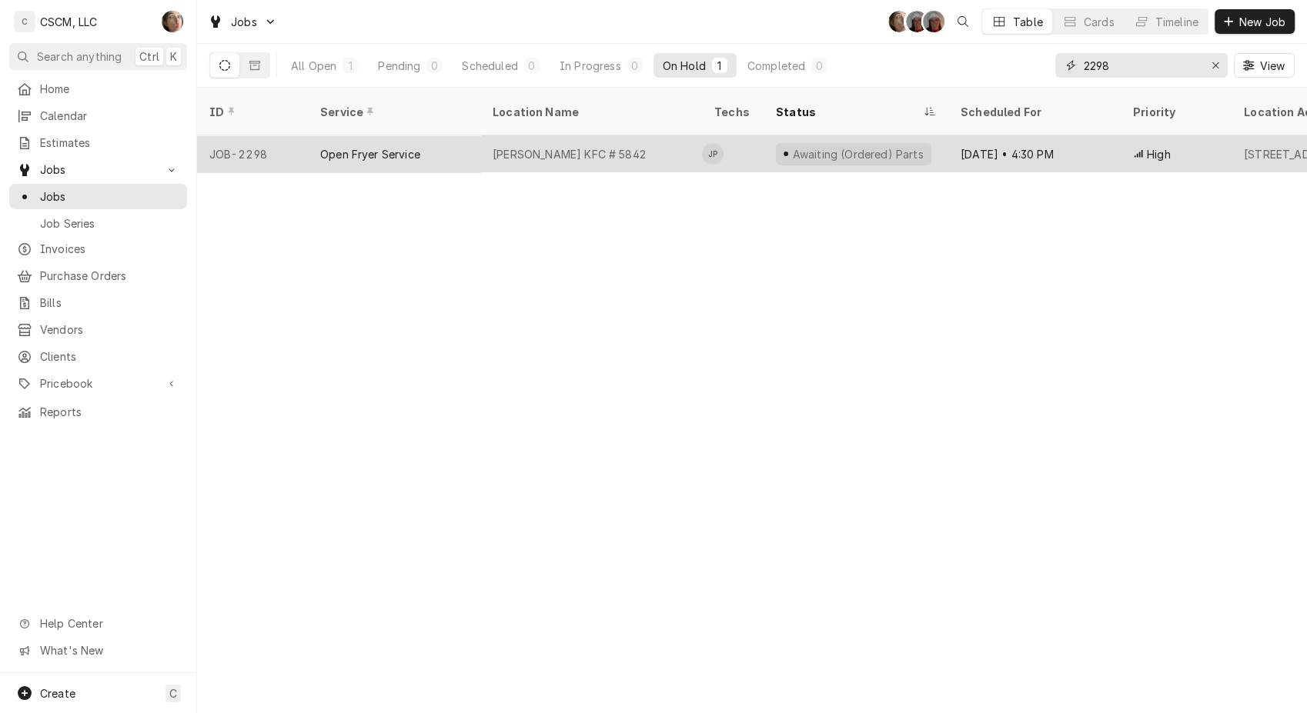
type input "2298"
click at [958, 135] on div "Sep 25 • 4:30 PM" at bounding box center [1034, 153] width 172 height 37
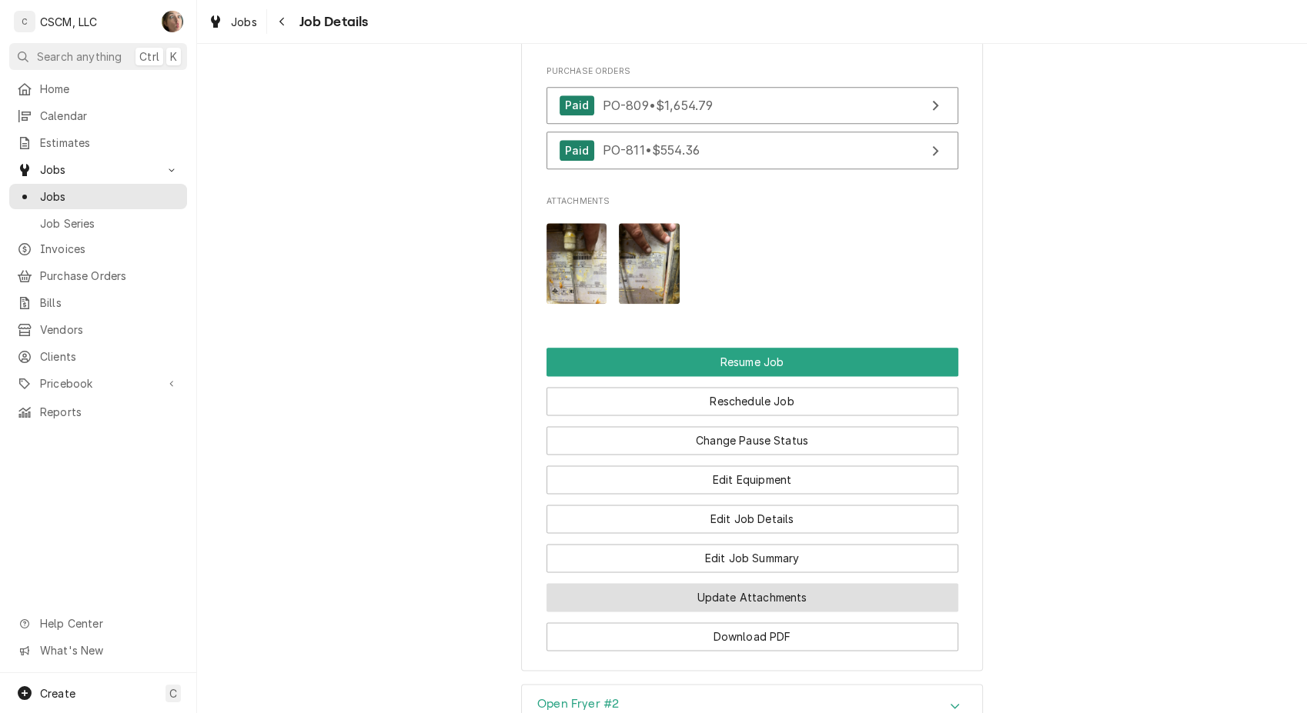
scroll to position [2158, 0]
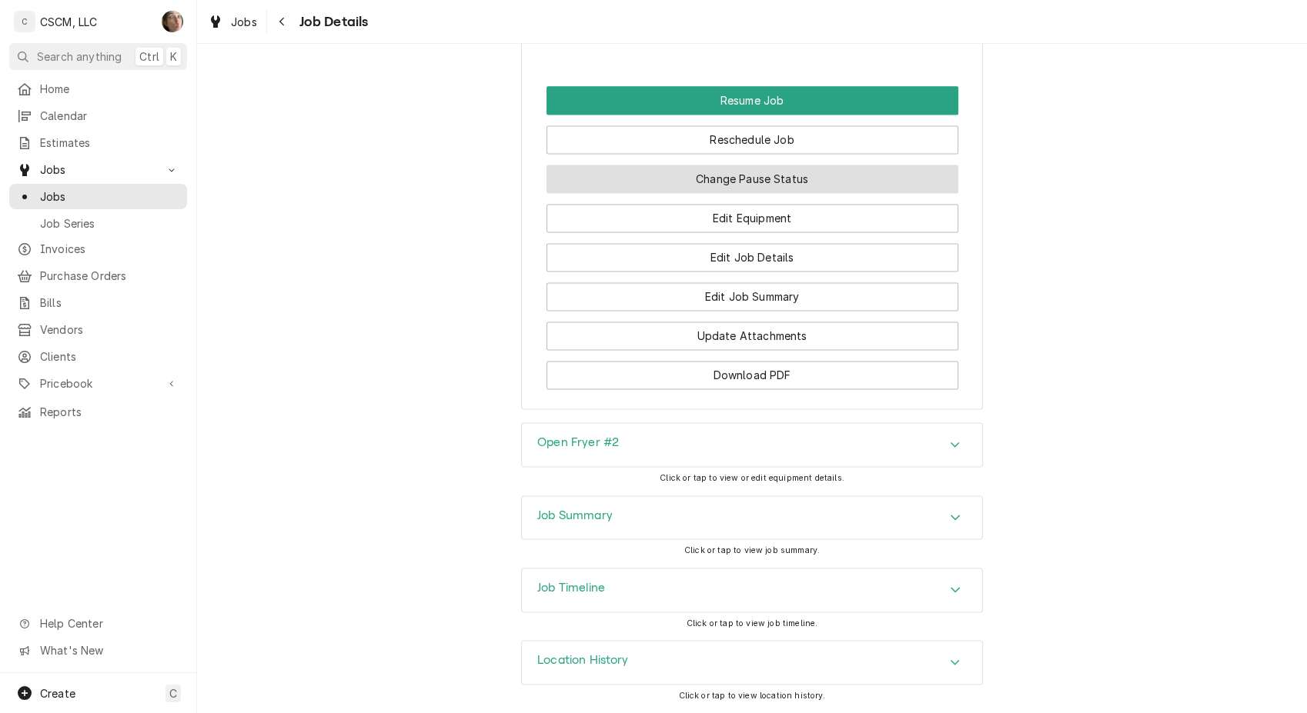
click at [769, 185] on button "Change Pause Status" at bounding box center [752, 179] width 412 height 28
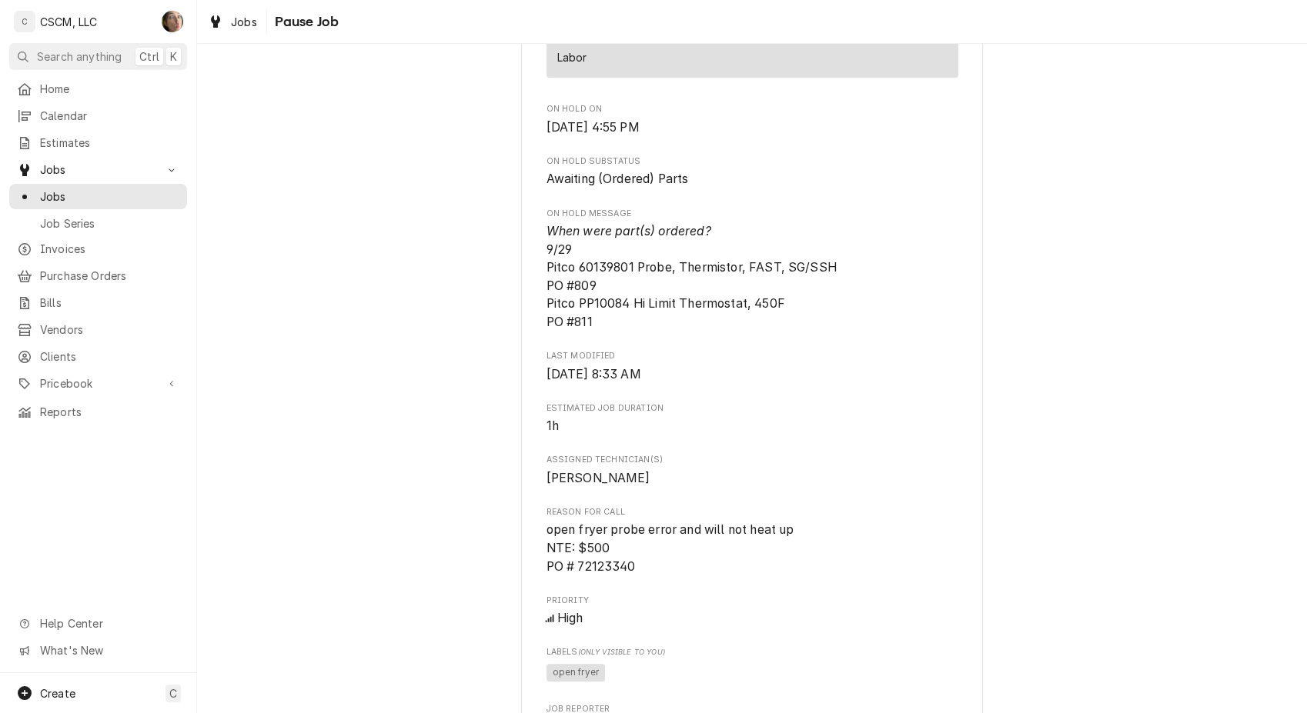
scroll to position [1111, 0]
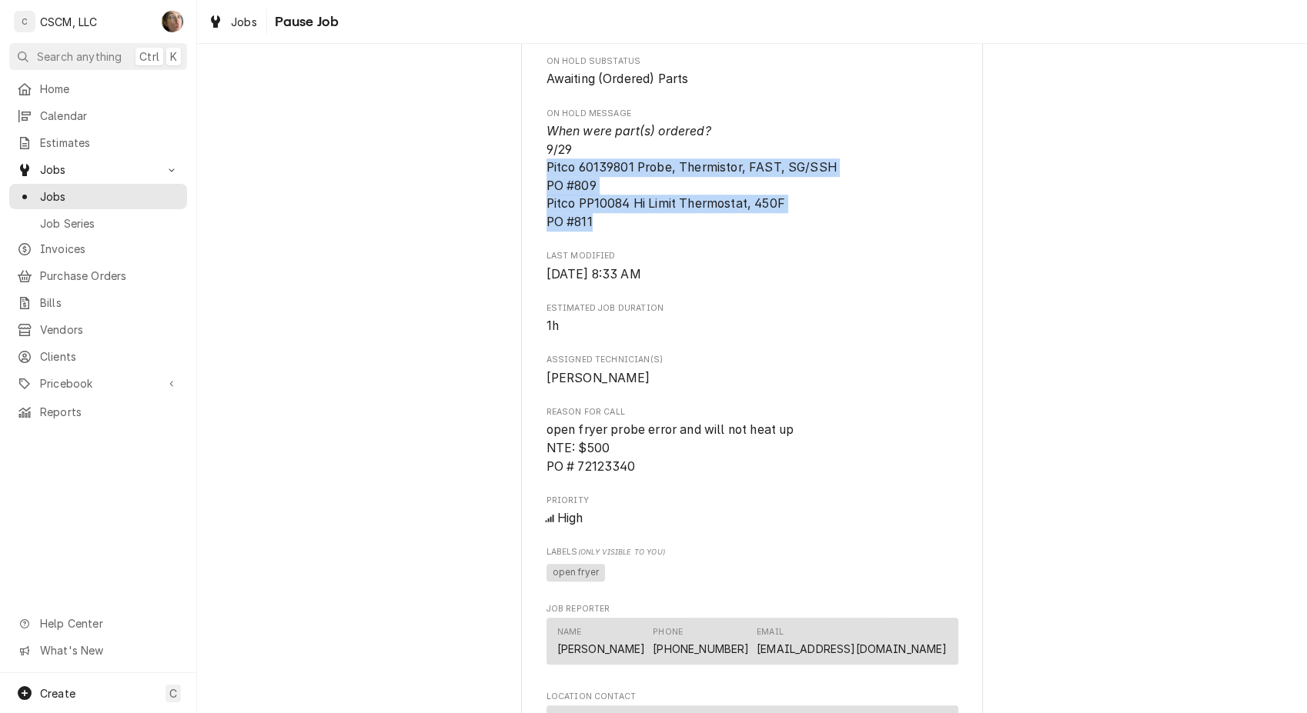
drag, startPoint x: 612, startPoint y: 233, endPoint x: 523, endPoint y: 186, distance: 100.8
click at [523, 186] on div "KBP Foods Homer Adams KFC # 5842 / 2994 Homer M Adams Pkwy, Alton, Illinois 620…" at bounding box center [752, 214] width 462 height 2455
copy span "Pitco 60139801 Probe, Thermistor, FAST, SG/SSH PO #809 Pitco PP10084 Hi Limit T…"
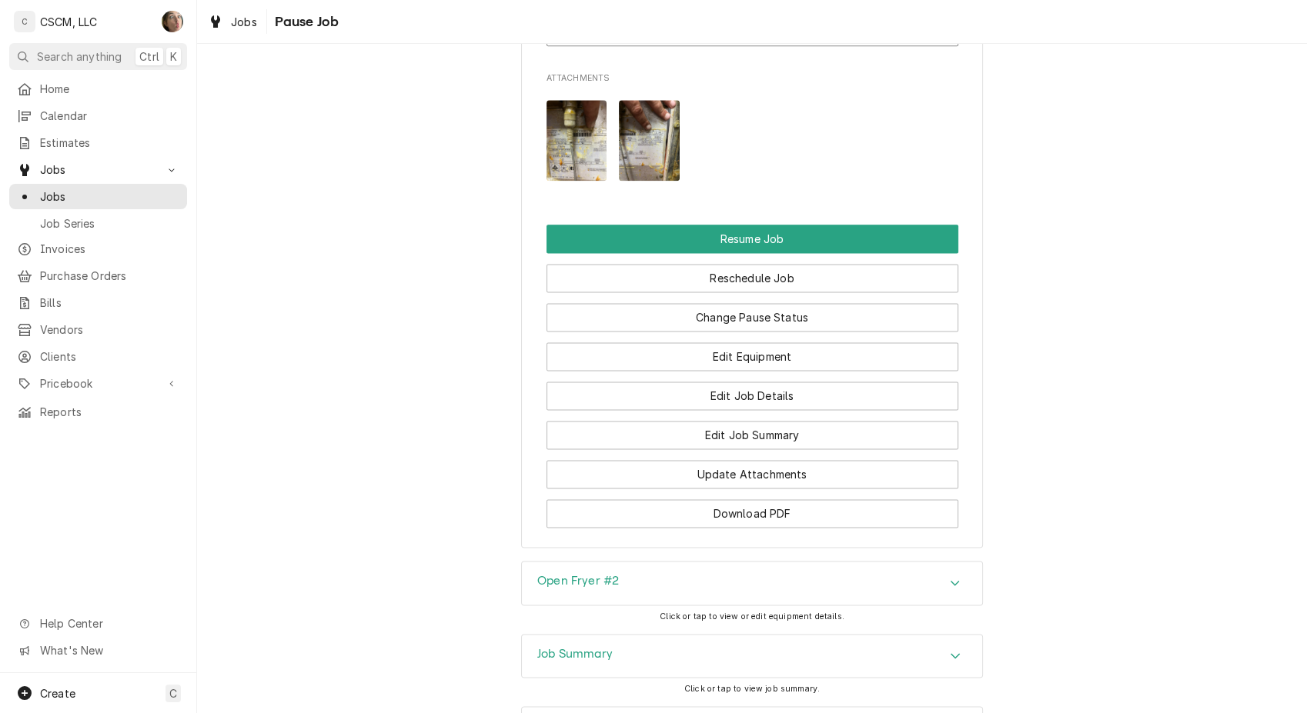
scroll to position [2158, 0]
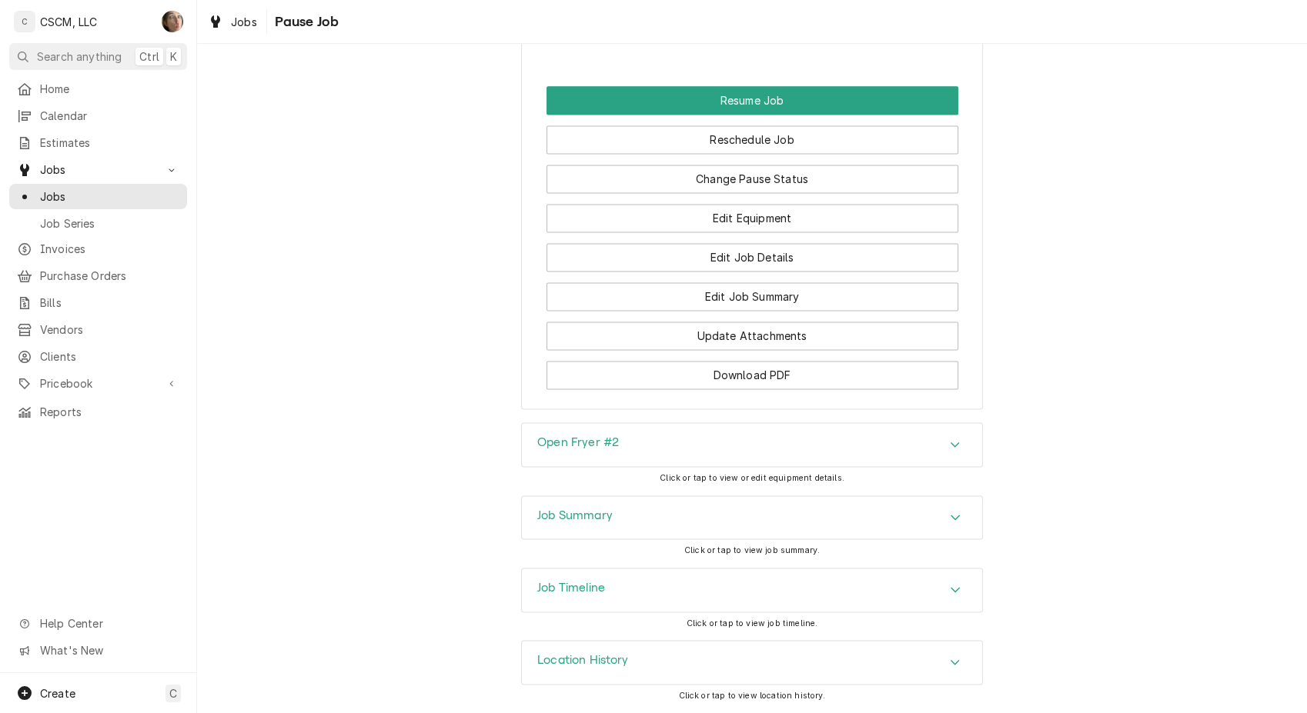
click at [569, 158] on div "Change Pause Status" at bounding box center [752, 173] width 412 height 39
click at [576, 150] on button "Reschedule Job" at bounding box center [752, 139] width 412 height 28
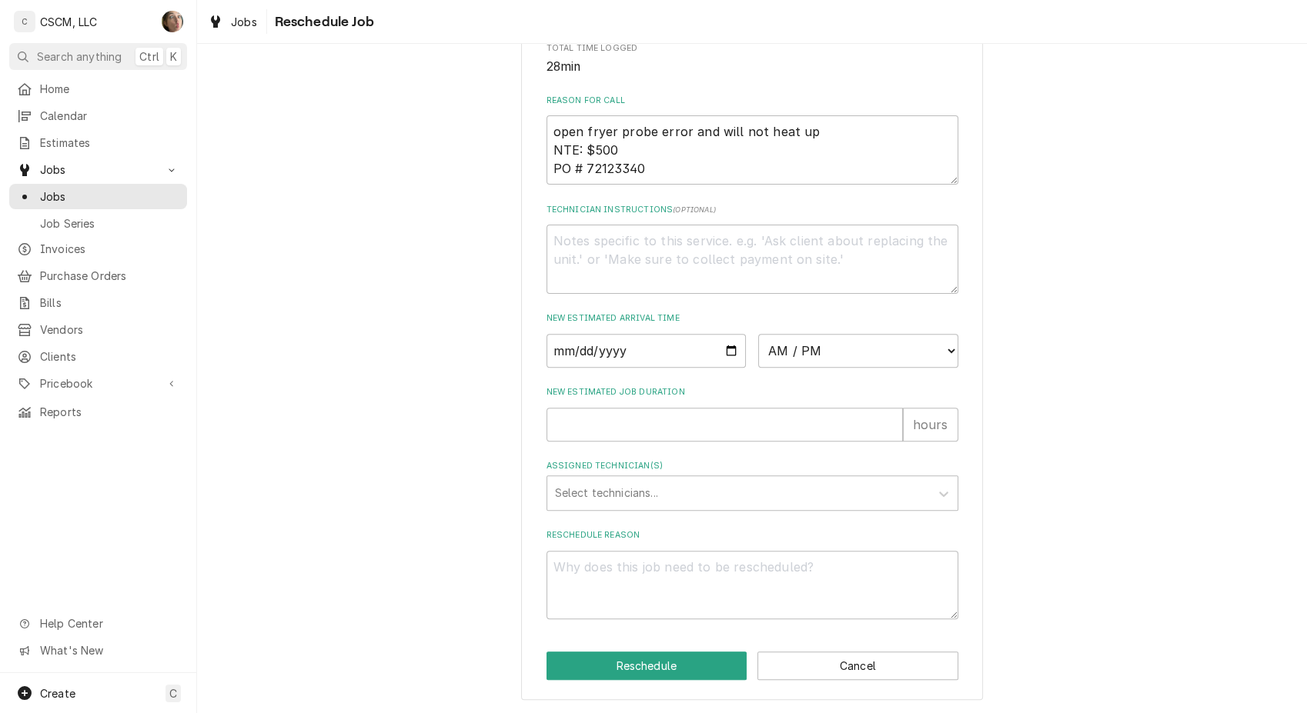
scroll to position [487, 0]
click at [646, 578] on textarea "Reschedule Reason" at bounding box center [752, 585] width 412 height 69
click at [902, 669] on button "Cancel" at bounding box center [857, 666] width 201 height 28
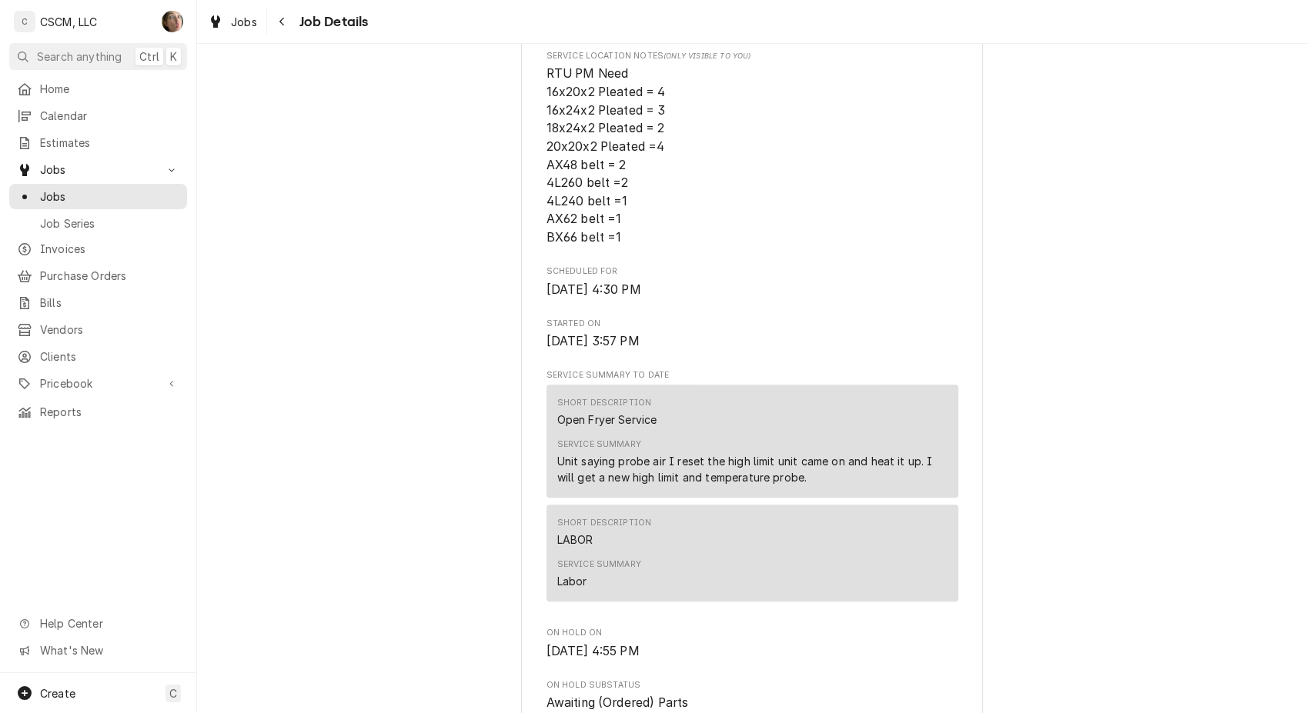
scroll to position [2126, 0]
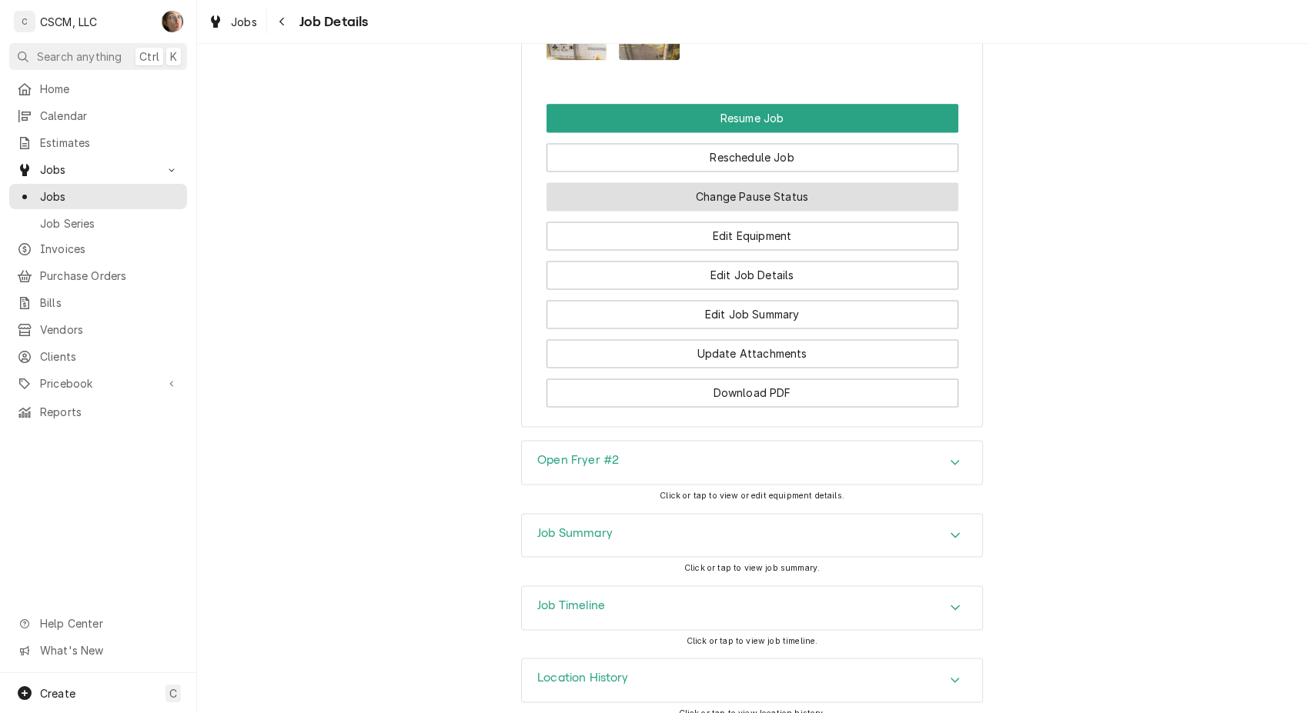
click at [755, 206] on button "Change Pause Status" at bounding box center [752, 196] width 412 height 28
type textarea "x"
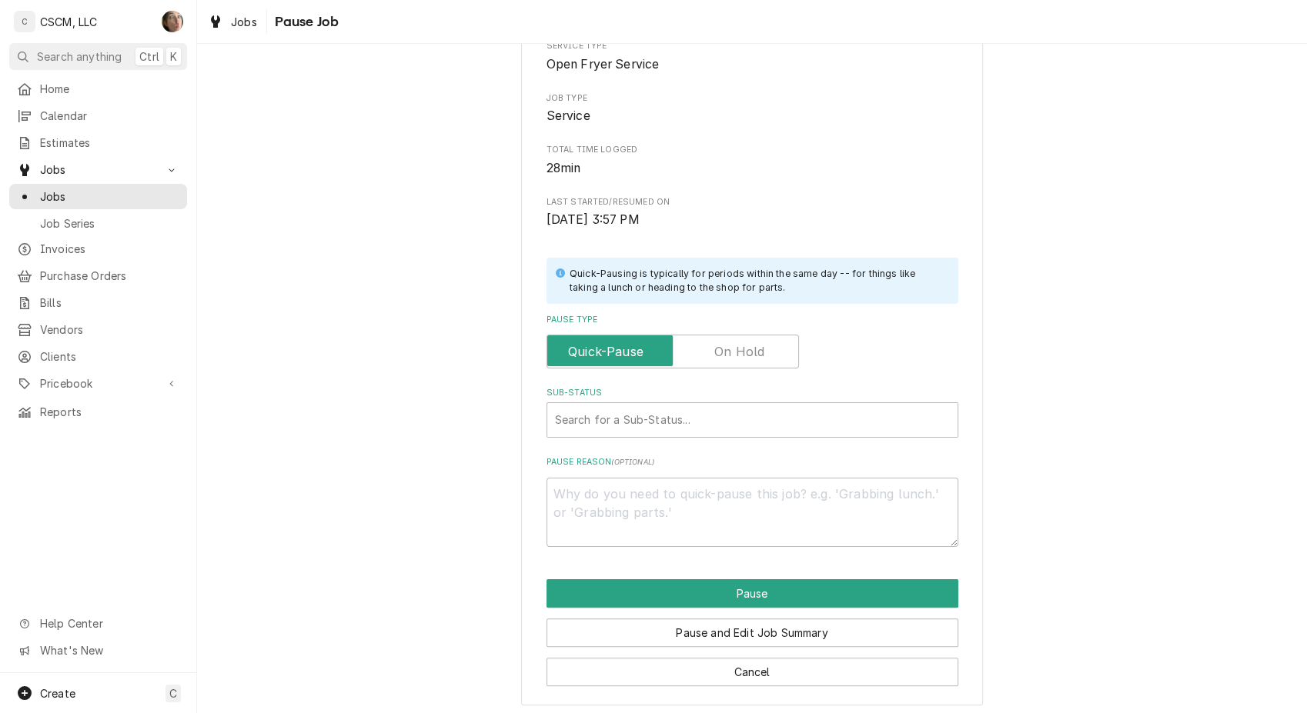
scroll to position [199, 0]
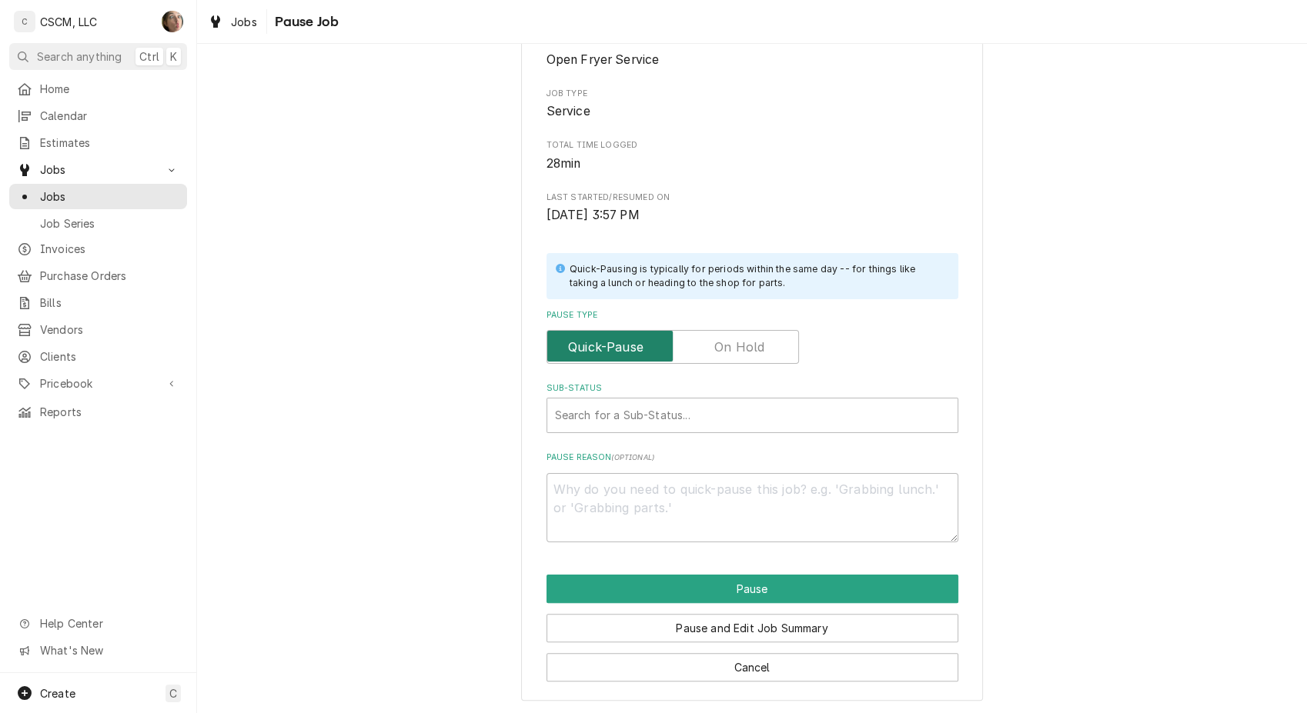
click at [738, 334] on input "Pause Type" at bounding box center [672, 347] width 239 height 34
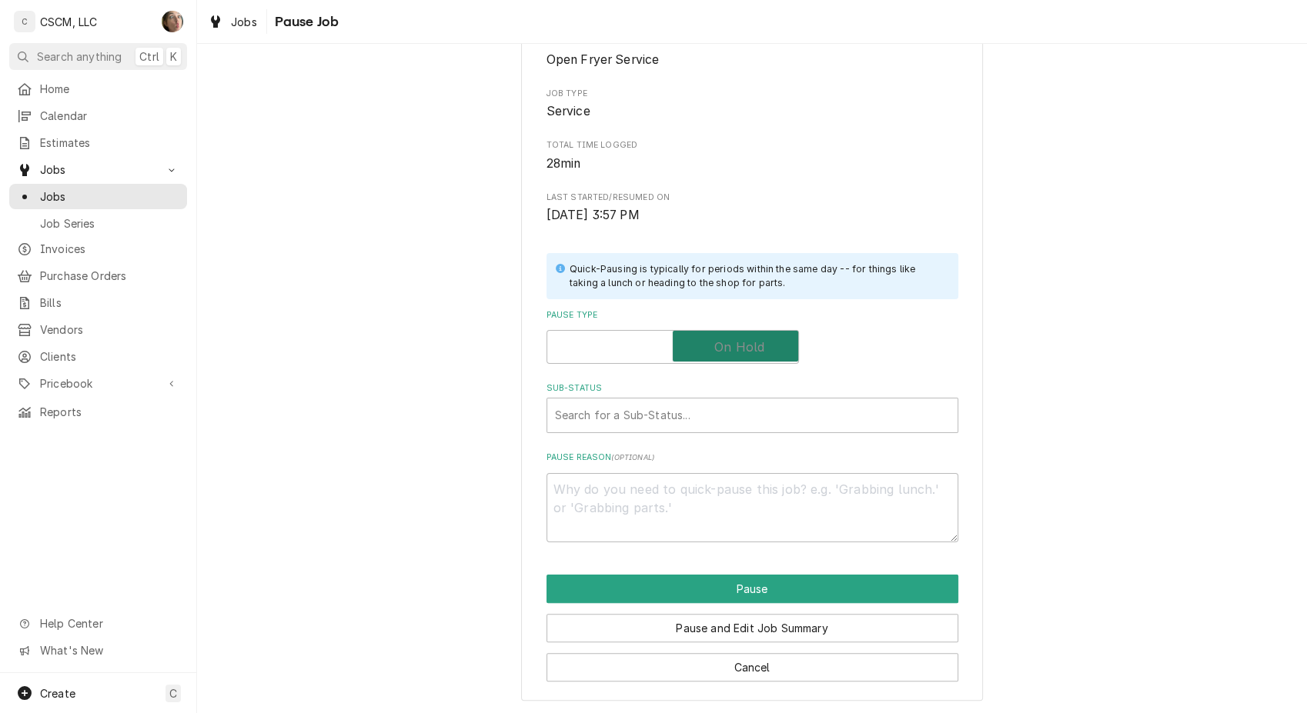
checkbox input "true"
click at [671, 395] on div "Sub-Status Search for a Sub-Status..." at bounding box center [752, 407] width 412 height 50
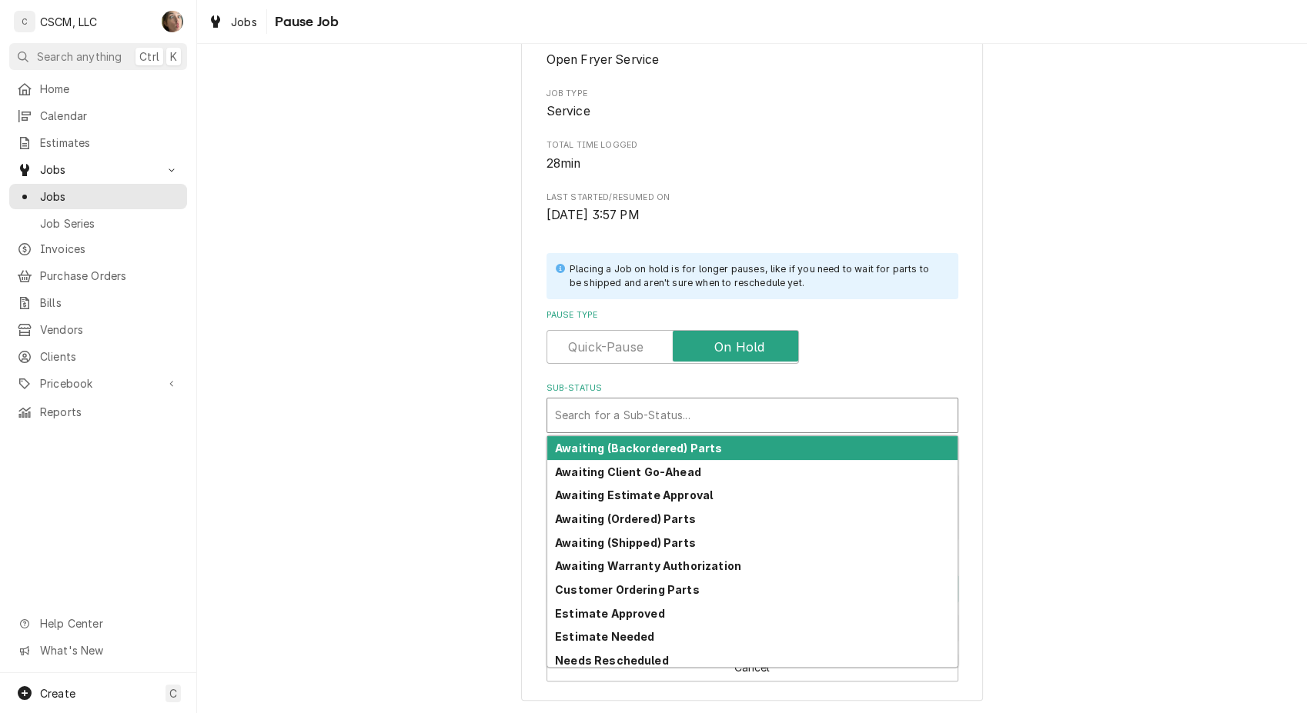
click at [661, 423] on div "Sub-Status" at bounding box center [752, 416] width 395 height 28
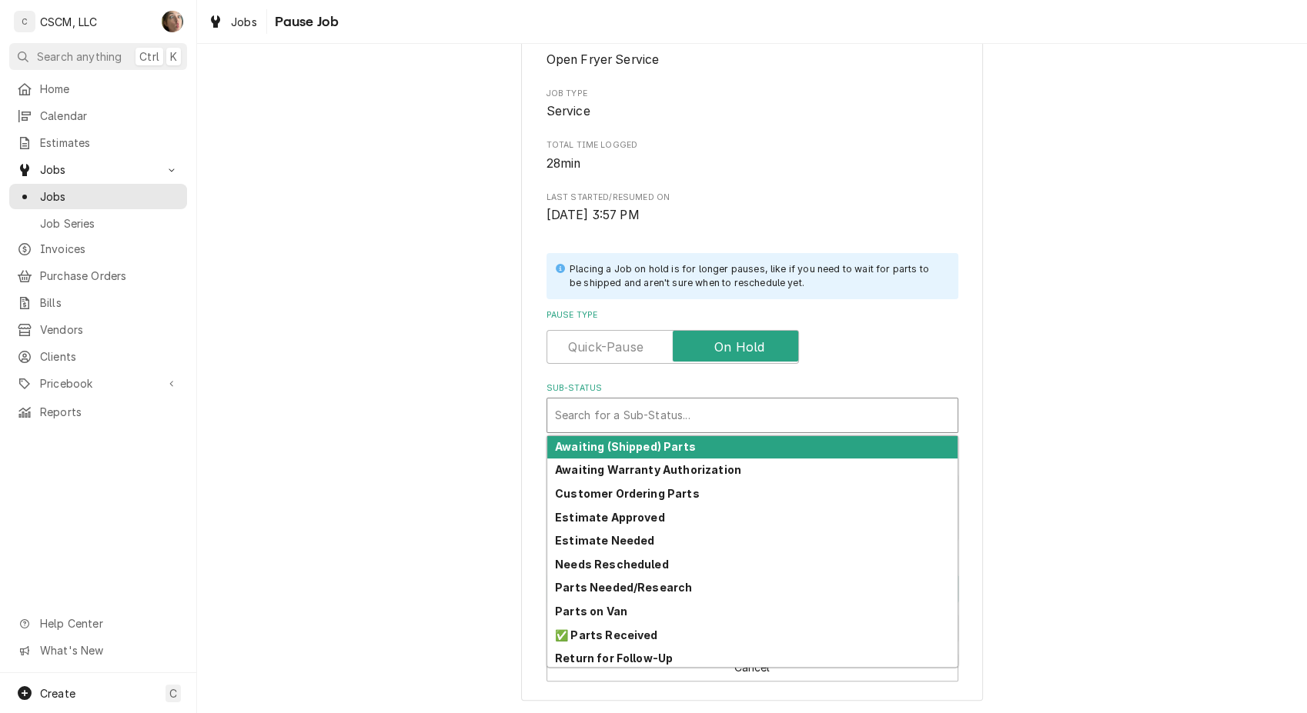
scroll to position [169, 0]
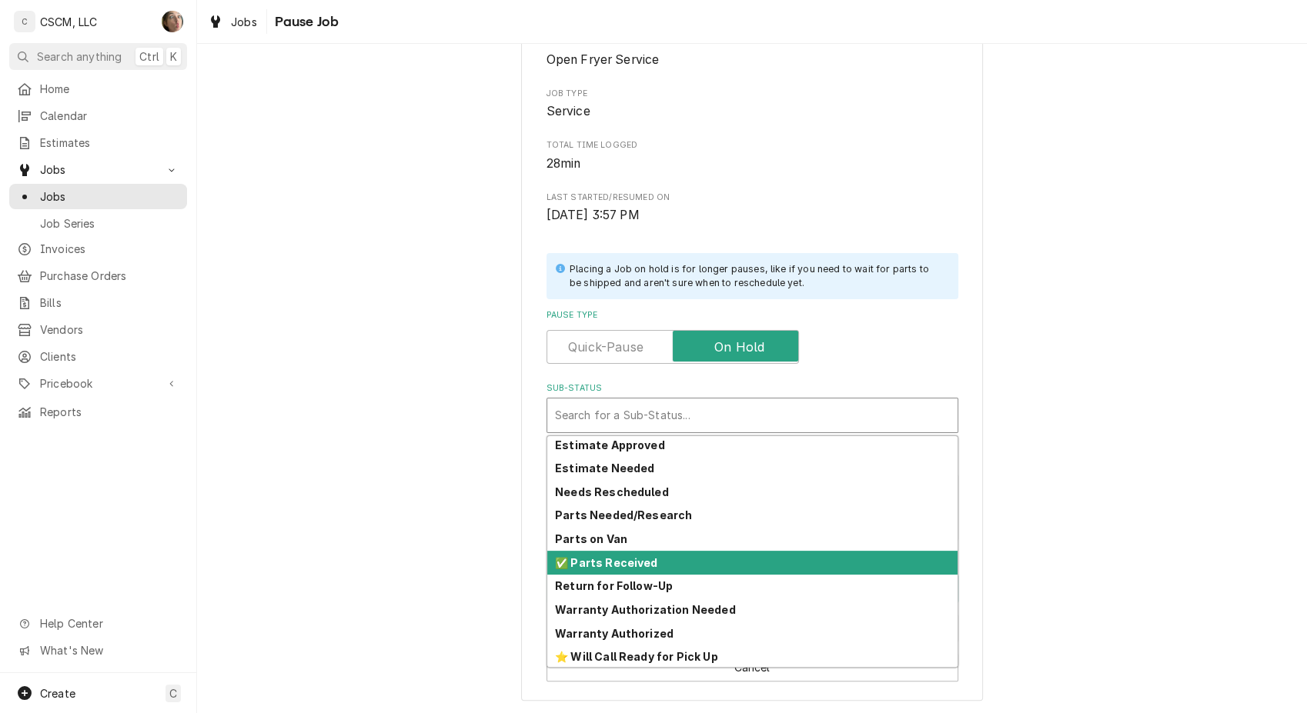
click at [606, 556] on strong "✅ Parts Received" at bounding box center [606, 562] width 103 height 13
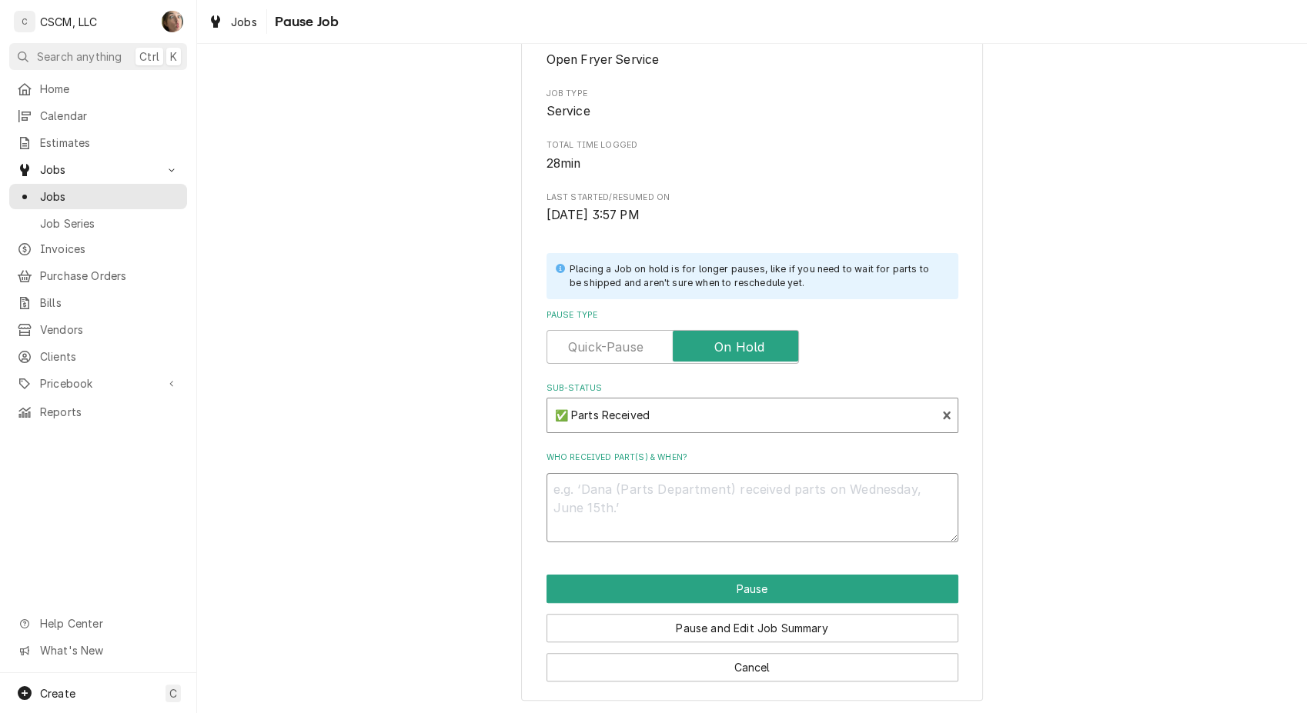
click at [563, 498] on textarea "Who received part(s) & when?" at bounding box center [752, 507] width 412 height 69
type textarea "x"
type textarea "1"
type textarea "x"
type textarea "10"
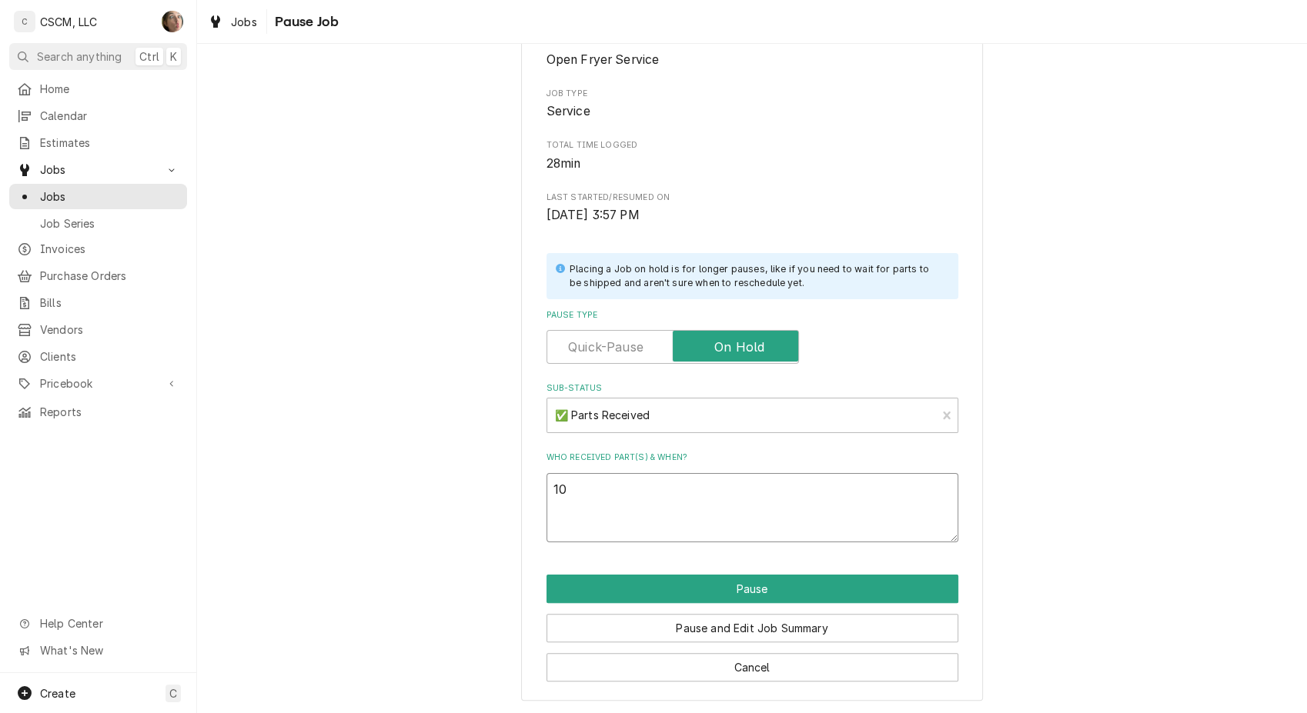
type textarea "x"
type textarea "10/"
type textarea "x"
type textarea "10/2"
type textarea "x"
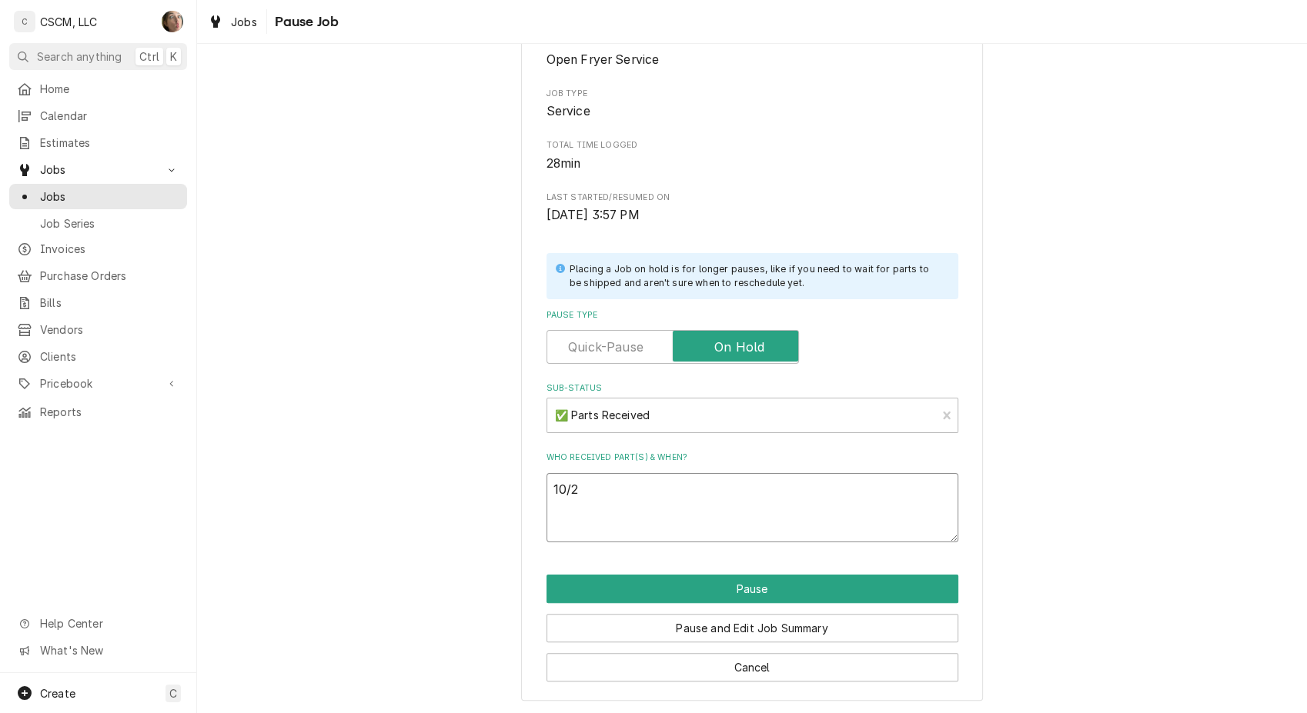
type textarea "10/2"
type textarea "x"
type textarea "10/2 S"
type textarea "x"
type textarea "10/2 SH"
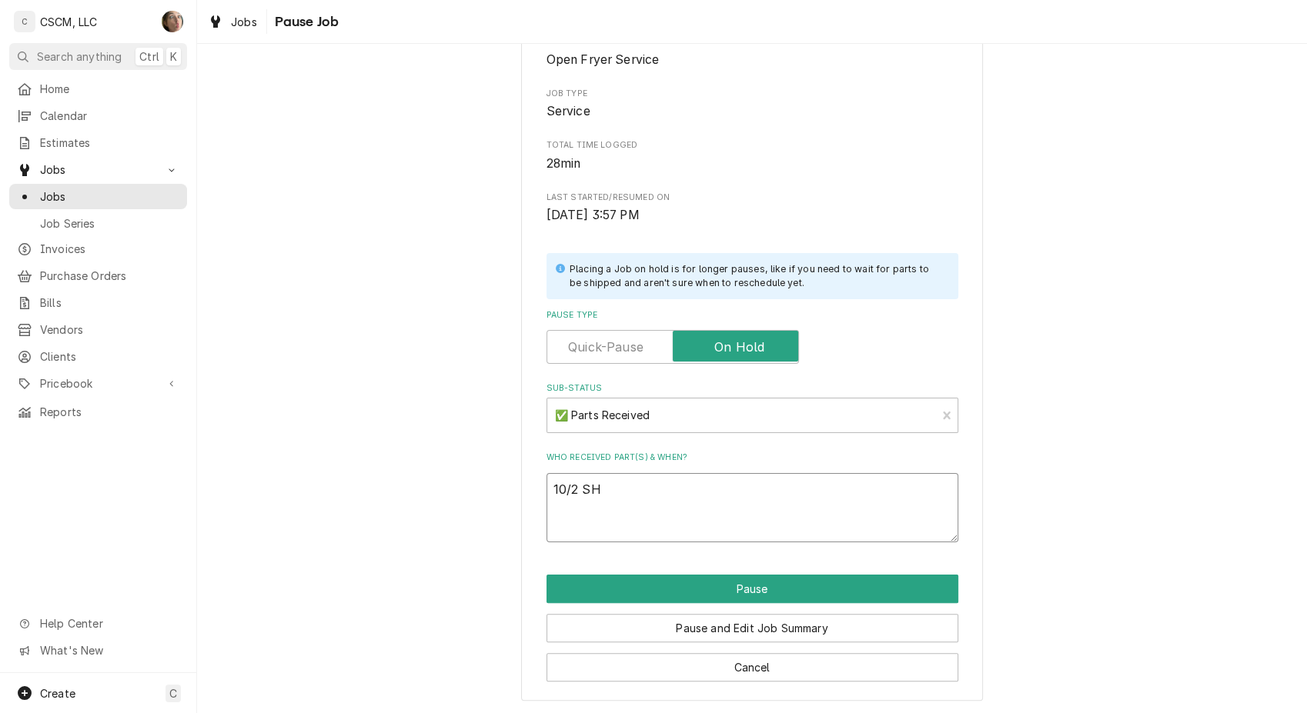
type textarea "x"
type textarea "10/2 SH"
paste textarea "Pitco 60139801 Probe, Thermistor, FAST, SG/SSH PO #809 Pitco PP10084 Hi Limit T…"
type textarea "x"
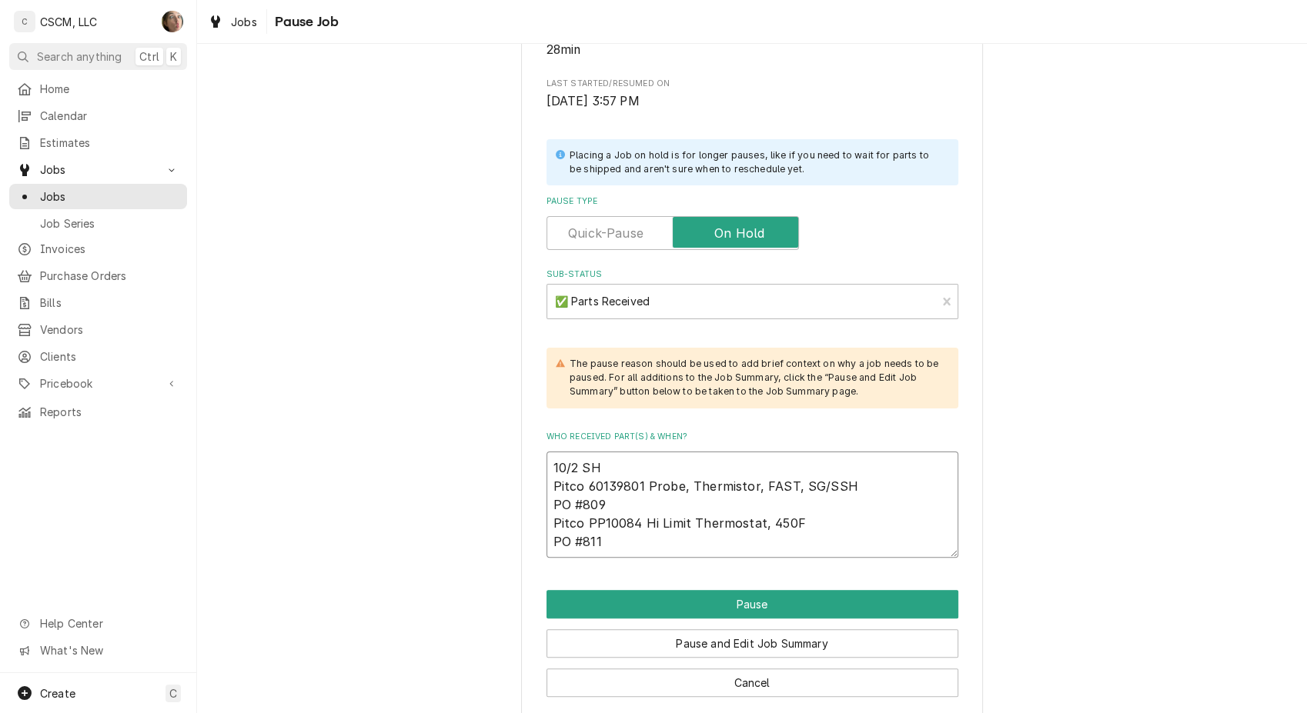
scroll to position [329, 0]
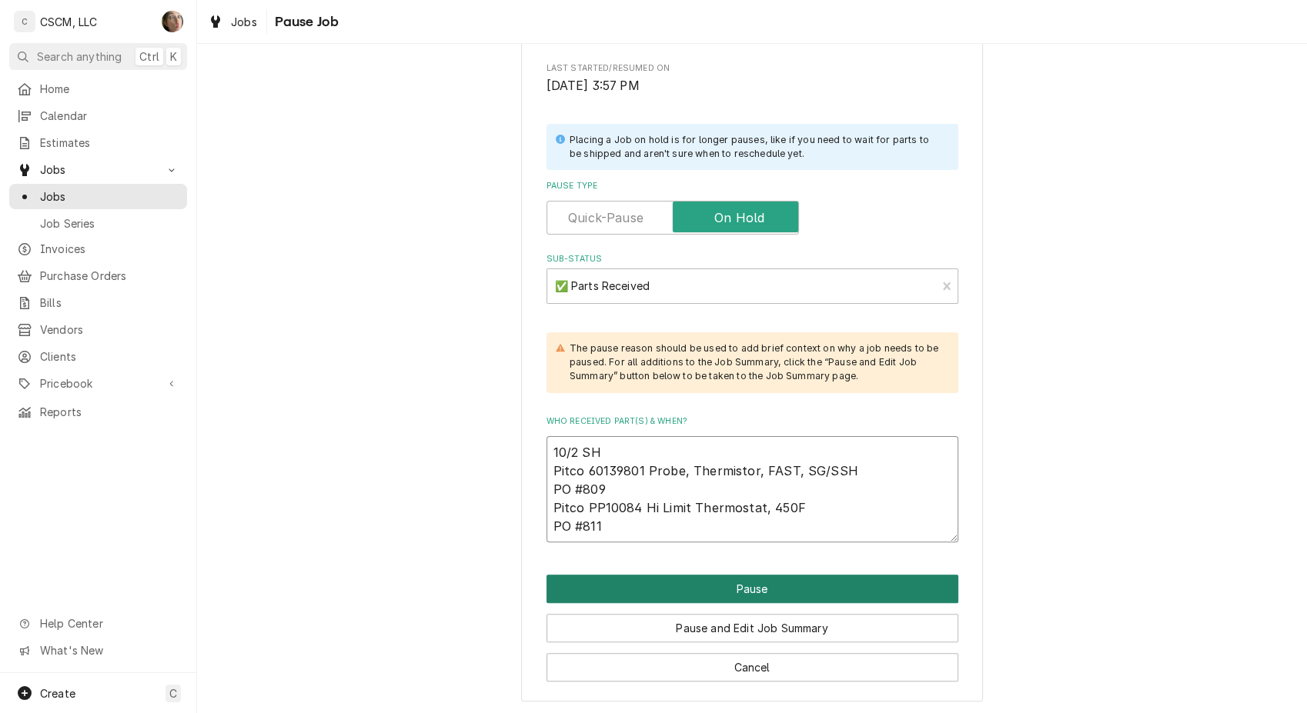
type textarea "10/2 SH Pitco 60139801 Probe, Thermistor, FAST, SG/SSH PO #809 Pitco PP10084 Hi…"
click at [712, 589] on button "Pause" at bounding box center [752, 589] width 412 height 28
type textarea "x"
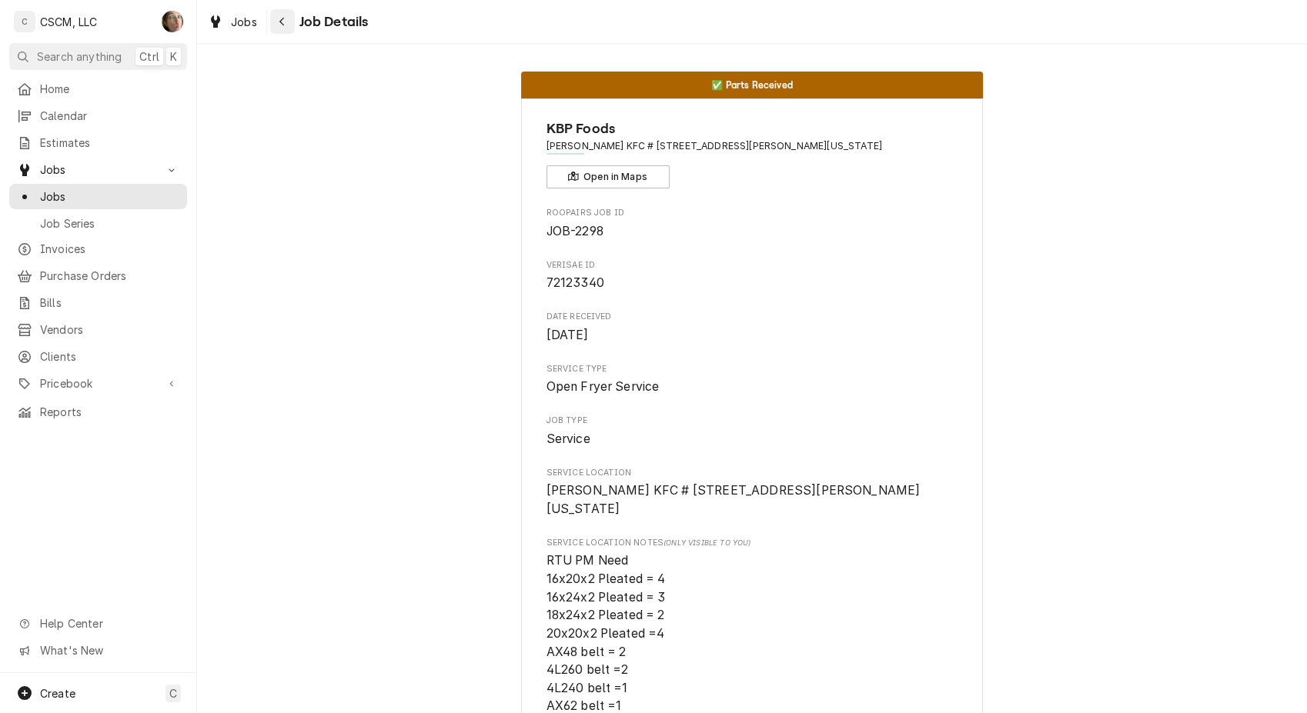
click at [283, 24] on icon "Navigate back" at bounding box center [281, 22] width 5 height 8
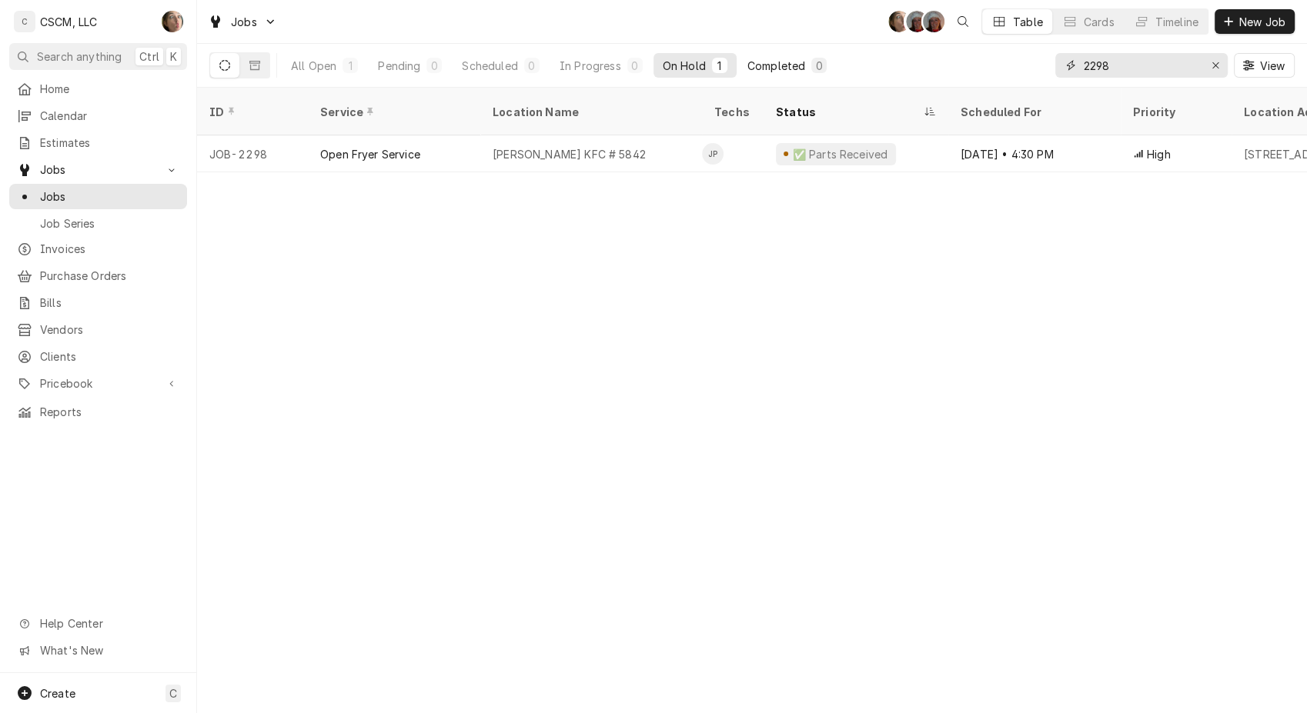
drag, startPoint x: 1129, startPoint y: 61, endPoint x: 789, endPoint y: 64, distance: 340.1
click at [797, 71] on div "All Open 1 Pending 0 Scheduled 0 In Progress 0 On Hold 1 Completed 0 2298 View" at bounding box center [751, 65] width 1085 height 43
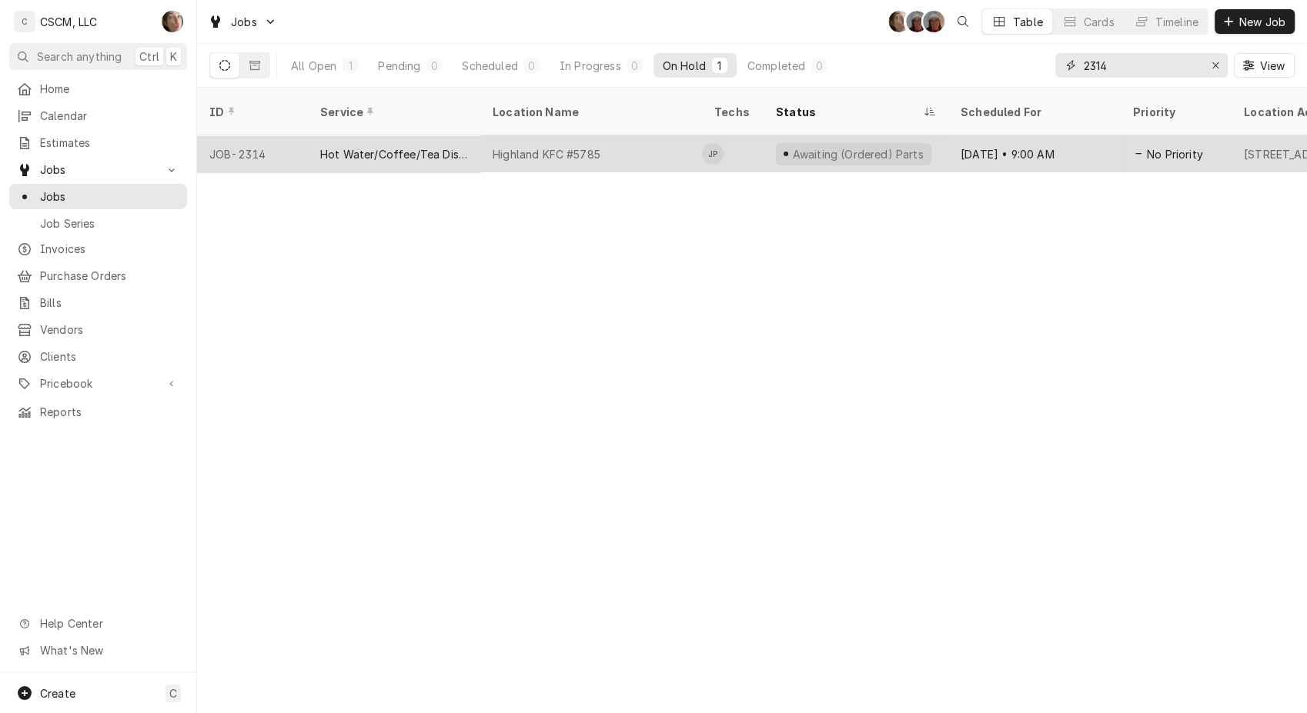
type input "2314"
click at [549, 146] on div "Highland KFC #5785" at bounding box center [546, 154] width 108 height 16
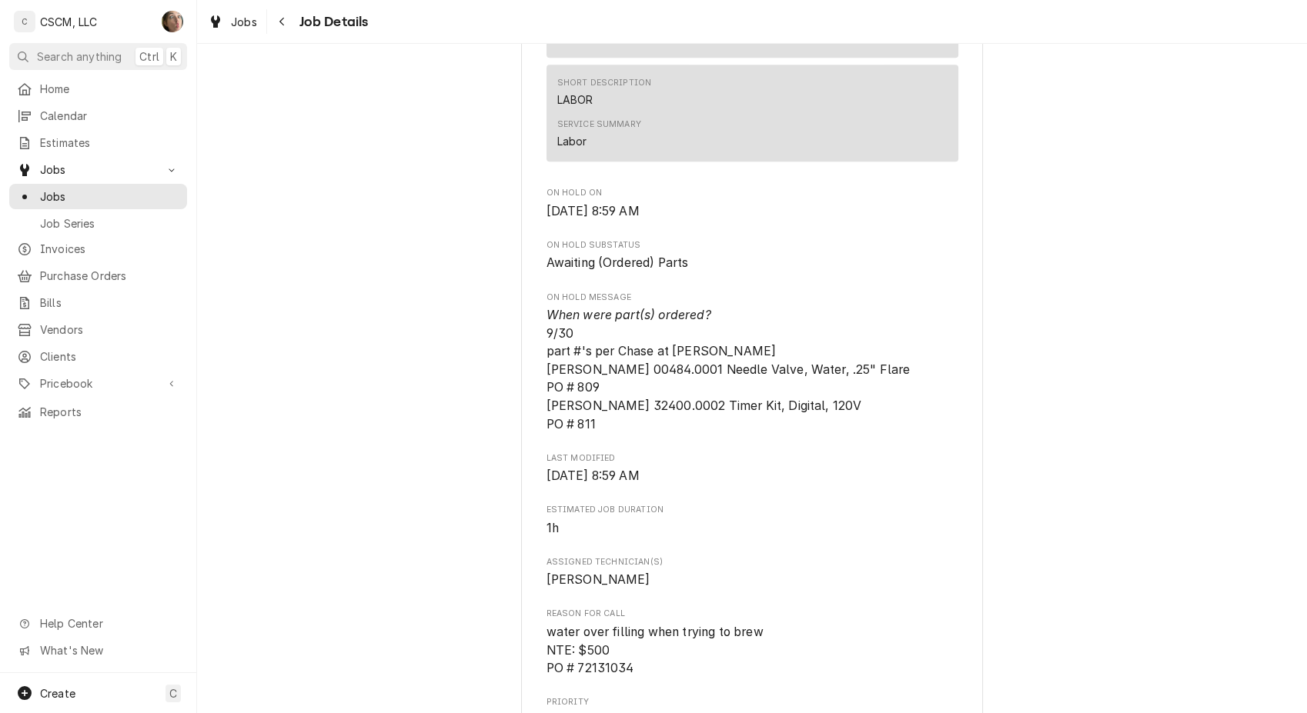
scroll to position [940, 0]
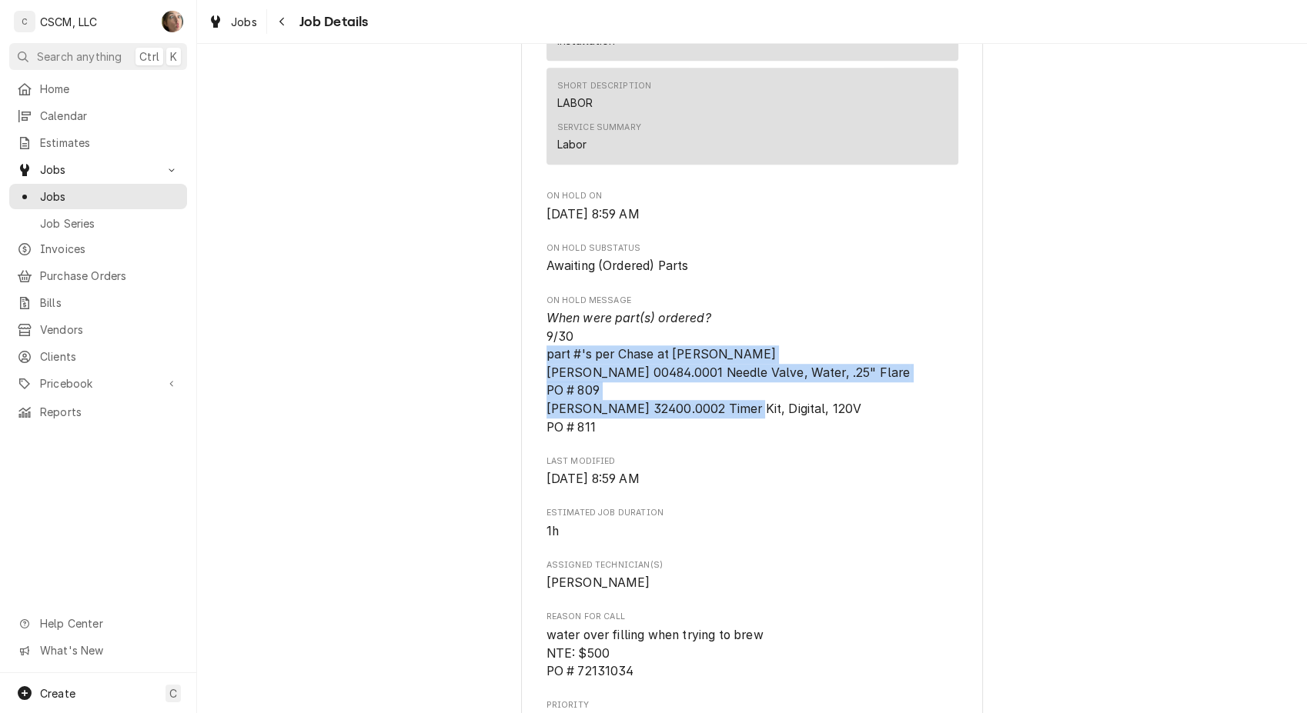
drag, startPoint x: 612, startPoint y: 445, endPoint x: 538, endPoint y: 375, distance: 101.8
click at [538, 375] on div "KBP Foods Highland KFC #5785 / [STREET_ADDRESS][US_STATE] Open in Maps Roopairs…" at bounding box center [752, 402] width 462 height 2488
copy span "part #'s per Chase at [PERSON_NAME] [PERSON_NAME] 00484.0001 Needle Valve, Wate…"
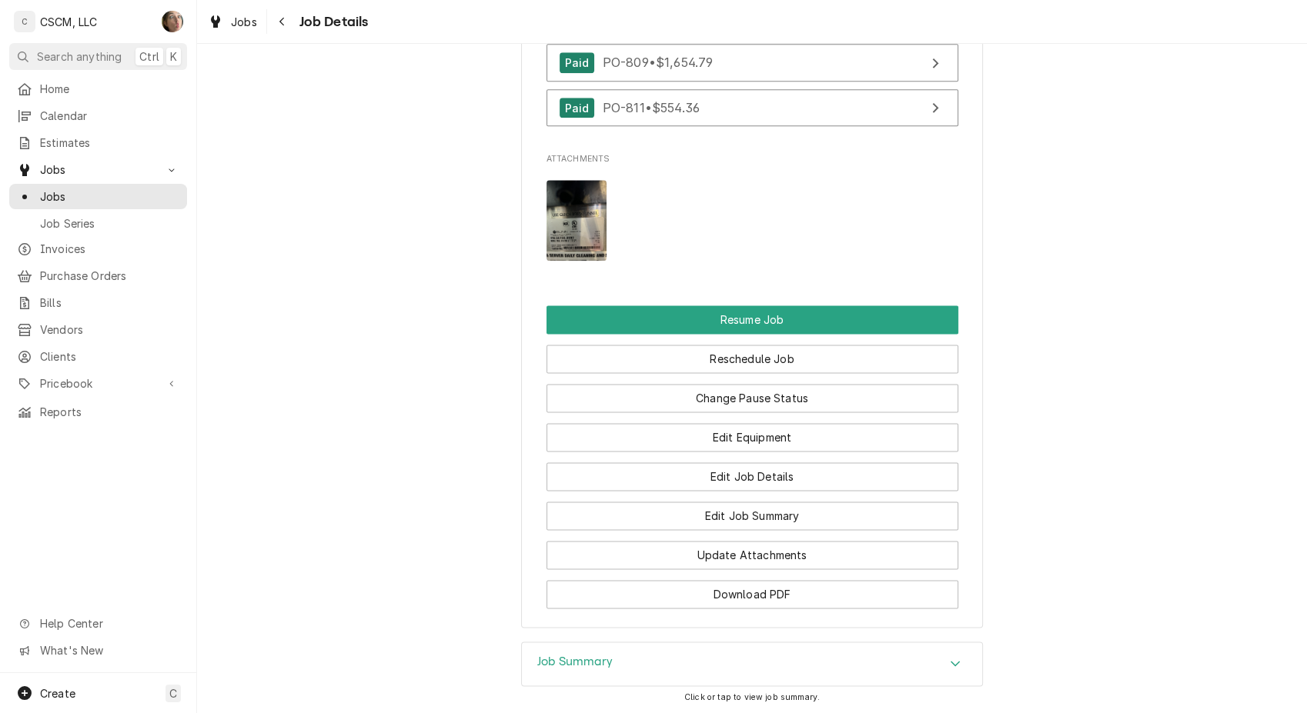
scroll to position [1966, 0]
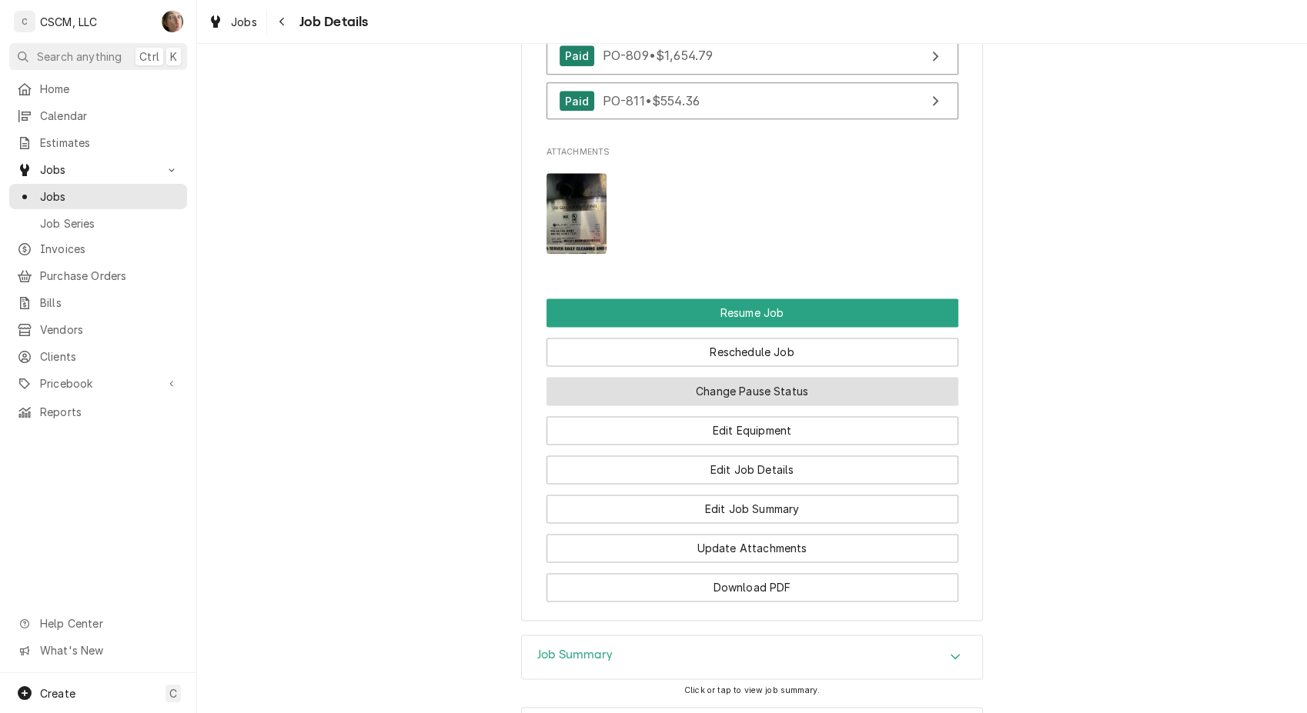
click at [626, 404] on button "Change Pause Status" at bounding box center [752, 391] width 412 height 28
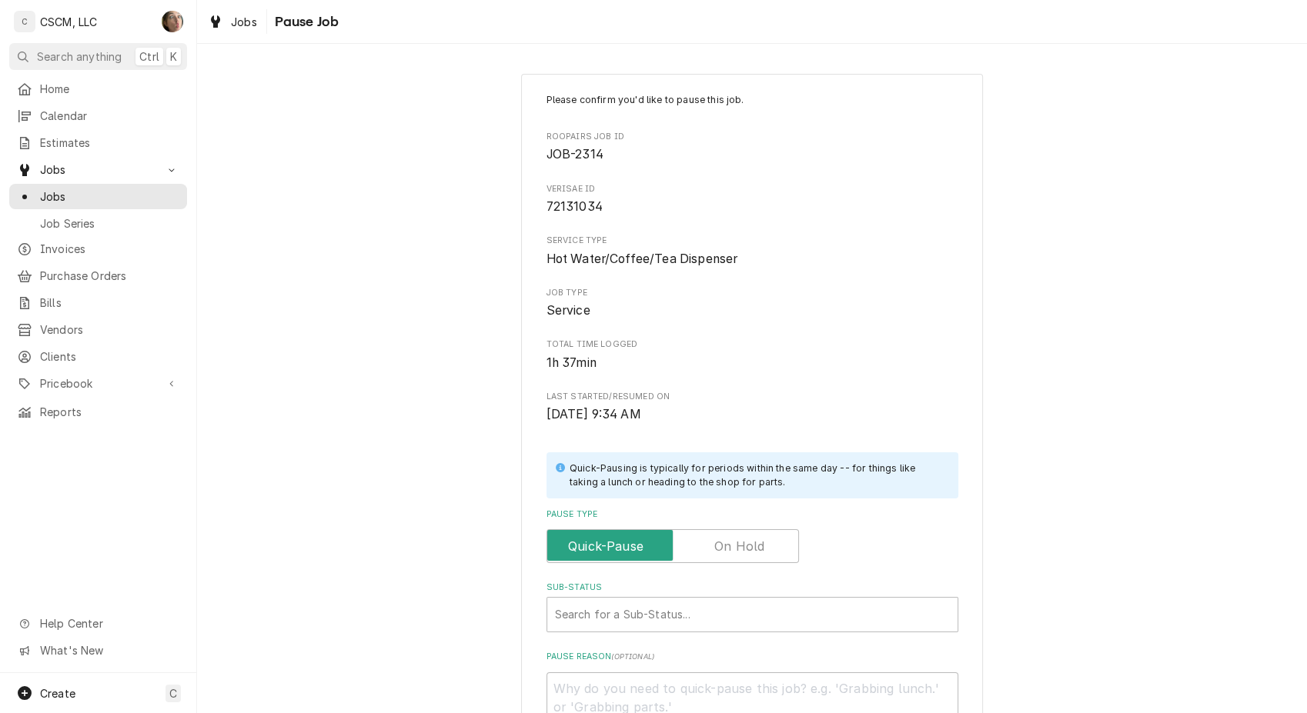
click at [715, 552] on label "Pause Type" at bounding box center [672, 546] width 252 height 34
click at [715, 552] on input "Pause Type" at bounding box center [672, 546] width 239 height 34
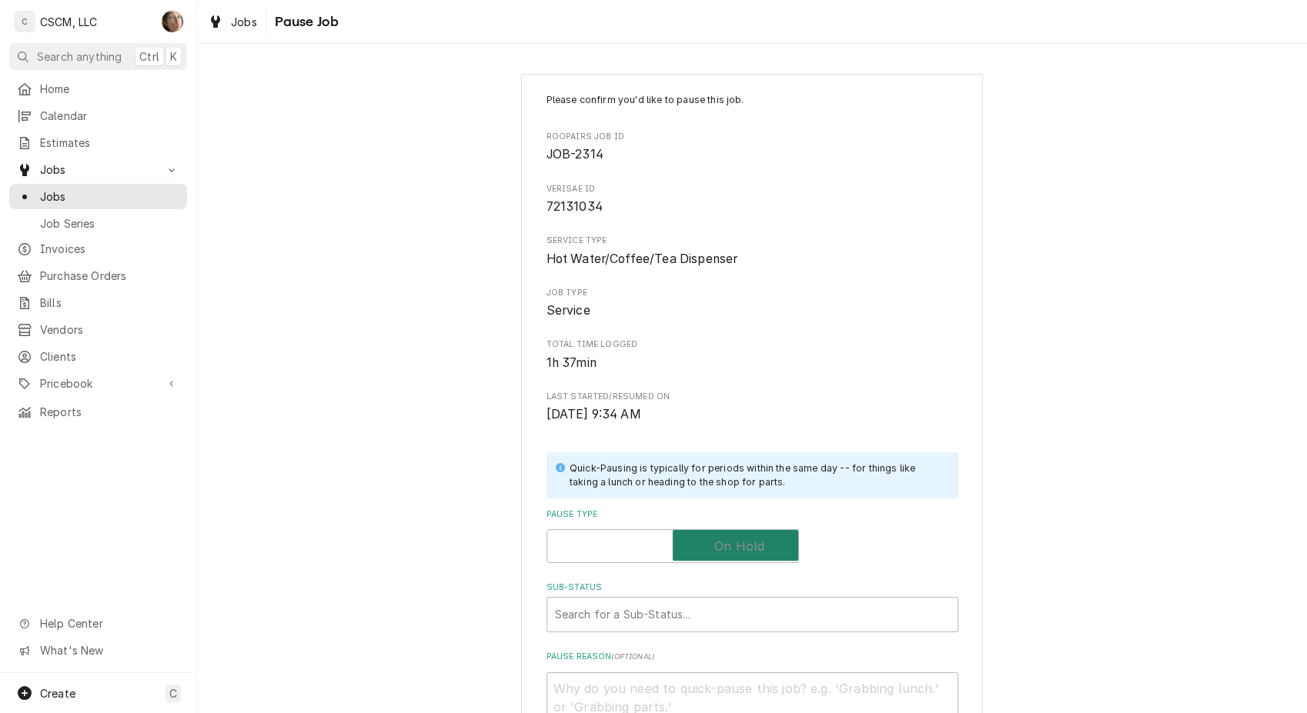
checkbox input "true"
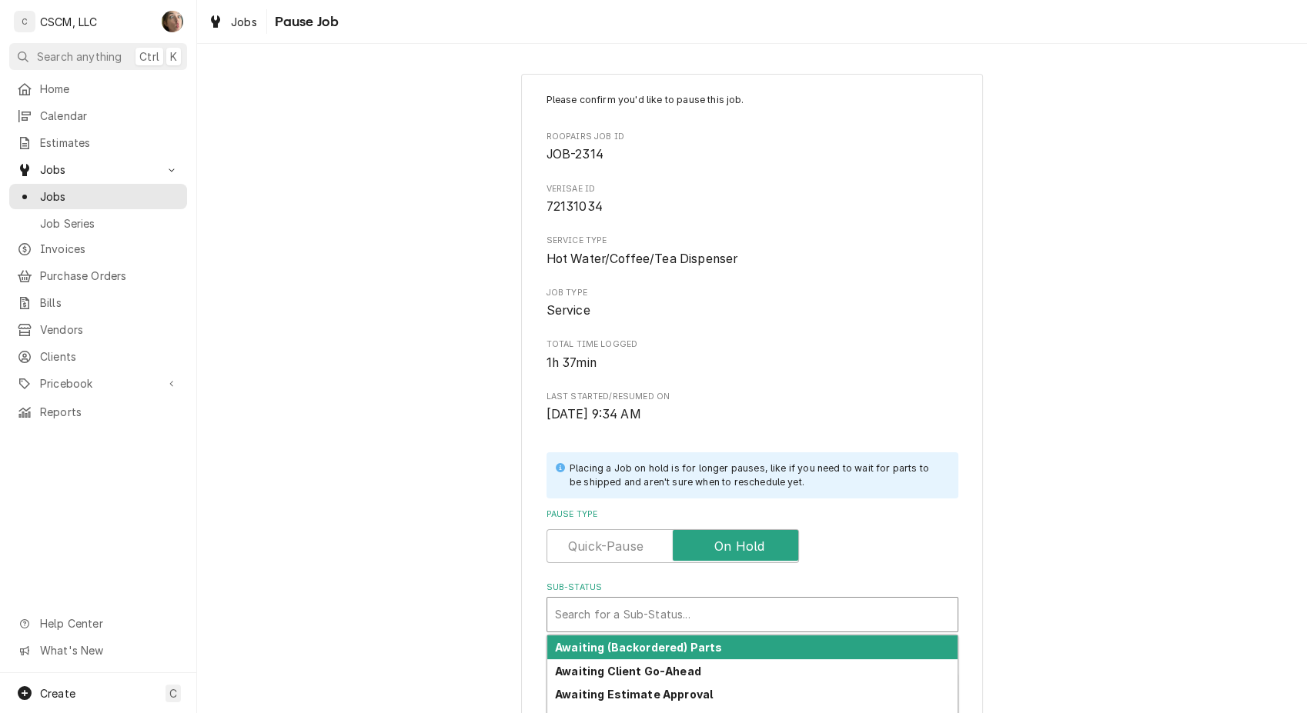
click at [661, 598] on div "Search for a Sub-Status..." at bounding box center [752, 615] width 410 height 34
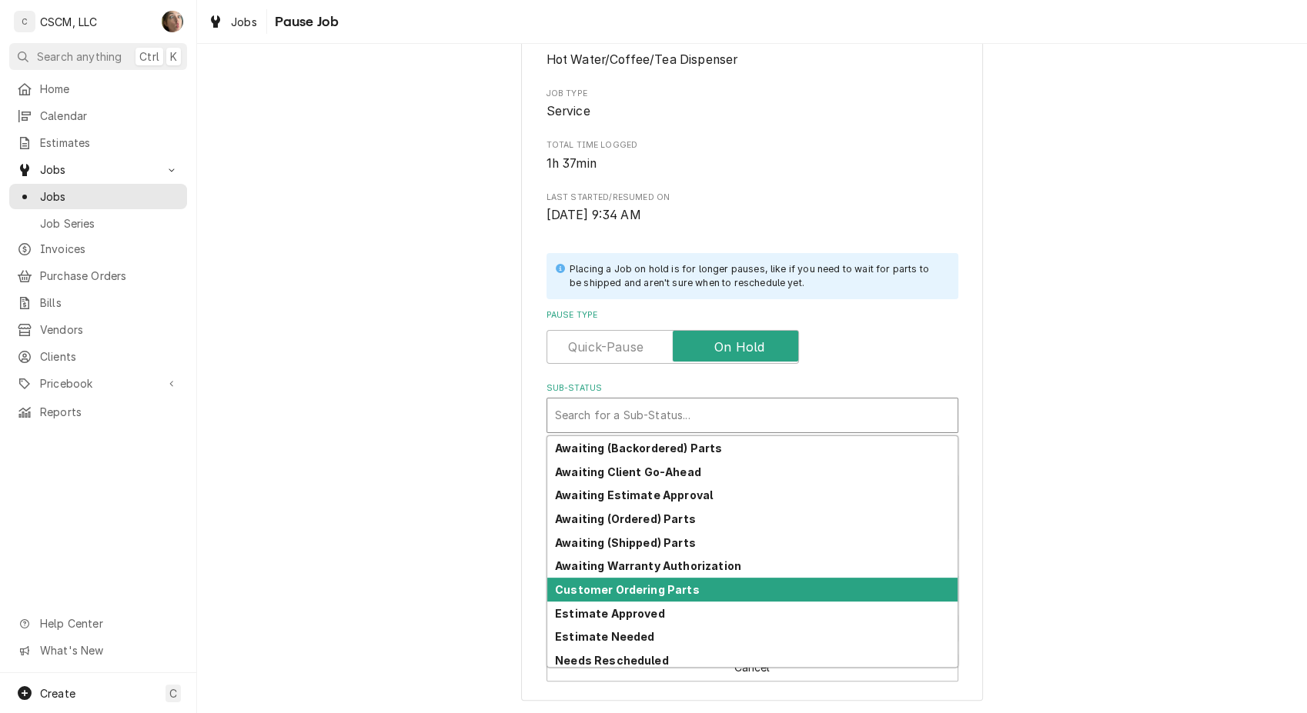
scroll to position [169, 0]
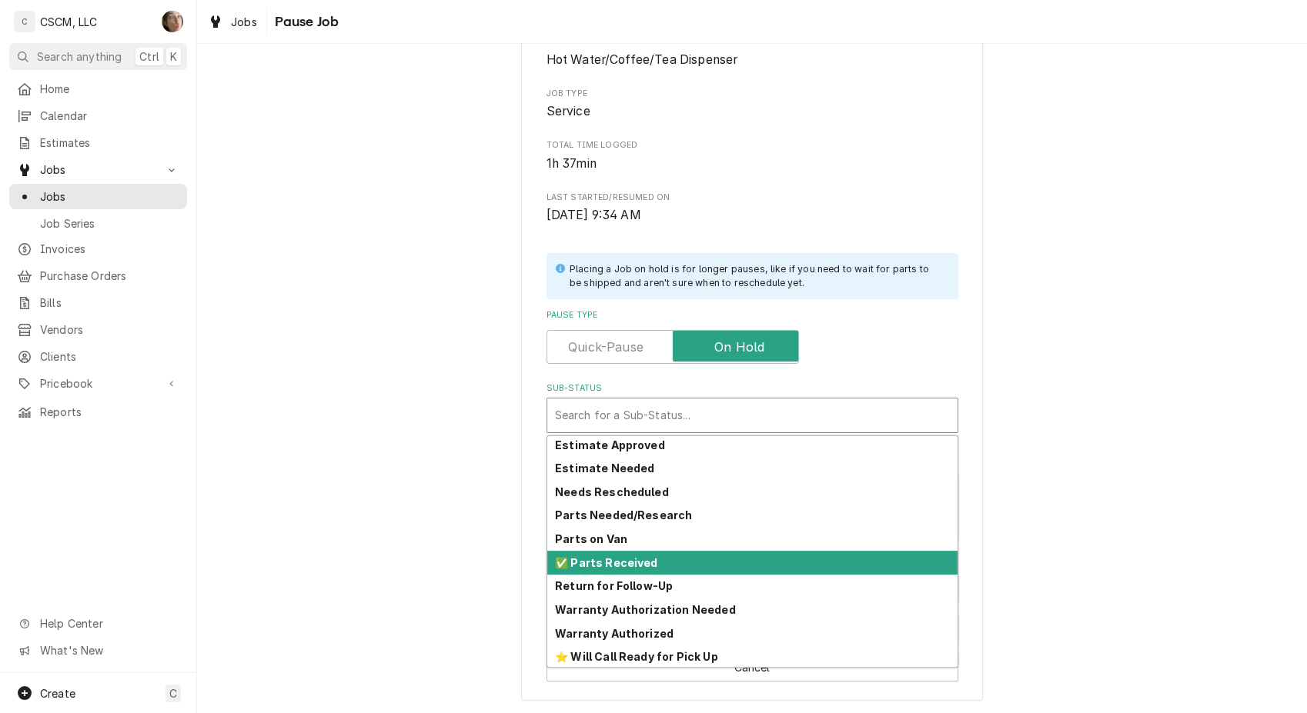
click at [632, 570] on div "✅ Parts Received" at bounding box center [752, 563] width 410 height 24
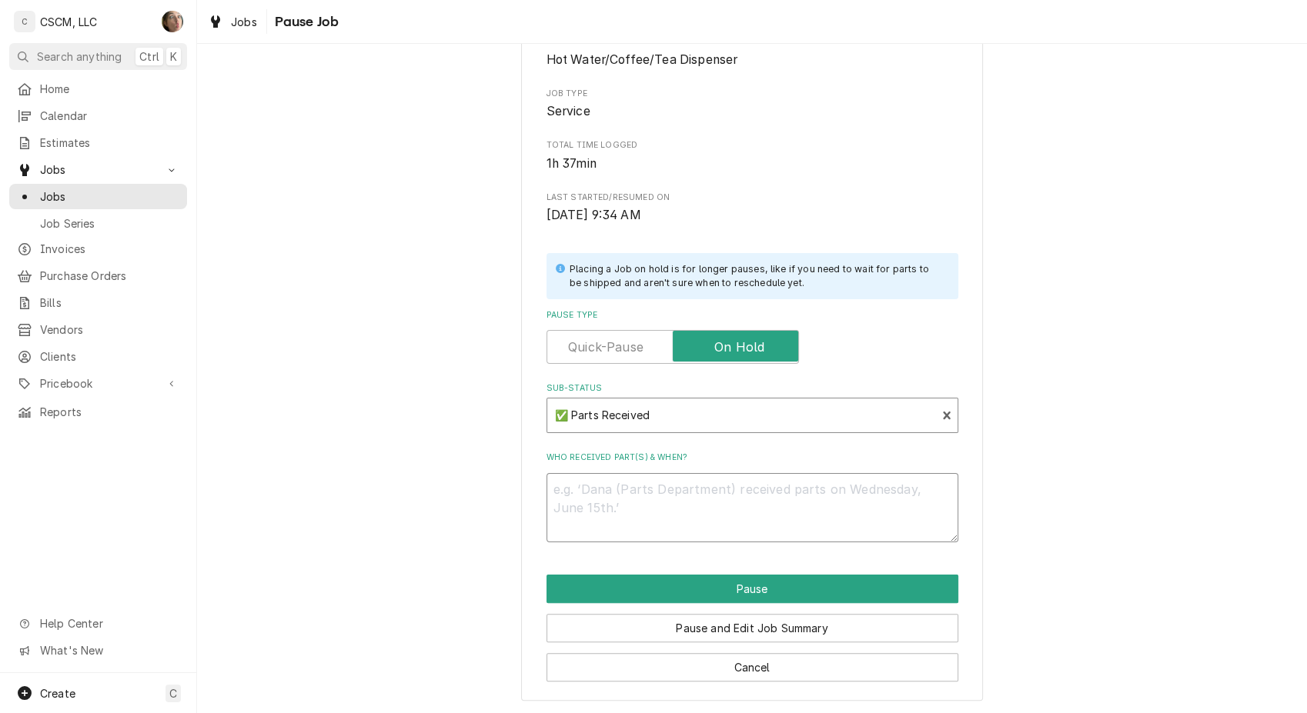
click at [609, 524] on textarea "Who received part(s) & when?" at bounding box center [752, 507] width 412 height 69
type textarea "x"
type textarea "1"
type textarea "x"
type textarea "10"
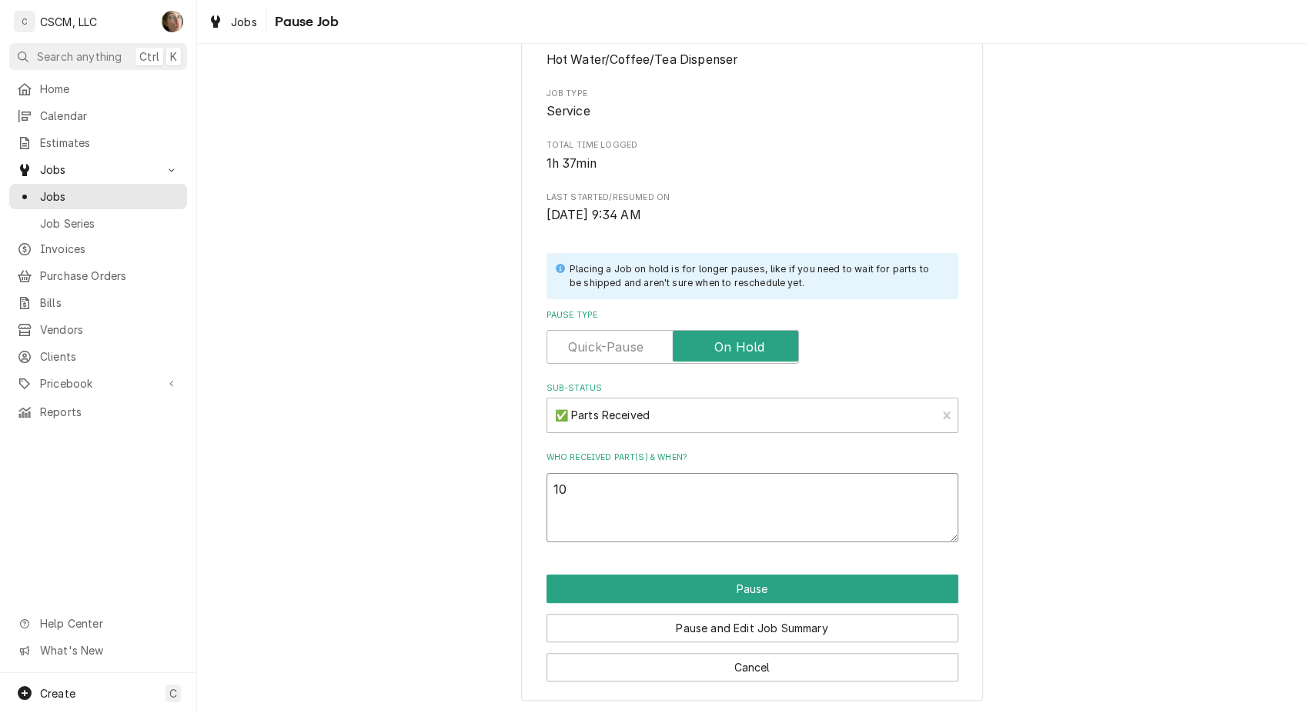
type textarea "x"
type textarea "10/"
type textarea "x"
type textarea "10/2"
type textarea "x"
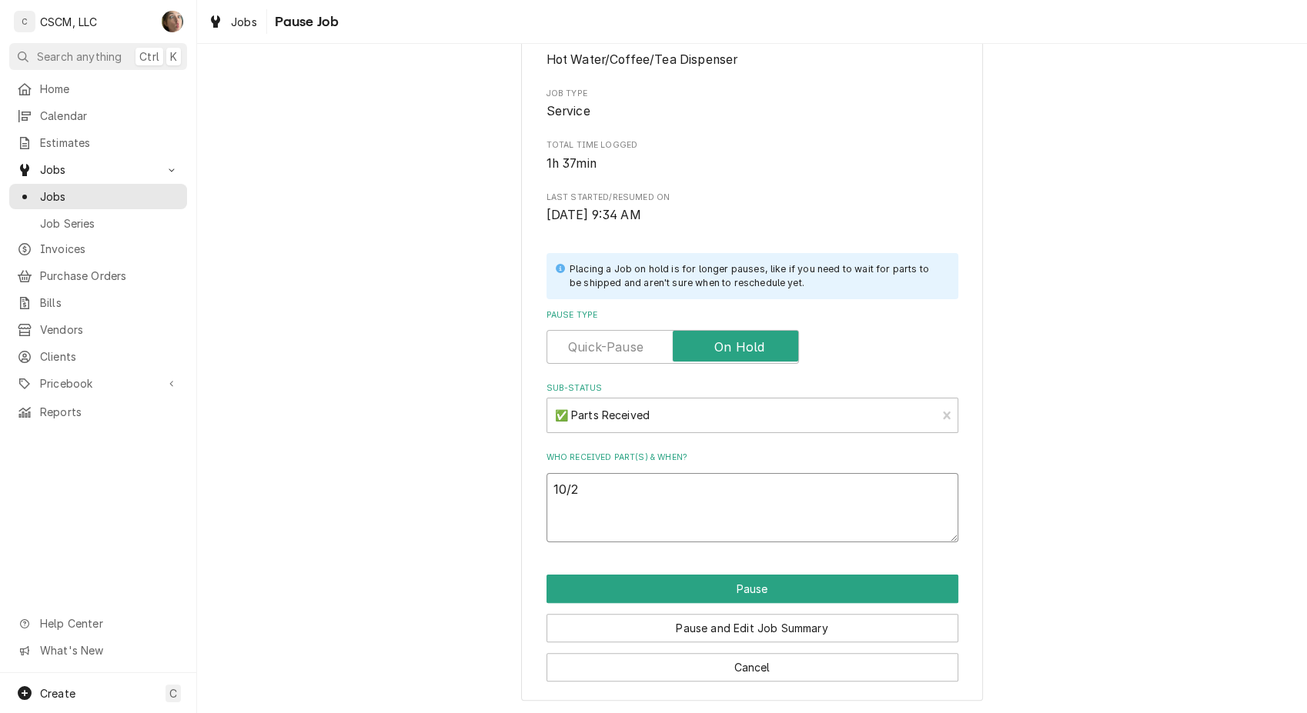
type textarea "10/2"
type textarea "x"
type textarea "10/2 S"
type textarea "x"
type textarea "10/2 SH"
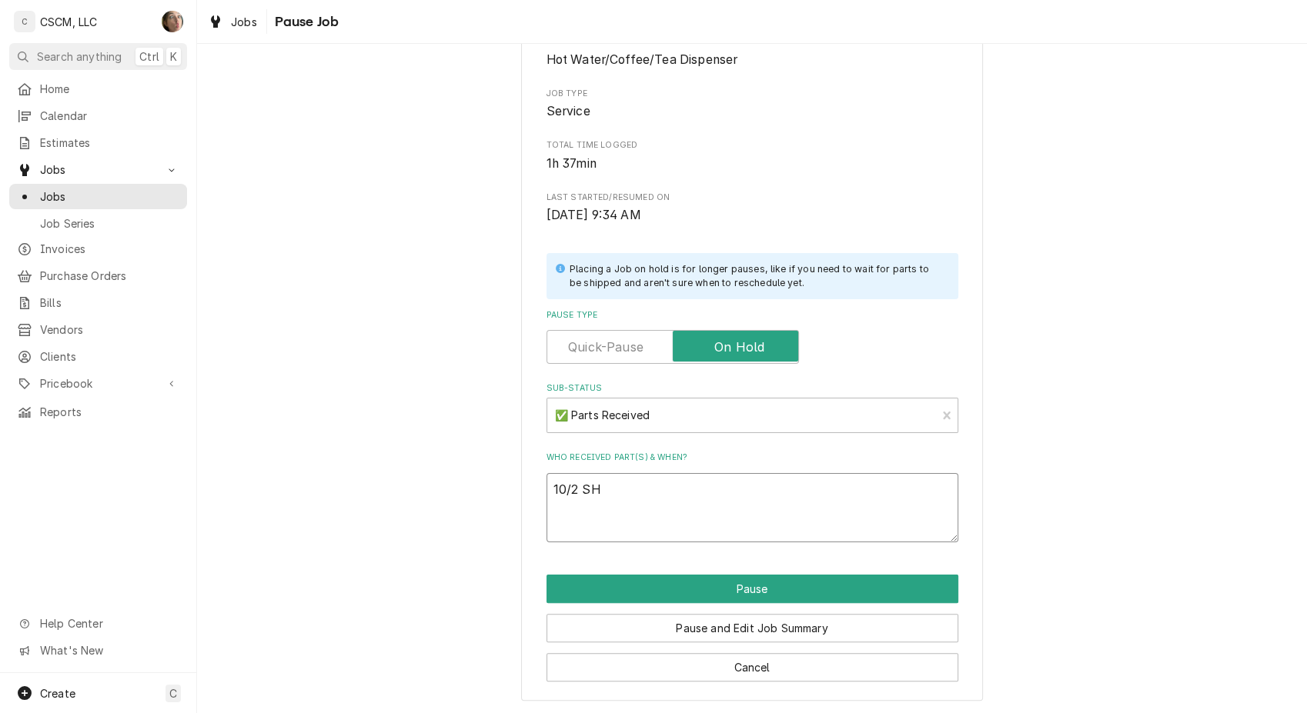
type textarea "x"
type textarea "10/2 SH"
paste textarea "part #'s per Chase at Bunn Bunn 00484.0001 Needle Valve, Water, .25" Flare PO #…"
type textarea "x"
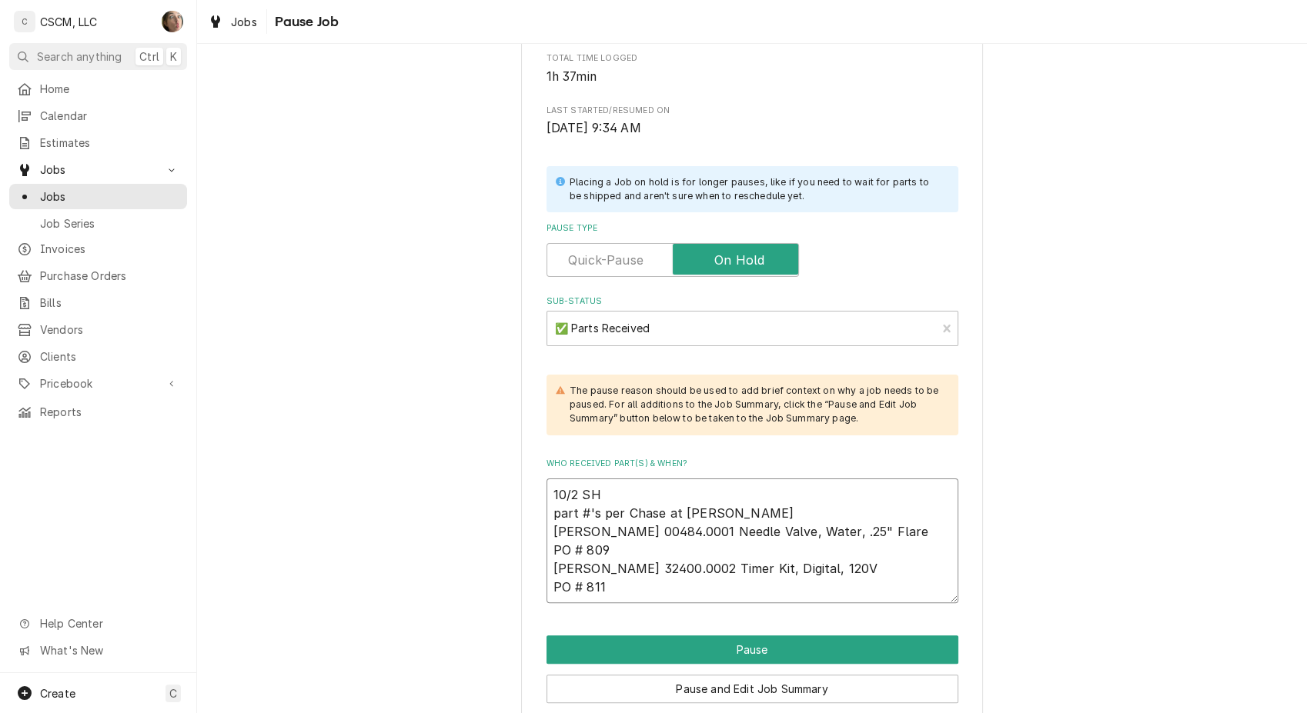
scroll to position [347, 0]
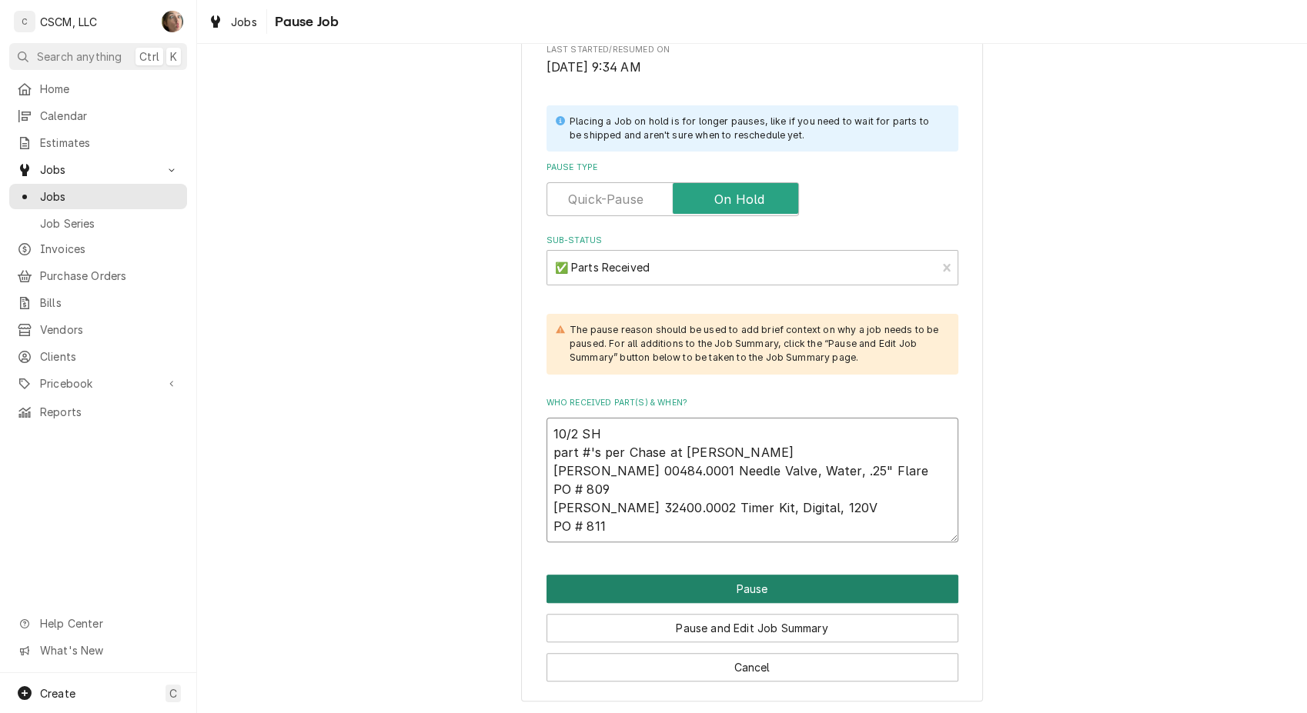
type textarea "10/2 SH part #'s per Chase at Bunn Bunn 00484.0001 Needle Valve, Water, .25" Fl…"
click at [566, 582] on button "Pause" at bounding box center [752, 589] width 412 height 28
type textarea "x"
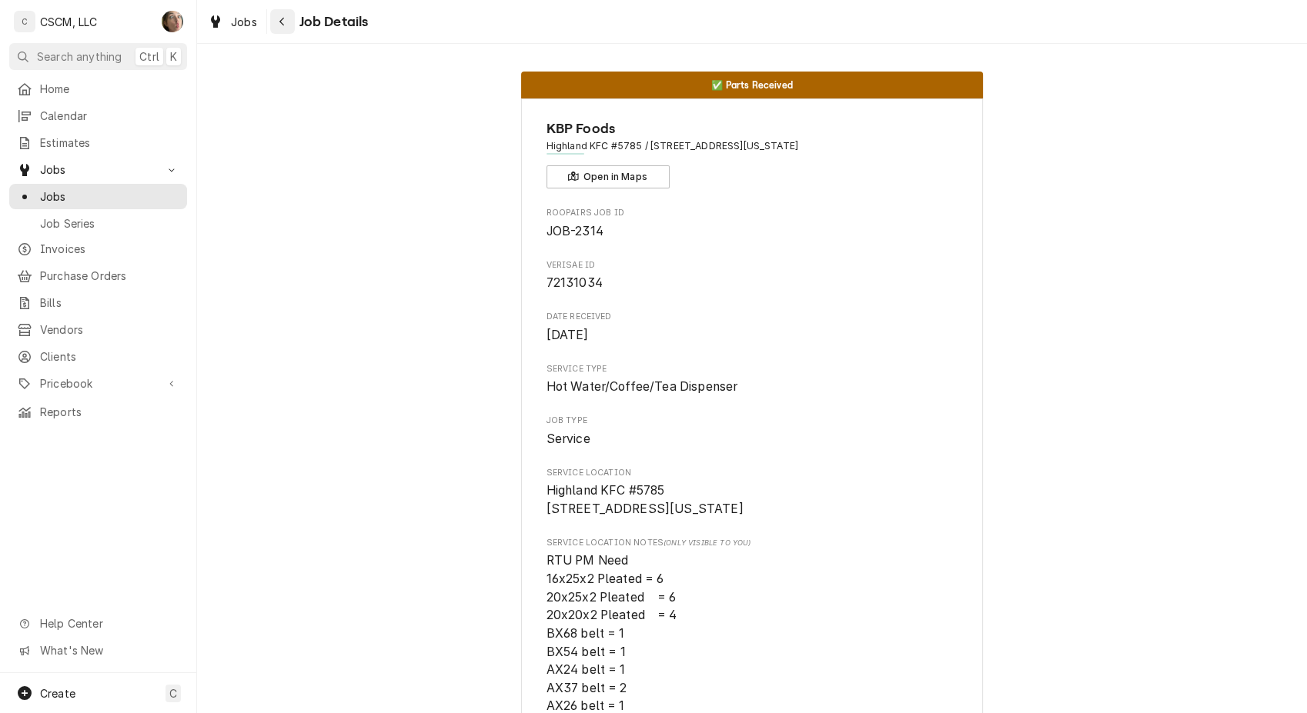
click at [285, 24] on div "Navigate back" at bounding box center [282, 21] width 15 height 15
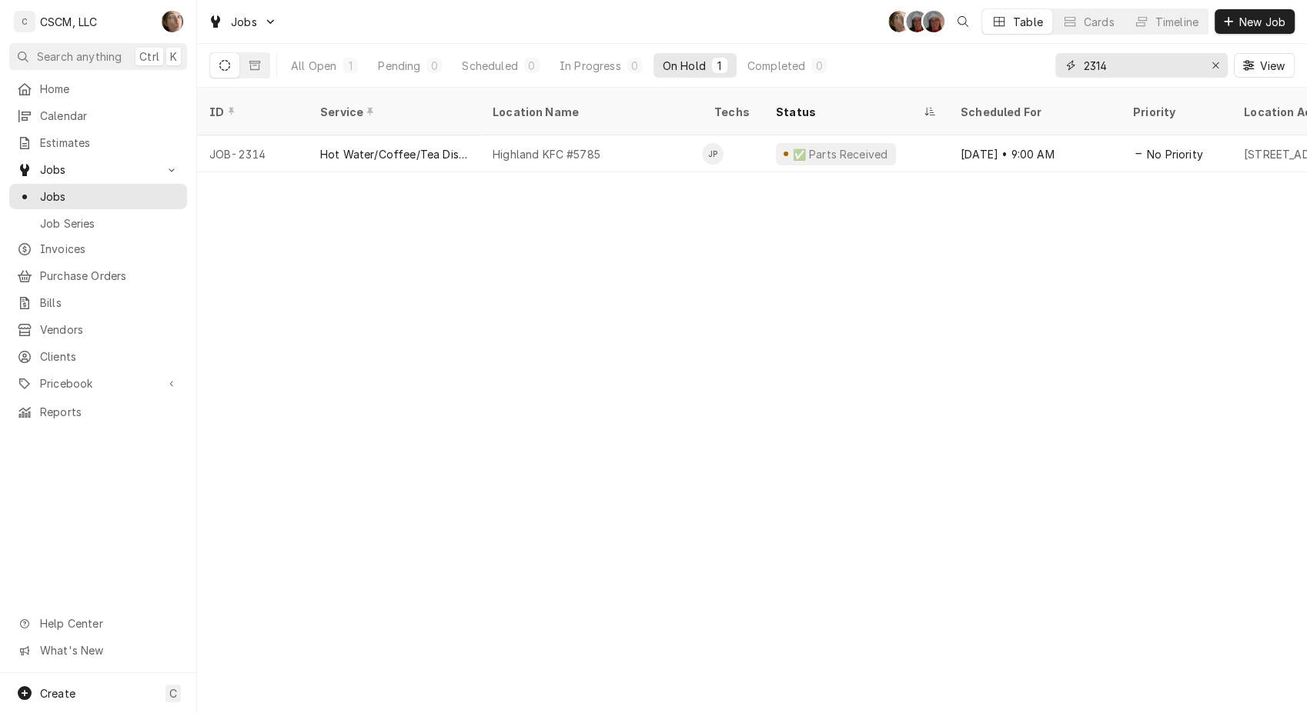
click at [1129, 68] on input "2314" at bounding box center [1140, 65] width 115 height 25
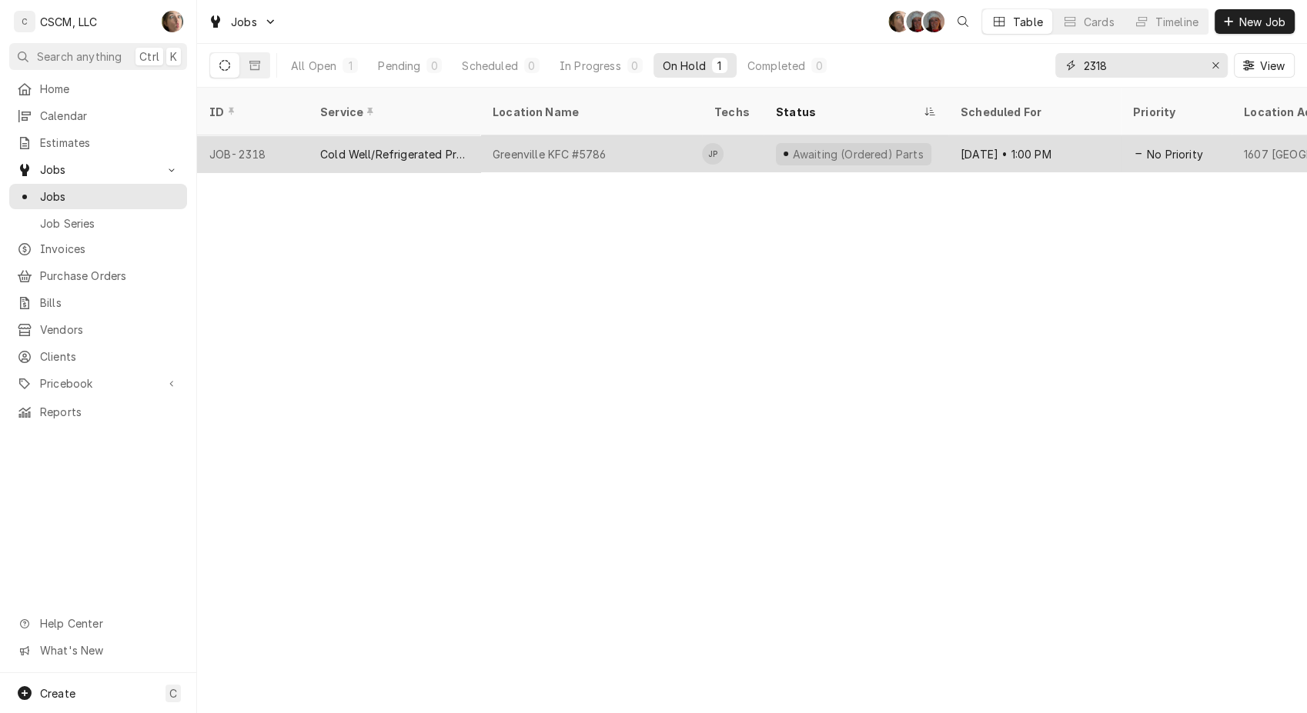
type input "2318"
click at [618, 139] on div "Greenville KFC #5786" at bounding box center [591, 153] width 222 height 37
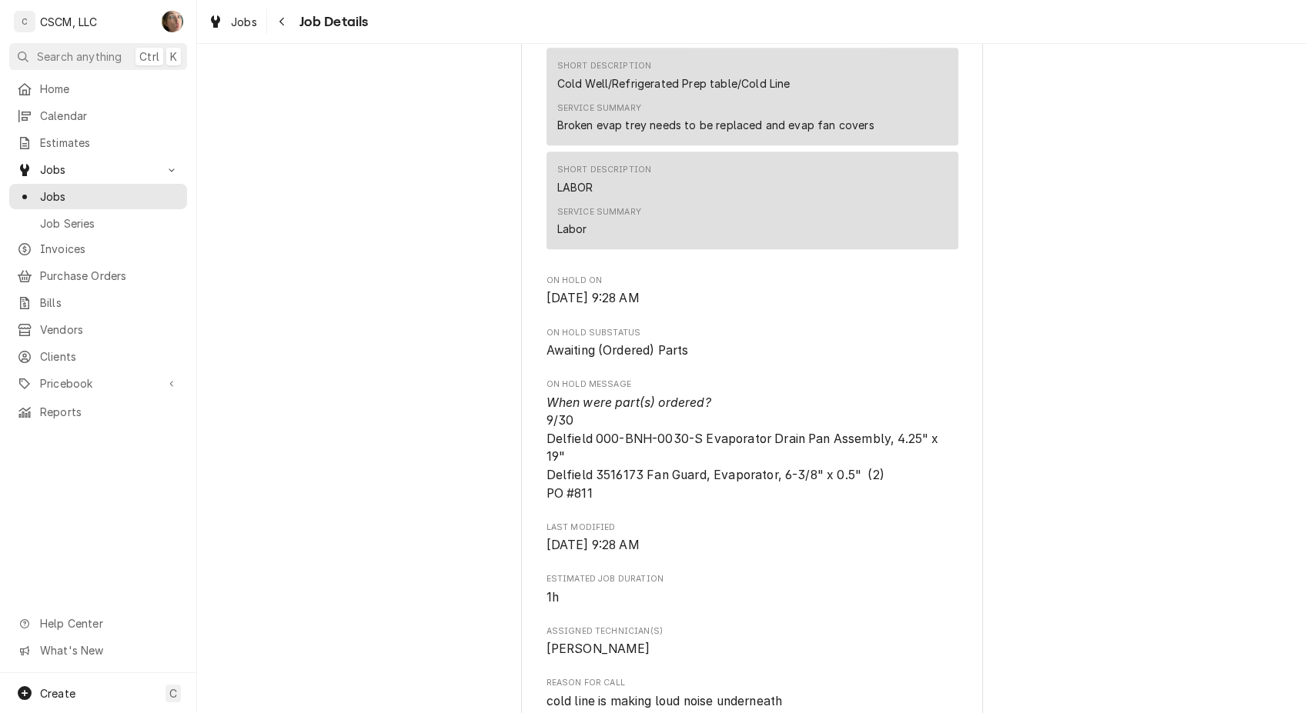
scroll to position [855, 0]
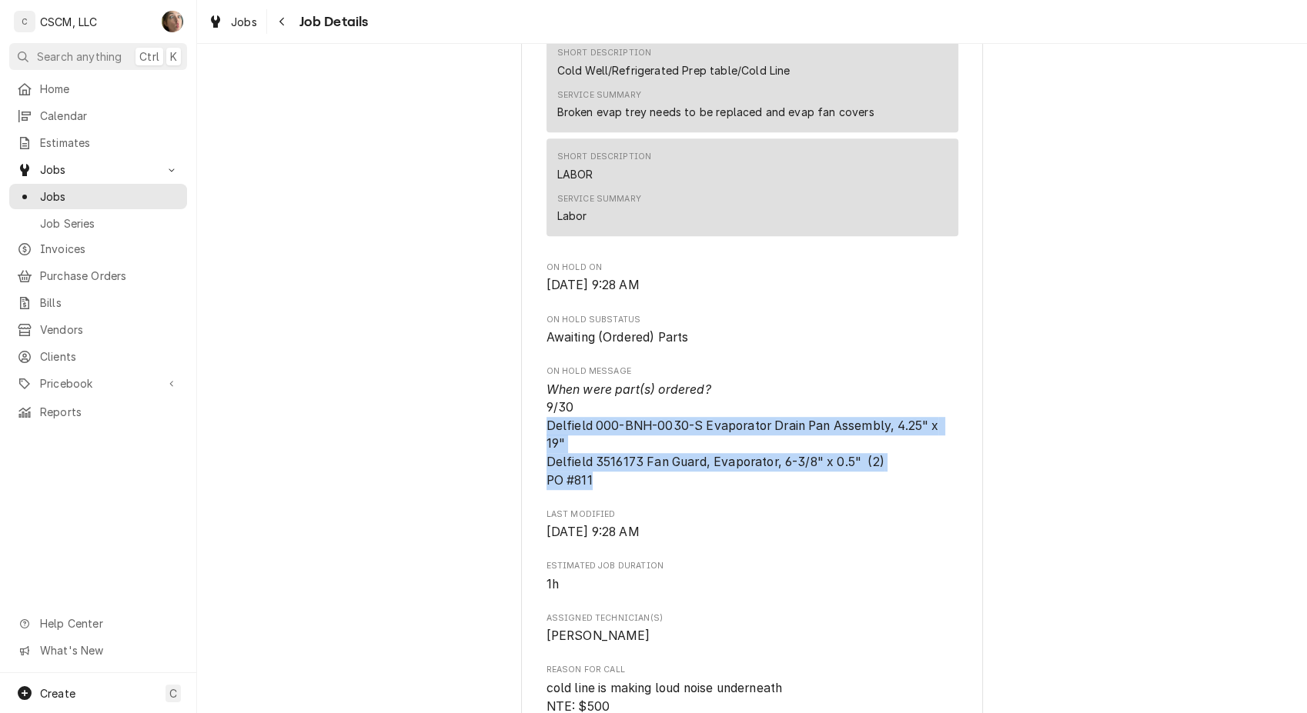
drag, startPoint x: 618, startPoint y: 507, endPoint x: 523, endPoint y: 439, distance: 116.8
click at [523, 439] on div "KBP Foods Greenville KFC #5786 / 1607 South State Route 127, Greenville, Illino…" at bounding box center [752, 449] width 462 height 2411
copy span "Delfield 000-BNH-0030-S Evaporator Drain Pan Assembly, 4.25" x 19" Delfield 351…"
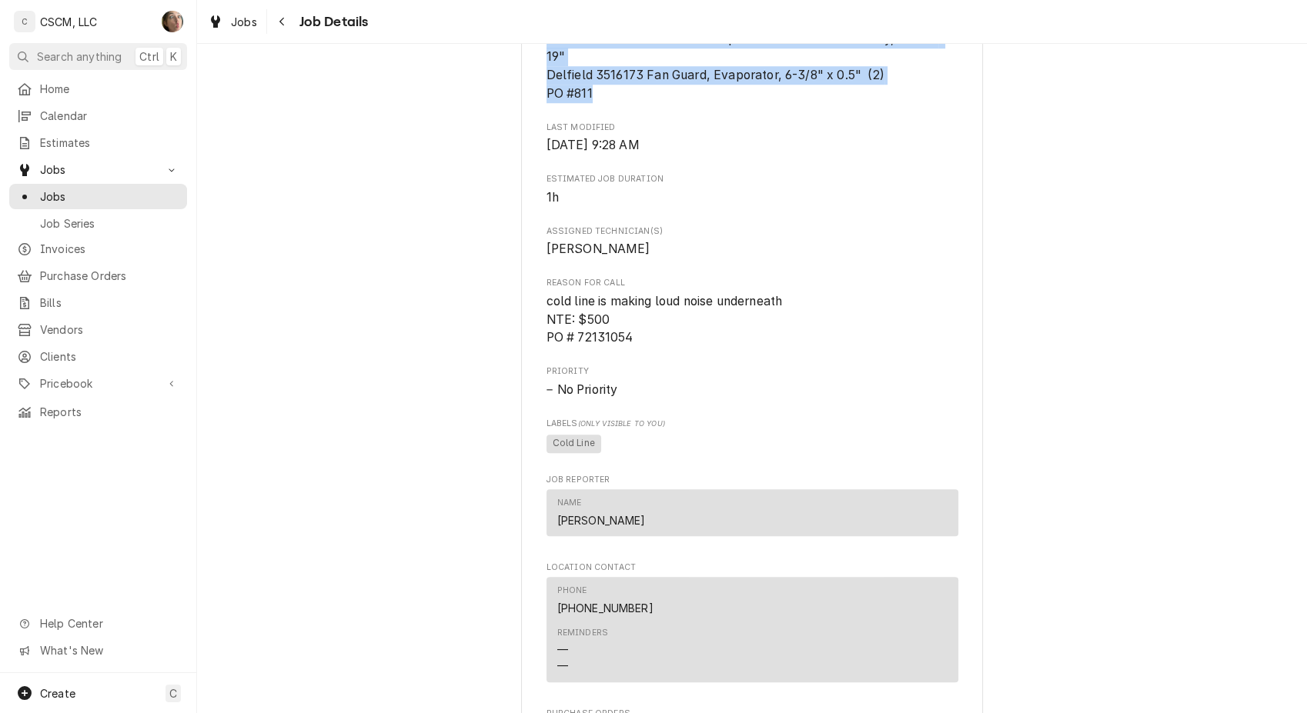
scroll to position [1966, 0]
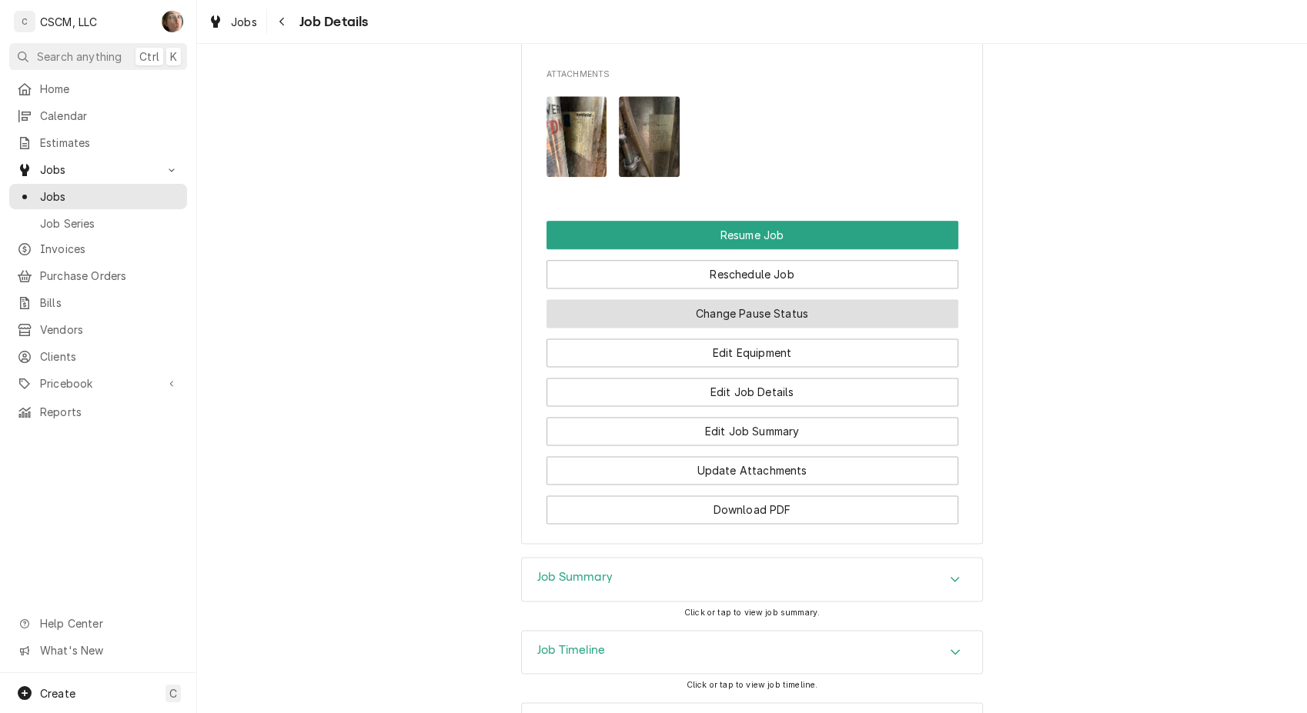
click at [768, 328] on button "Change Pause Status" at bounding box center [752, 313] width 412 height 28
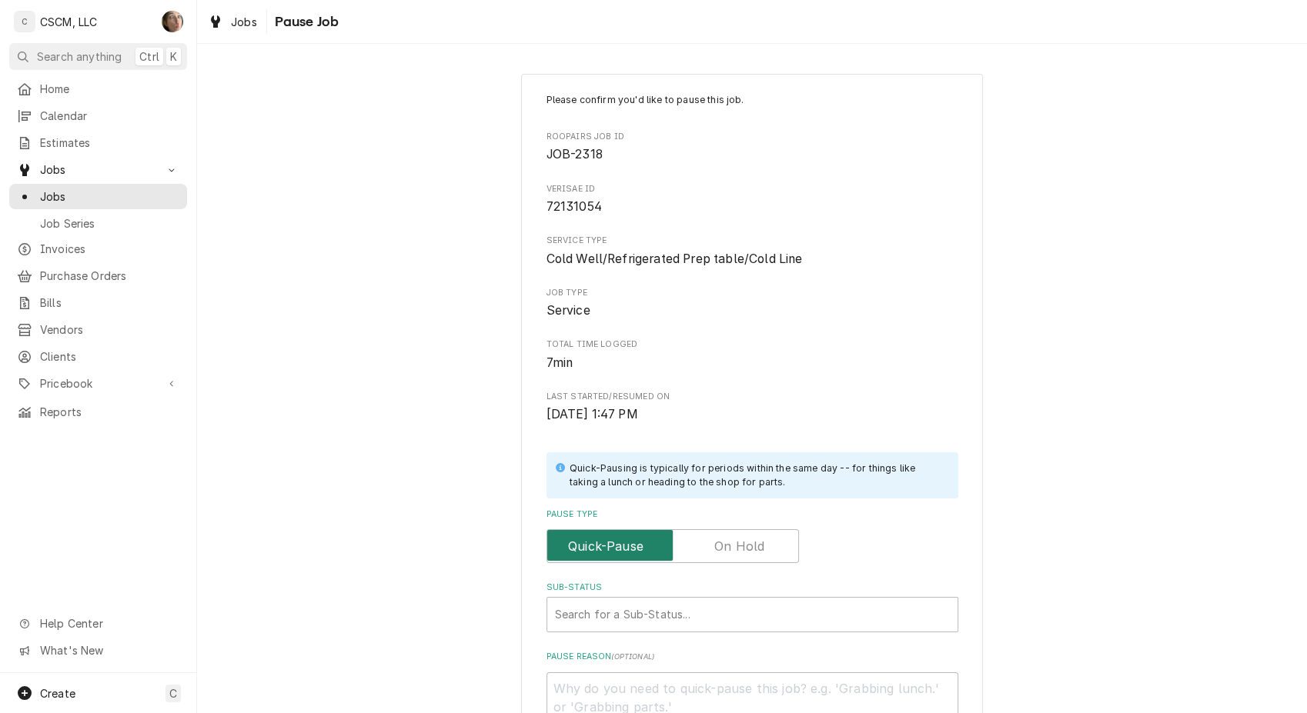
click at [728, 556] on input "Pause Type" at bounding box center [672, 546] width 239 height 34
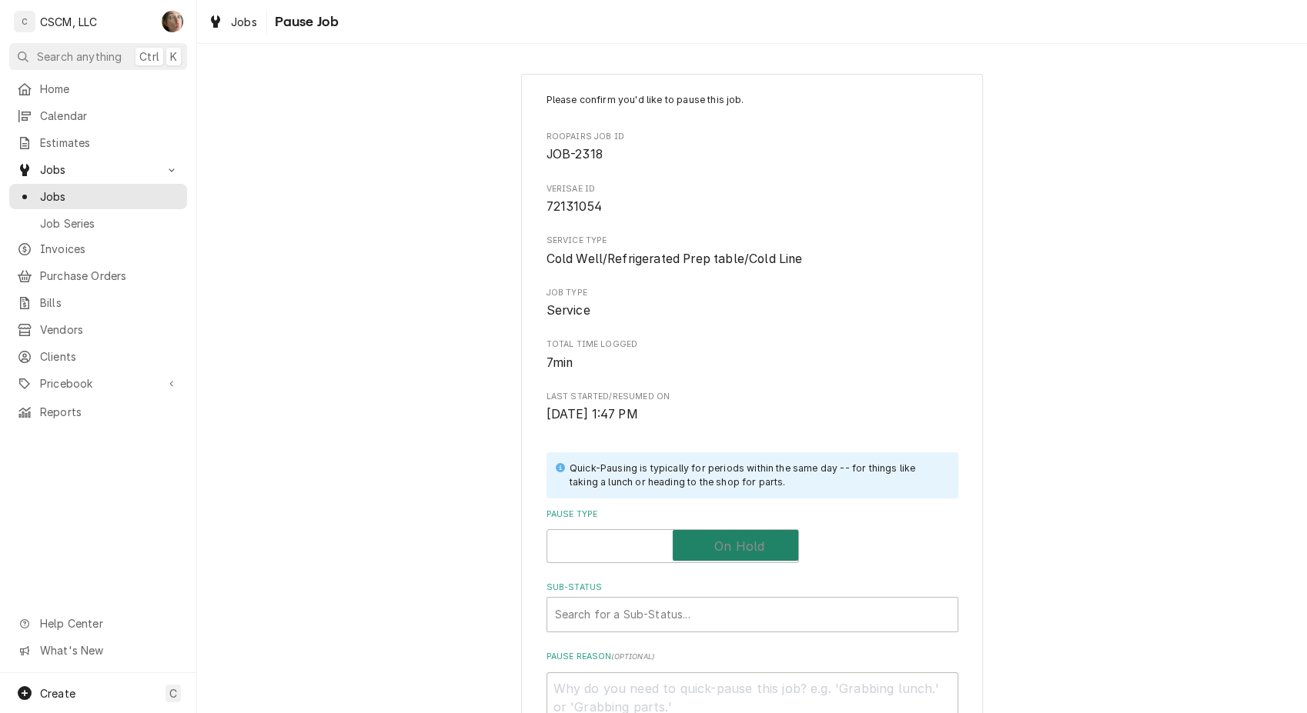
checkbox input "true"
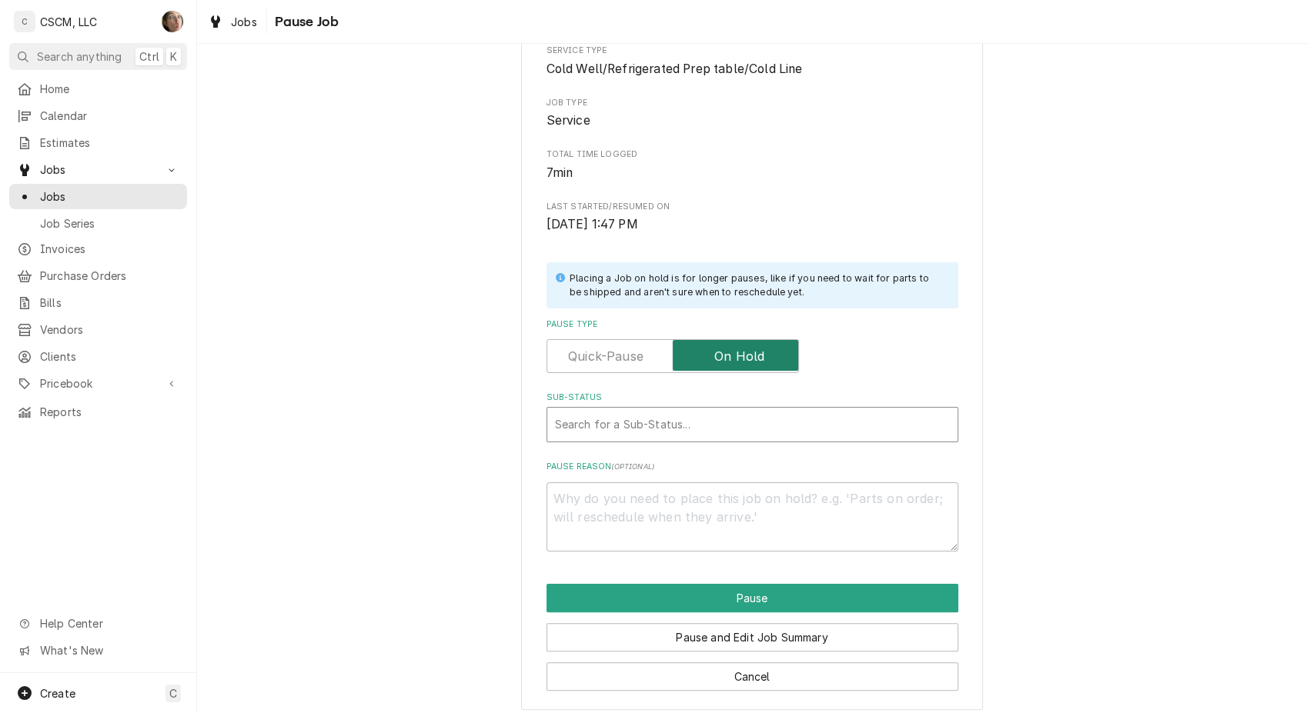
scroll to position [199, 0]
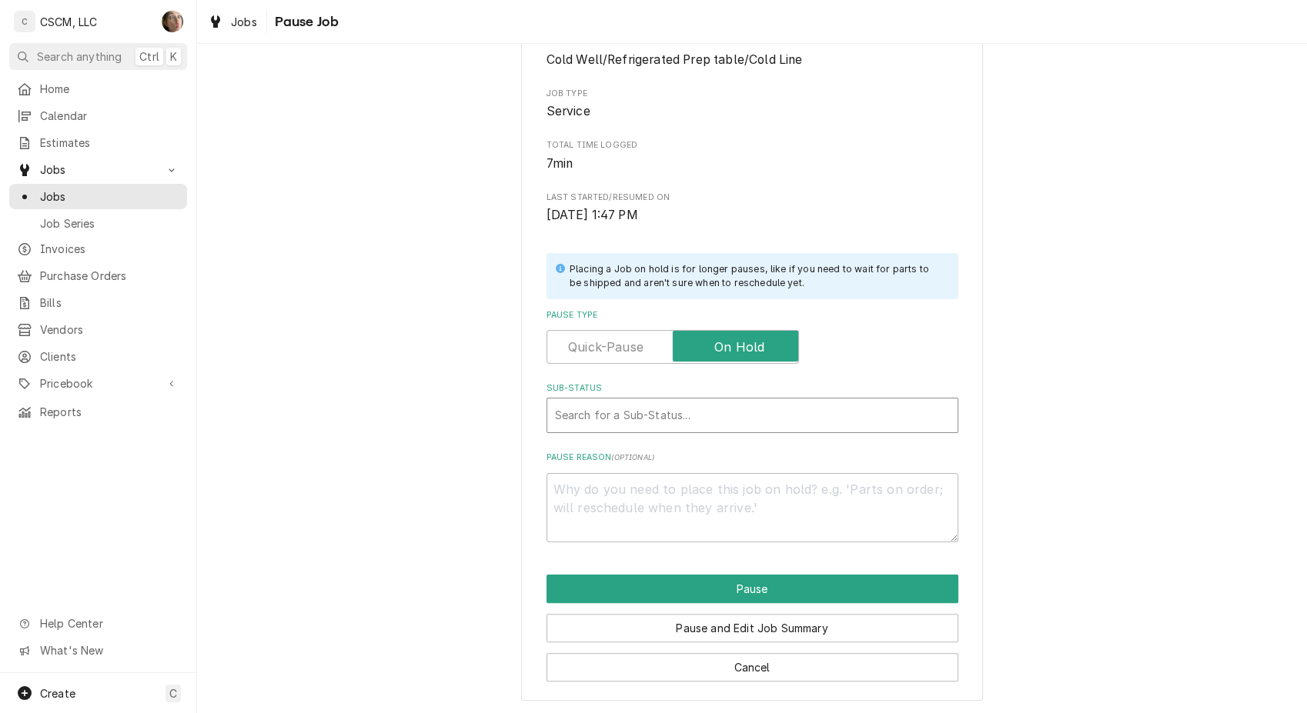
click at [682, 403] on div "Sub-Status" at bounding box center [752, 416] width 395 height 28
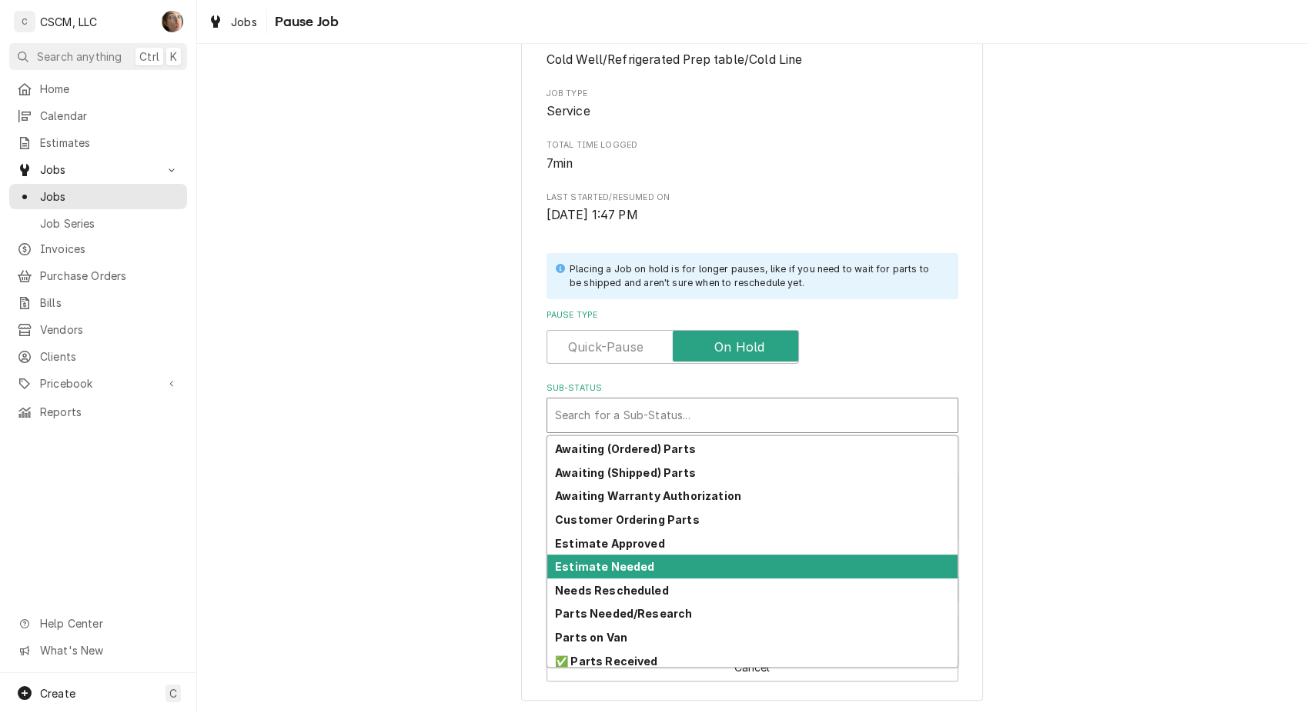
scroll to position [169, 0]
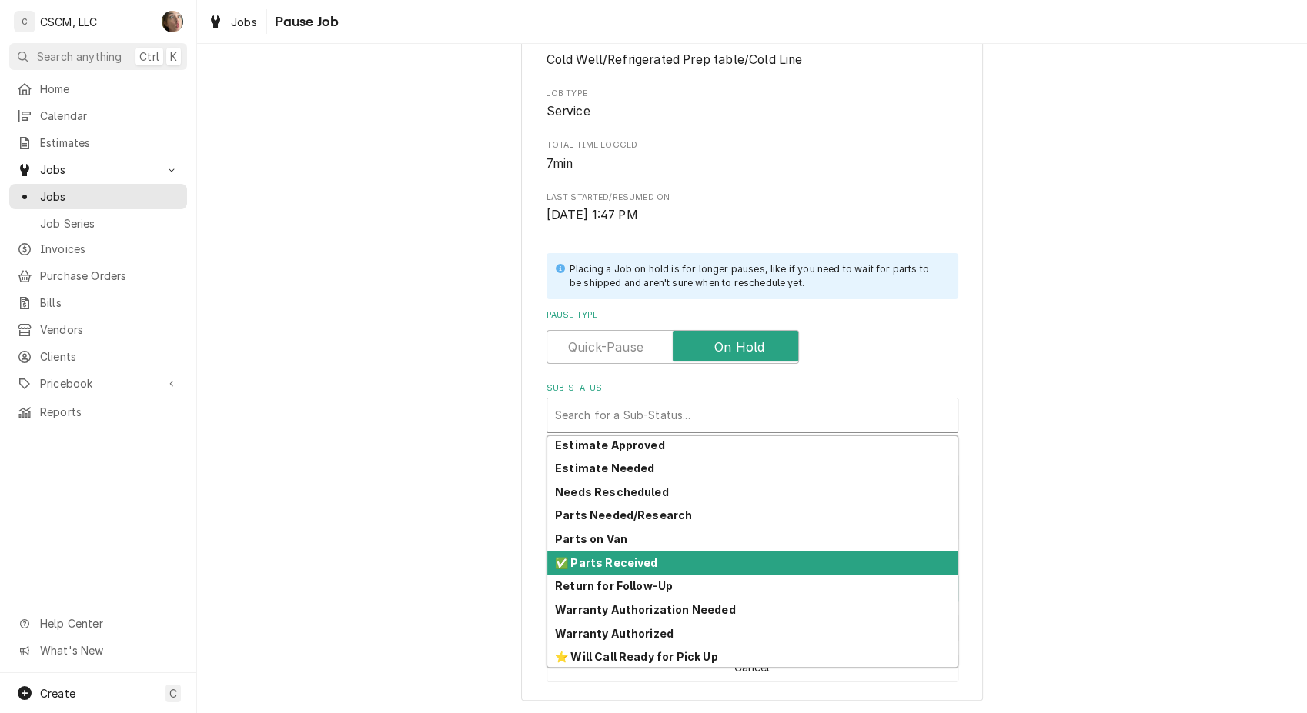
click at [688, 560] on div "✅ Parts Received" at bounding box center [752, 563] width 410 height 24
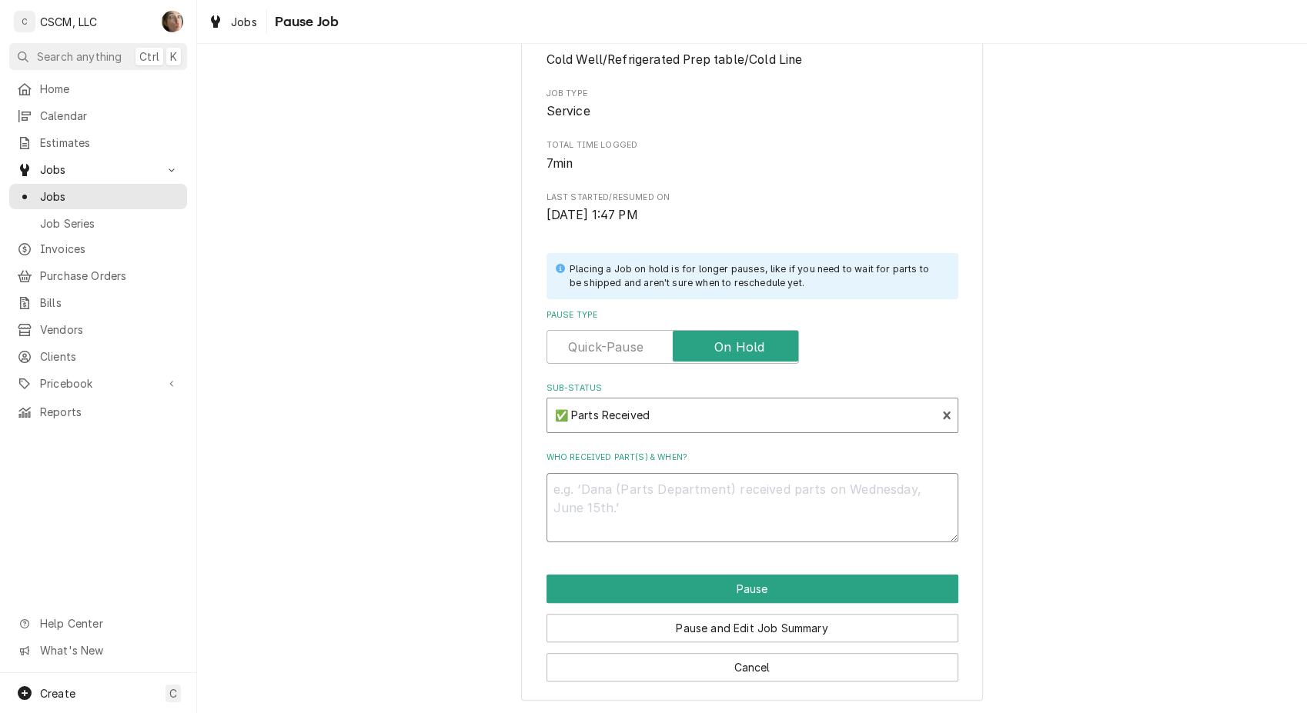
click at [672, 520] on textarea "Who received part(s) & when?" at bounding box center [752, 507] width 412 height 69
type textarea "x"
type textarea "1"
type textarea "x"
type textarea "10"
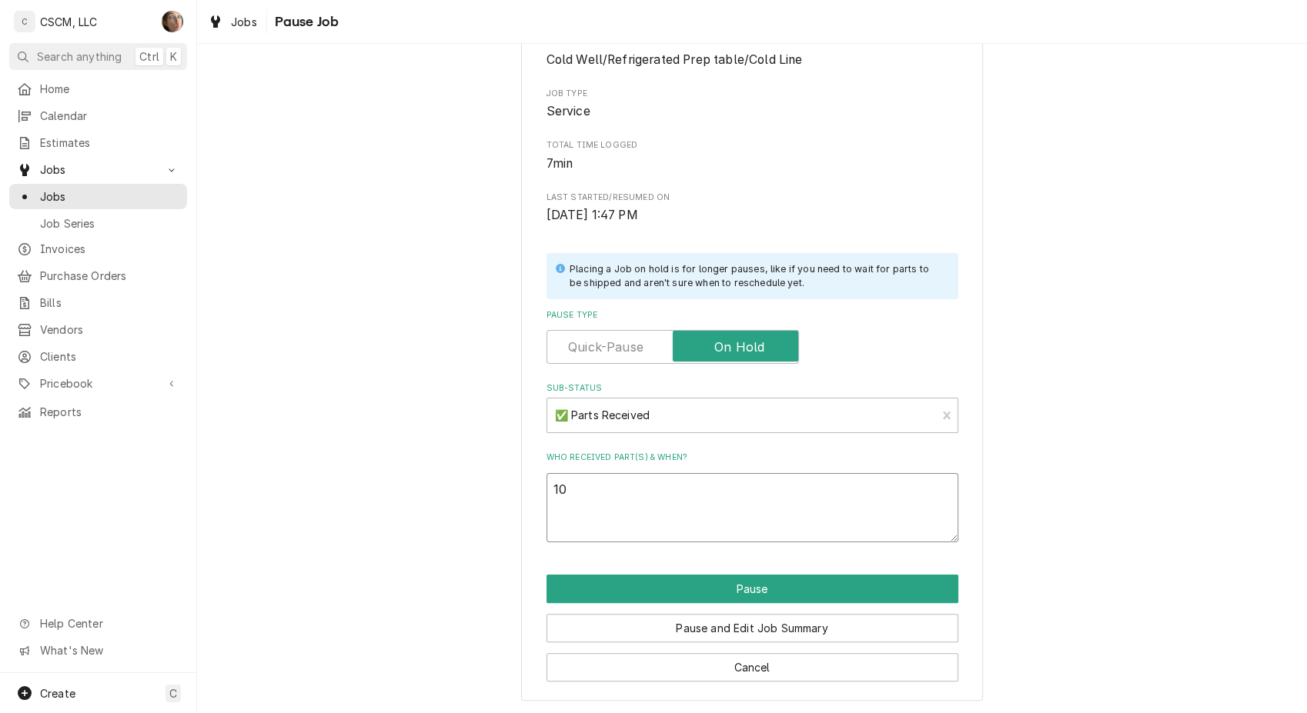
type textarea "x"
type textarea "10/"
type textarea "x"
type textarea "10/2"
type textarea "x"
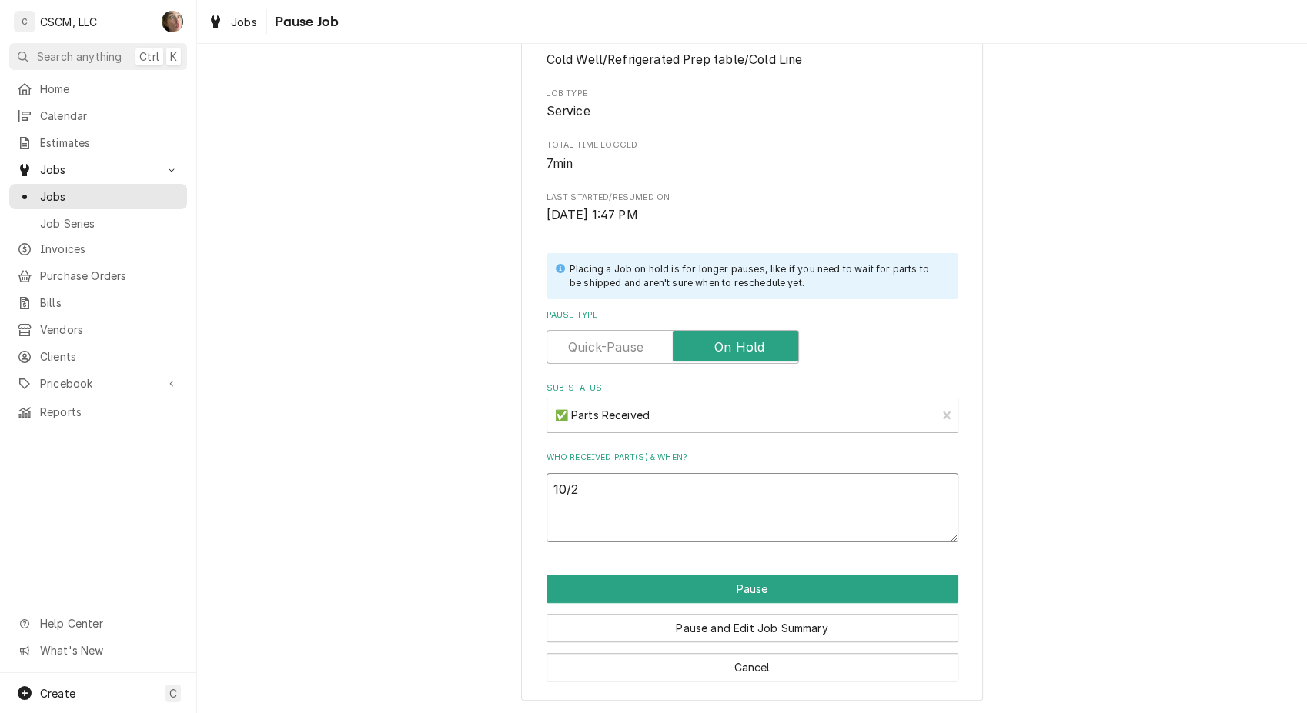
type textarea "10/2"
type textarea "x"
type textarea "10/2 S"
type textarea "x"
type textarea "10/2 SH"
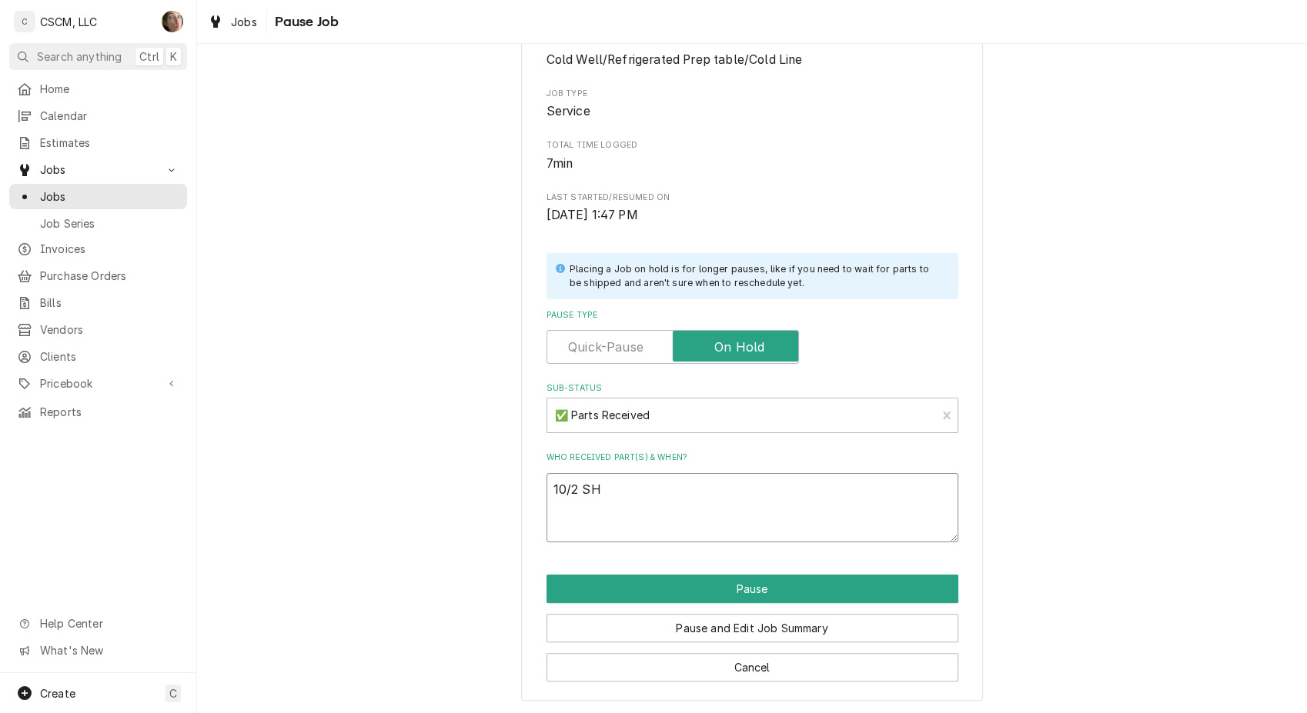
type textarea "x"
paste textarea "Delfield 000-BNH-0030-S Evaporator Drain Pan Assembly, 4.25" x 19" Delfield 351…"
type textarea "10/2 SH Delfield 000-BNH-0030-S Evaporator Drain Pan Assembly, 4.25" x 19" Delf…"
type textarea "x"
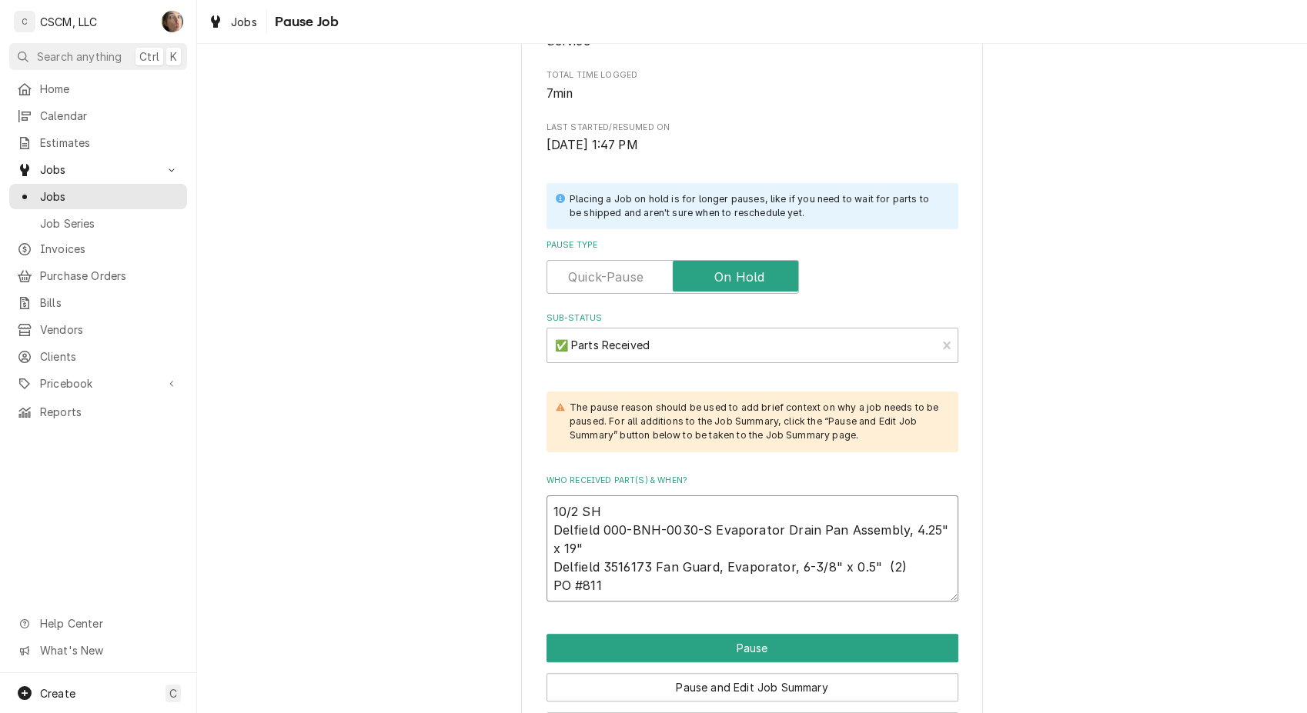
scroll to position [329, 0]
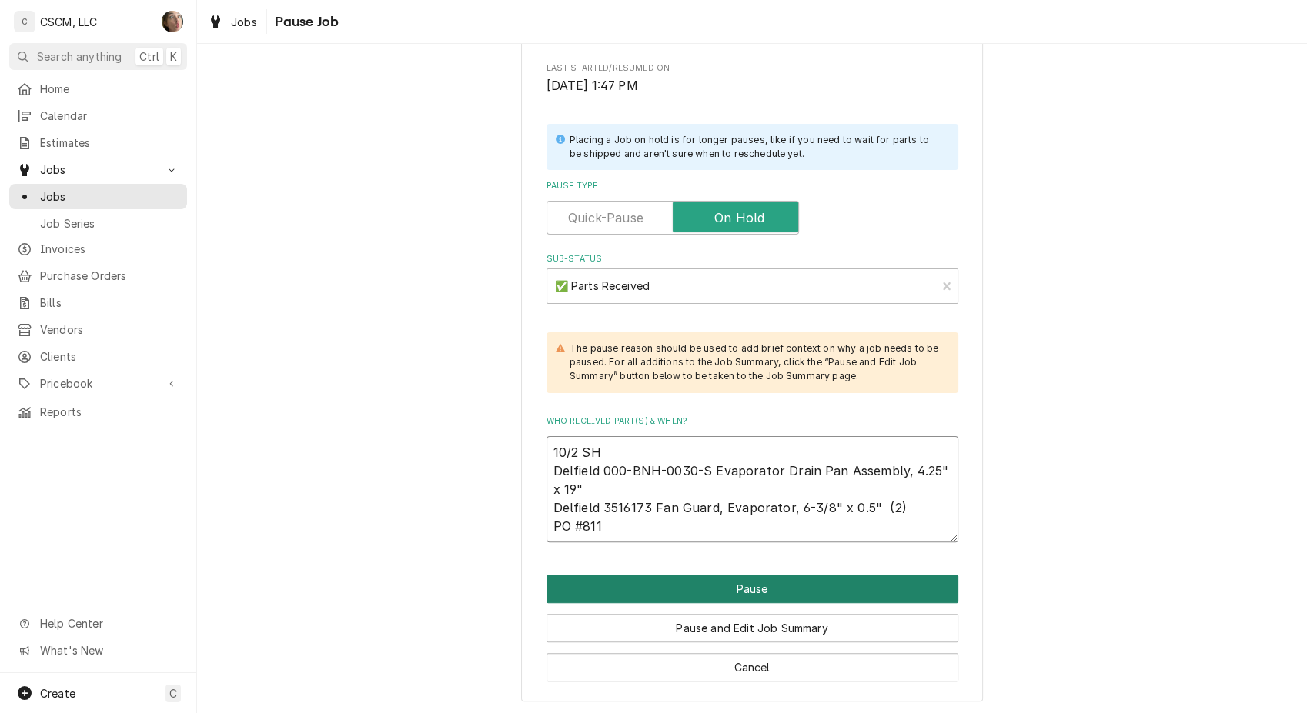
type textarea "10/2 SH Delfield 000-BNH-0030-S Evaporator Drain Pan Assembly, 4.25" x 19" Delf…"
click at [735, 588] on button "Pause" at bounding box center [752, 589] width 412 height 28
type textarea "x"
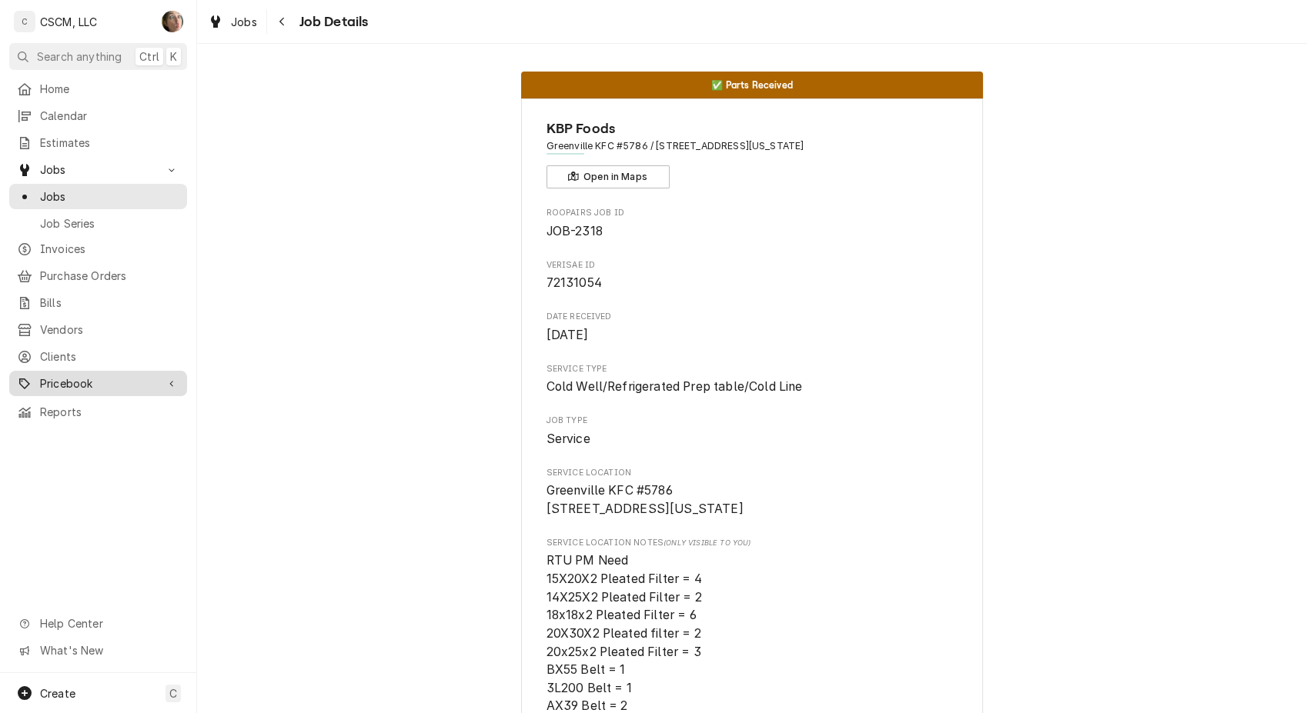
click at [74, 377] on span "Pricebook" at bounding box center [98, 383] width 116 height 16
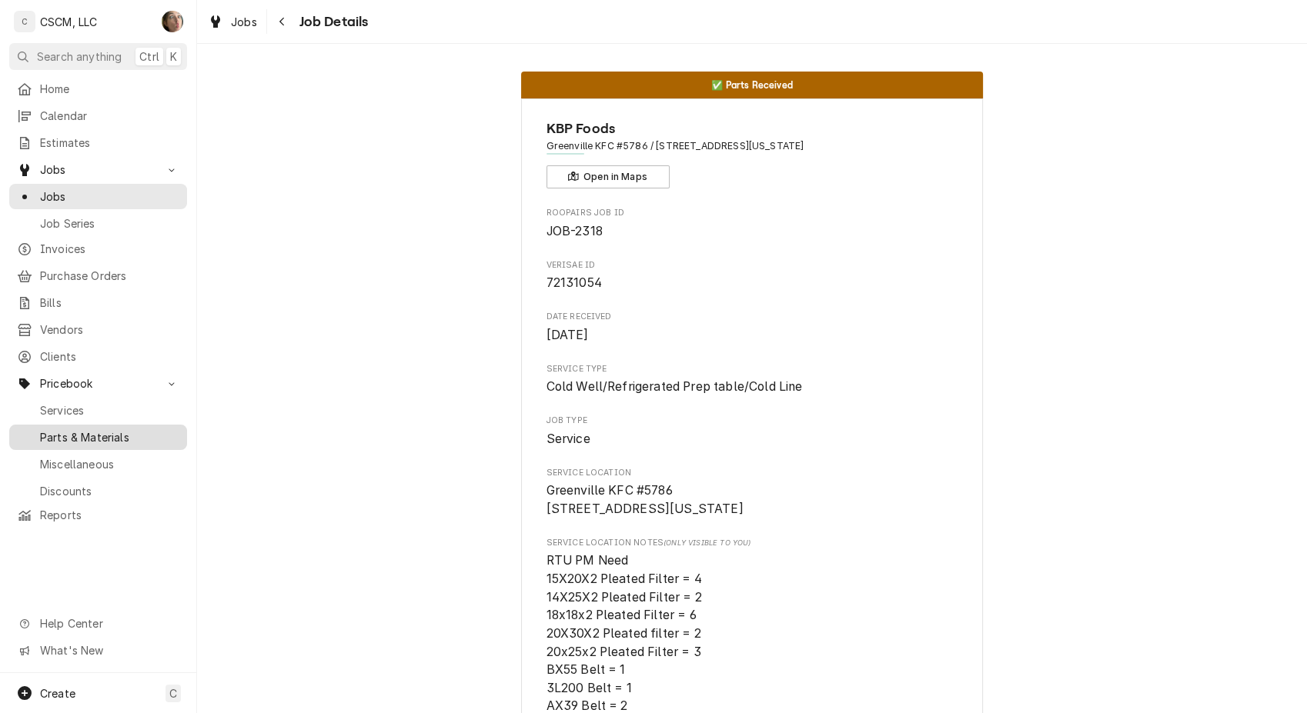
click at [122, 429] on span "Parts & Materials" at bounding box center [109, 437] width 139 height 16
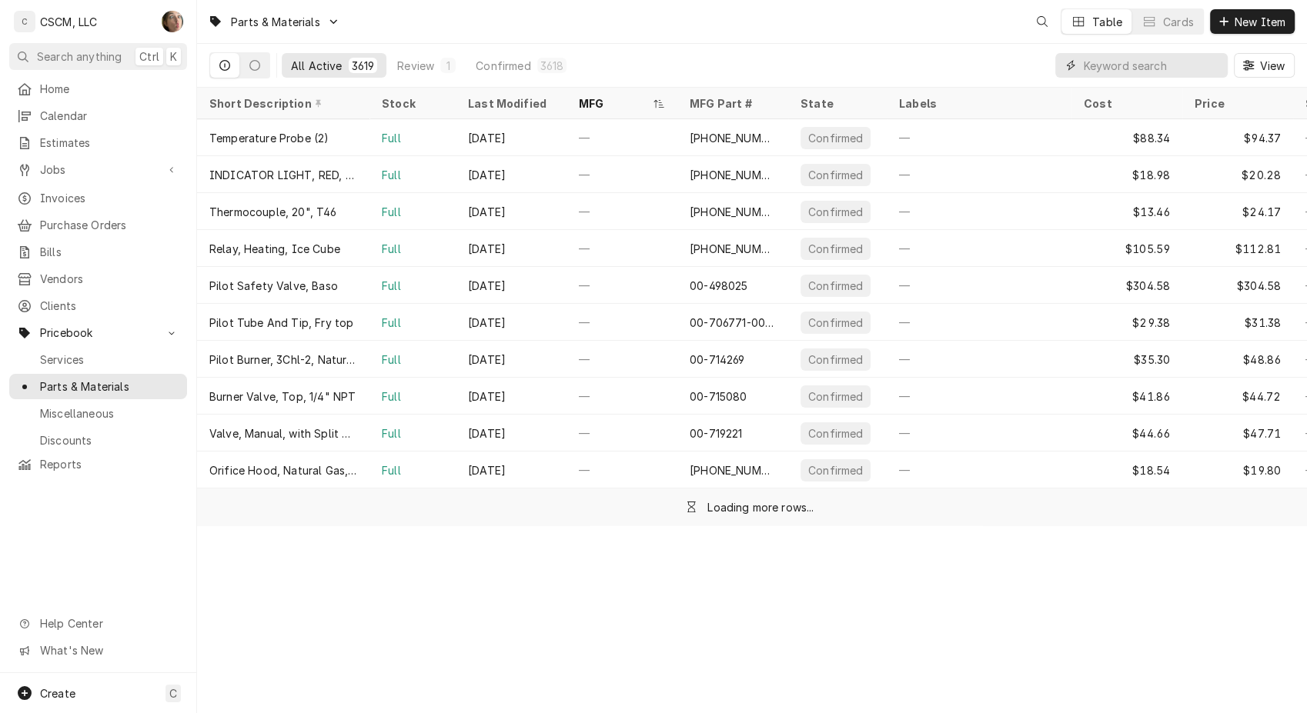
click at [1154, 58] on input "Dynamic Content Wrapper" at bounding box center [1151, 65] width 137 height 25
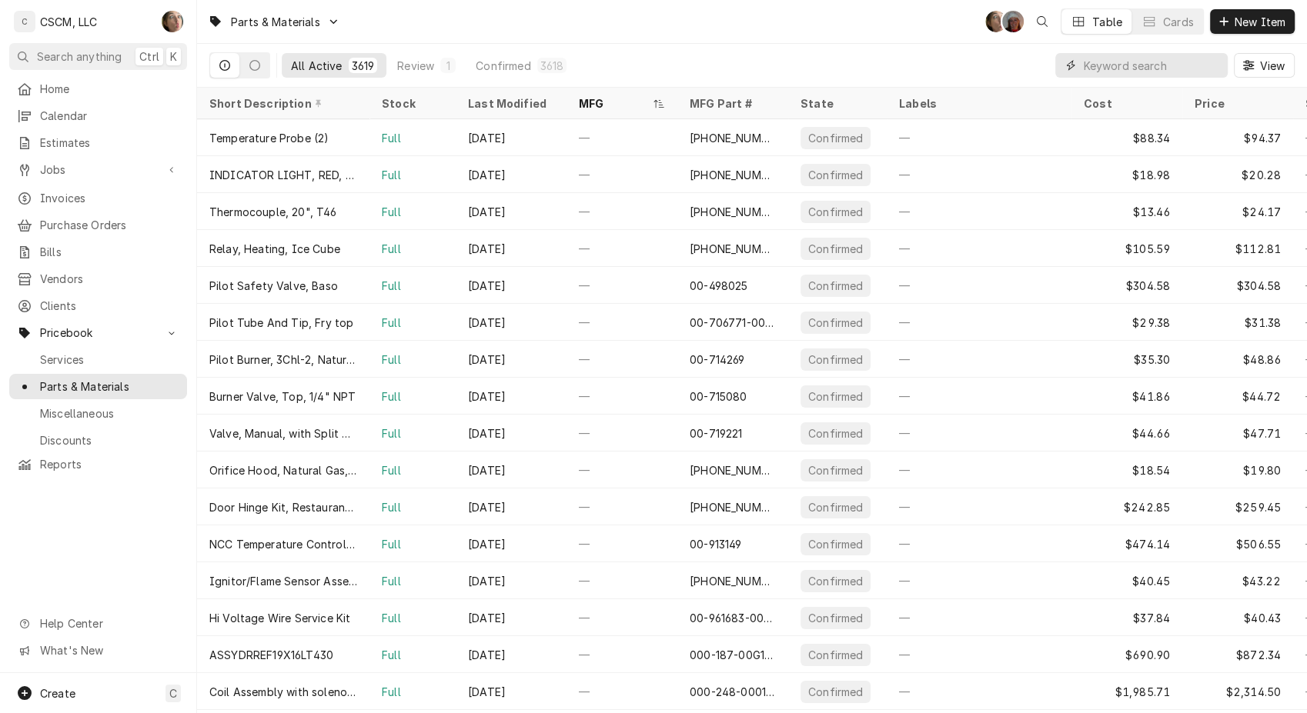
paste input "SVC-60257-00"
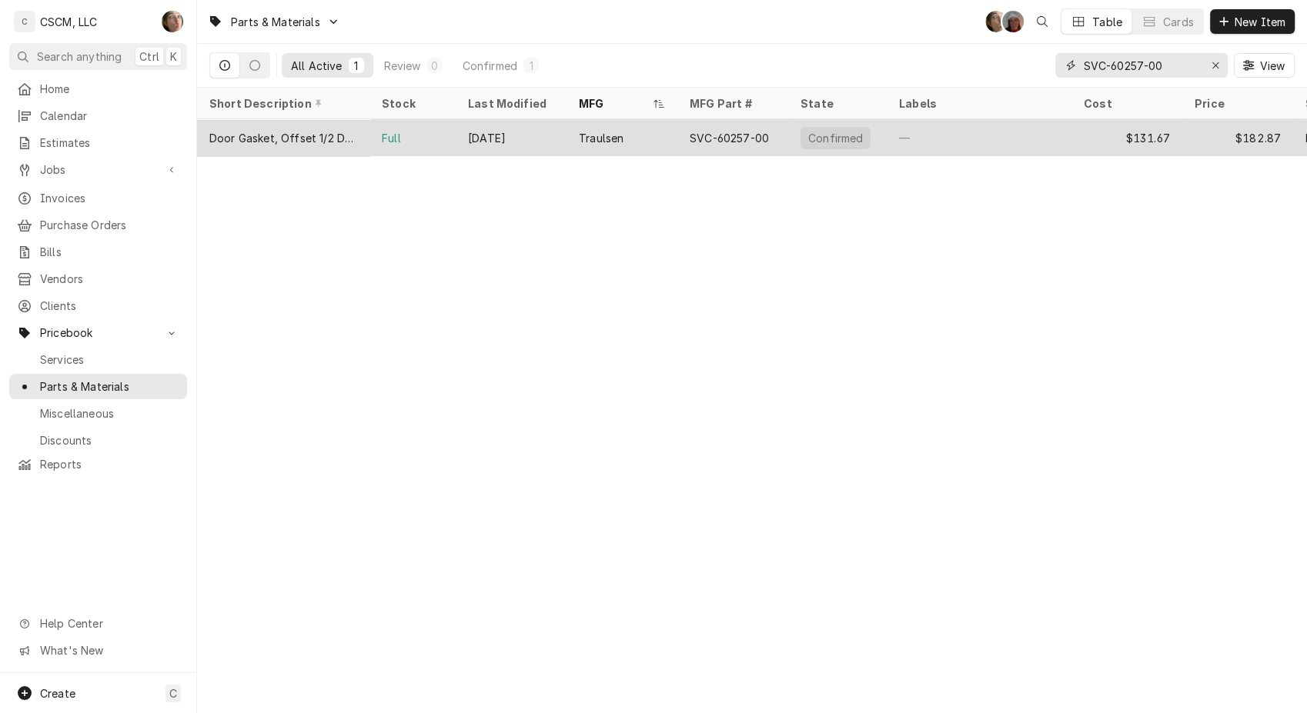
type input "SVC-60257-00"
click at [703, 134] on div "SVC-60257-00" at bounding box center [728, 138] width 79 height 16
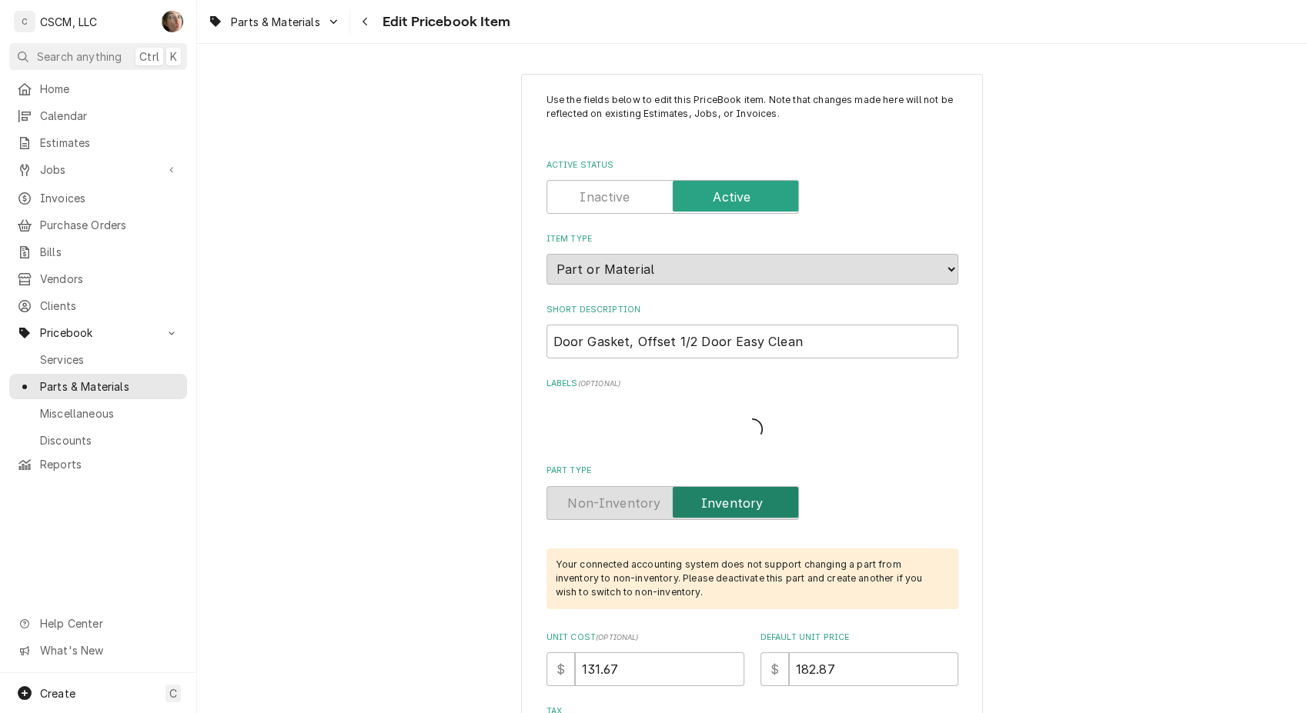
type textarea "x"
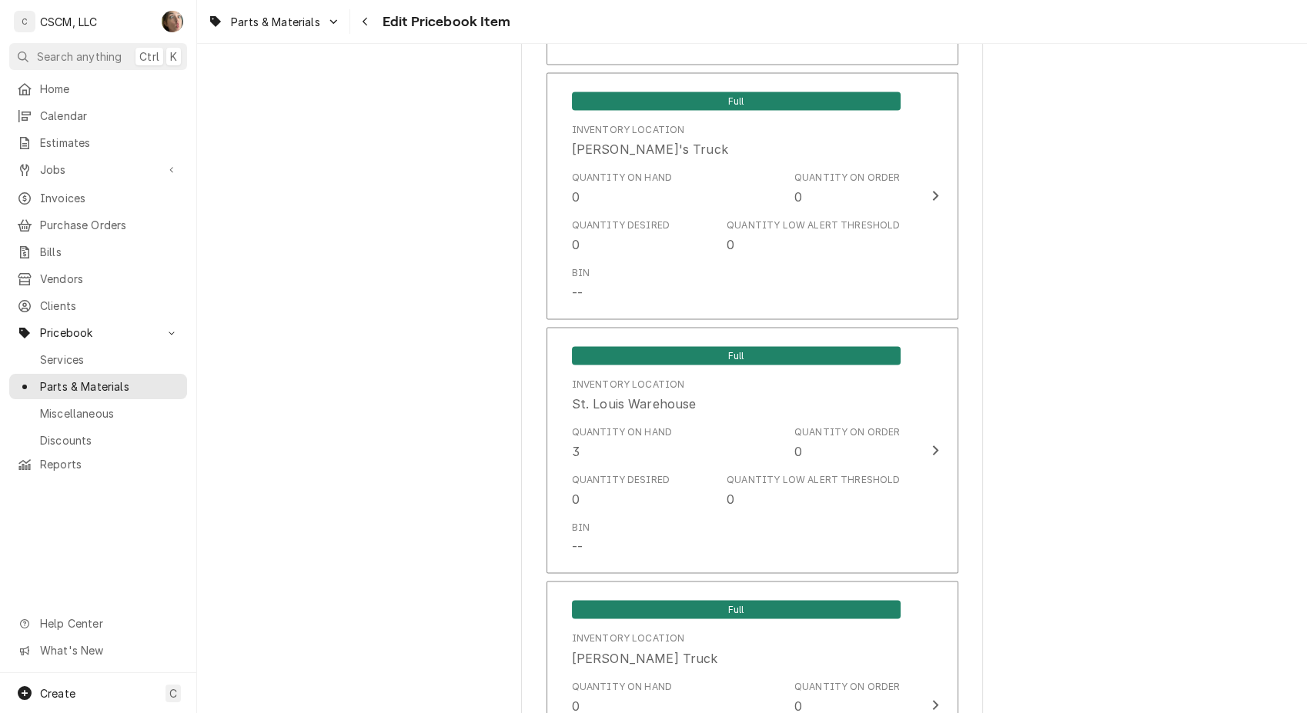
scroll to position [3078, 0]
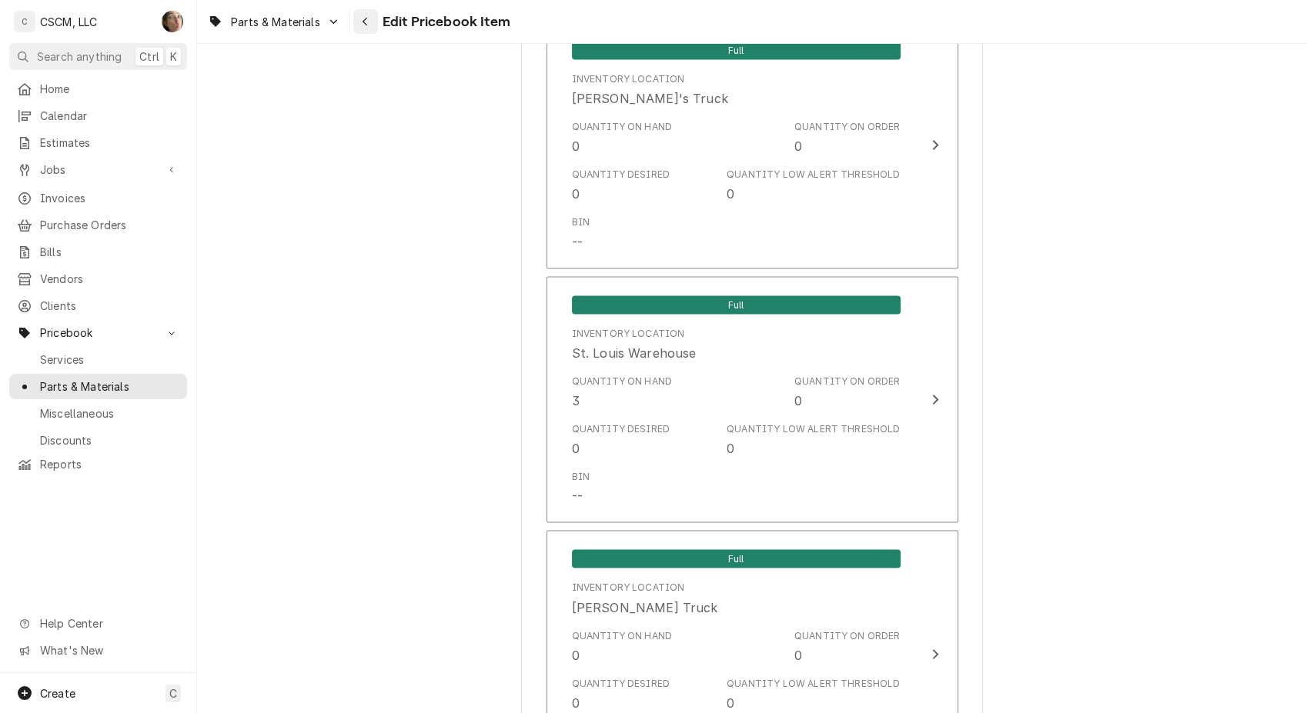
click at [363, 24] on icon "Navigate back" at bounding box center [365, 21] width 7 height 11
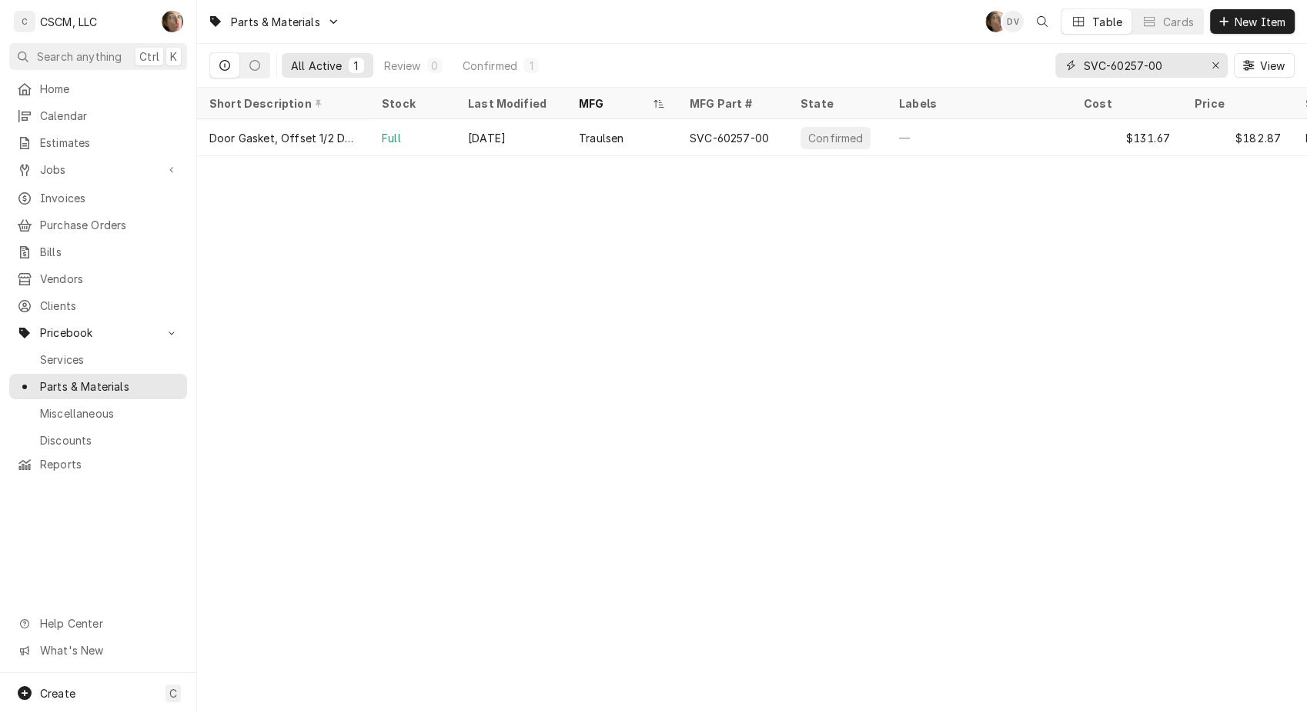
drag, startPoint x: 1170, startPoint y: 66, endPoint x: 846, endPoint y: 13, distance: 328.3
click at [845, 15] on div "Parts & Materials SH DV Table Cards New Item All Active 1 Review 0 Confirmed 1 …" at bounding box center [752, 44] width 1110 height 88
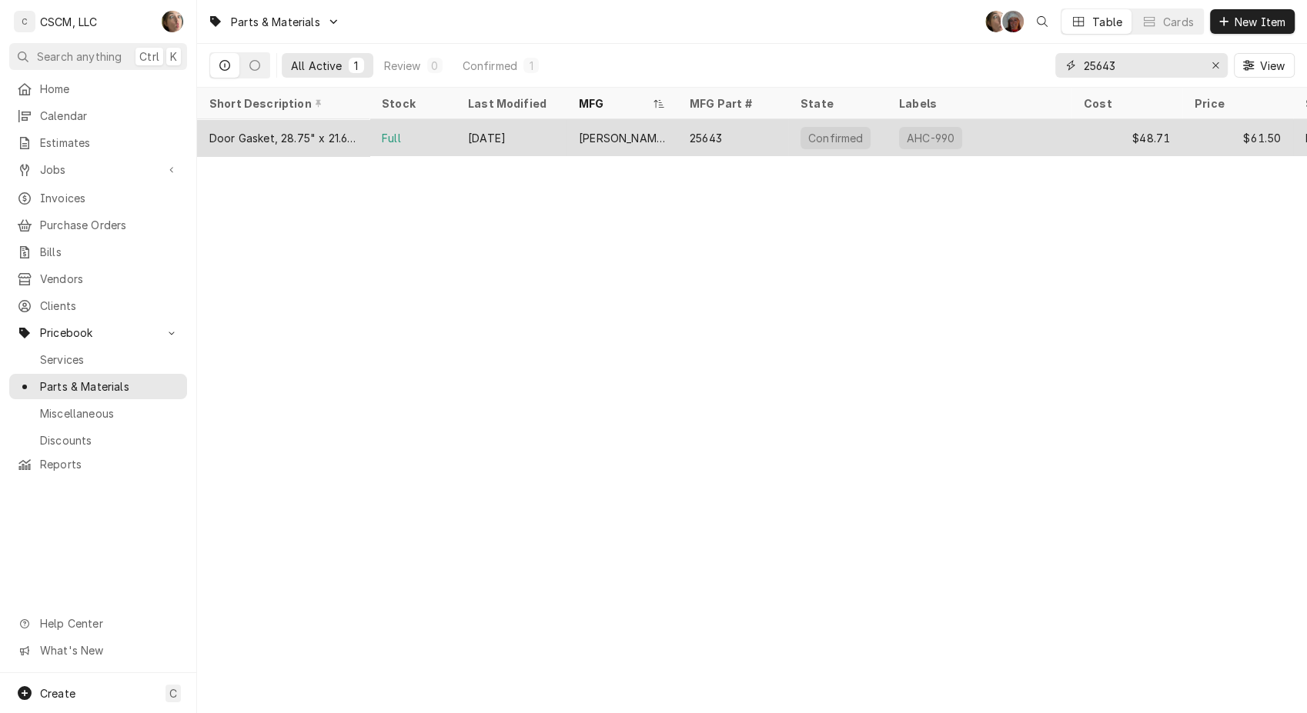
type input "25643"
click at [653, 143] on div "[PERSON_NAME]" at bounding box center [621, 137] width 111 height 37
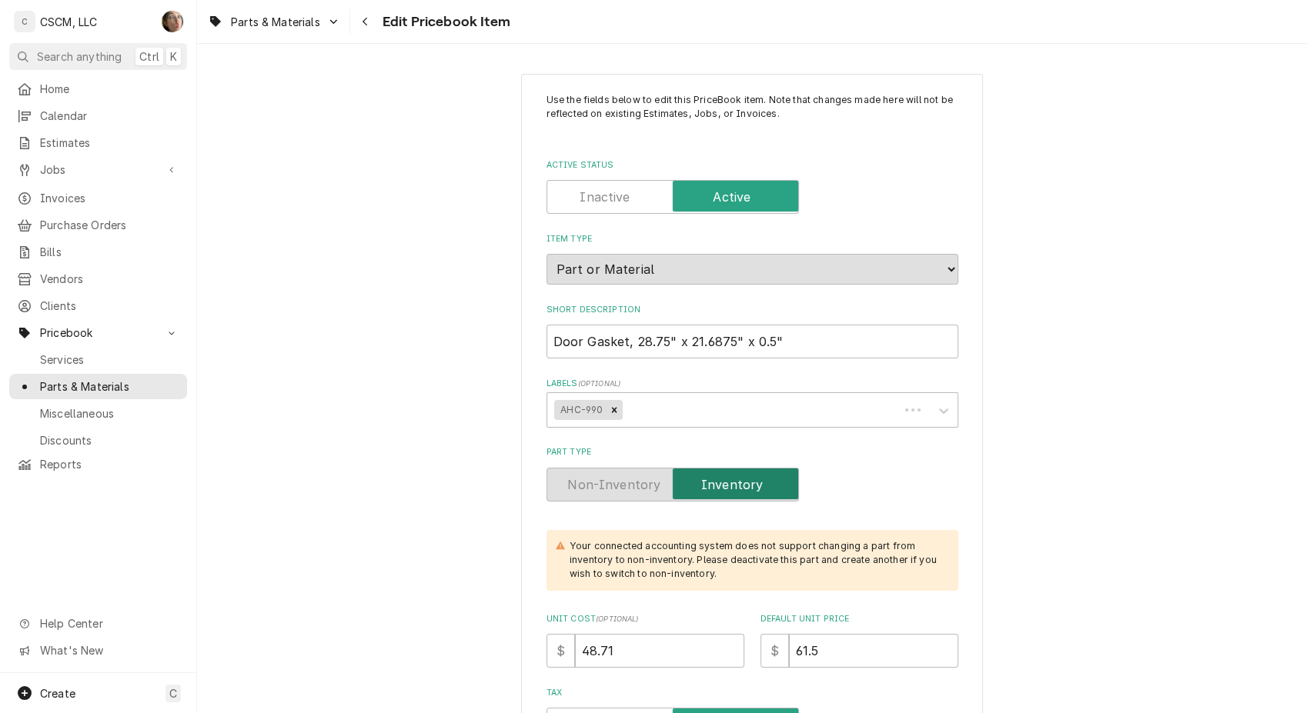
type textarea "x"
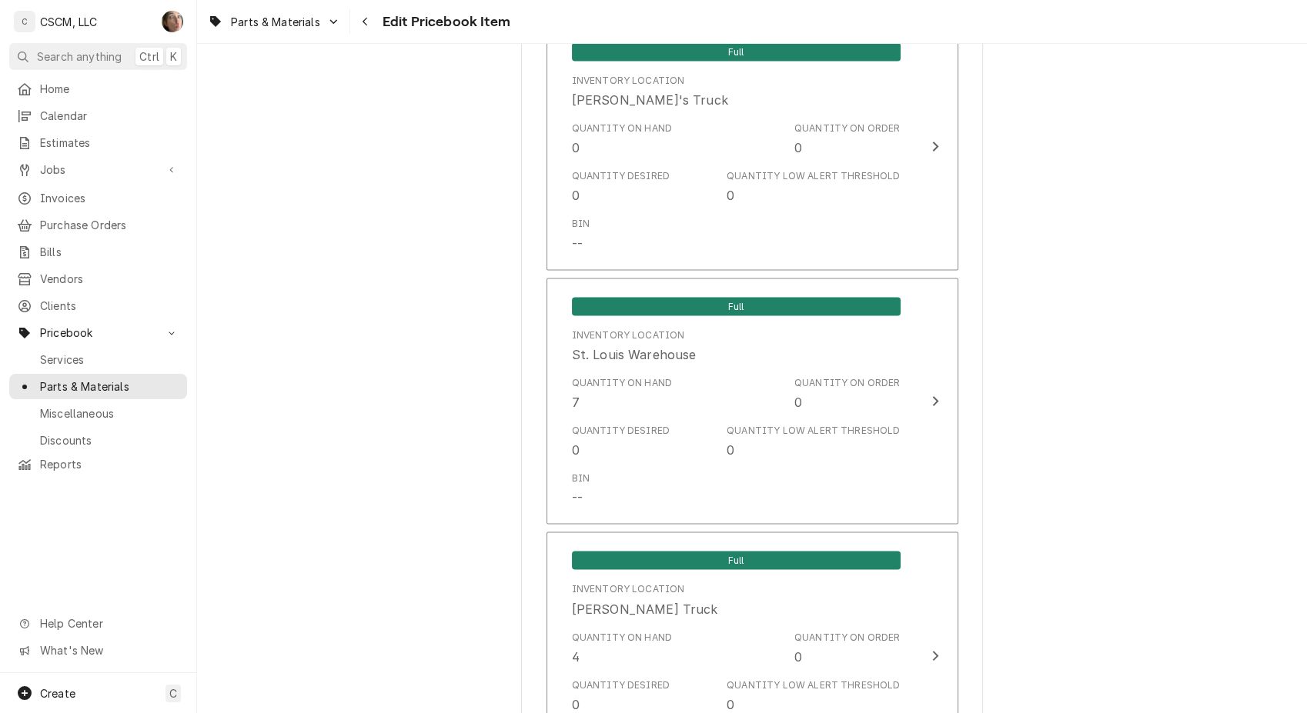
scroll to position [3078, 0]
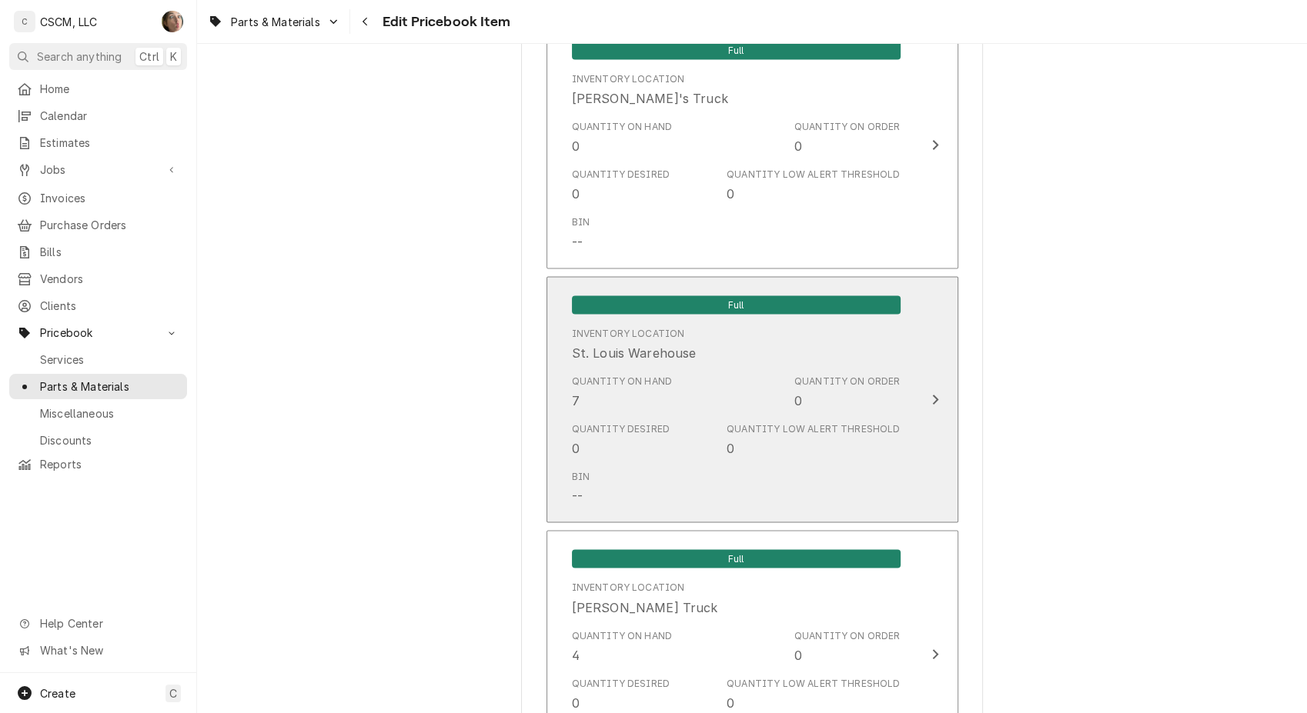
click at [603, 392] on div "Quantity on Hand 7" at bounding box center [622, 392] width 101 height 35
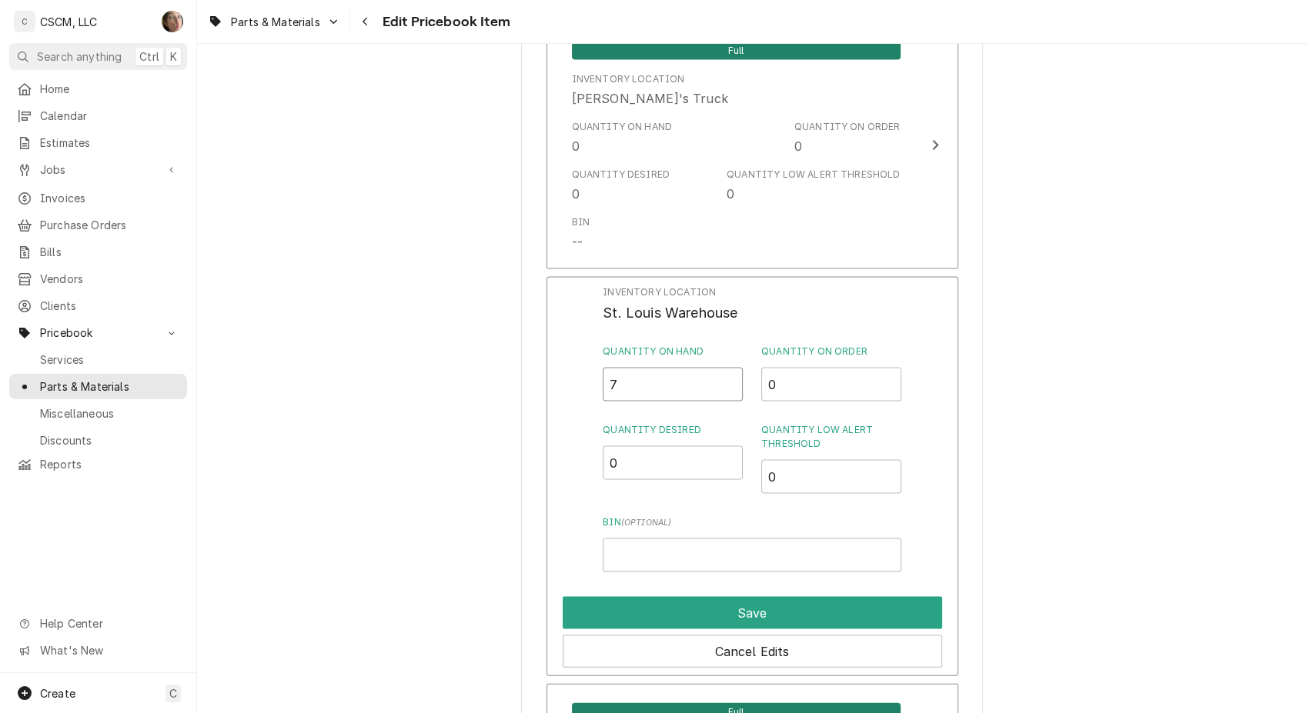
drag, startPoint x: 636, startPoint y: 378, endPoint x: 497, endPoint y: 348, distance: 141.7
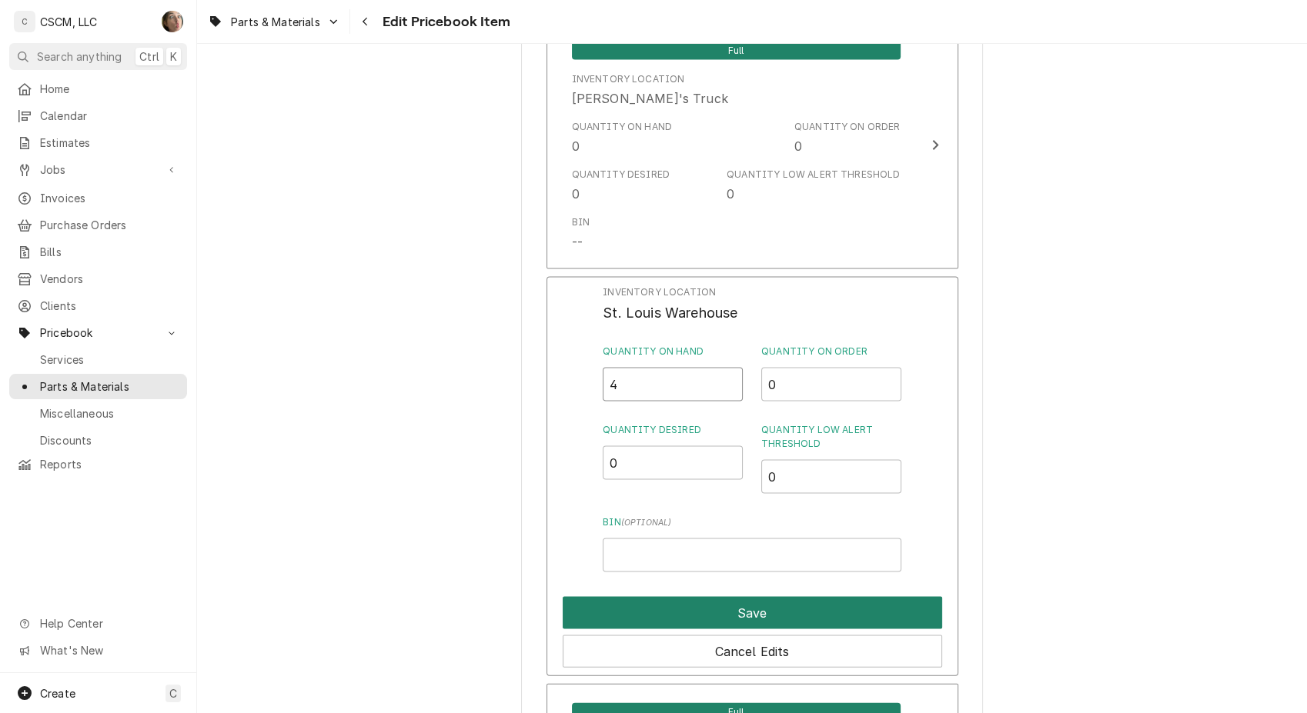
type input "4"
click at [752, 597] on button "Save" at bounding box center [751, 613] width 379 height 32
type textarea "x"
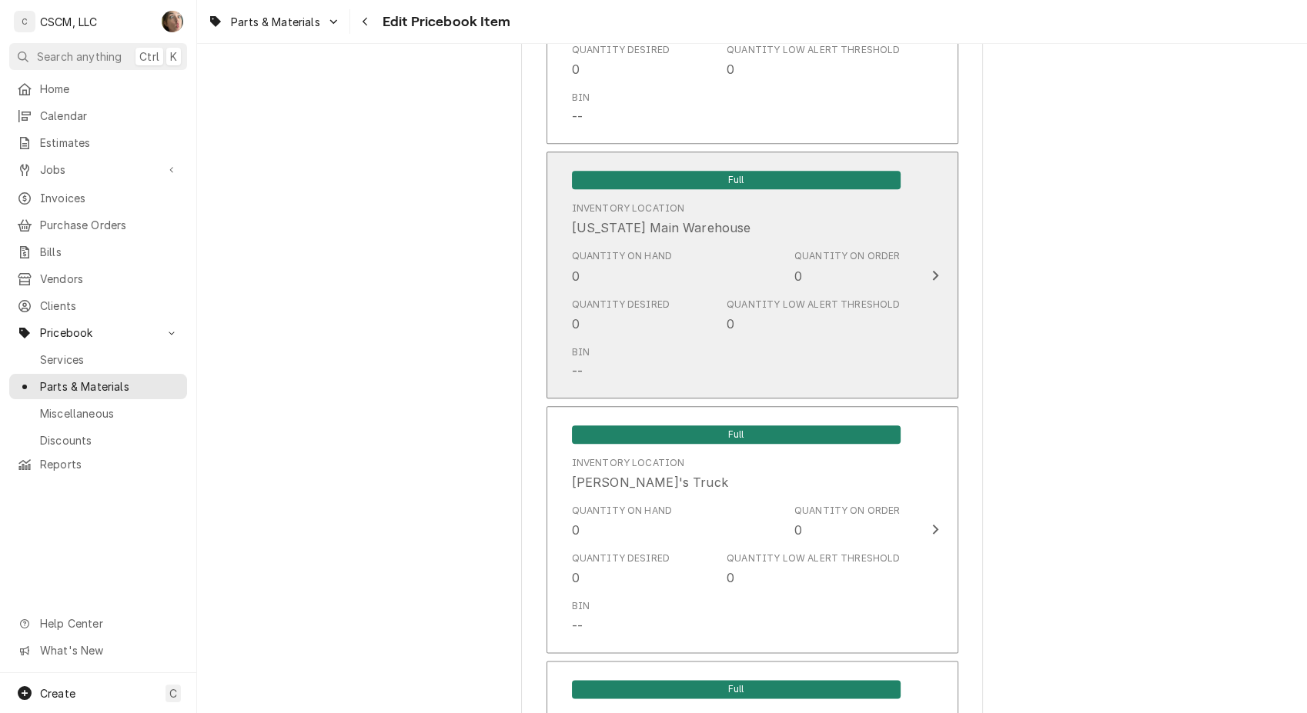
scroll to position [1453, 0]
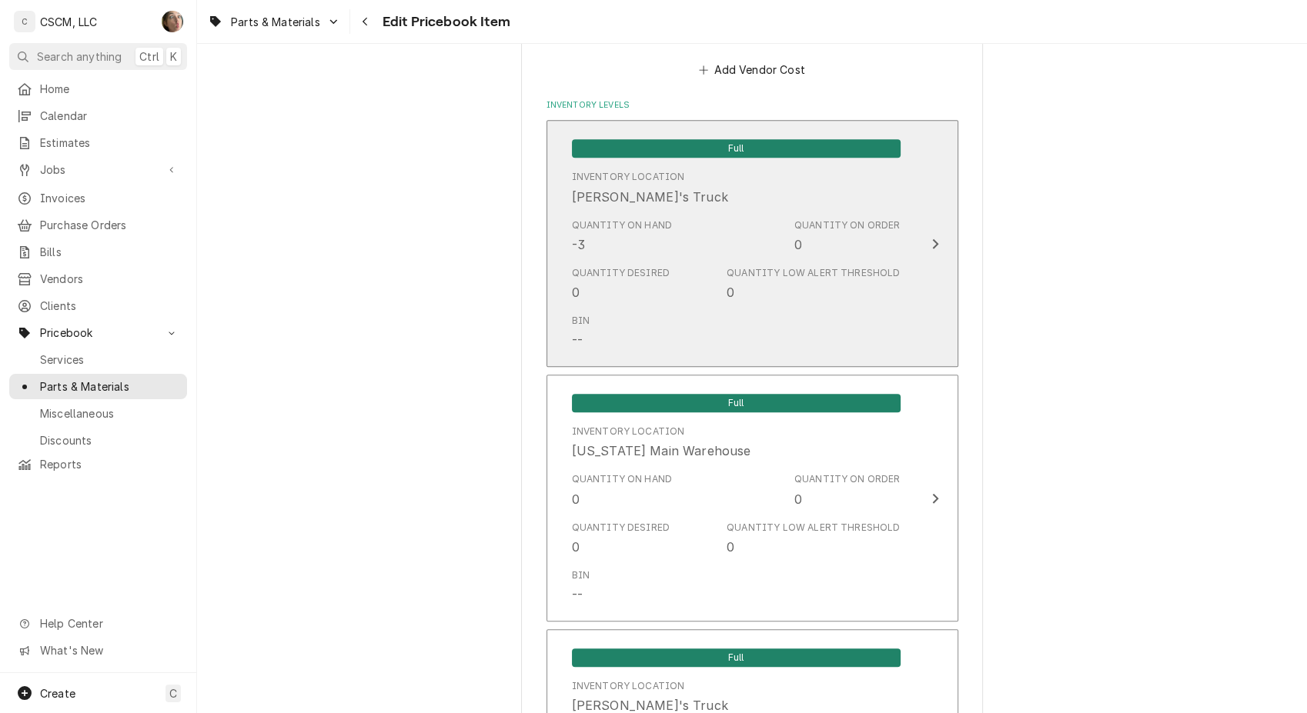
click at [646, 204] on div "Inventory Location Chris's Truck" at bounding box center [736, 188] width 329 height 48
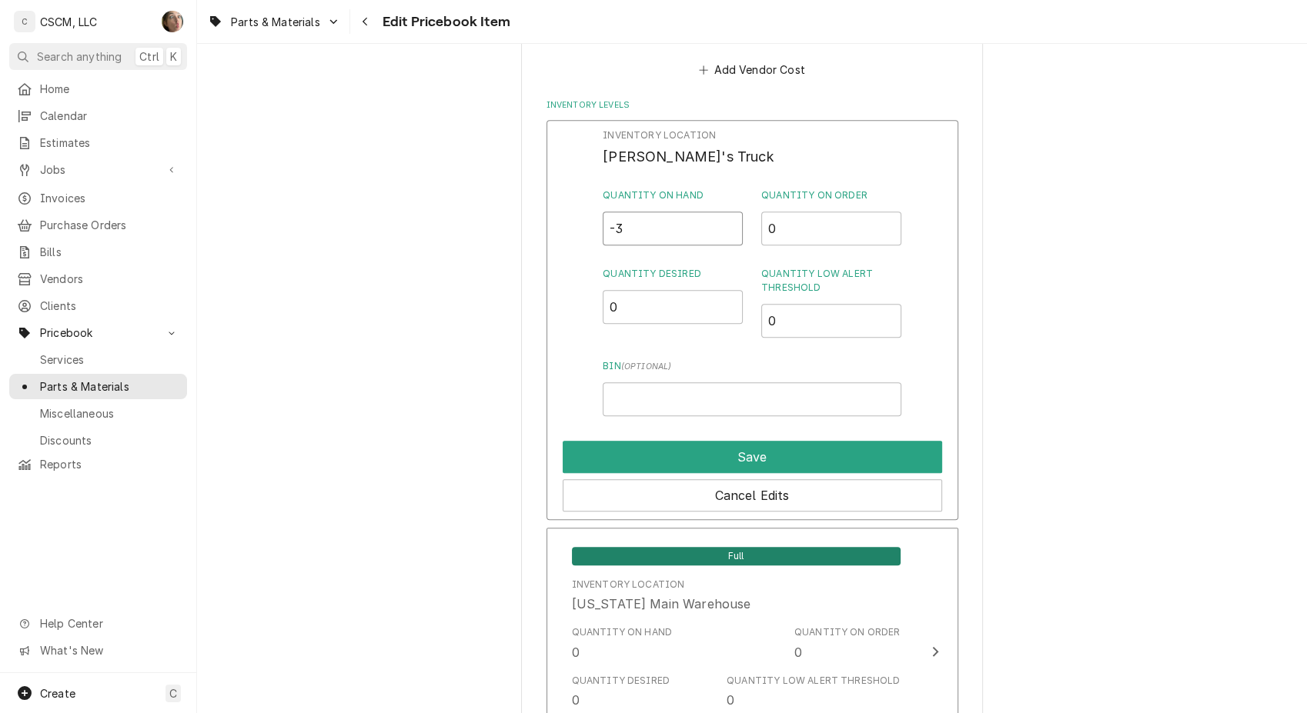
drag, startPoint x: 649, startPoint y: 222, endPoint x: 526, endPoint y: 215, distance: 122.5
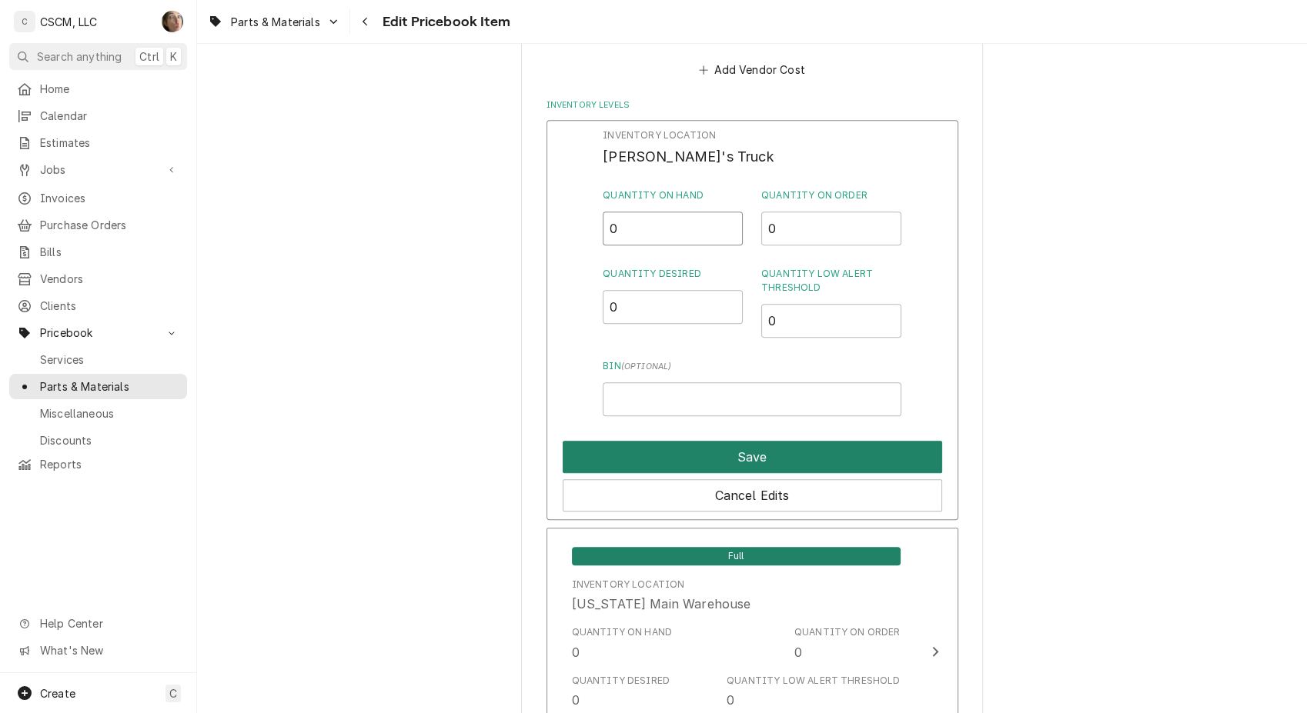
type input "0"
click at [665, 457] on button "Save" at bounding box center [751, 457] width 379 height 32
type textarea "x"
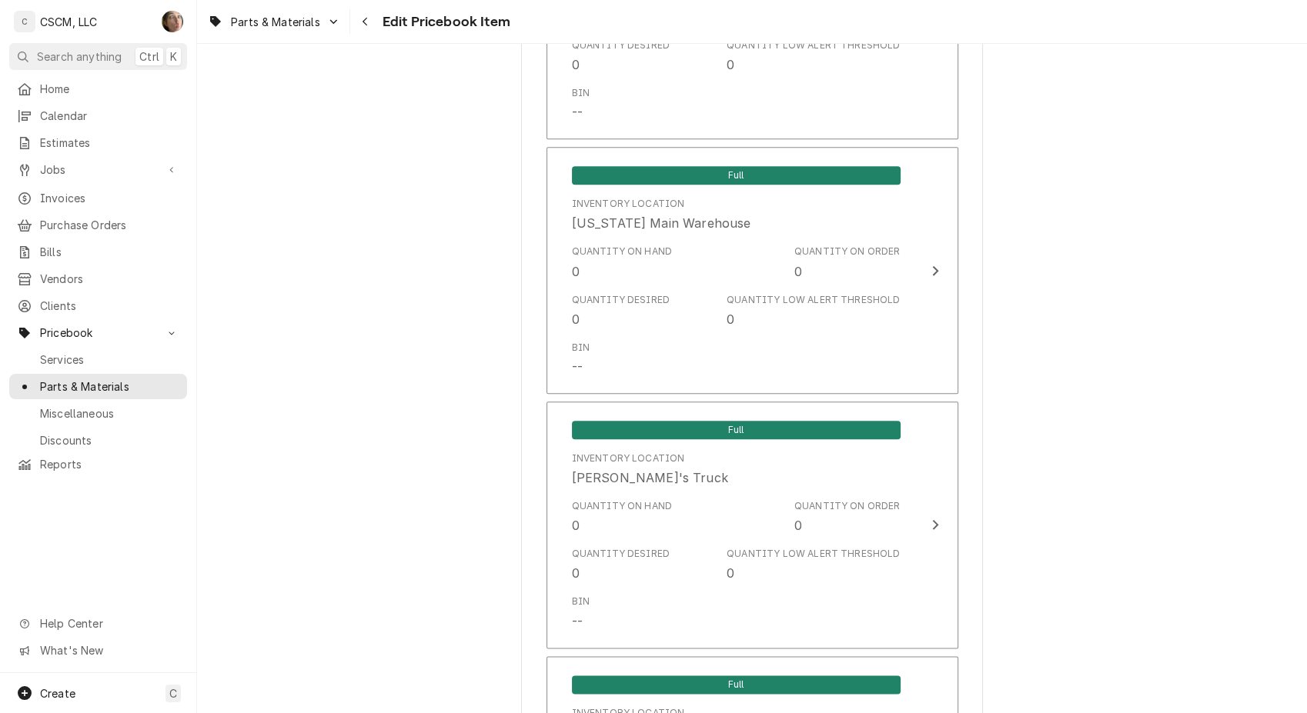
scroll to position [1710, 0]
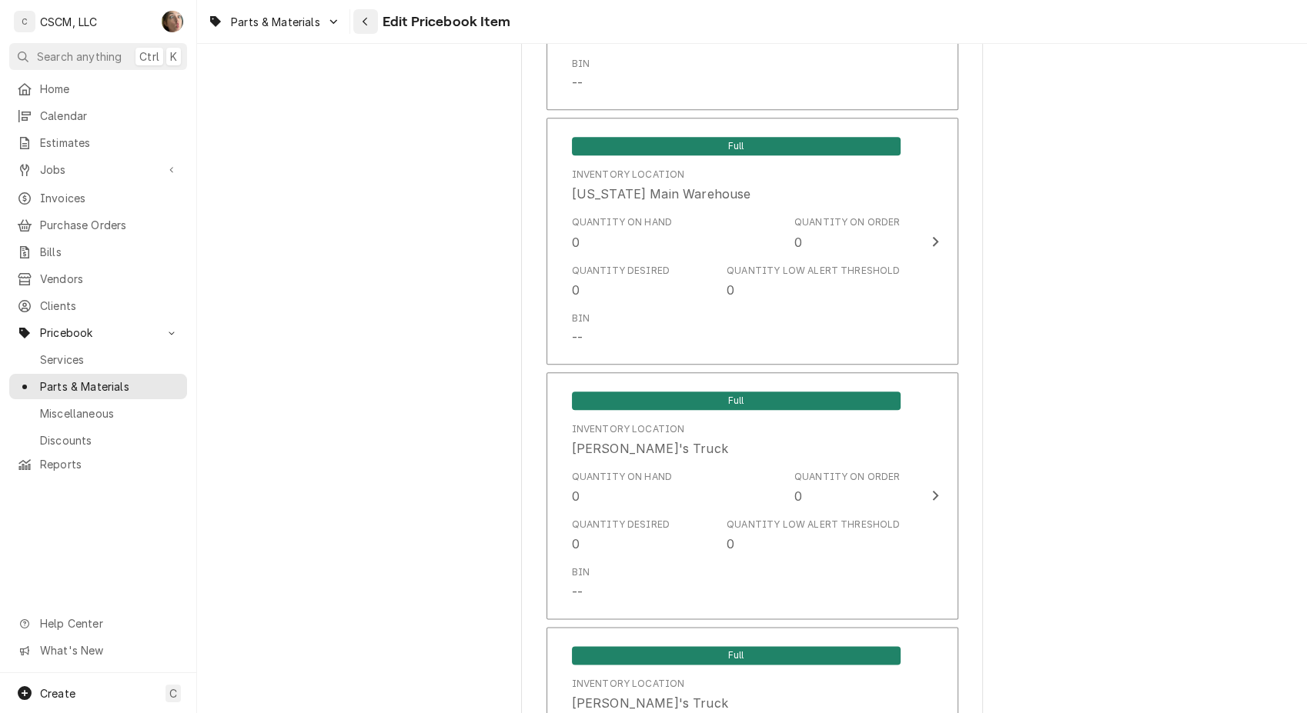
click at [371, 22] on div "Navigate back" at bounding box center [365, 21] width 15 height 15
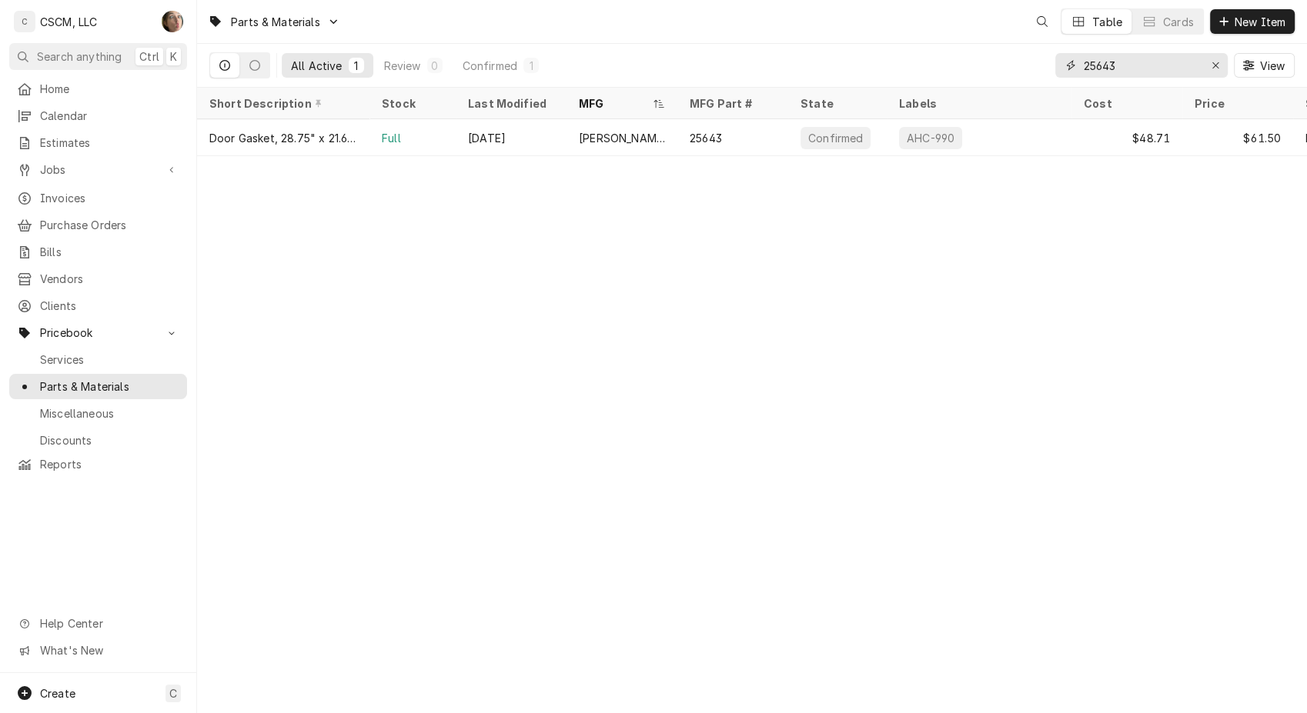
drag, startPoint x: 1136, startPoint y: 65, endPoint x: 906, endPoint y: 58, distance: 230.2
click at [906, 58] on div "All Active 1 Review 0 Confirmed 1 25643 View" at bounding box center [751, 65] width 1085 height 43
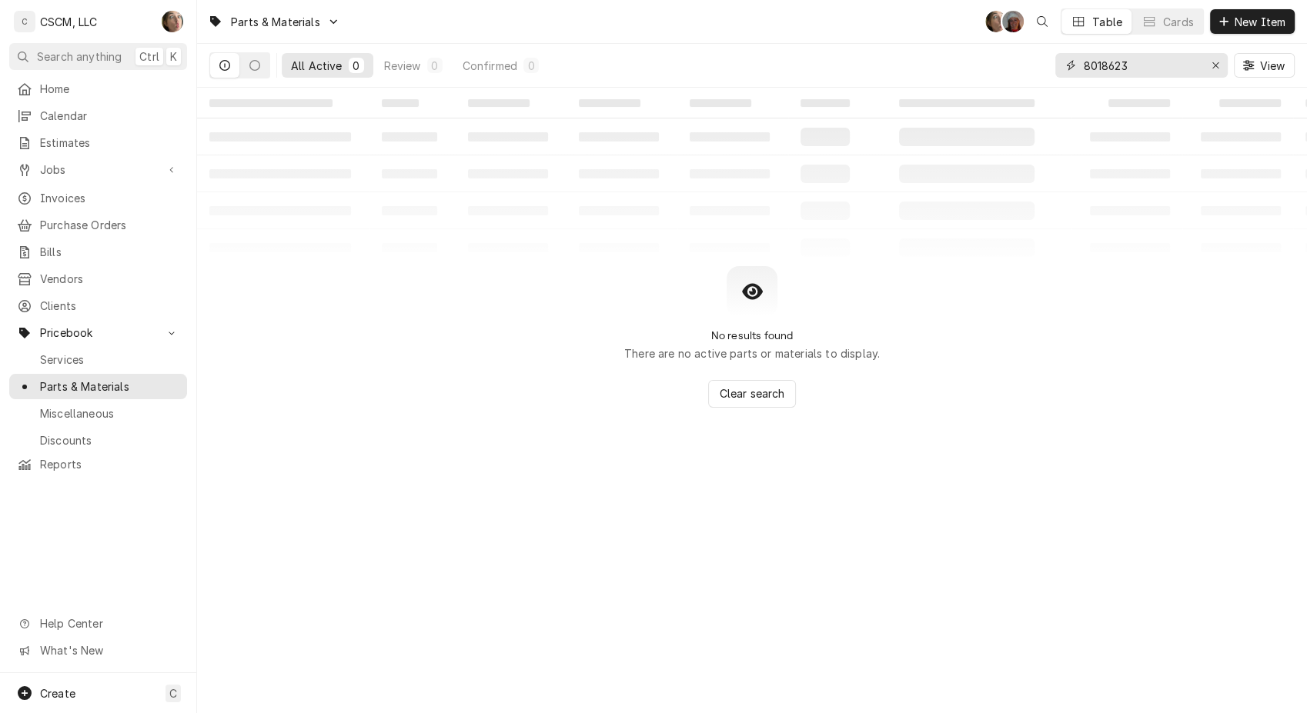
drag, startPoint x: 1153, startPoint y: 65, endPoint x: 929, endPoint y: 42, distance: 224.3
click at [929, 42] on div "Parts & Materials SH DV Table Cards New Item All Active 0 Review 0 Confirmed 0 …" at bounding box center [752, 44] width 1110 height 88
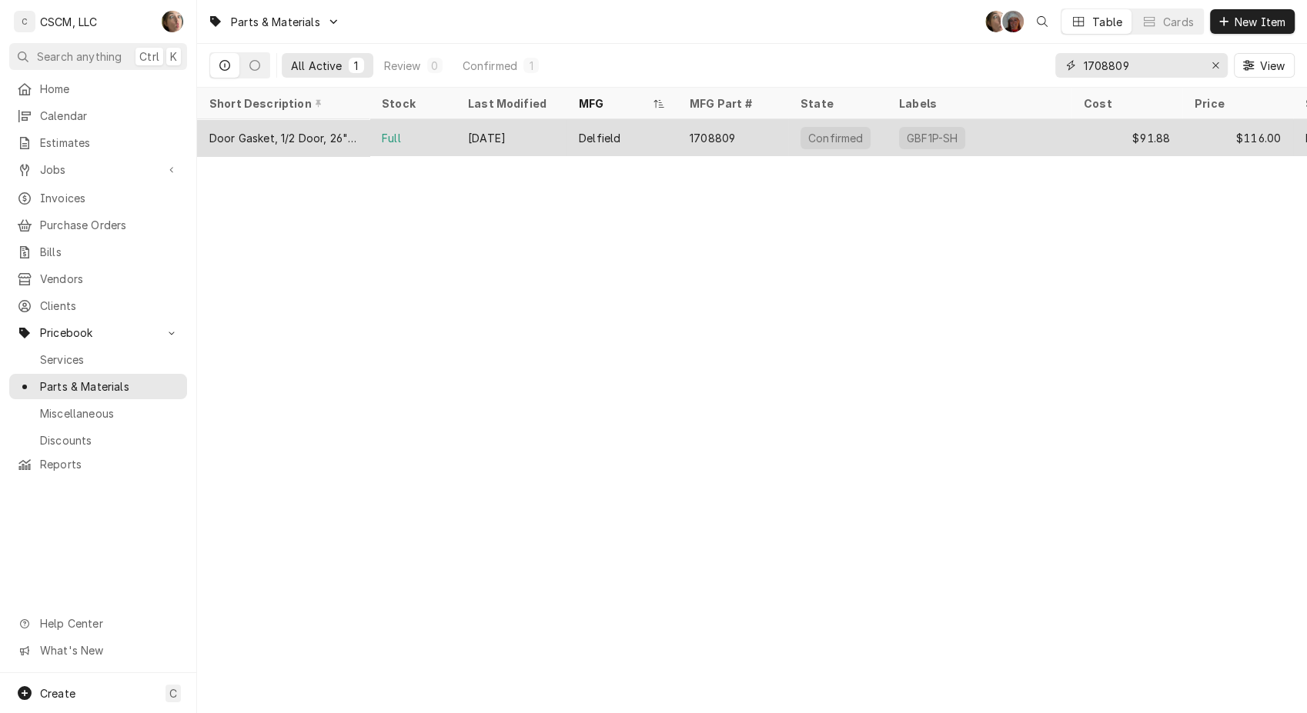
type input "1708809"
click at [699, 139] on div "1708809" at bounding box center [711, 138] width 45 height 16
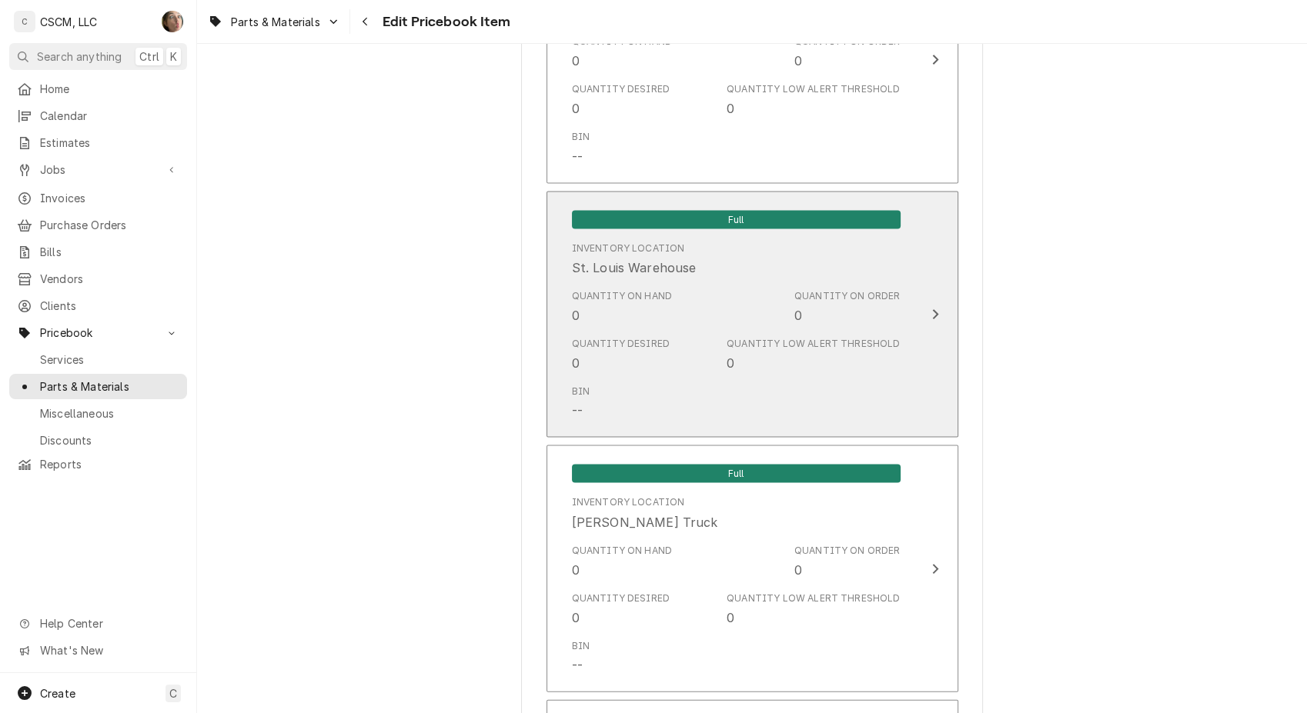
scroll to position [3724, 0]
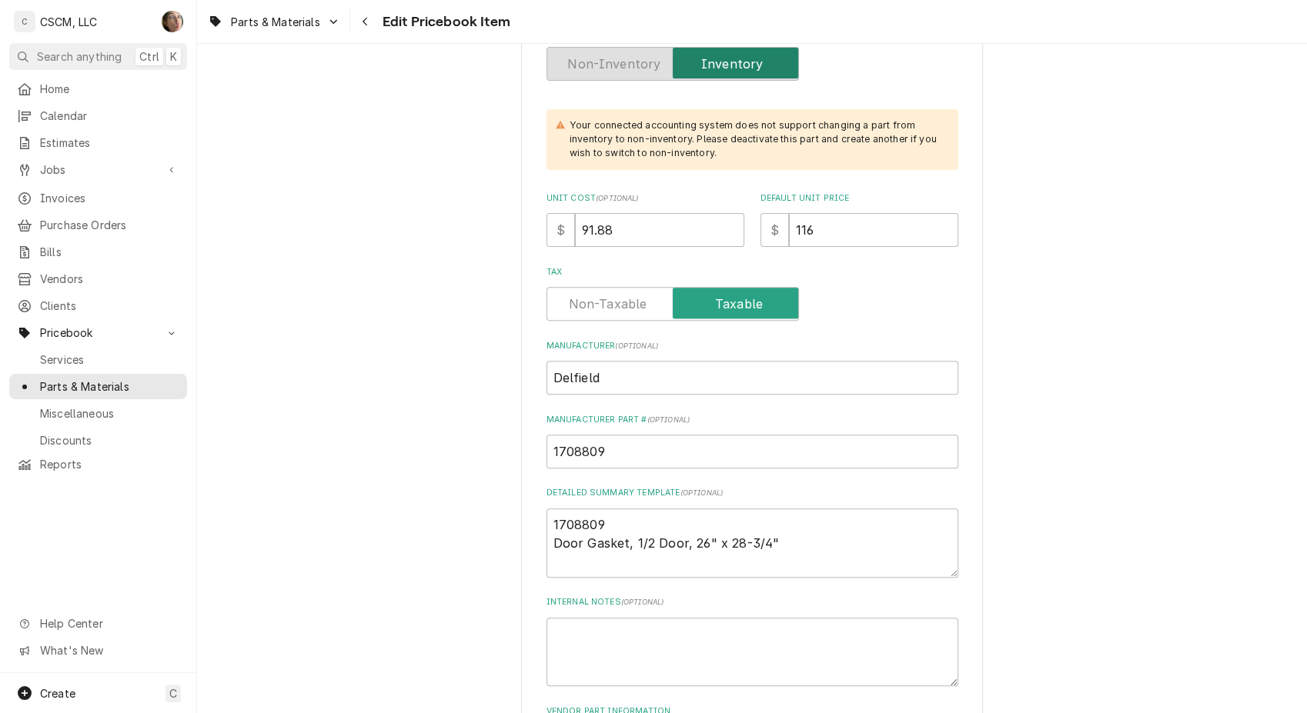
scroll to position [512, 0]
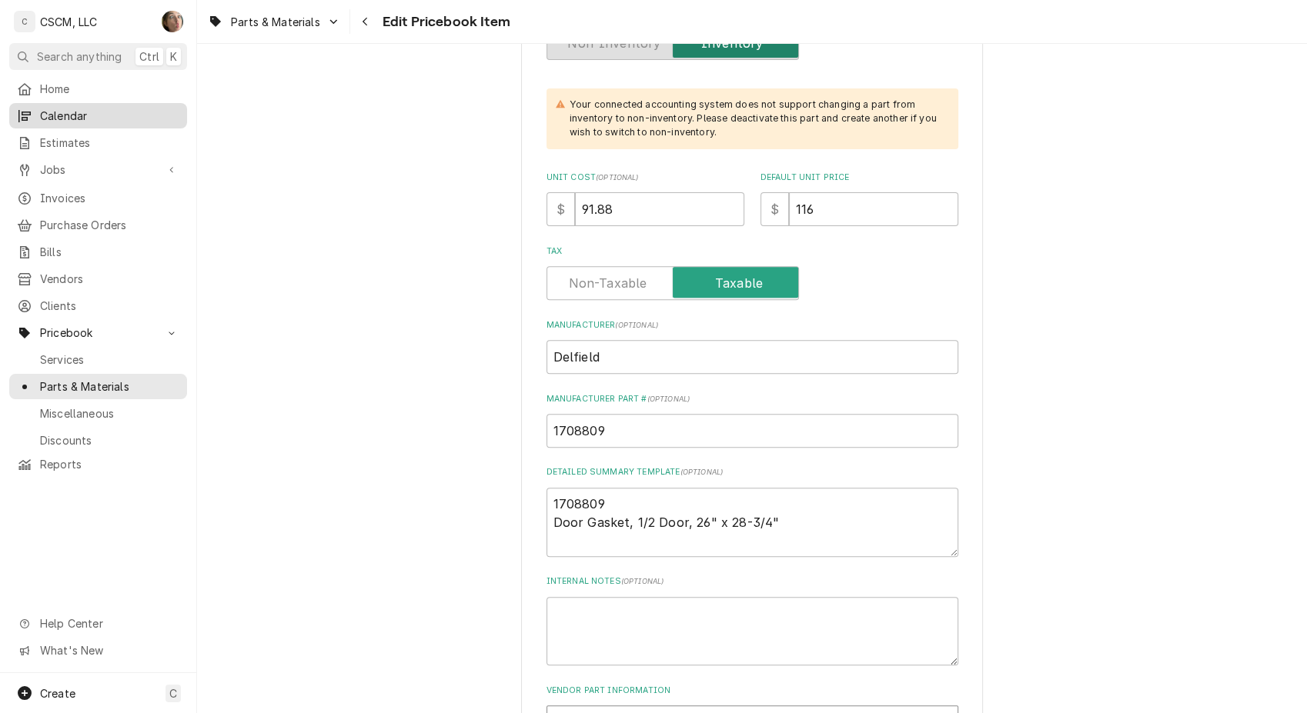
click at [80, 116] on span "Calendar" at bounding box center [109, 116] width 139 height 16
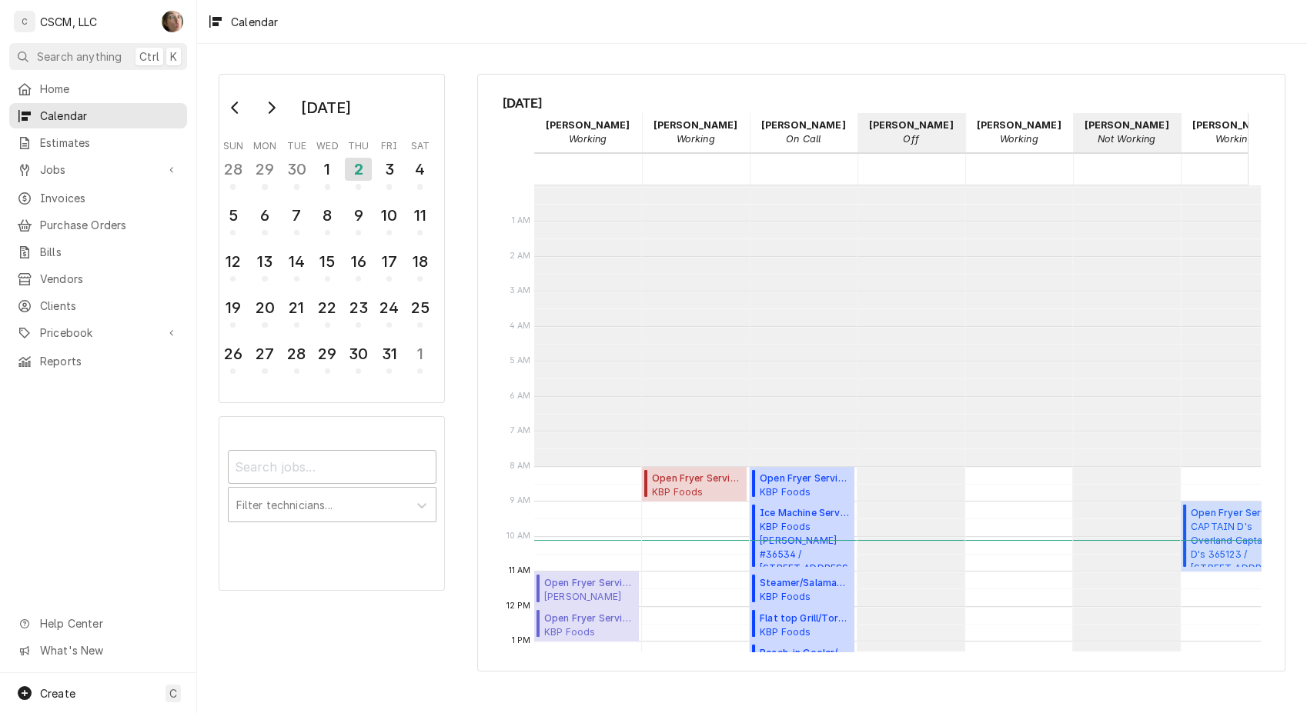
scroll to position [280, 0]
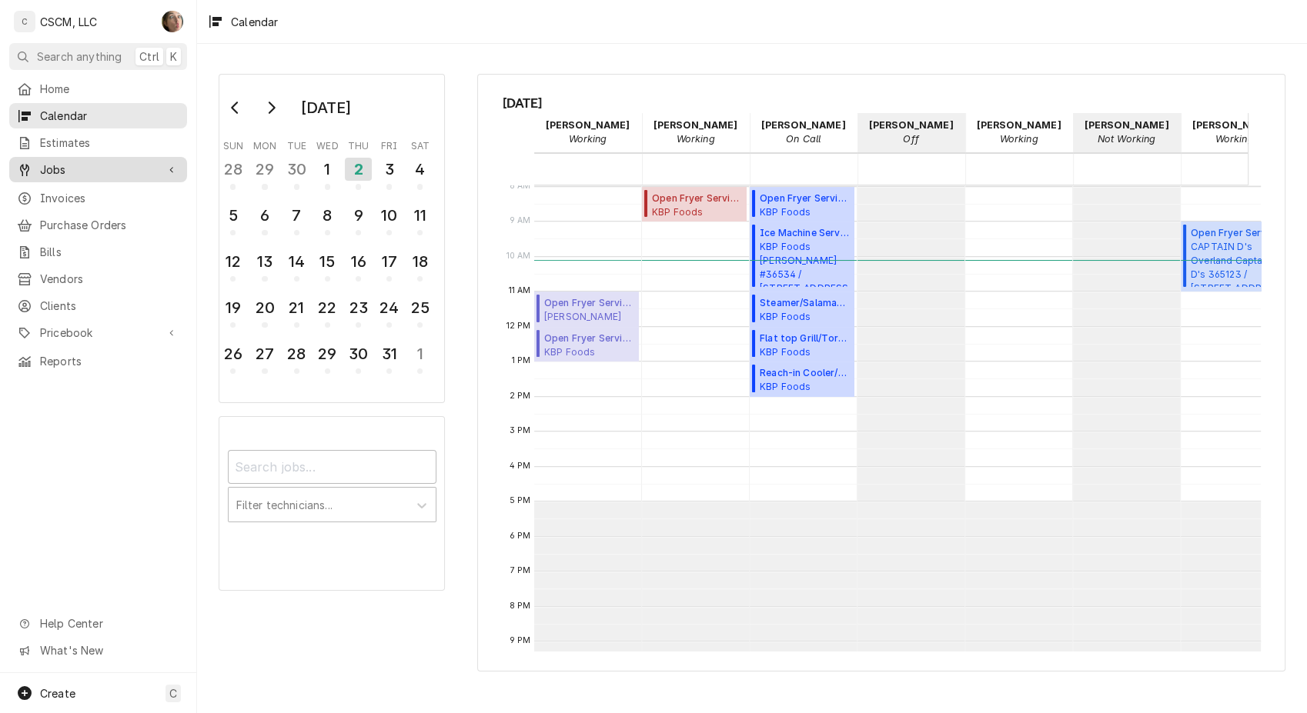
click at [74, 169] on span "Jobs" at bounding box center [98, 170] width 116 height 16
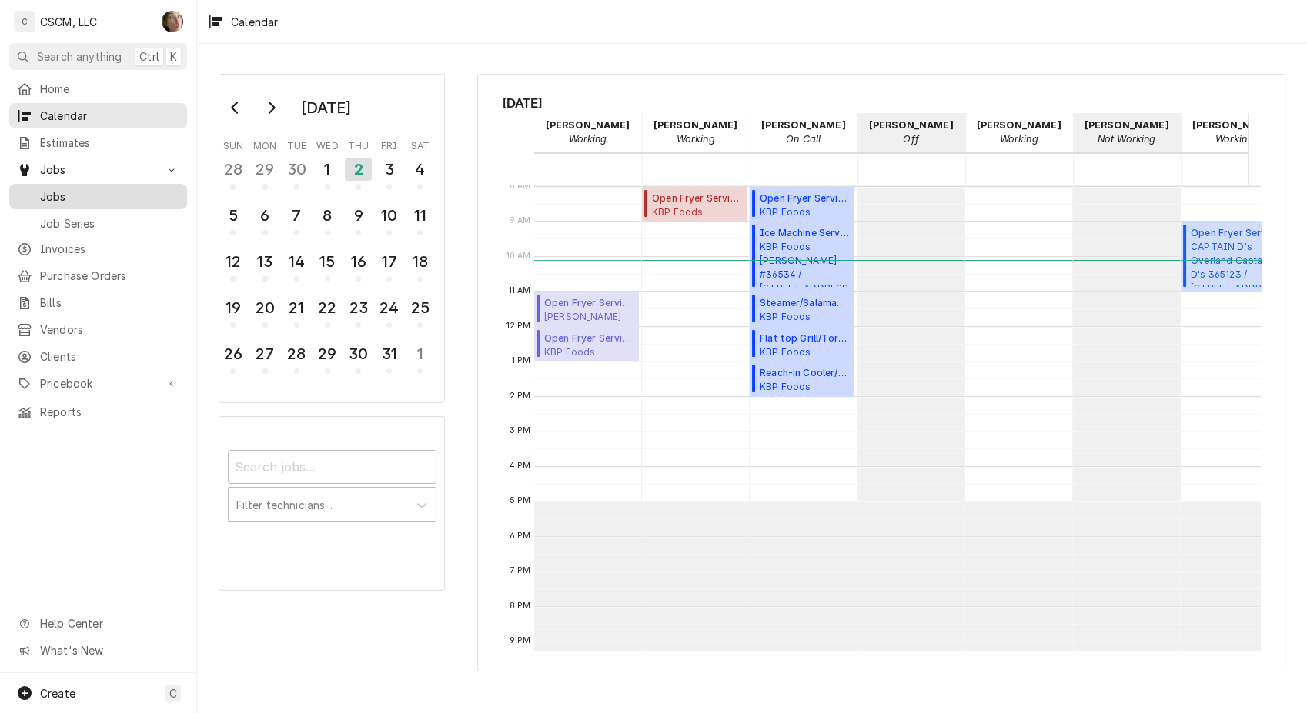
click at [54, 192] on span "Jobs" at bounding box center [109, 197] width 139 height 16
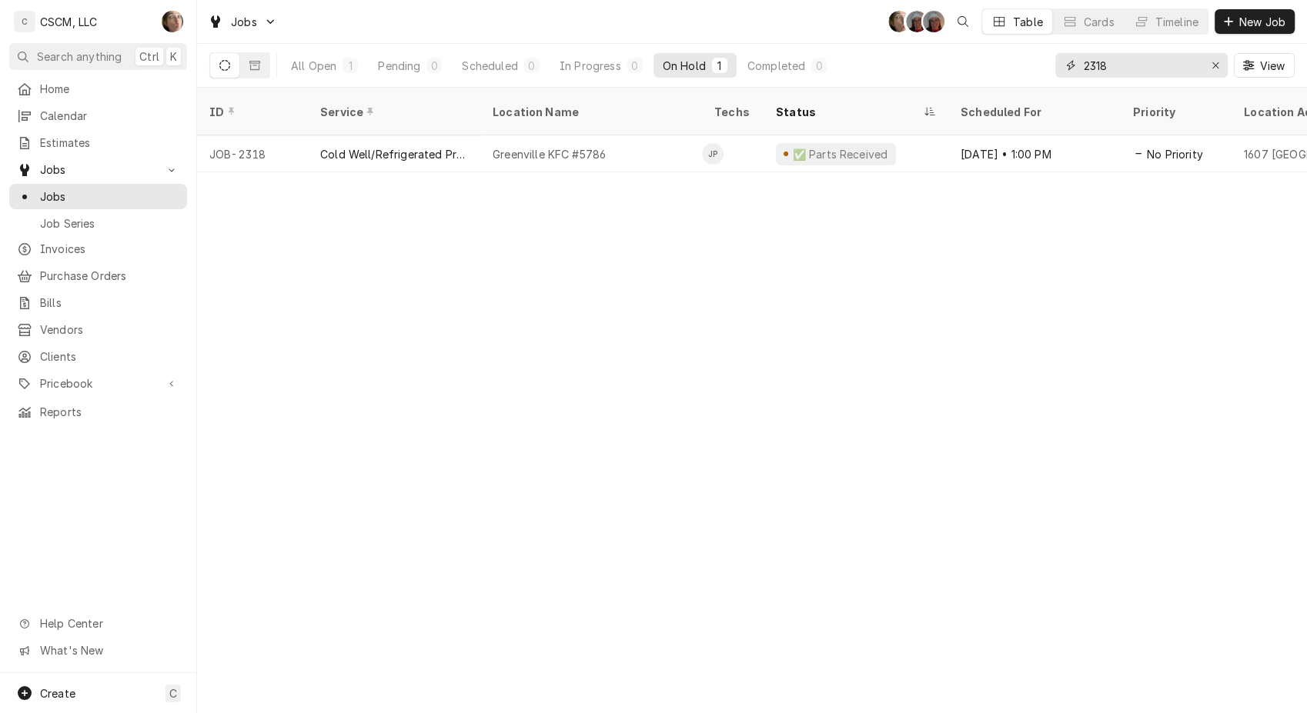
drag, startPoint x: 1126, startPoint y: 64, endPoint x: 953, endPoint y: 55, distance: 174.1
click at [953, 55] on div "All Open 1 Pending 0 Scheduled 0 In Progress 0 On Hold 1 Completed 0 2318 View" at bounding box center [751, 65] width 1085 height 43
click at [1219, 70] on div "Erase input" at bounding box center [1214, 65] width 15 height 15
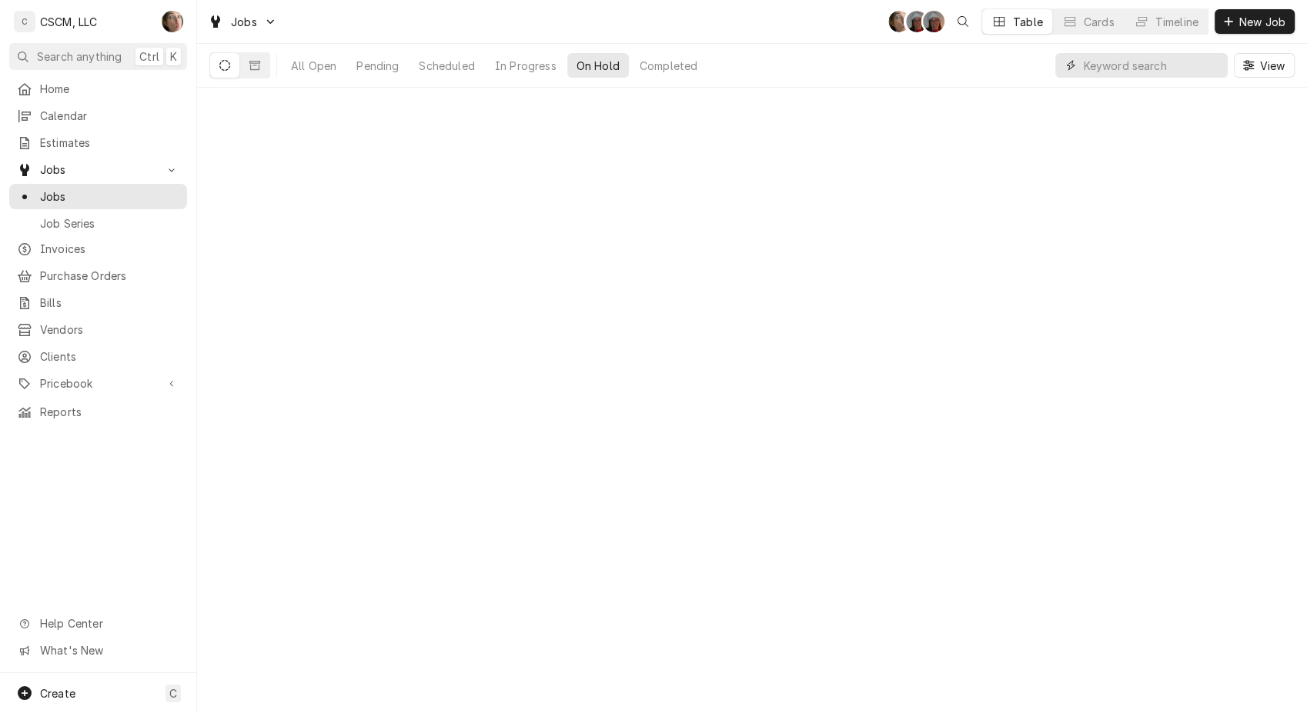
click at [1107, 63] on input "Dynamic Content Wrapper" at bounding box center [1151, 65] width 137 height 25
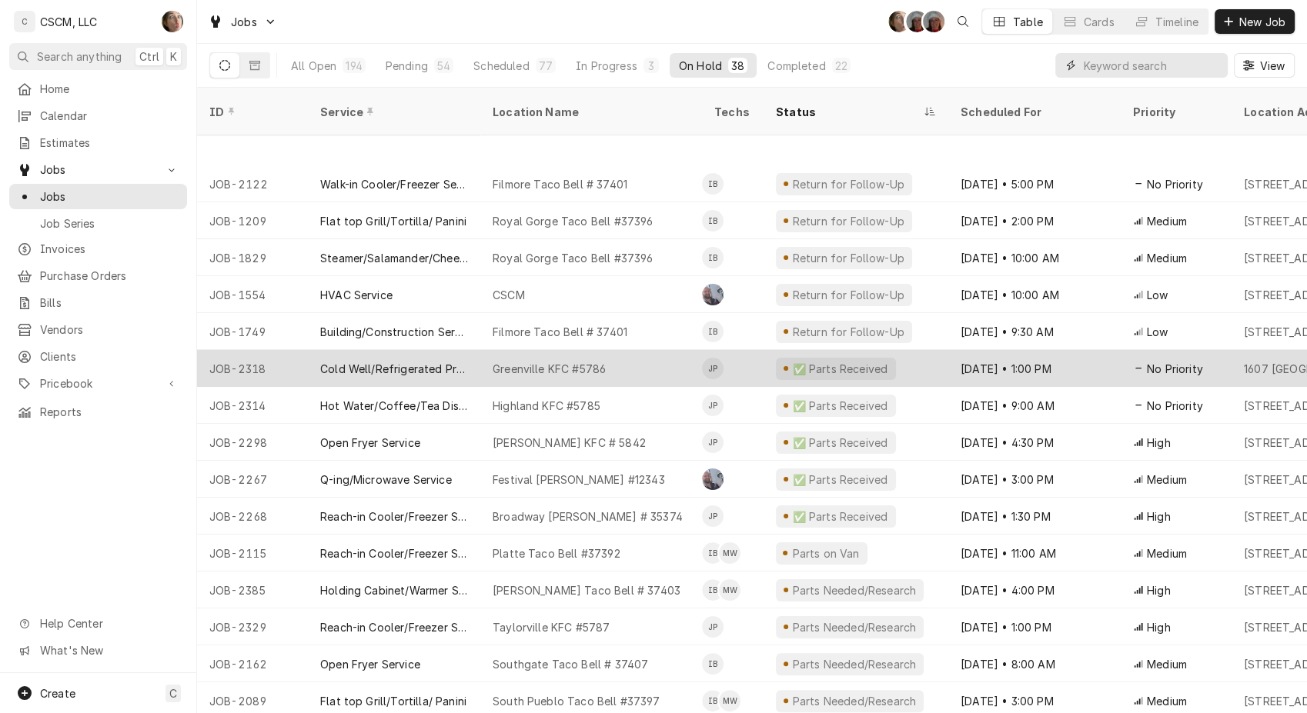
scroll to position [277, 0]
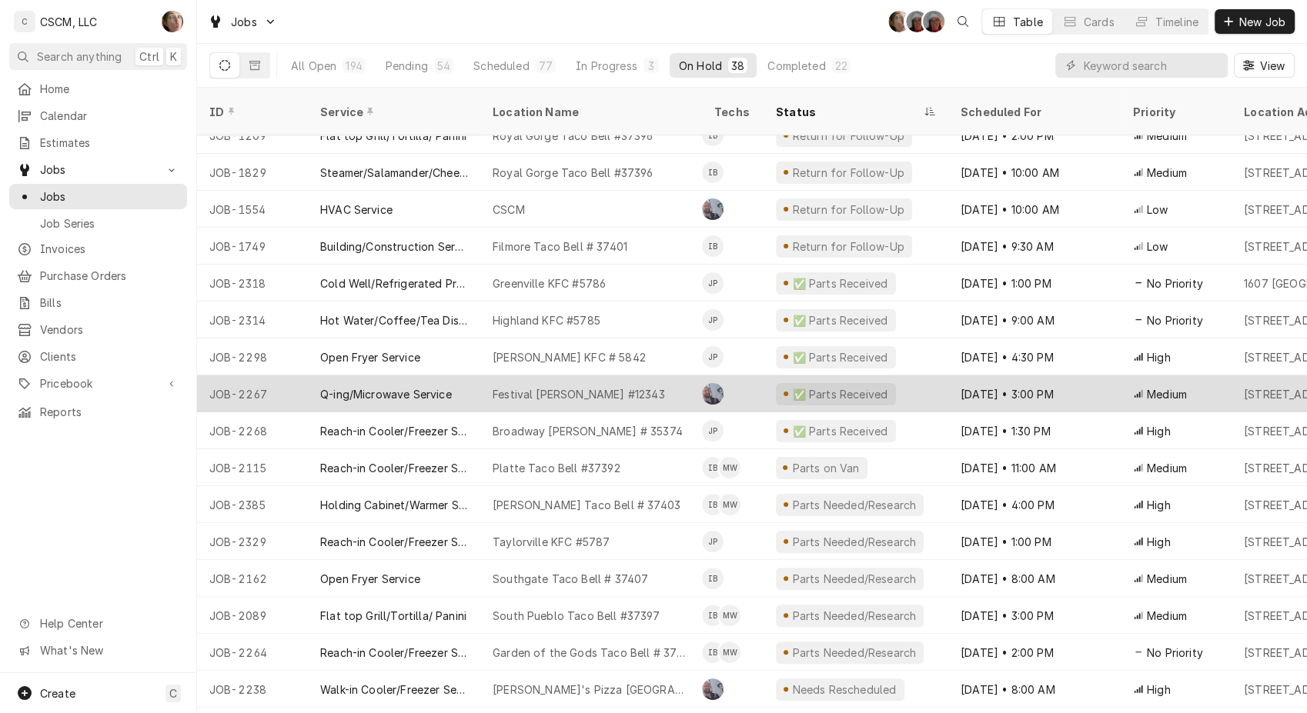
click at [933, 375] on div "✅ Parts Received" at bounding box center [855, 393] width 185 height 37
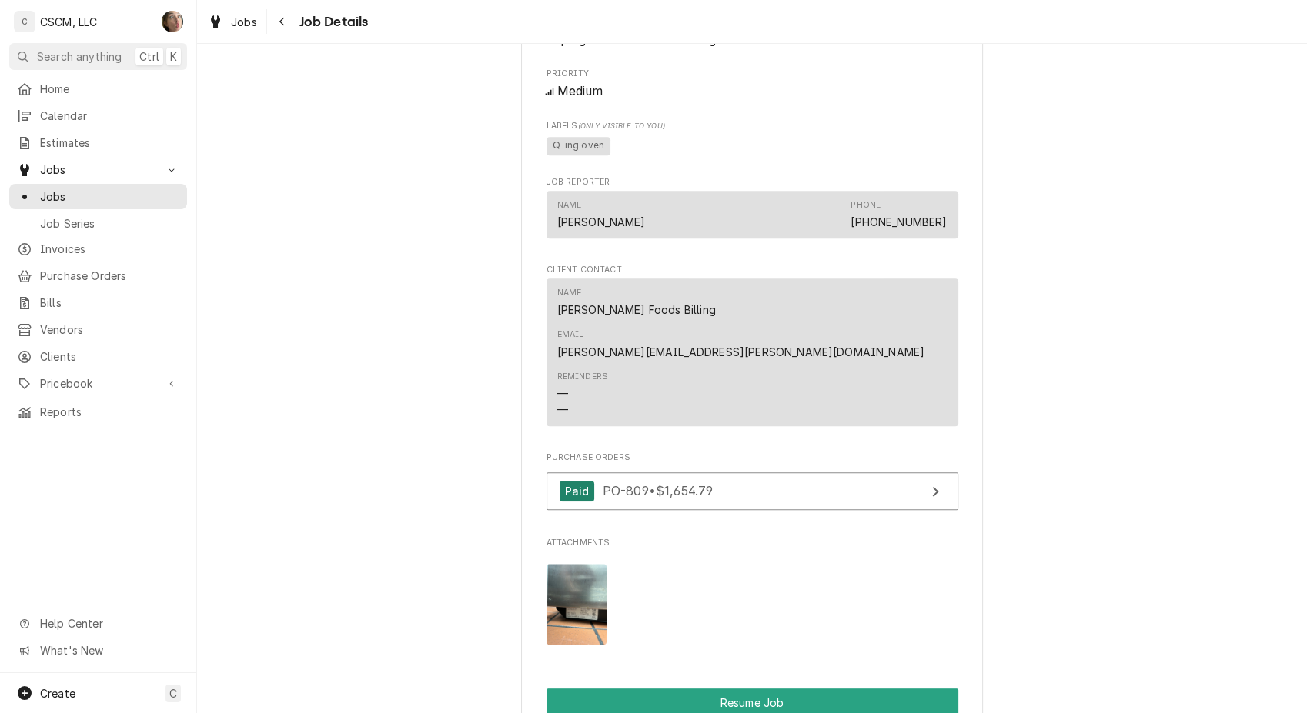
scroll to position [1785, 0]
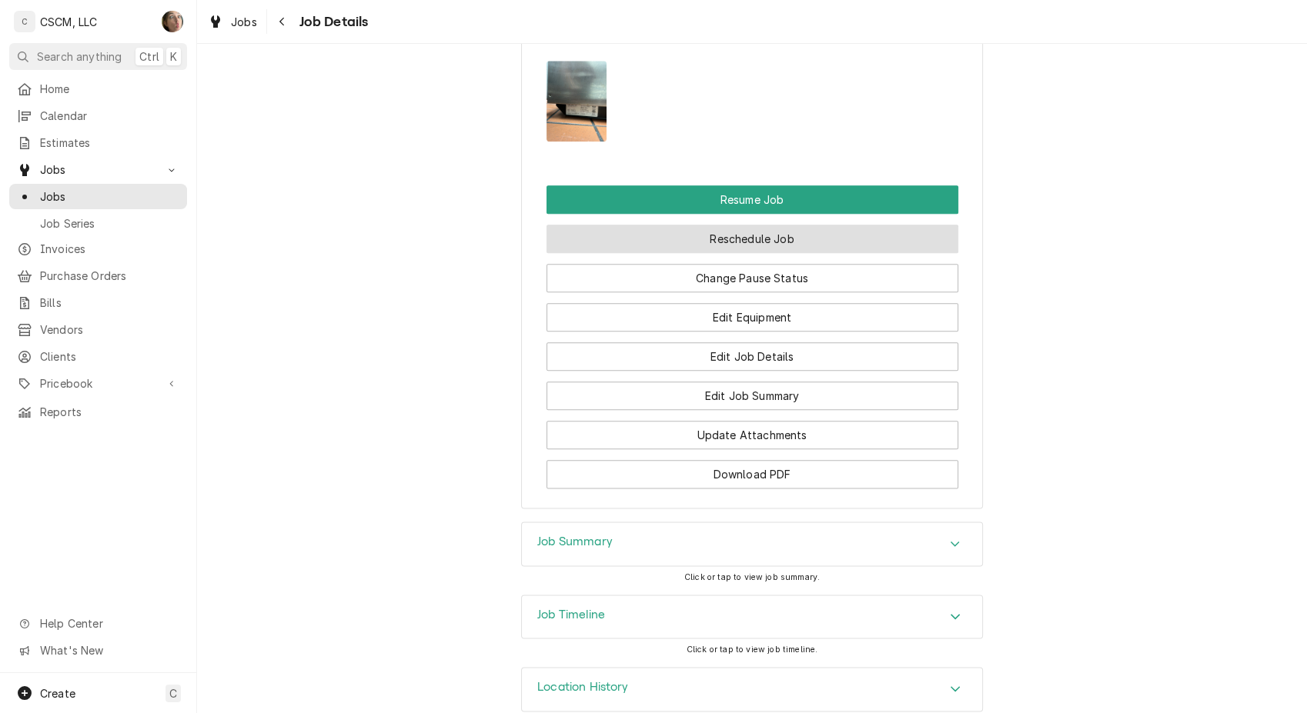
click at [849, 227] on button "Reschedule Job" at bounding box center [752, 239] width 412 height 28
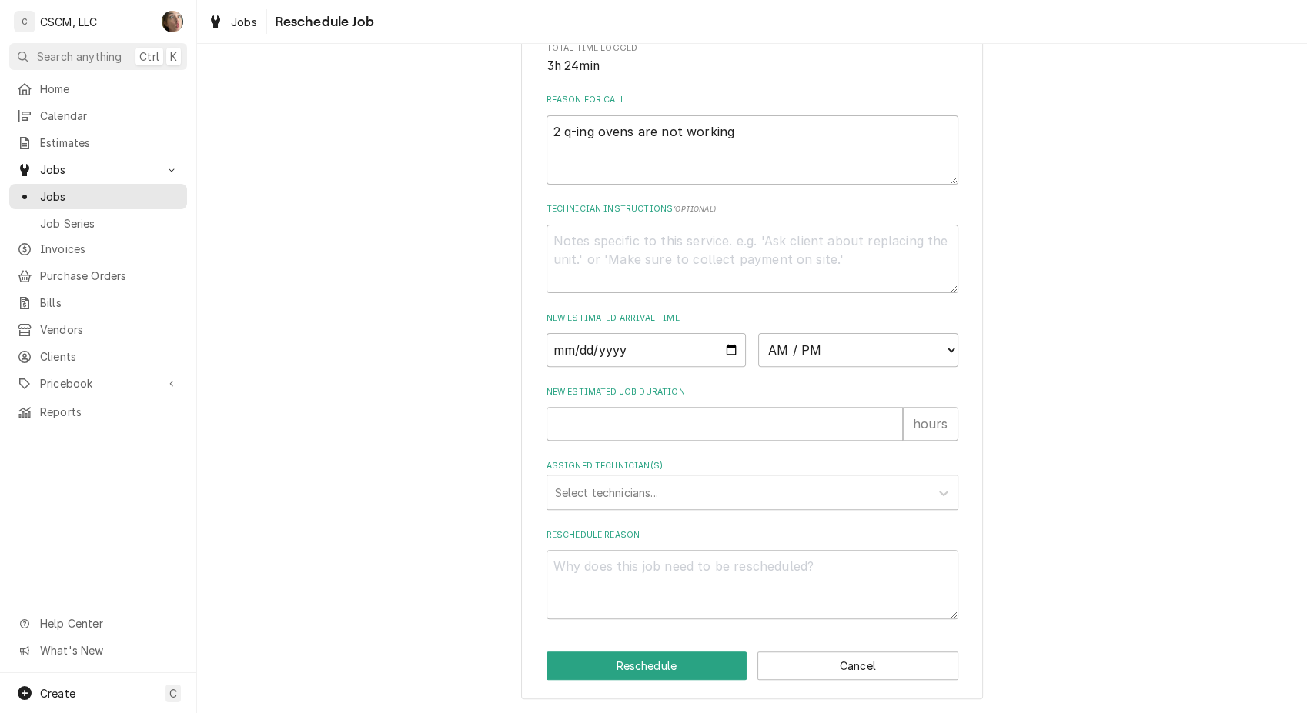
scroll to position [436, 0]
click at [725, 351] on input "Date" at bounding box center [646, 350] width 200 height 34
type textarea "x"
type input "[DATE]"
click at [870, 380] on div "Please provide some additional details to reschedule this job. Roopairs Job ID …" at bounding box center [752, 147] width 412 height 945
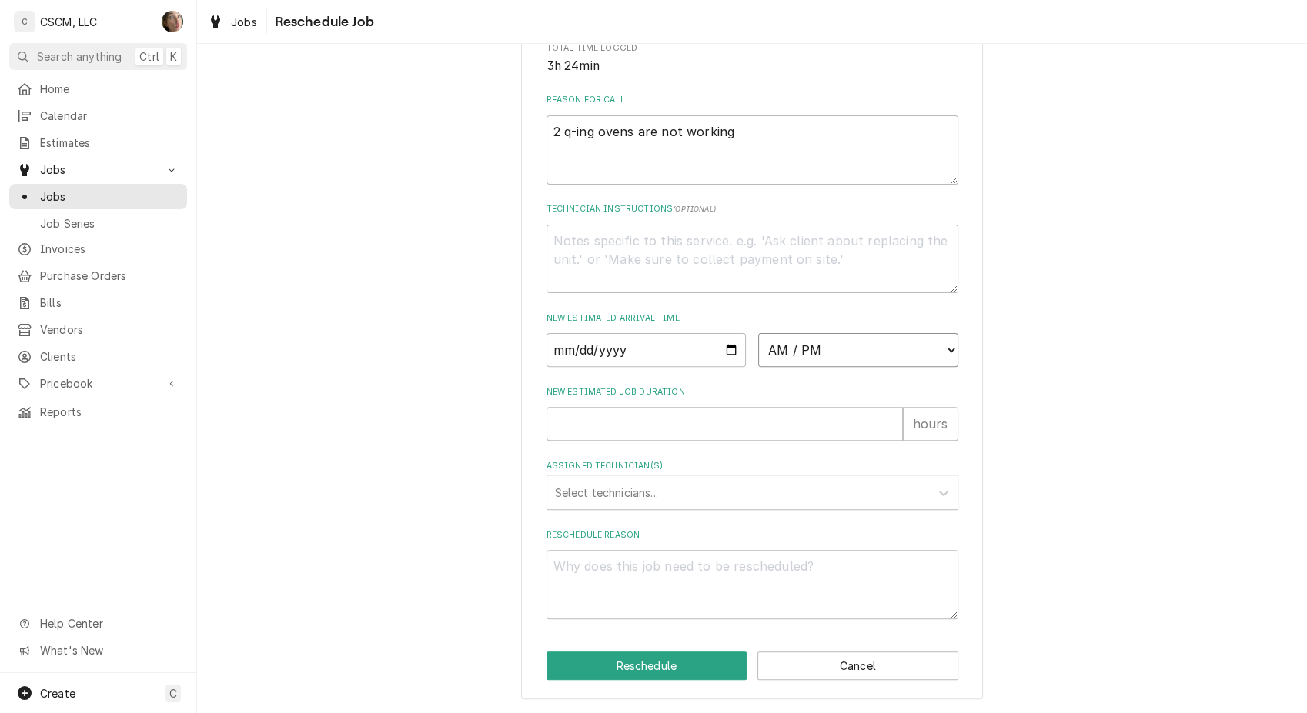
click at [872, 355] on select "AM / PM 6:00 AM 6:15 AM 6:30 AM 6:45 AM 7:00 AM 7:15 AM 7:30 AM 7:45 AM 8:00 AM…" at bounding box center [858, 350] width 200 height 34
select select "16:00:00"
click at [758, 334] on select "AM / PM 6:00 AM 6:15 AM 6:30 AM 6:45 AM 7:00 AM 7:15 AM 7:30 AM 7:45 AM 8:00 AM…" at bounding box center [858, 350] width 200 height 34
click at [740, 442] on div "Please provide some additional details to reschedule this job. Roopairs Job ID …" at bounding box center [752, 147] width 412 height 945
click at [743, 436] on input "New Estimated Job Duration" at bounding box center [724, 424] width 356 height 34
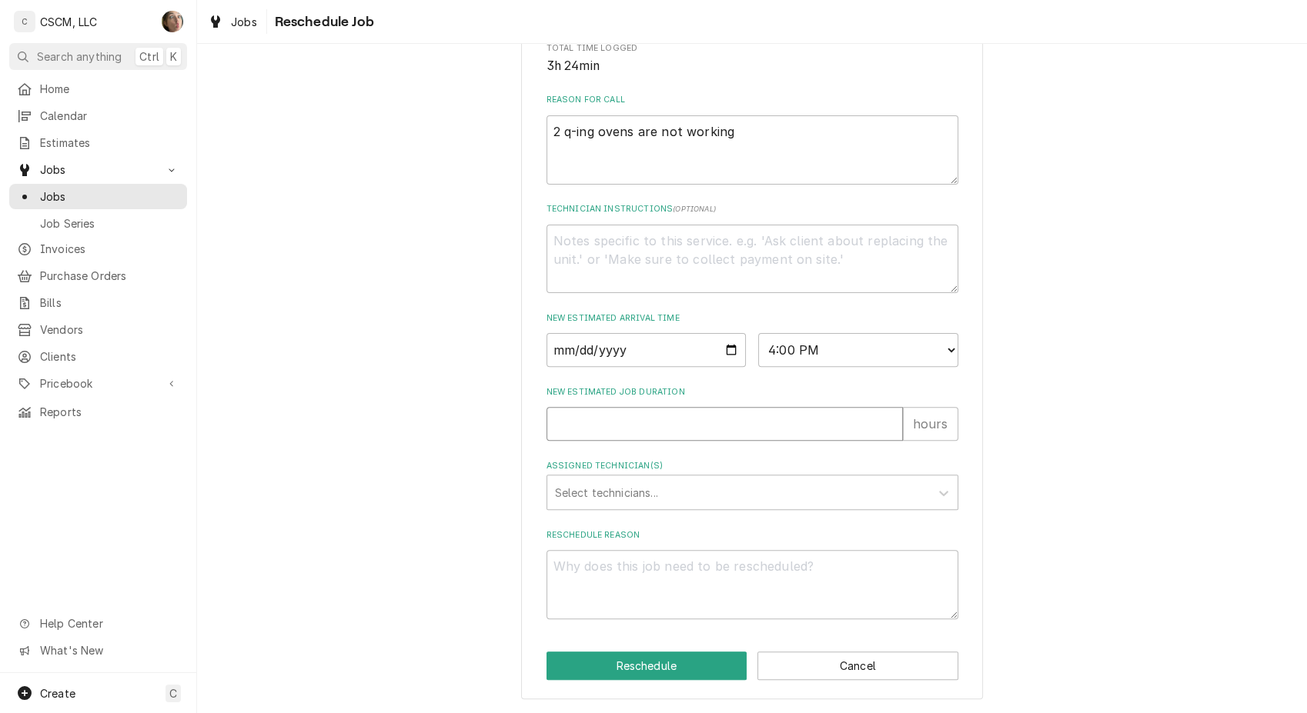
type textarea "x"
type input "1"
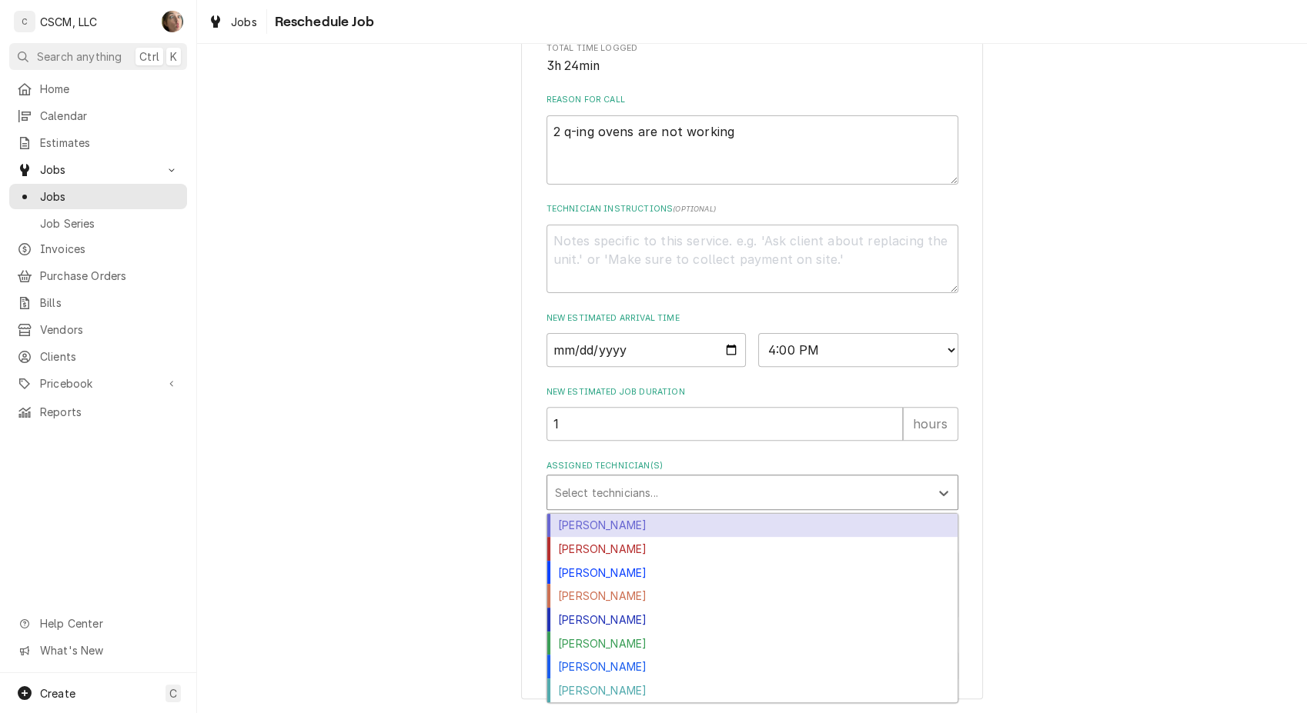
click at [667, 489] on div "Assigned Technician(s)" at bounding box center [738, 493] width 367 height 28
click at [646, 526] on div "Chris Lynch" at bounding box center [752, 526] width 410 height 24
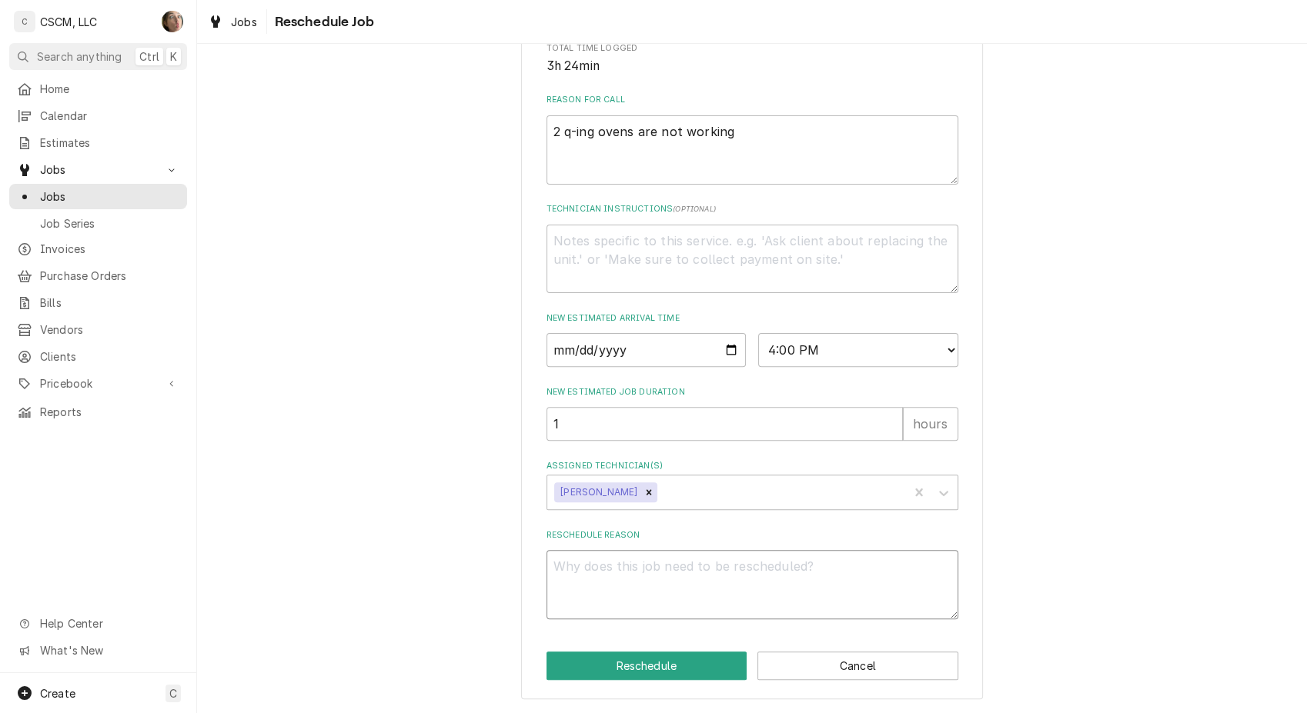
click at [652, 585] on textarea "Reschedule Reason" at bounding box center [752, 584] width 412 height 69
type textarea "x"
type textarea "P"
type textarea "x"
type textarea "PS"
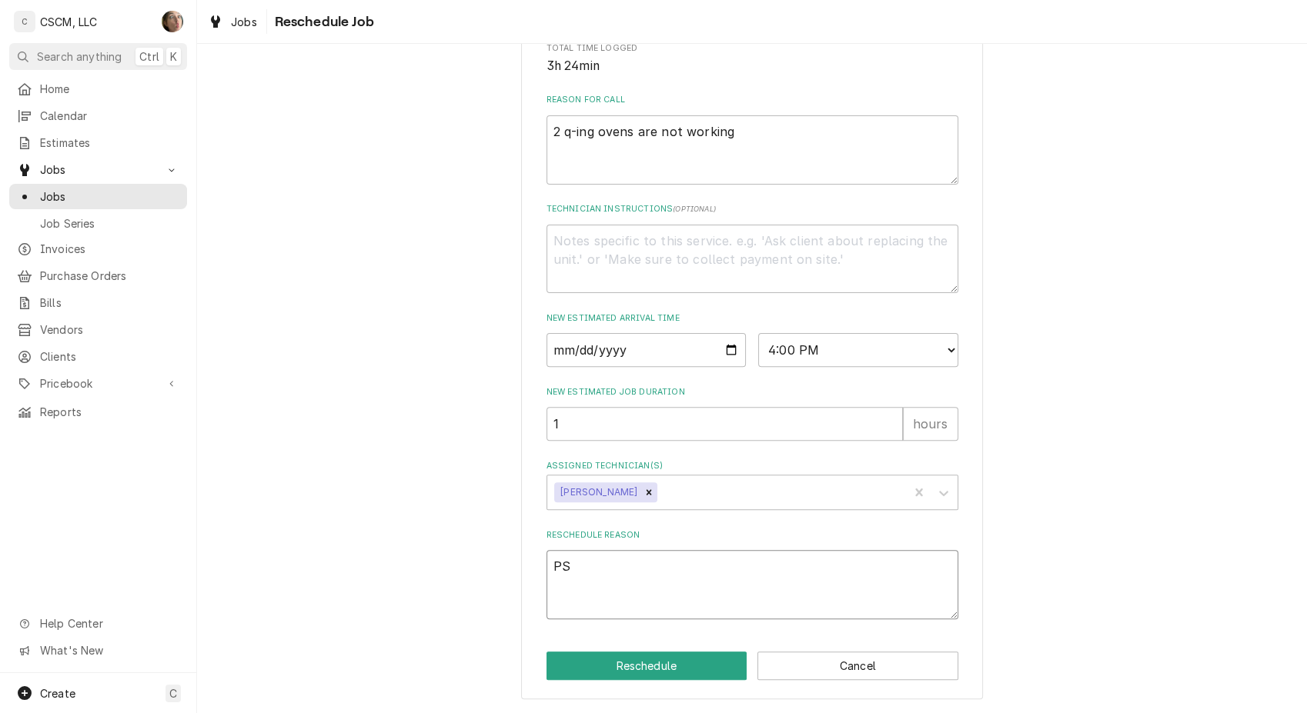
type textarea "x"
type textarea "P"
type textarea "x"
type textarea "p"
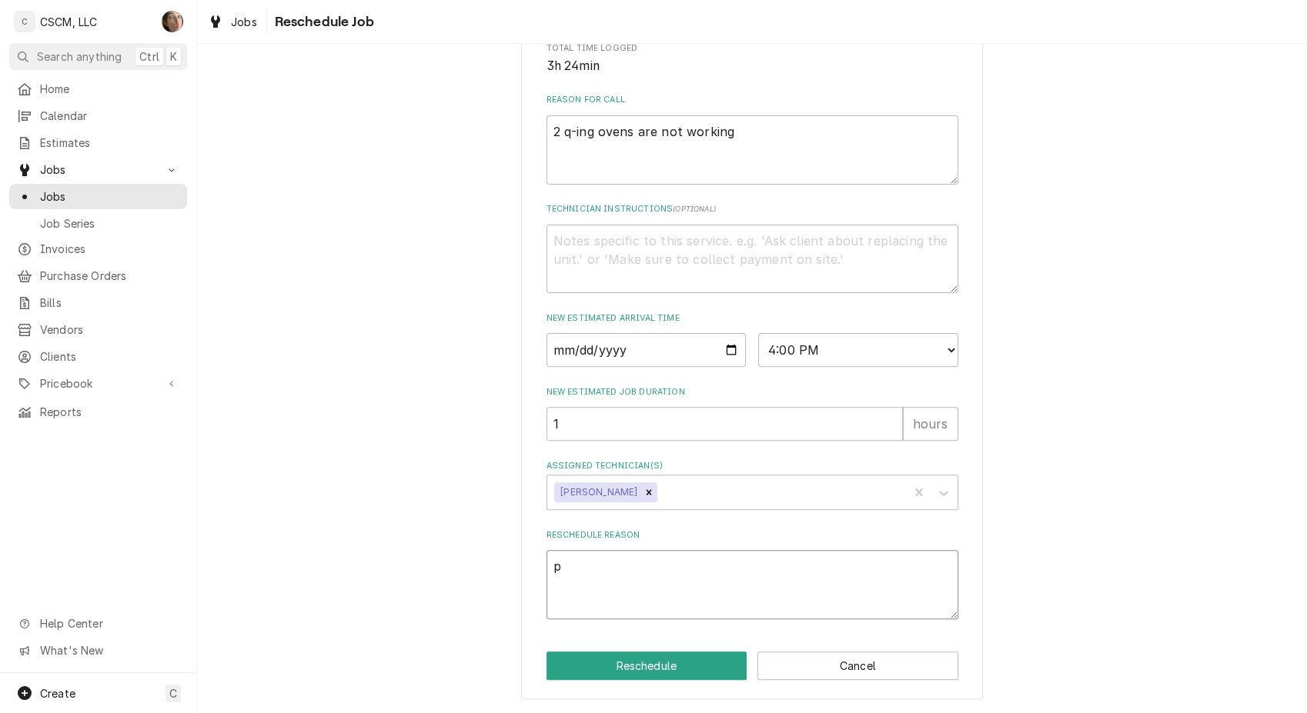
type textarea "x"
type textarea "pa"
type textarea "x"
type textarea "par"
type textarea "x"
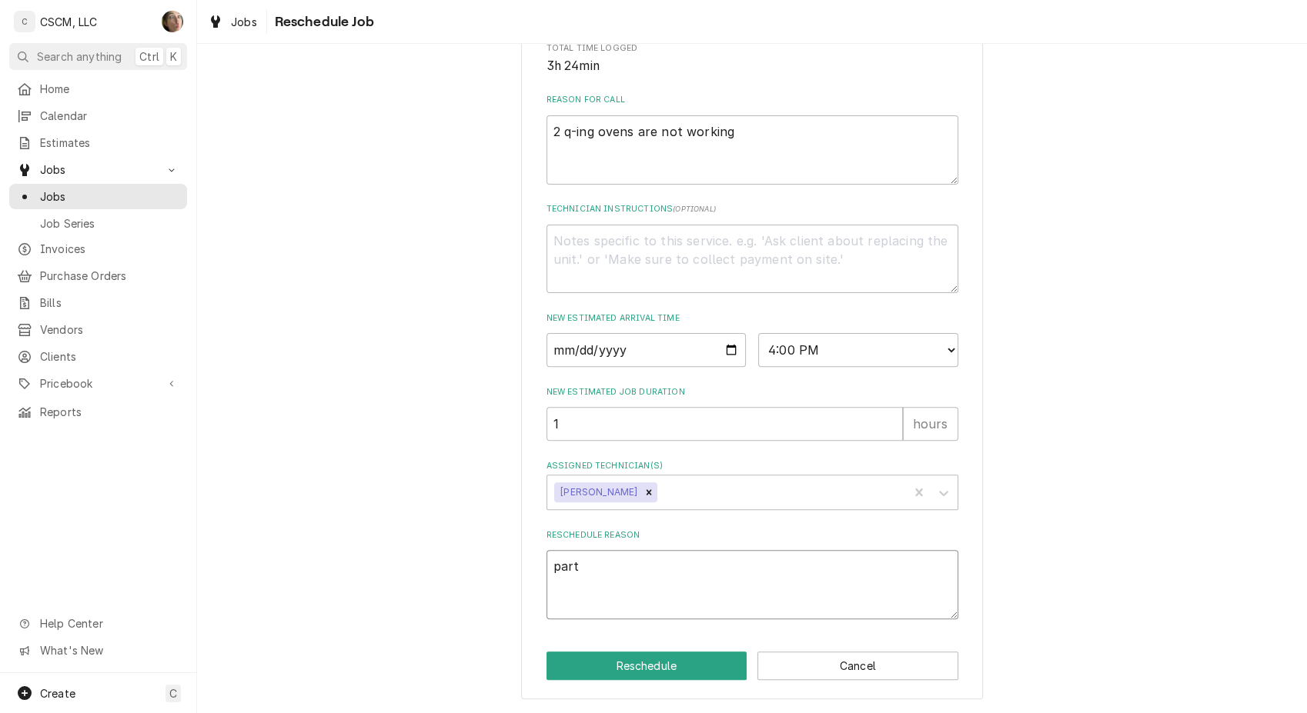
type textarea "parts"
type textarea "x"
type textarea "parts"
type textarea "x"
type textarea "parts r"
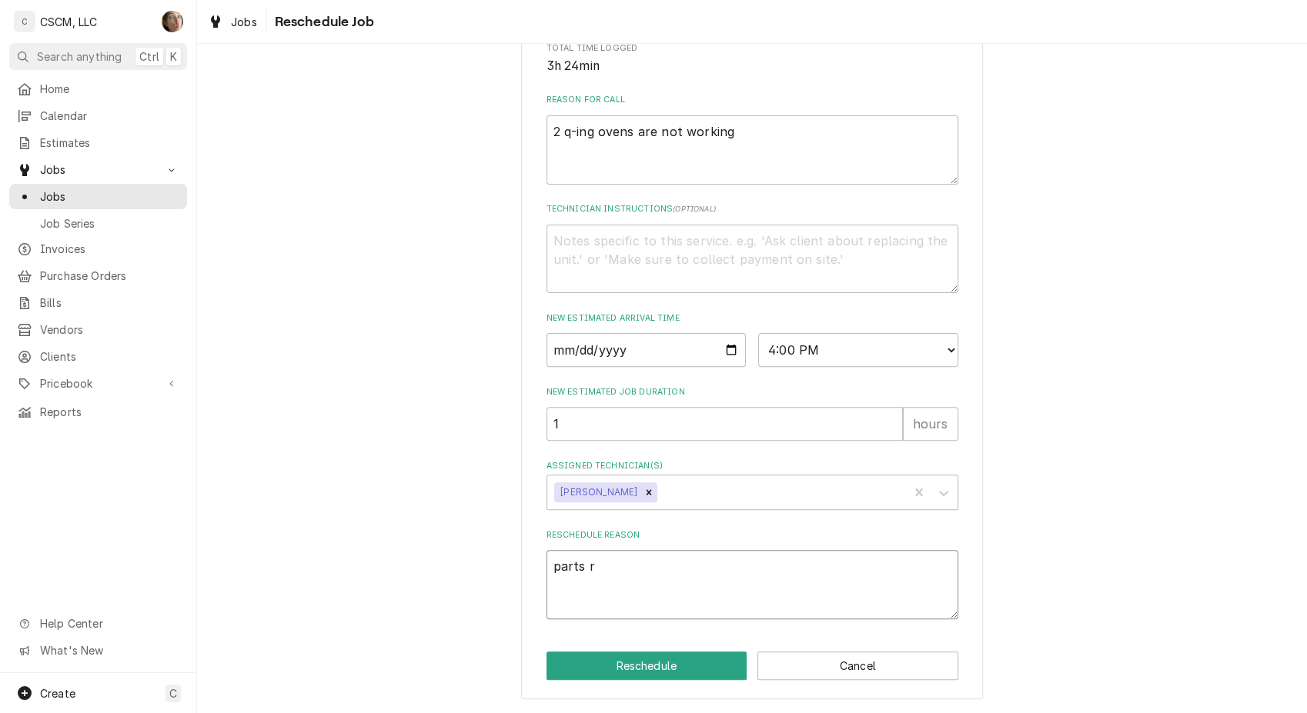
type textarea "x"
type textarea "parts re"
type textarea "x"
type textarea "parts rev"
type textarea "x"
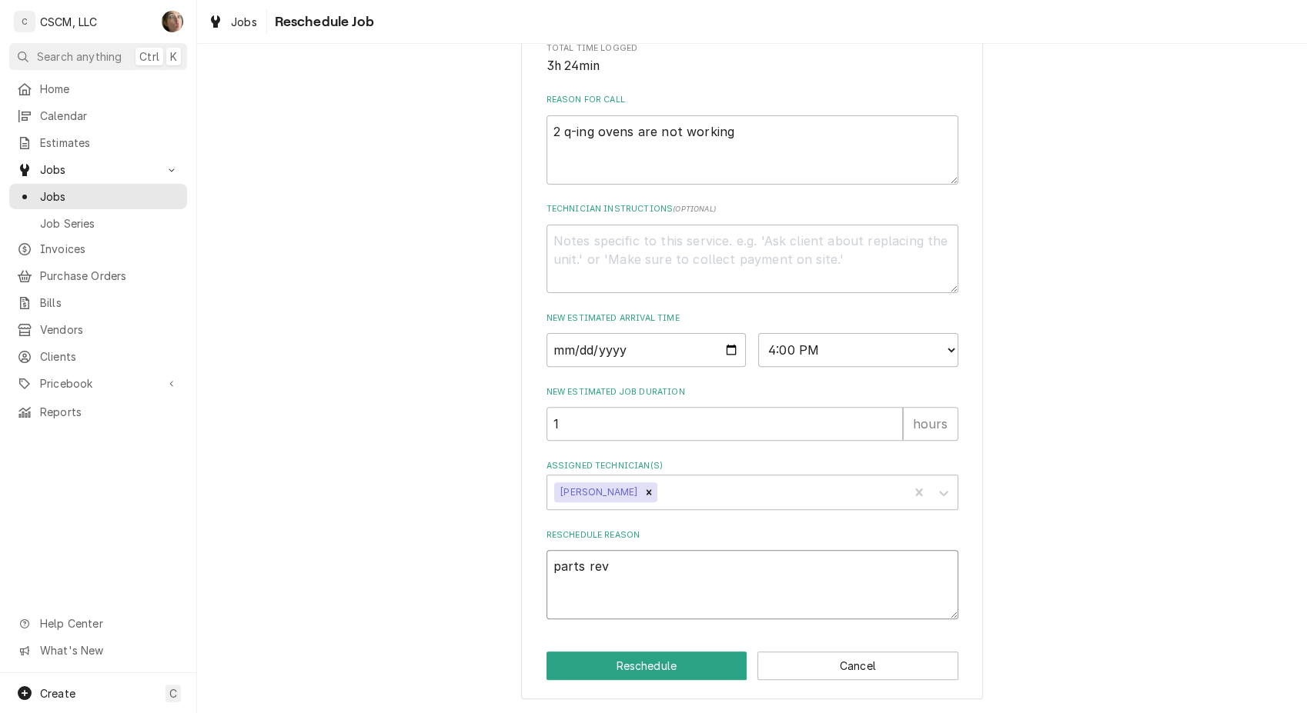
type textarea "parts reve"
type textarea "x"
type textarea "parts revei"
type textarea "x"
type textarea "parts reve"
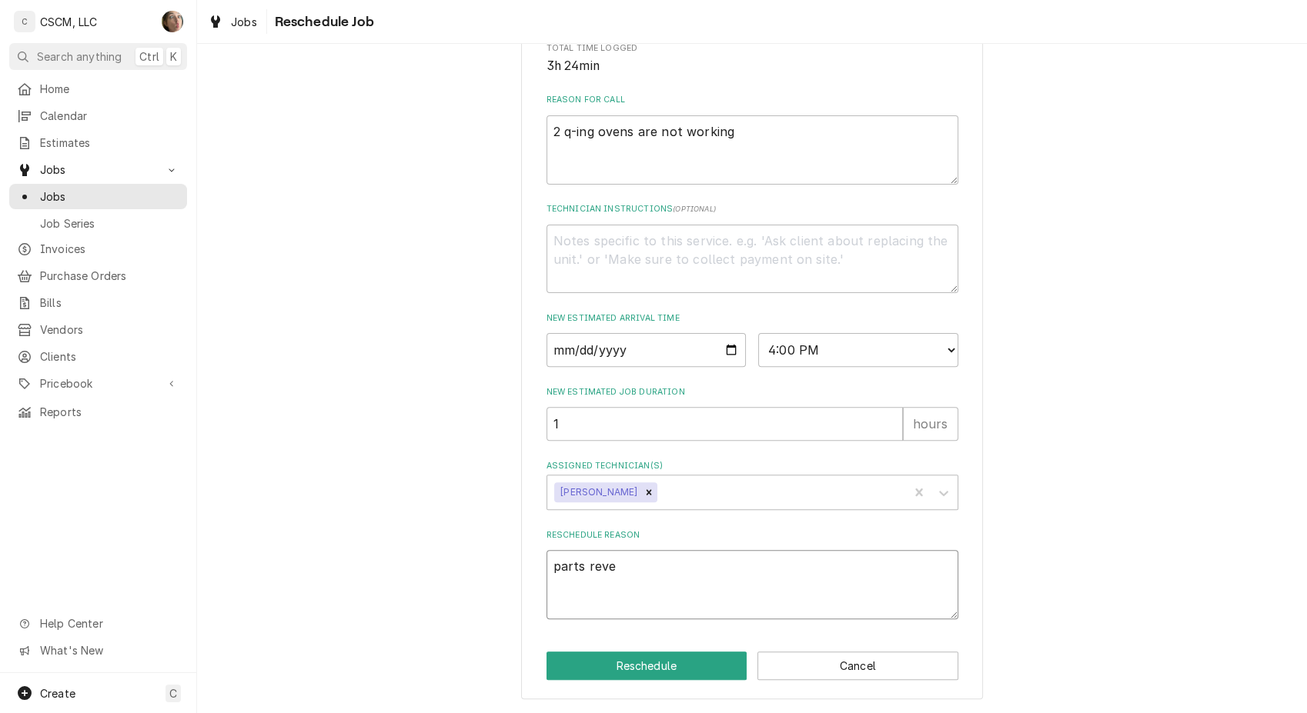
type textarea "x"
type textarea "parts rev"
type textarea "x"
type textarea "parts re"
type textarea "x"
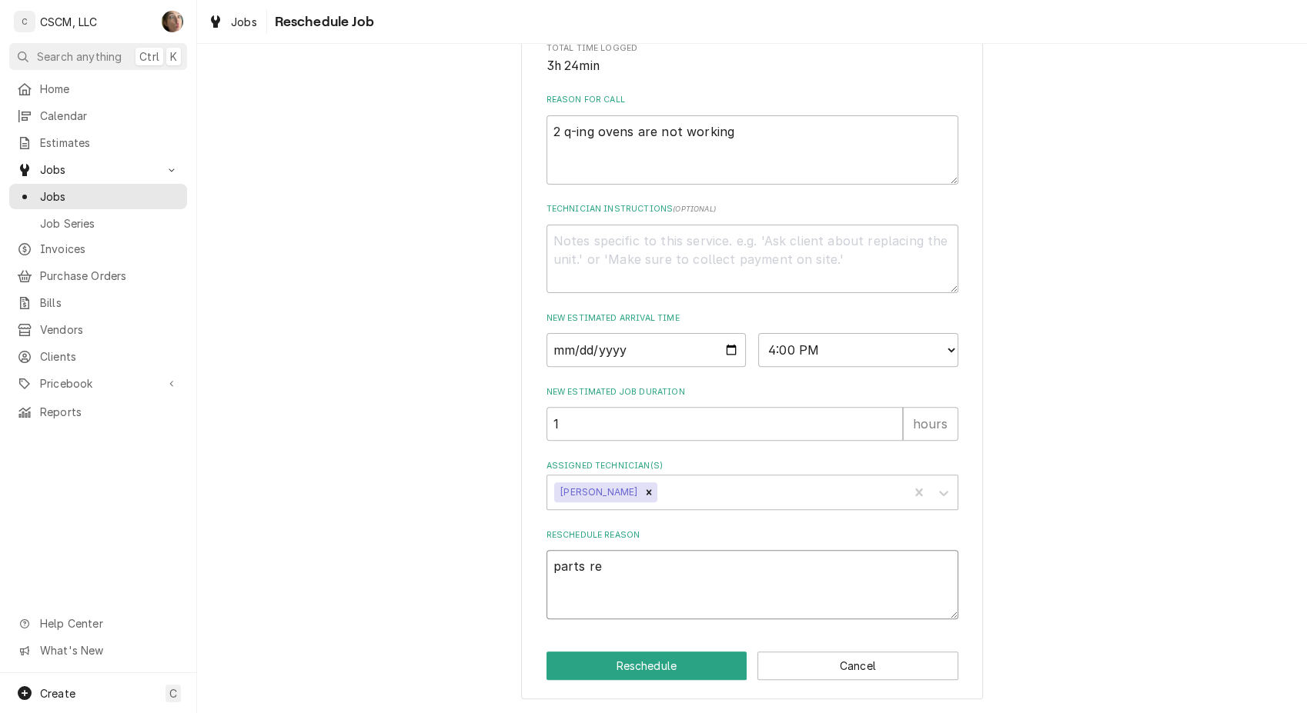
type textarea "parts rev"
type textarea "x"
type textarea "parts reve"
type textarea "x"
type textarea "parts revei"
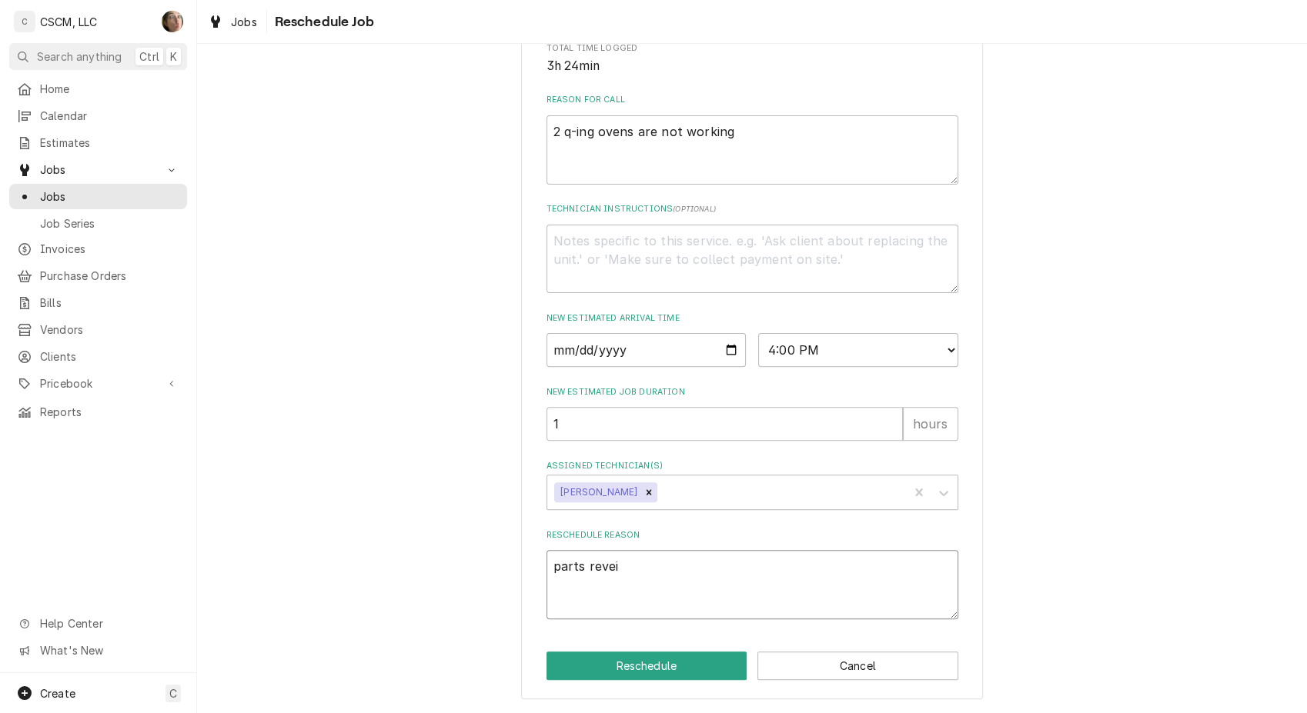
type textarea "x"
type textarea "parts reve"
type textarea "x"
type textarea "parts rev"
type textarea "x"
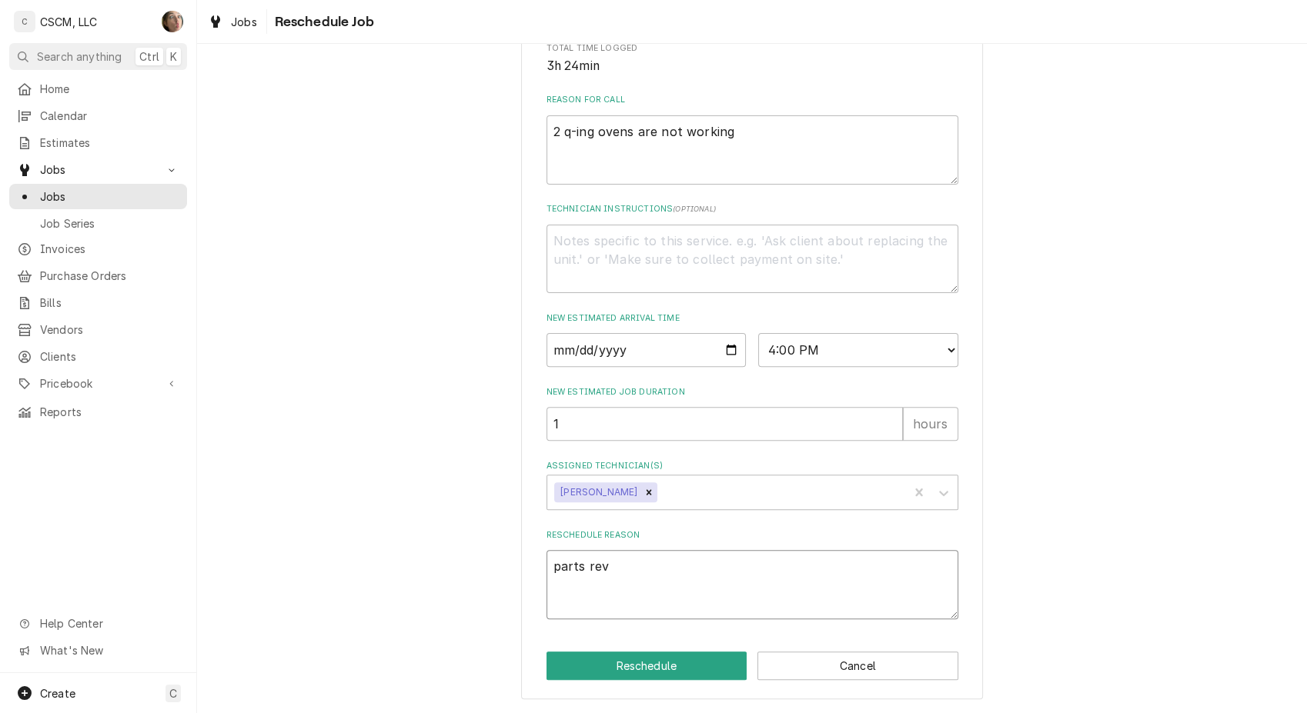
type textarea "parts re"
type textarea "x"
type textarea "parts rec"
type textarea "x"
type textarea "parts rece"
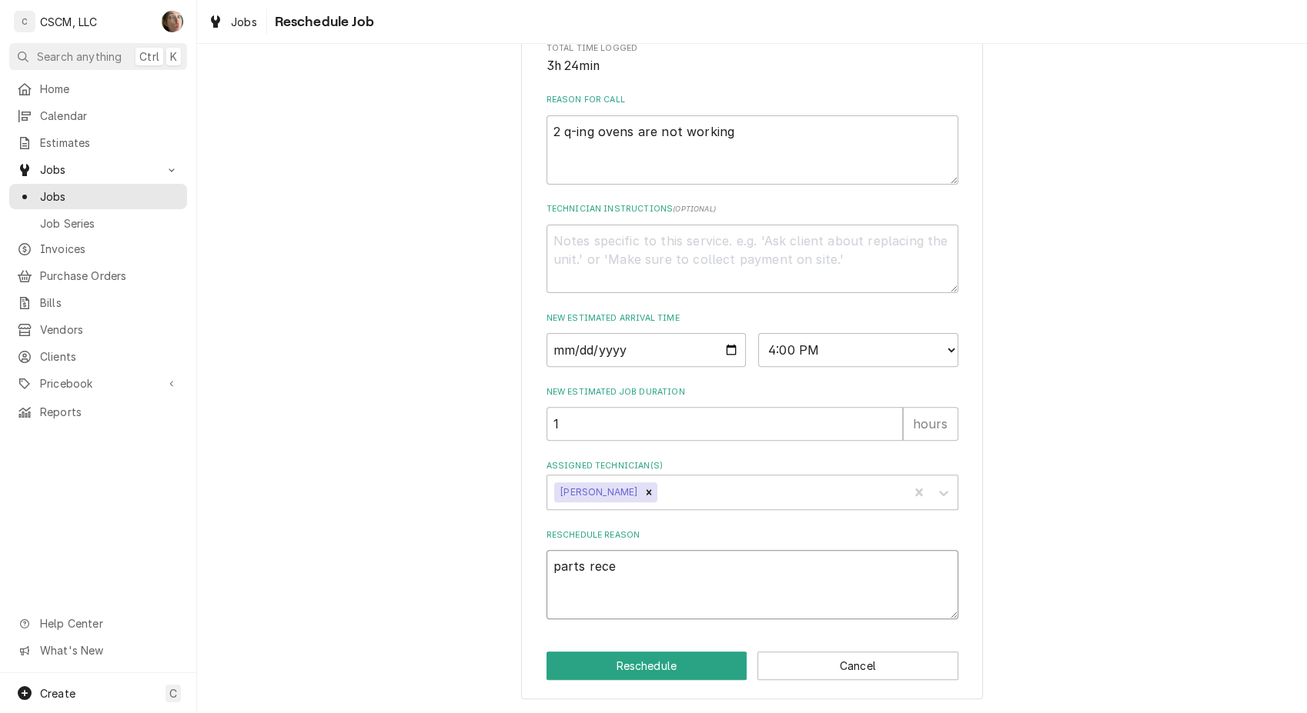
type textarea "x"
type textarea "parts recei"
type textarea "x"
type textarea "parts receiv"
type textarea "x"
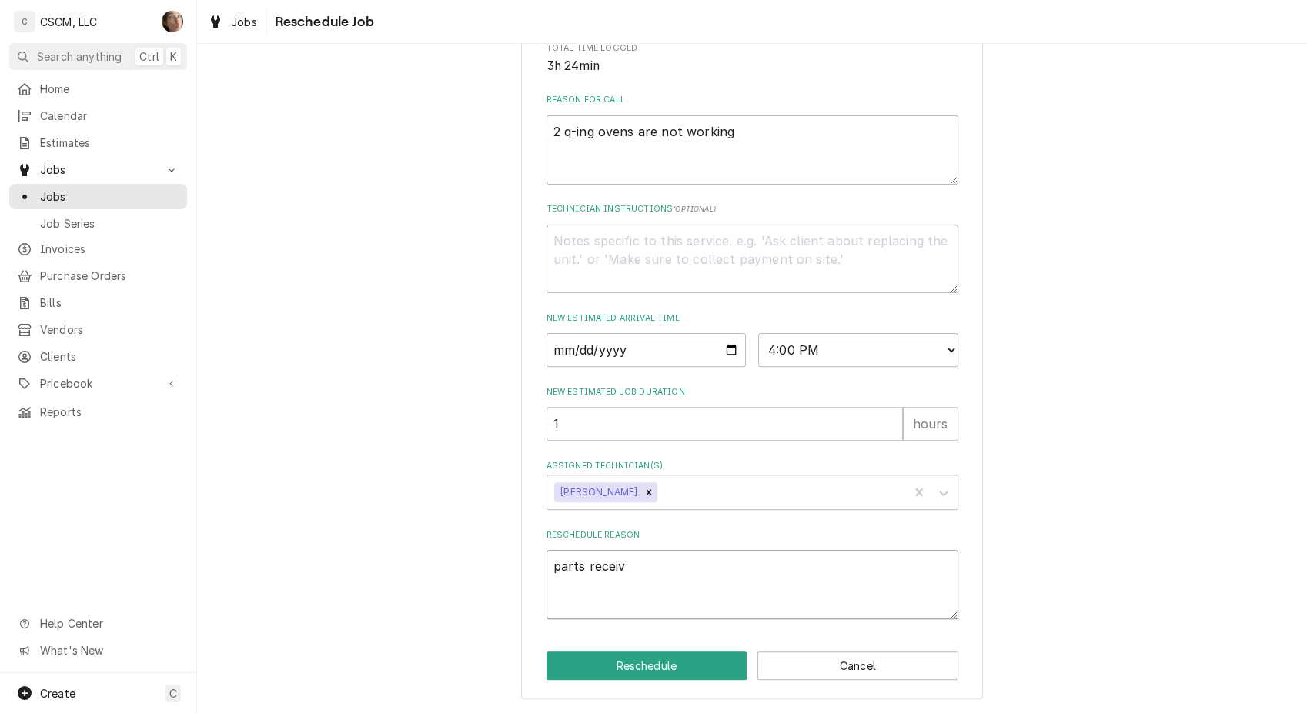
type textarea "parts receive"
type textarea "x"
type textarea "parts received"
click at [628, 666] on button "Reschedule" at bounding box center [646, 666] width 201 height 28
type textarea "x"
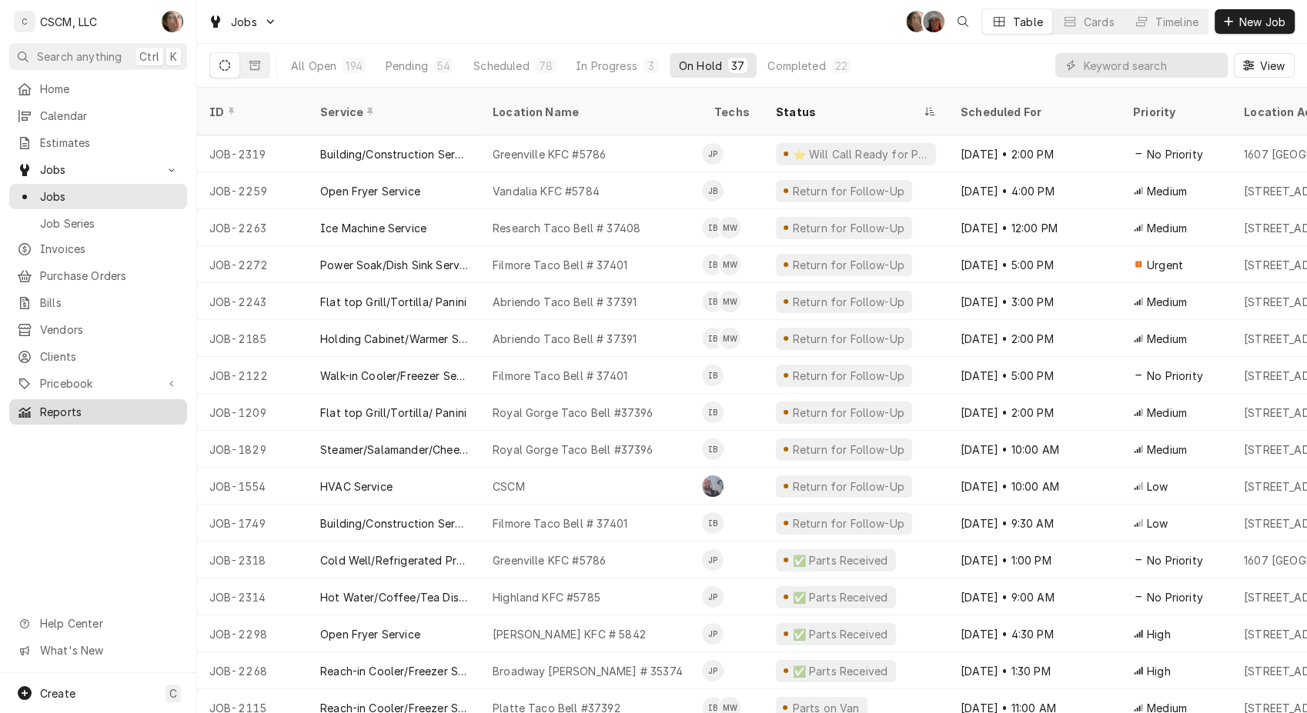
click at [92, 404] on span "Reports" at bounding box center [109, 412] width 139 height 16
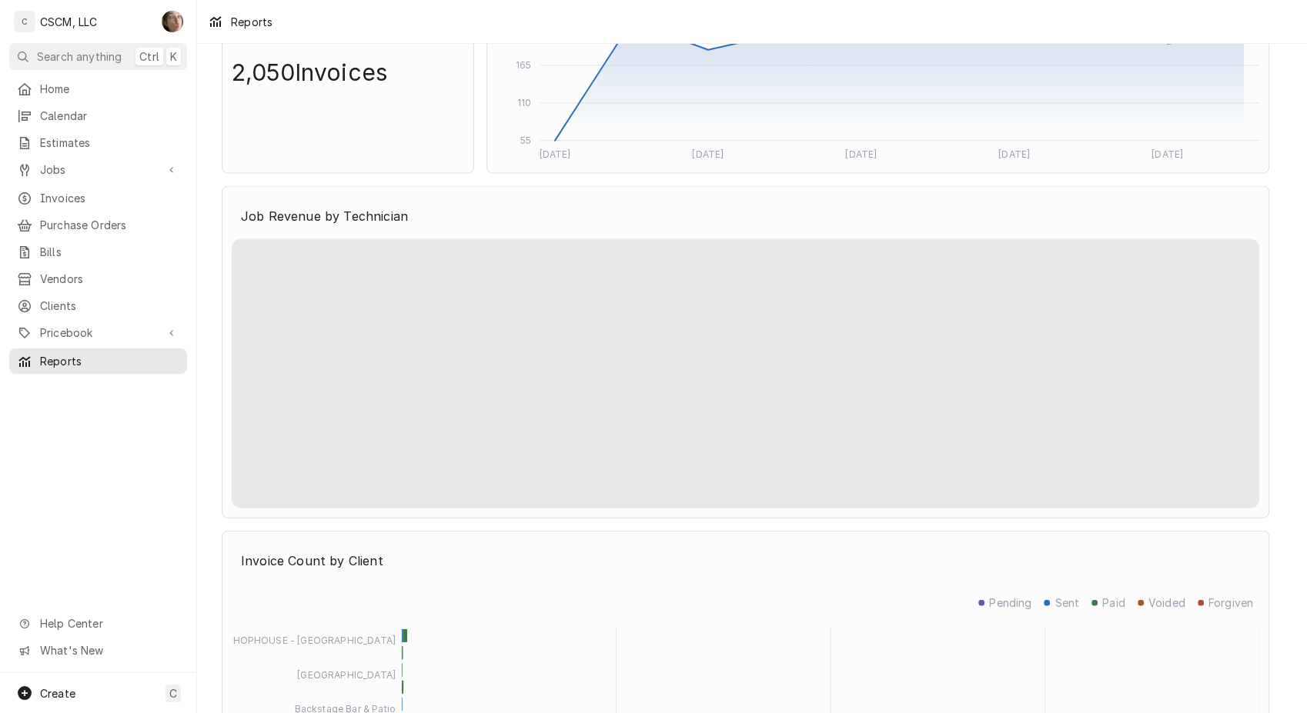
scroll to position [3435, 0]
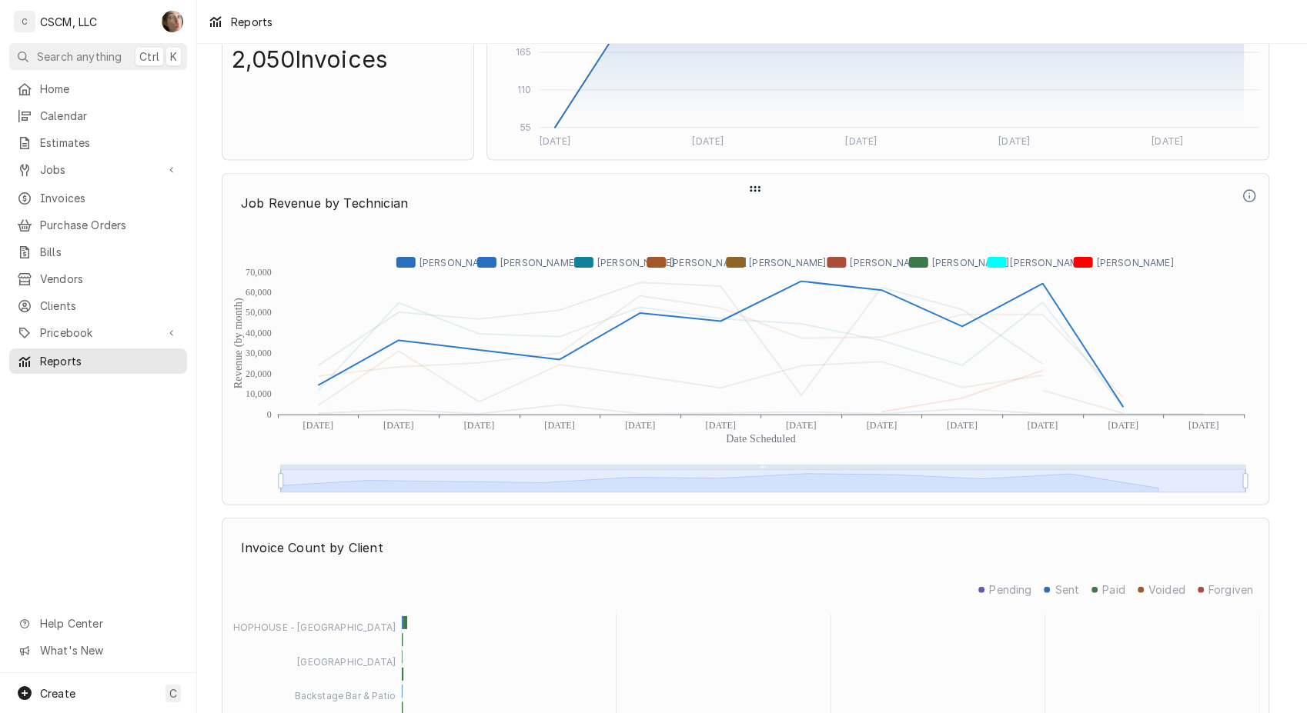
click at [414, 262] on icon "Dynamic Content Wrapper" at bounding box center [432, 263] width 73 height 11
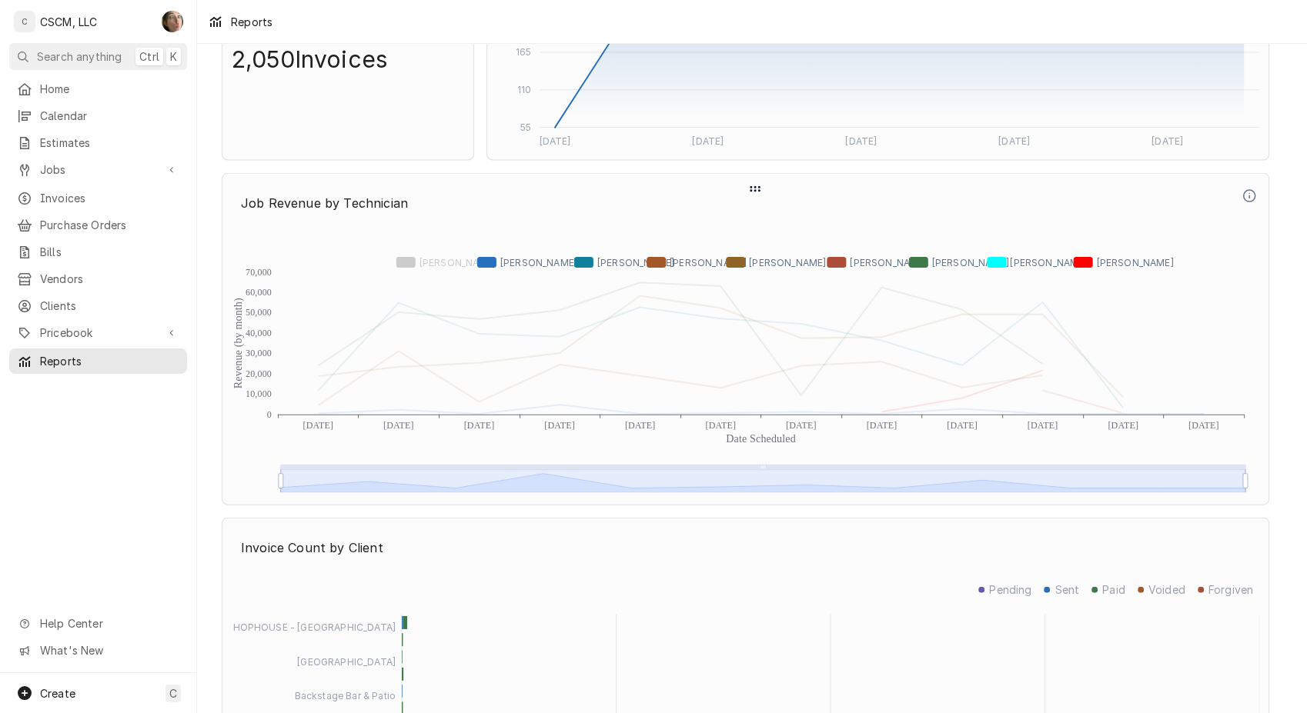
click at [414, 262] on icon "Dynamic Content Wrapper" at bounding box center [432, 263] width 73 height 11
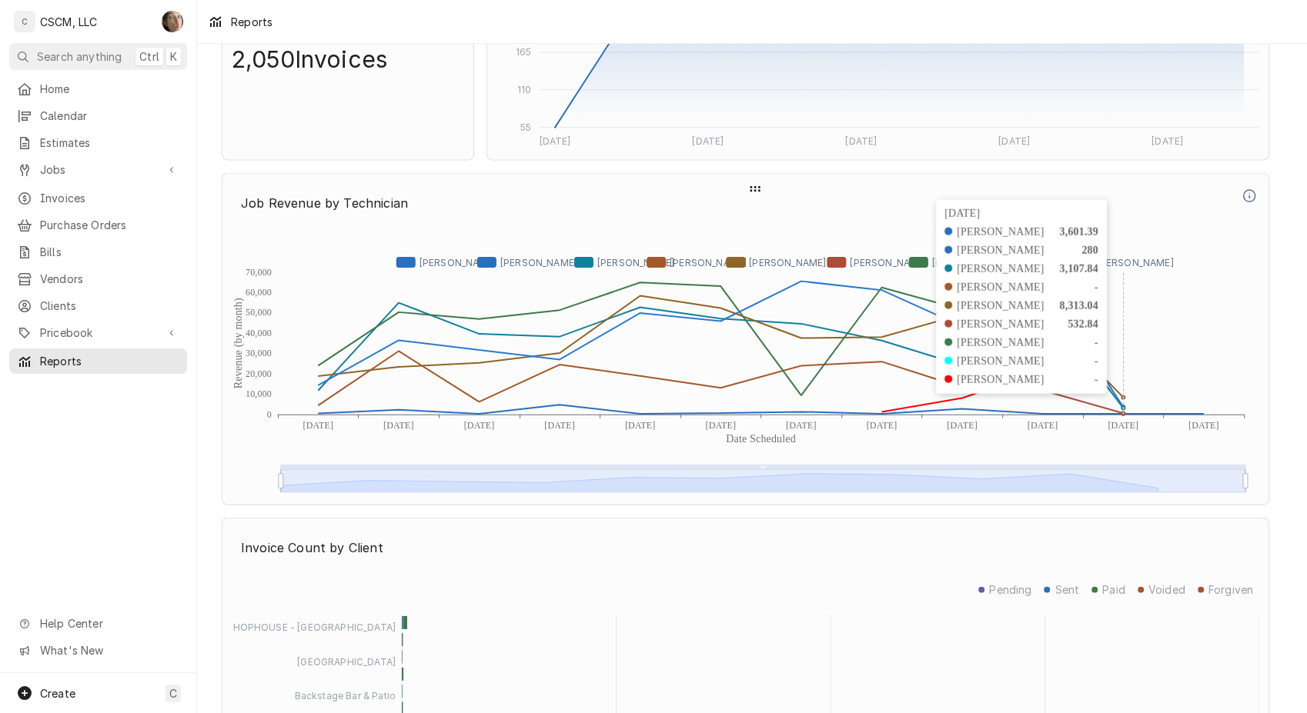
click at [1126, 408] on icon "Revenue (by month) Date Scheduled 0 10,000 20,000 30,000 40,000 50,000 60,000 7…" at bounding box center [745, 360] width 1027 height 269
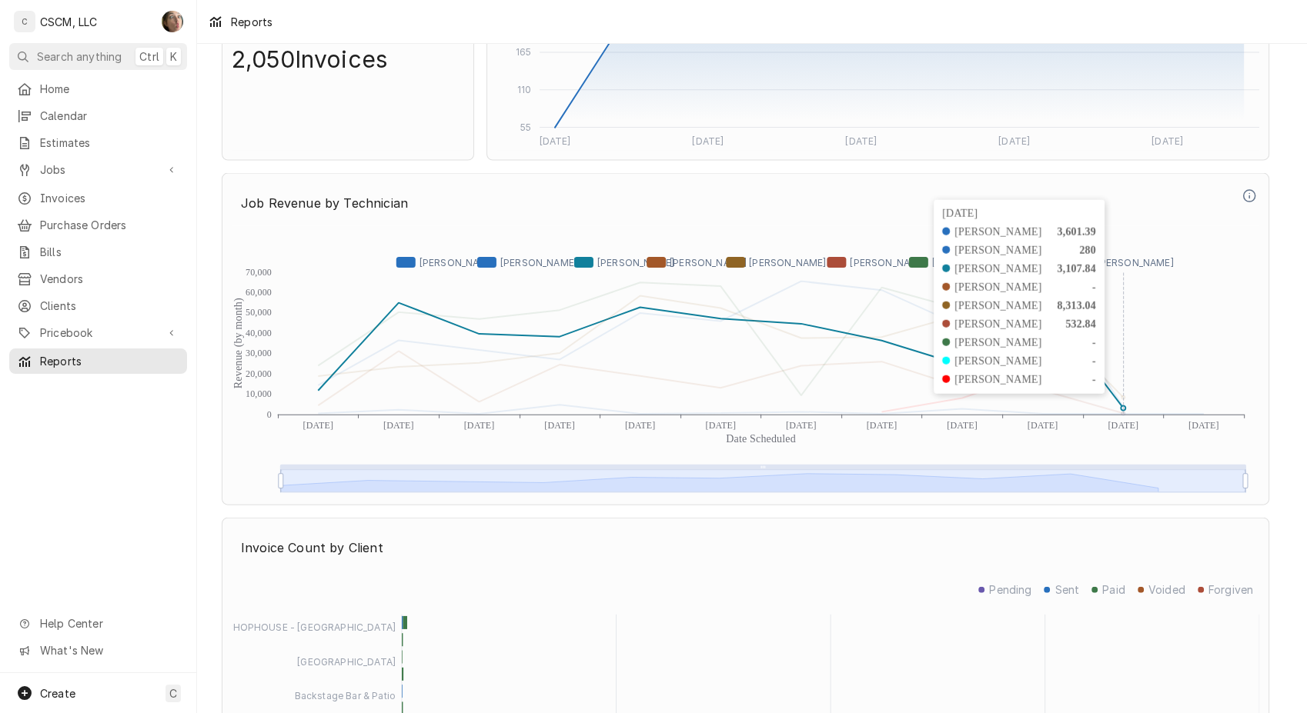
click at [1123, 408] on icon "Dynamic Content Wrapper" at bounding box center [1122, 408] width 5 height 5
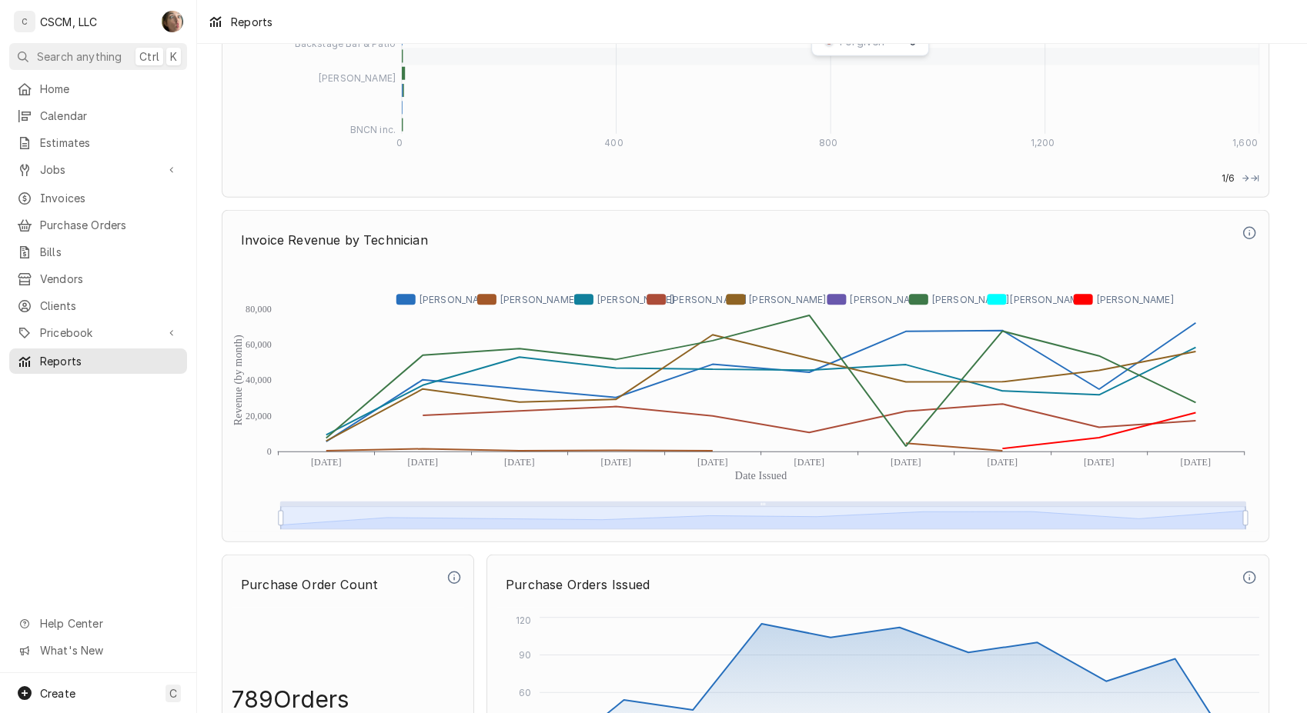
scroll to position [4088, 0]
